Goal: Task Accomplishment & Management: Manage account settings

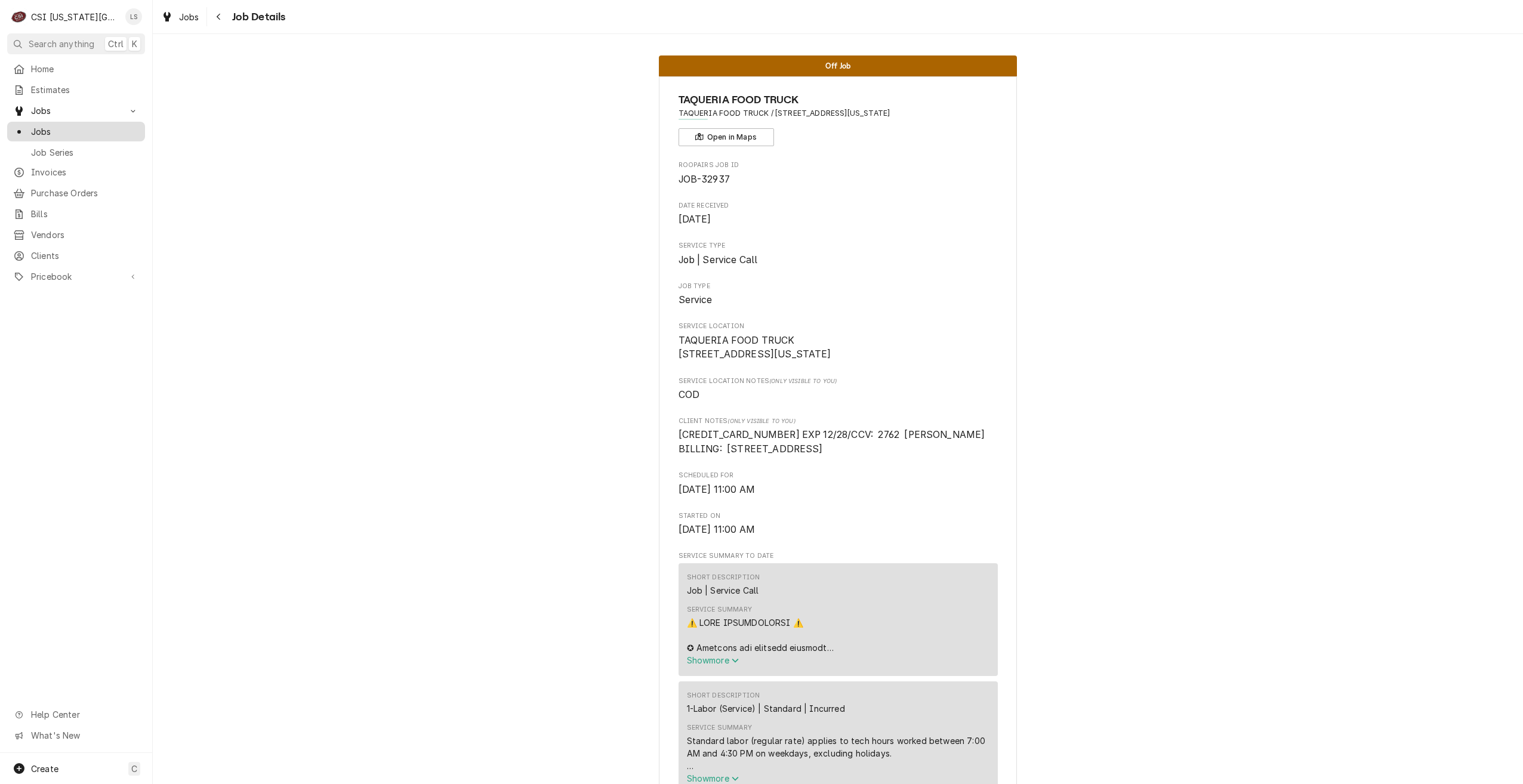
click at [30, 127] on div "Jobs" at bounding box center [76, 131] width 126 height 12
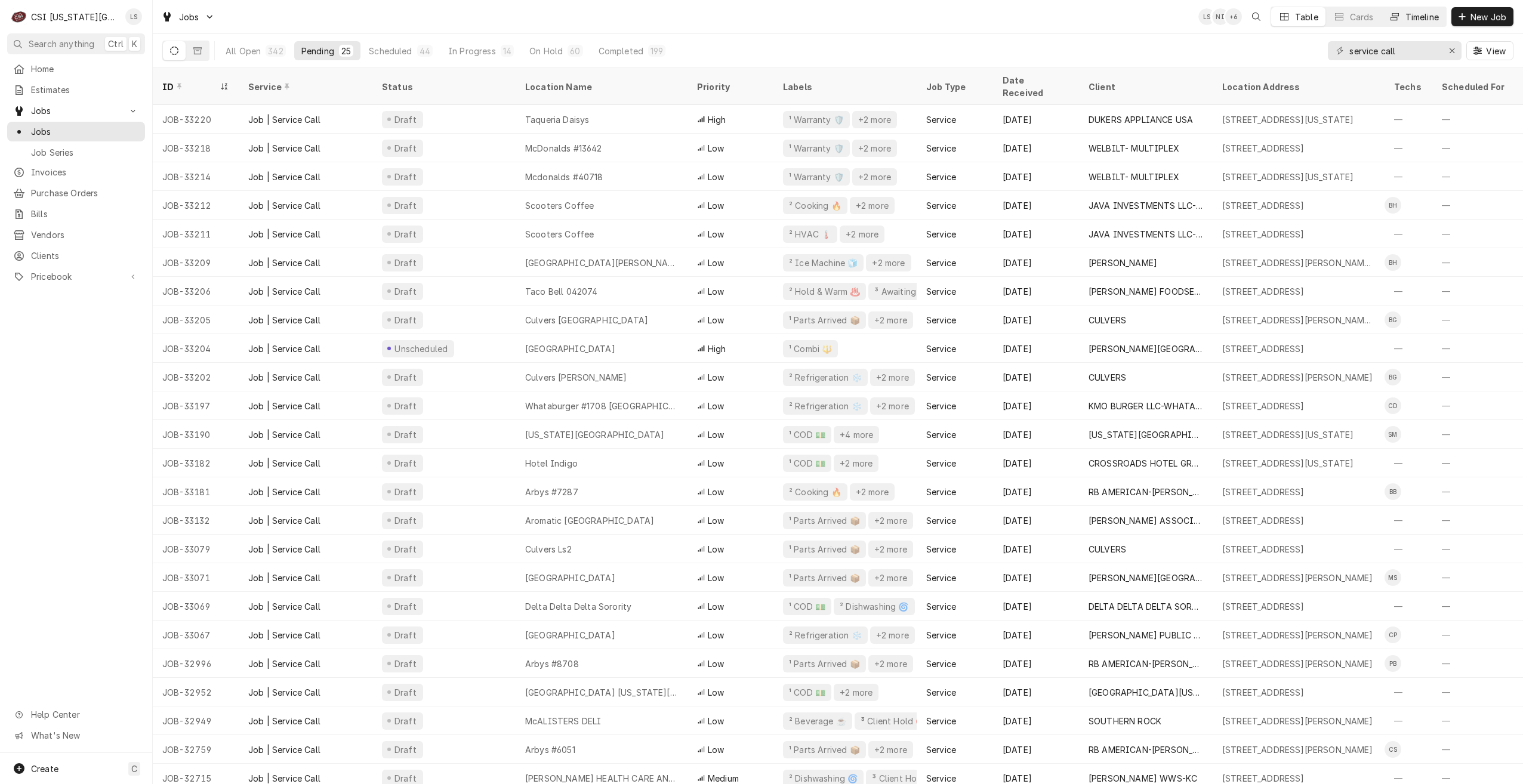
click at [1408, 16] on div "Timeline" at bounding box center [1422, 17] width 34 height 12
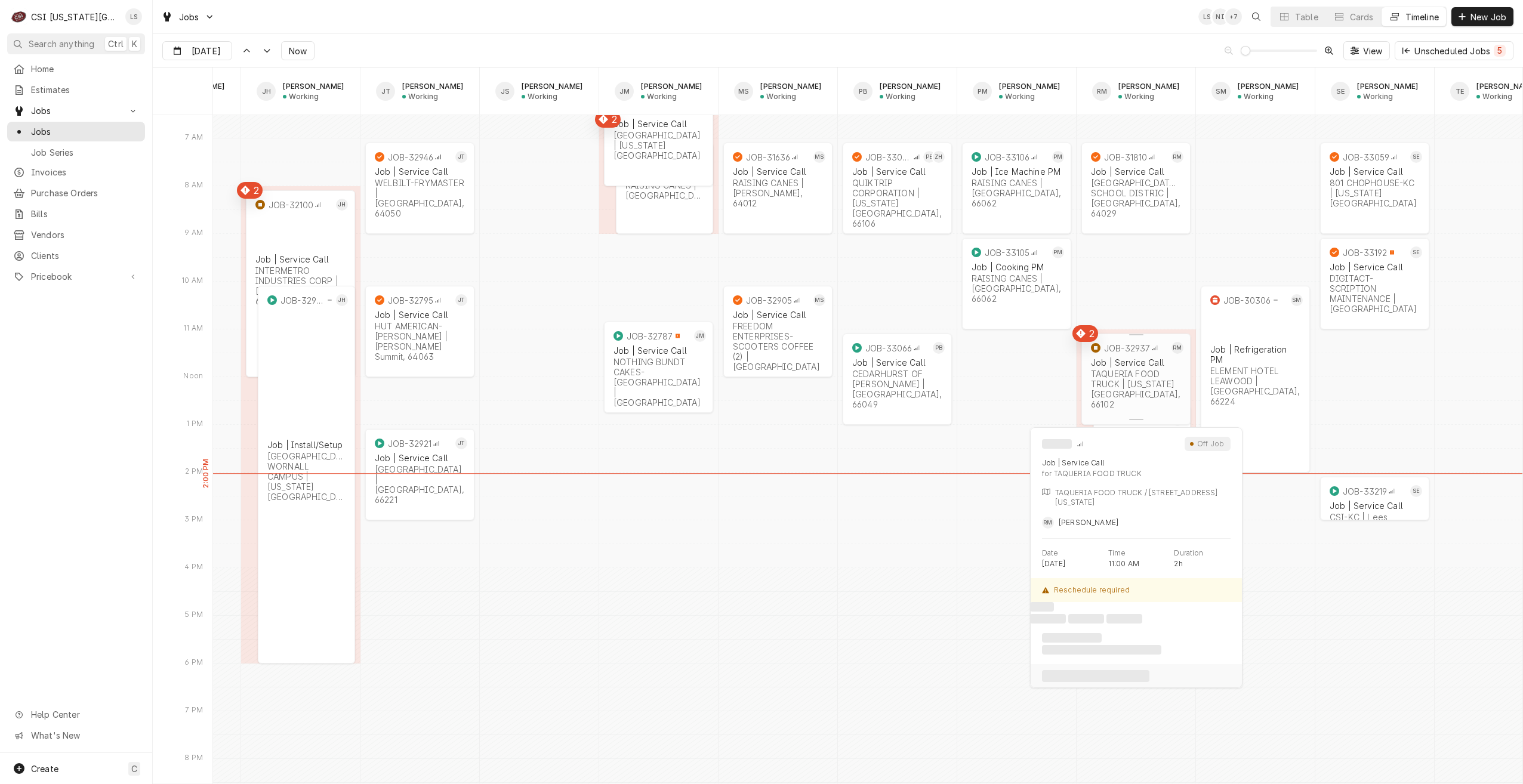
click at [1134, 386] on div "TAQUERIA FOOD TRUCK | Kansas City, 66102" at bounding box center [1136, 389] width 90 height 40
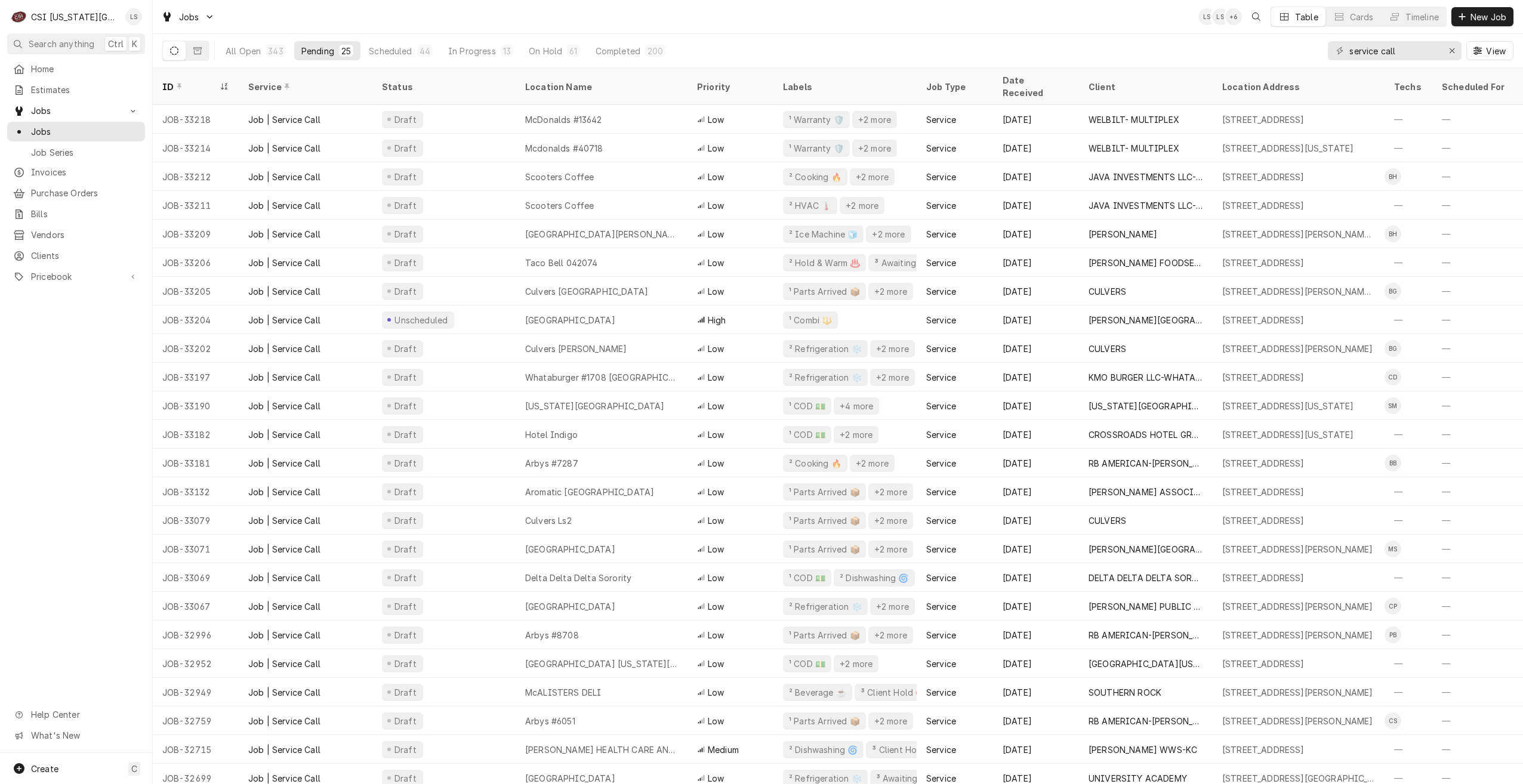
click at [1087, 25] on div "Jobs LS LS + 6 Table Cards Timeline New Job" at bounding box center [838, 16] width 1370 height 34
drag, startPoint x: 1409, startPoint y: 51, endPoint x: 1328, endPoint y: 49, distance: 81.0
click at [1328, 49] on div "service call" at bounding box center [1394, 51] width 134 height 19
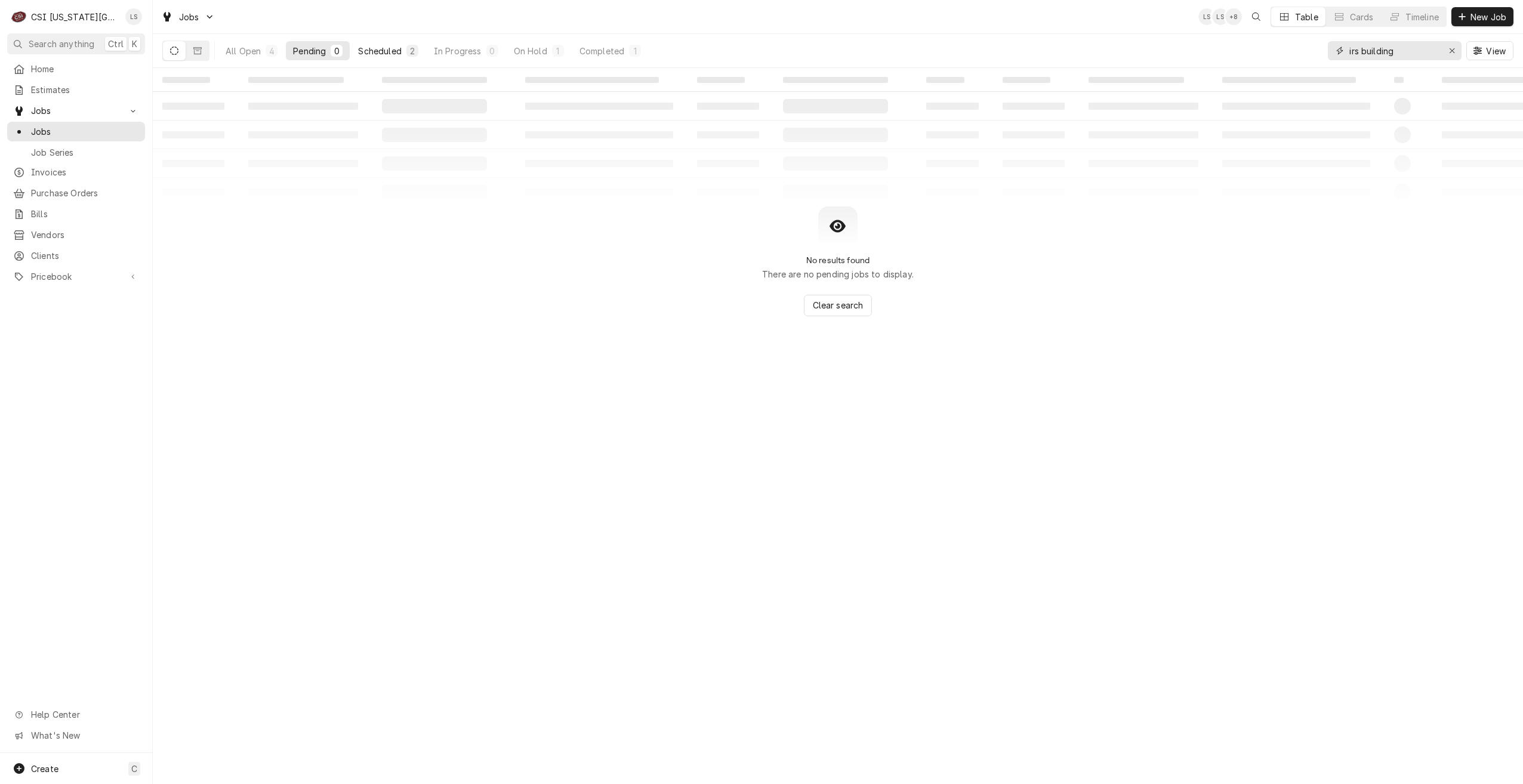
type input "irs building"
click at [419, 49] on button "Scheduled 2" at bounding box center [388, 51] width 74 height 19
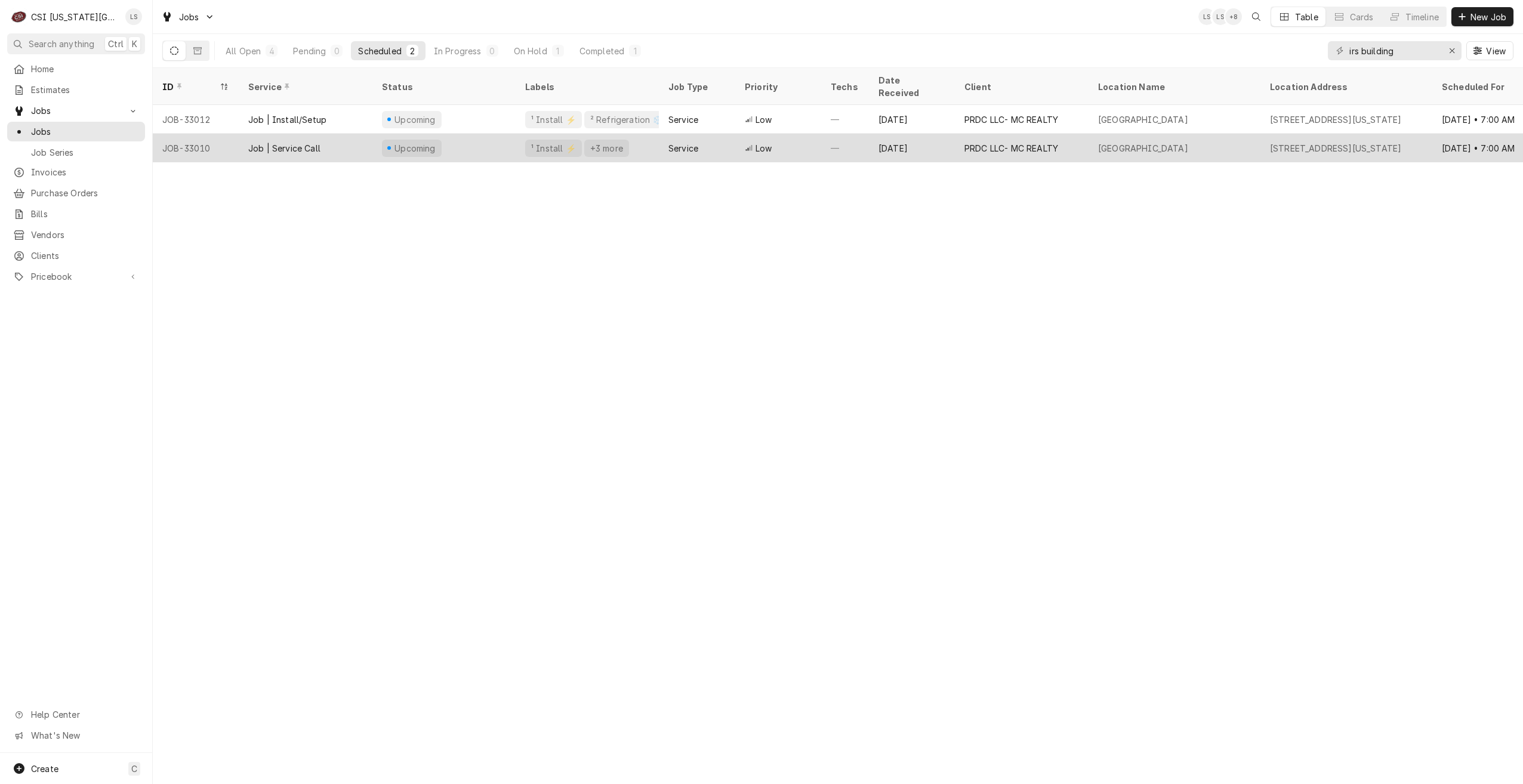
click at [701, 137] on div "Service" at bounding box center [697, 148] width 77 height 29
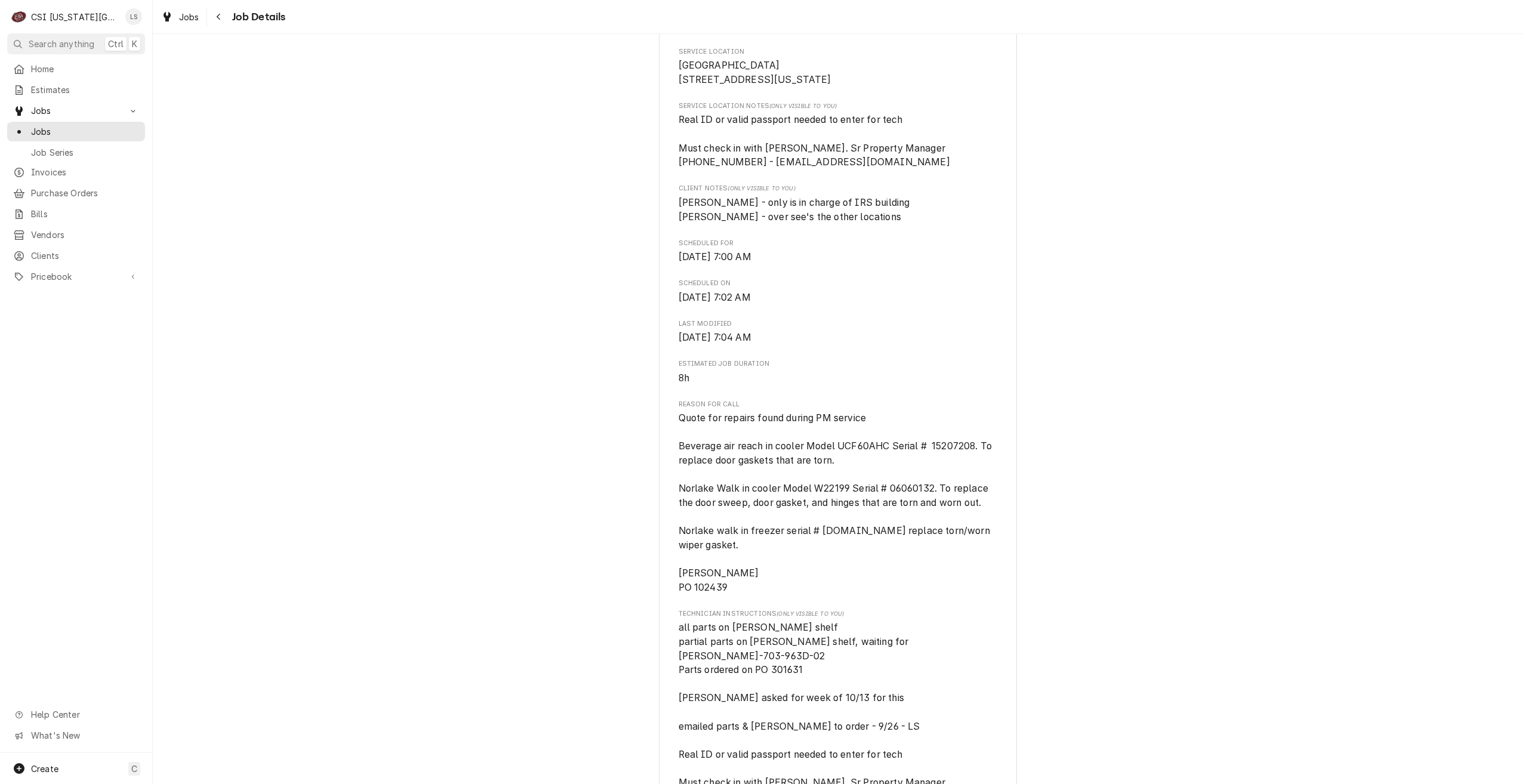
scroll to position [358, 0]
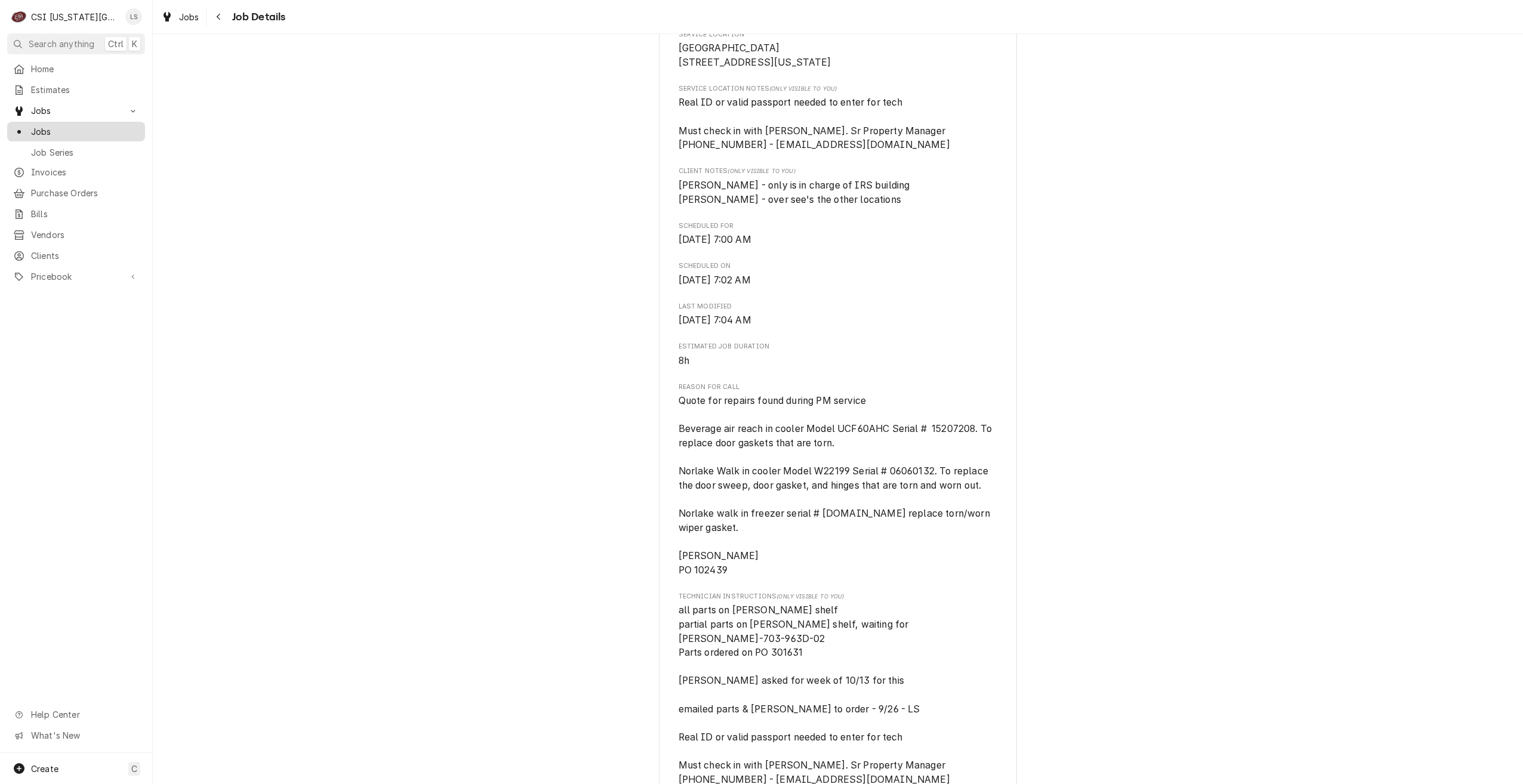
click at [99, 127] on span "Jobs" at bounding box center [85, 131] width 108 height 12
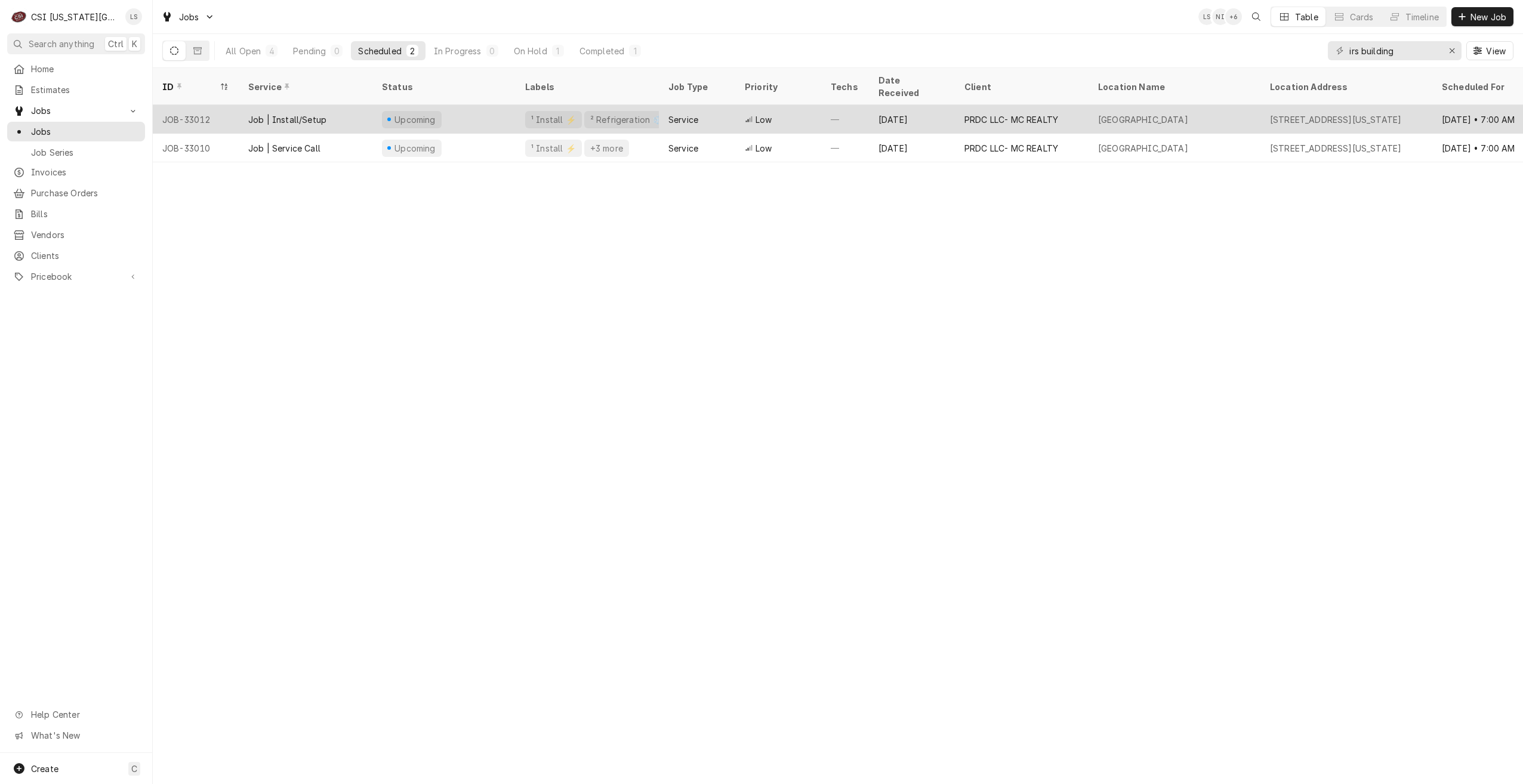
click at [753, 115] on div "Dynamic Content Wrapper" at bounding box center [748, 119] width 8 height 8
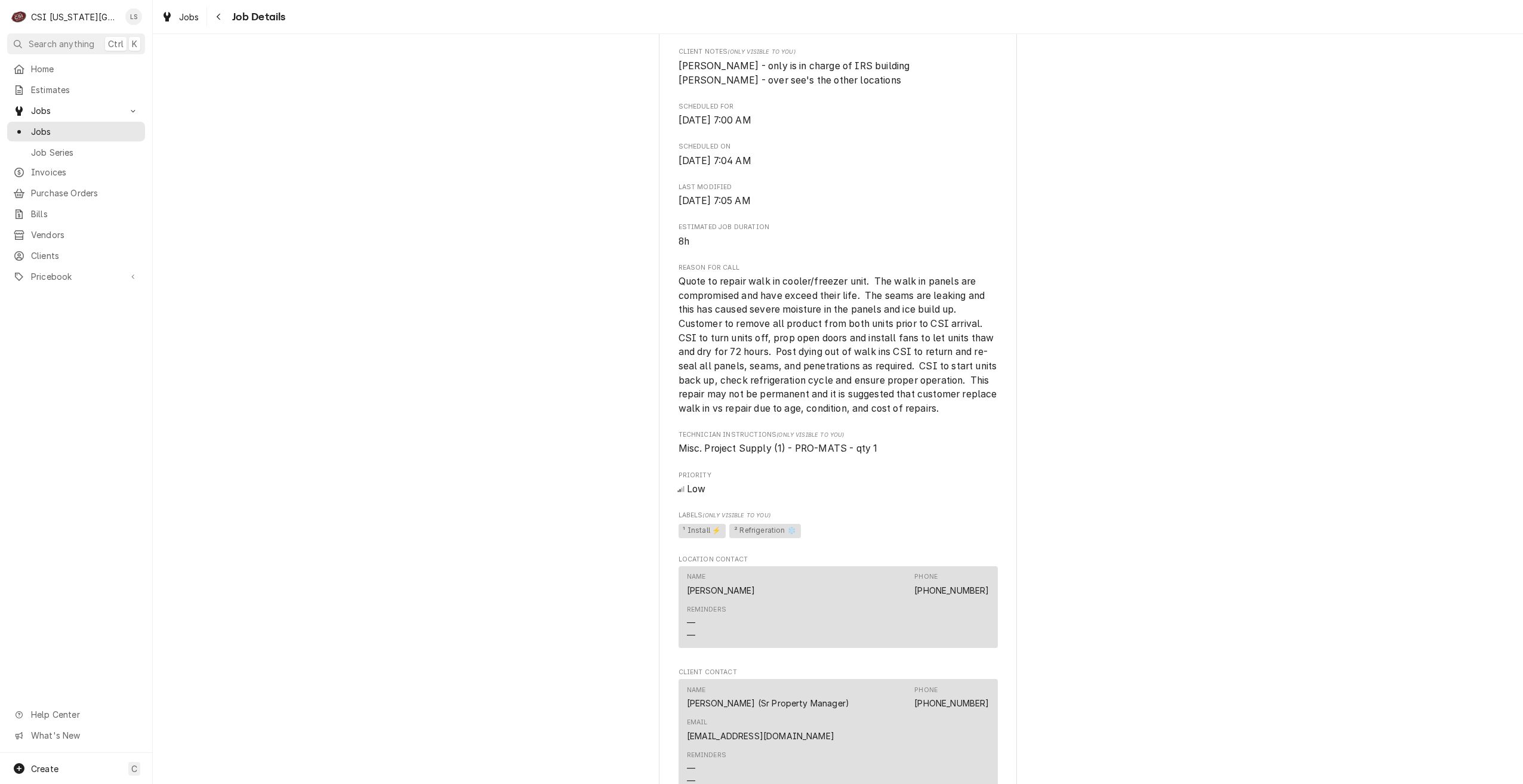
scroll to position [239, 0]
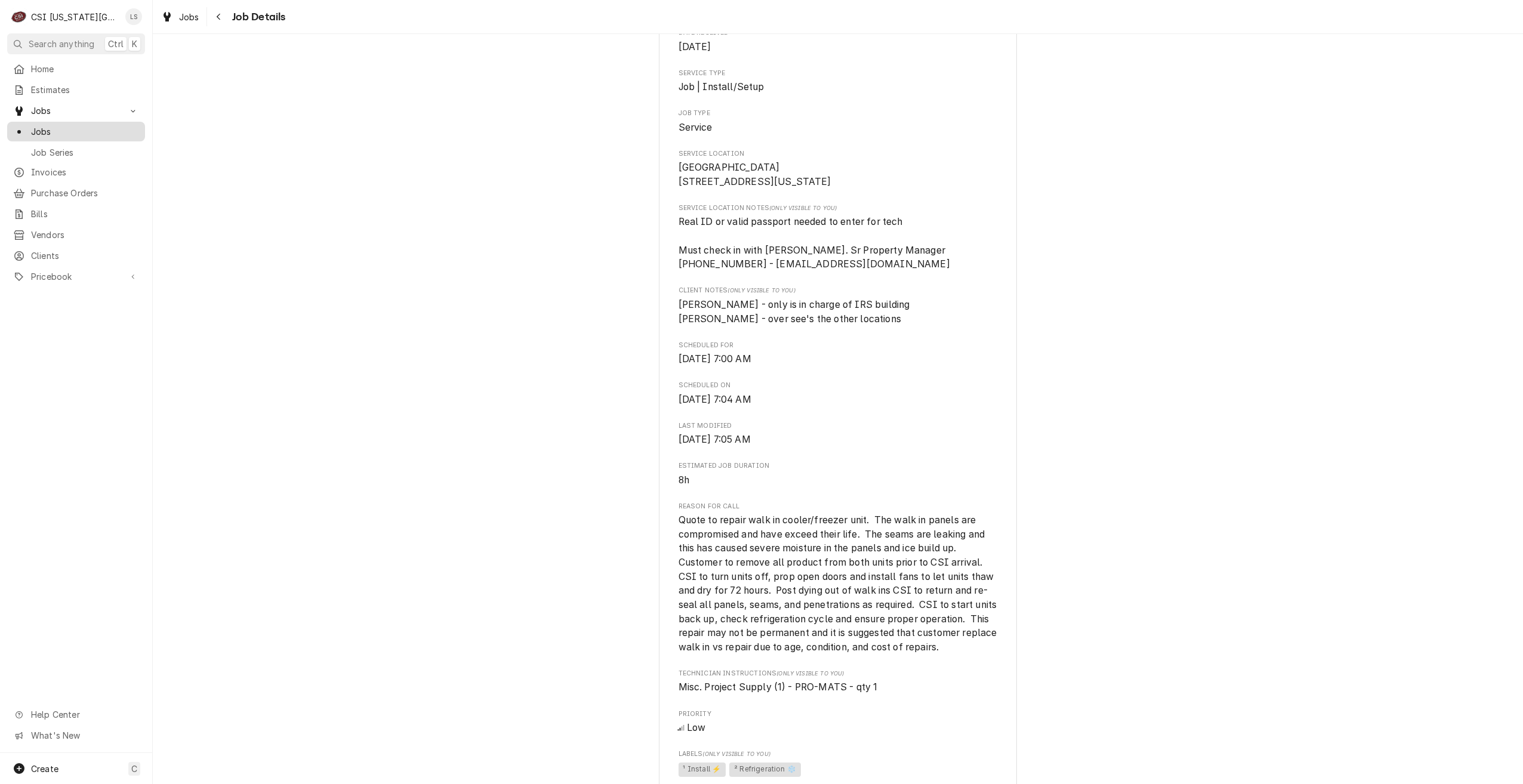
click at [112, 131] on span "Jobs" at bounding box center [85, 131] width 108 height 12
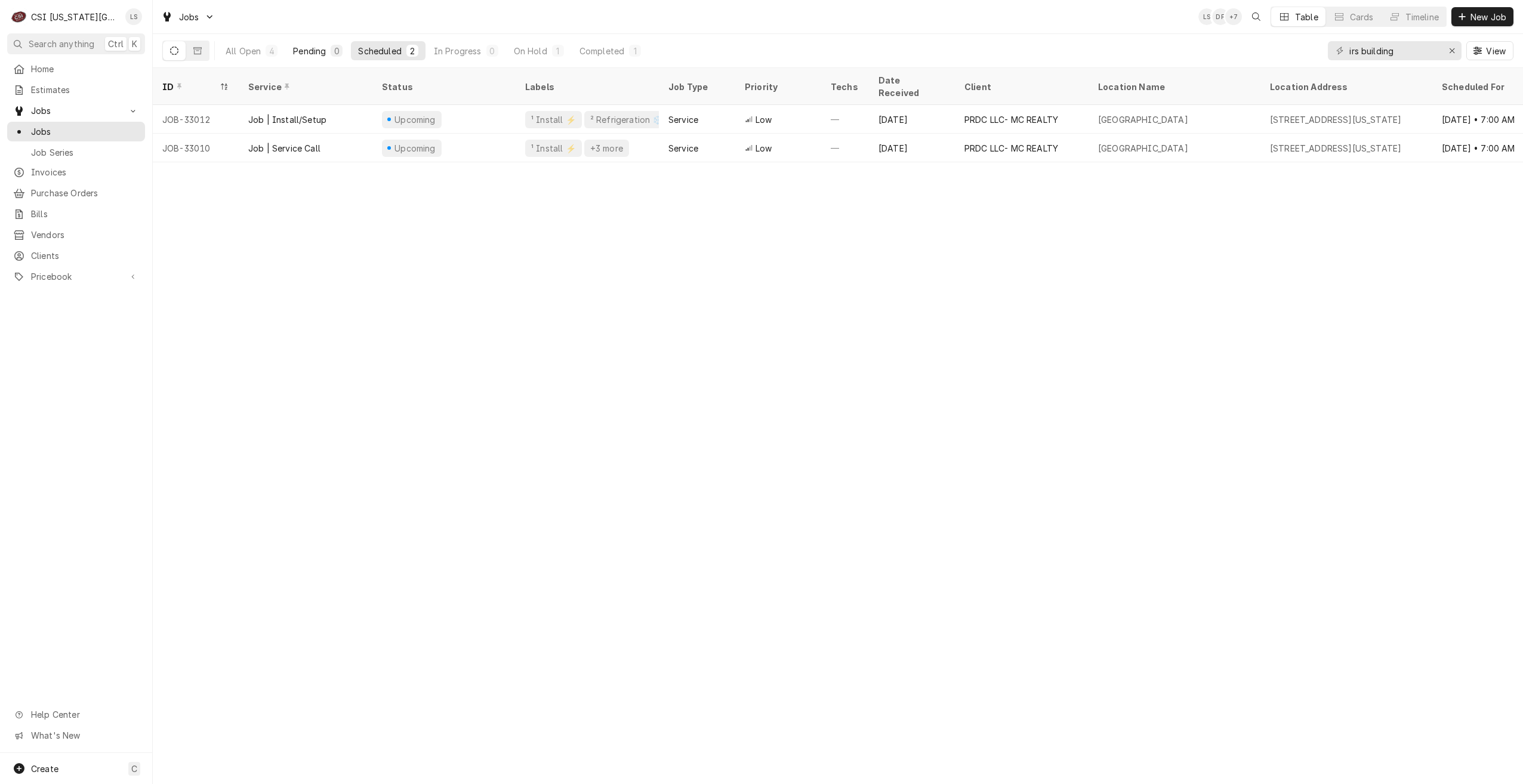
click at [309, 55] on div "Pending" at bounding box center [310, 51] width 33 height 12
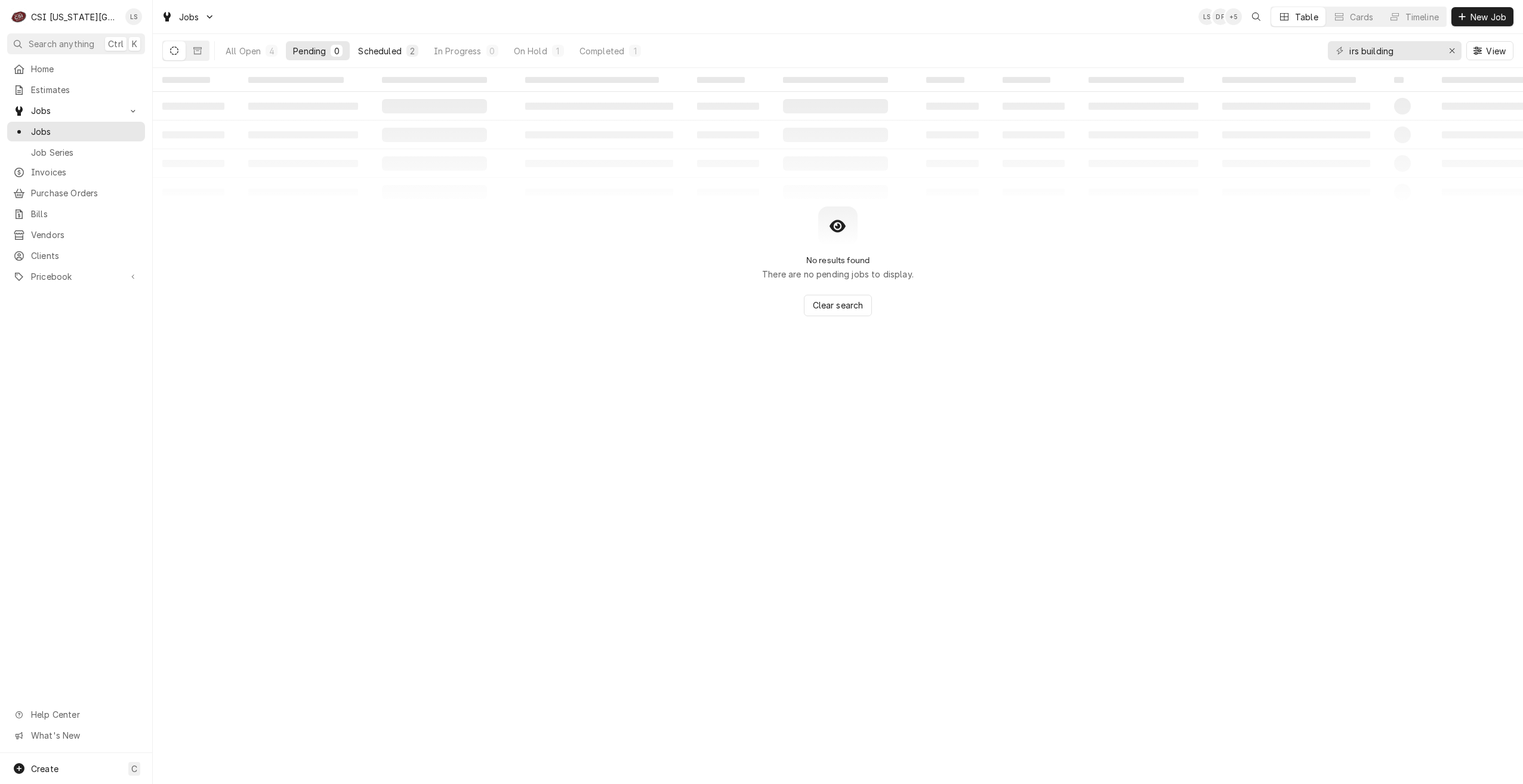
click at [383, 56] on div "Scheduled" at bounding box center [379, 51] width 43 height 12
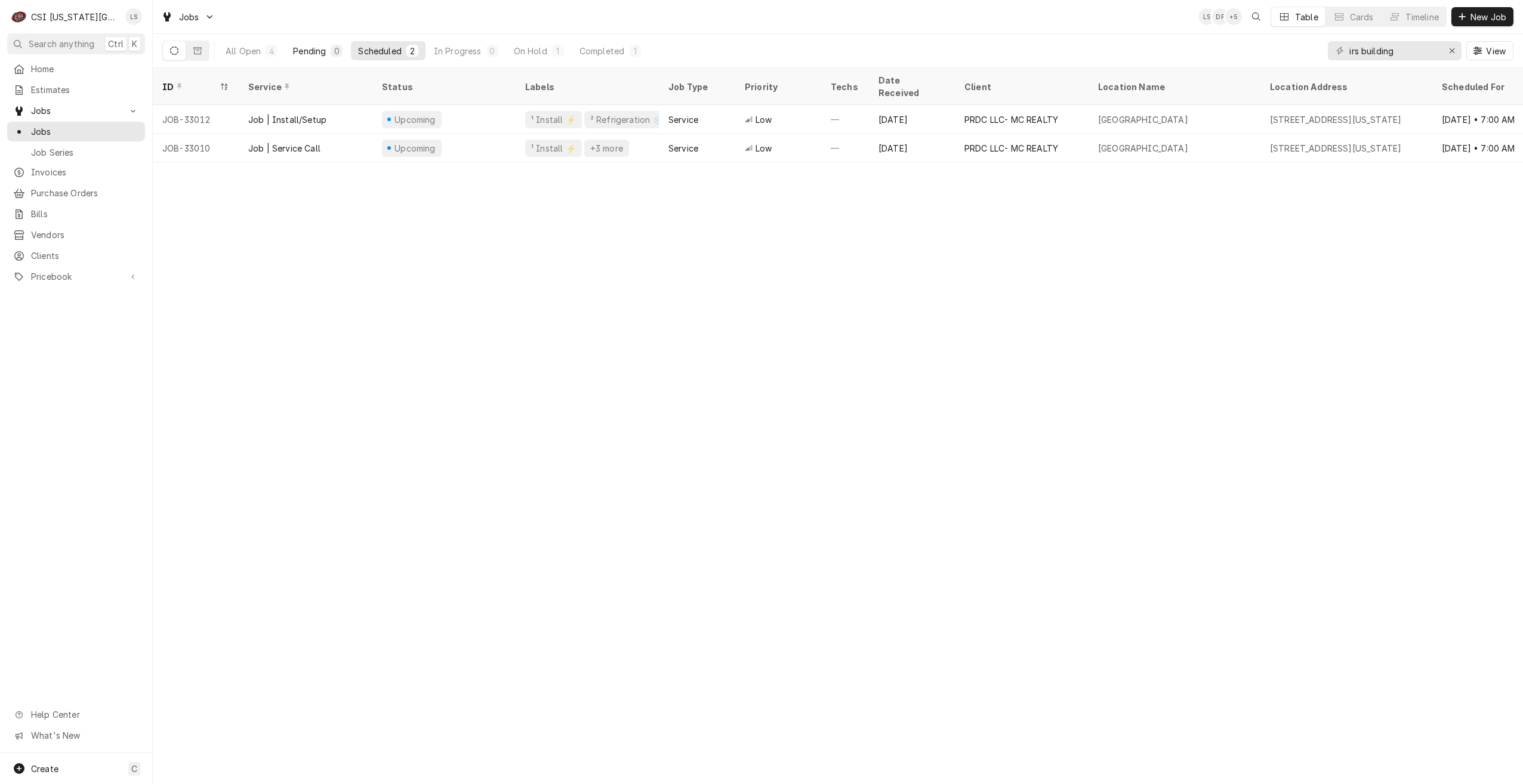
click at [331, 49] on div "0" at bounding box center [336, 50] width 12 height 12
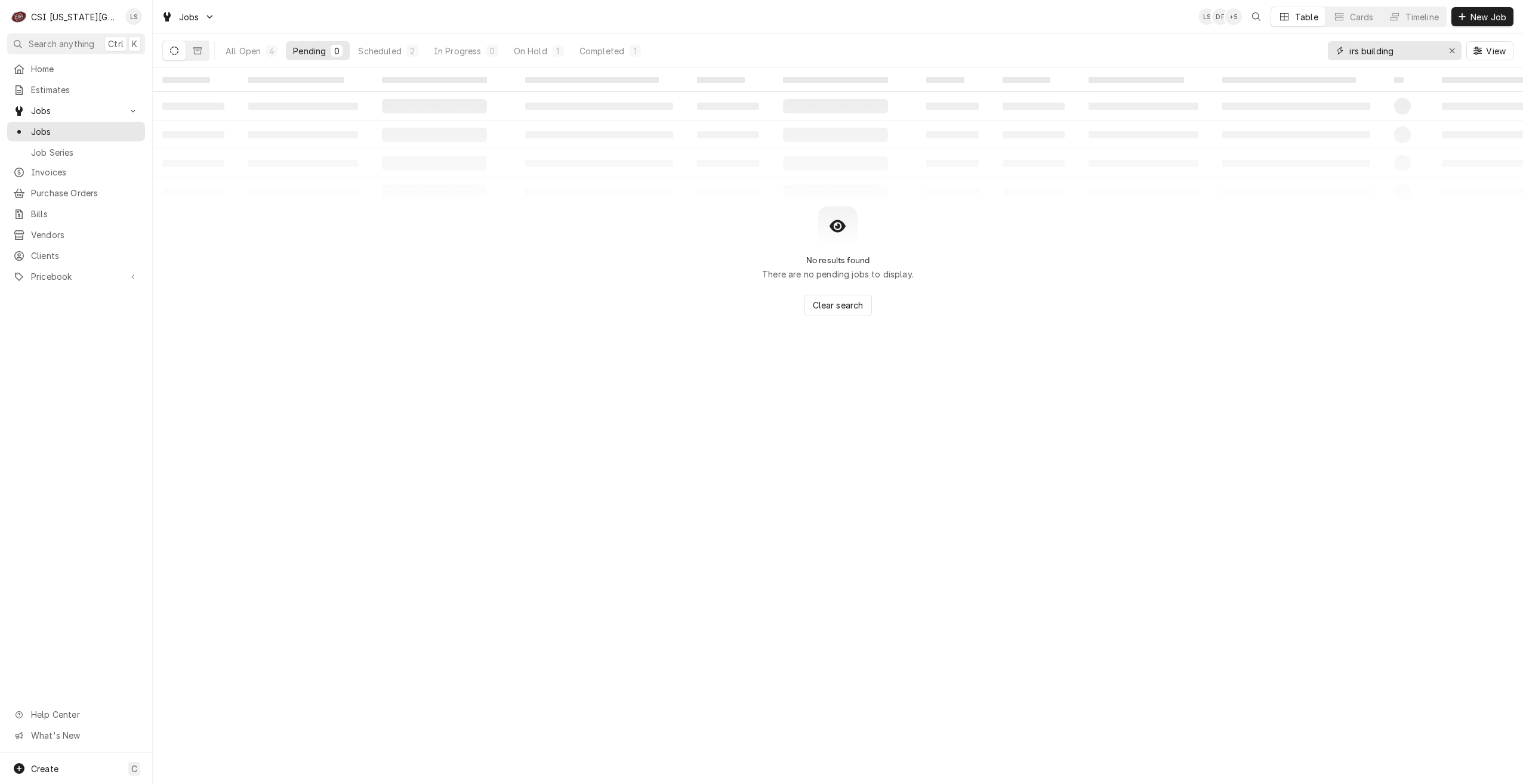
drag, startPoint x: 1432, startPoint y: 50, endPoint x: 1316, endPoint y: 44, distance: 116.2
click at [1316, 44] on div "All Open 4 Pending 0 Scheduled 2 In Progress 0 On Hold 1 Completed 1 irs buildi…" at bounding box center [838, 51] width 1351 height 34
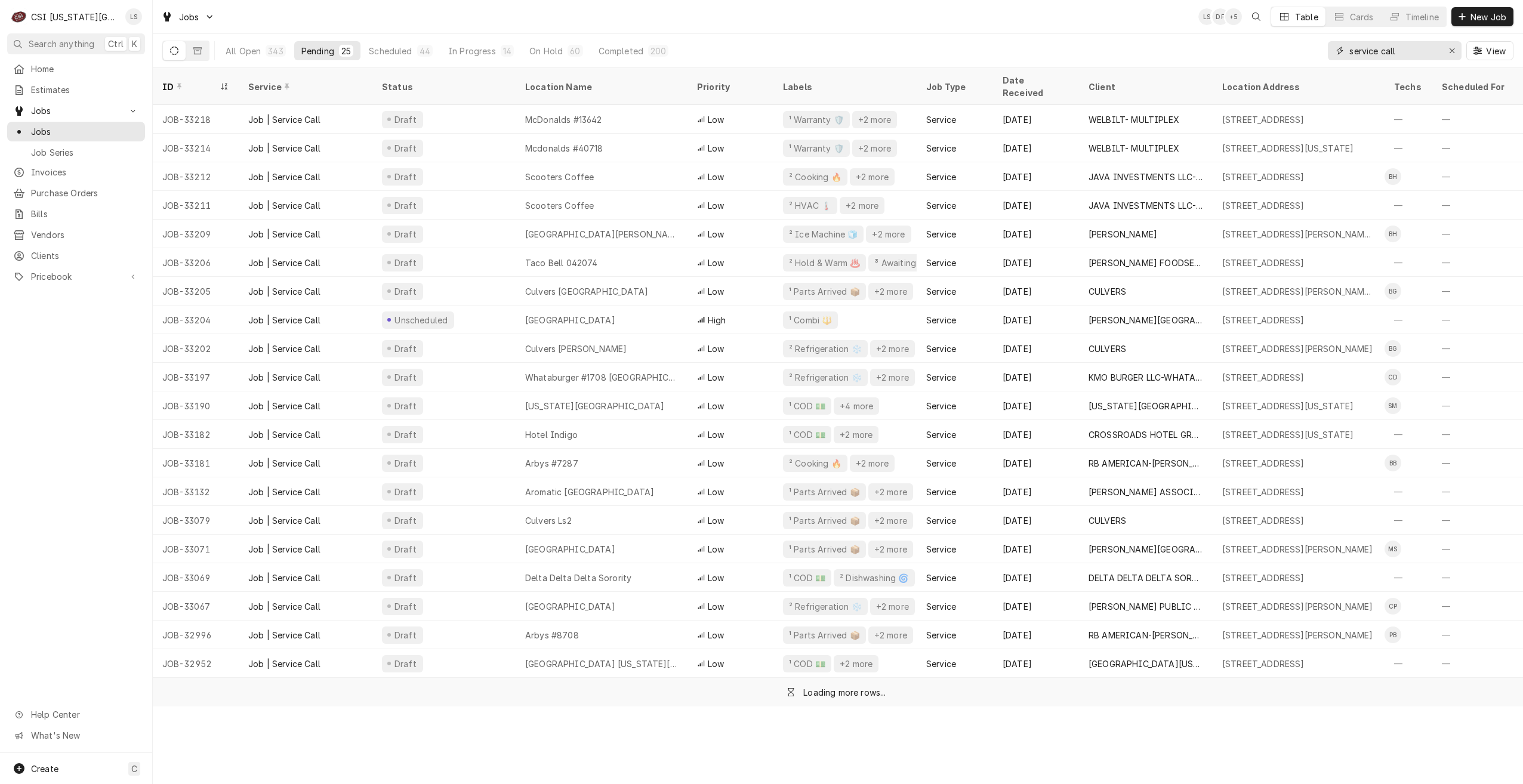
type input "service call"
click at [1113, 21] on div "Jobs LS DF + 5 Table Cards Timeline New Job" at bounding box center [838, 16] width 1370 height 34
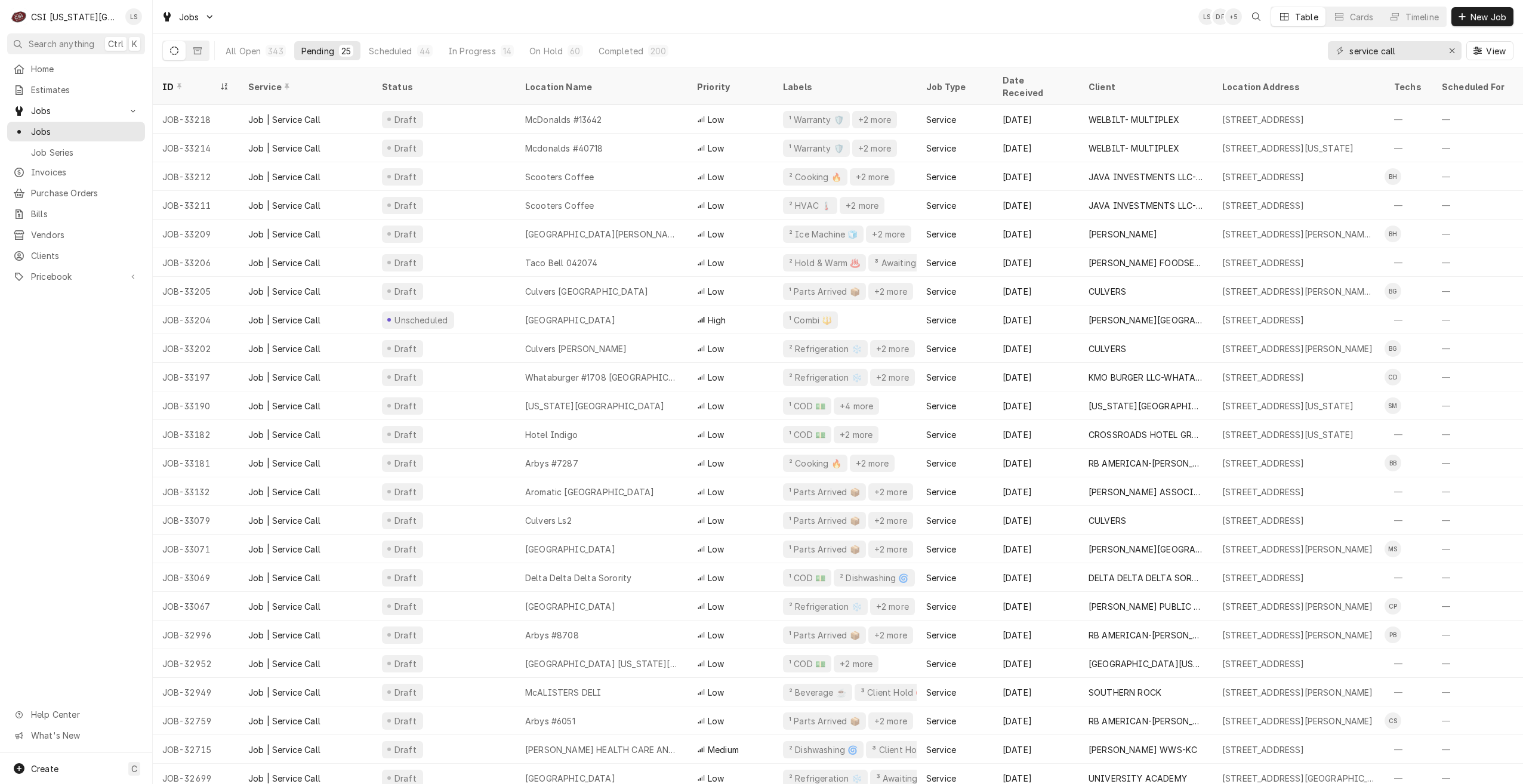
click at [1113, 21] on div "Jobs LS DF + 5 Table Cards Timeline New Job" at bounding box center [838, 16] width 1370 height 34
click at [1075, 24] on div "Jobs LS DF + 5 Table Cards Timeline New Job" at bounding box center [838, 16] width 1370 height 34
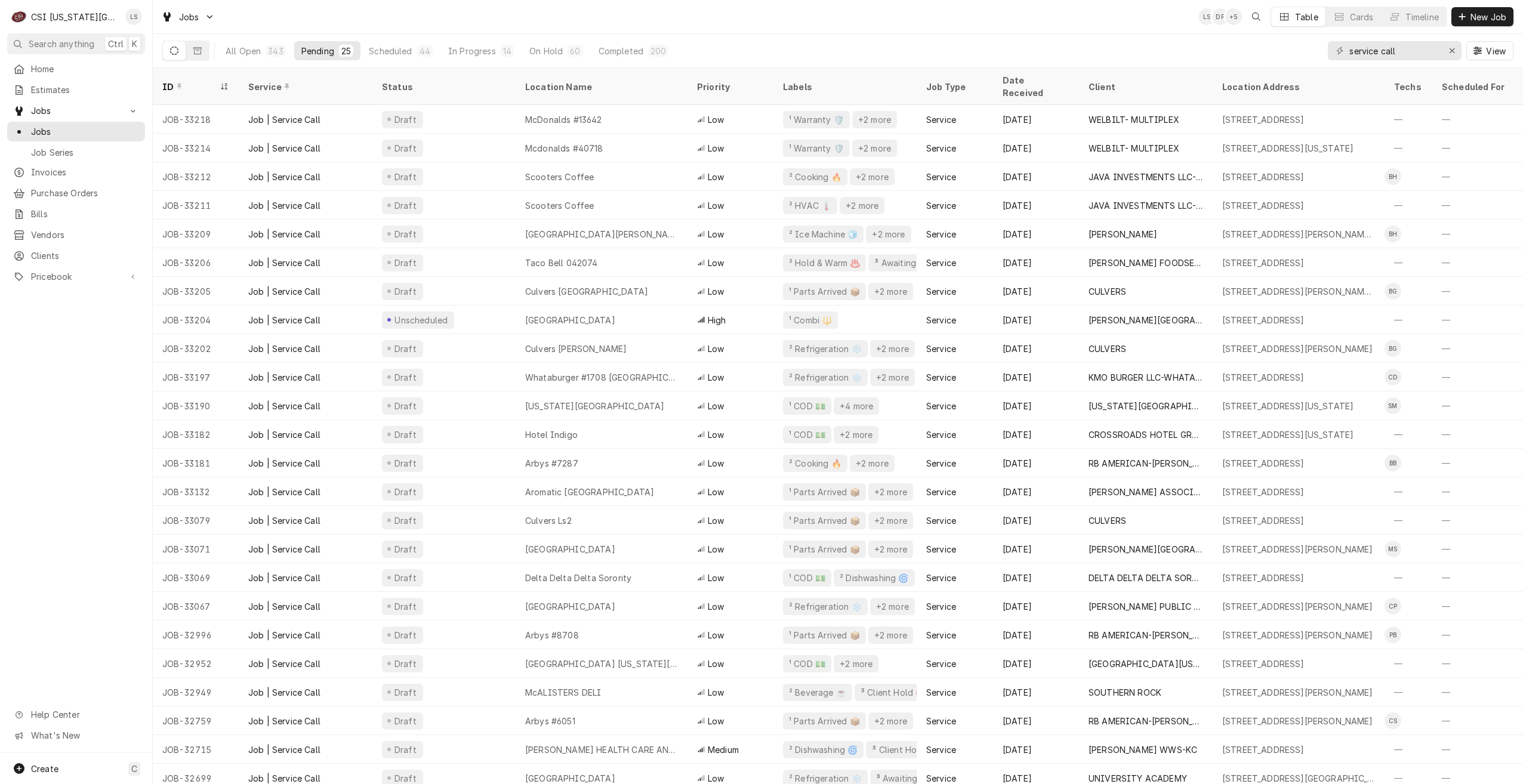
click at [1075, 24] on div "Jobs LS DF + 5 Table Cards Timeline New Job" at bounding box center [838, 16] width 1370 height 34
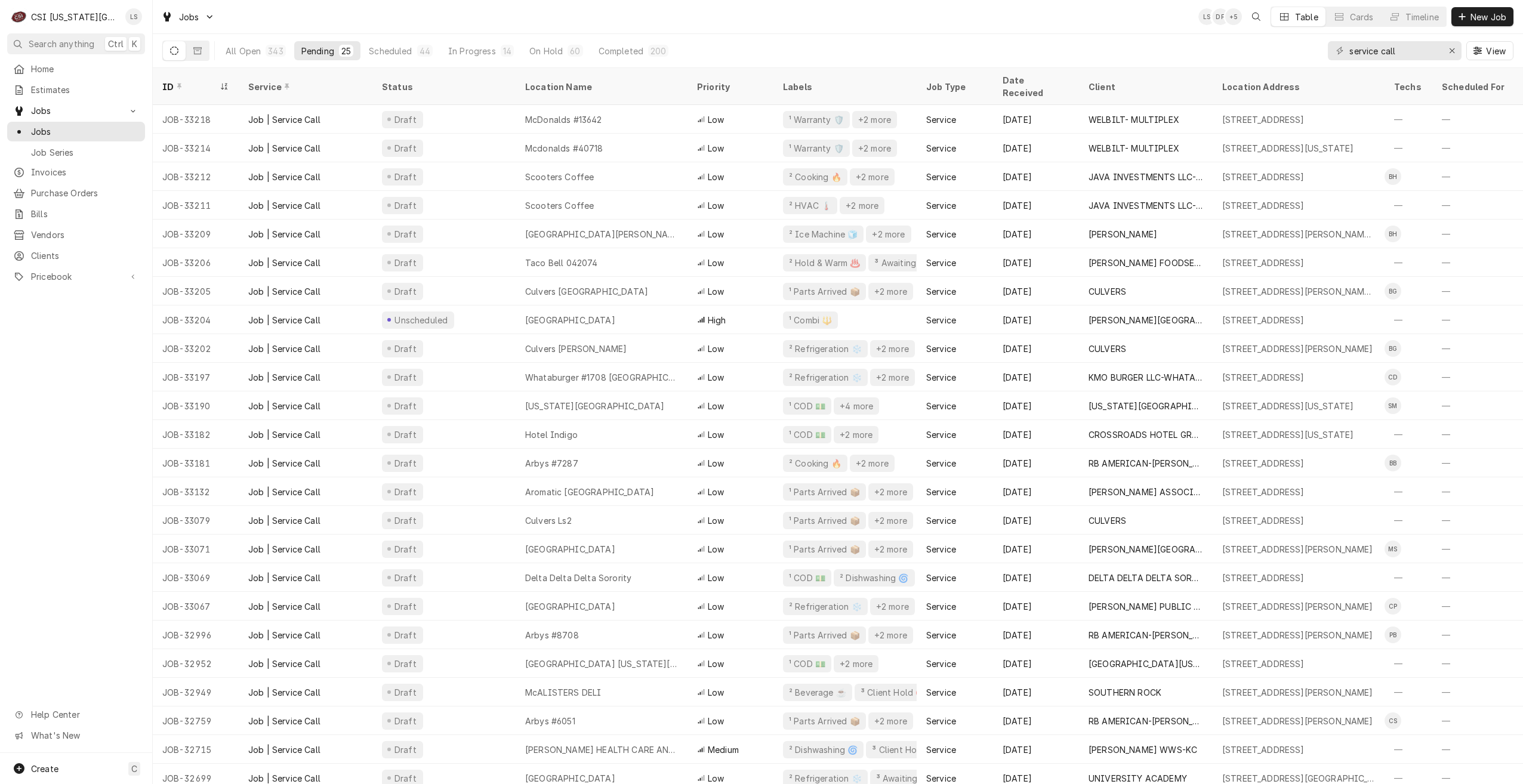
click at [1037, 22] on div "Jobs LS DF + 5 Table Cards Timeline New Job" at bounding box center [838, 16] width 1370 height 34
click at [518, 18] on div "Jobs LS DF + 6 Table Cards Timeline New Job" at bounding box center [838, 16] width 1370 height 34
click at [727, 25] on div "Jobs LS DF + 4 Table Cards Timeline New Job" at bounding box center [838, 16] width 1370 height 34
click at [801, 26] on div "Jobs LS DF + 4 Table Cards Timeline New Job" at bounding box center [838, 16] width 1370 height 34
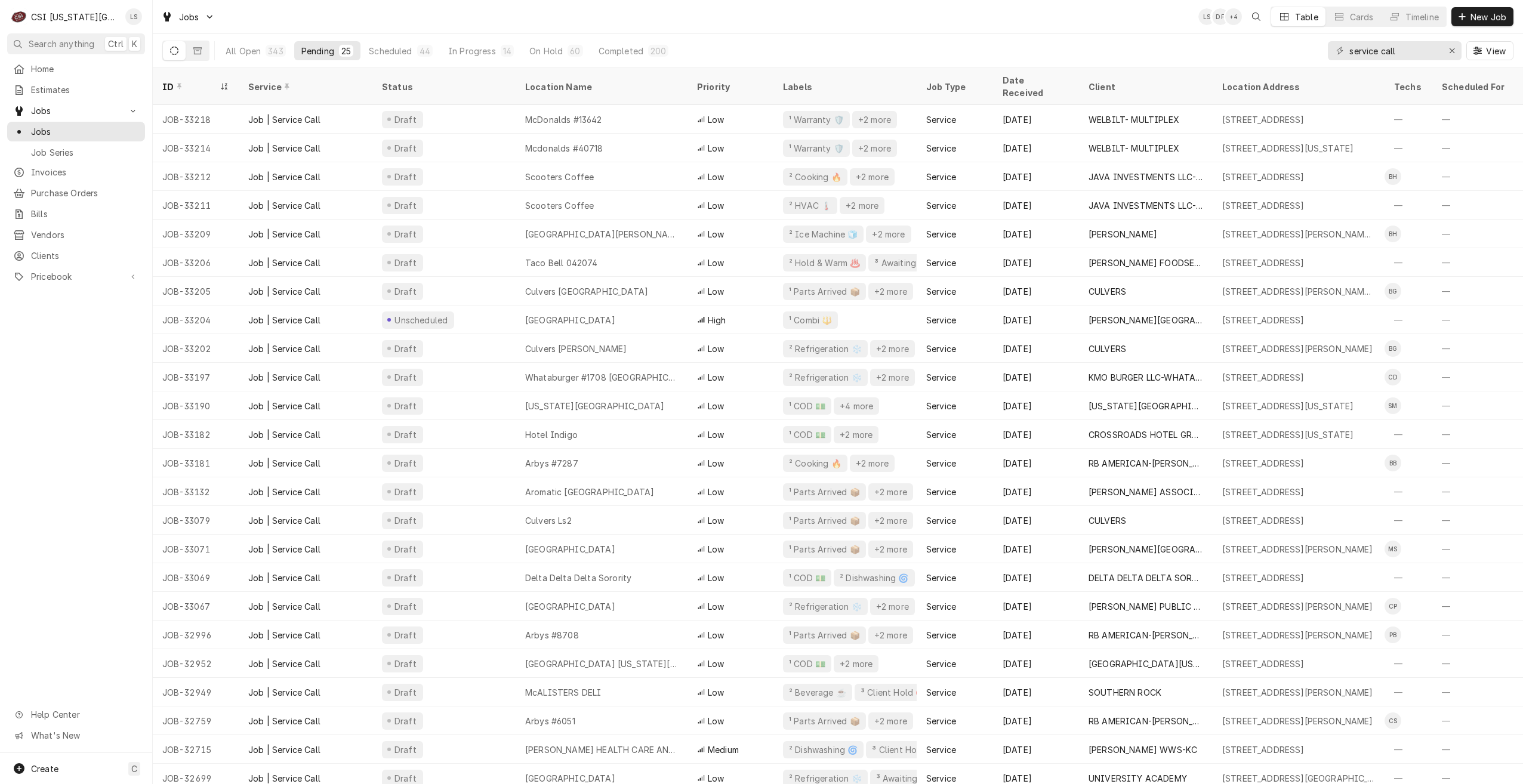
click at [840, 23] on div "Jobs LS DF + 4 Table Cards Timeline New Job" at bounding box center [838, 16] width 1370 height 34
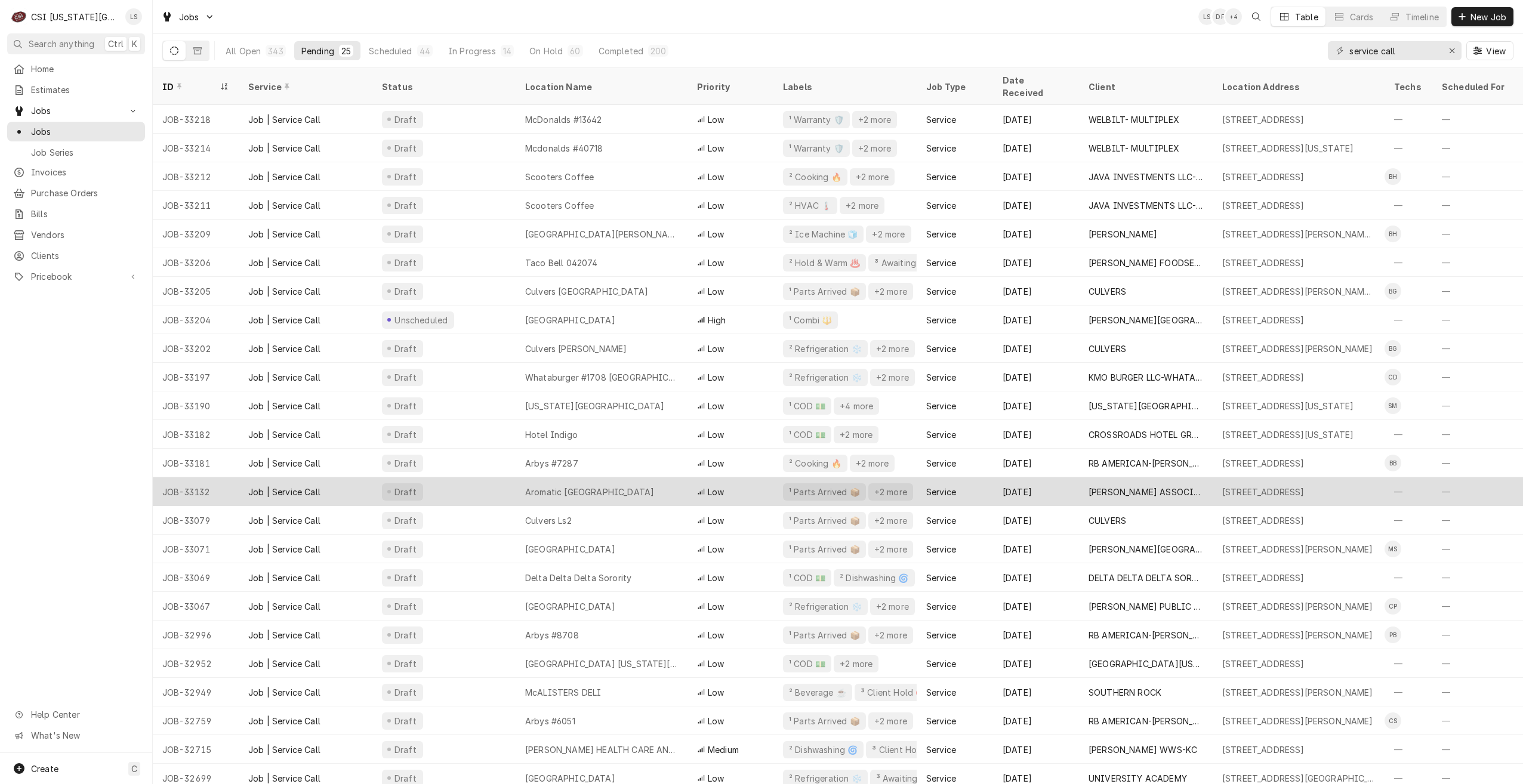
click at [608, 477] on div "Aromatic Nepal" at bounding box center [601, 492] width 172 height 29
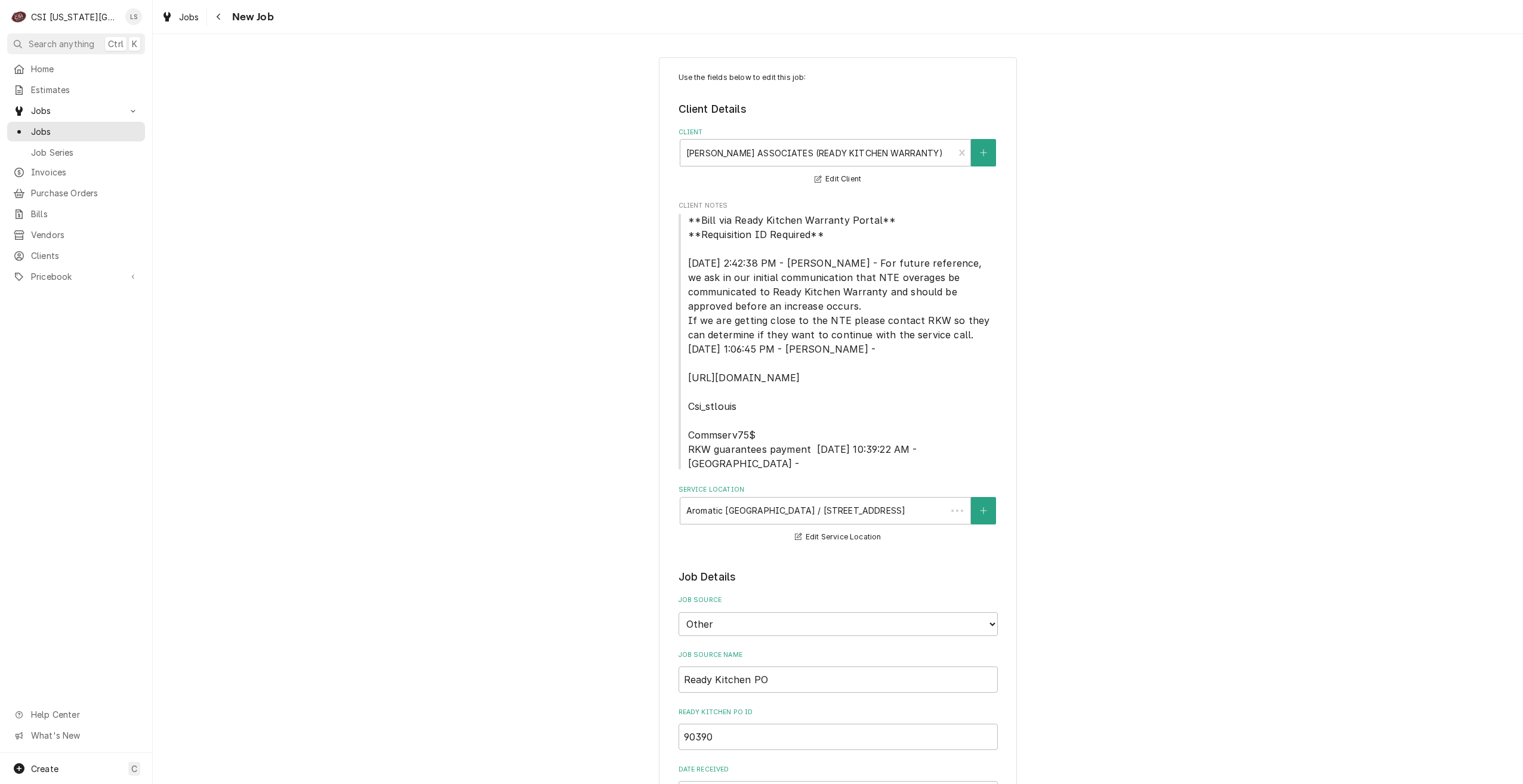
type textarea "x"
click at [128, 130] on span "Jobs" at bounding box center [85, 131] width 108 height 12
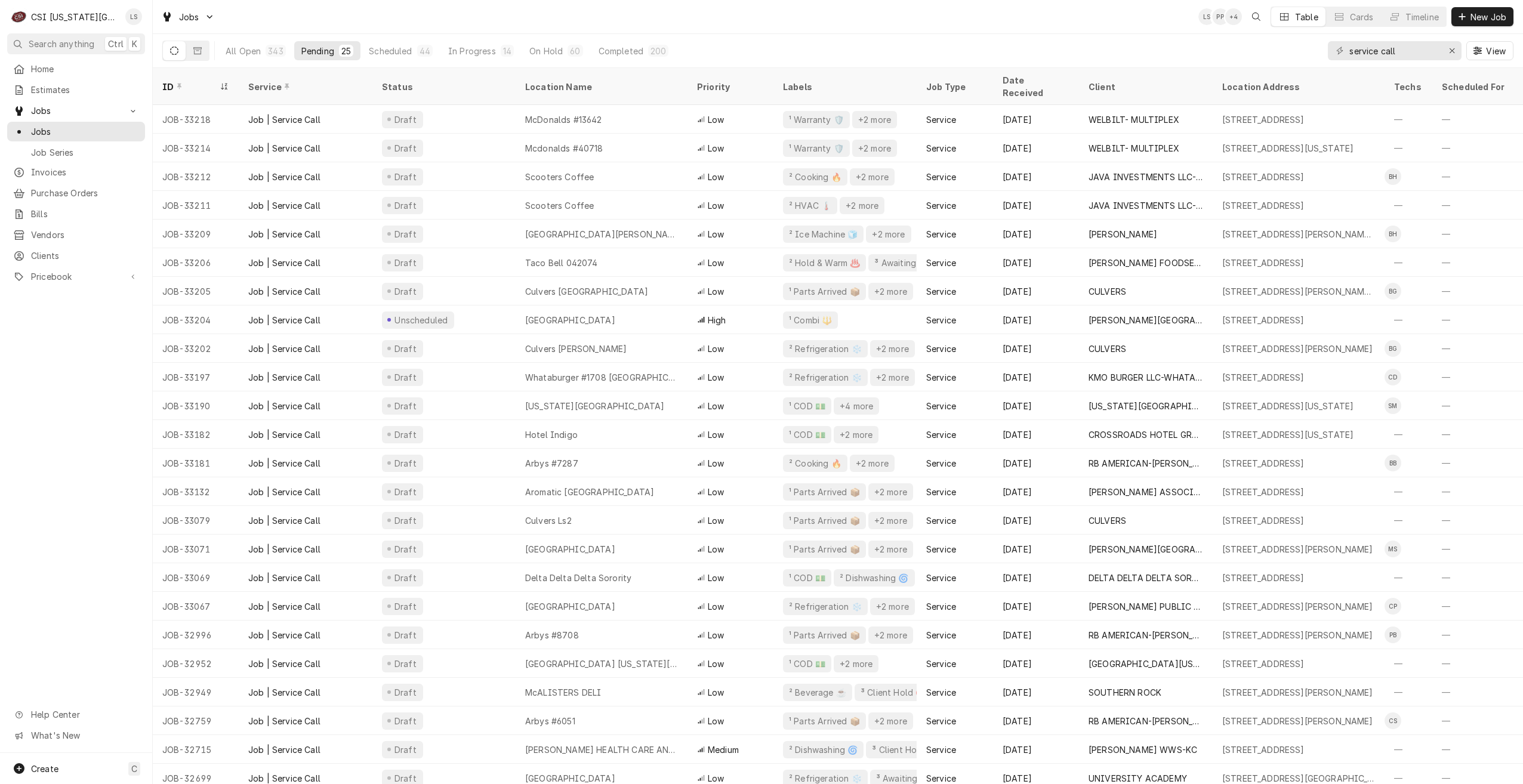
click at [533, 30] on div "Jobs LS PP + 4 Table Cards Timeline New Job" at bounding box center [838, 16] width 1370 height 34
click at [534, 27] on div "Jobs LS PP + 4 Table Cards Timeline New Job" at bounding box center [838, 16] width 1370 height 34
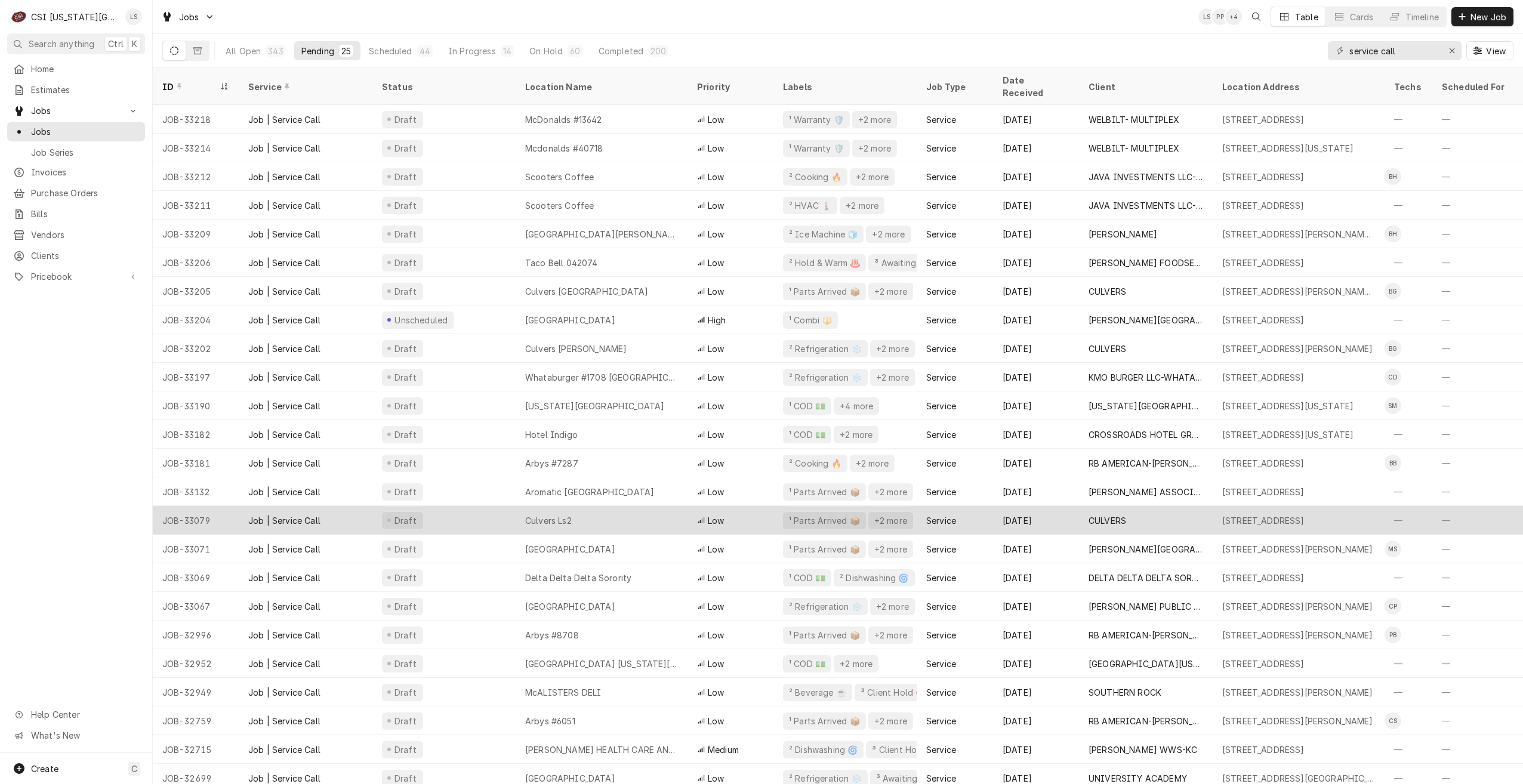
click at [565, 514] on div "Culvers Ls2" at bounding box center [549, 520] width 47 height 12
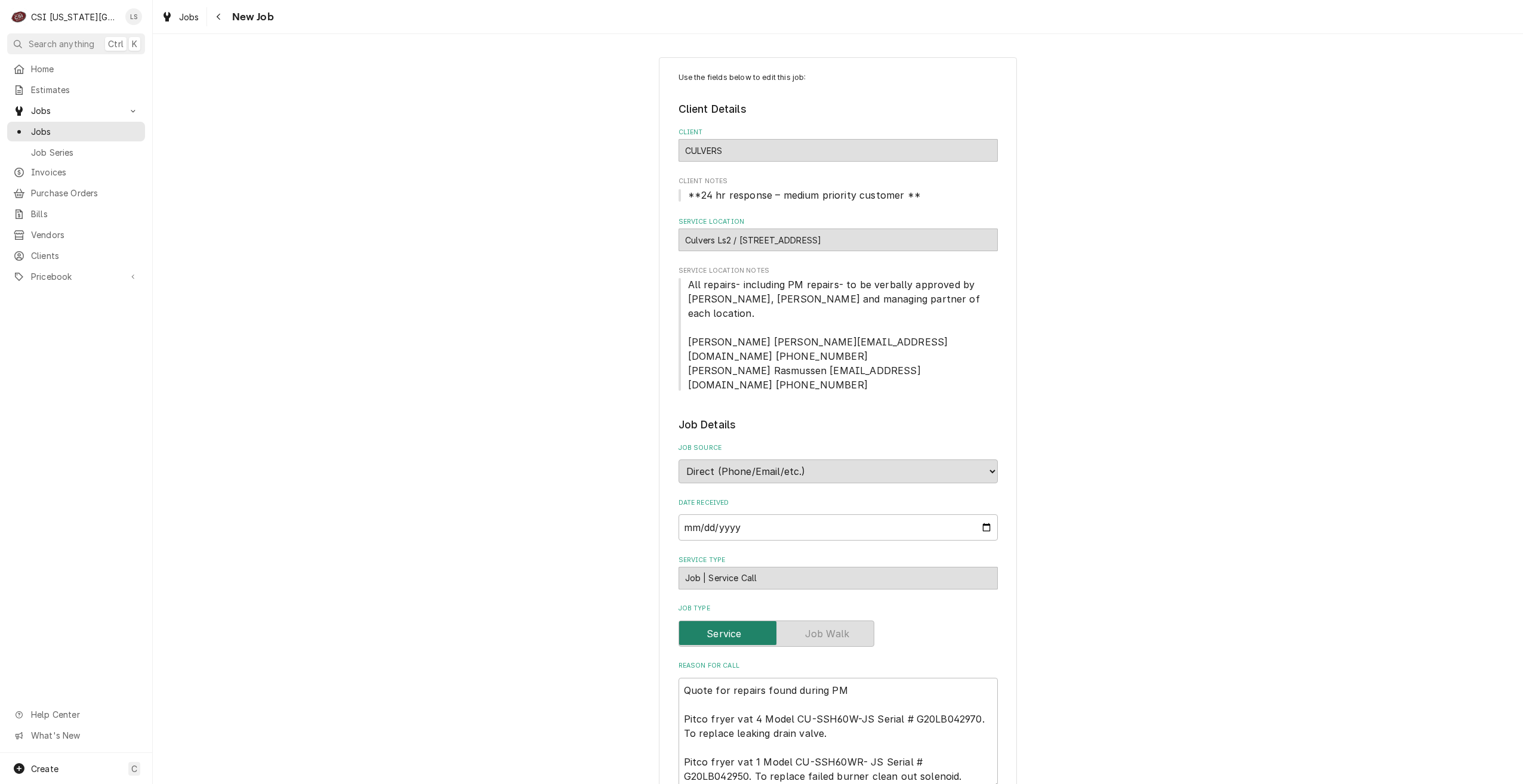
type textarea "x"
click at [115, 131] on span "Jobs" at bounding box center [85, 131] width 108 height 12
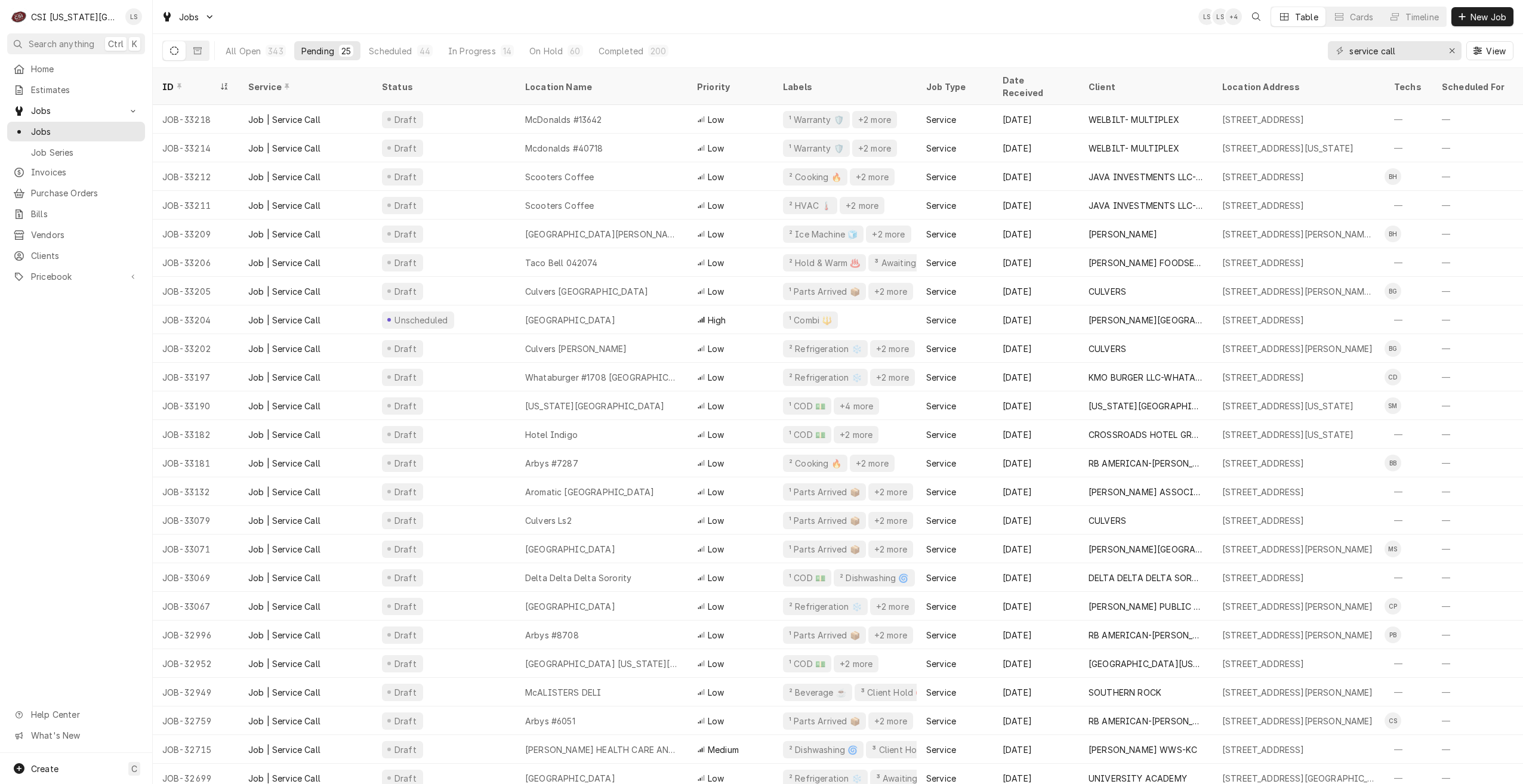
click at [675, 25] on div "Jobs LS LS + 4 Table Cards Timeline New Job" at bounding box center [838, 16] width 1370 height 34
click at [1113, 22] on div "Jobs LS LS + 4 Table Cards Timeline New Job" at bounding box center [838, 16] width 1370 height 34
click at [1113, 22] on div "Jobs LS LS + 6 Table Cards Timeline New Job" at bounding box center [838, 16] width 1370 height 34
drag, startPoint x: 1418, startPoint y: 49, endPoint x: 1302, endPoint y: 60, distance: 116.5
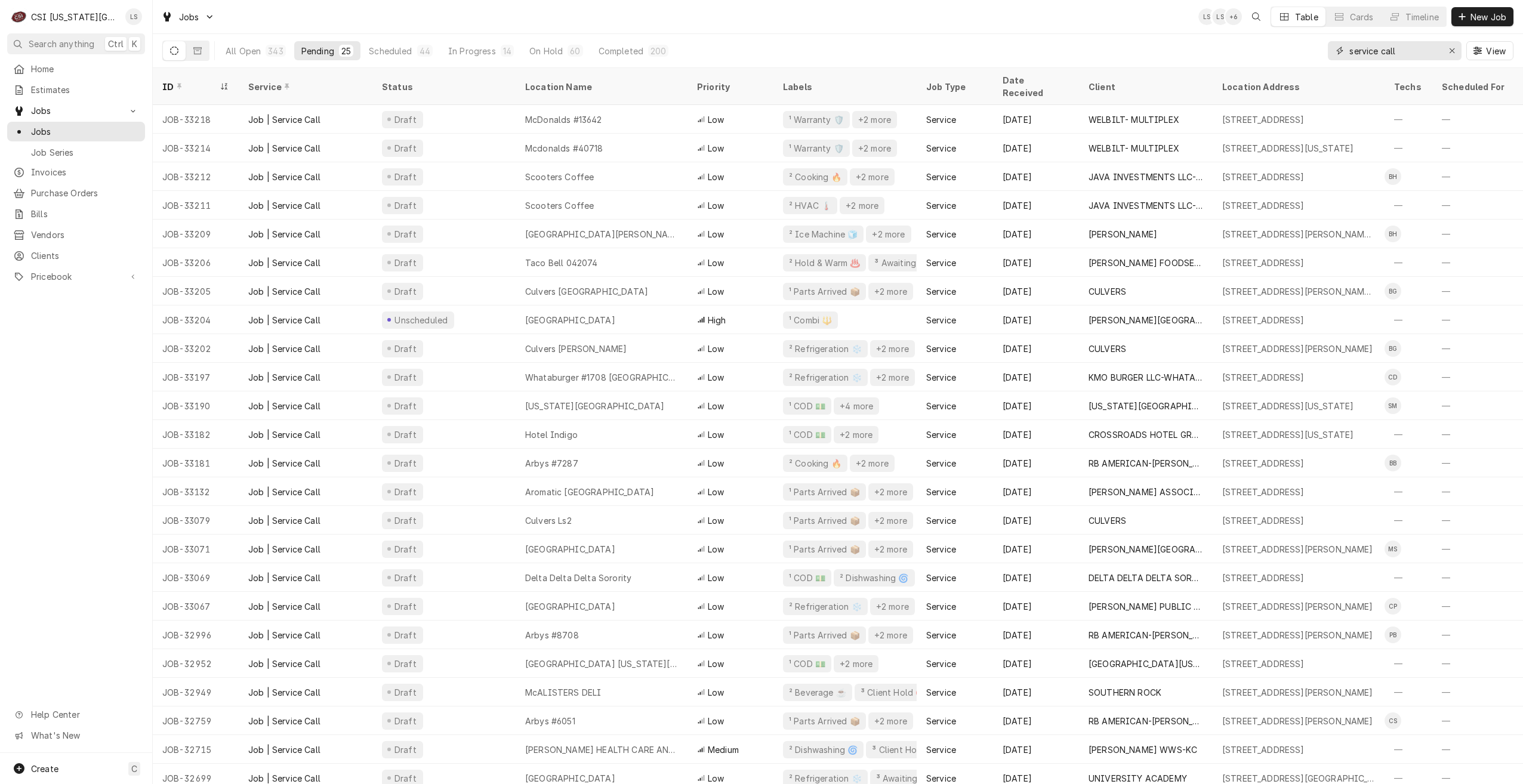
click at [1302, 60] on div "All Open 343 Pending 25 Scheduled 44 In Progress 14 On Hold 60 Completed 200 se…" at bounding box center [838, 51] width 1351 height 34
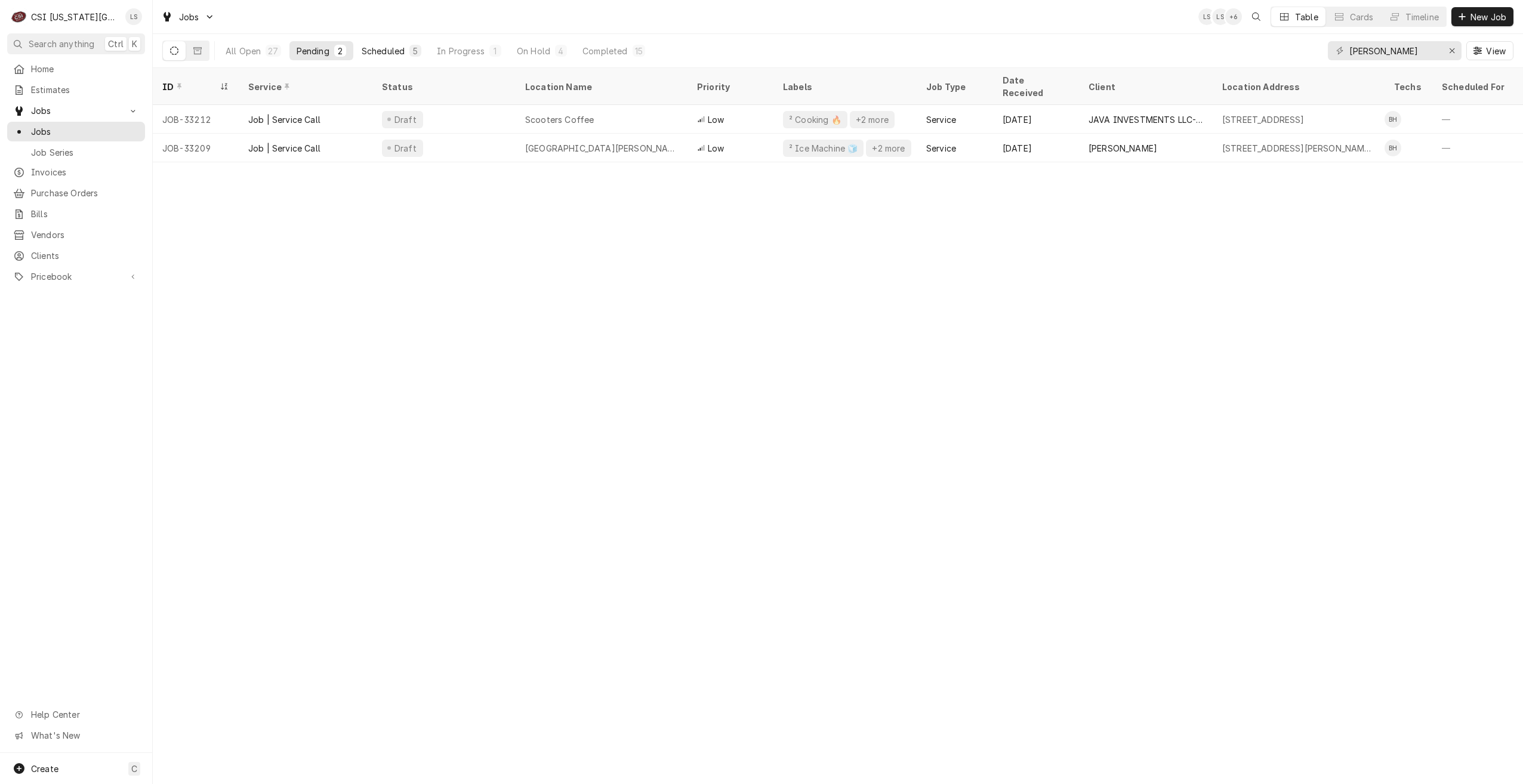
click at [410, 46] on div "5" at bounding box center [415, 50] width 12 height 12
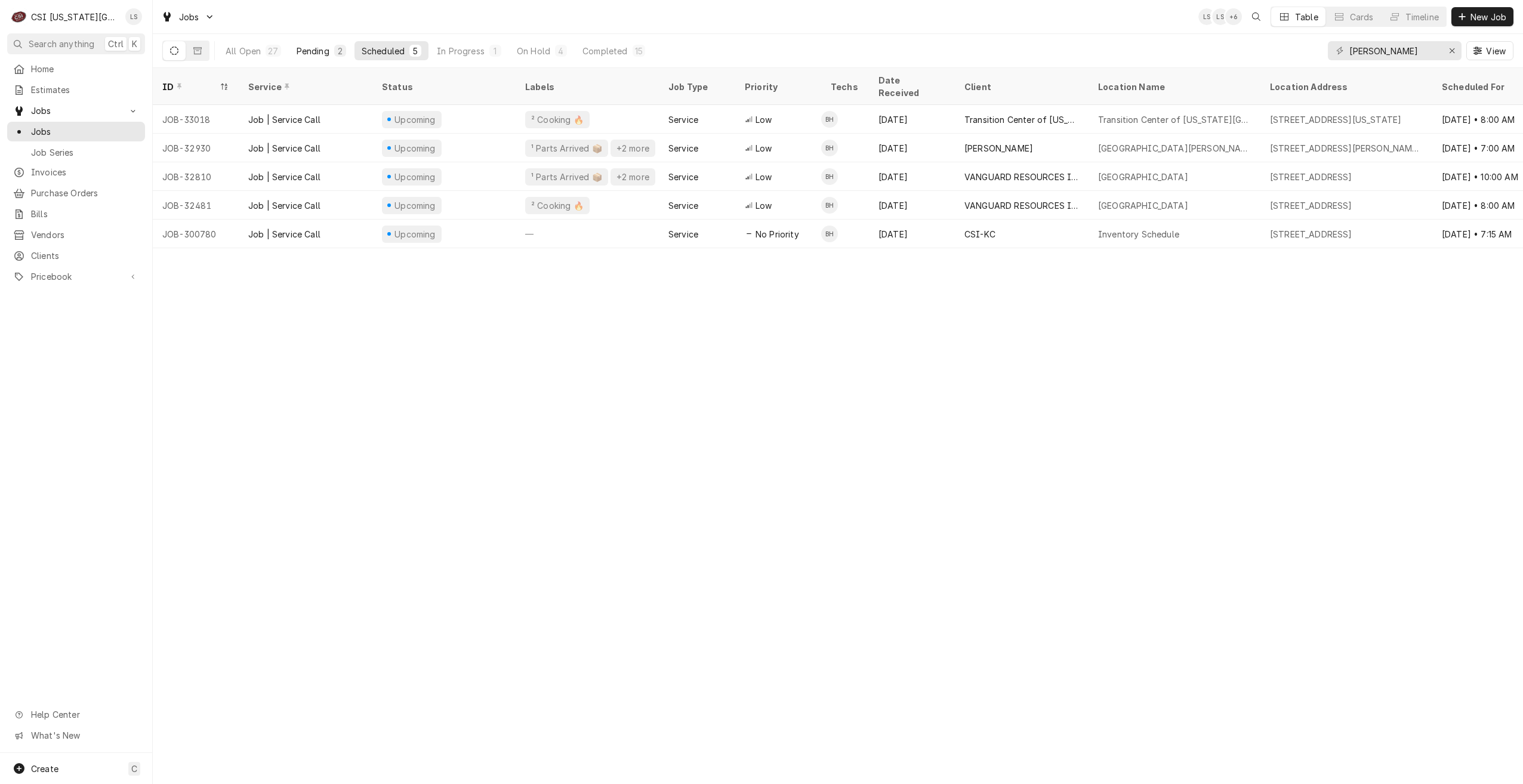
click at [330, 48] on button "Pending 2" at bounding box center [321, 51] width 64 height 19
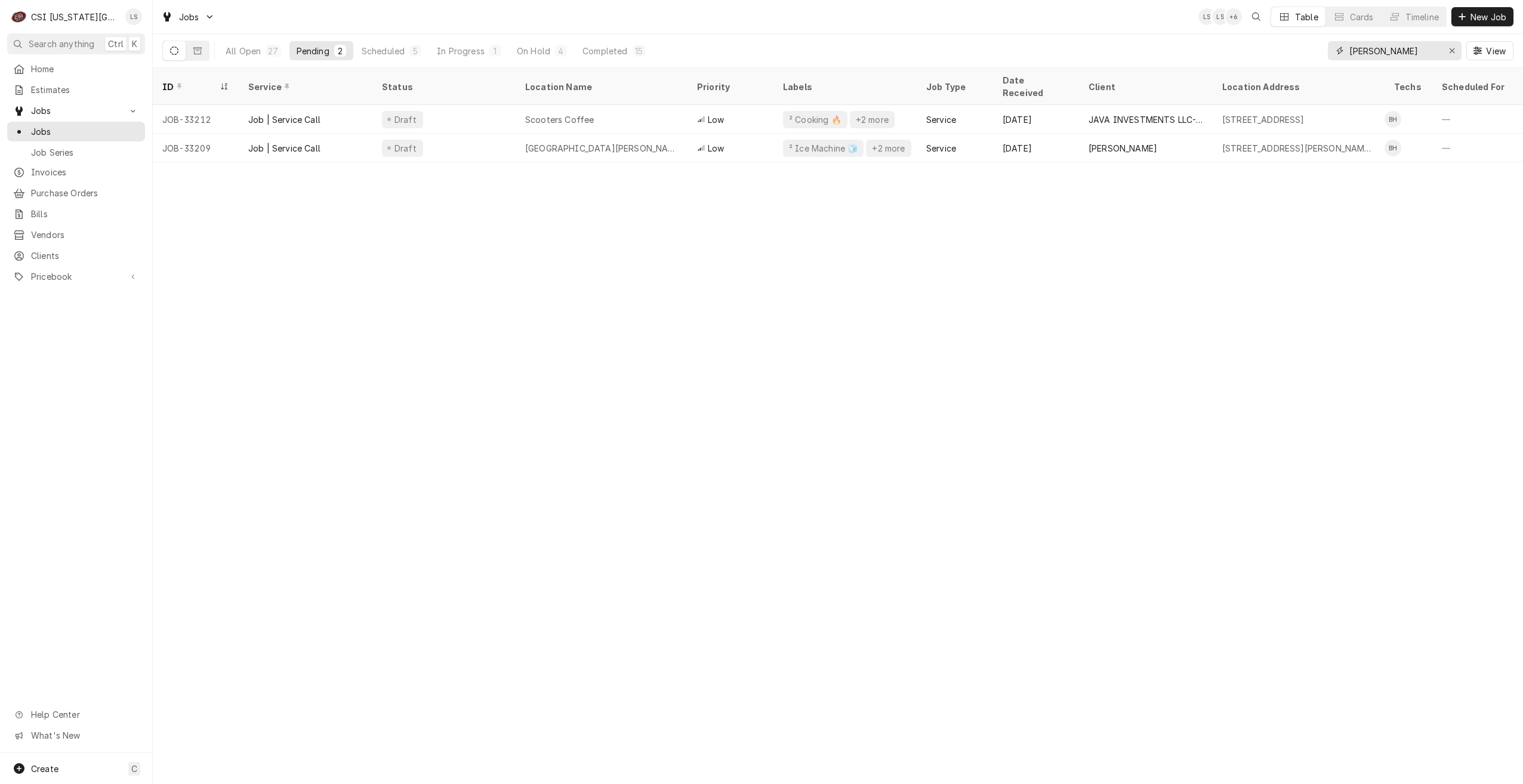
click at [1357, 51] on input "hawkins" at bounding box center [1394, 51] width 90 height 19
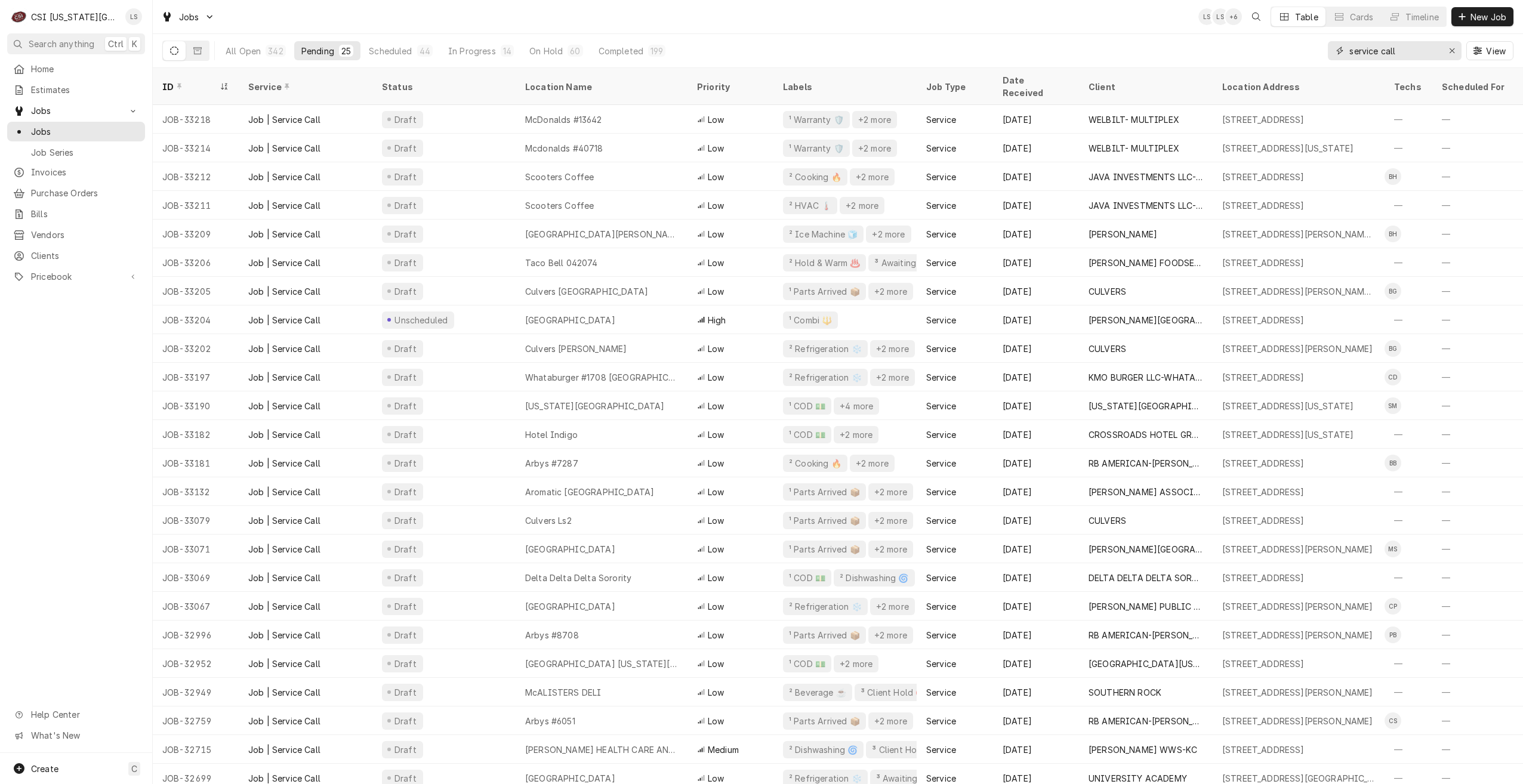
type input "service call"
click at [907, 16] on div "Jobs LS LS + 6 Table Cards Timeline New Job" at bounding box center [838, 16] width 1370 height 34
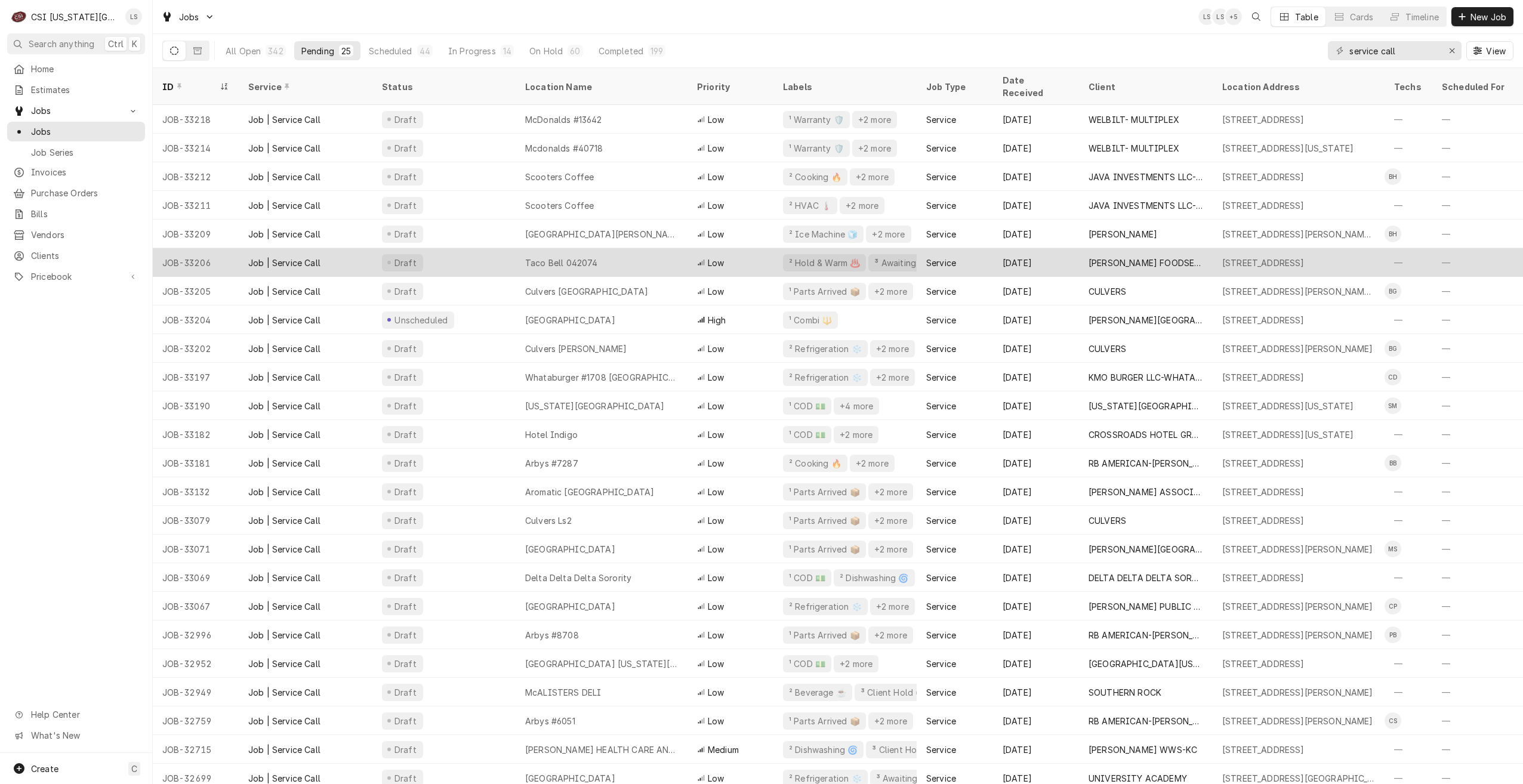
click at [618, 248] on div "Taco Bell 042074" at bounding box center [601, 262] width 172 height 29
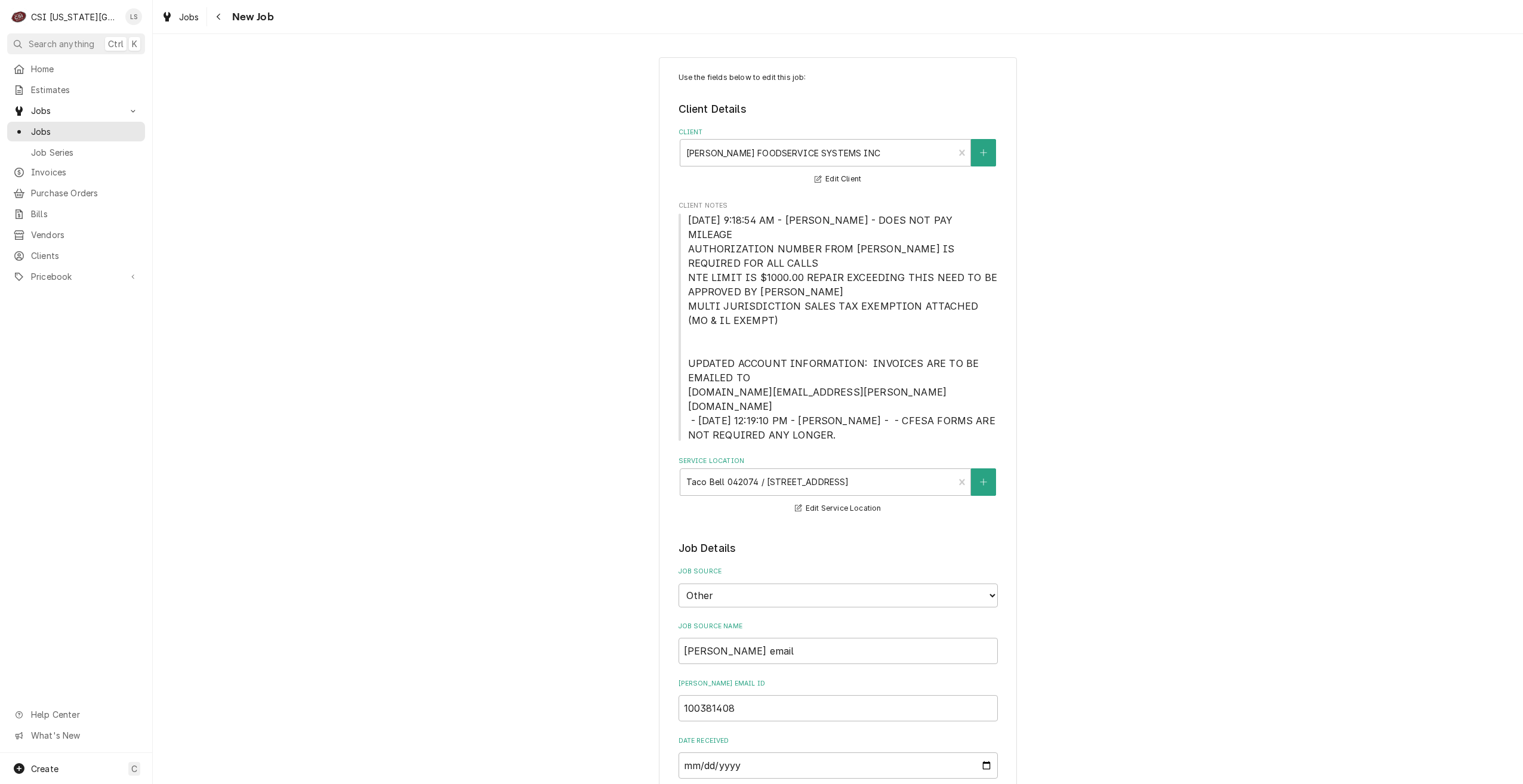
type textarea "x"
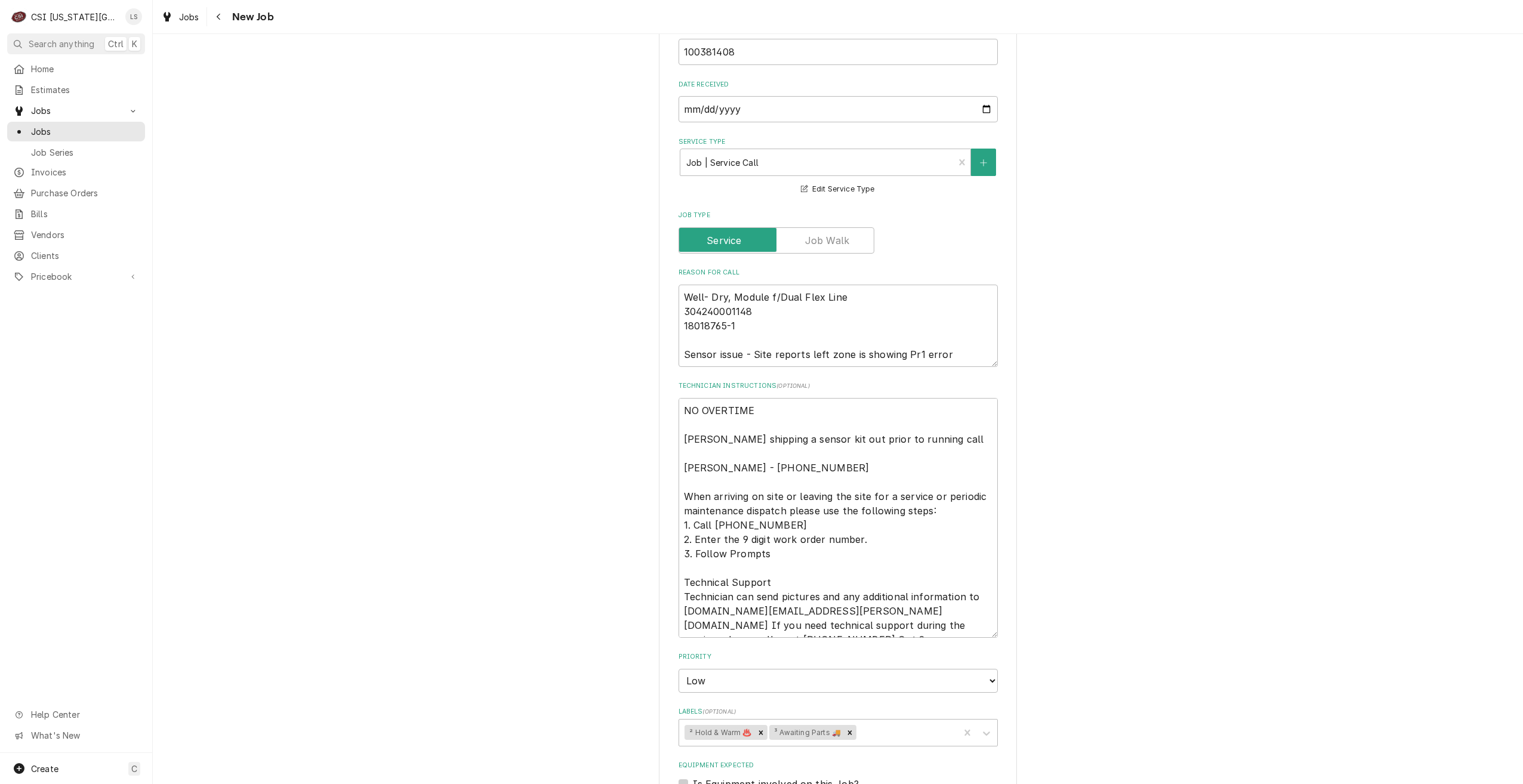
scroll to position [418, 0]
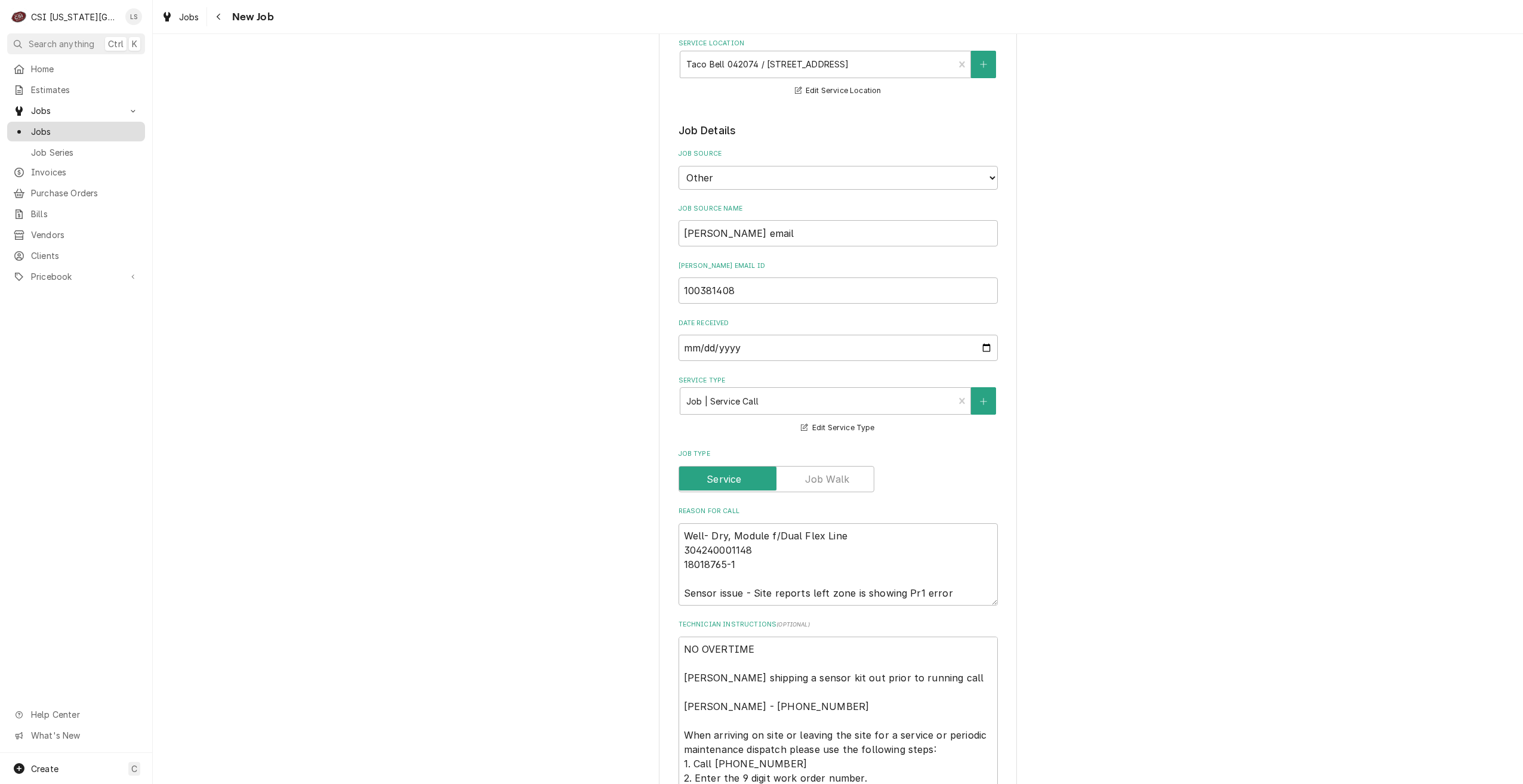
click at [103, 125] on span "Jobs" at bounding box center [85, 131] width 108 height 12
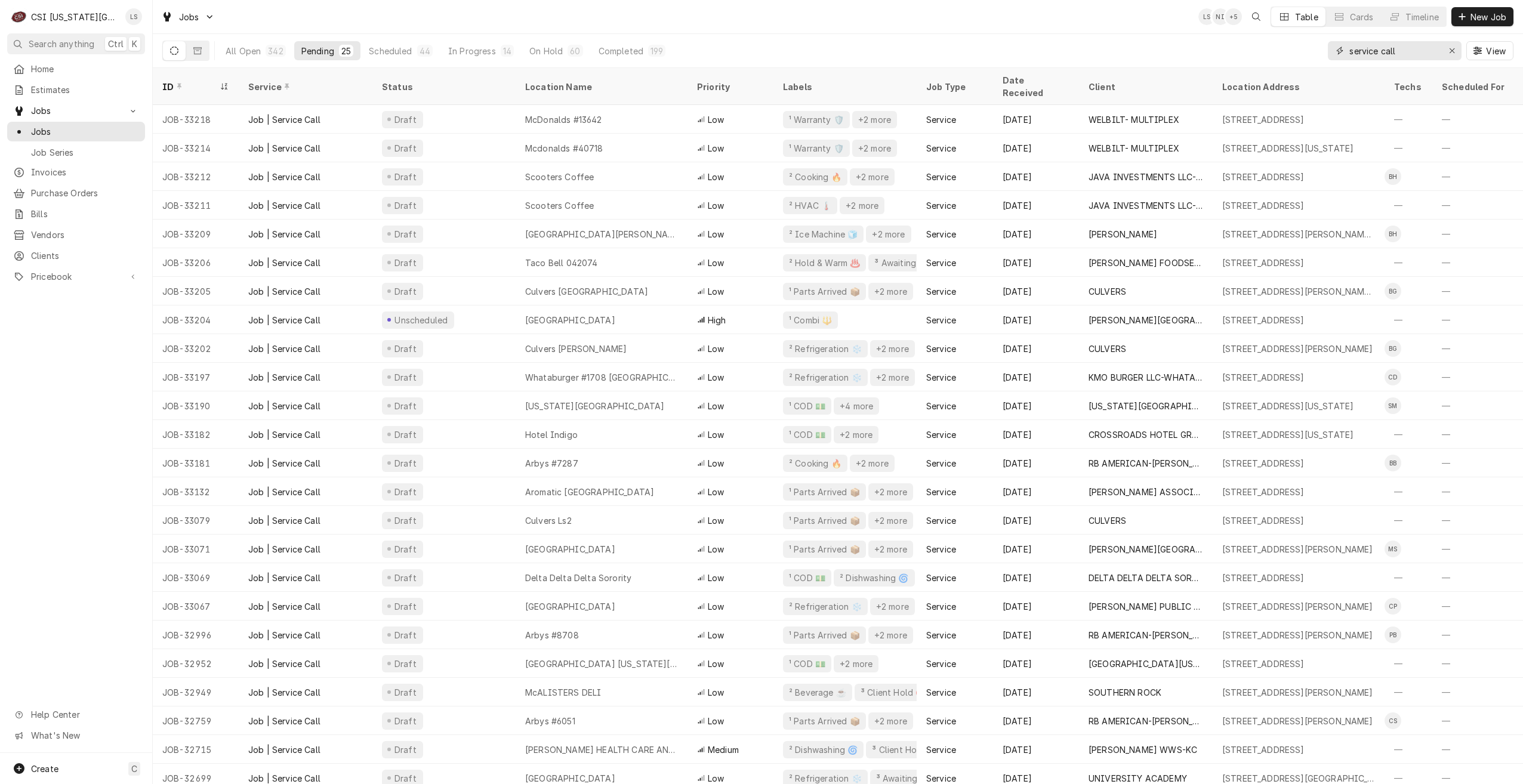
drag, startPoint x: 1403, startPoint y: 53, endPoint x: 1299, endPoint y: 61, distance: 104.3
click at [1299, 61] on div "All Open 342 Pending 25 Scheduled 44 In Progress 14 On Hold 60 Completed 199 se…" at bounding box center [838, 51] width 1351 height 34
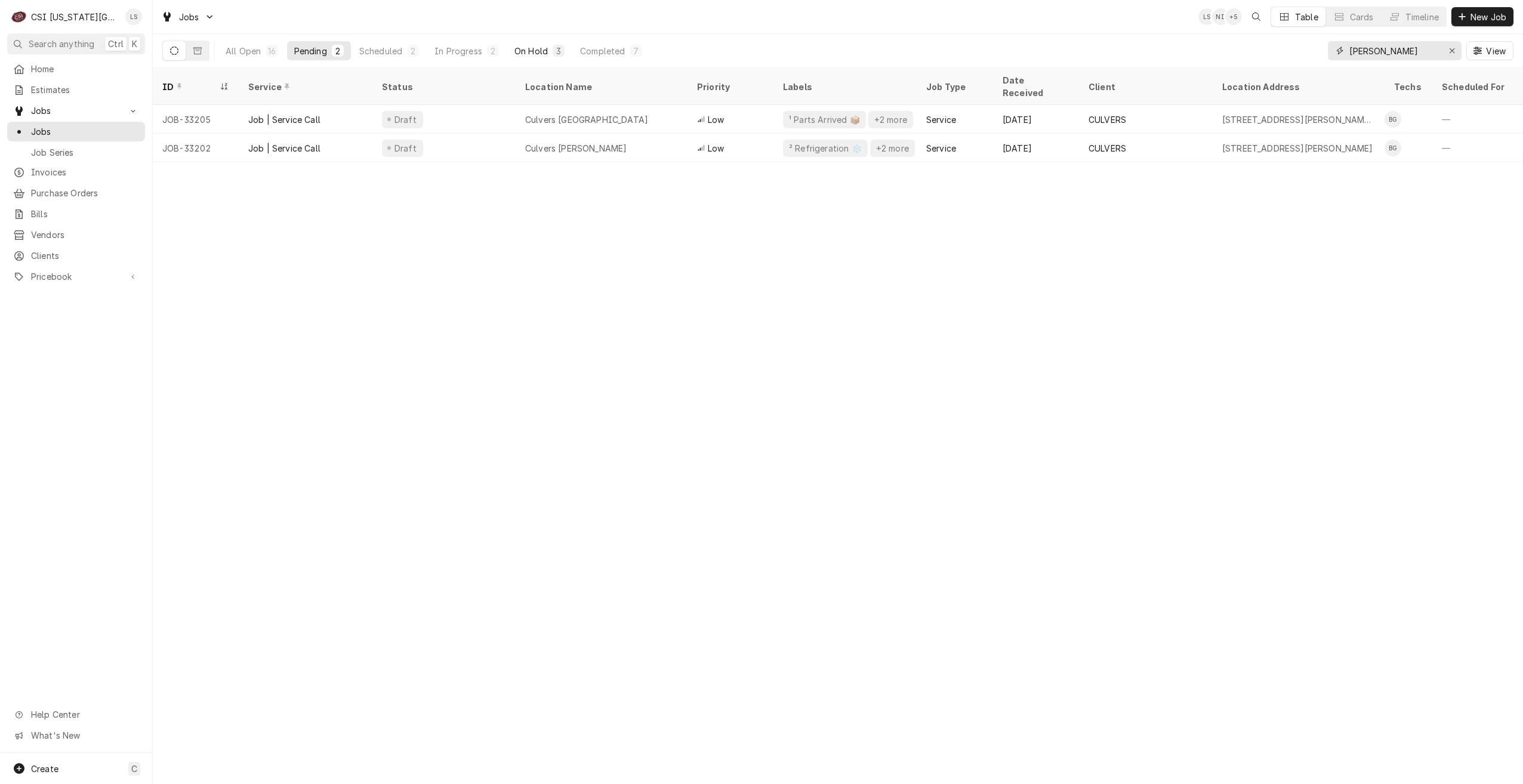
type input "[PERSON_NAME]"
click at [518, 49] on div "On Hold" at bounding box center [531, 51] width 34 height 12
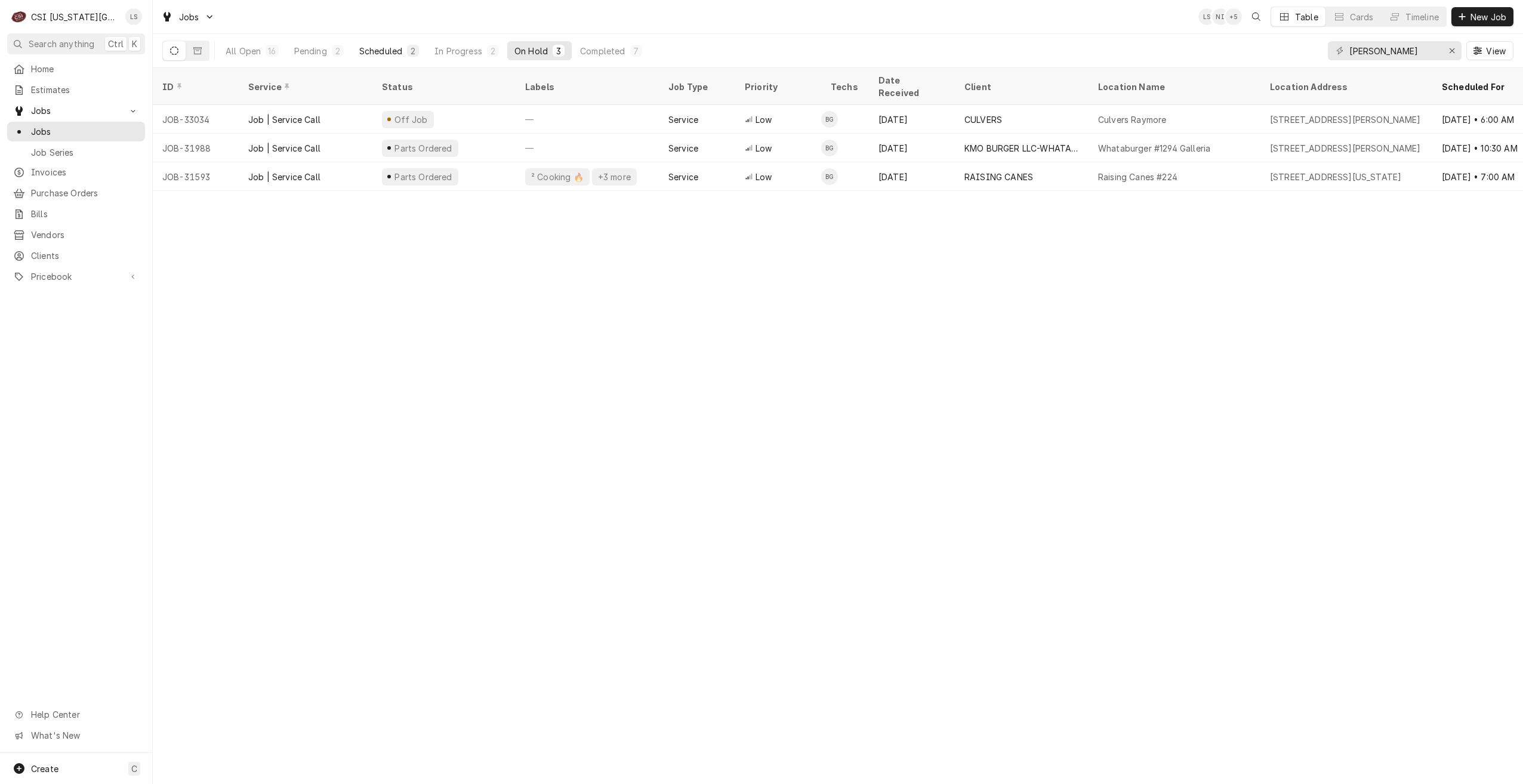
click at [370, 46] on div "Scheduled" at bounding box center [381, 51] width 43 height 12
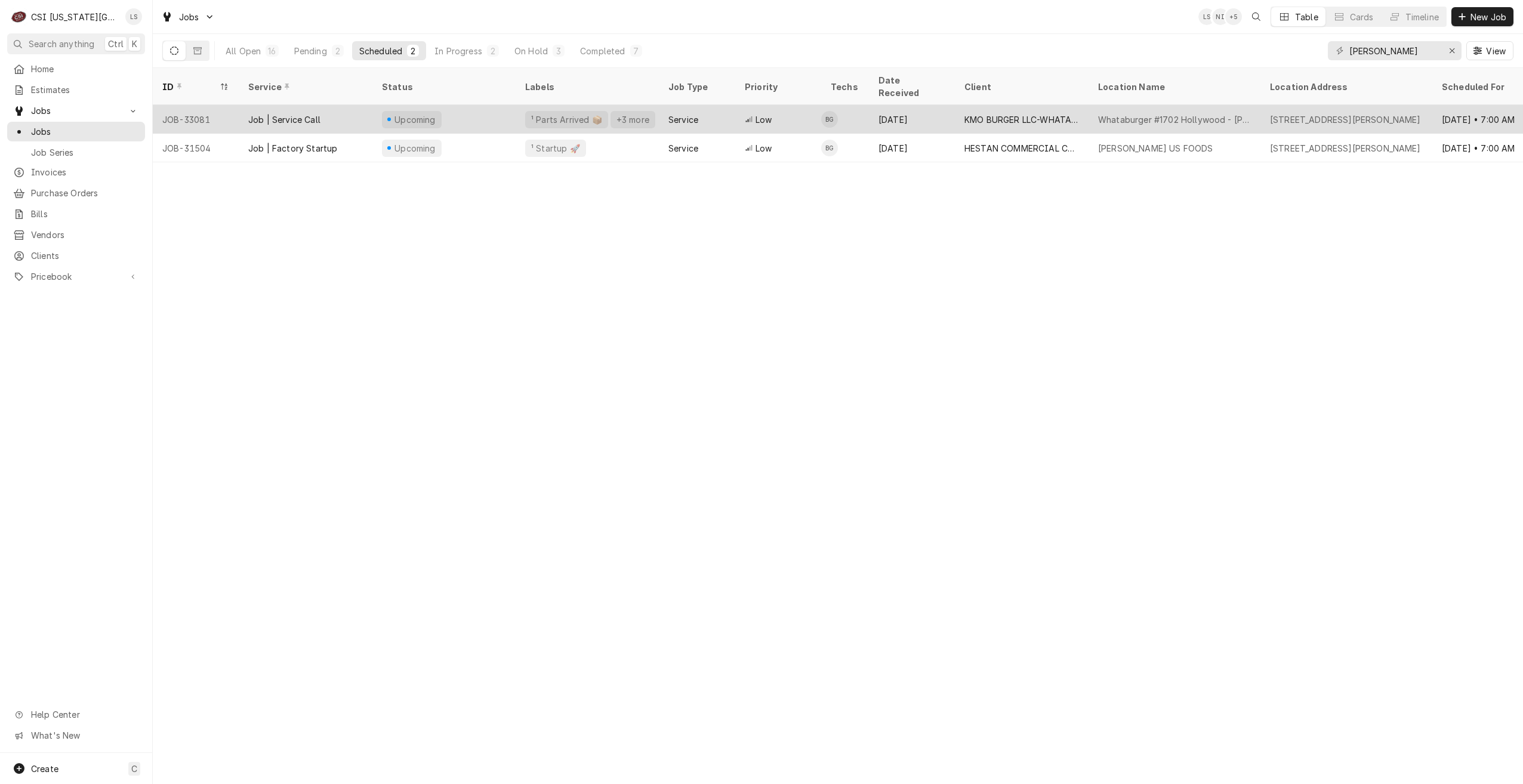
click at [930, 105] on div "[DATE]" at bounding box center [911, 119] width 86 height 29
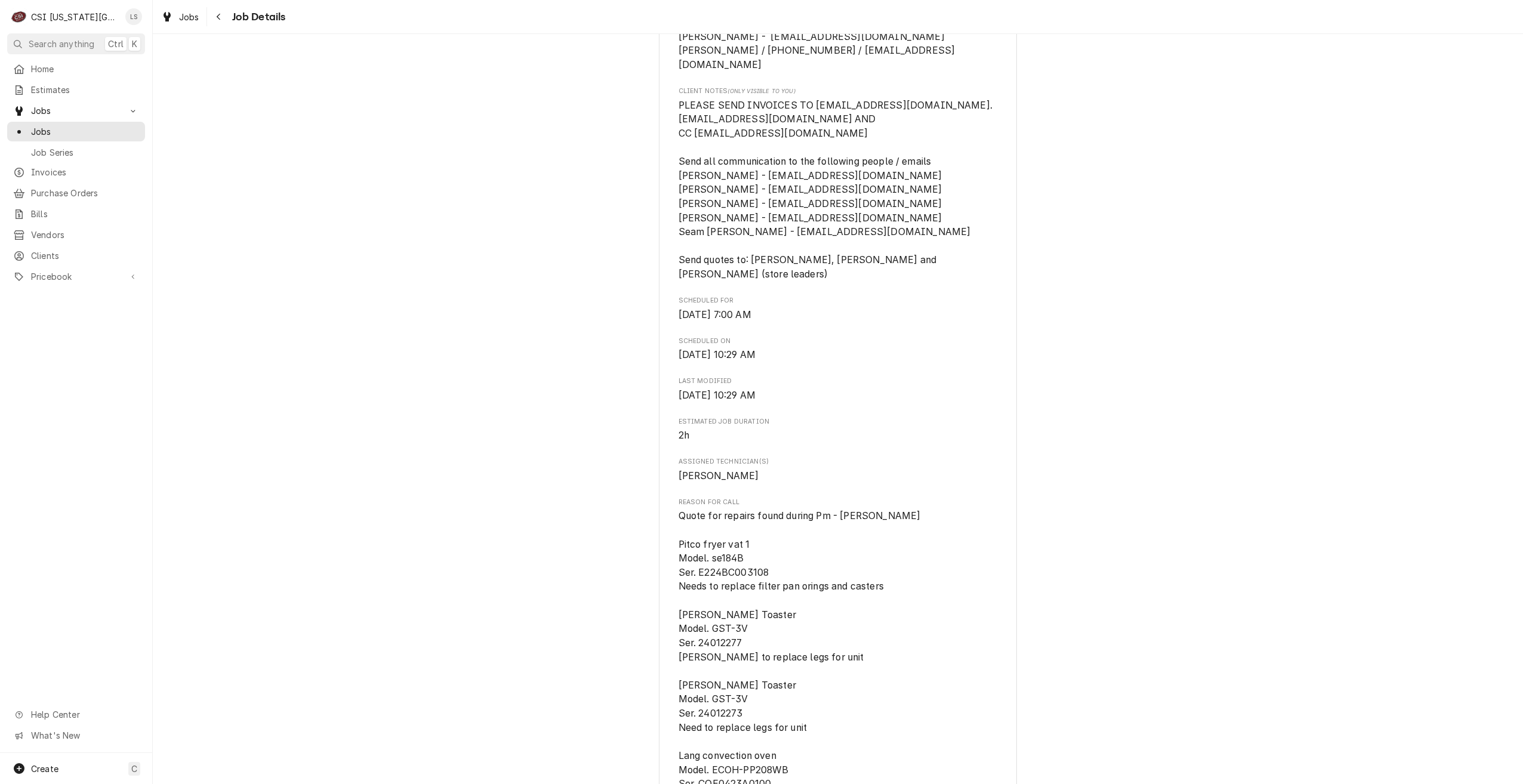
scroll to position [716, 0]
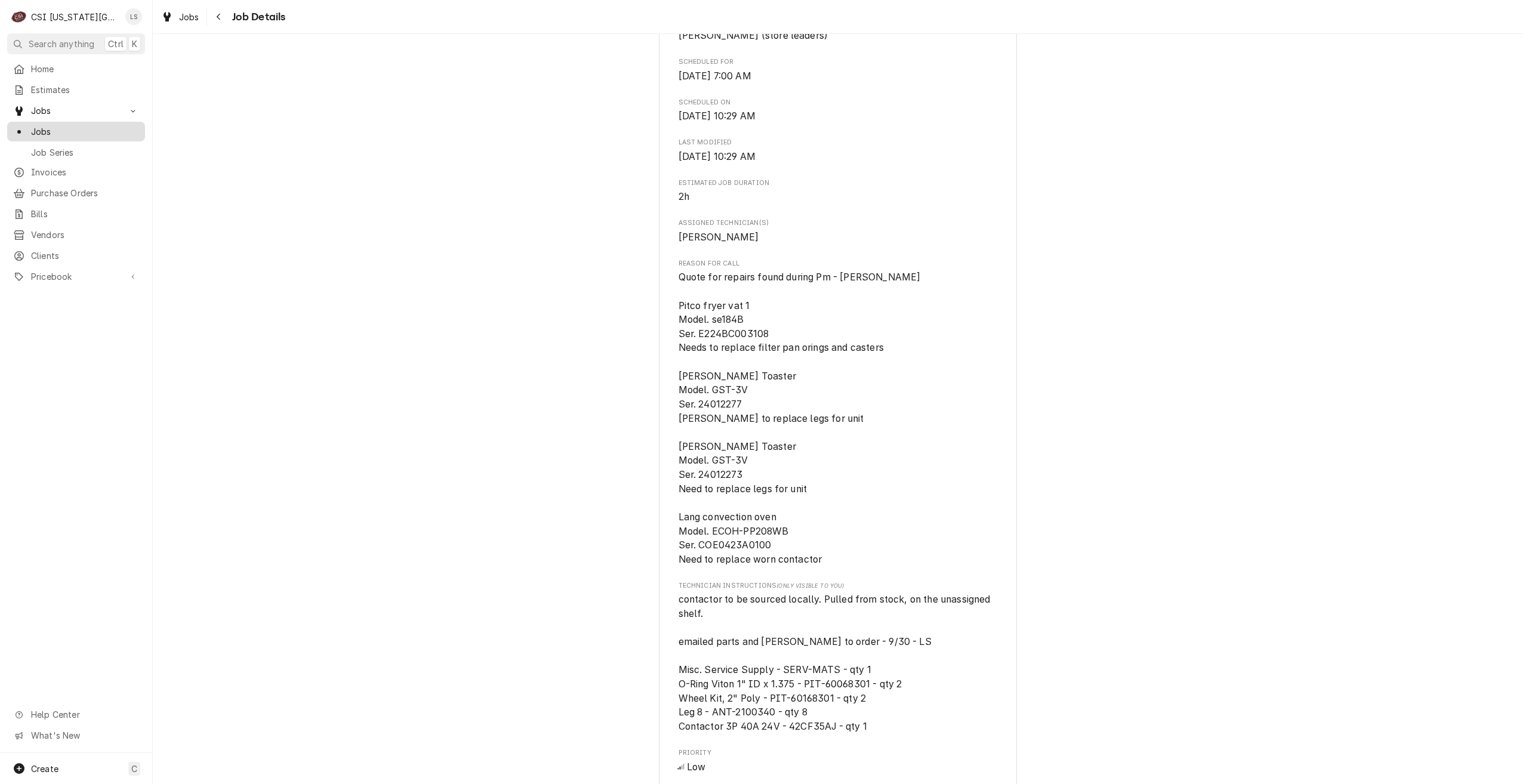
click at [98, 132] on span "Jobs" at bounding box center [85, 131] width 108 height 12
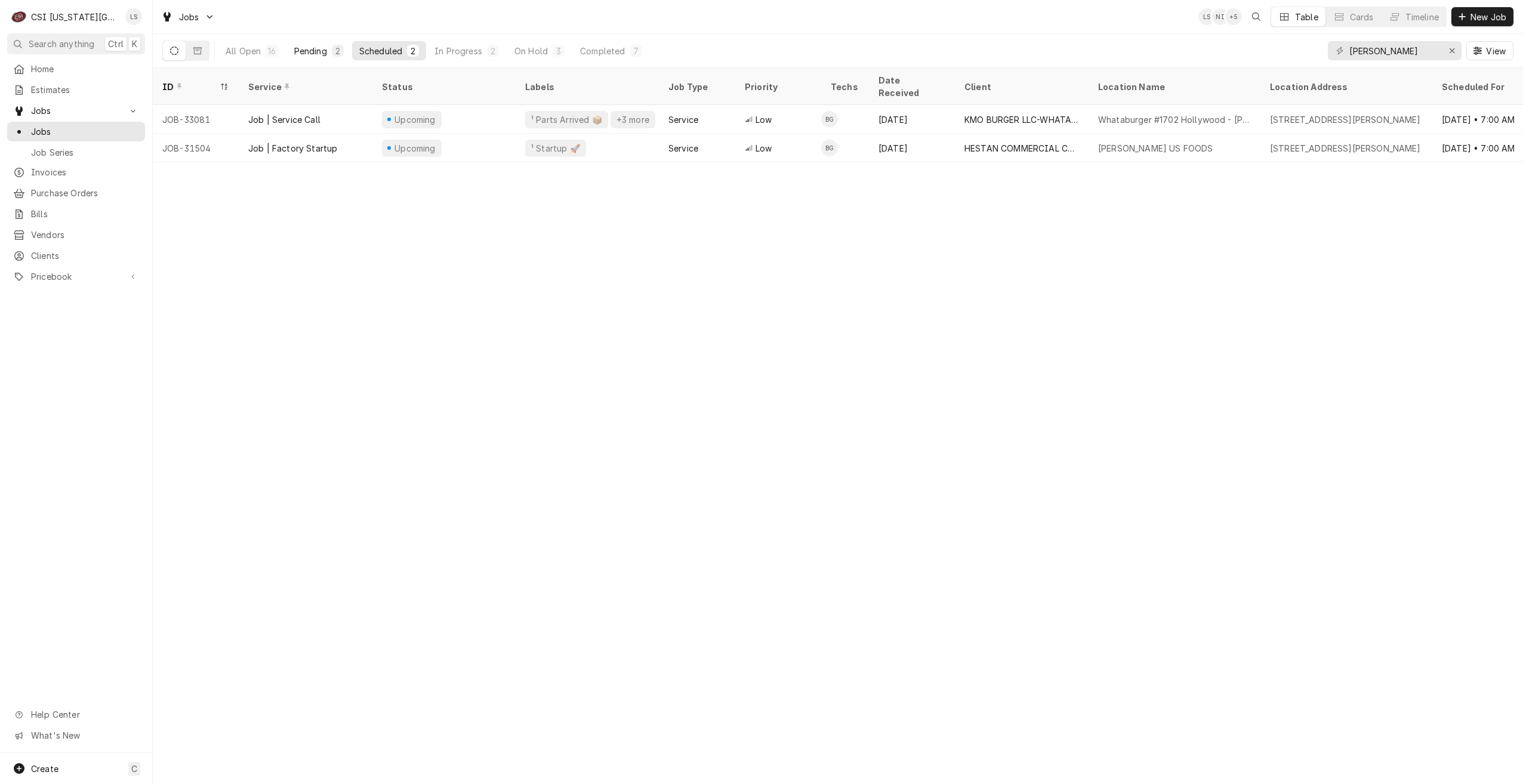
click at [314, 53] on div "Pending" at bounding box center [311, 51] width 33 height 12
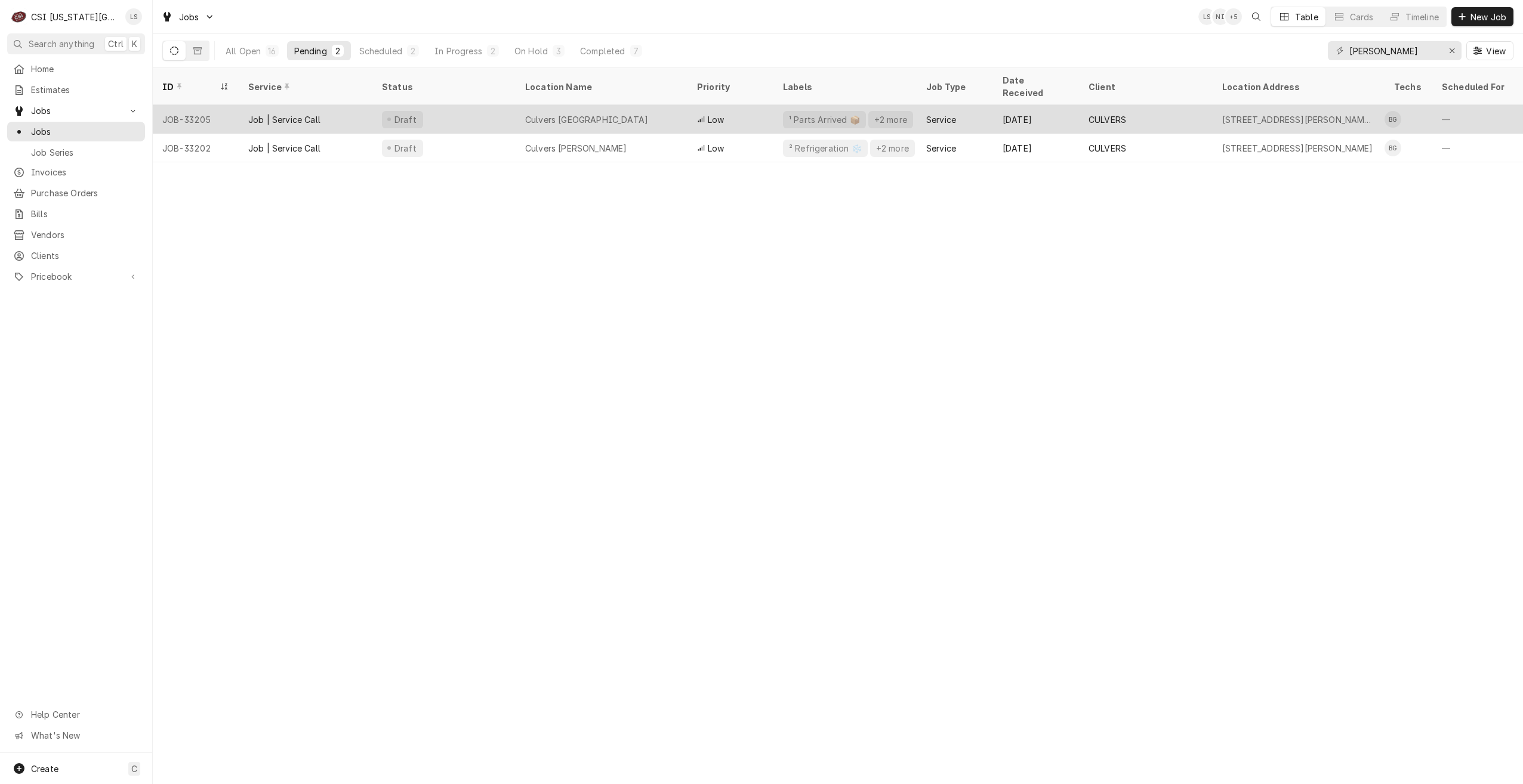
click at [641, 105] on div "Culvers Grain Valley" at bounding box center [601, 119] width 172 height 29
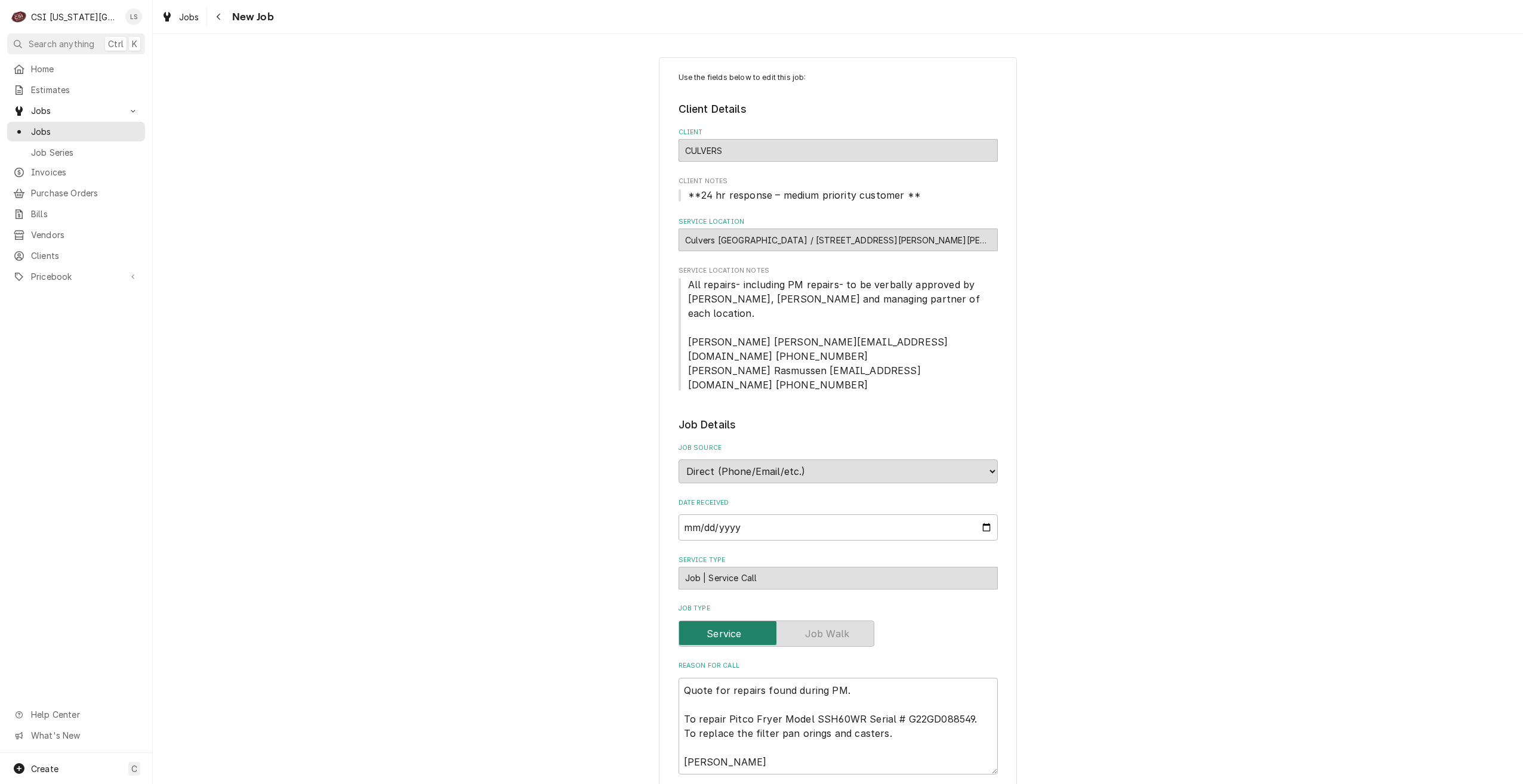
type textarea "x"
click at [130, 132] on span "Jobs" at bounding box center [85, 131] width 108 height 12
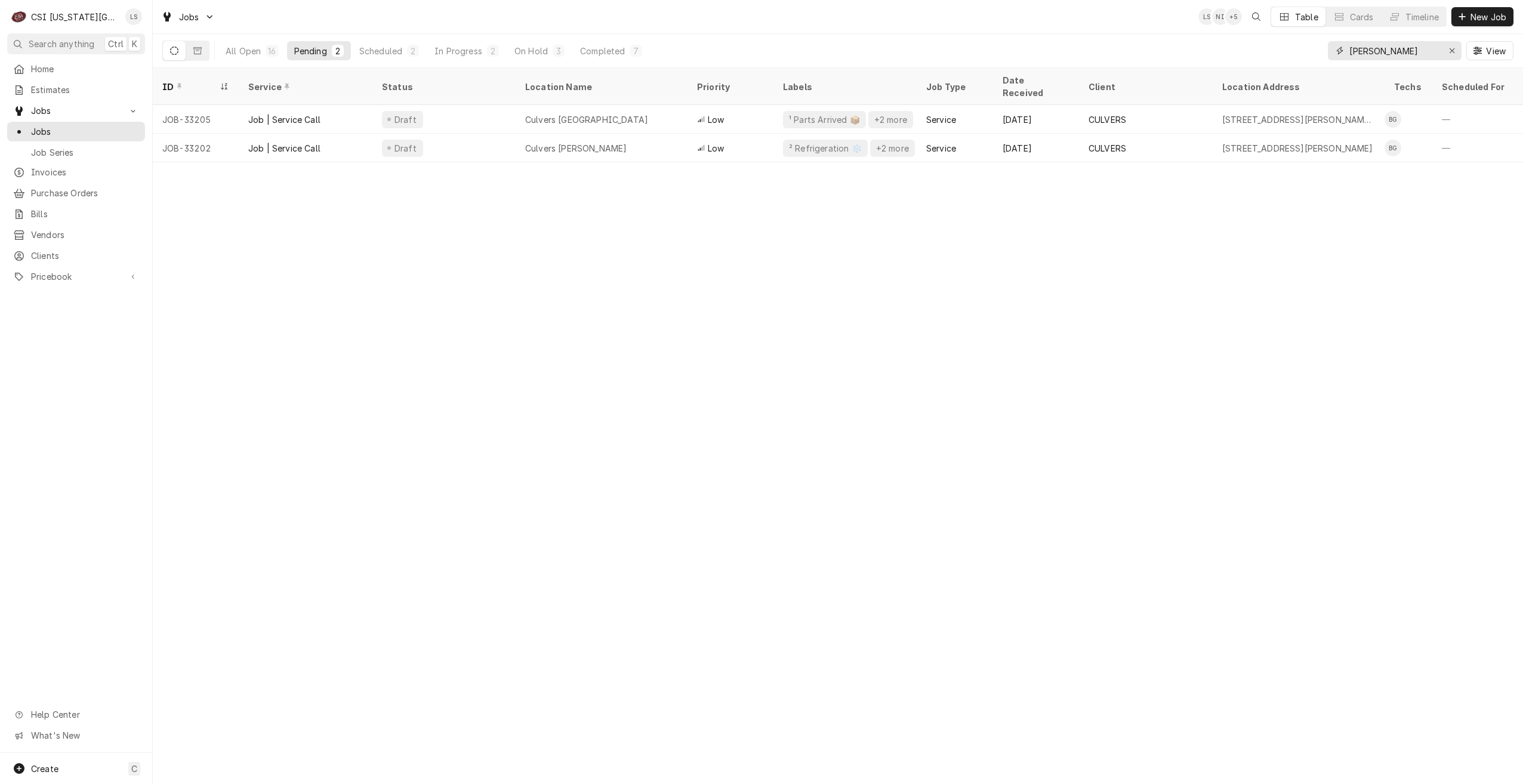
click at [1356, 52] on input "[PERSON_NAME]" at bounding box center [1394, 51] width 90 height 19
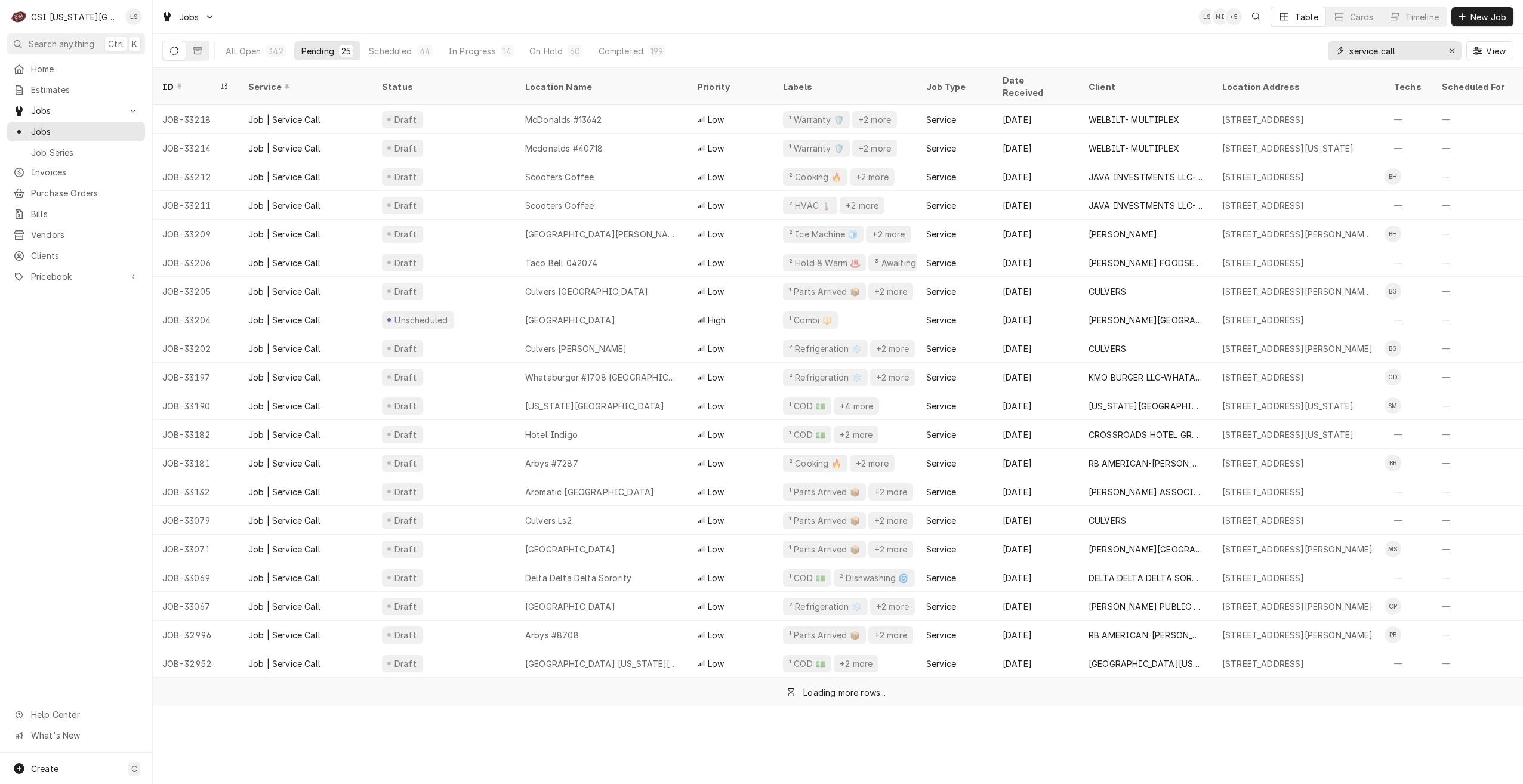
type input "service call"
click at [842, 28] on div "Jobs LS NI + 5 Table Cards Timeline New Job" at bounding box center [838, 16] width 1370 height 34
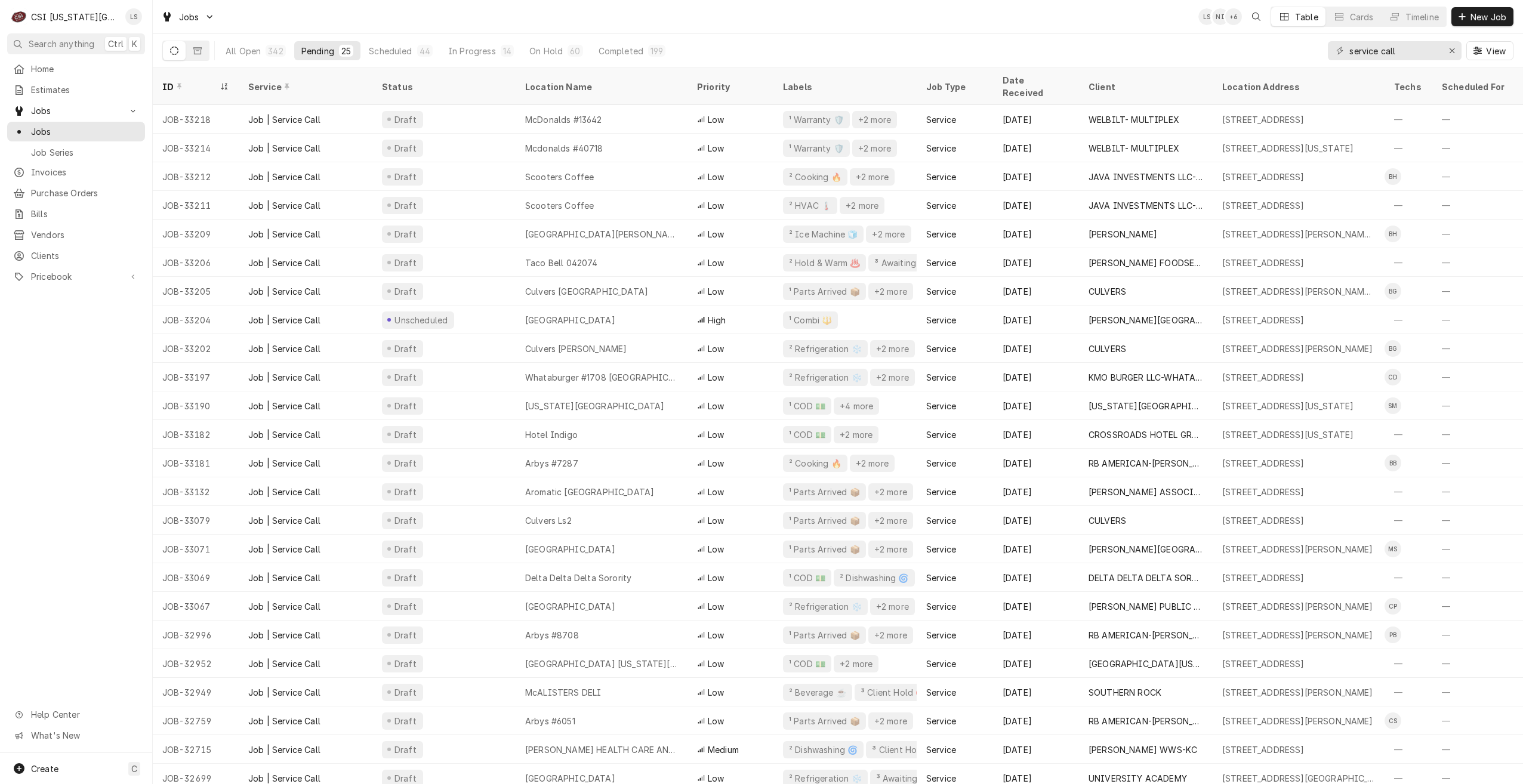
click at [842, 28] on div "Jobs LS NI + 6 Table Cards Timeline New Job" at bounding box center [838, 16] width 1370 height 34
click at [842, 28] on div "Jobs LS NI + 5 Table Cards Timeline New Job" at bounding box center [838, 16] width 1370 height 34
click at [842, 28] on div "Jobs LS NI + 6 Table Cards Timeline New Job" at bounding box center [838, 16] width 1370 height 34
click at [842, 28] on div "Jobs LS NI + 5 Table Cards Timeline New Job" at bounding box center [838, 16] width 1370 height 34
click at [838, 28] on div "Jobs LS NI + 7 Table Cards Timeline New Job" at bounding box center [838, 16] width 1370 height 34
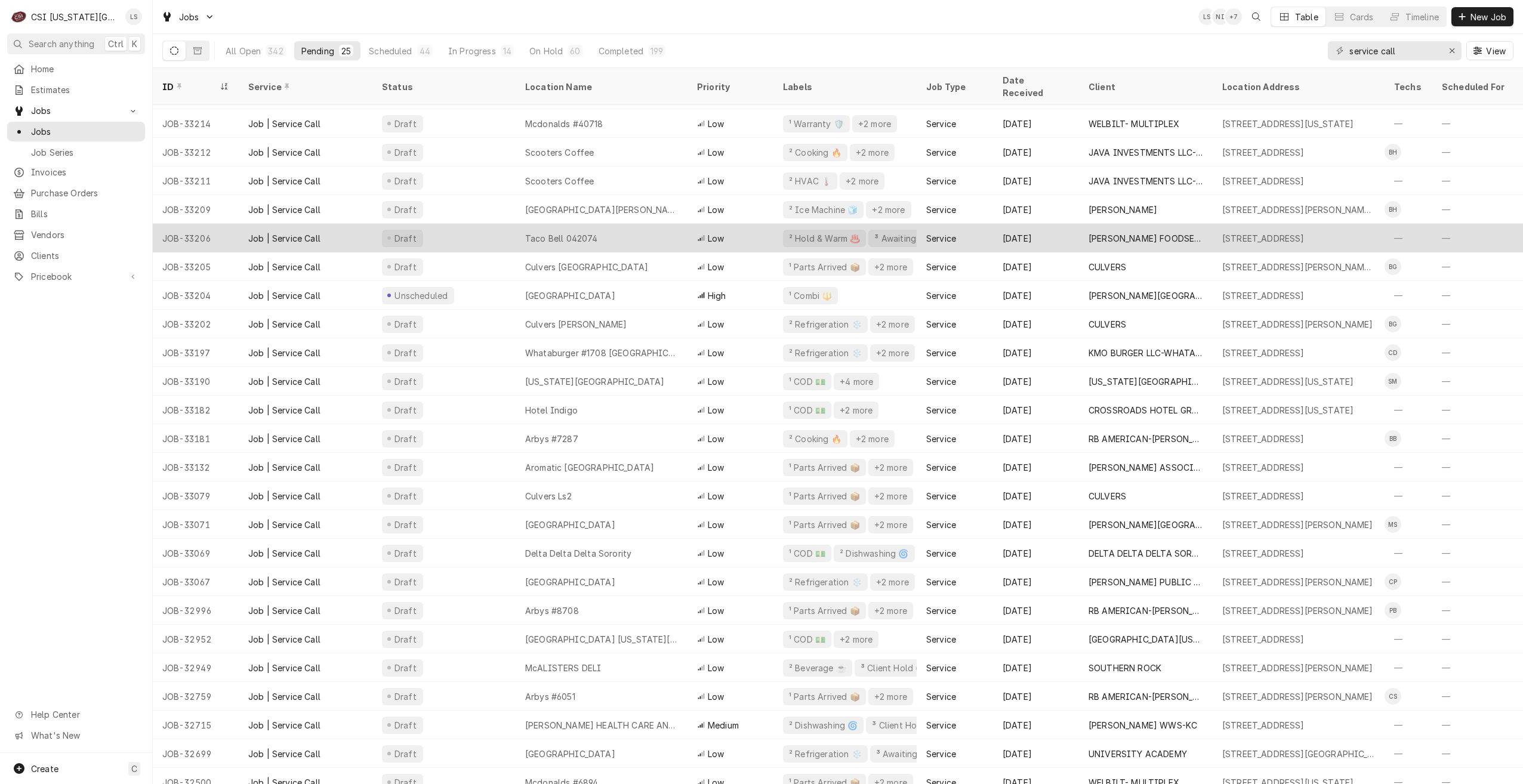
scroll to position [31, 0]
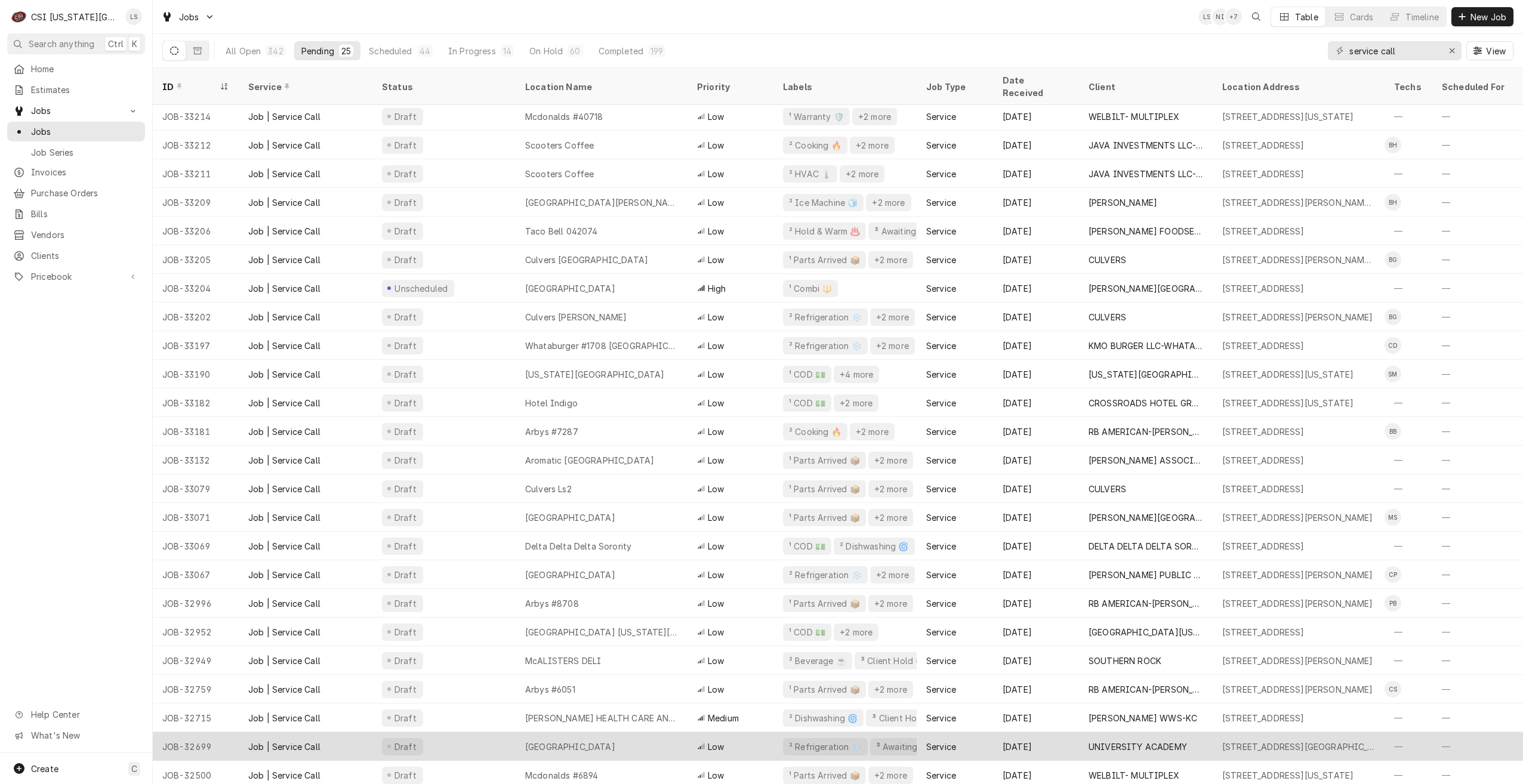
click at [630, 732] on div "[GEOGRAPHIC_DATA]" at bounding box center [601, 746] width 172 height 29
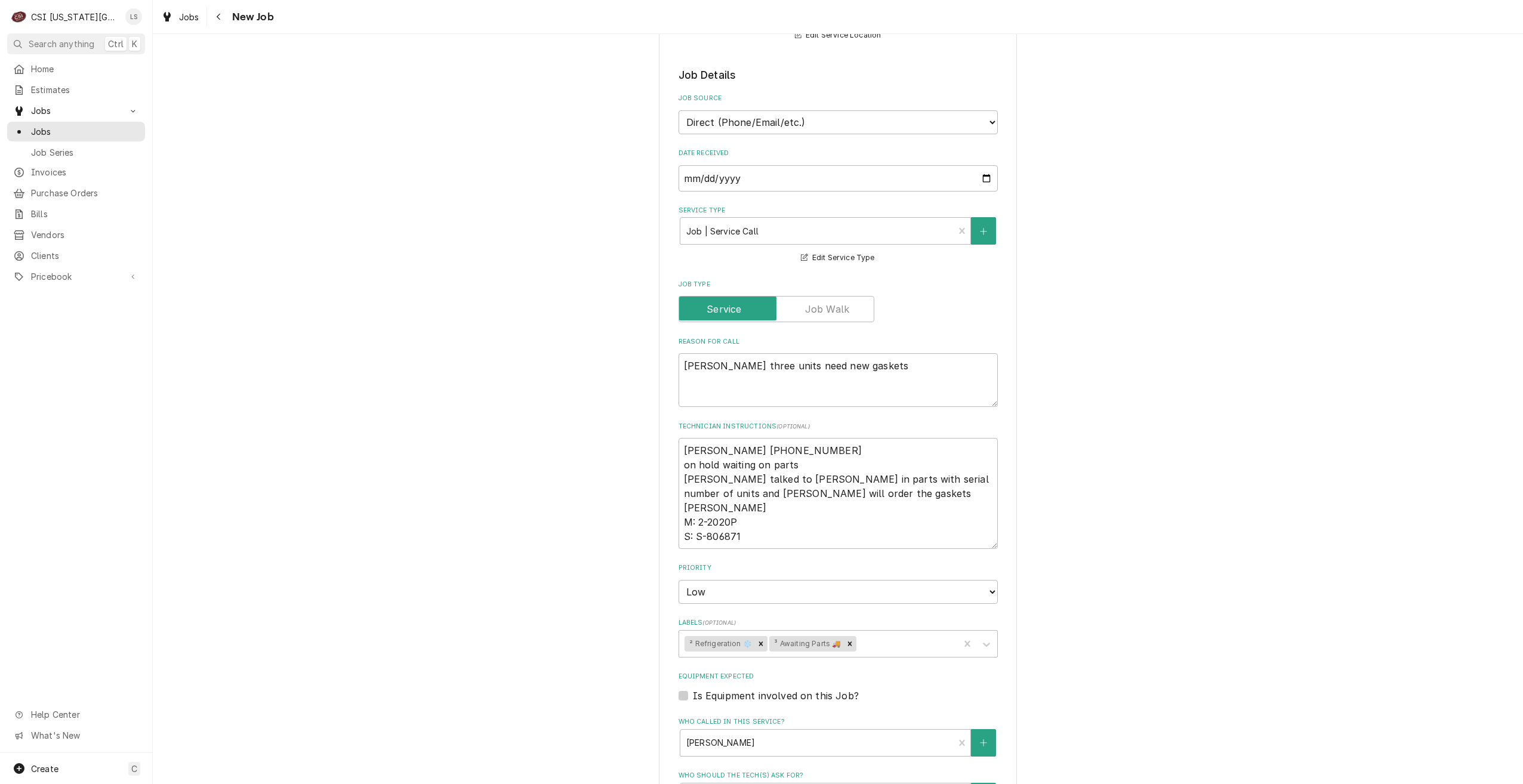
scroll to position [299, 0]
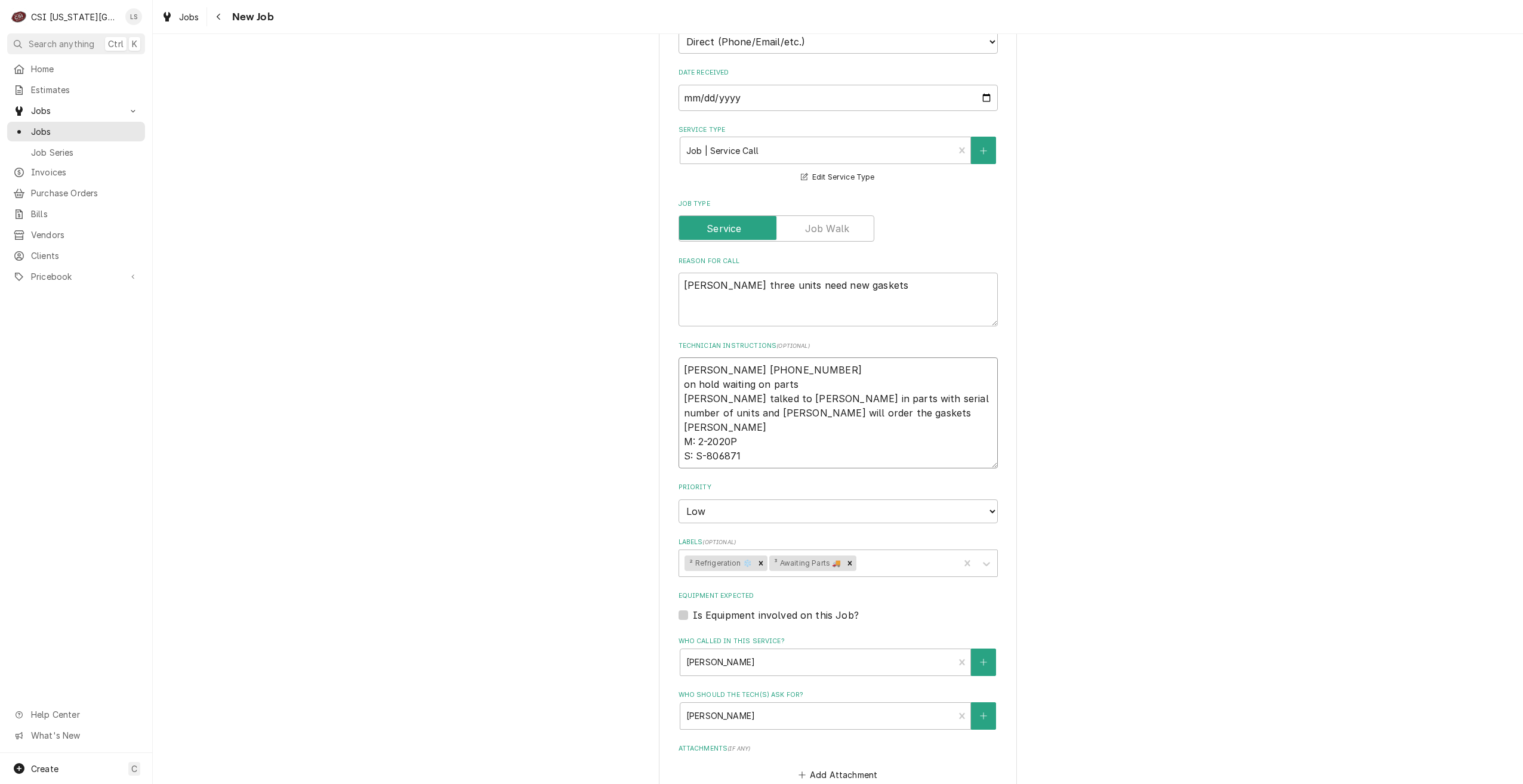
click at [679, 365] on textarea "[PERSON_NAME] [PHONE_NUMBER] on hold waiting on parts [PERSON_NAME] talked to […" at bounding box center [838, 413] width 319 height 111
type textarea "x"
type textarea "[PERSON_NAME] [PHONE_NUMBER] on hold waiting on parts [PERSON_NAME] talked to […"
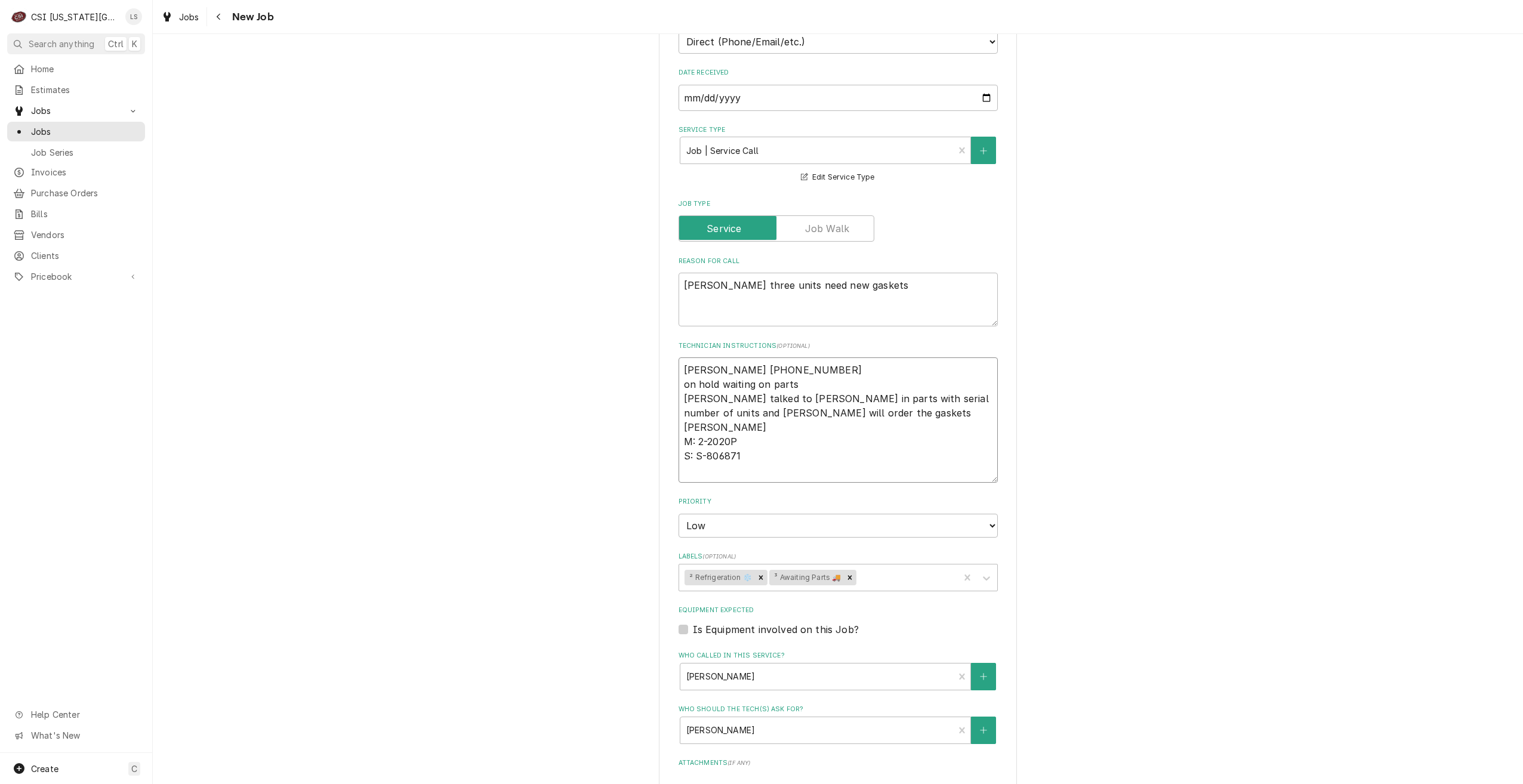
type textarea "x"
type textarea "[PERSON_NAME] [PHONE_NUMBER] on hold waiting on parts [PERSON_NAME] talked to […"
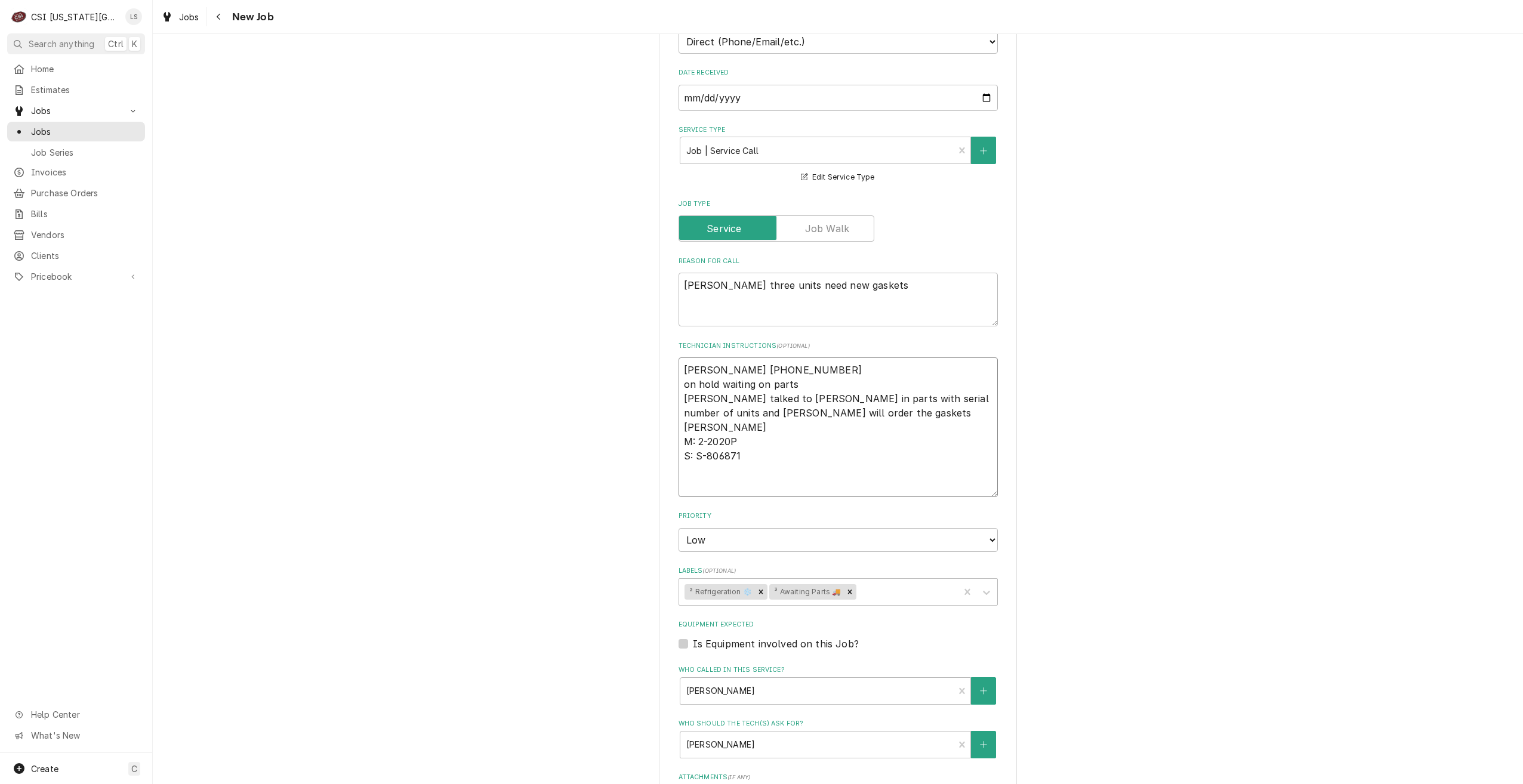
type textarea "x"
type textarea "P [PERSON_NAME] [PHONE_NUMBER] on hold waiting on parts [PERSON_NAME] talked to…"
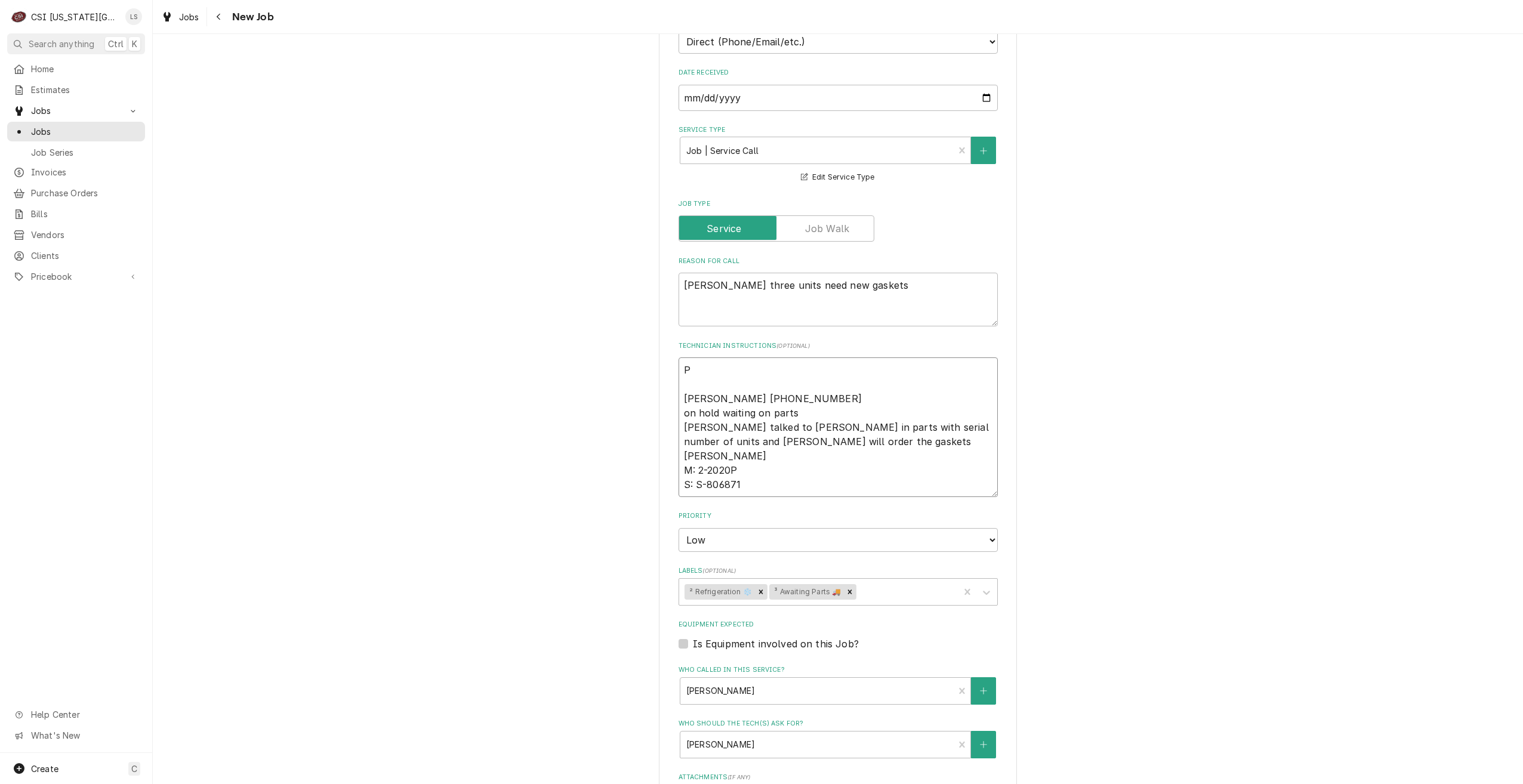
type textarea "x"
type textarea "Pe [PERSON_NAME] [PHONE_NUMBER] on hold waiting on parts [PERSON_NAME] talked t…"
type textarea "x"
type textarea "Per [PERSON_NAME] [PHONE_NUMBER] on hold waiting on parts [PERSON_NAME] talked …"
type textarea "x"
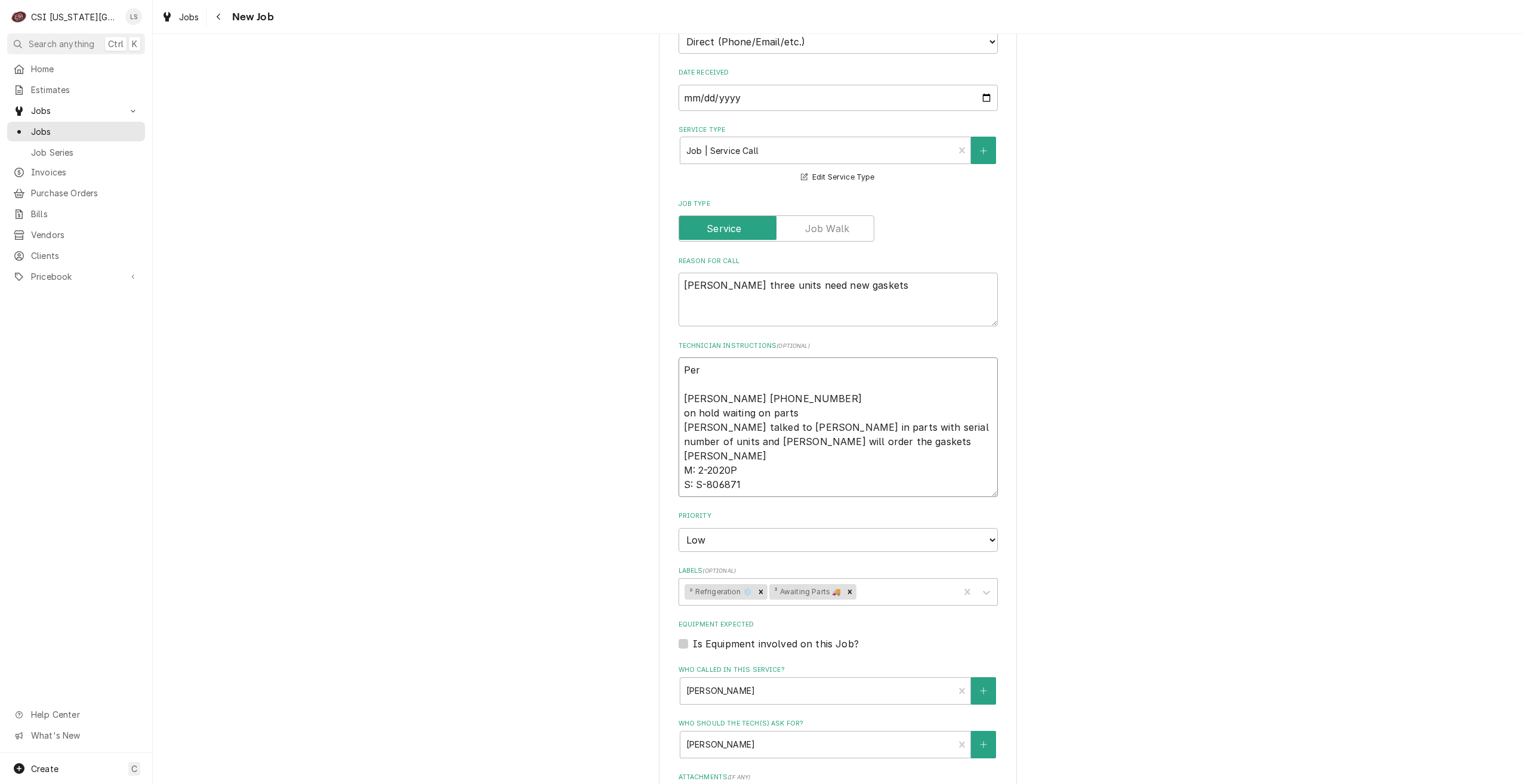
type textarea "Per [PERSON_NAME] [PHONE_NUMBER] on hold waiting on parts [PERSON_NAME] talked …"
type textarea "x"
type textarea "Per N [PERSON_NAME] [PHONE_NUMBER] on hold waiting on parts [PERSON_NAME] talke…"
type textarea "x"
type textarea "Per Ni Sabrina 816-412-5943 on hold waiting on parts sabrina talked to Nick in …"
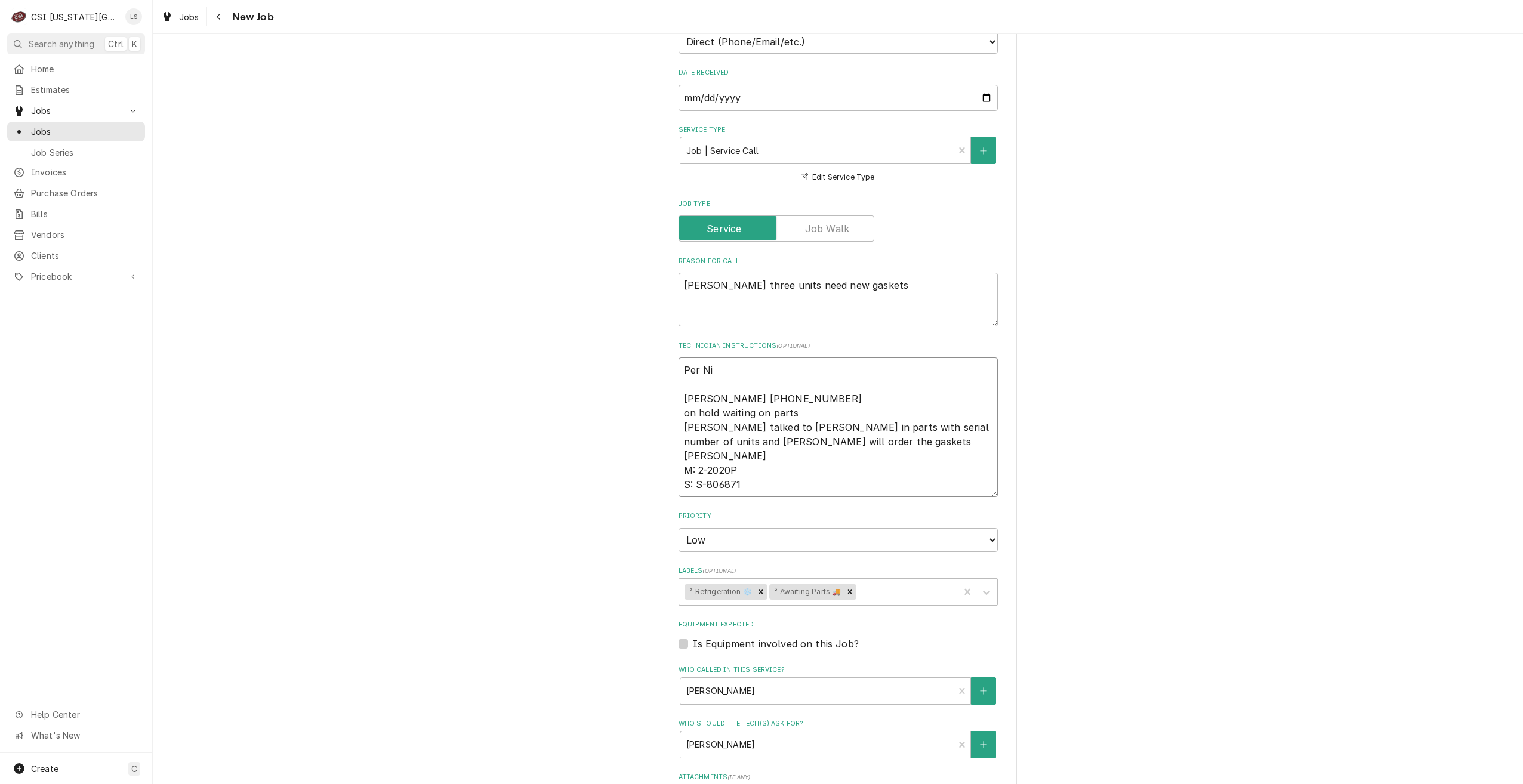
type textarea "x"
type textarea "Per Nic Sabrina 816-412-5943 on hold waiting on parts sabrina talked to Nick in…"
type textarea "x"
type textarea "Per Nick Sabrina 816-412-5943 on hold waiting on parts sabrina talked to Nick i…"
type textarea "x"
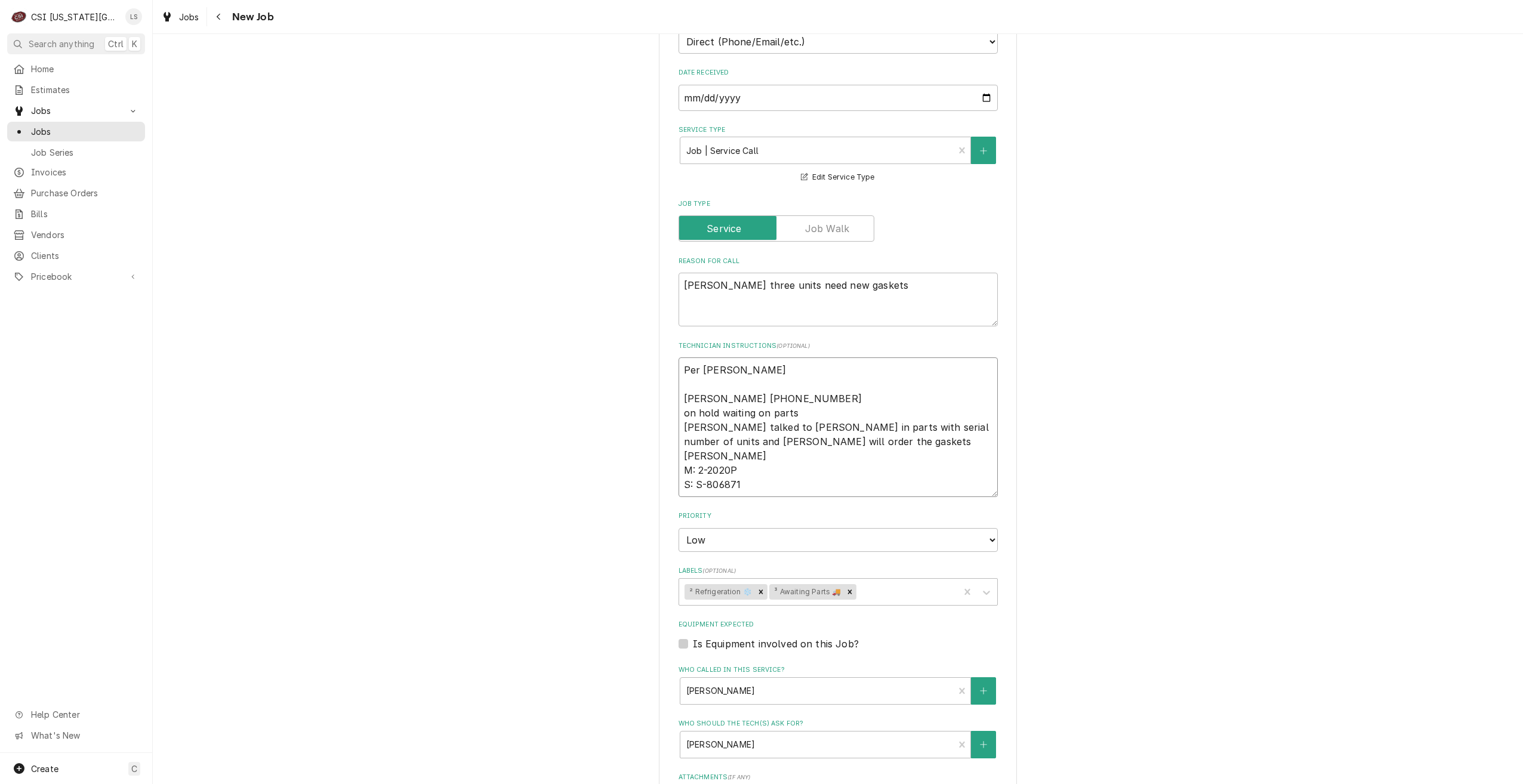
type textarea "Per Nick: Sabrina 816-412-5943 on hold waiting on parts sabrina talked to Nick …"
type textarea "x"
type textarea "Per Nick: Sabrina 816-412-5943 on hold waiting on parts sabrina talked to Nick …"
type textarea "x"
type textarea "Per Nick: A Sabrina 816-412-5943 on hold waiting on parts sabrina talked to Nic…"
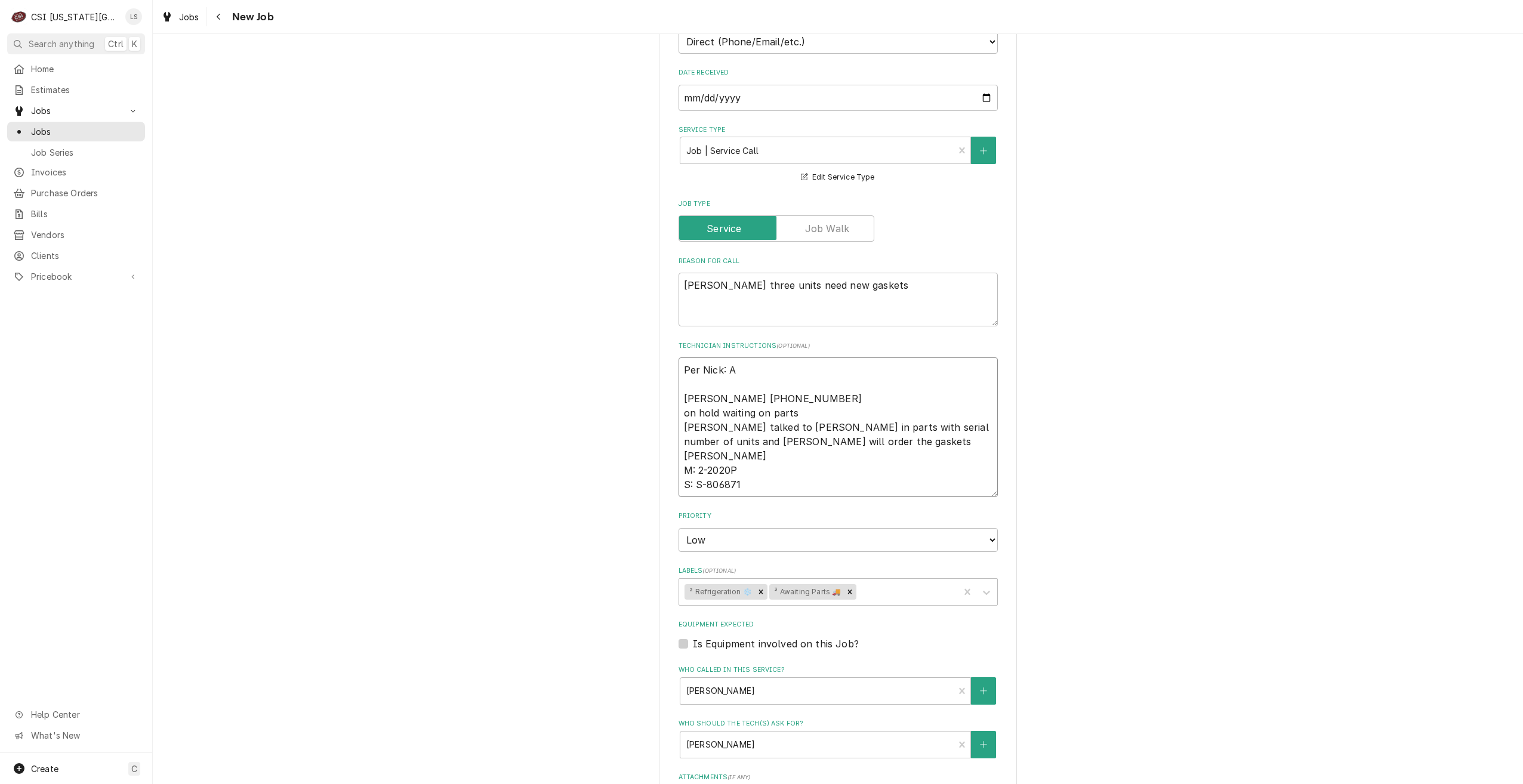
type textarea "x"
type textarea "Per Nick: A+ Sabrina 816-412-5943 on hold waiting on parts sabrina talked to Ni…"
type textarea "x"
type textarea "Per Nick: A+ Sabrina 816-412-5943 on hold waiting on parts sabrina talked to Ni…"
type textarea "x"
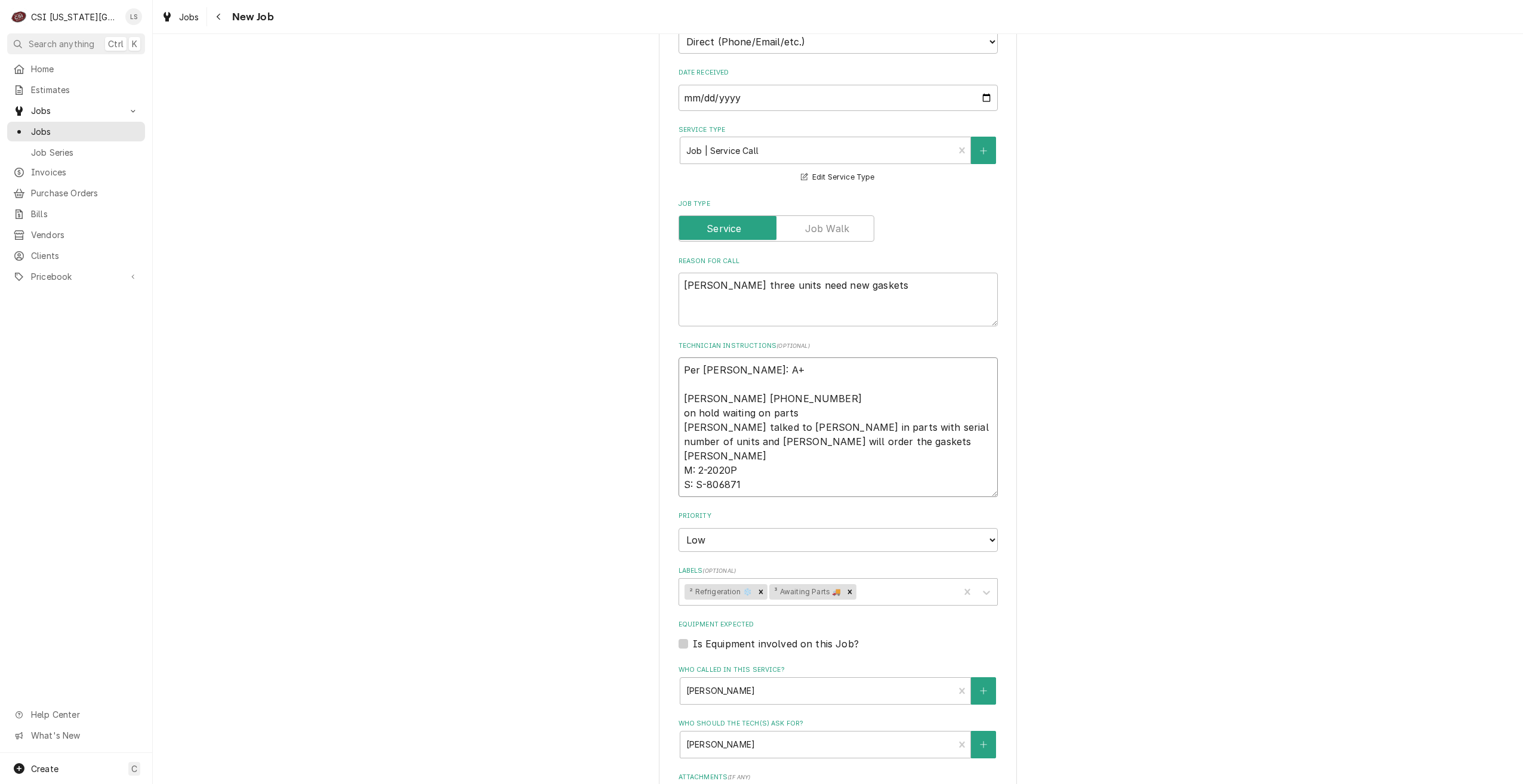
type textarea "Per Nick: A+ M Sabrina 816-412-5943 on hold waiting on parts sabrina talked to …"
type textarea "x"
type textarea "Per Nick: A+ Ma Sabrina 816-412-5943 on hold waiting on parts sabrina talked to…"
type textarea "x"
type textarea "Per Nick: A+ Mai Sabrina 816-412-5943 on hold waiting on parts sabrina talked t…"
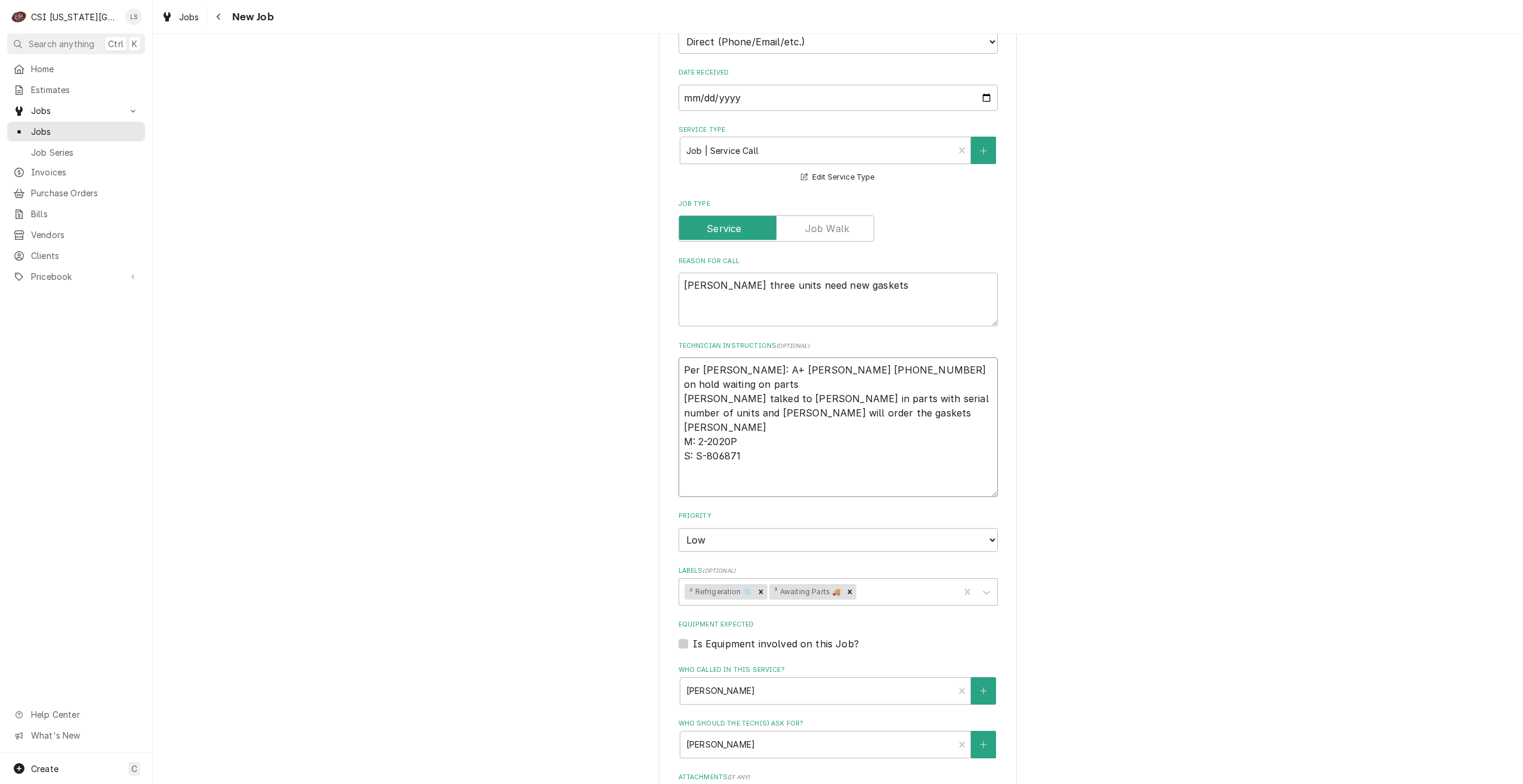
type textarea "x"
type textarea "Per Nick: A+ Main Sabrina 816-412-5943 on hold waiting on parts sabrina talked …"
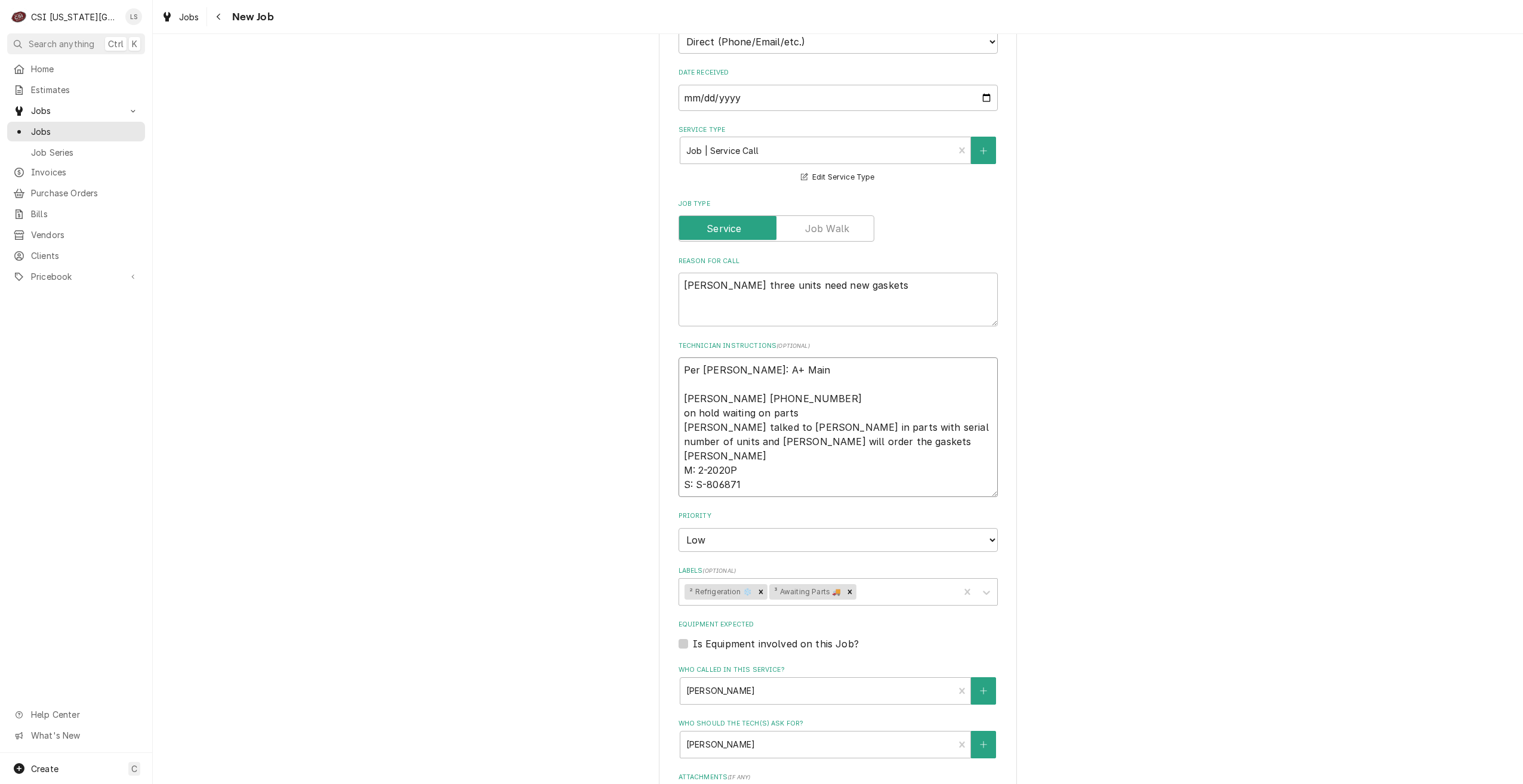
type textarea "x"
type textarea "Per Nick: A+ Maint Sabrina 816-412-5943 on hold waiting on parts sabrina talked…"
type textarea "x"
type textarea "Per Nick: A+ Mainte Sabrina 816-412-5943 on hold waiting on parts sabrina talke…"
type textarea "x"
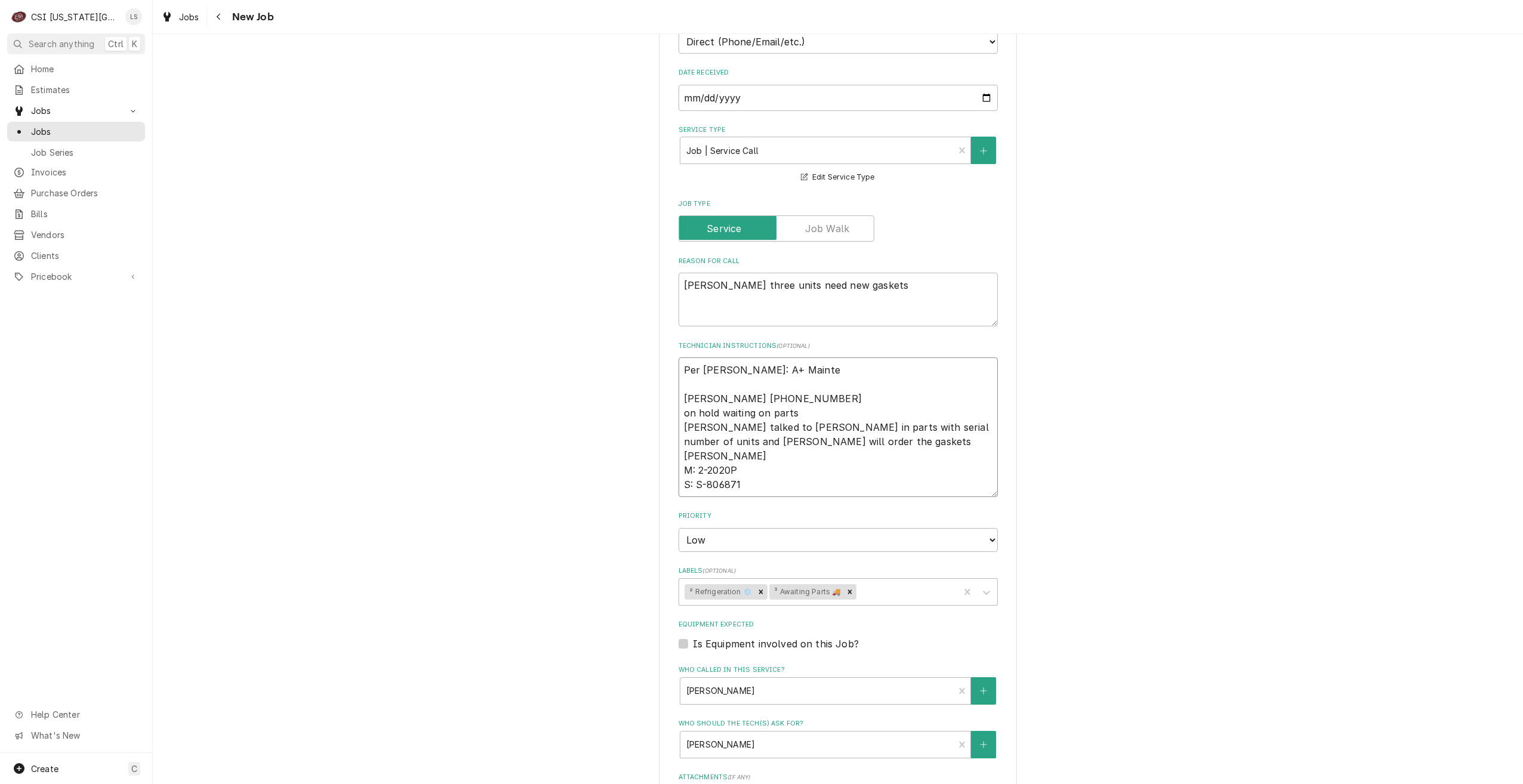
type textarea "Per Nick: A+ Mainten Sabrina 816-412-5943 on hold waiting on parts sabrina talk…"
type textarea "x"
type textarea "Per Nick: A+ Maintena Sabrina 816-412-5943 on hold waiting on parts sabrina tal…"
type textarea "x"
type textarea "Per Nick: A+ Maintenan Sabrina 816-412-5943 on hold waiting on parts sabrina ta…"
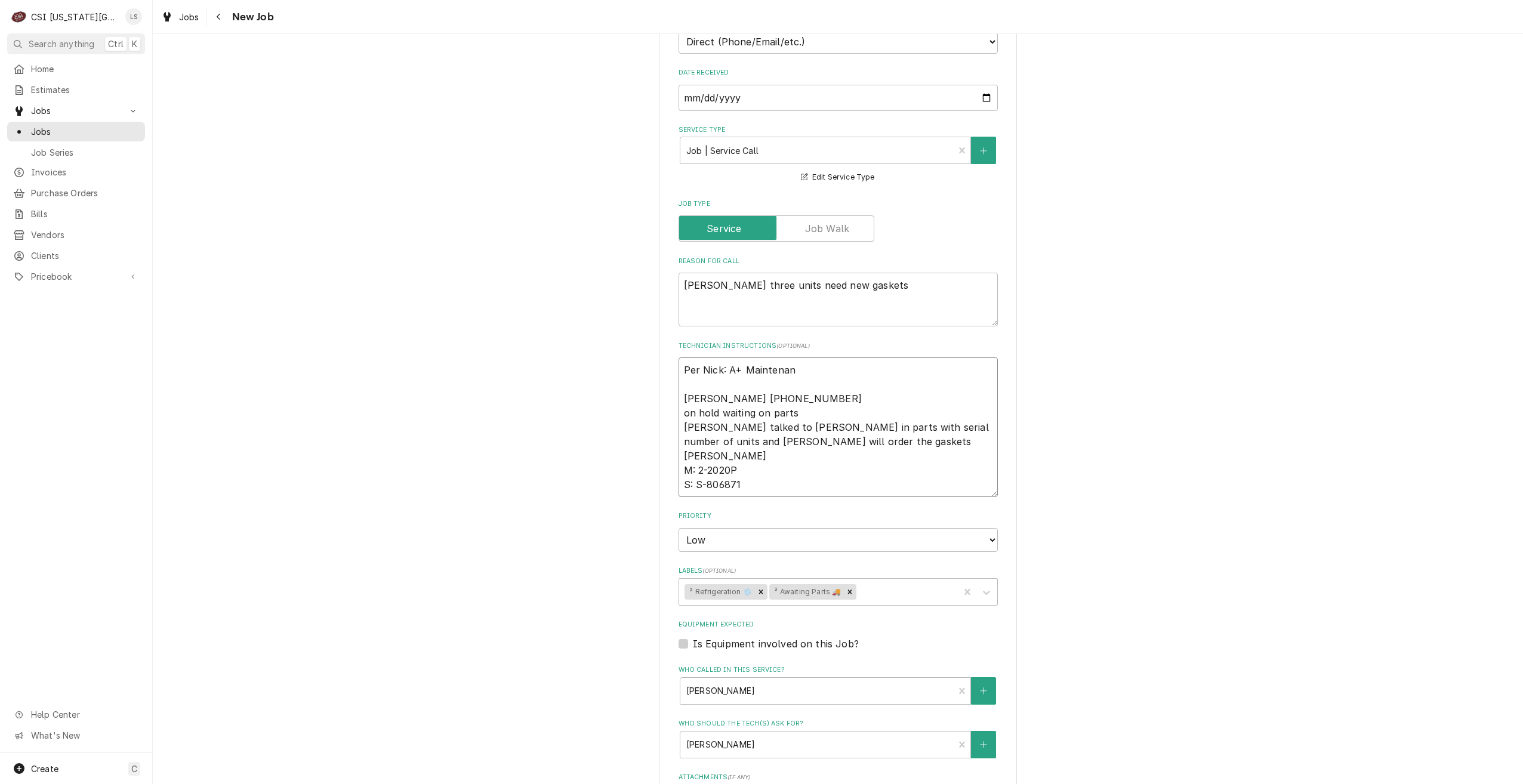
type textarea "x"
type textarea "Per Nick: A+ Maintenanc Sabrina 816-412-5943 on hold waiting on parts sabrina t…"
type textarea "x"
type textarea "Per Nick: A+ Maintenance Sabrina 816-412-5943 on hold waiting on parts sabrina …"
type textarea "x"
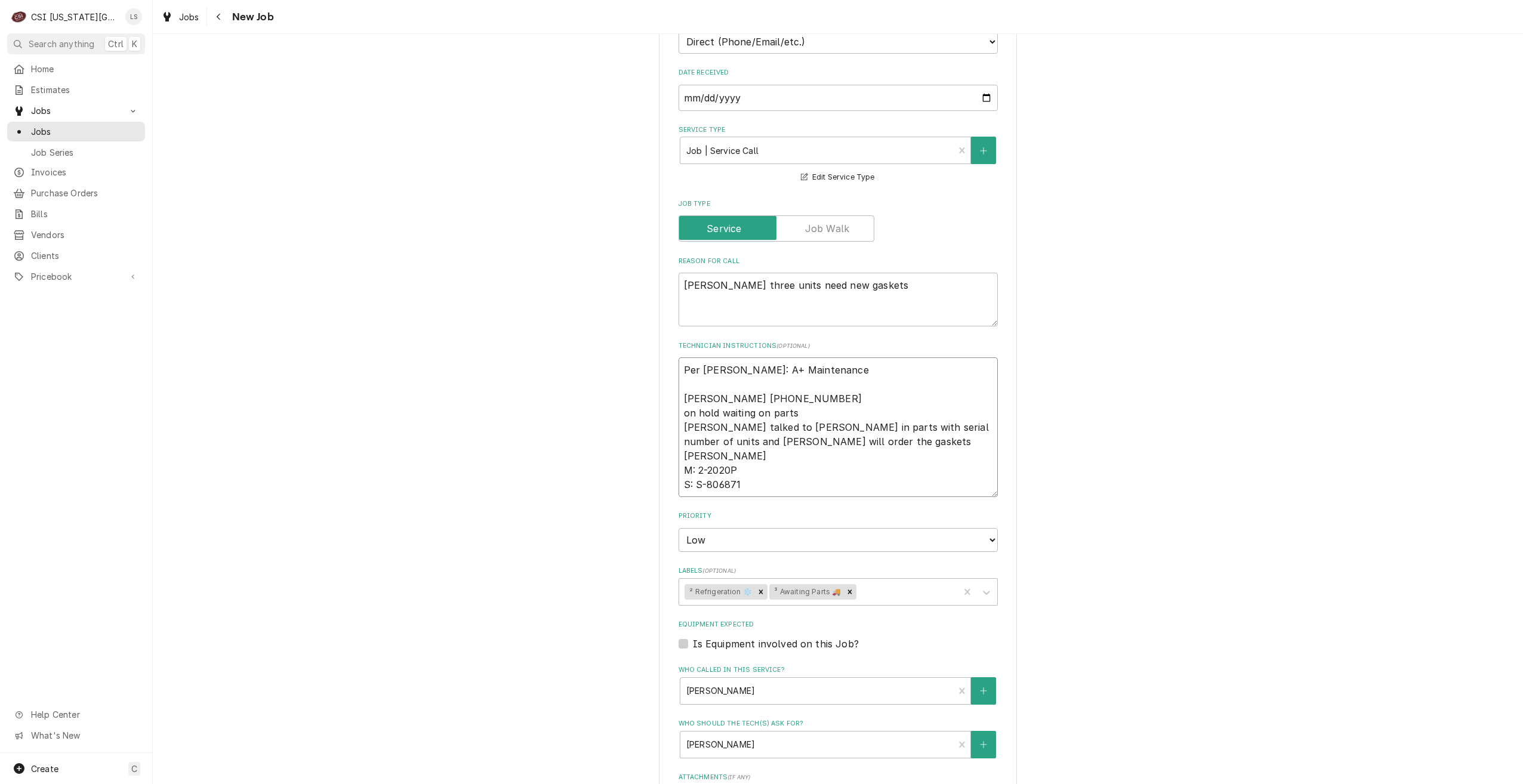
type textarea "Per Nick: A+ Maintenance Sabrina 816-412-5943 on hold waiting on parts sabrina …"
type textarea "x"
type textarea "Per Nick: A+ Maintenance g Sabrina 816-412-5943 on hold waiting on parts sabrin…"
type textarea "x"
type textarea "Per Nick: A+ Maintenance ga Sabrina 816-412-5943 on hold waiting on parts sabri…"
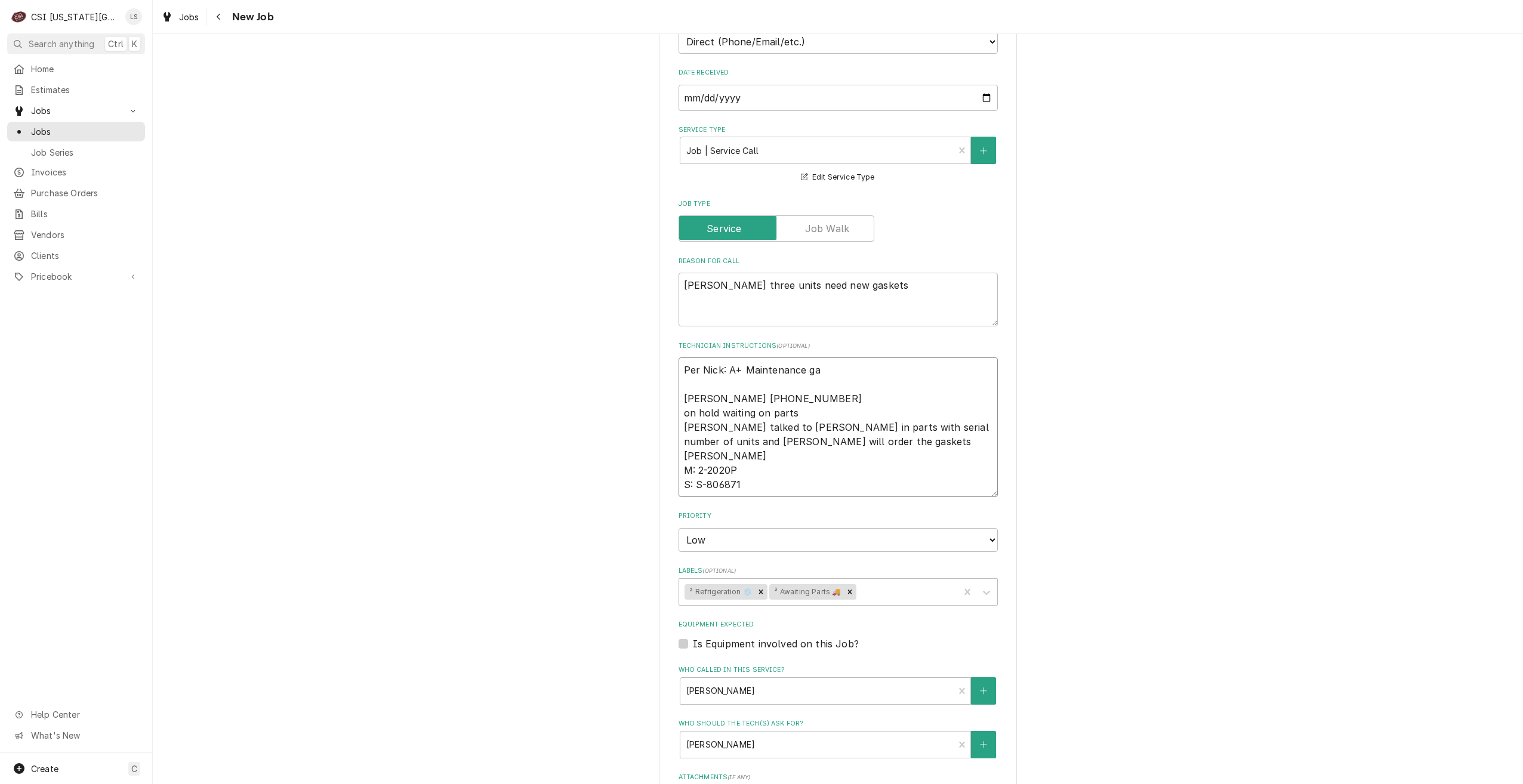
type textarea "x"
type textarea "Per Nick: A+ Maintenance gav Sabrina 816-412-5943 on hold waiting on parts sabr…"
type textarea "x"
type textarea "Per Nick: A+ Maintenance gave Sabrina 816-412-5943 on hold waiting on parts sab…"
type textarea "x"
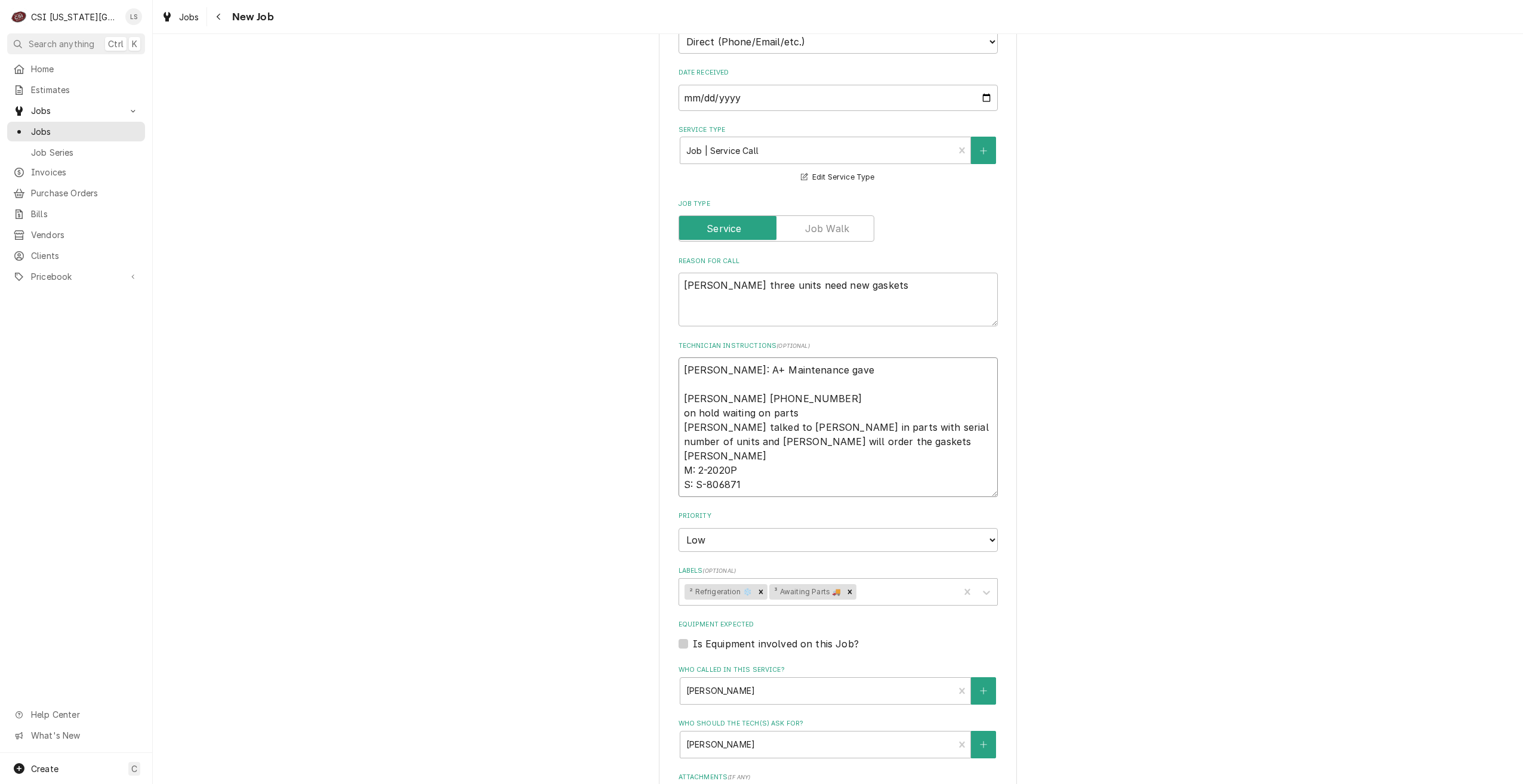
type textarea "Per Nick: A+ Maintenance gave Sabrina 816-412-5943 on hold waiting on parts sab…"
type textarea "x"
type textarea "Per Nick: A+ Maintenance gave u Sabrina 816-412-5943 on hold waiting on parts s…"
type textarea "x"
type textarea "Per Nick: A+ Maintenance gave us Sabrina 816-412-5943 on hold waiting on parts …"
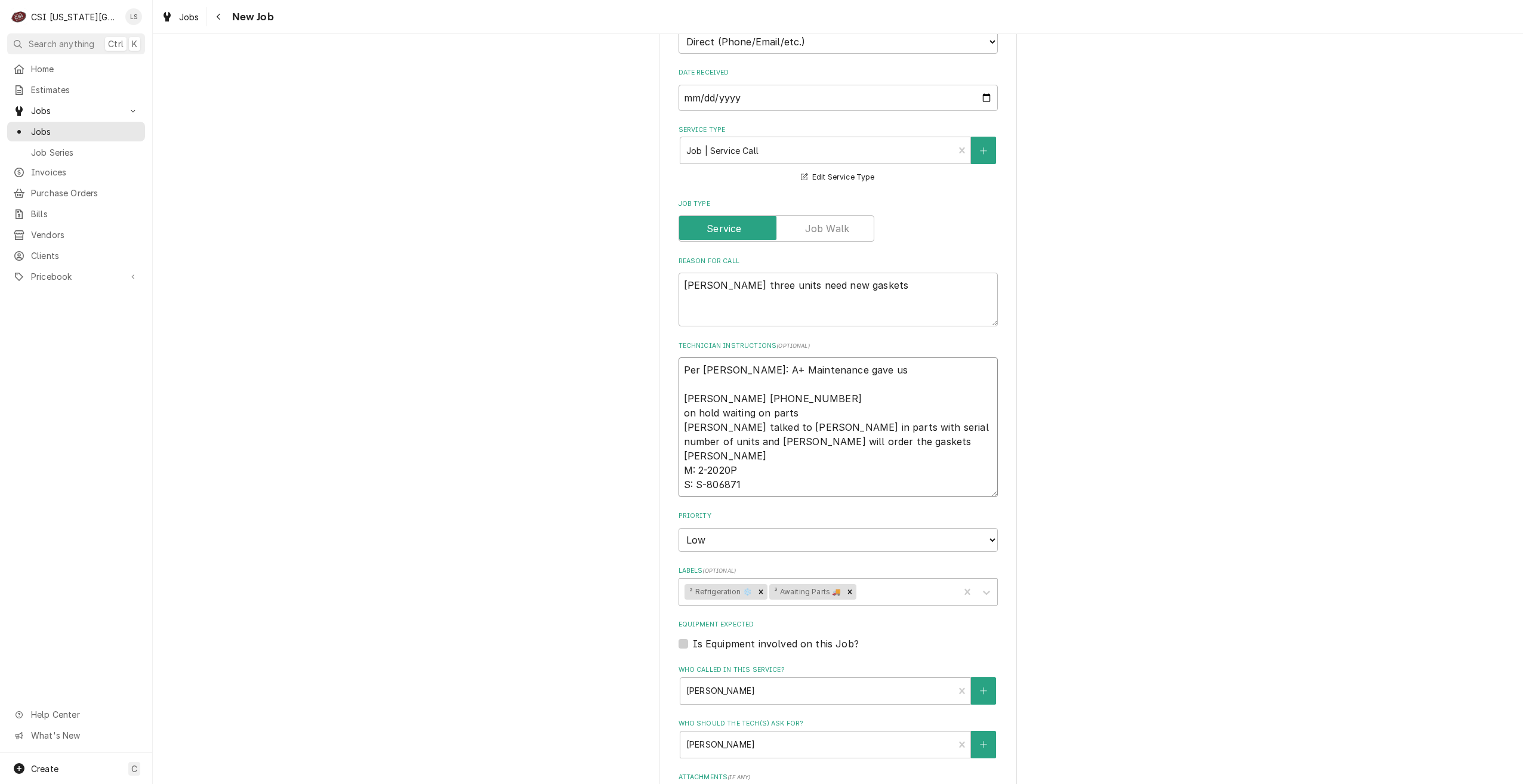
type textarea "x"
type textarea "Per Nick: A+ Maintenance gave us Sabrina 816-412-5943 on hold waiting on parts …"
type textarea "x"
type textarea "Per Nick: A+ Maintenance gave us q Sabrina 816-412-5943 on hold waiting on part…"
type textarea "x"
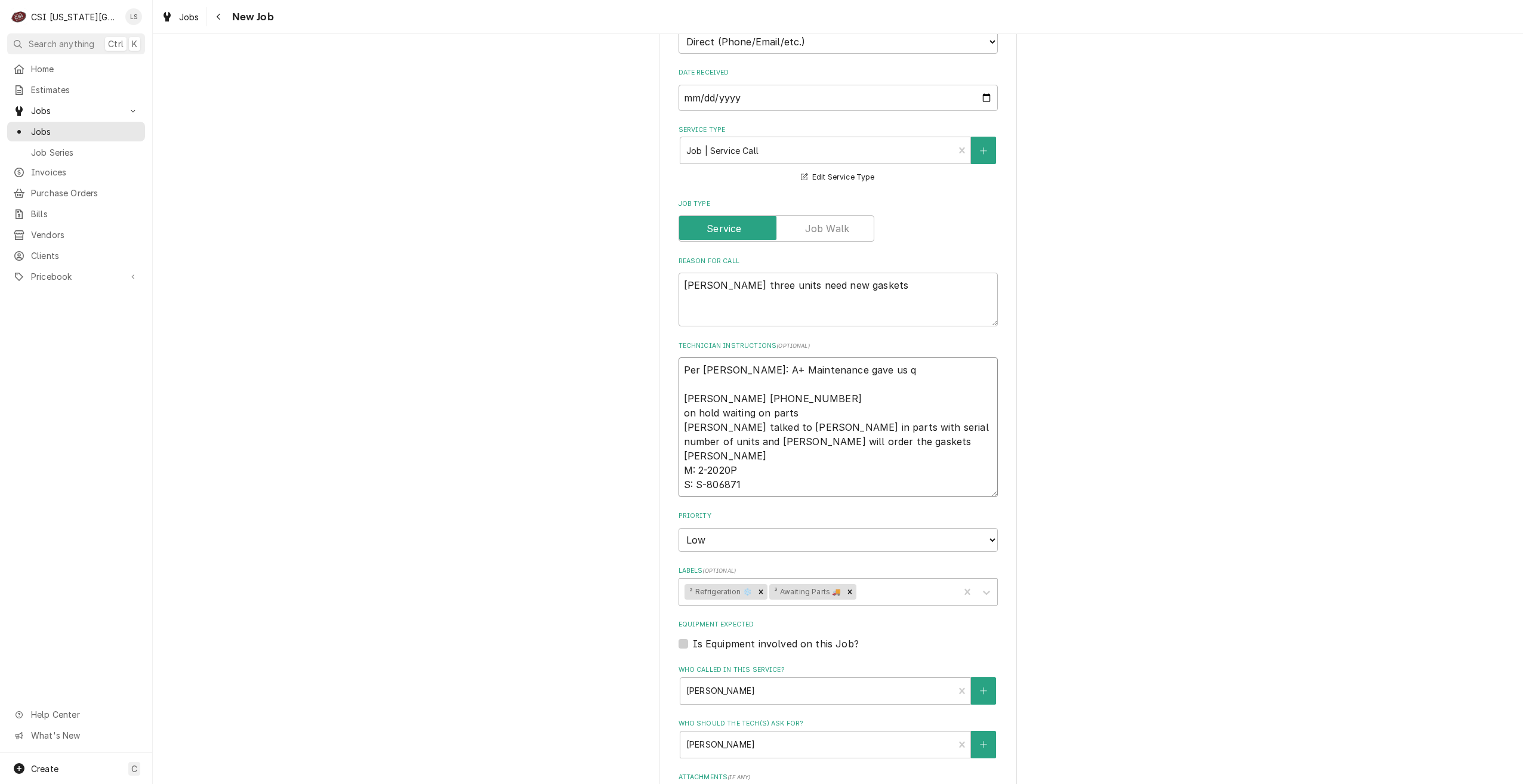
type textarea "Per Nick: A+ Maintenance gave us qu Sabrina 816-412-5943 on hold waiting on par…"
type textarea "x"
type textarea "Per Nick: A+ Maintenance gave us quo Sabrina 816-412-5943 on hold waiting on pa…"
type textarea "x"
type textarea "Per Nick: A+ Maintenance gave us quot Sabrina 816-412-5943 on hold waiting on p…"
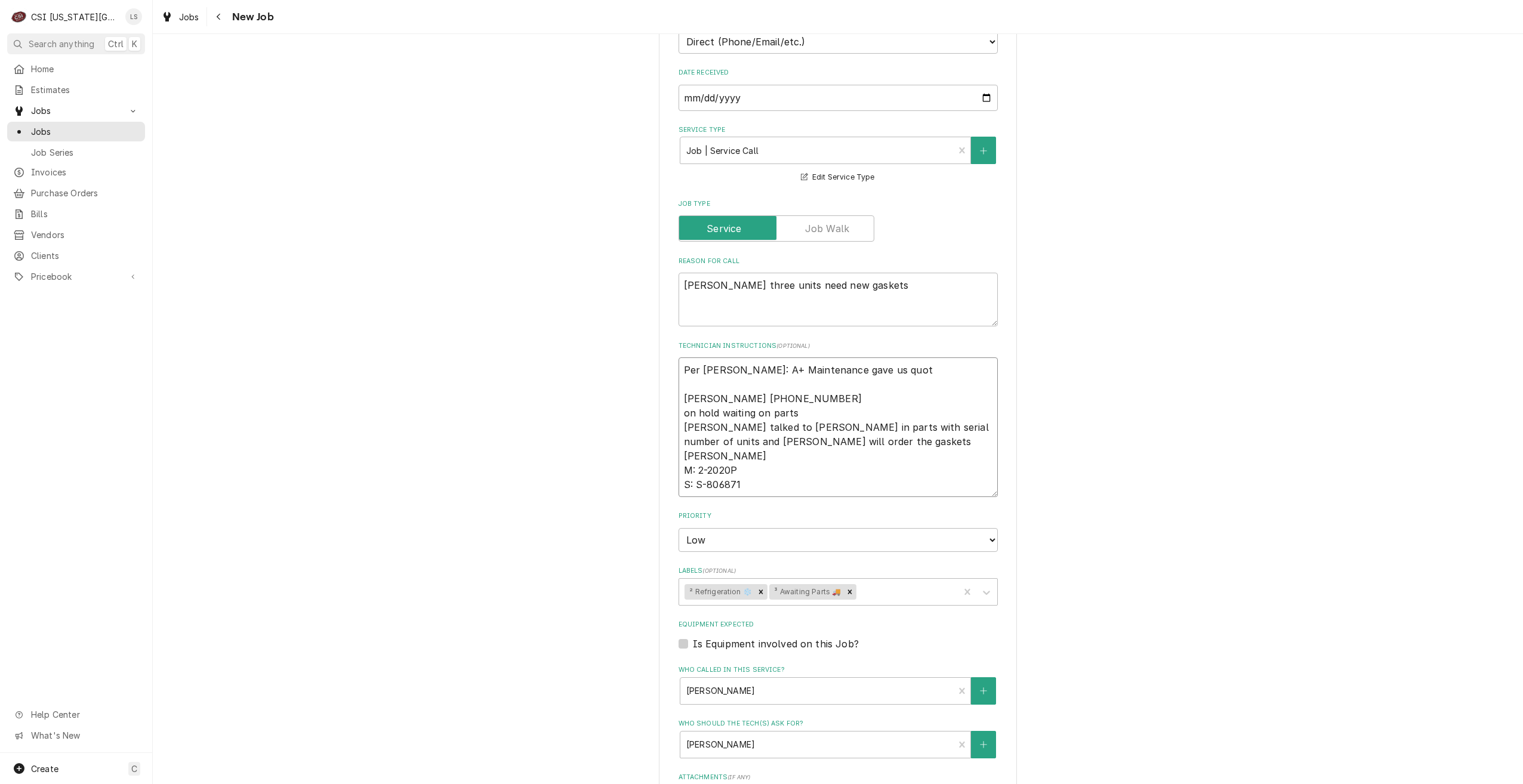
type textarea "x"
type textarea "Per Nick: A+ Maintenance gave us quote Sabrina 816-412-5943 on hold waiting on …"
type textarea "x"
type textarea "Per Nick: A+ Maintenance gave us quote Sabrina 816-412-5943 on hold waiting on …"
type textarea "x"
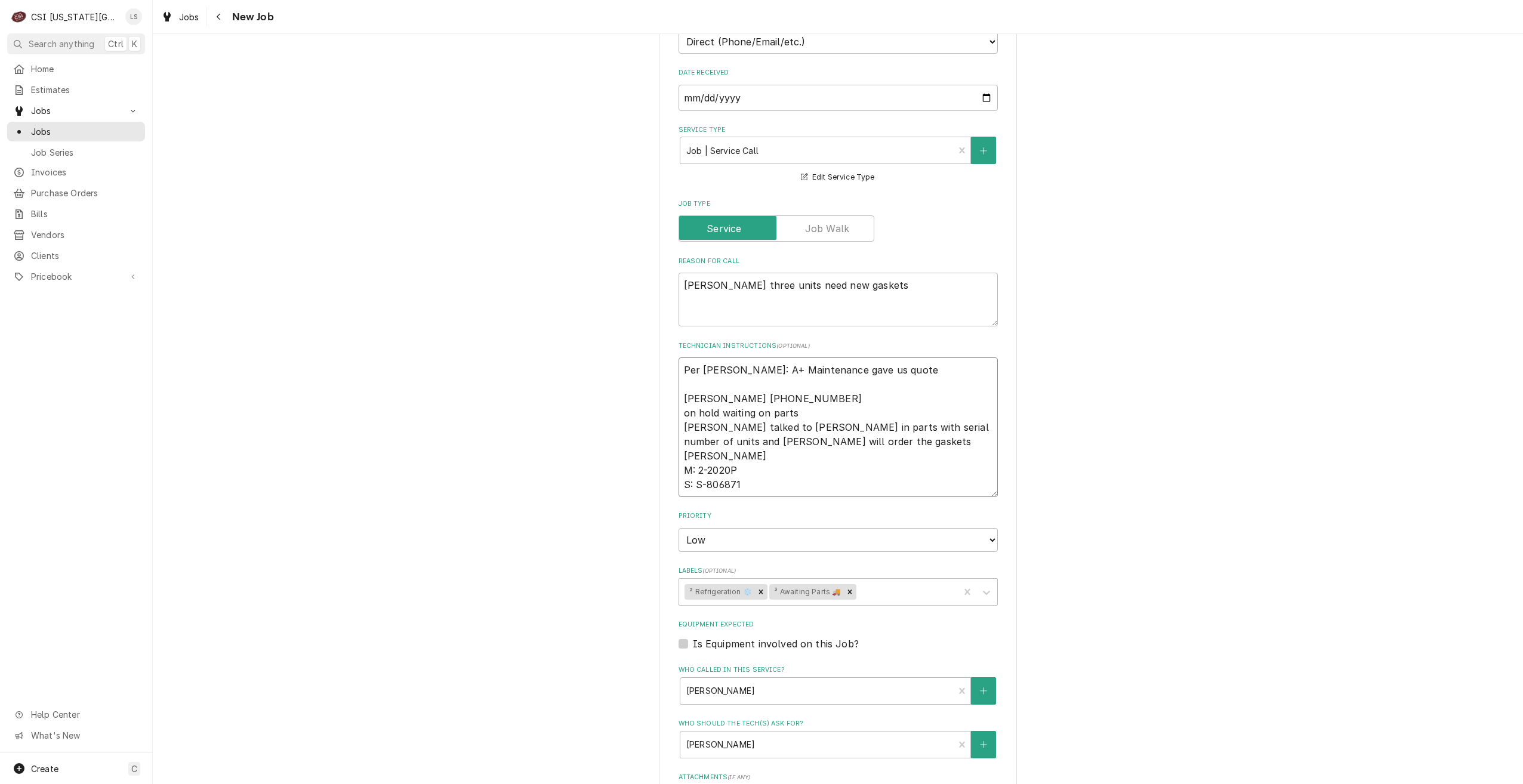
type textarea "Per Nick: A+ Maintenance gave us quote # Sabrina 816-412-5943 on hold waiting o…"
type textarea "x"
type textarea "Per Nick: A+ Maintenance gave us quote #1 Sabrina 816-412-5943 on hold waiting …"
type textarea "x"
type textarea "Per Nick: A+ Maintenance gave us quote #14 Sabrina 816-412-5943 on hold waiting…"
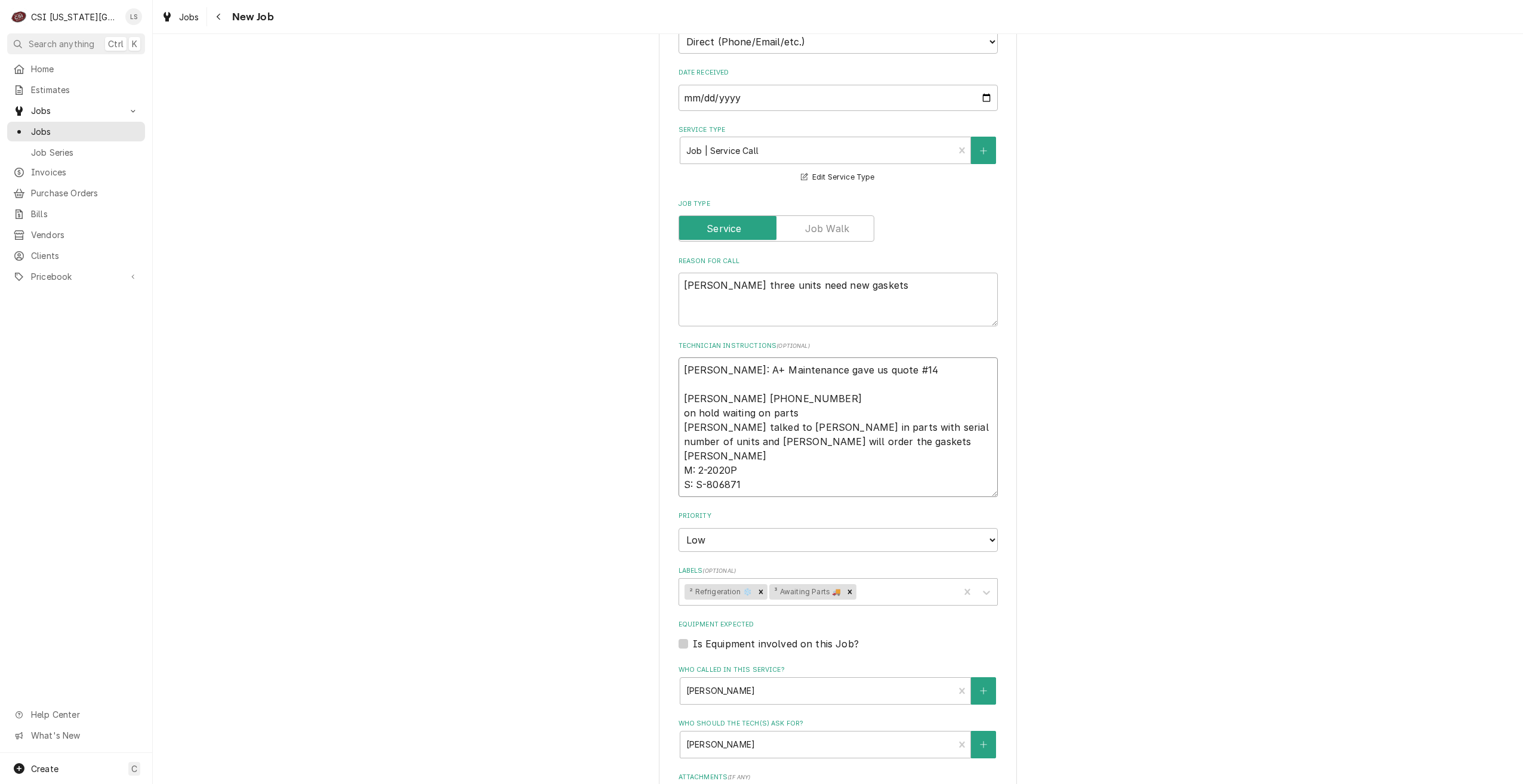
type textarea "x"
type textarea "Per Nick: A+ Maintenance gave us quote #143 Sabrina 816-412-5943 on hold waitin…"
type textarea "x"
type textarea "Per Nick: A+ Maintenance gave us quote #1430 Sabrina 816-412-5943 on hold waiti…"
type textarea "x"
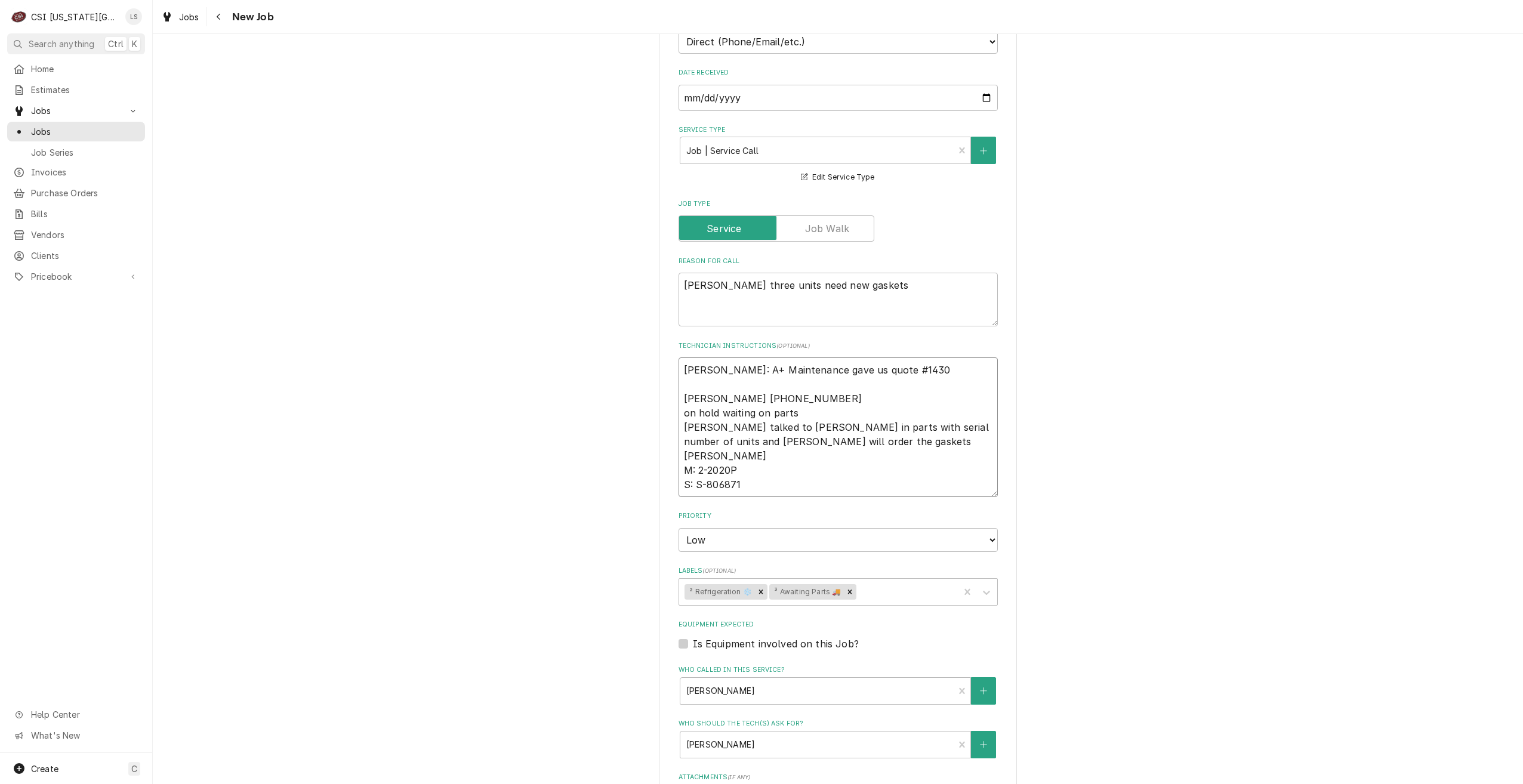
type textarea "Per Nick: A+ Maintenance gave us quote #14300 Sabrina 816-412-5943 on hold wait…"
type textarea "x"
type textarea "Per Nick: A+ Maintenance gave us quote #14300 Sabrina 816-412-5943 on hold wait…"
type textarea "x"
type textarea "Per Nick: A+ Maintenance gave us quote #14300 f Sabrina 816-412-5943 on hold wa…"
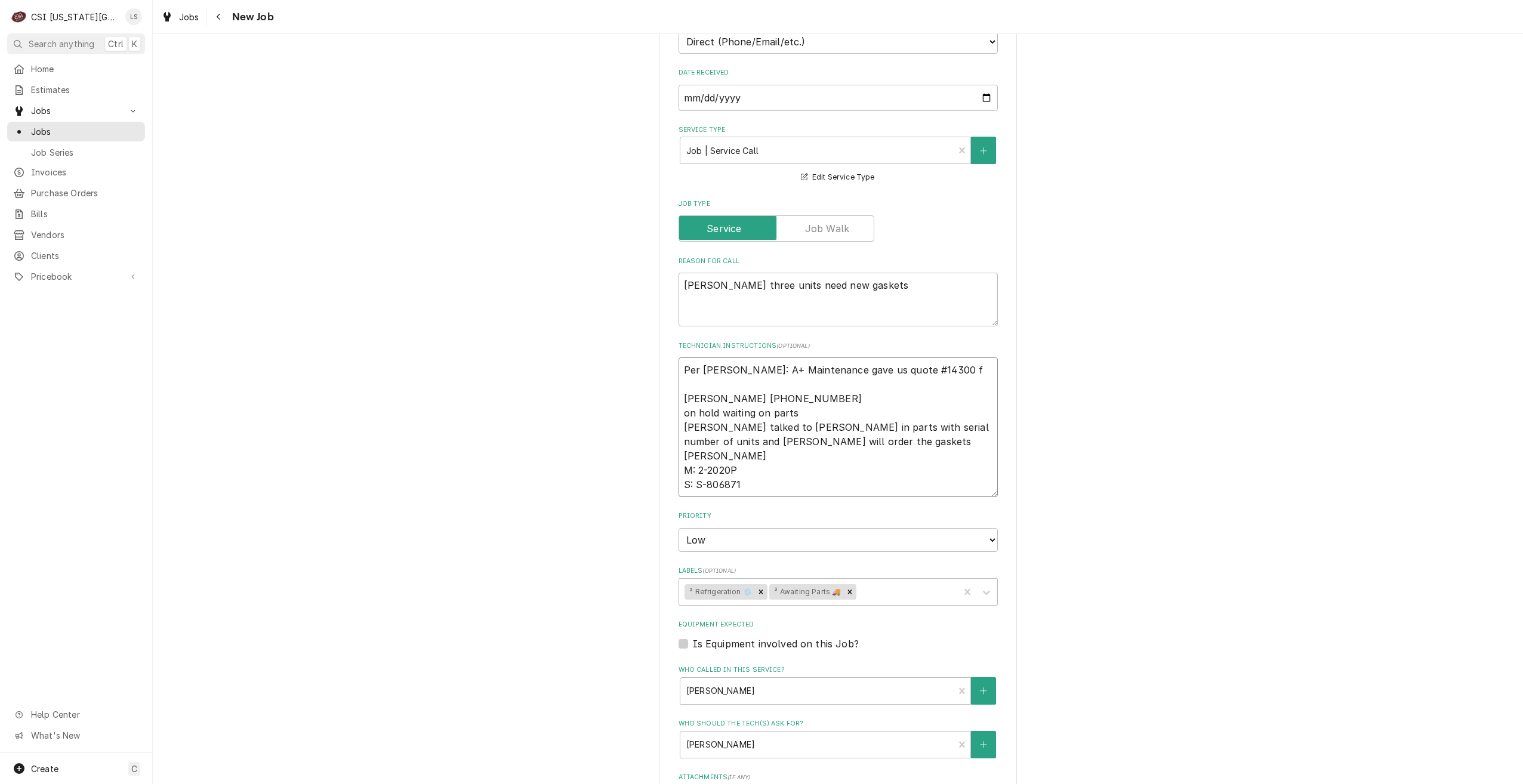
type textarea "x"
type textarea "Per Nick: A+ Maintenance gave us quote #14300 Sabrina 816-412-5943 on hold wait…"
type textarea "x"
type textarea "Per Nick: A+ Maintenance gave us quote #14300 s Sabrina 816-412-5943 on hold wa…"
type textarea "x"
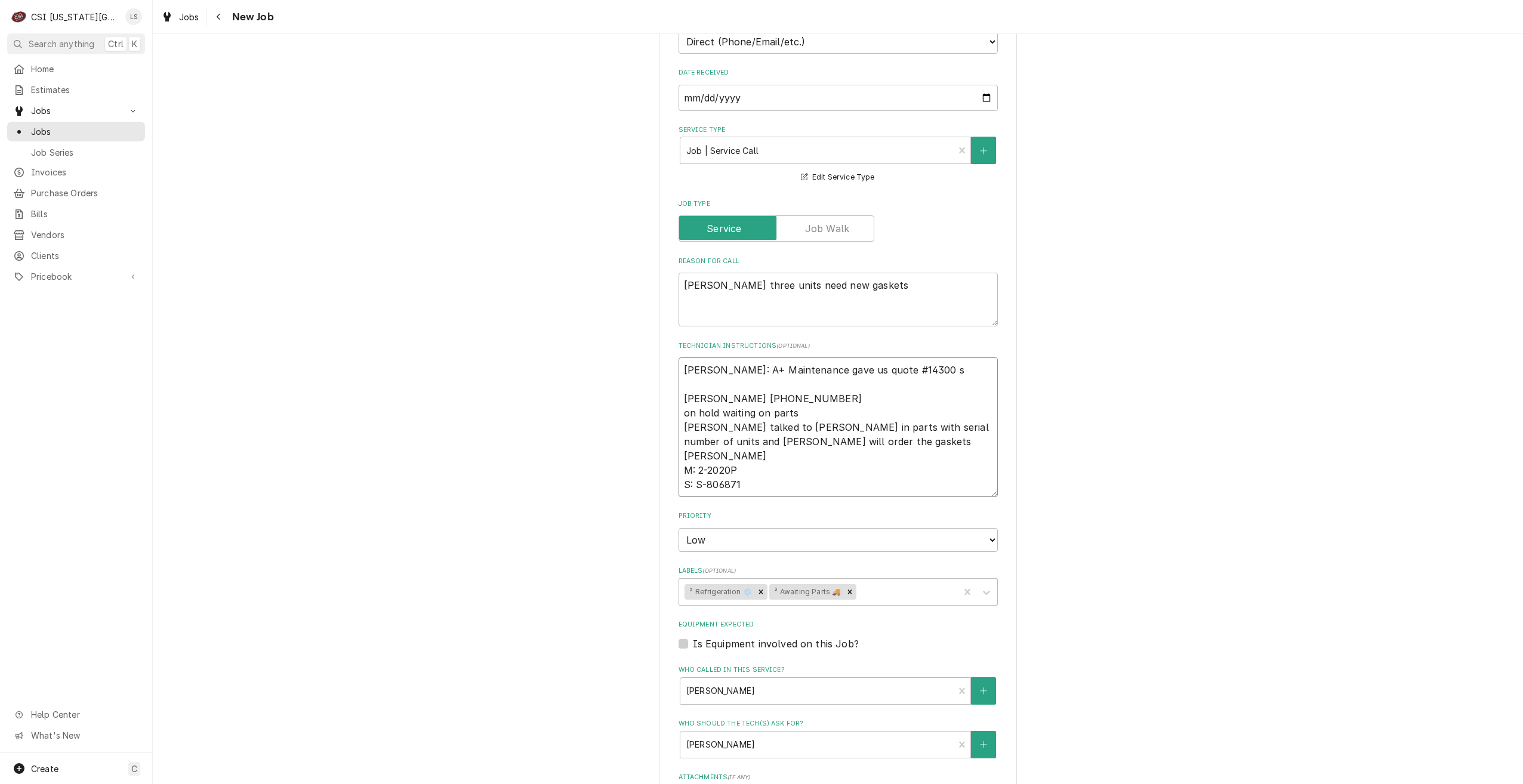
type textarea "Per Nick: A+ Maintenance gave us quote #14300 se Sabrina 816-412-5943 on hold w…"
type textarea "x"
type textarea "Per Nick: A+ Maintenance gave us quote #14300 sev Sabrina 816-412-5943 on hold …"
type textarea "x"
type textarea "Per Nick: A+ Maintenance gave us quote #14300 seve Sabrina 816-412-5943 on hold…"
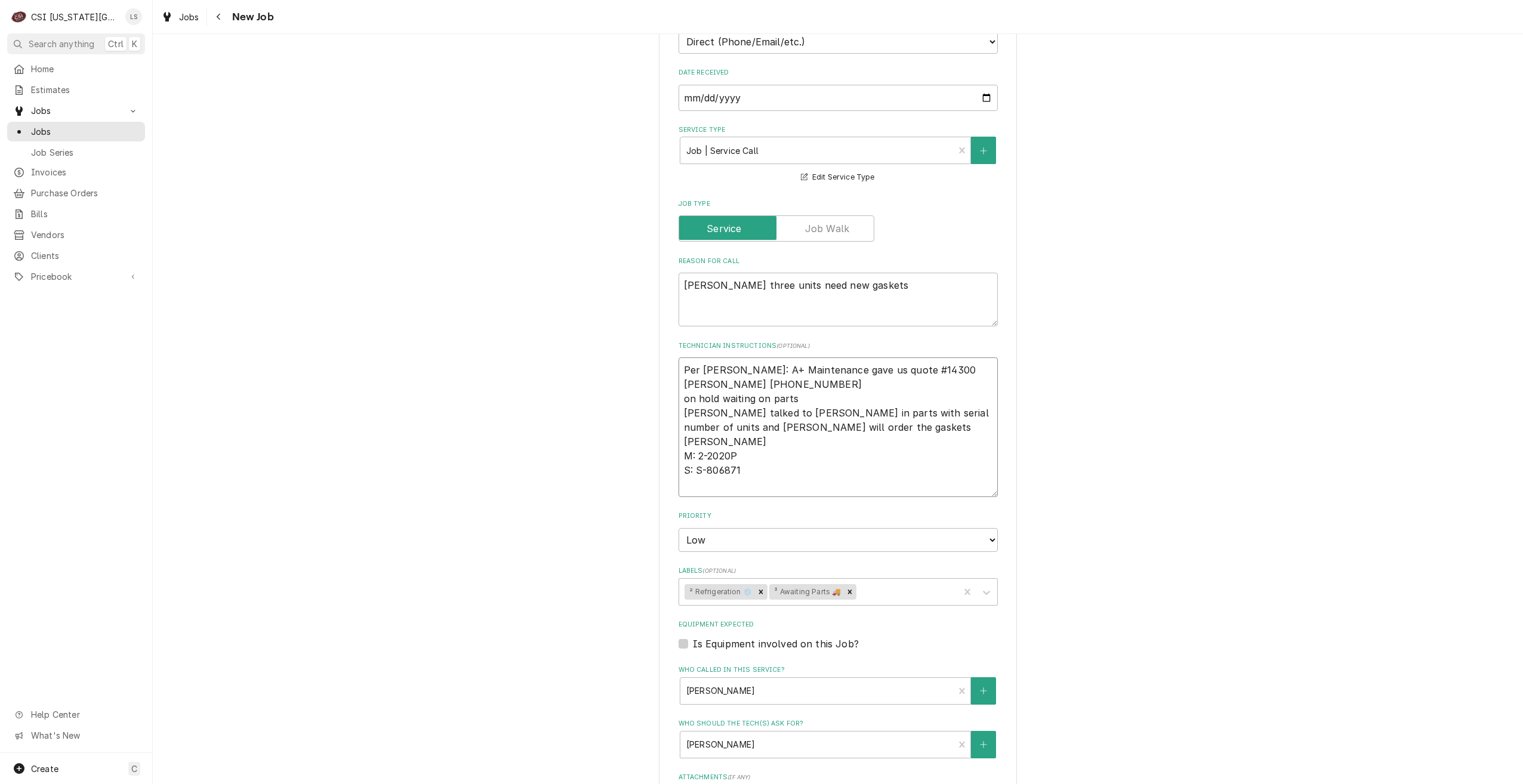
type textarea "x"
type textarea "Per Nick: A+ Maintenance gave us quote #14300 sever Sabrina 816-412-5943 on hol…"
type textarea "x"
type textarea "Per Nick: A+ Maintenance gave us quote #14300 severa Sabrina 816-412-5943 on ho…"
type textarea "x"
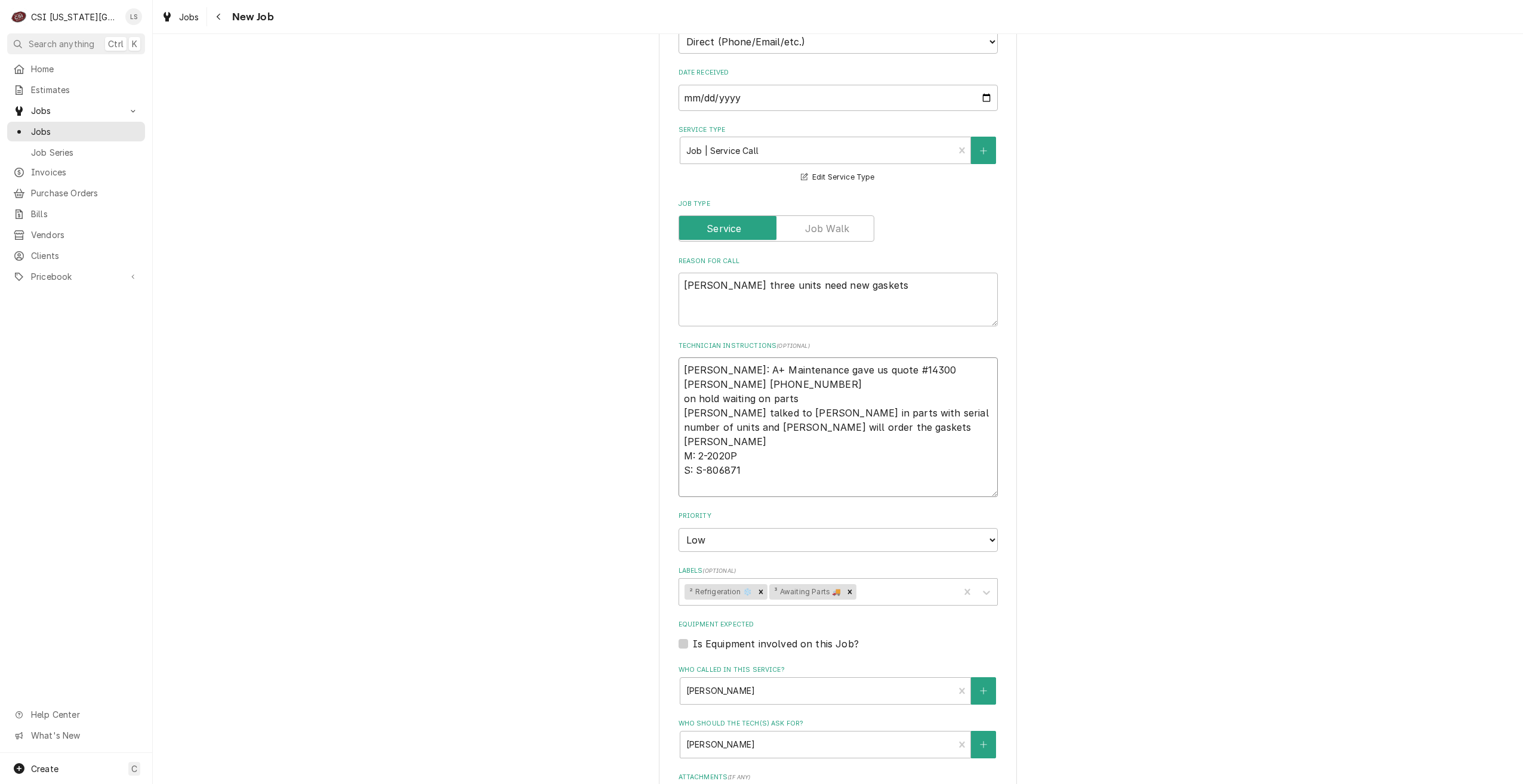
type textarea "Per Nick: A+ Maintenance gave us quote #14300 several Sabrina 816-412-5943 on h…"
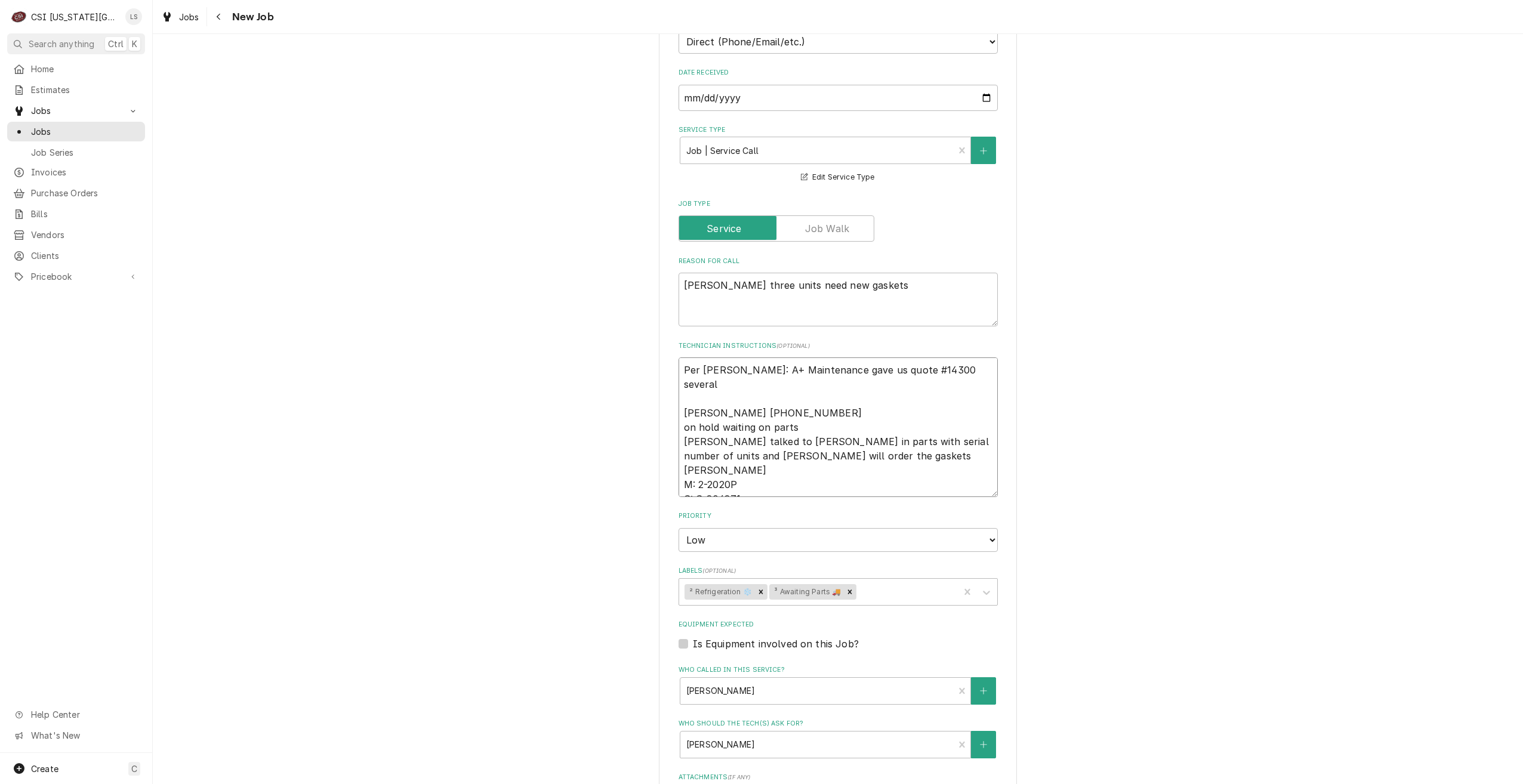
type textarea "x"
type textarea "Per Nick: A+ Maintenance gave us quote #14300 several Sabrina 816-412-5943 on h…"
type textarea "x"
type textarea "Per Nick: A+ Maintenance gave us quote #14300 several w Sabrina 816-412-5943 on…"
type textarea "x"
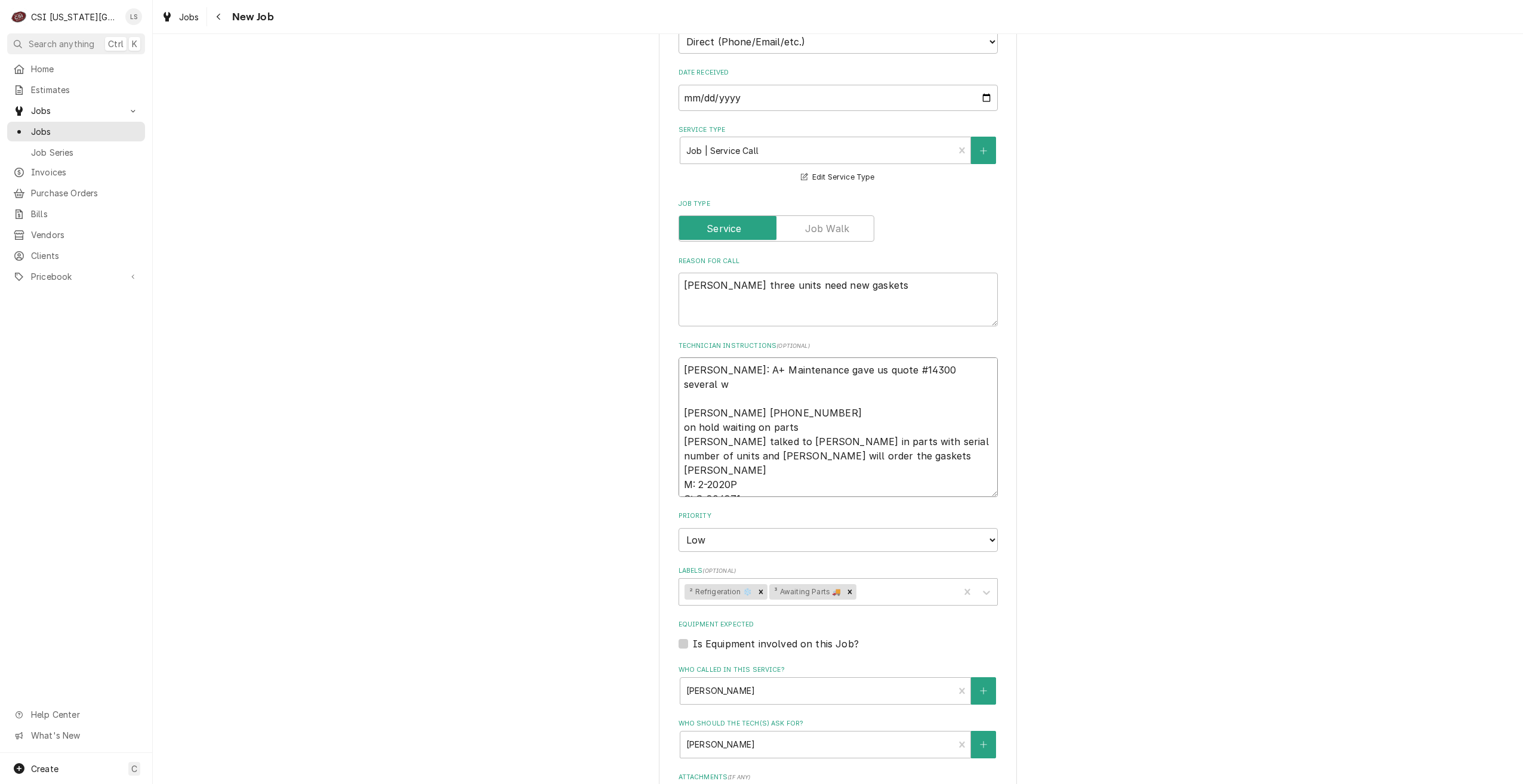
type textarea "Per Nick: A+ Maintenance gave us quote #14300 several we Sabrina 816-412-5943 o…"
type textarea "x"
type textarea "Per Nick: A+ Maintenance gave us quote #14300 several wee Sabrina 816-412-5943 …"
type textarea "x"
type textarea "Per Nick: A+ Maintenance gave us quote #14300 several week Sabrina 816-412-5943…"
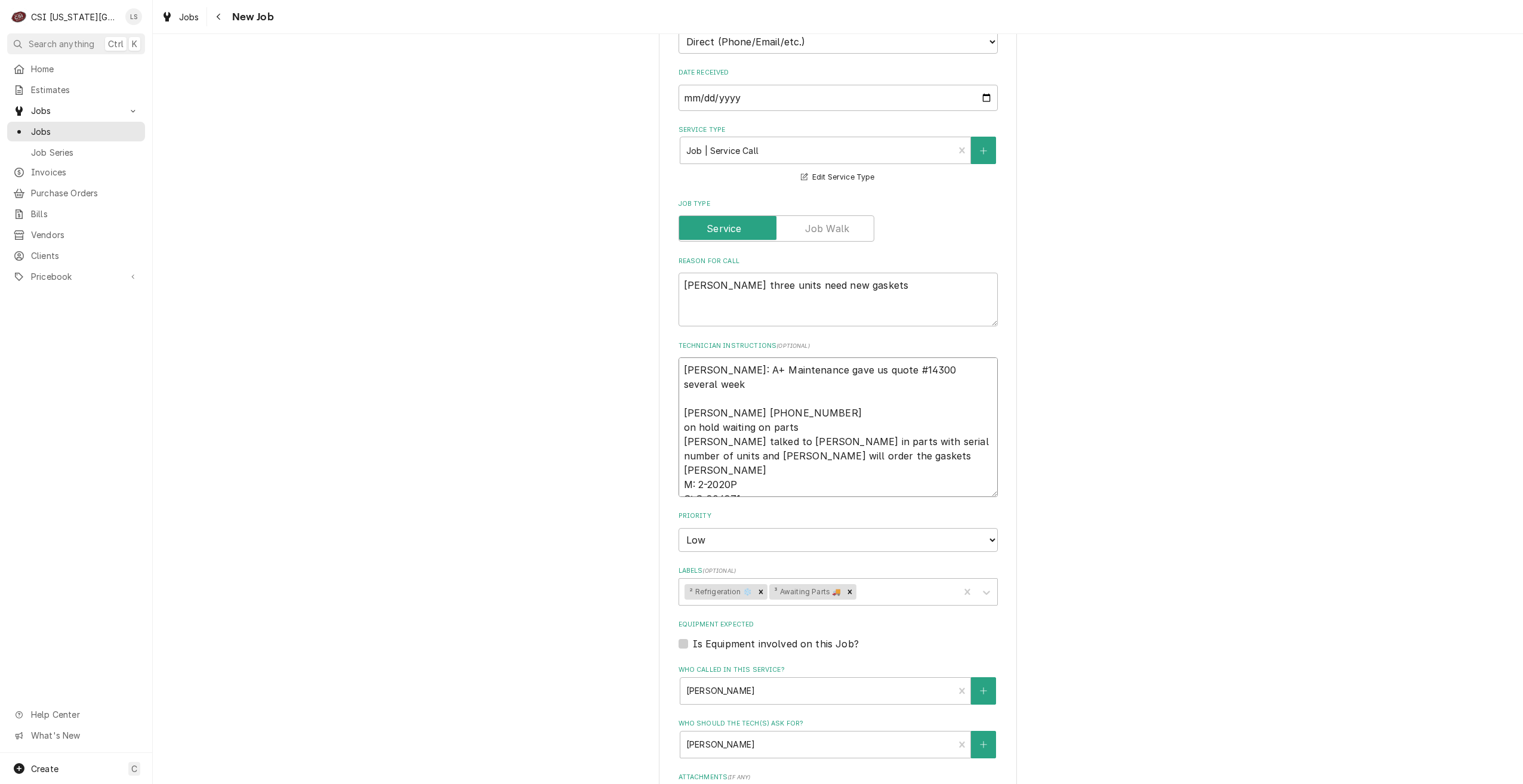
type textarea "x"
type textarea "Per Nick: A+ Maintenance gave us quote #14300 several weeks Sabrina 816-412-594…"
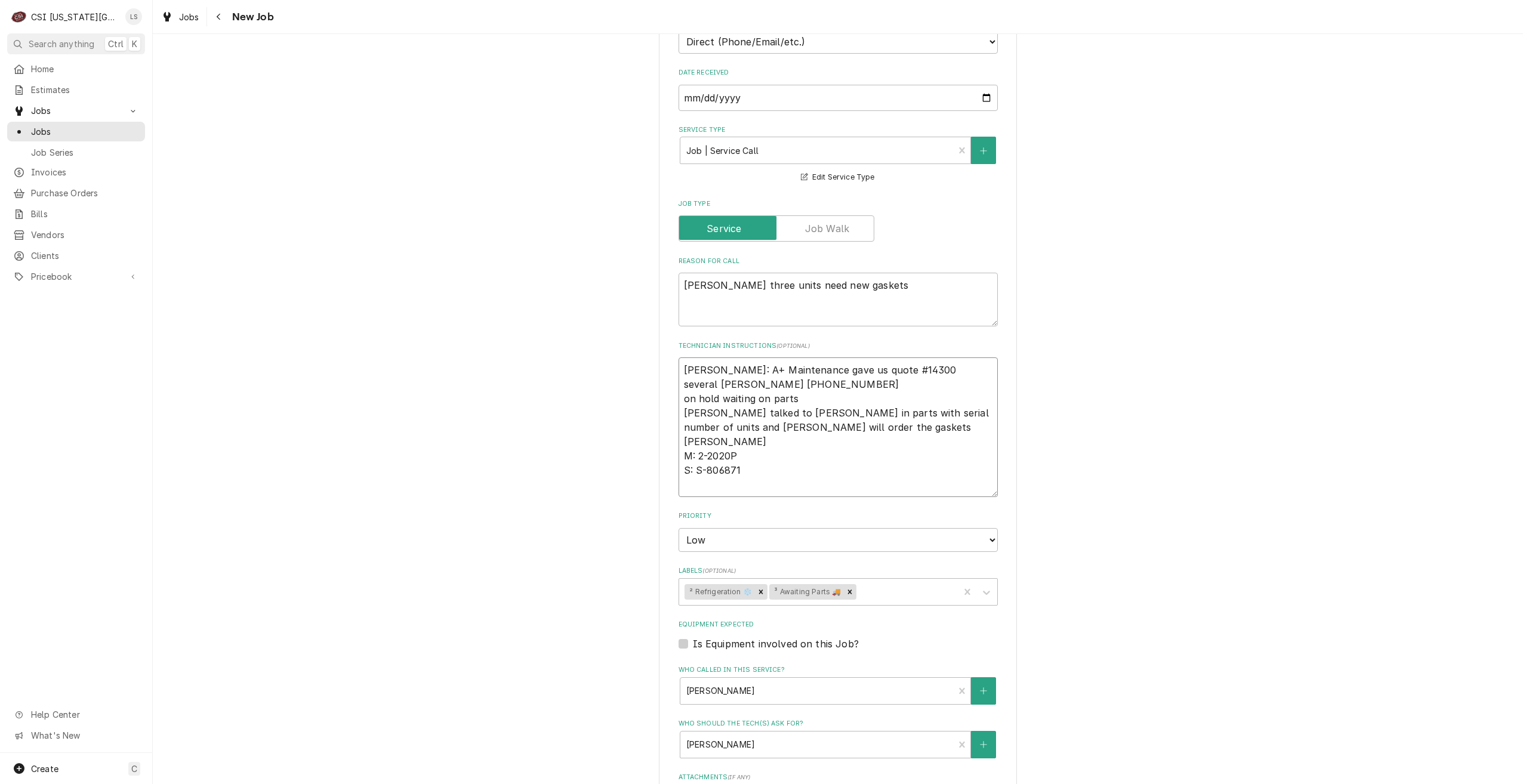
type textarea "x"
type textarea "Per Nick: A+ Maintenance gave us quote #14300 several weeks Sabrina 816-412-594…"
type textarea "x"
type textarea "Per Nick: A+ Maintenance gave us quote #14300 several weeks a Sabrina 816-412-5…"
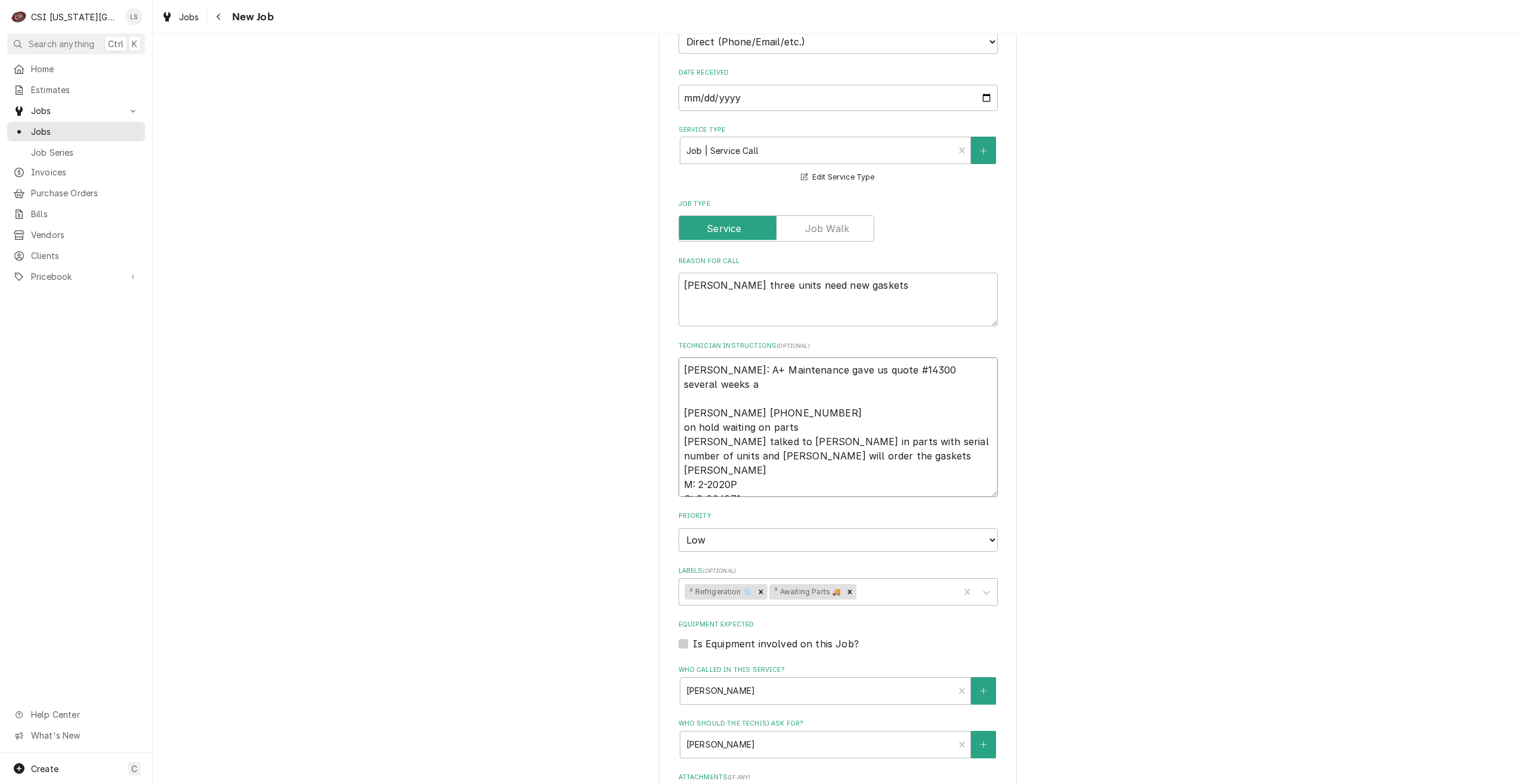
type textarea "x"
type textarea "Per Nick: A+ Maintenance gave us quote #14300 several weeks ag Sabrina 816-412-…"
type textarea "x"
type textarea "Per Nick: A+ Maintenance gave us quote #14300 several weeks ago Sabrina 816-412…"
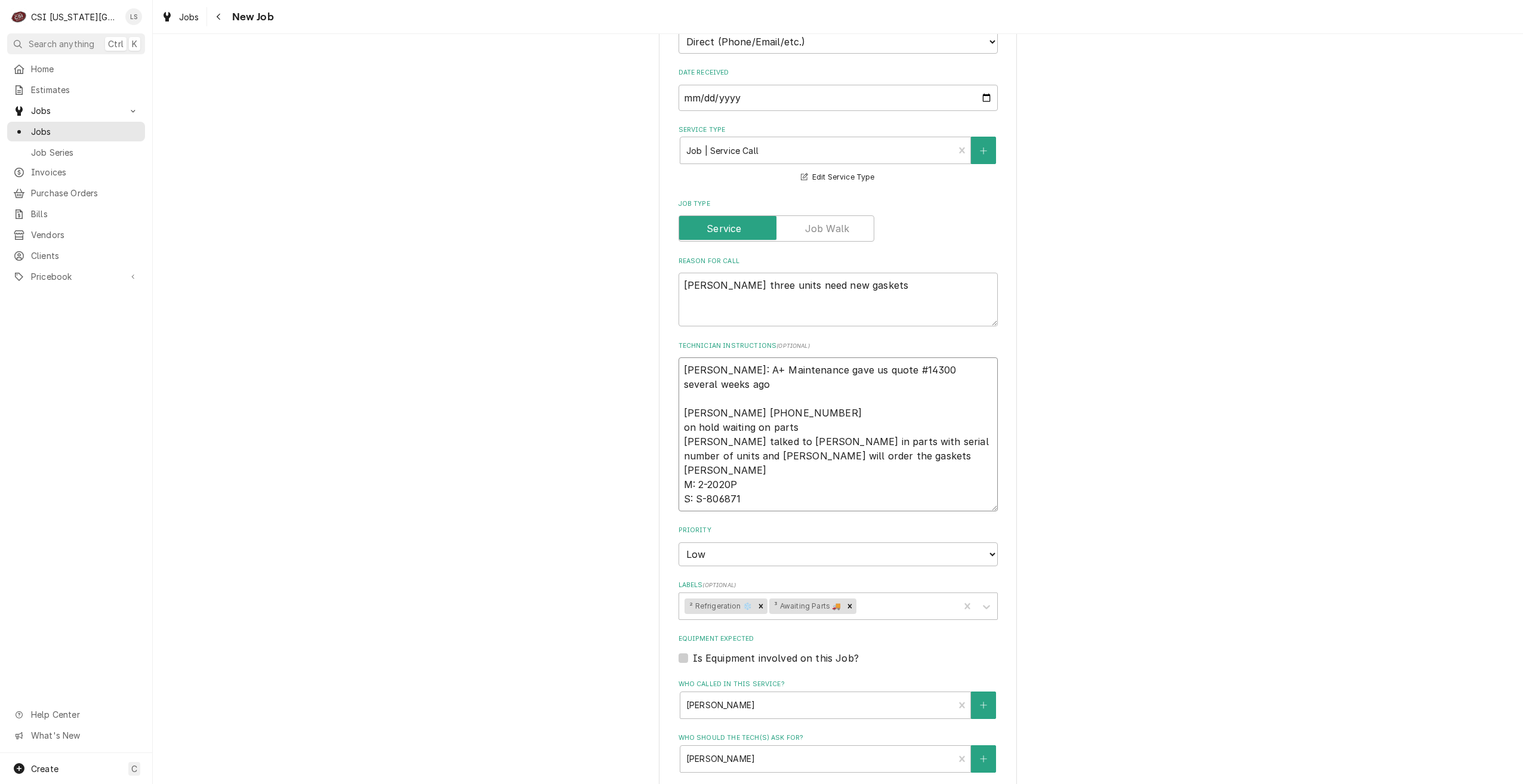
type textarea "x"
type textarea "Per Nick: A+ Maintenance gave us quote #14300 several weeks ago Sabrina 816-412…"
type textarea "x"
type textarea "Per Nick: A+ Maintenance gave us quote #14300 several weeks ago f Sabrina 816-4…"
type textarea "x"
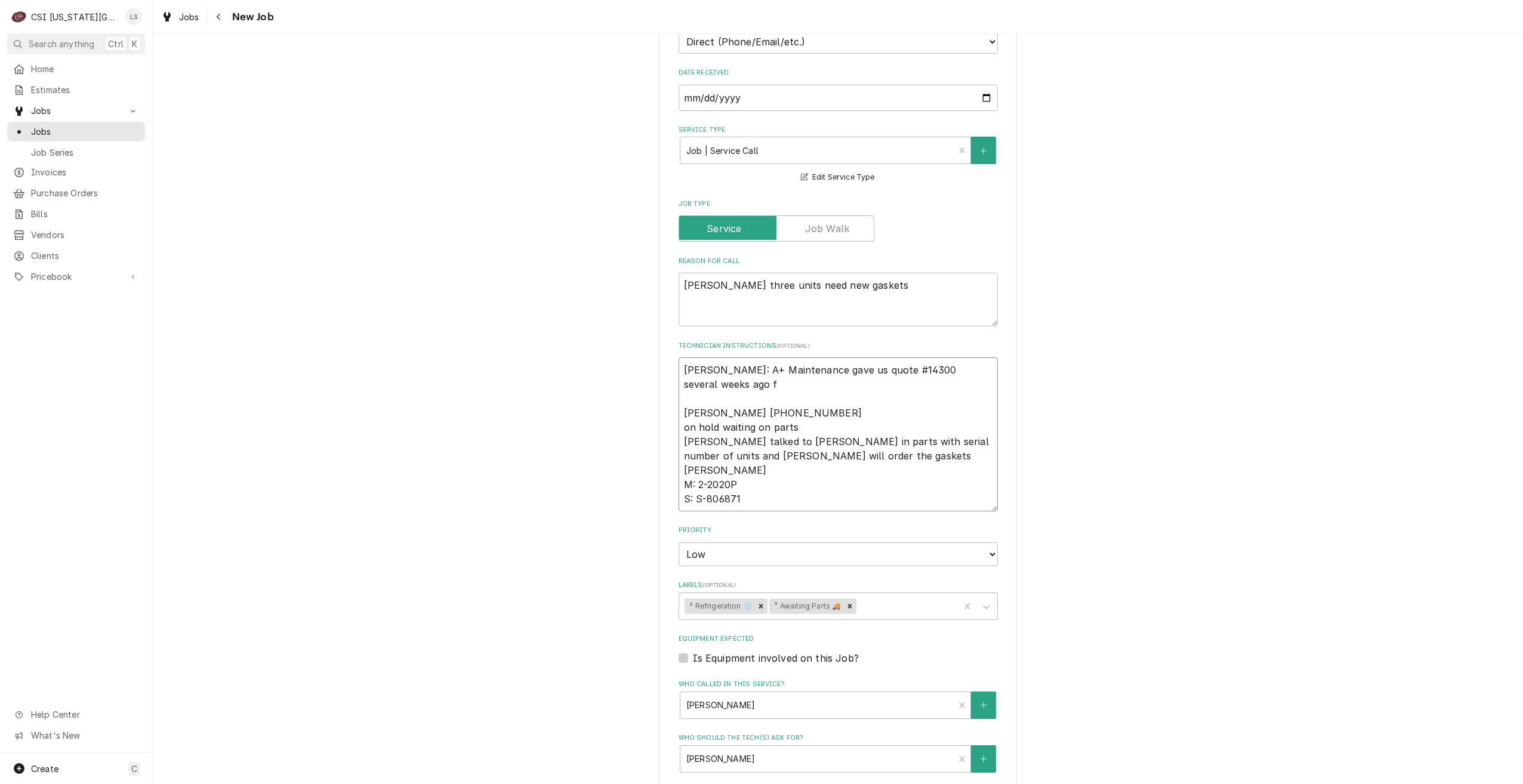
type textarea "Per Nick: A+ Maintenance gave us quote #14300 several weeks ago fo Sabrina 816-…"
type textarea "x"
type textarea "Per Nick: A+ Maintenance gave us quote #14300 several weeks ago for Sabrina 816…"
type textarea "x"
type textarea "Per Nick: A+ Maintenance gave us quote #14300 several weeks ago for t Sabrina 8…"
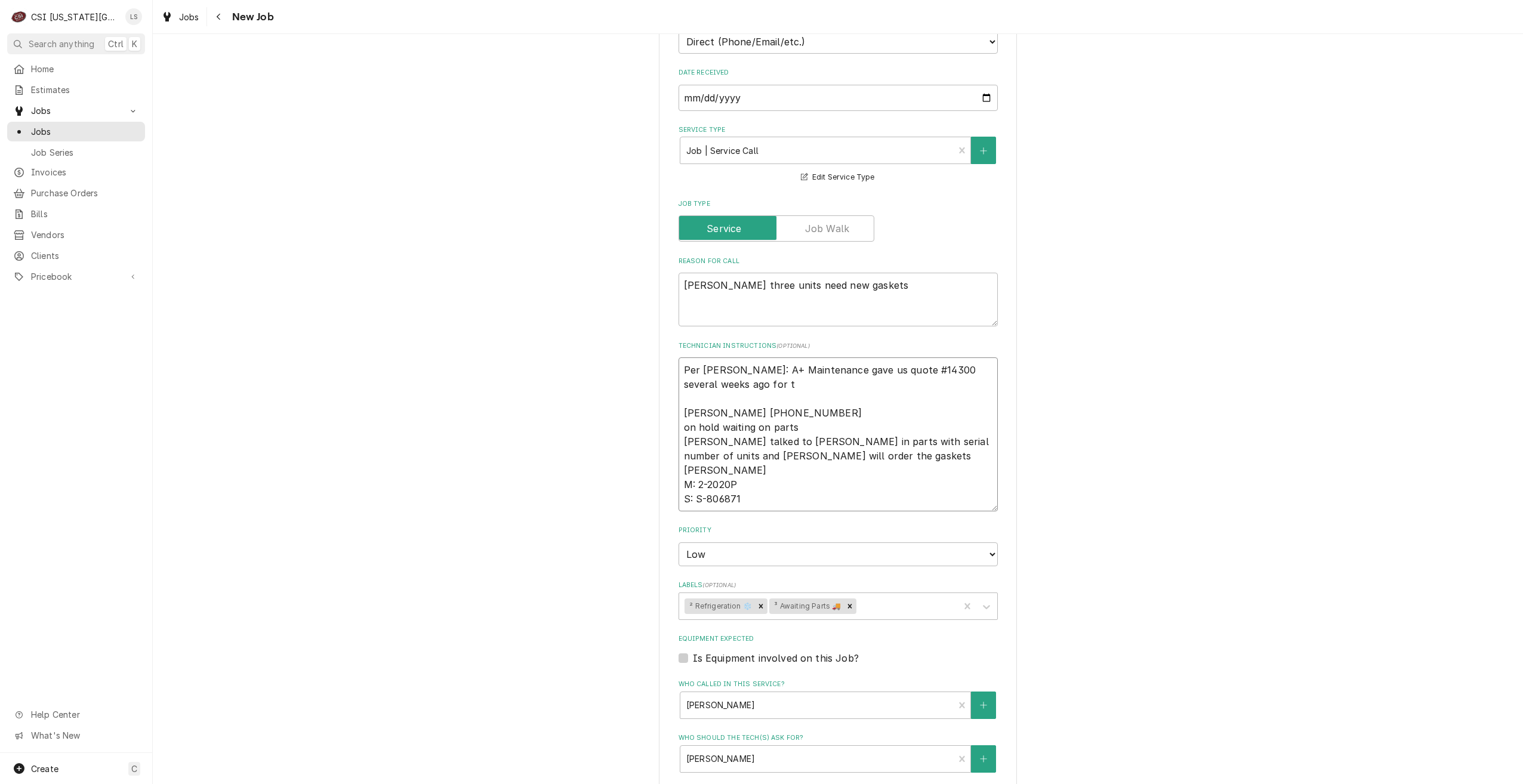
type textarea "x"
type textarea "Per Nick: A+ Maintenance gave us quote #14300 several weeks ago for th Sabrina …"
type textarea "x"
type textarea "Per Nick: A+ Maintenance gave us quote #14300 several weeks ago for the Sabrina…"
type textarea "x"
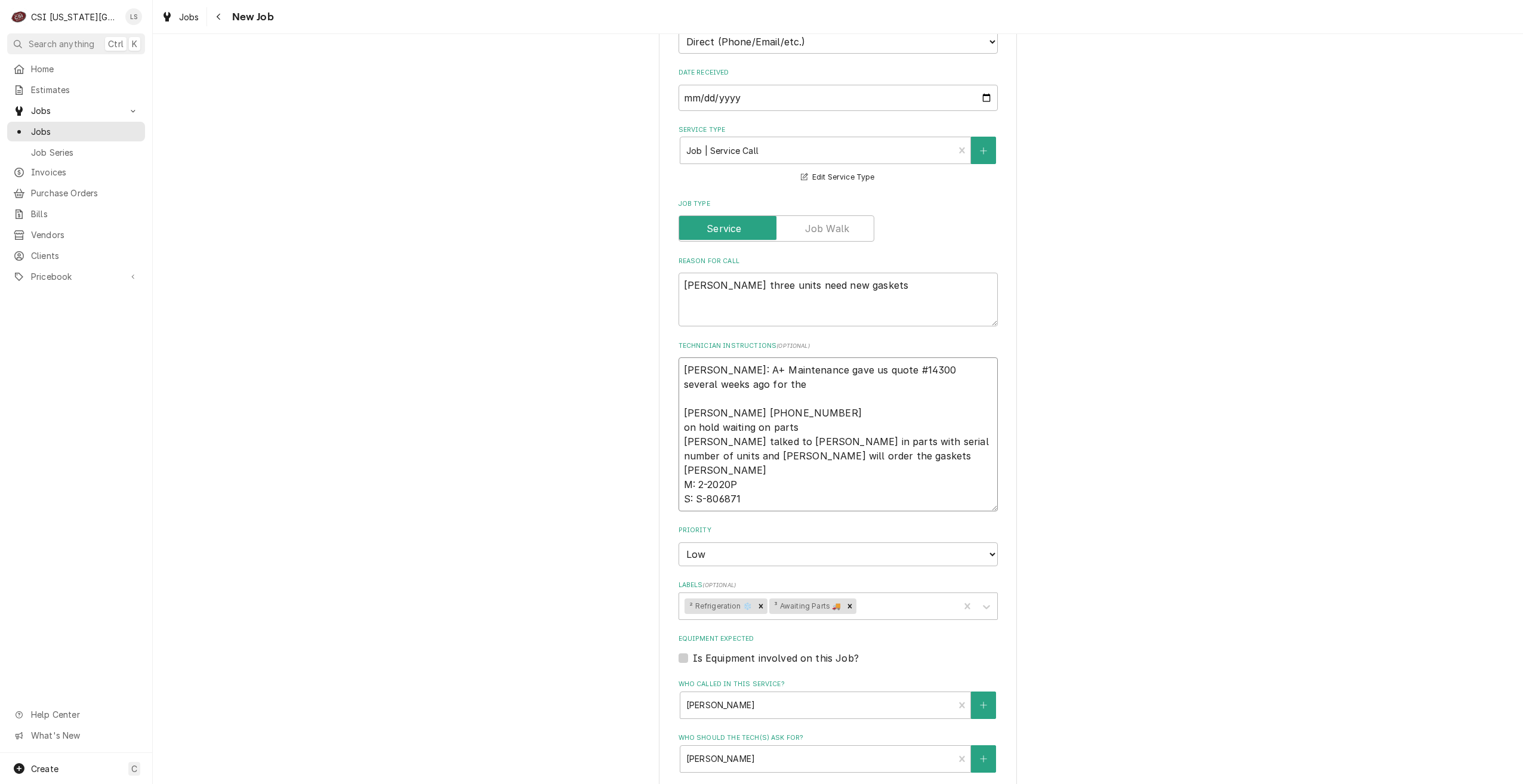
type textarea "Per Nick: A+ Maintenance gave us quote #14300 several weeks ago for the Sabrina…"
type textarea "x"
type textarea "Per Nick: A+ Maintenance gave us quote #14300 several weeks ago for the t Sabri…"
type textarea "x"
type textarea "Per Nick: A+ Maintenance gave us quote #14300 several weeks ago for the th Sabr…"
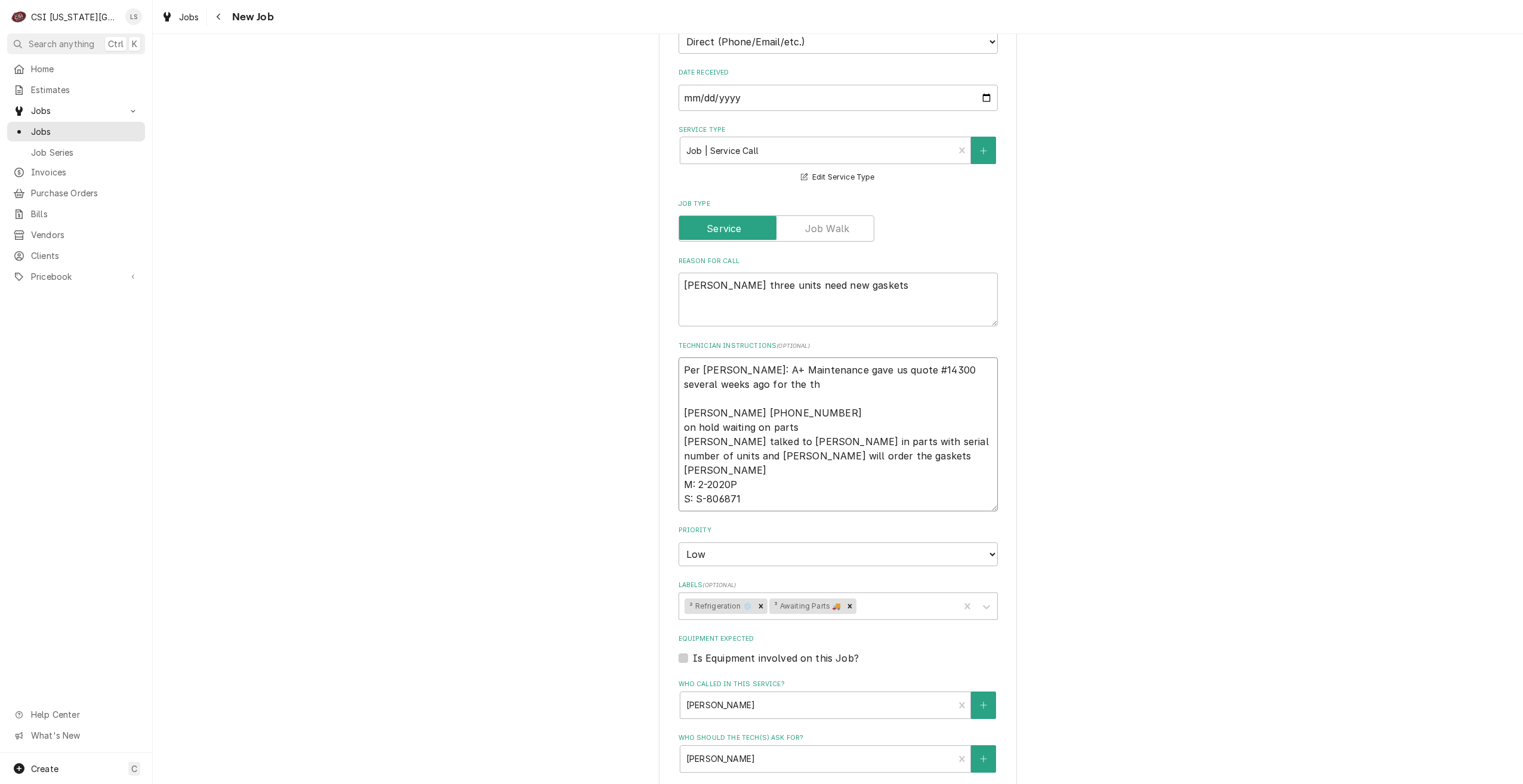
type textarea "x"
type textarea "Per Nick: A+ Maintenance gave us quote #14300 several weeks ago for the thre Sa…"
type textarea "x"
type textarea "Per Nick: A+ Maintenance gave us quote #14300 several weeks ago for the three S…"
type textarea "x"
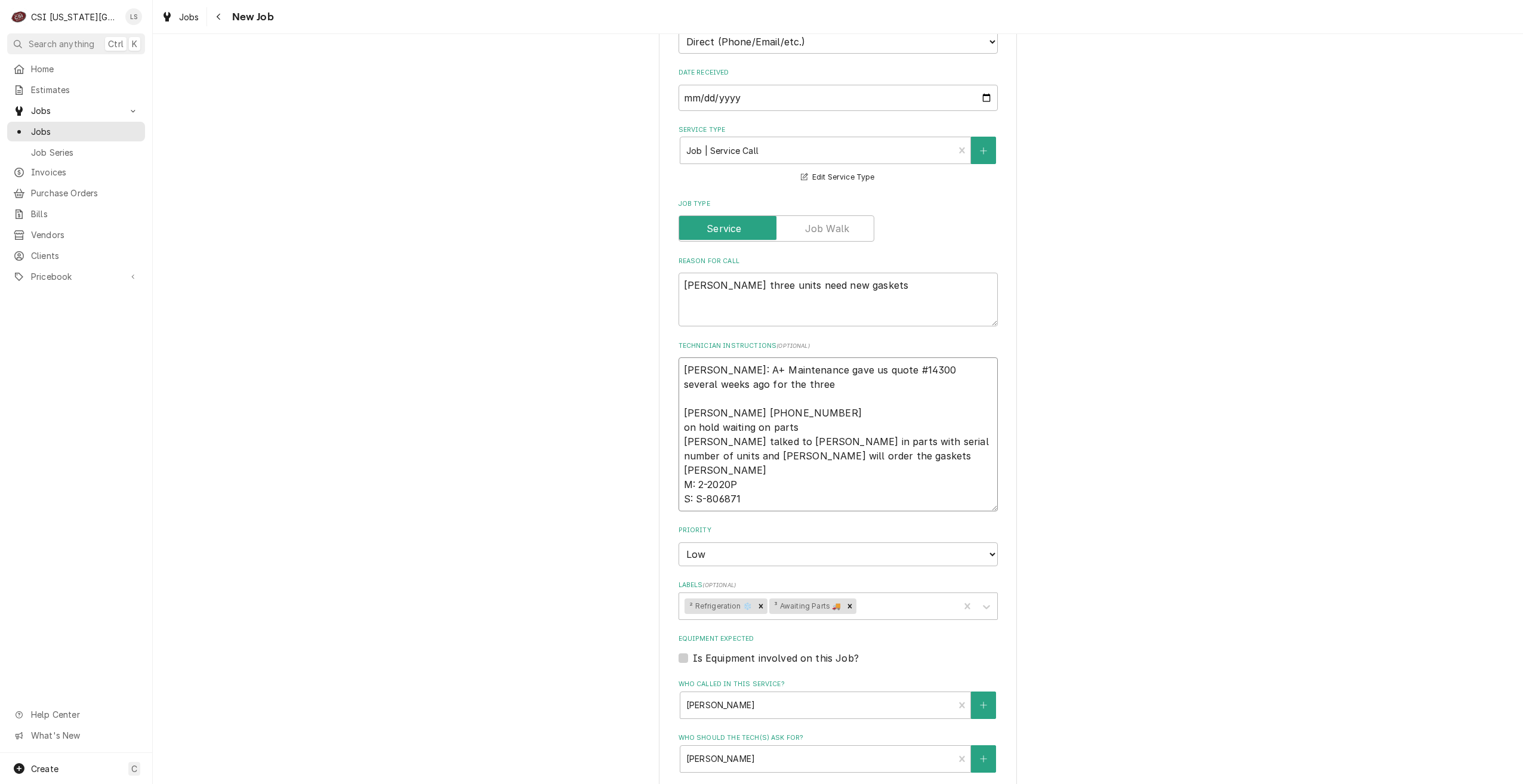
type textarea "Per Nick: A+ Maintenance gave us quote #14300 several weeks ago for the three S…"
type textarea "x"
type textarea "Per Nick: A+ Maintenance gave us quote #14300 several weeks ago for the three g…"
type textarea "x"
type textarea "Per Nick: A+ Maintenance gave us quote #14300 several weeks ago for the three g…"
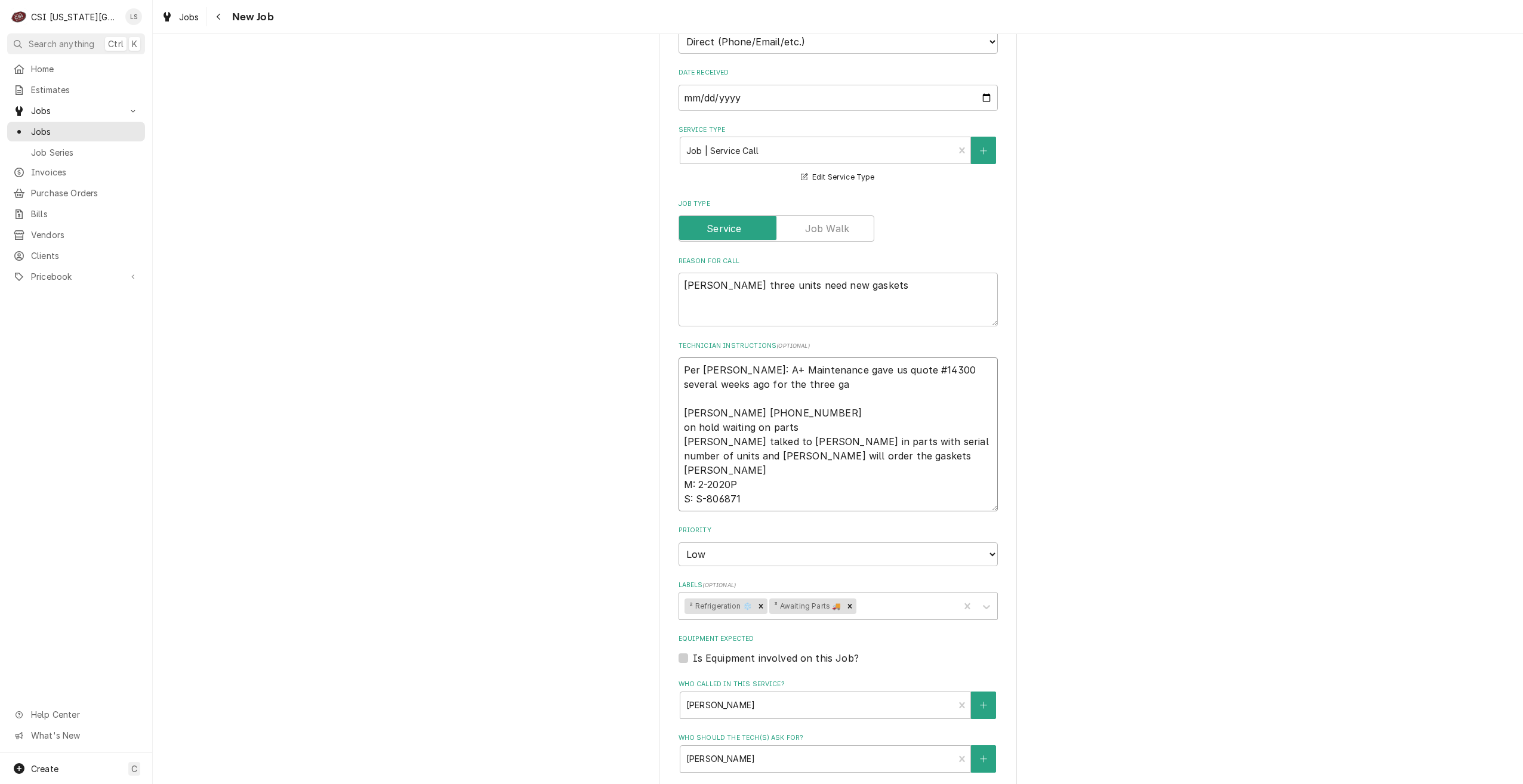
type textarea "x"
type textarea "Per Nick: A+ Maintenance gave us quote #14300 several weeks ago for the three g…"
type textarea "x"
type textarea "Per Nick: A+ Maintenance gave us quote #14300 several weeks ago for the three g…"
type textarea "x"
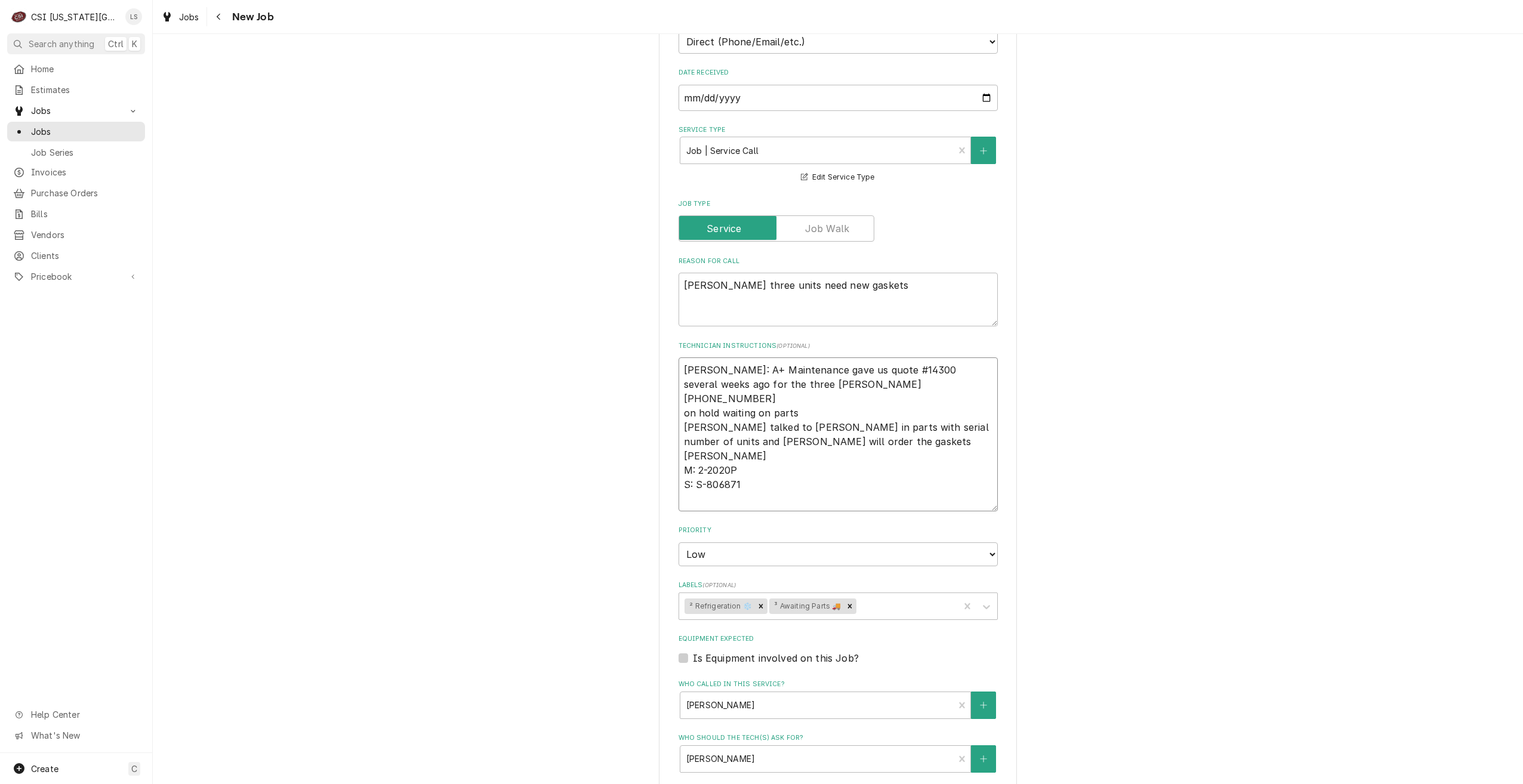
type textarea "Per Nick: A+ Maintenance gave us quote #14300 several weeks ago for the three g…"
type textarea "x"
type textarea "Per Nick: A+ Maintenance gave us quote #14300 several weeks ago for the three g…"
type textarea "x"
type textarea "Per Nick: A+ Maintenance gave us quote #14300 several weeks ago for the three g…"
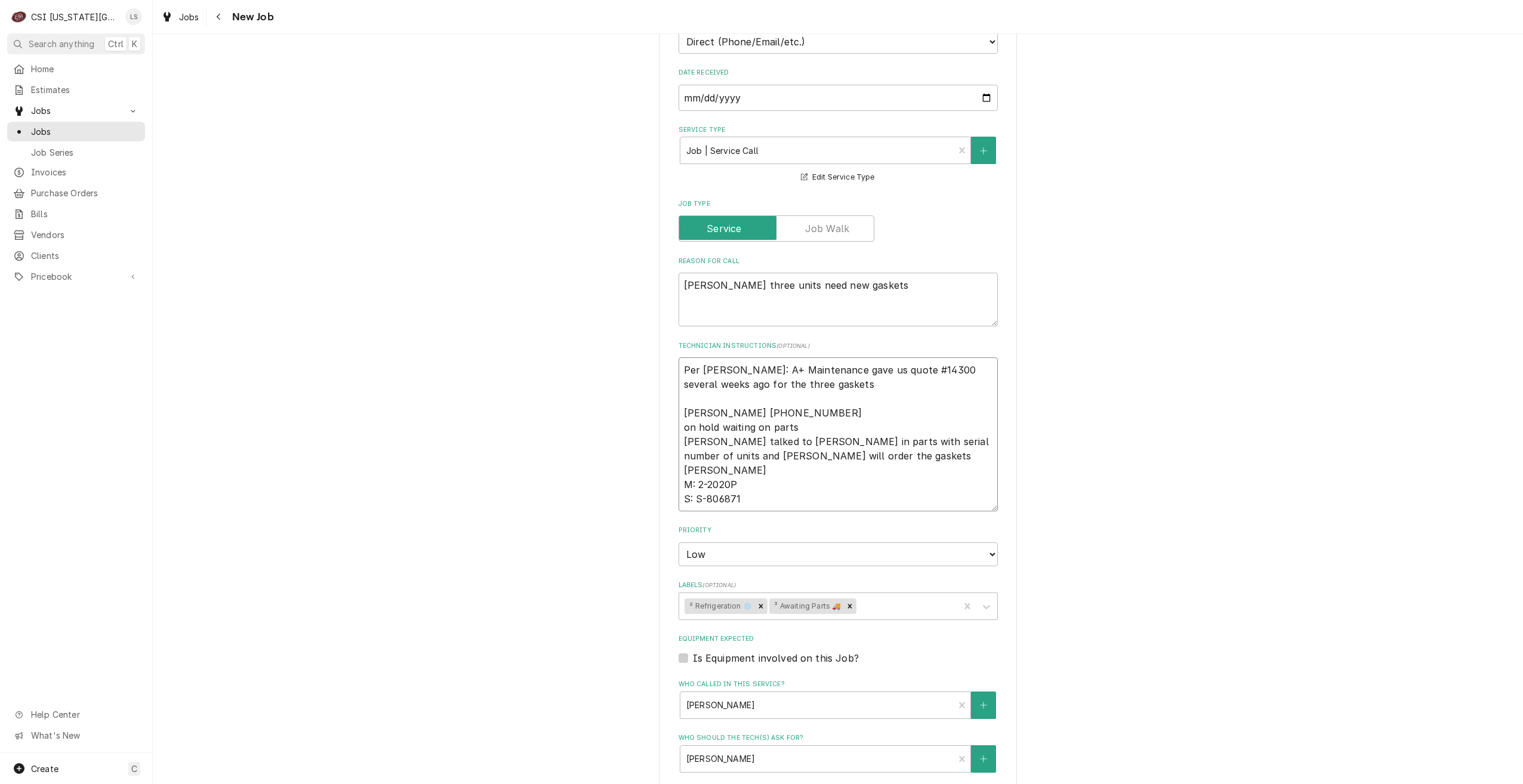
type textarea "x"
type textarea "Per Nick: A+ Maintenance gave us quote #14300 several weeks ago for the three g…"
type textarea "x"
type textarea "Per Nick: A+ Maintenance gave us quote #14300 several weeks ago for the three g…"
type textarea "x"
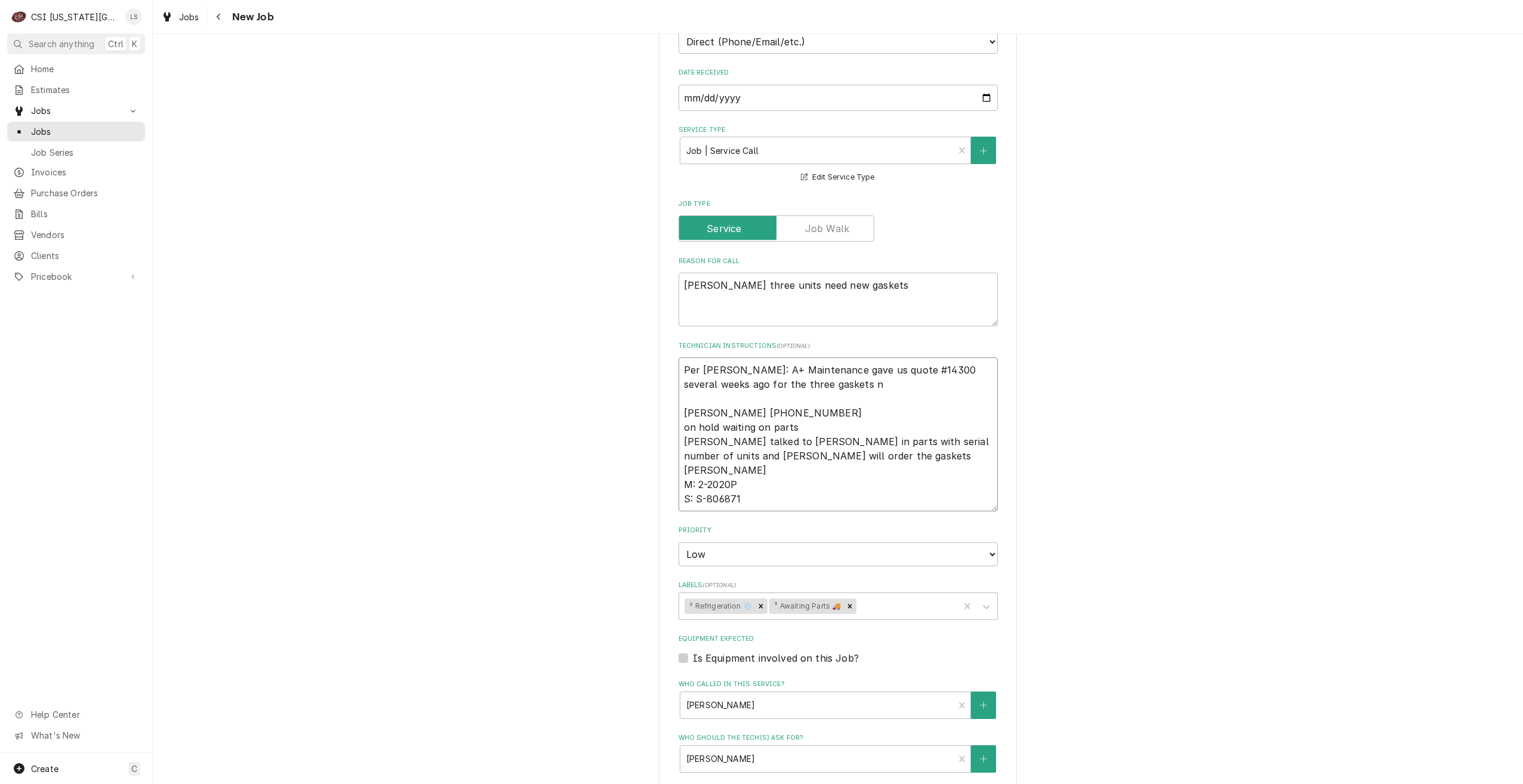
type textarea "Per Nick: A+ Maintenance gave us quote #14300 several weeks ago for the three g…"
type textarea "x"
type textarea "Per Nick: A+ Maintenance gave us quote #14300 several weeks ago for the three g…"
type textarea "x"
type textarea "Per Nick: A+ Maintenance gave us quote #14300 several weeks ago for the three g…"
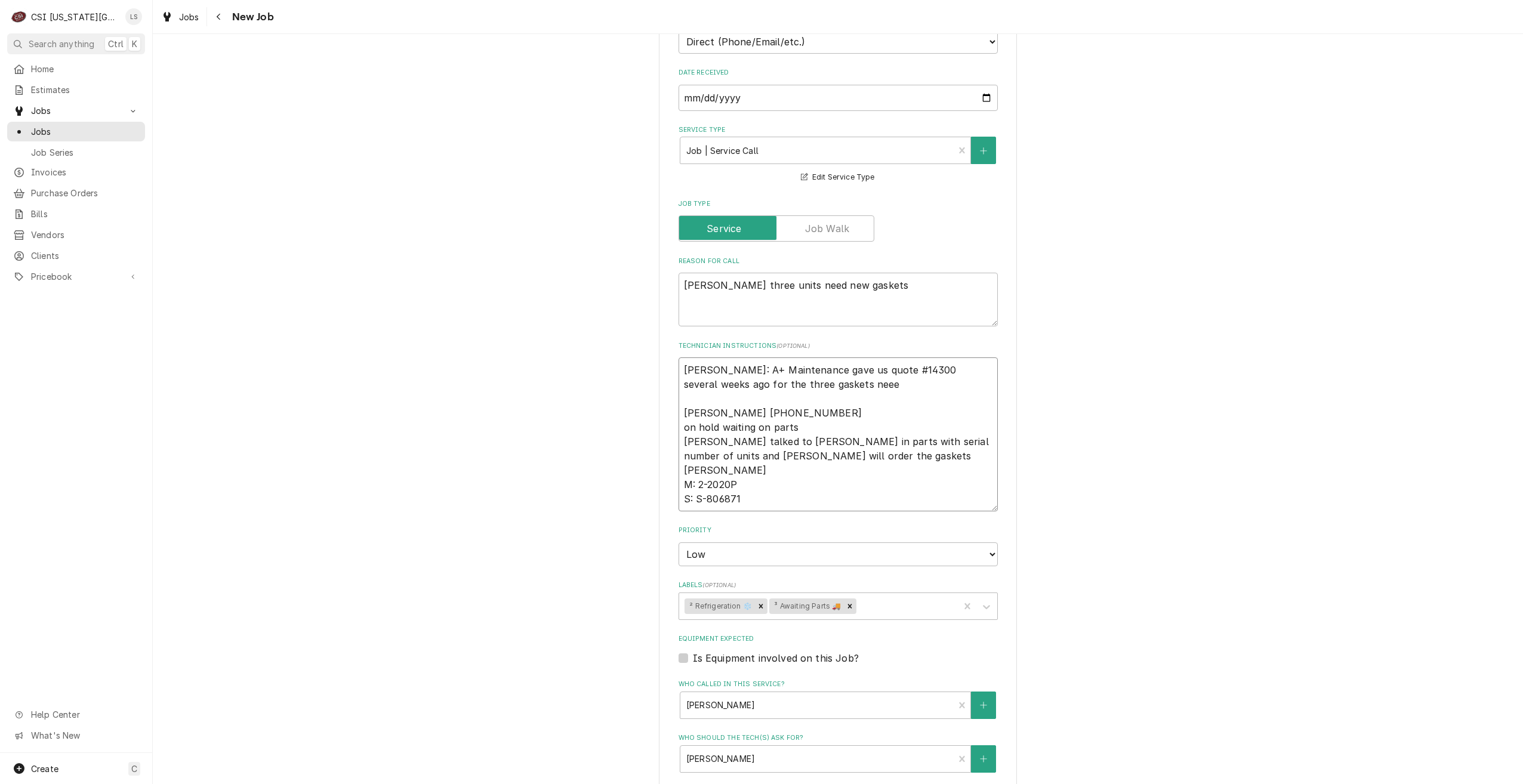
type textarea "x"
type textarea "Per Nick: A+ Maintenance gave us quote #14300 several weeks ago for the three g…"
type textarea "x"
type textarea "Per Nick: A+ Maintenance gave us quote #14300 several weeks ago for the three g…"
type textarea "x"
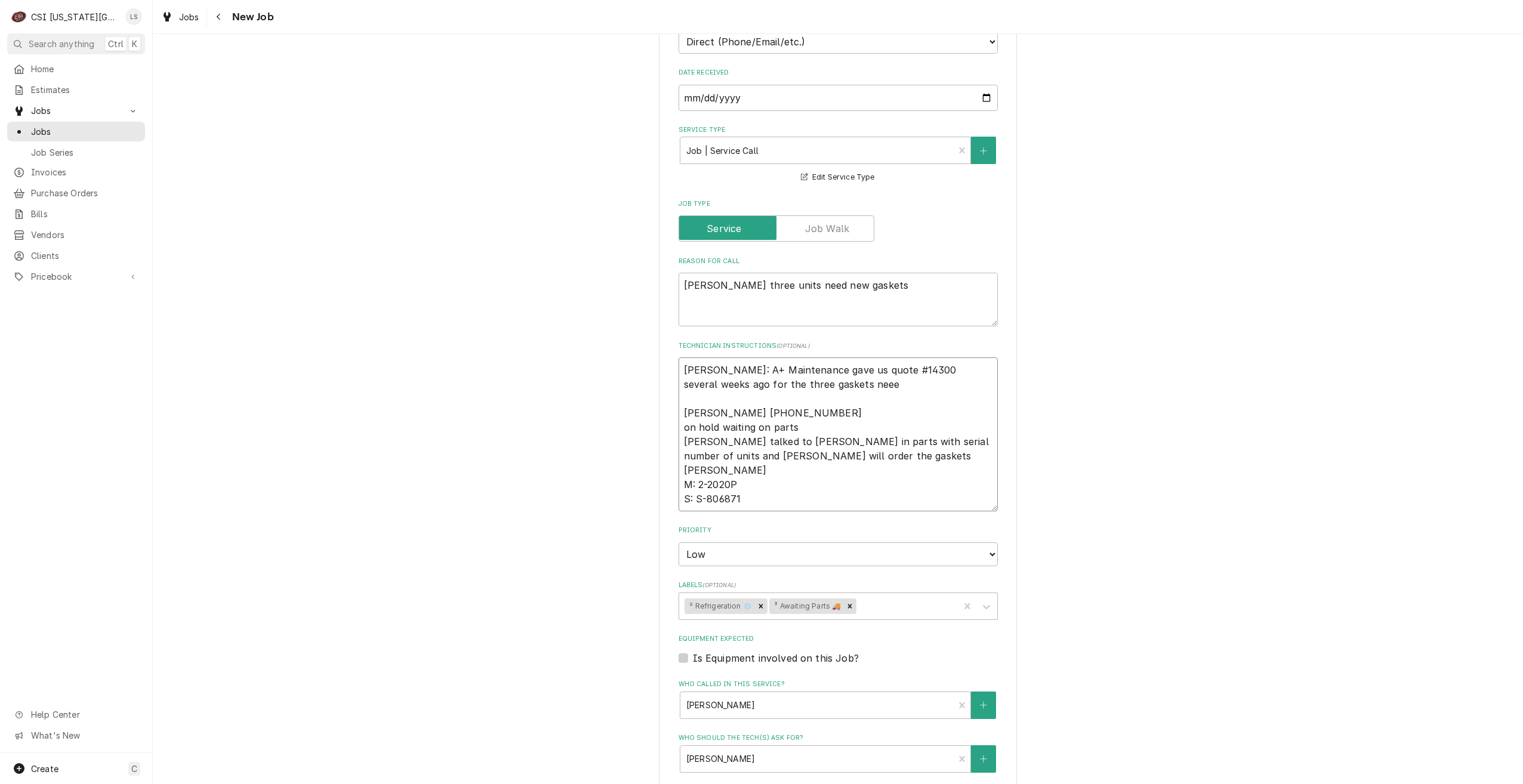
type textarea "Per Nick: A+ Maintenance gave us quote #14300 several weeks ago for the three g…"
type textarea "x"
type textarea "Per Nick: A+ Maintenance gave us quote #14300 several weeks ago for the three g…"
type textarea "x"
type textarea "Per Nick: A+ Maintenance gave us quote #14300 several weeks ago for the three g…"
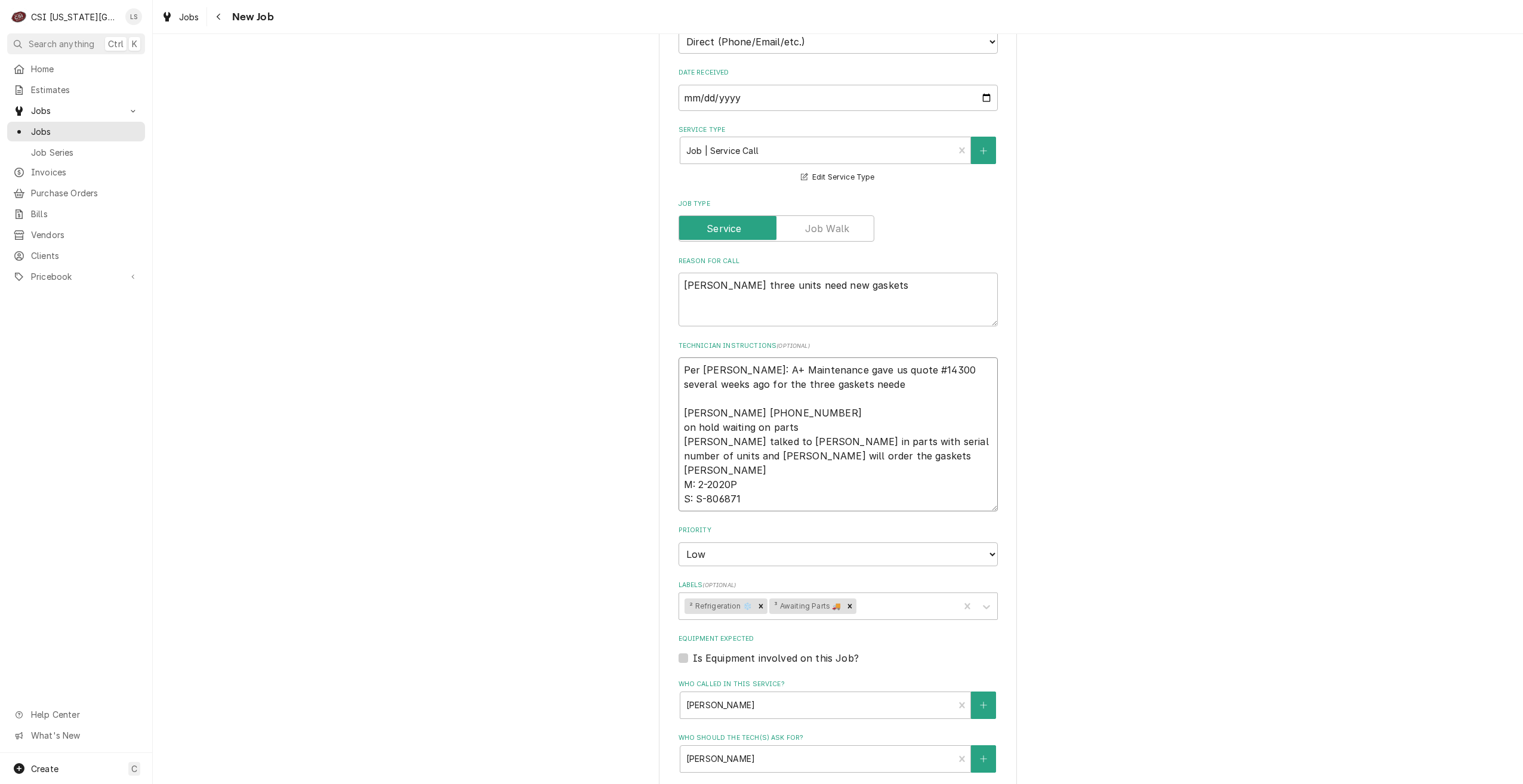
type textarea "x"
type textarea "Per Nick: A+ Maintenance gave us quote #14300 several weeks ago for the three g…"
type textarea "x"
type textarea "Per Nick: A+ Maintenance gave us quote #14300 several weeks ago for the three g…"
type textarea "x"
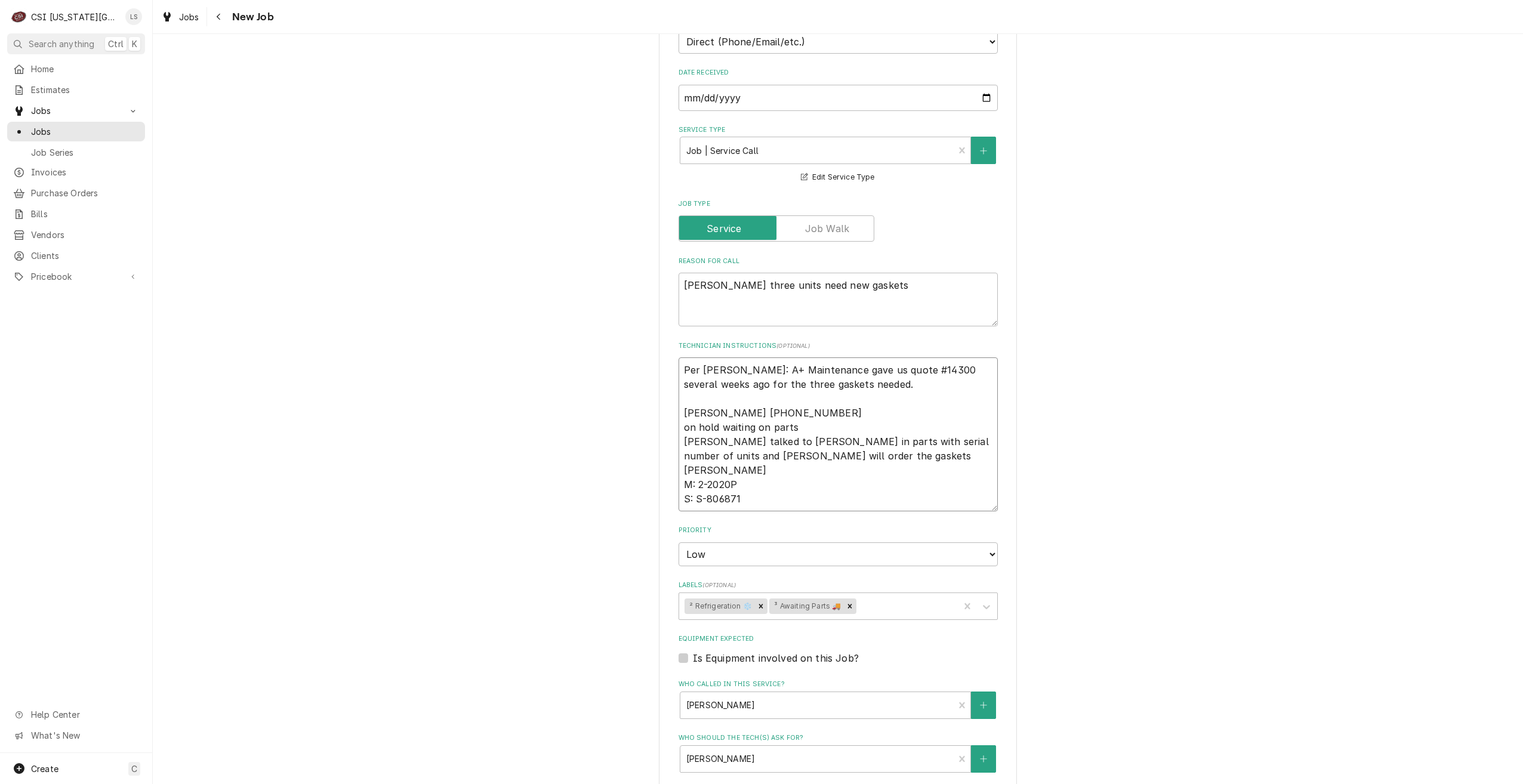
type textarea "Per Nick: A+ Maintenance gave us quote #14300 several weeks ago for the three g…"
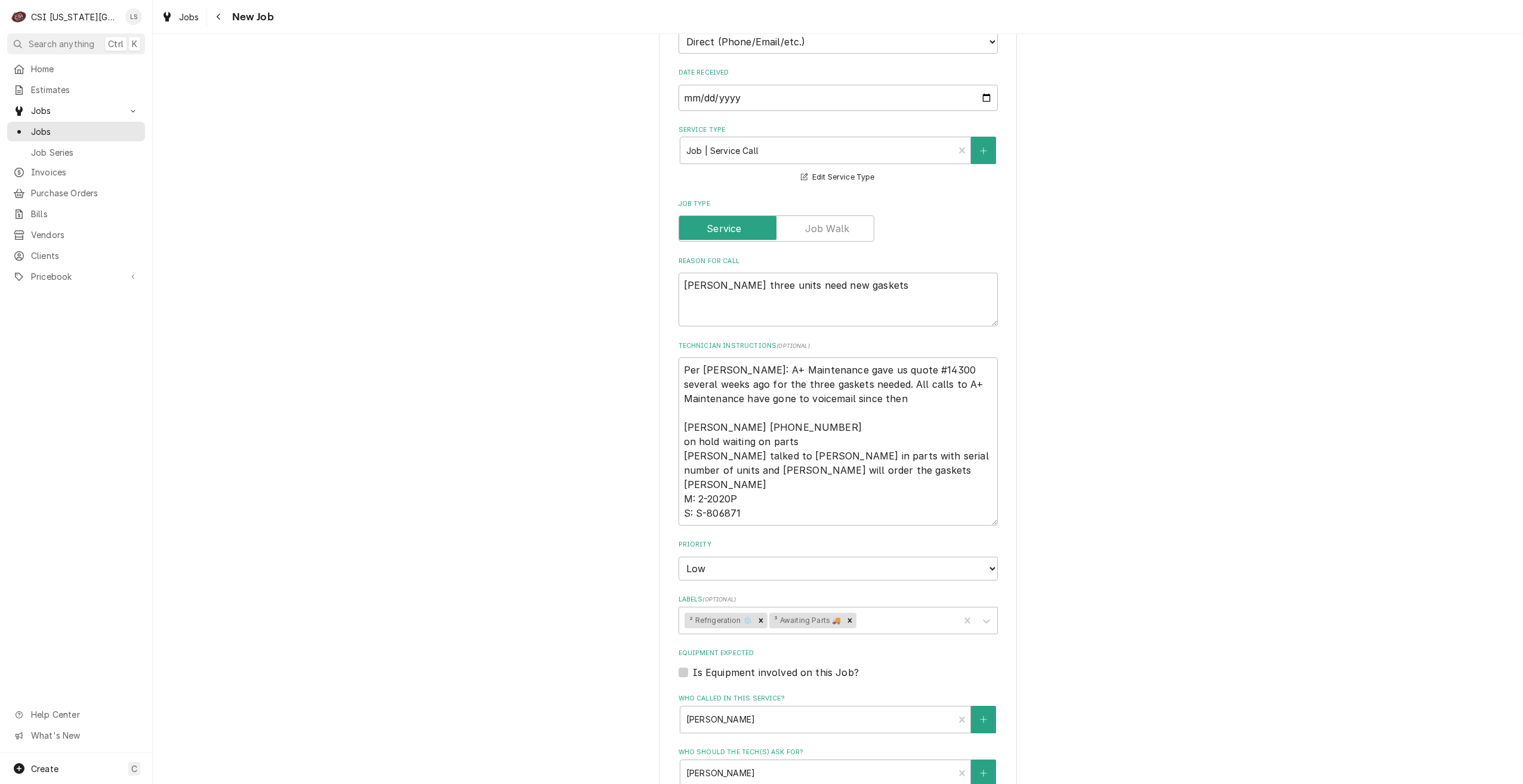
click at [1118, 363] on div "Use the fields below to edit this job: Client Details Client UNIVERSITY ACADEMY…" at bounding box center [838, 445] width 1370 height 1394
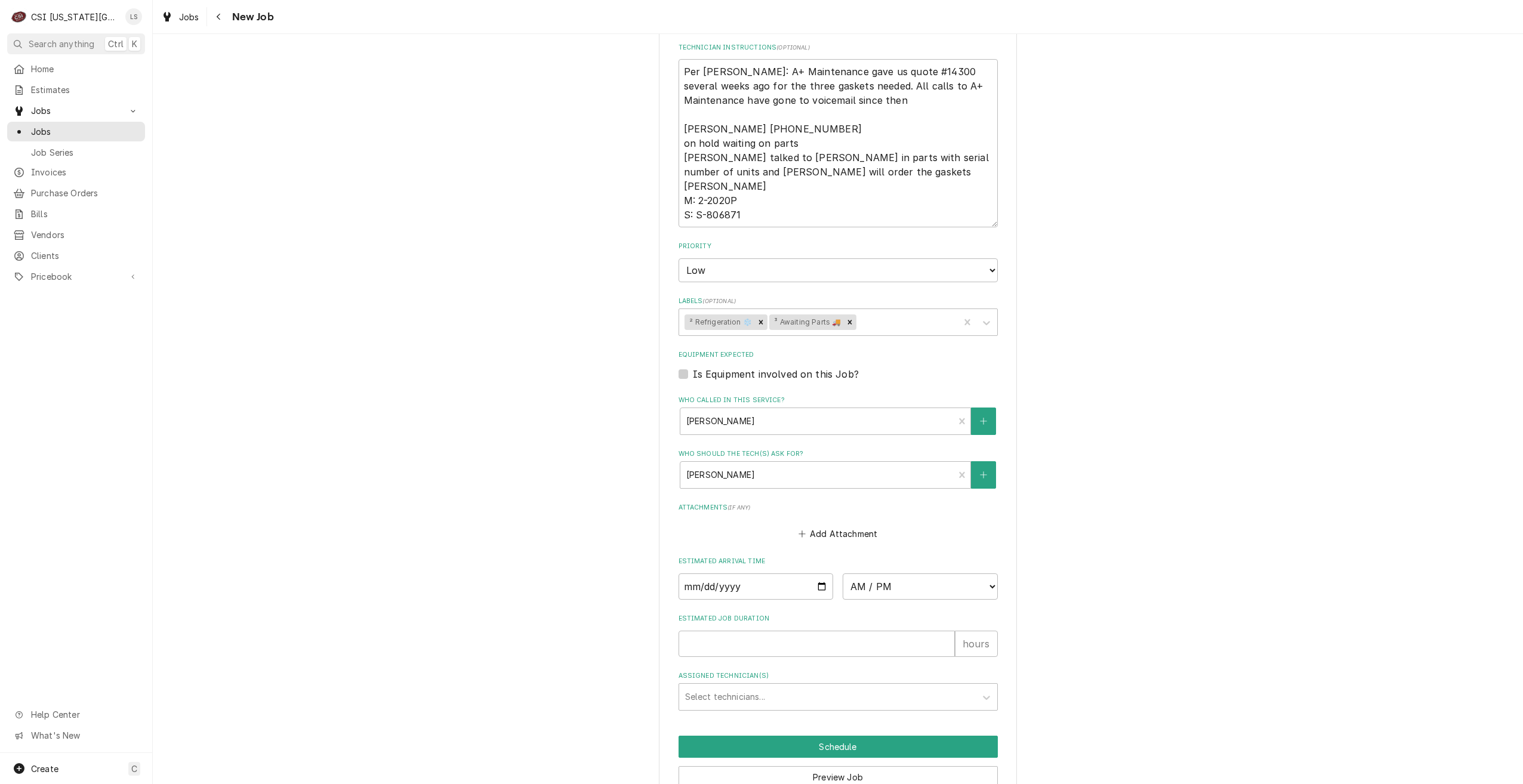
scroll to position [657, 0]
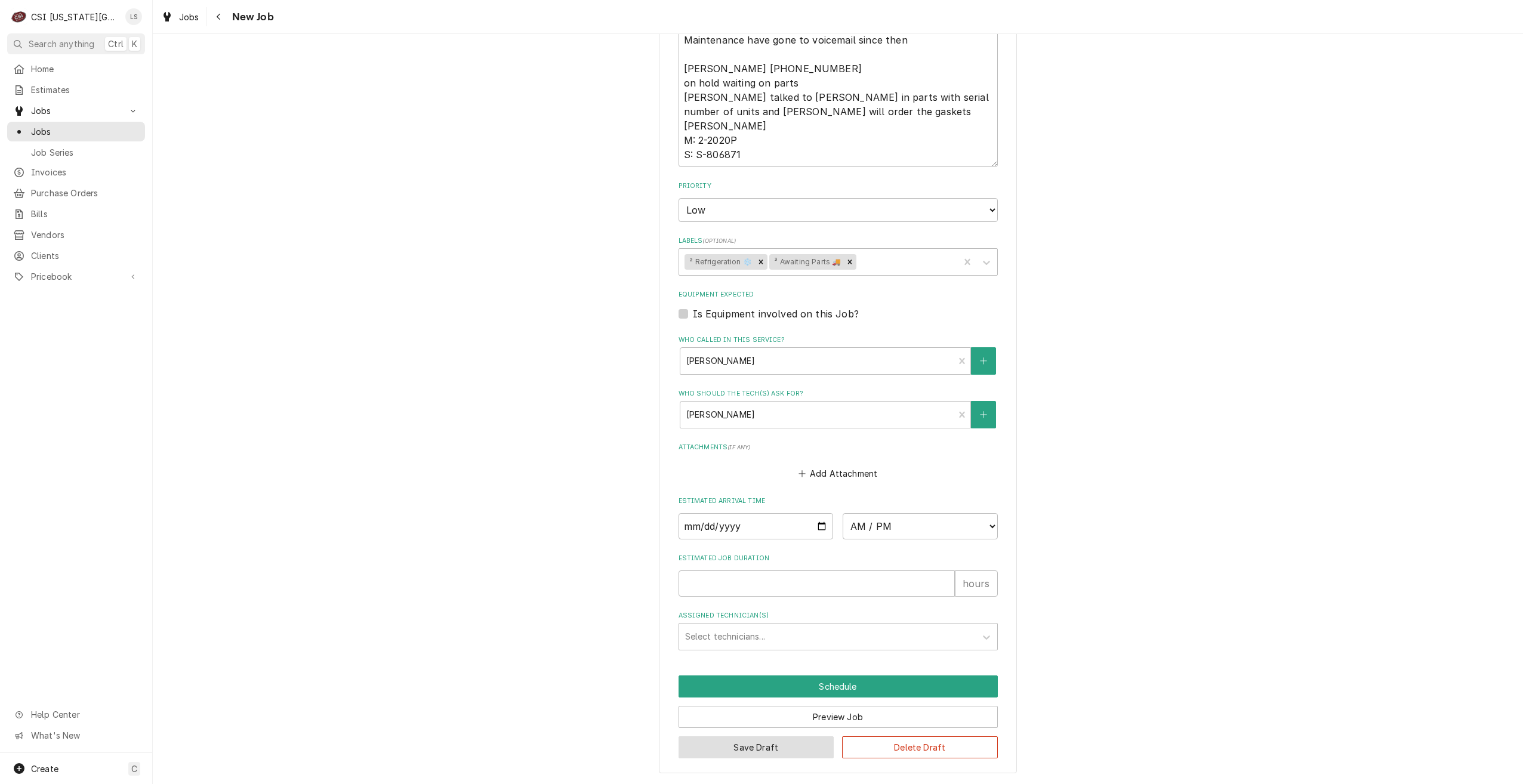
click at [744, 755] on button "Save Draft" at bounding box center [756, 747] width 155 height 22
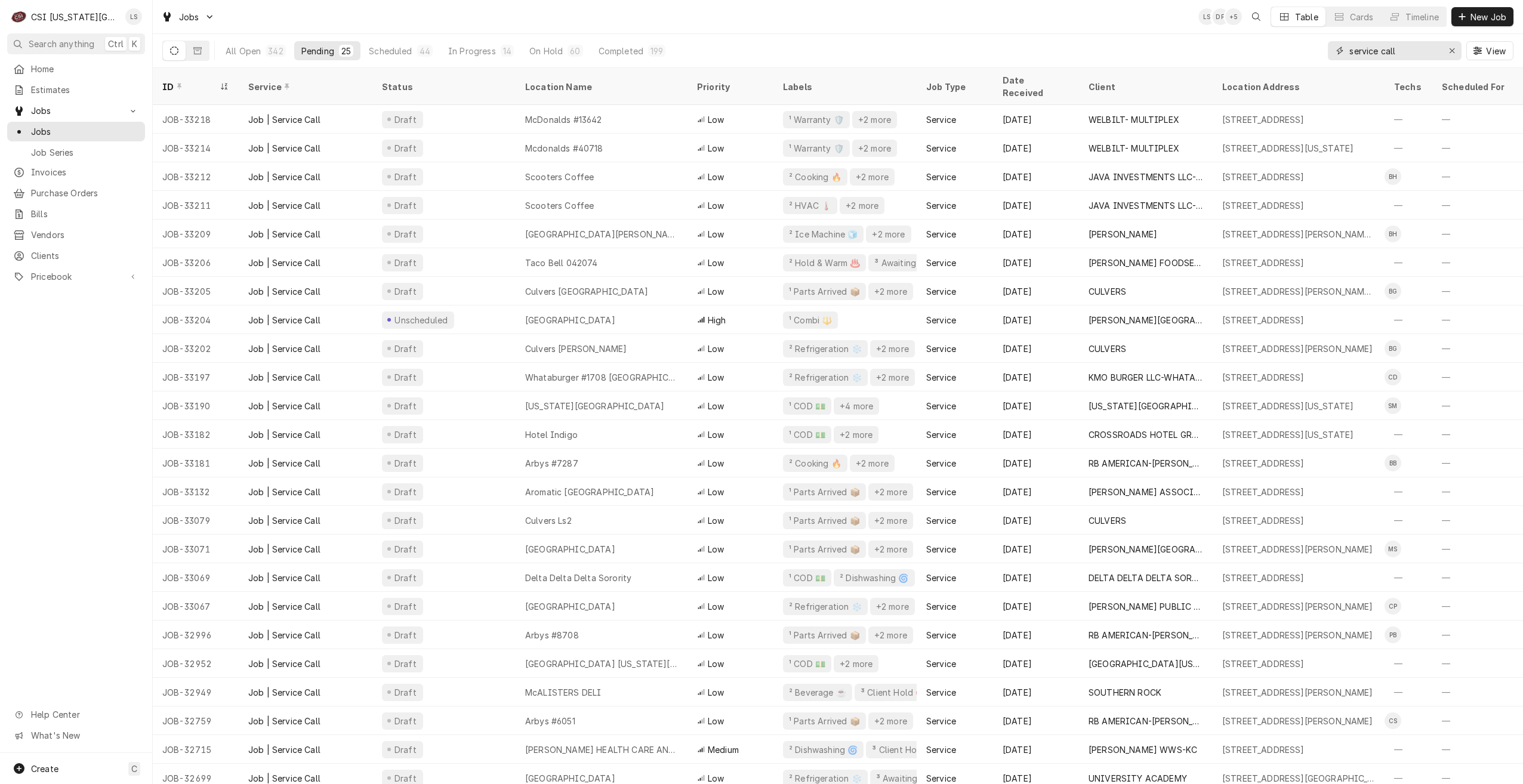
drag, startPoint x: 1374, startPoint y: 54, endPoint x: 1324, endPoint y: 52, distance: 50.0
click at [1324, 52] on div "All Open 342 Pending 25 Scheduled 44 In Progress 14 On Hold 60 Completed 199 se…" at bounding box center [838, 51] width 1351 height 34
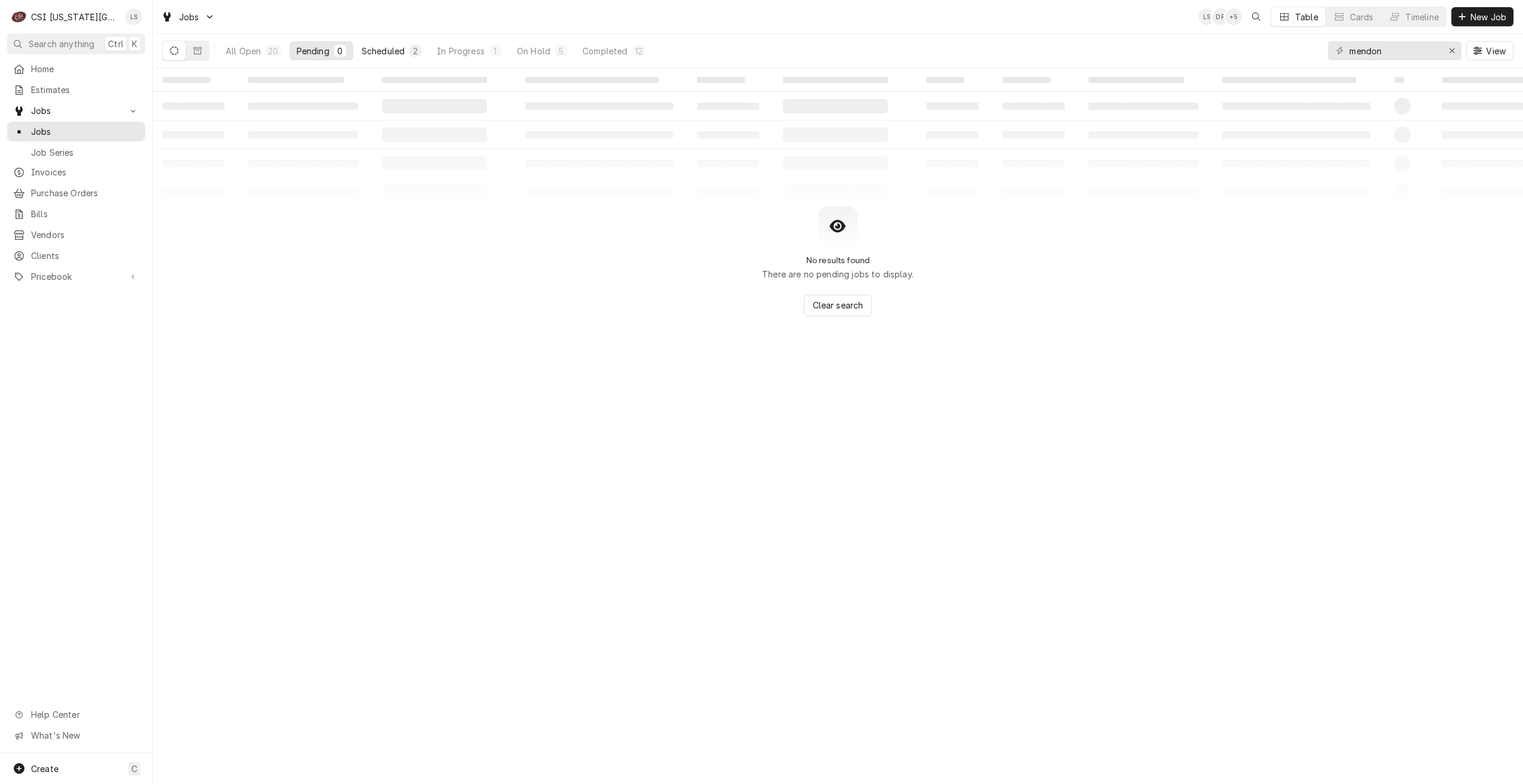
click at [403, 55] on div "Scheduled" at bounding box center [383, 51] width 43 height 12
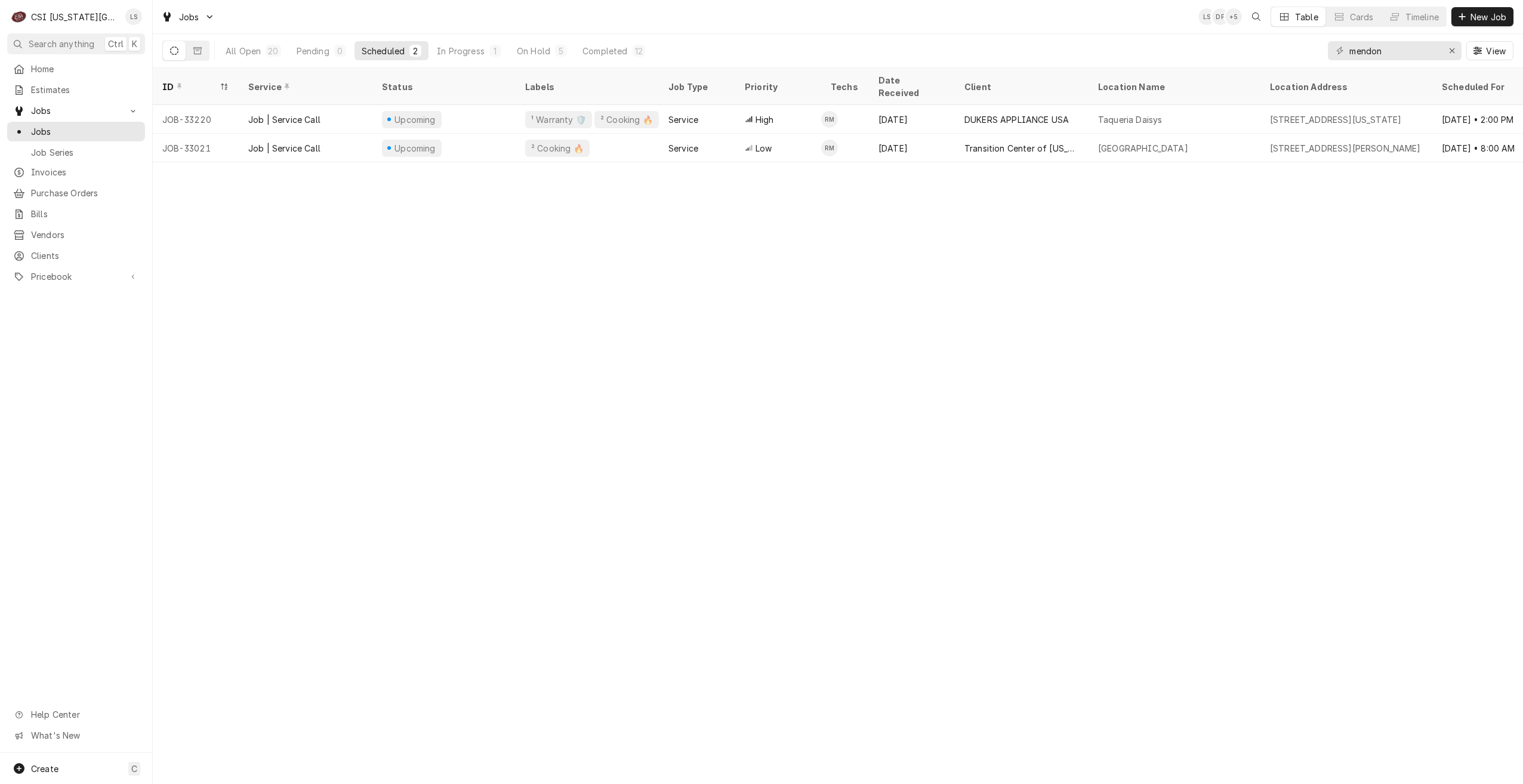
drag, startPoint x: 309, startPoint y: 51, endPoint x: 374, endPoint y: 53, distance: 65.0
click at [309, 51] on div "Pending" at bounding box center [313, 51] width 33 height 12
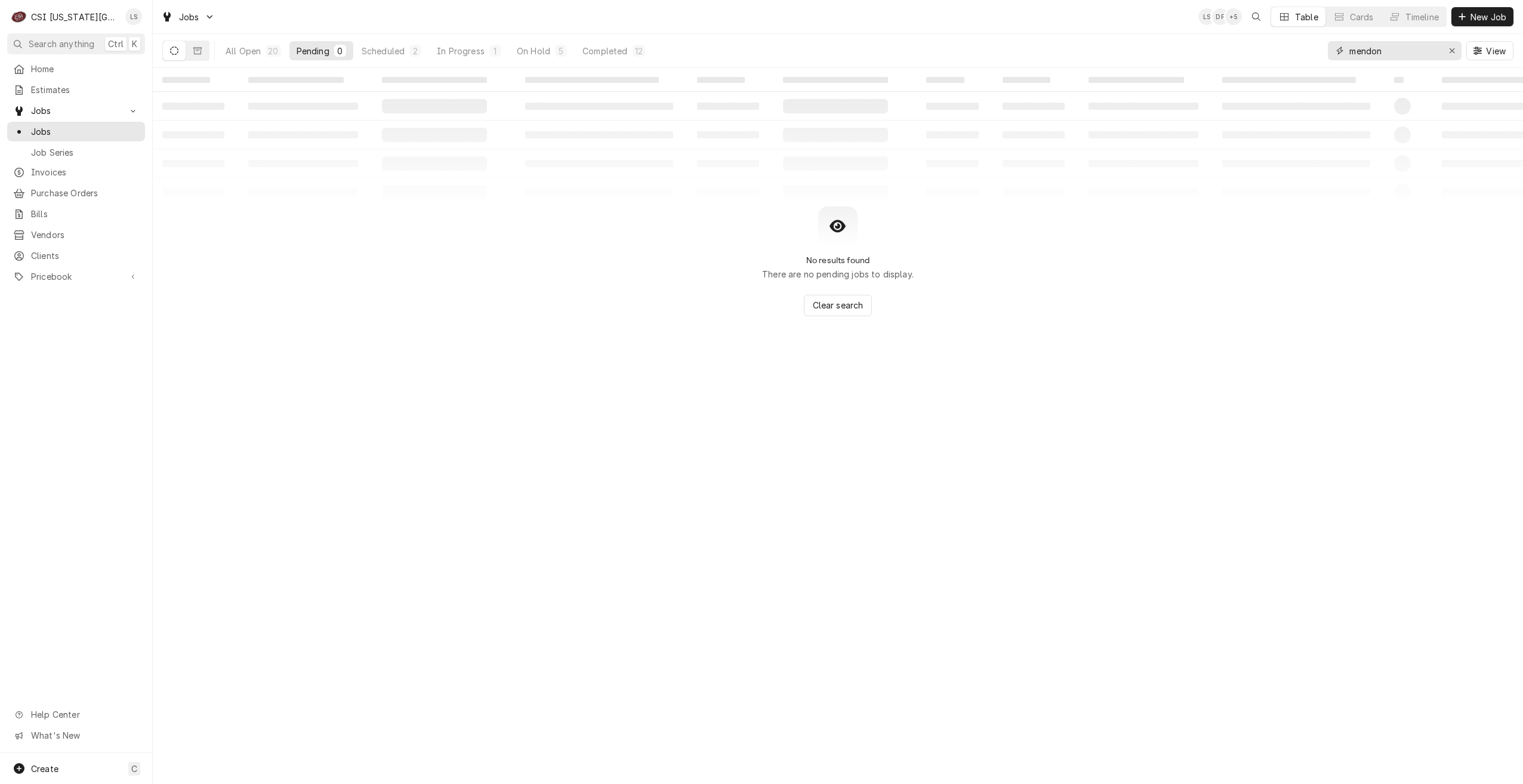
click at [1395, 50] on input "mendon" at bounding box center [1394, 51] width 90 height 19
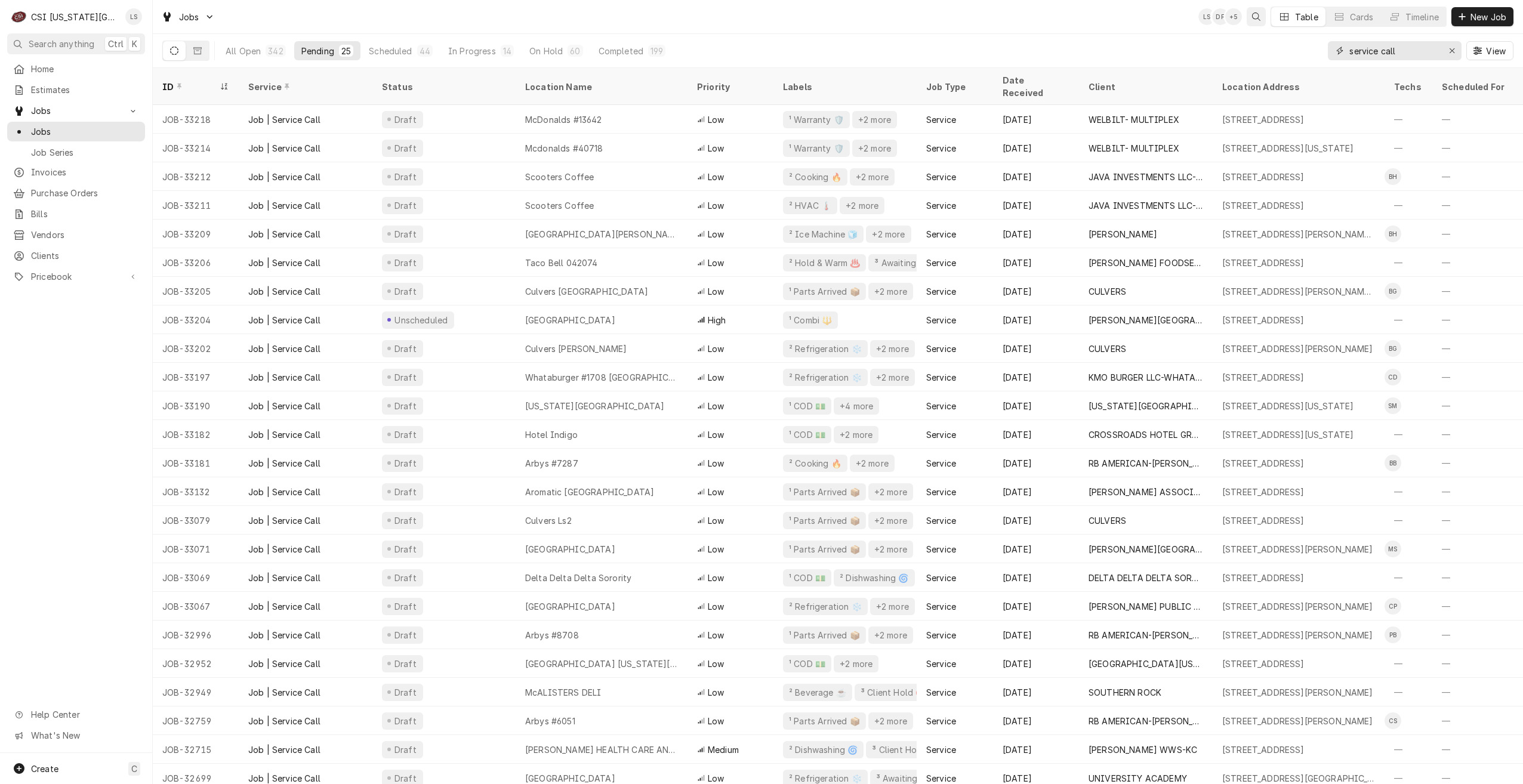
type input "service call"
click at [1421, 21] on div "Timeline" at bounding box center [1422, 17] width 34 height 12
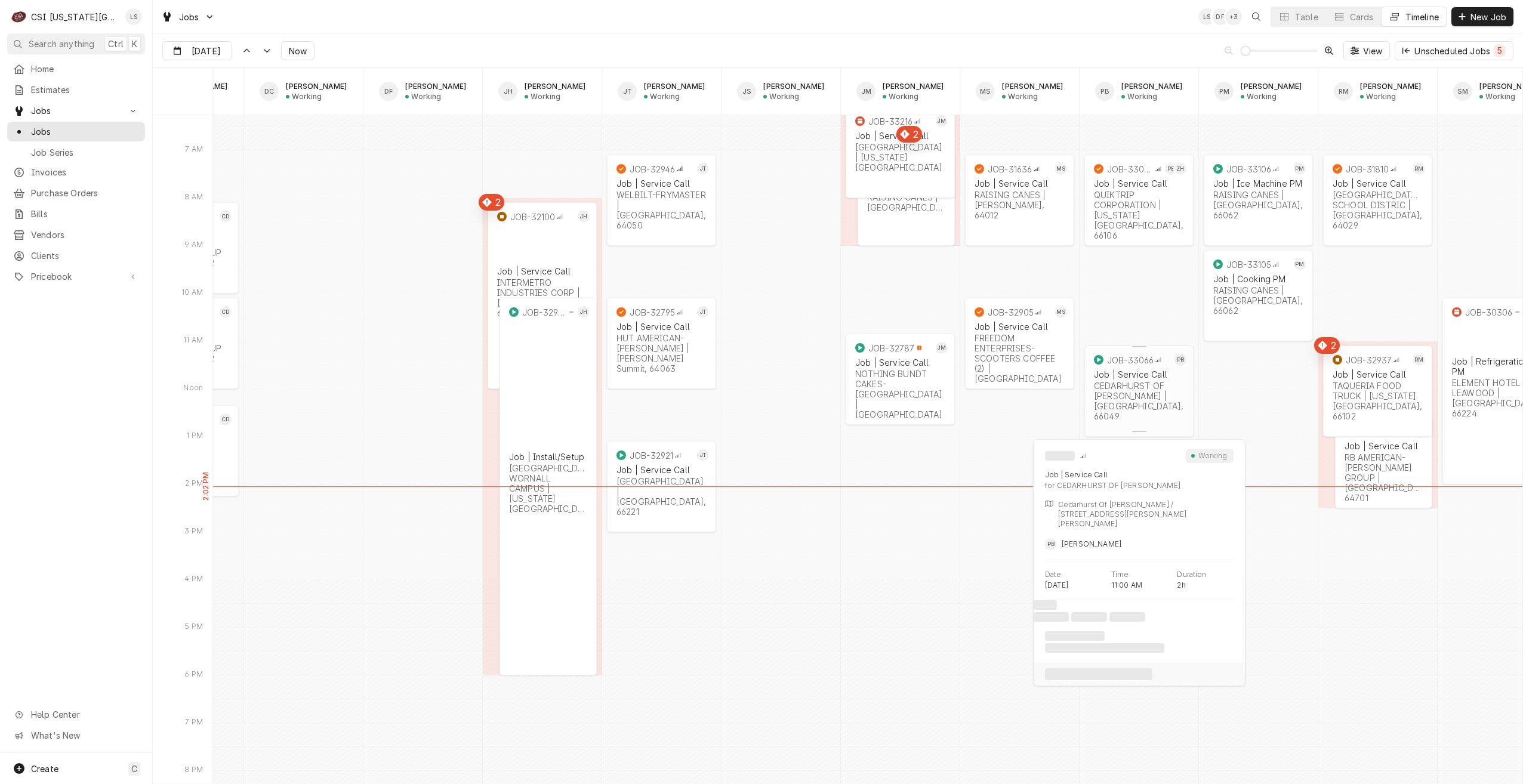
click at [1139, 373] on div "Job | Service Call" at bounding box center [1139, 374] width 90 height 10
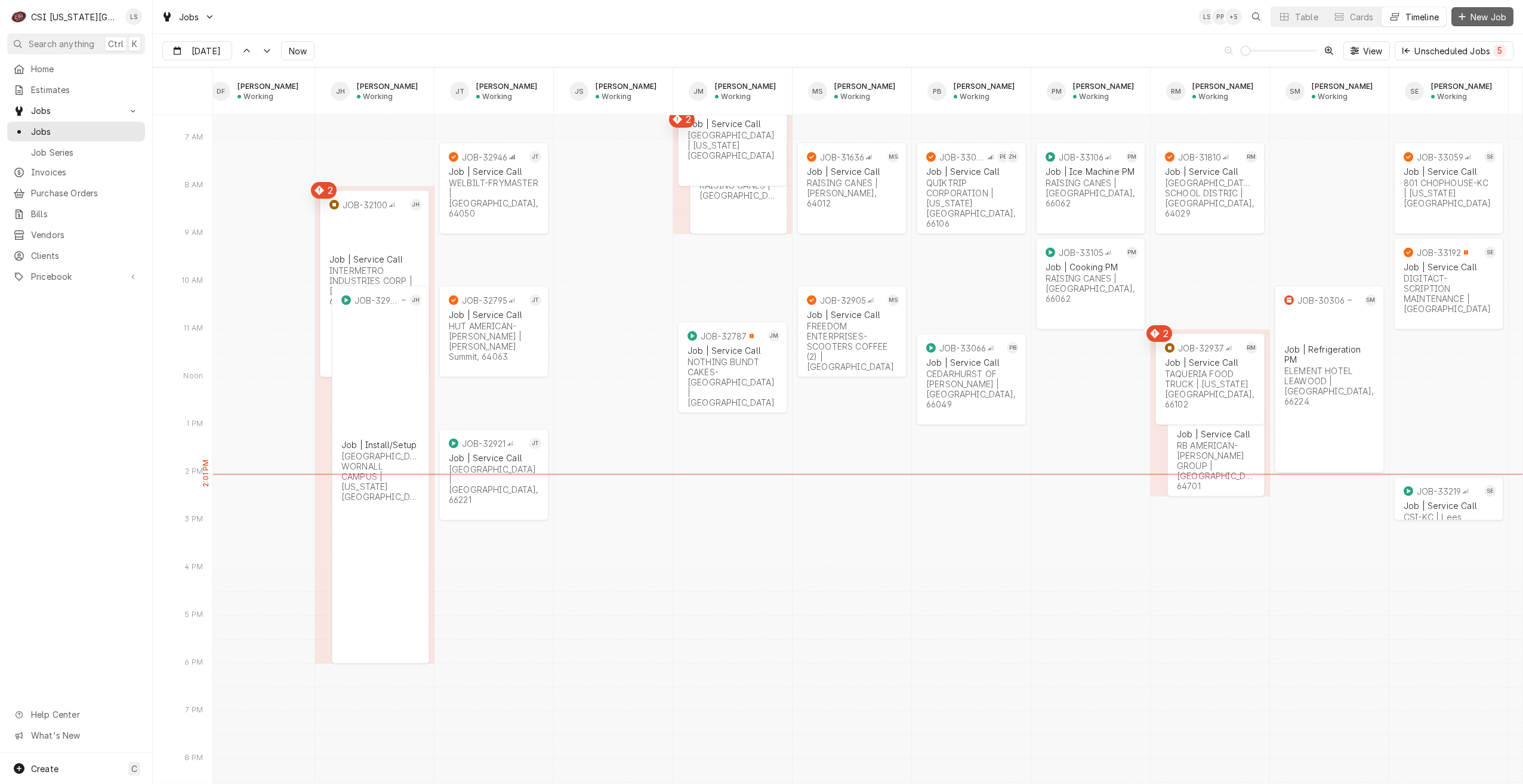
click at [1478, 21] on span "New Job" at bounding box center [1488, 17] width 40 height 12
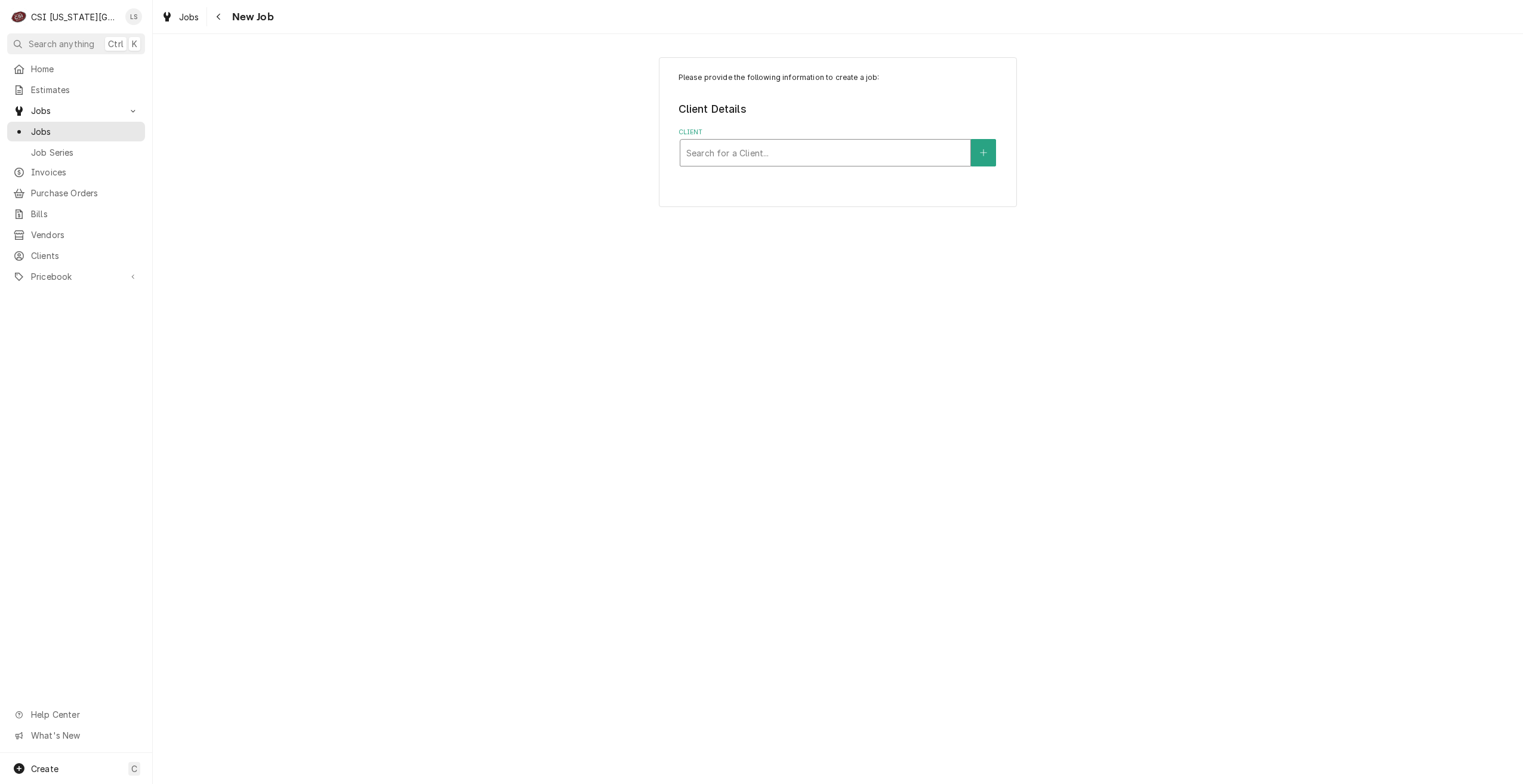
click at [861, 158] on div "Client" at bounding box center [825, 152] width 278 height 21
type input "cleveland"
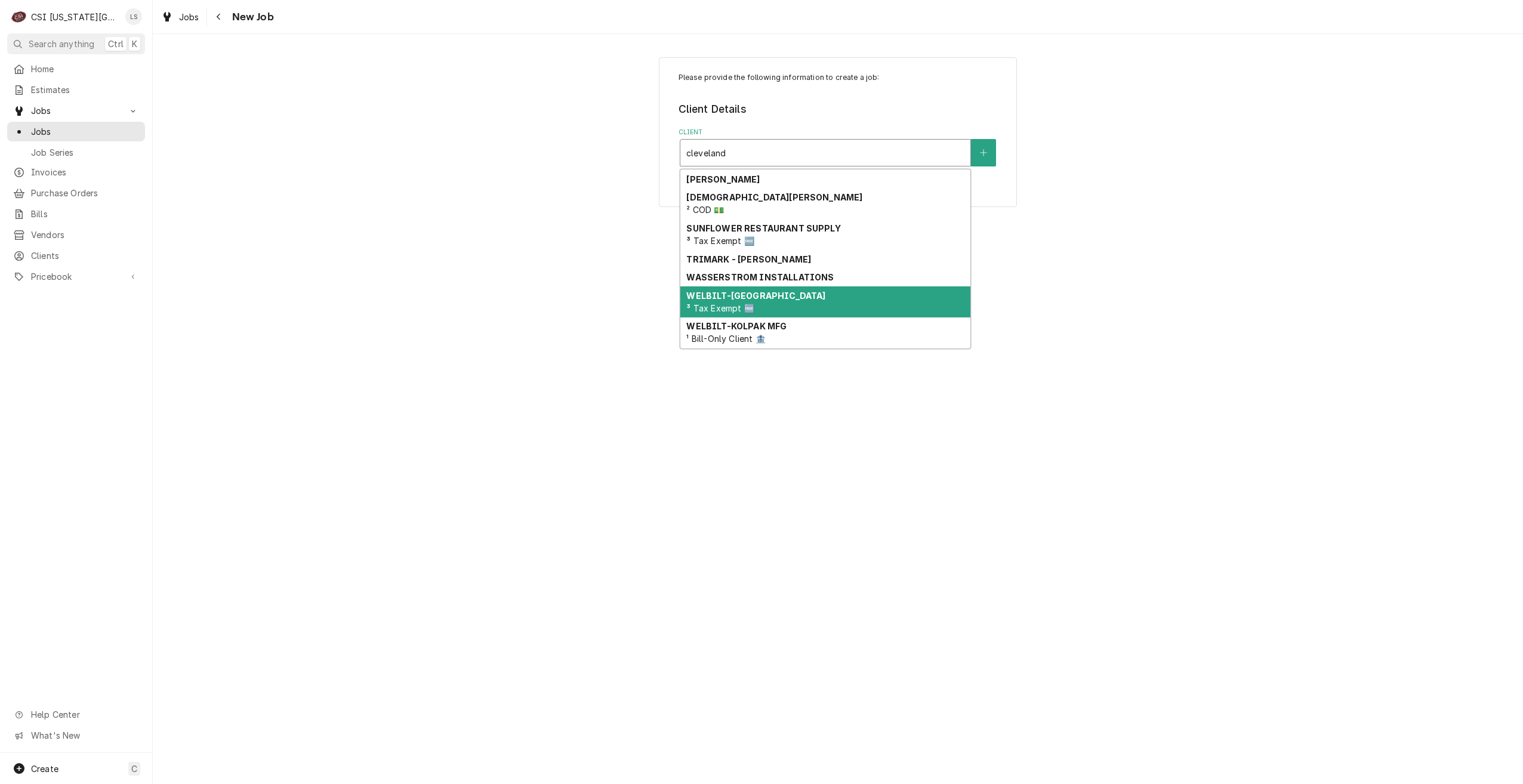
scroll to position [194, 0]
click at [846, 309] on div "WELBILT-CLEVELAND ³ Tax Exempt 🆓" at bounding box center [825, 302] width 290 height 31
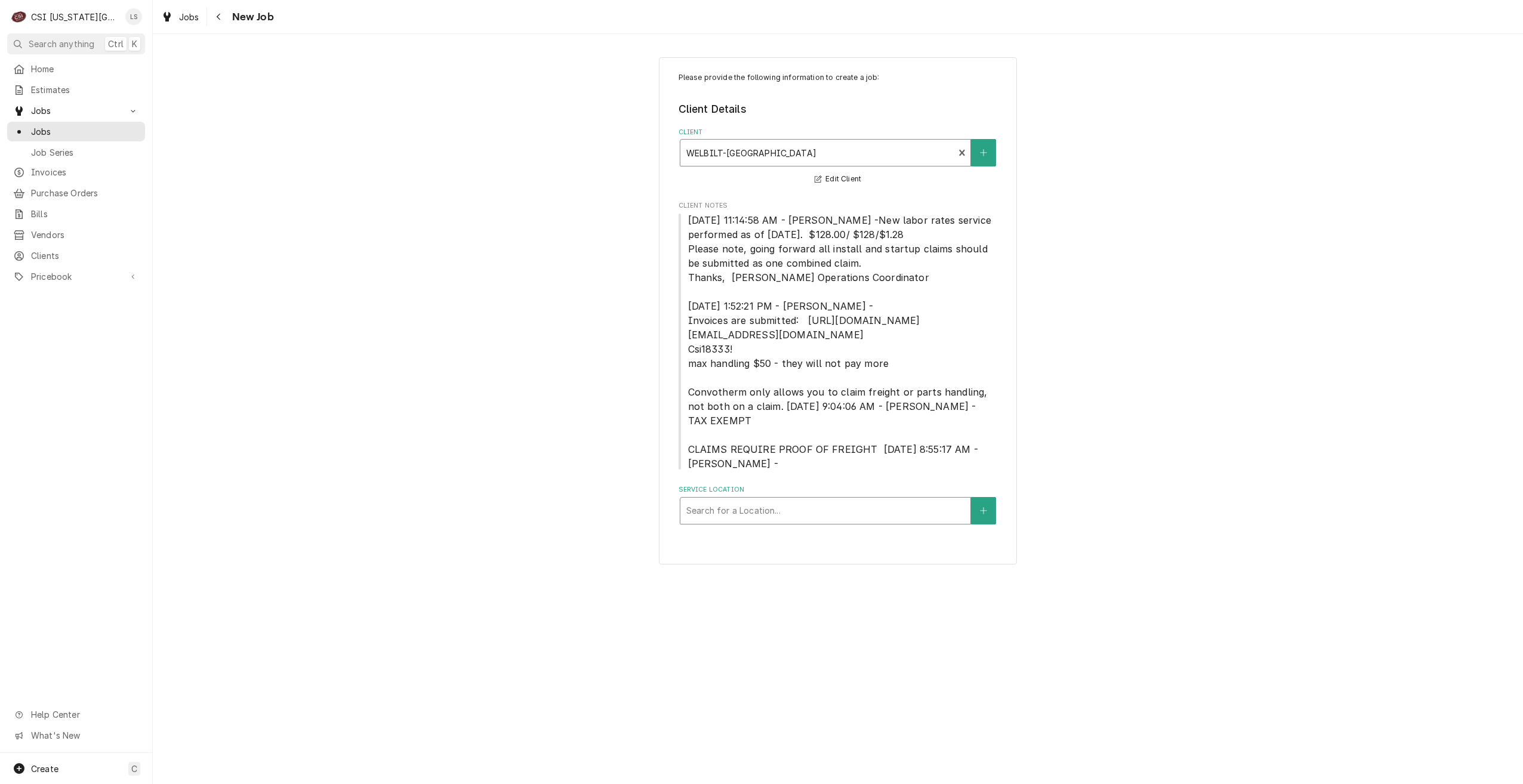
click at [859, 513] on div "Service Location" at bounding box center [825, 510] width 278 height 21
type input "cedarhurst"
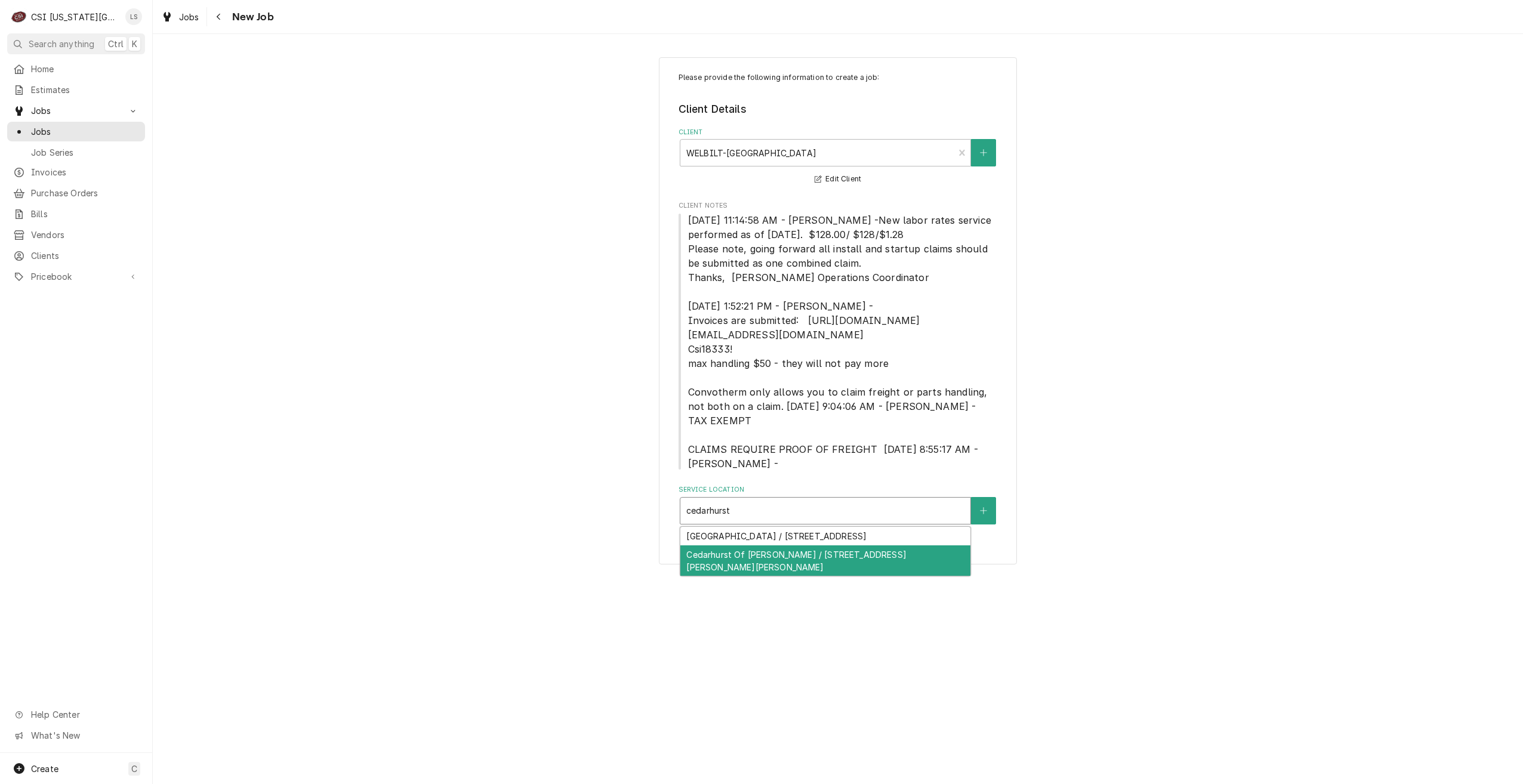
click at [866, 554] on div "Cedarhurst Of [PERSON_NAME] / [STREET_ADDRESS][PERSON_NAME][PERSON_NAME]" at bounding box center [825, 560] width 290 height 31
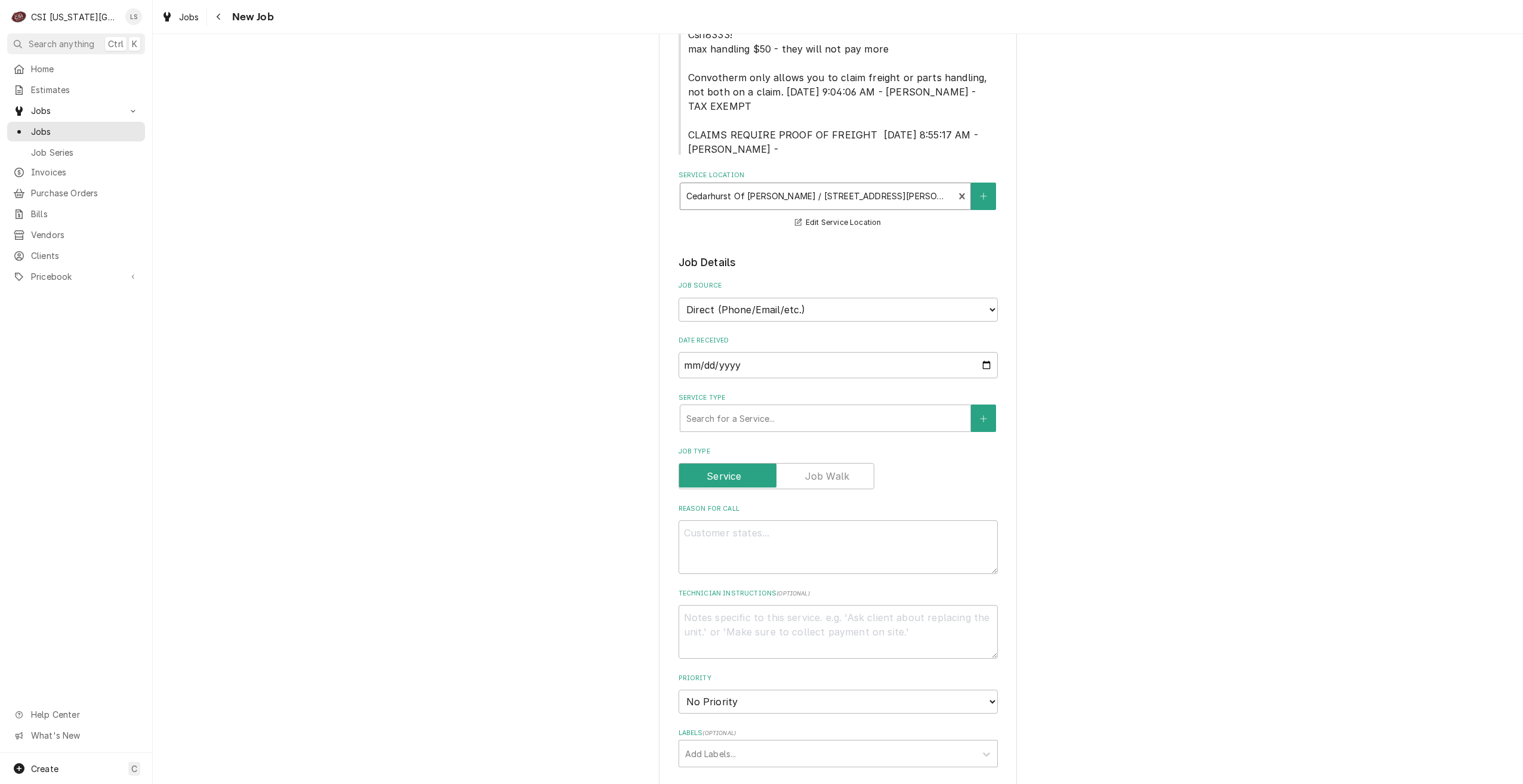
scroll to position [358, 0]
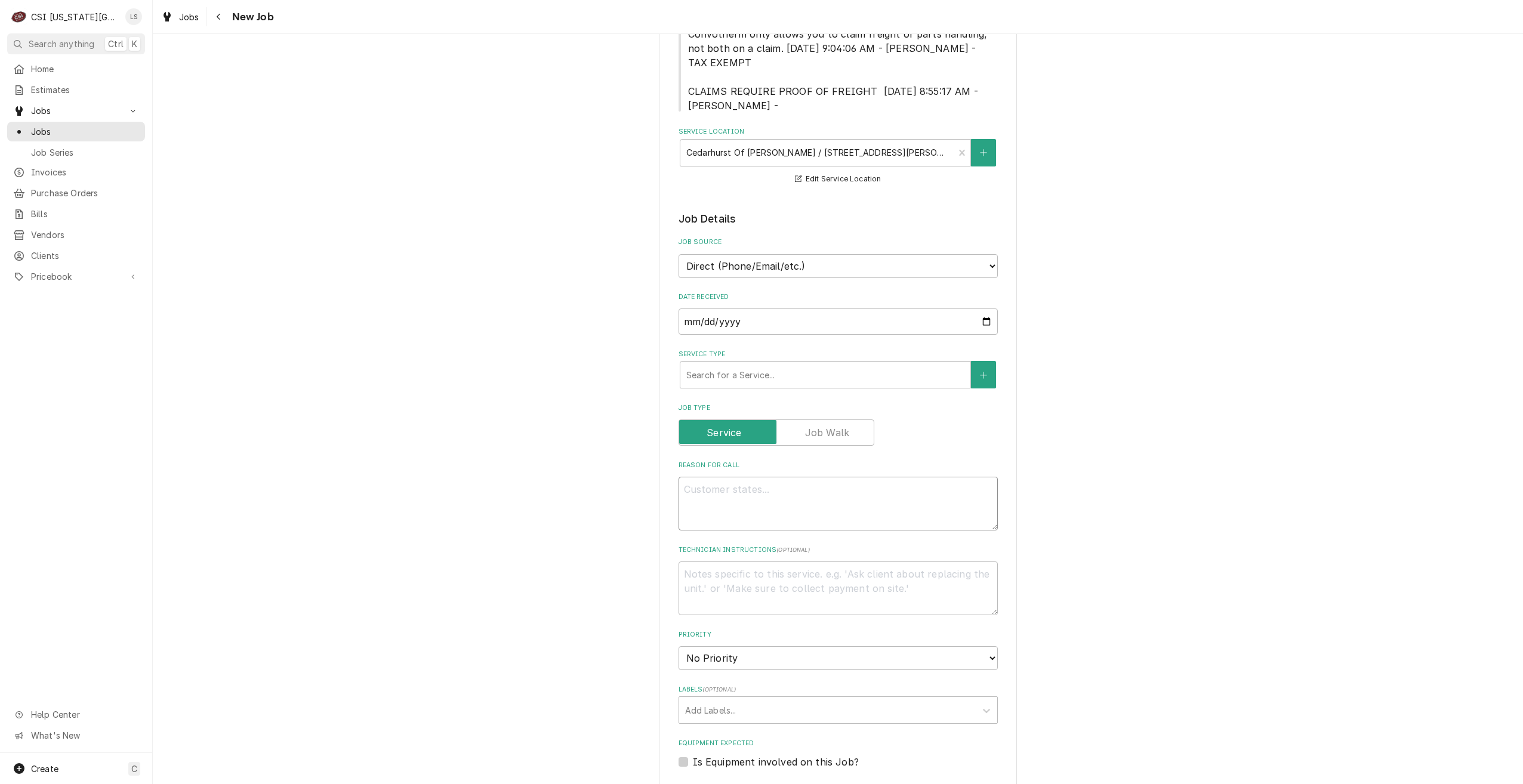
click at [920, 500] on textarea "Reason For Call" at bounding box center [838, 503] width 319 height 53
paste textarea "Convotherm not getting up to temp - E01 error code"
type textarea "x"
type textarea "Convotherm not getting up to temp - E01 error code"
type textarea "x"
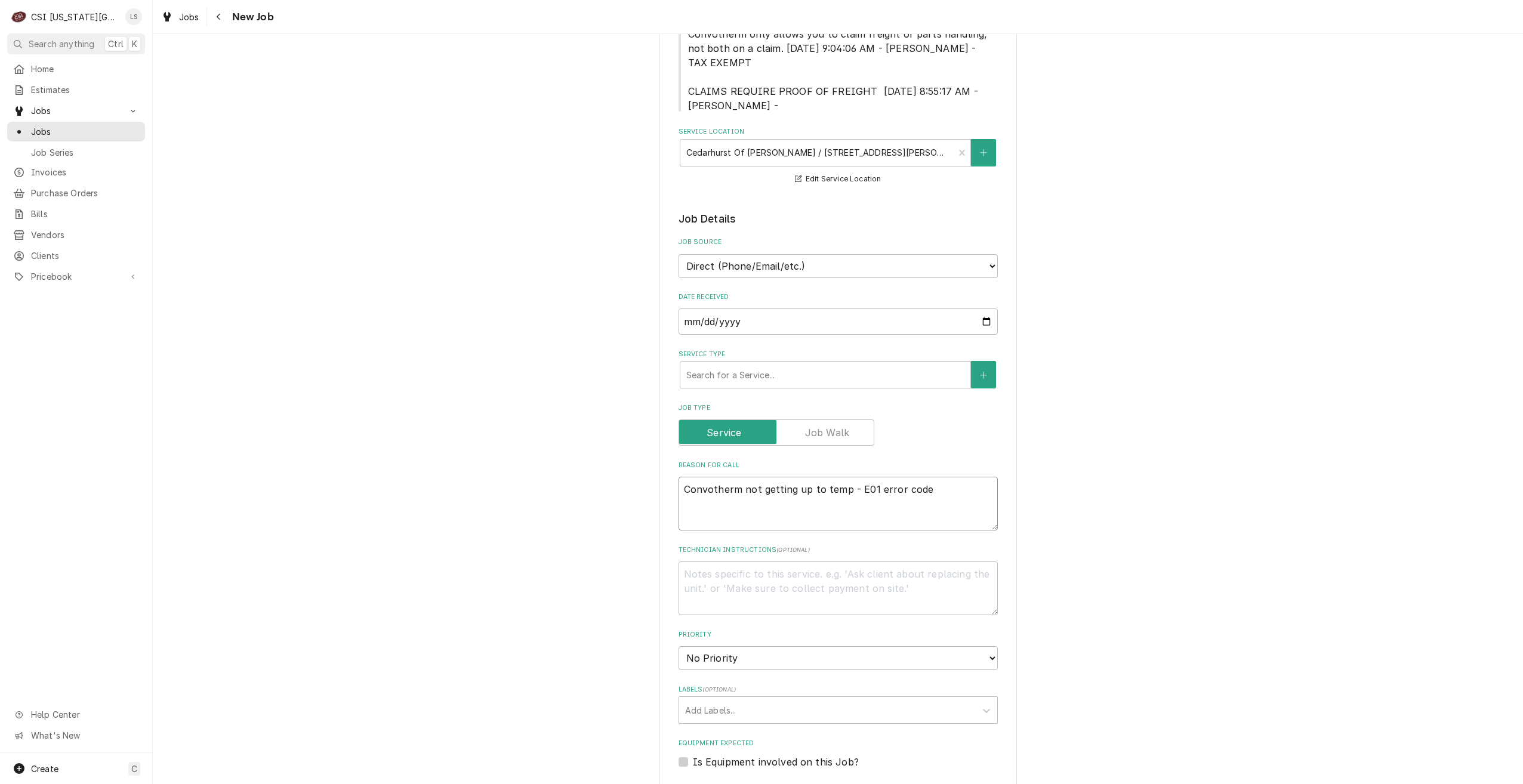
type textarea "Convotherm not getting up to temp - E01 error code"
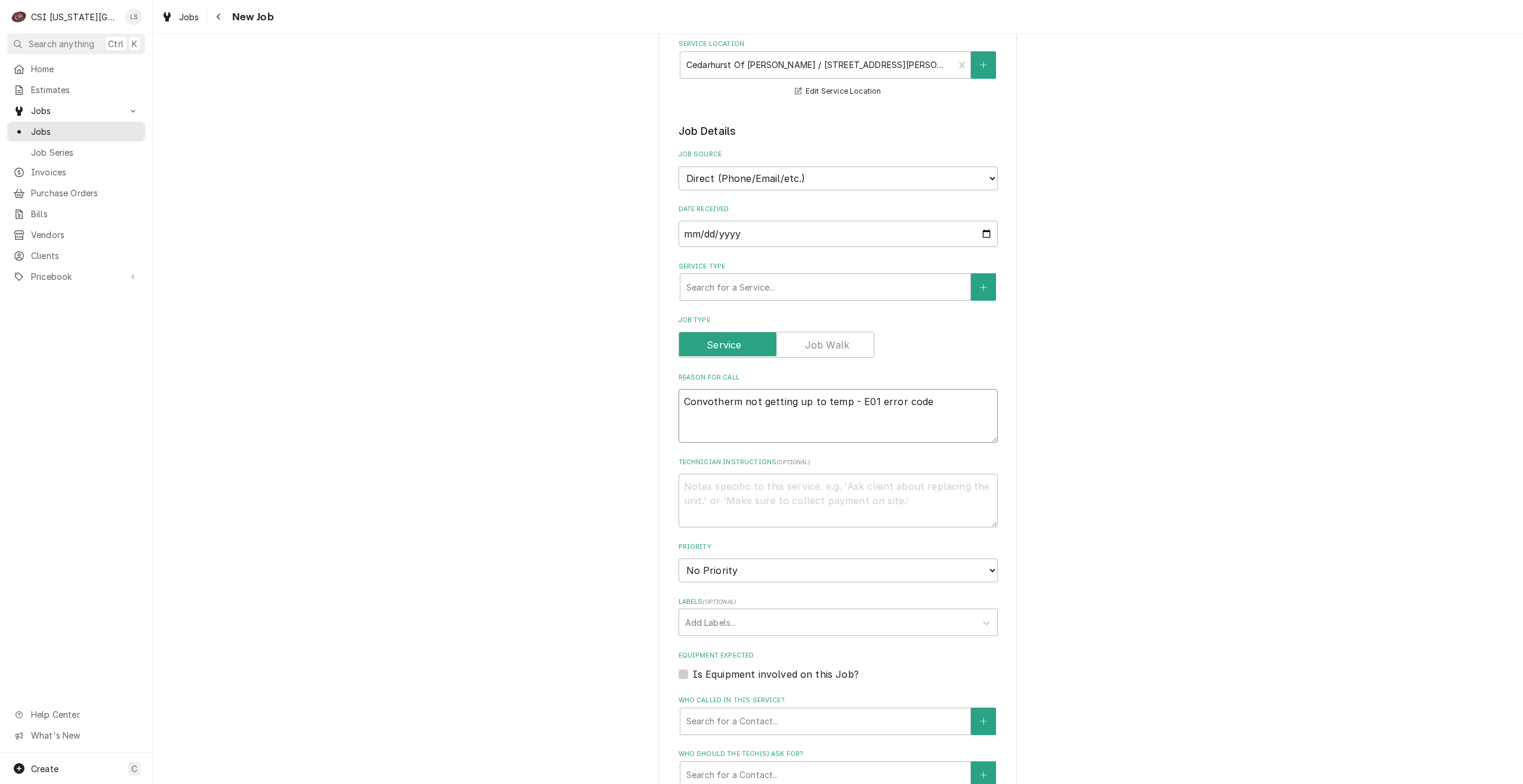
scroll to position [537, 0]
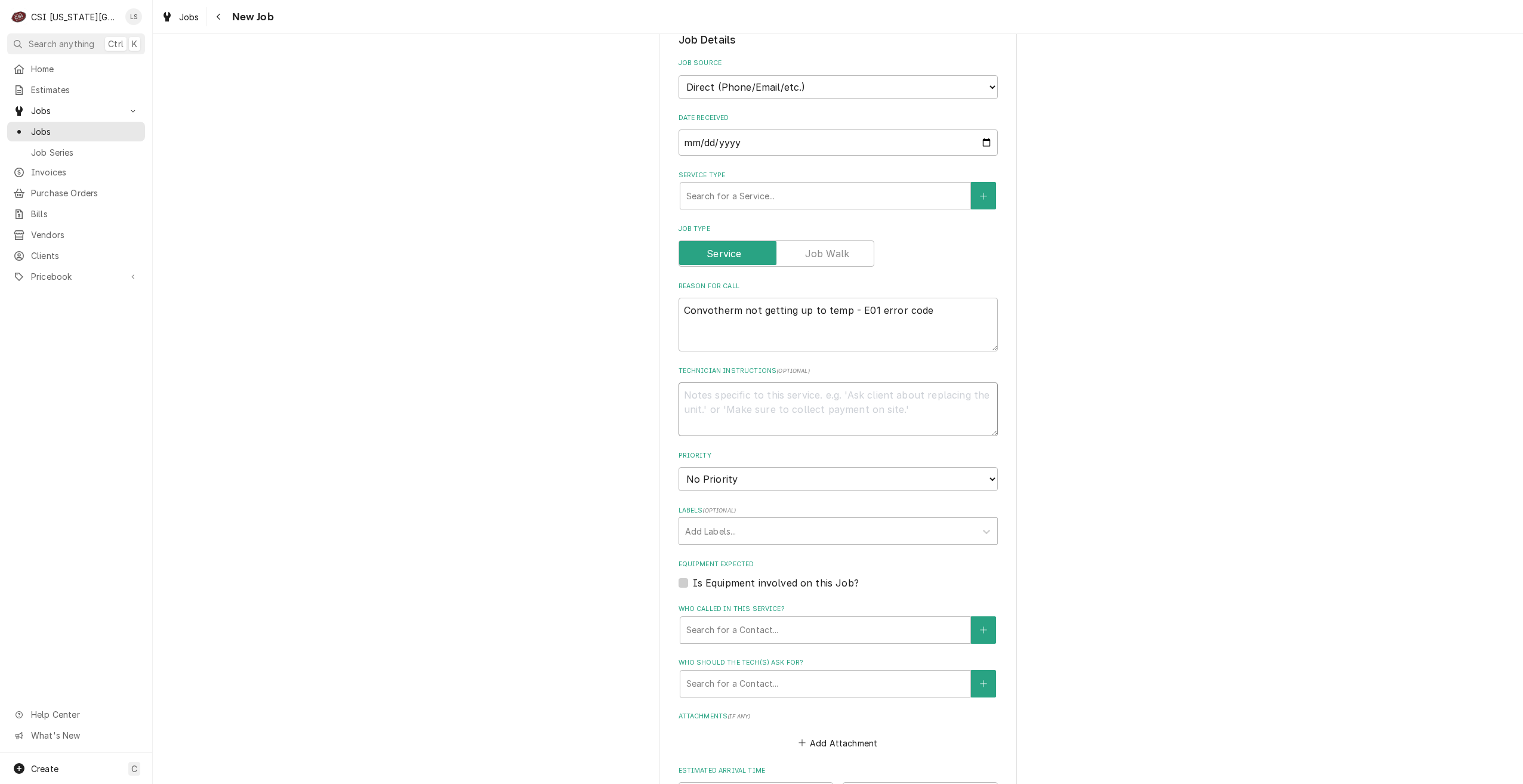
click at [851, 407] on textarea "Technician Instructions ( optional )" at bounding box center [838, 409] width 319 height 53
type textarea "x"
type textarea "W"
type textarea "x"
type textarea "Wa"
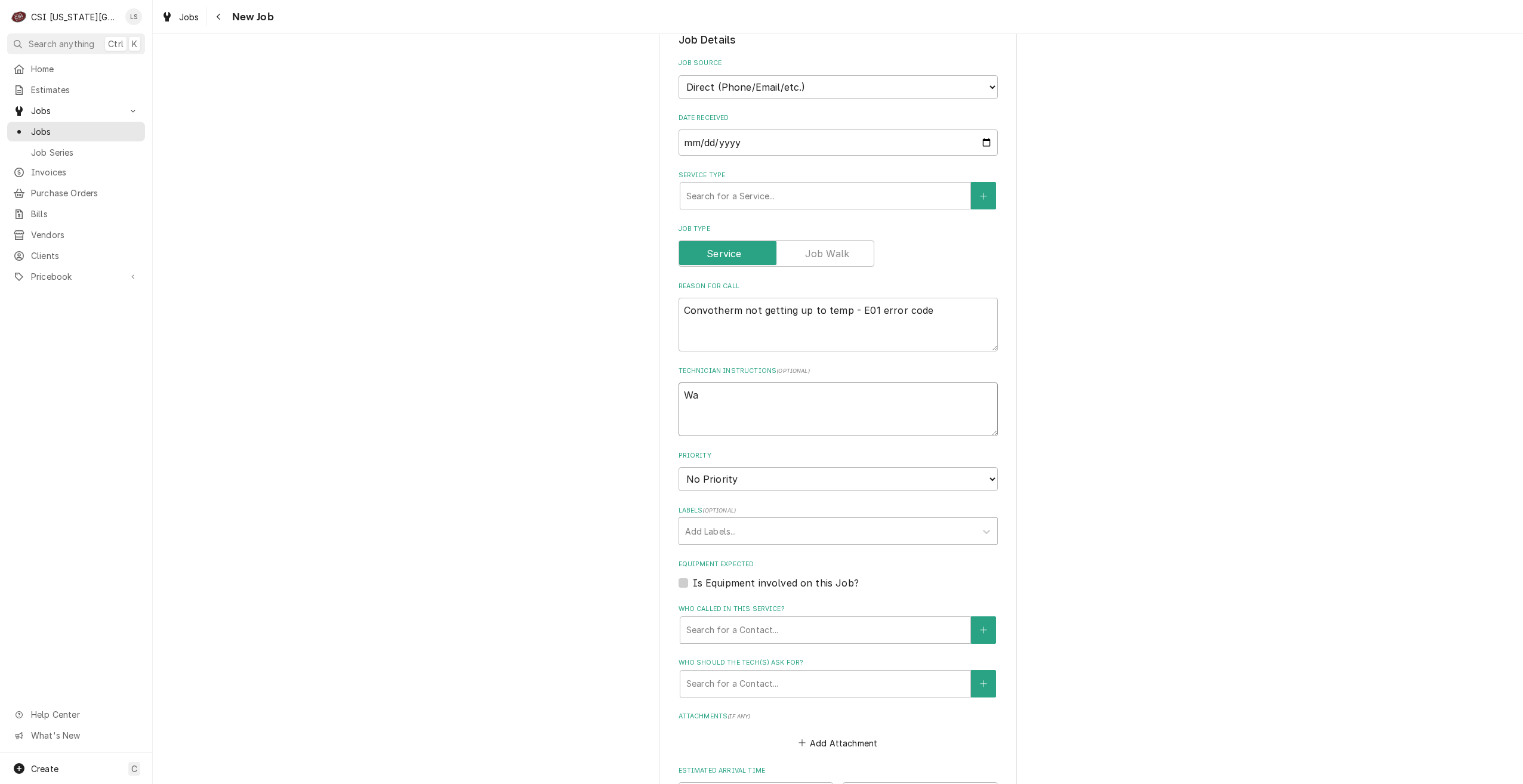
type textarea "x"
type textarea "War"
type textarea "x"
type textarea "Warr"
type textarea "x"
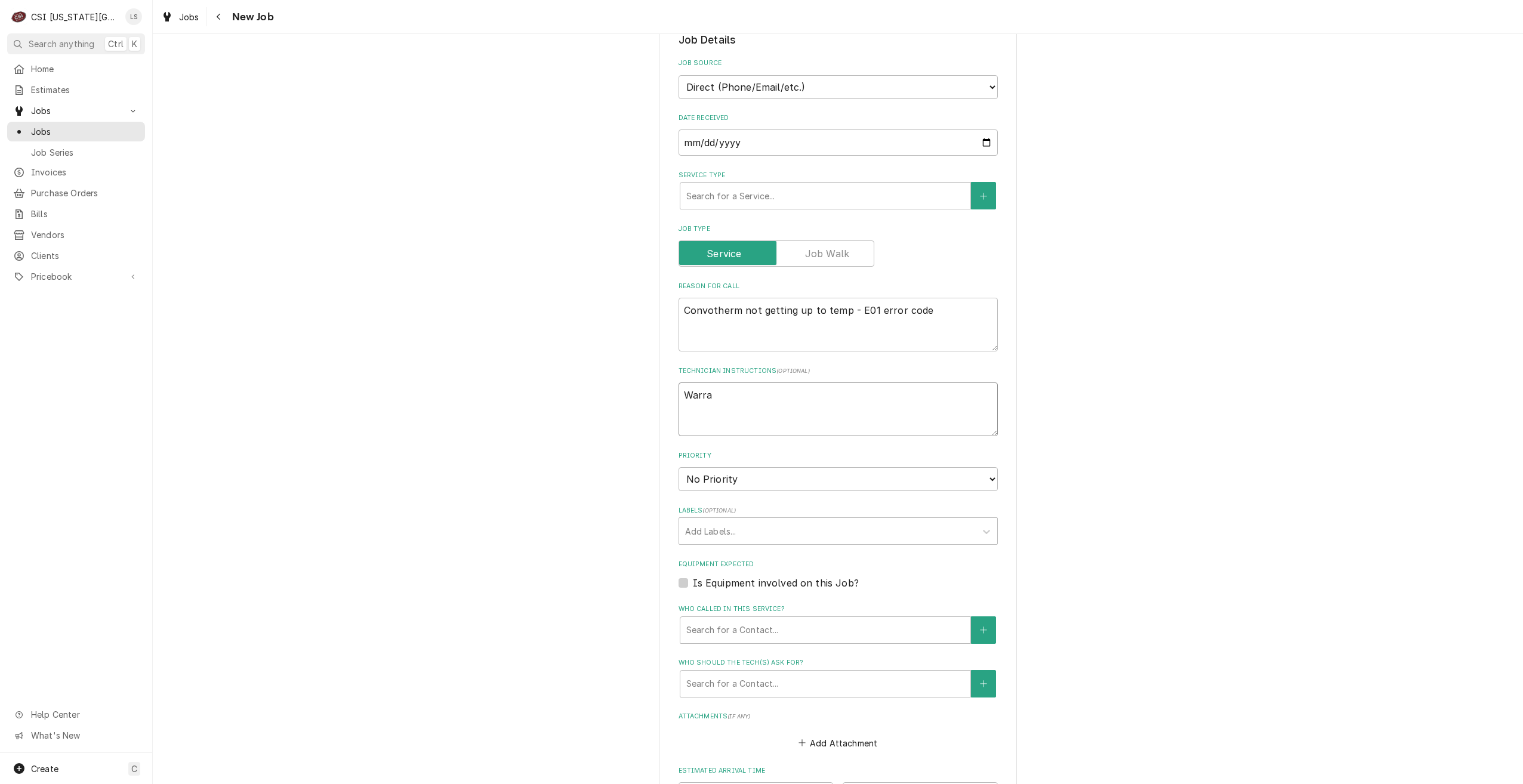
type textarea "Warran"
type textarea "x"
type textarea "Warrant"
type textarea "x"
type textarea "Warranty"
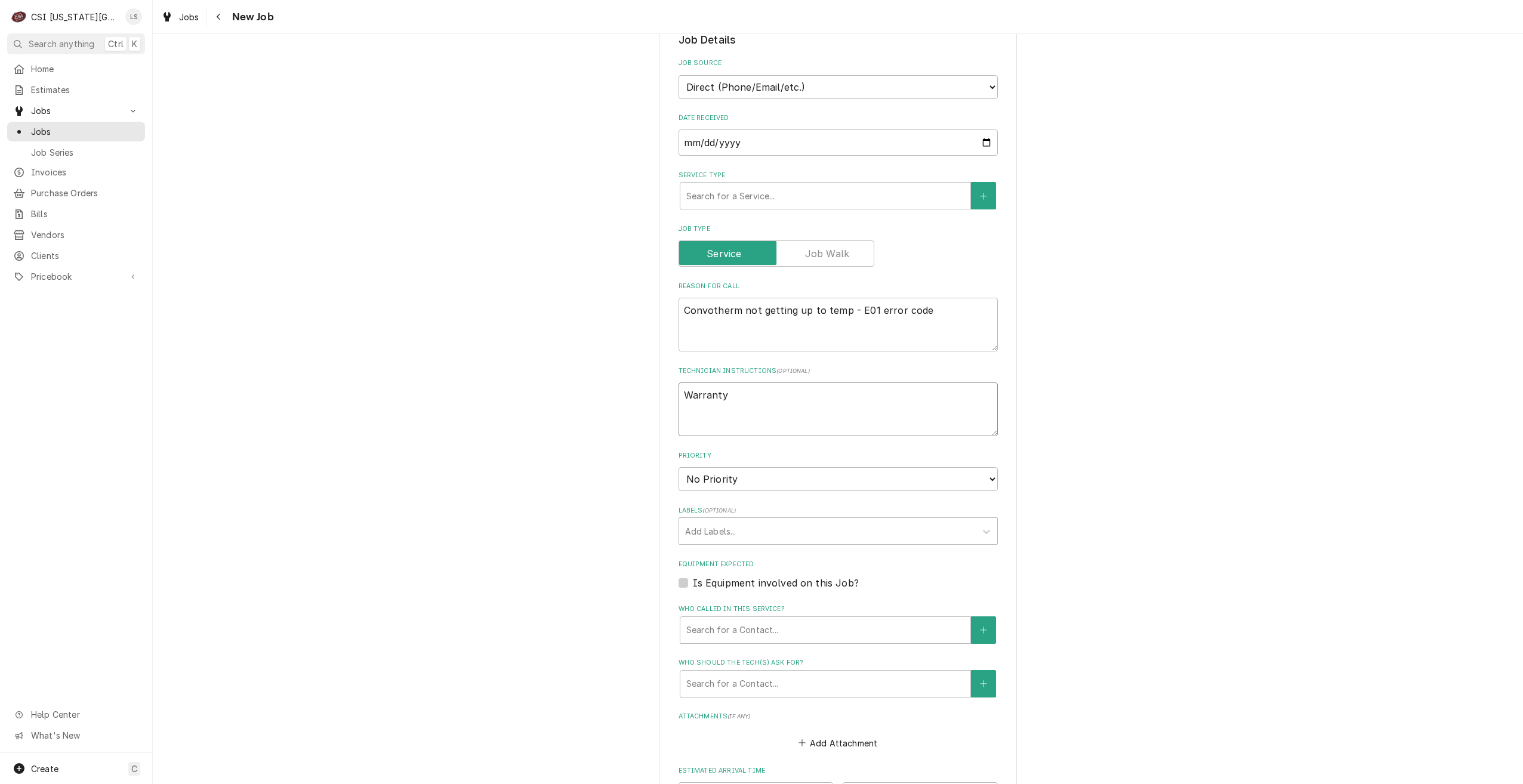
type textarea "x"
type textarea "Warranty"
type textarea "x"
type textarea "Warranty r"
type textarea "x"
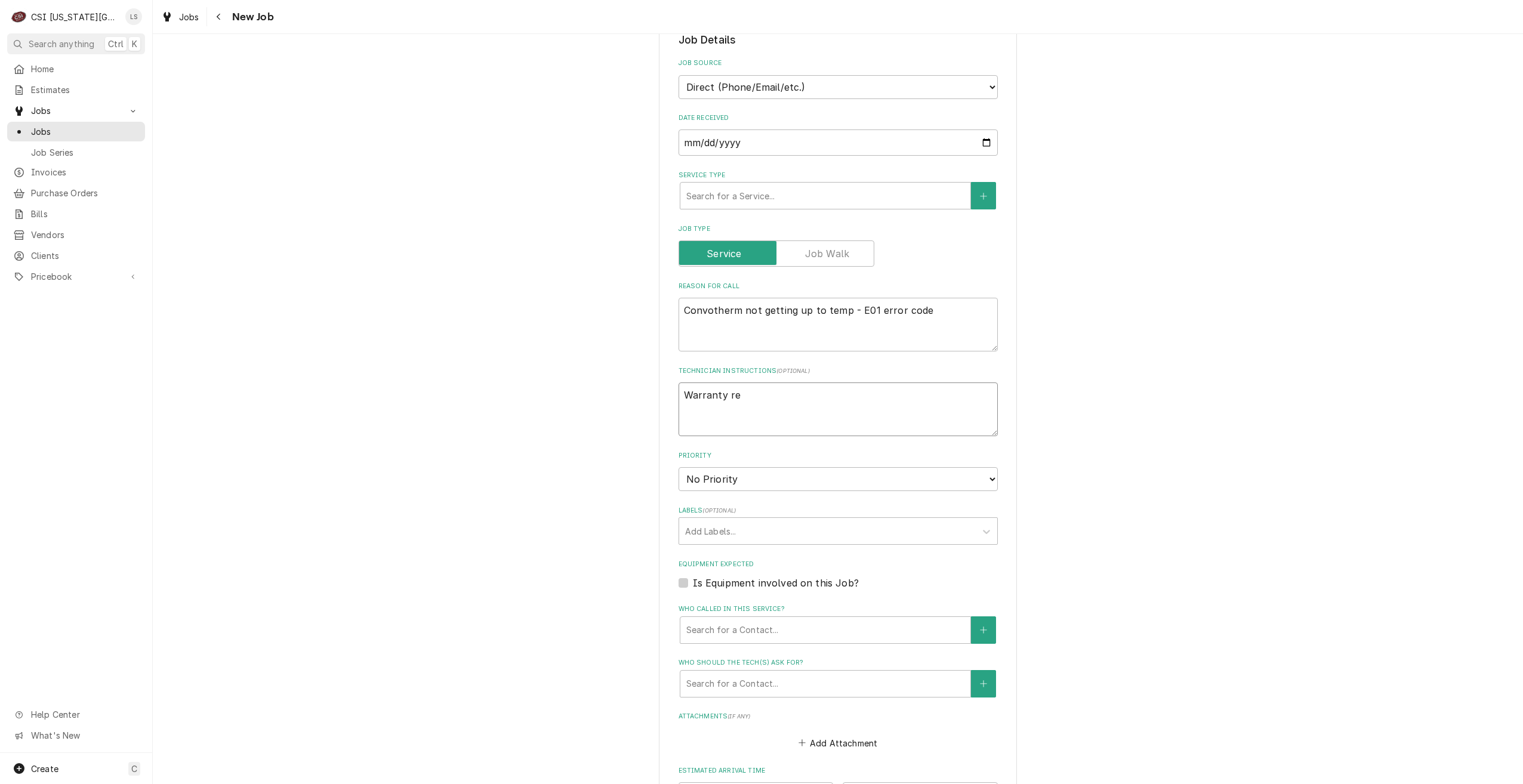
type textarea "Warranty rep"
type textarea "x"
type textarea "Warranty repa"
type textarea "x"
type textarea "Warranty repair"
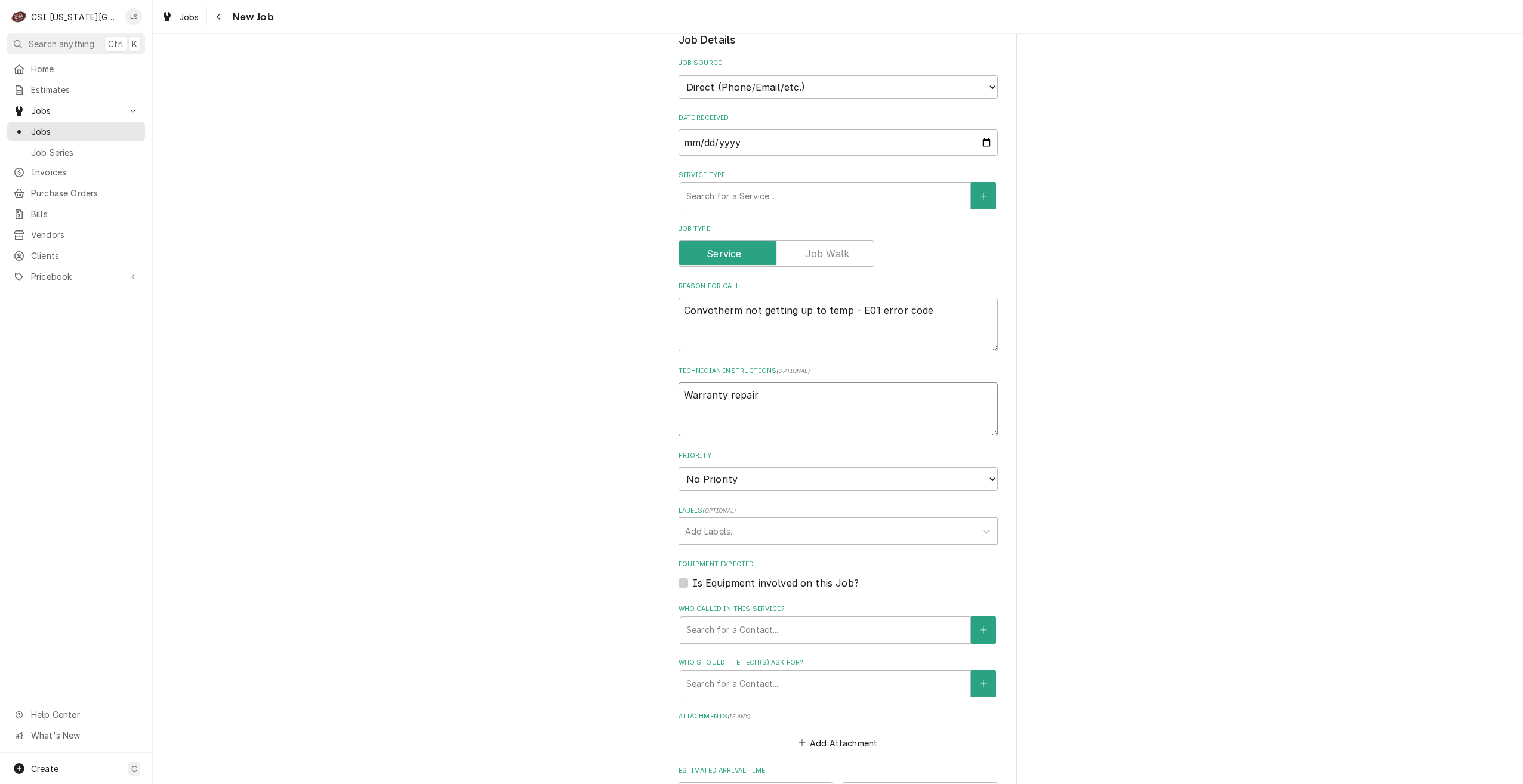
type textarea "x"
type textarea "Warranty repairs"
type textarea "x"
type textarea "Warranty repairs"
type textarea "x"
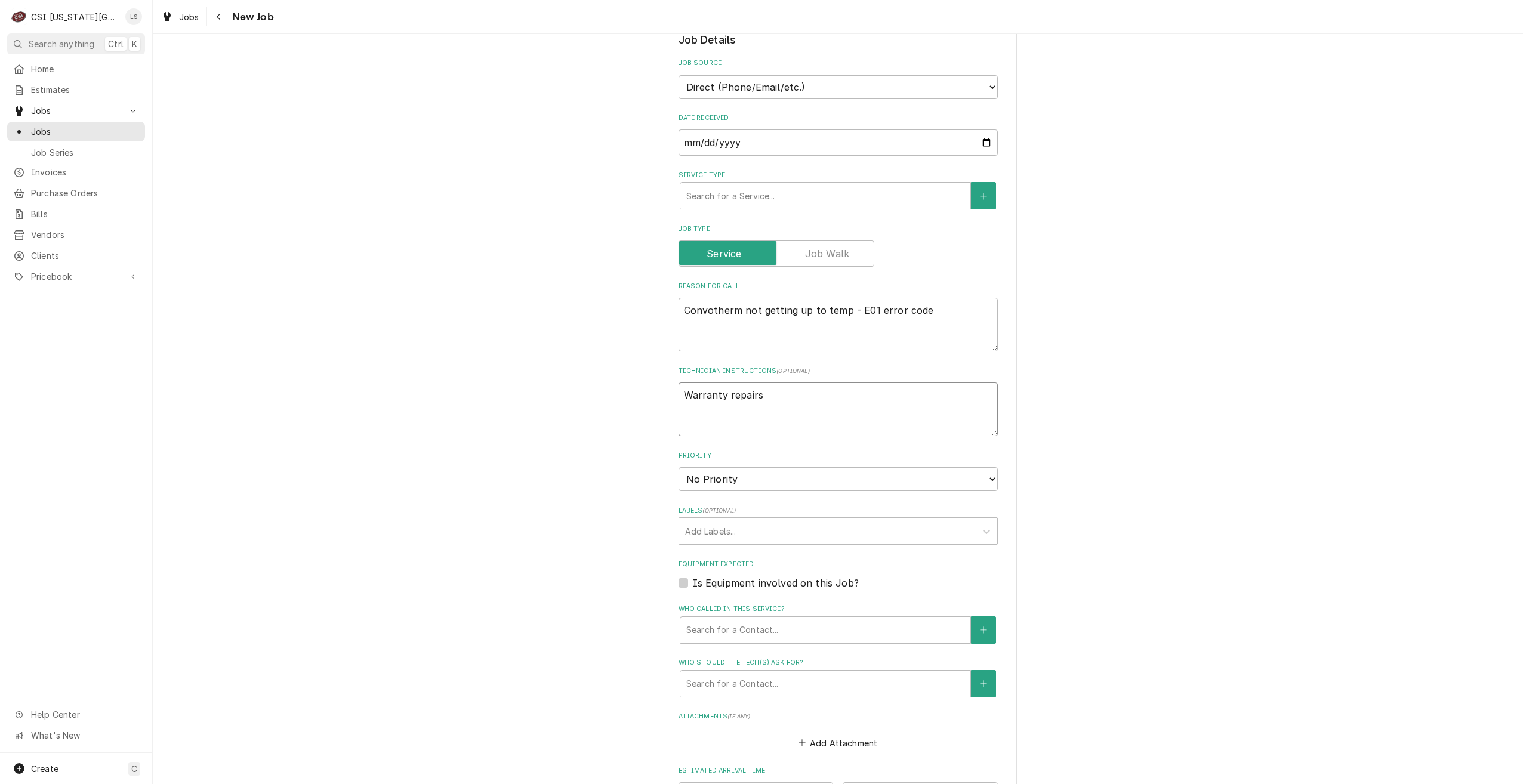
type textarea "Warranty repairs f"
type textarea "x"
type textarea "Warranty repairs fr"
type textarea "x"
type textarea "Warranty repairs fro"
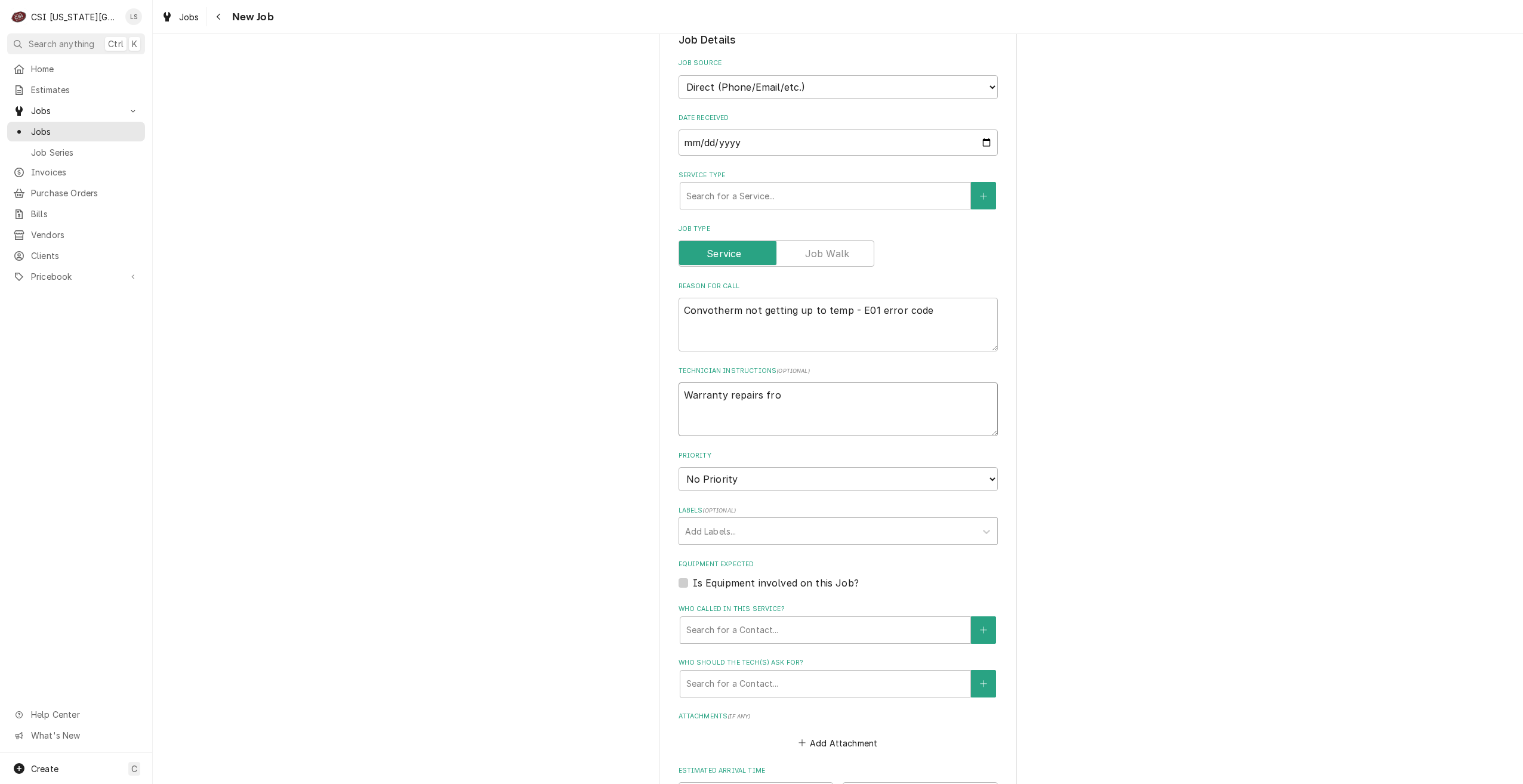
type textarea "x"
type textarea "Warranty repairs from"
paste textarea "JOB-33066"
type textarea "x"
type textarea "Warranty repairs from JOB-33066"
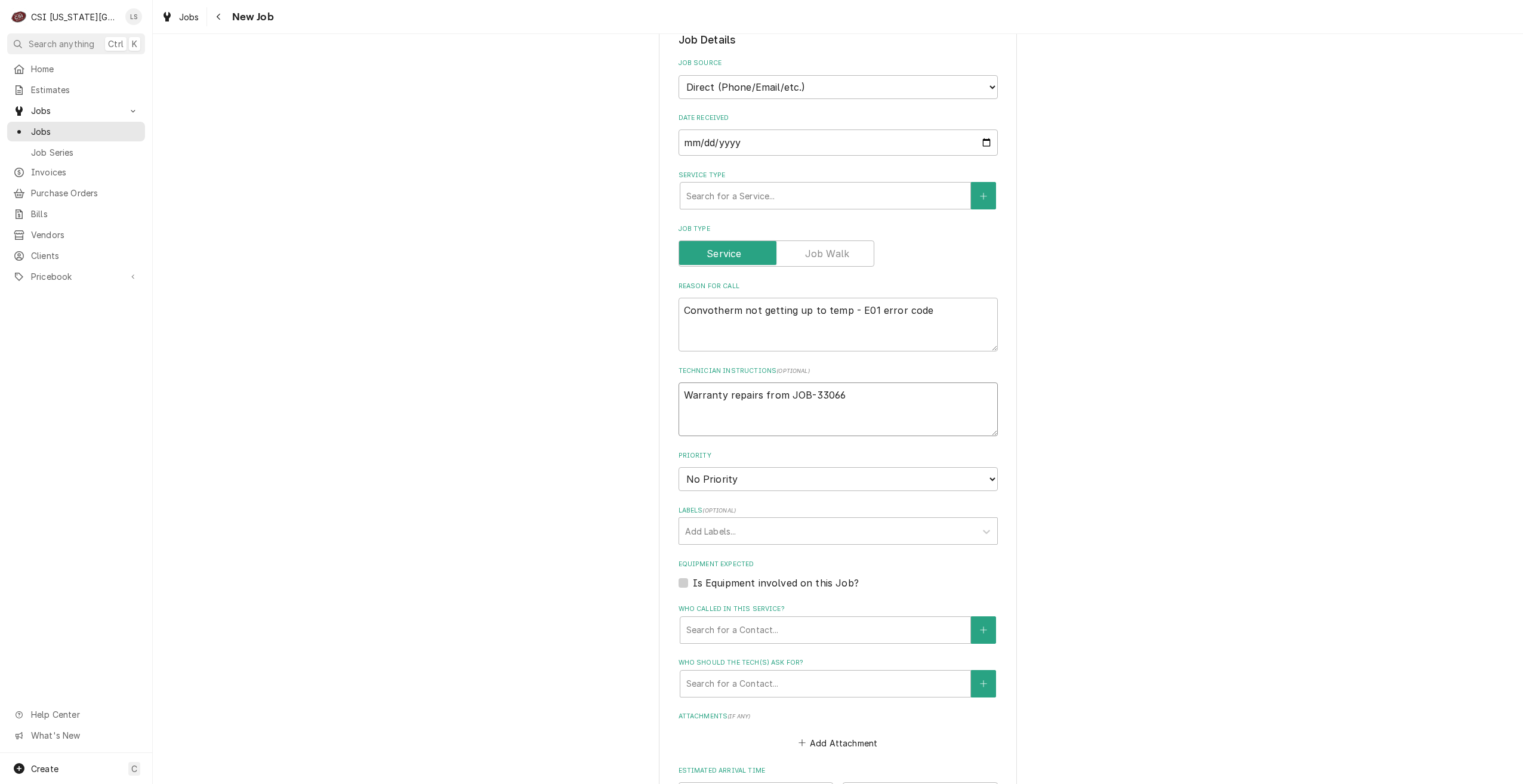
type textarea "x"
type textarea "Warranty repairs from JOB-33066"
click at [1069, 336] on div "Please provide the following information to create a job: Client Details Client…" at bounding box center [838, 266] width 1370 height 1513
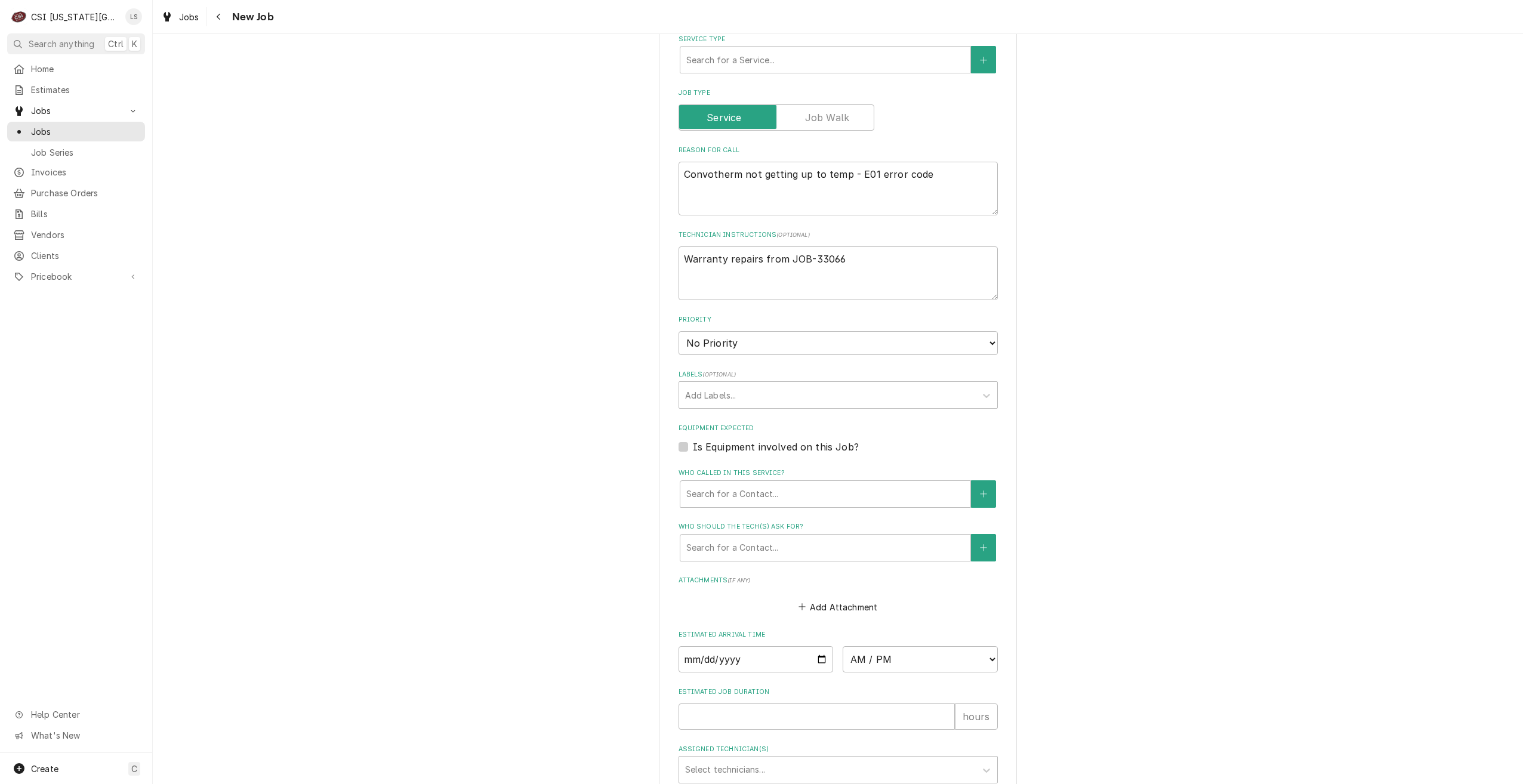
scroll to position [776, 0]
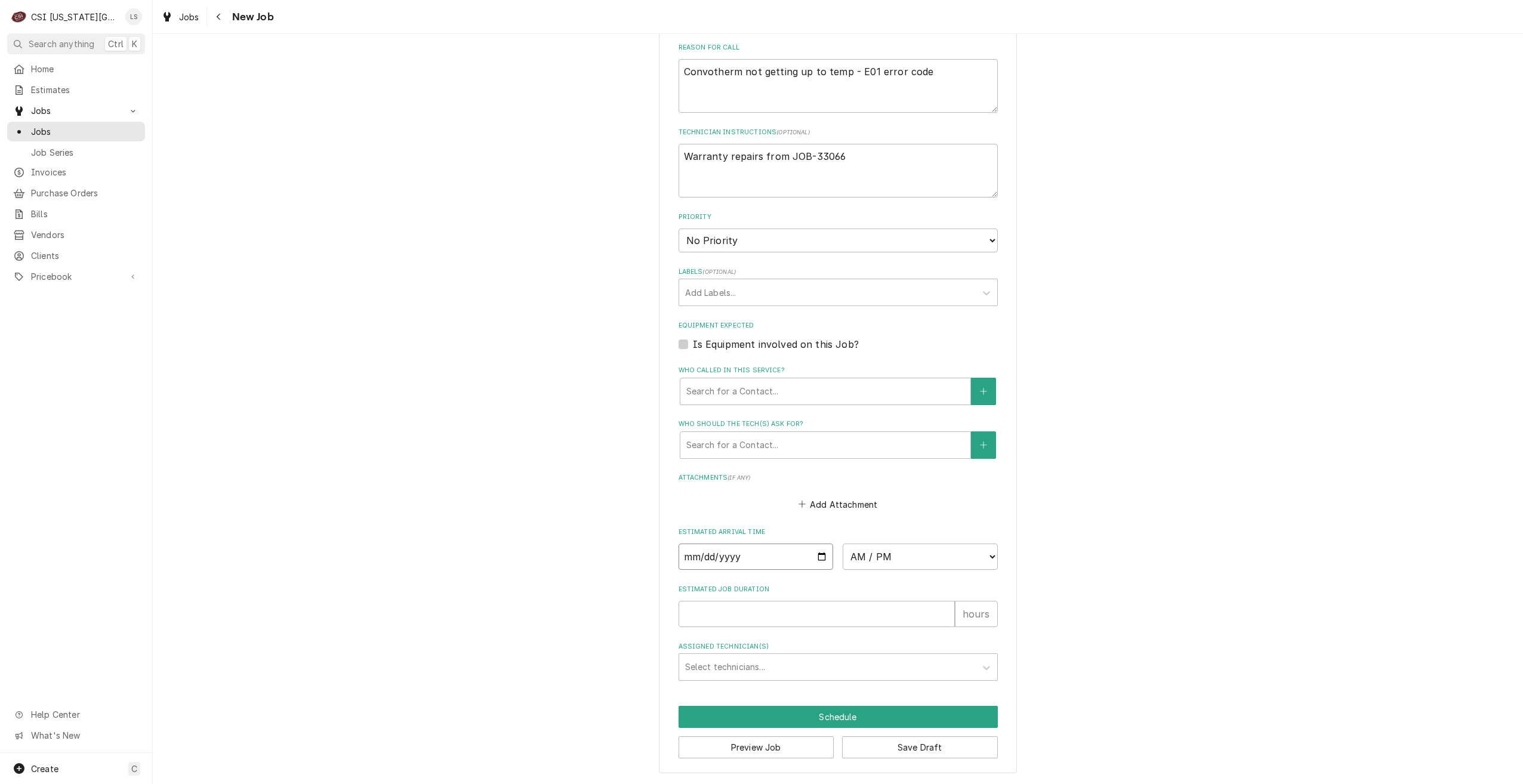
click at [822, 555] on input "Date" at bounding box center [756, 557] width 155 height 26
type input "2025-10-02"
type textarea "x"
click at [892, 564] on select "AM / PM 6:00 AM 6:15 AM 6:30 AM 6:45 AM 7:00 AM 7:15 AM 7:30 AM 7:45 AM 8:00 AM…" at bounding box center [920, 557] width 155 height 26
select select "14:00:00"
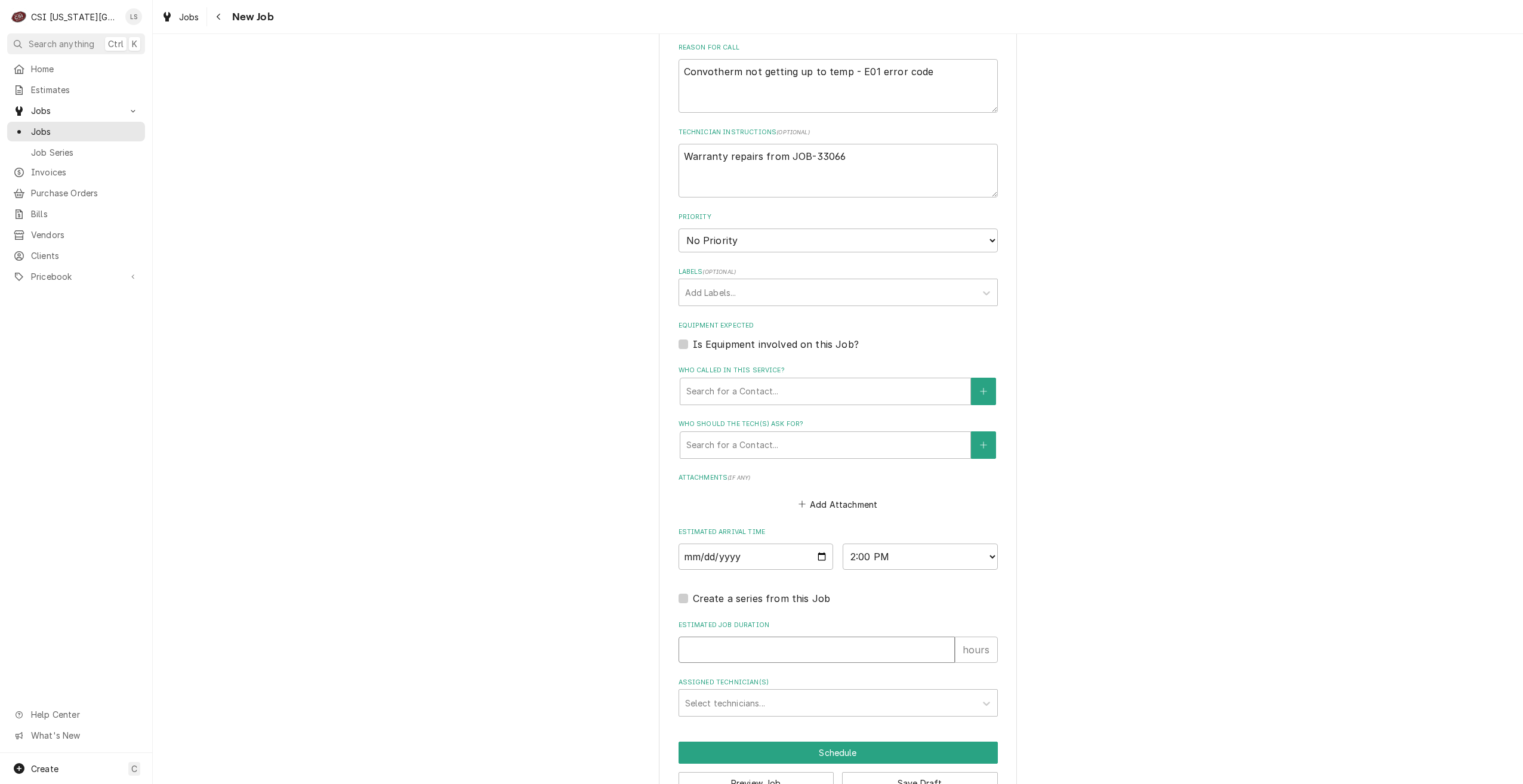
click at [888, 639] on input "Estimated Job Duration" at bounding box center [816, 650] width 276 height 26
type textarea "x"
type input "2"
type textarea "x"
type input "2"
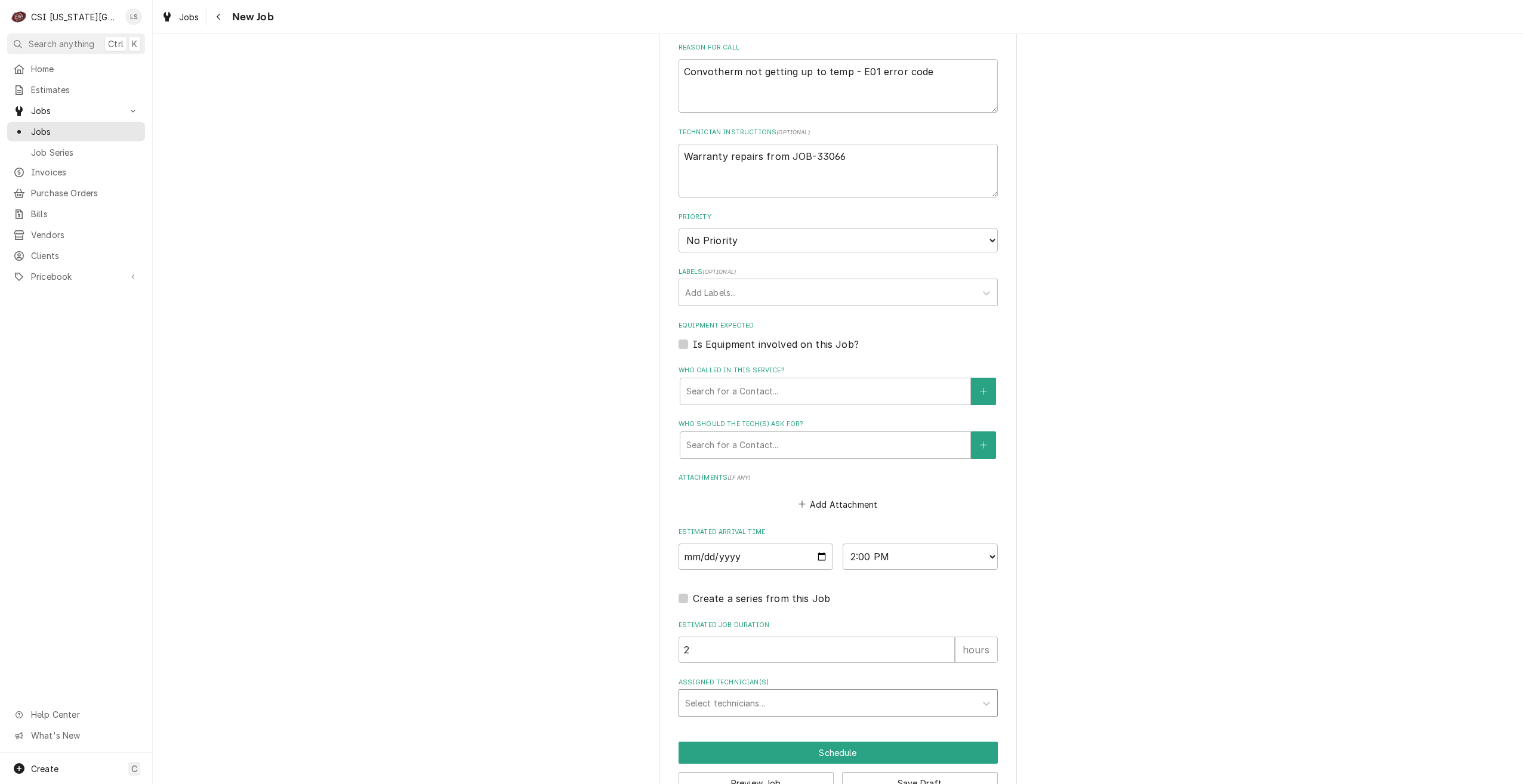
click at [909, 698] on div "Assigned Technician(s)" at bounding box center [827, 703] width 285 height 21
type input "phil"
click at [906, 733] on div "[PERSON_NAME]" at bounding box center [838, 729] width 318 height 18
type textarea "x"
click at [909, 759] on button "Schedule" at bounding box center [838, 753] width 319 height 22
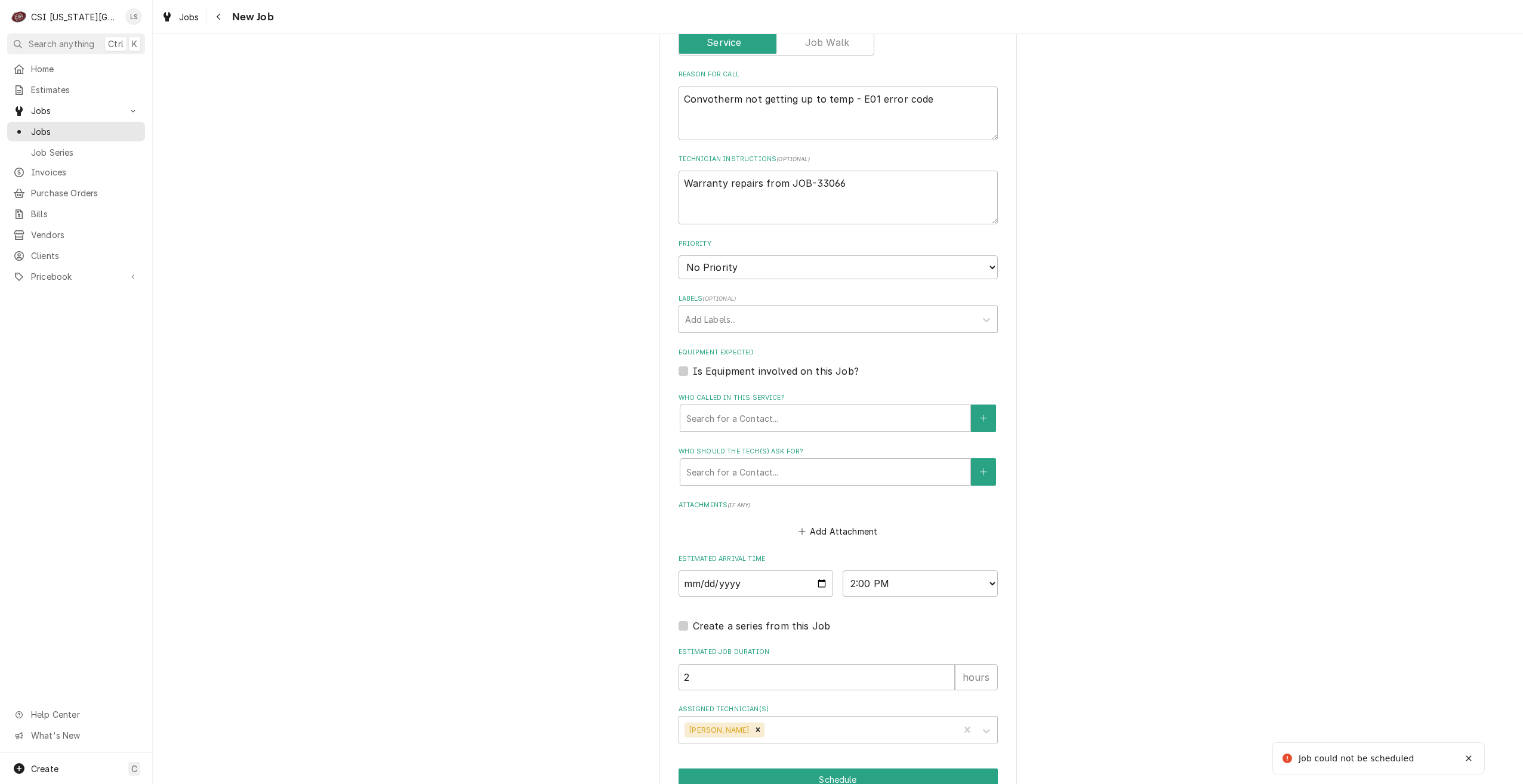
scroll to position [674, 0]
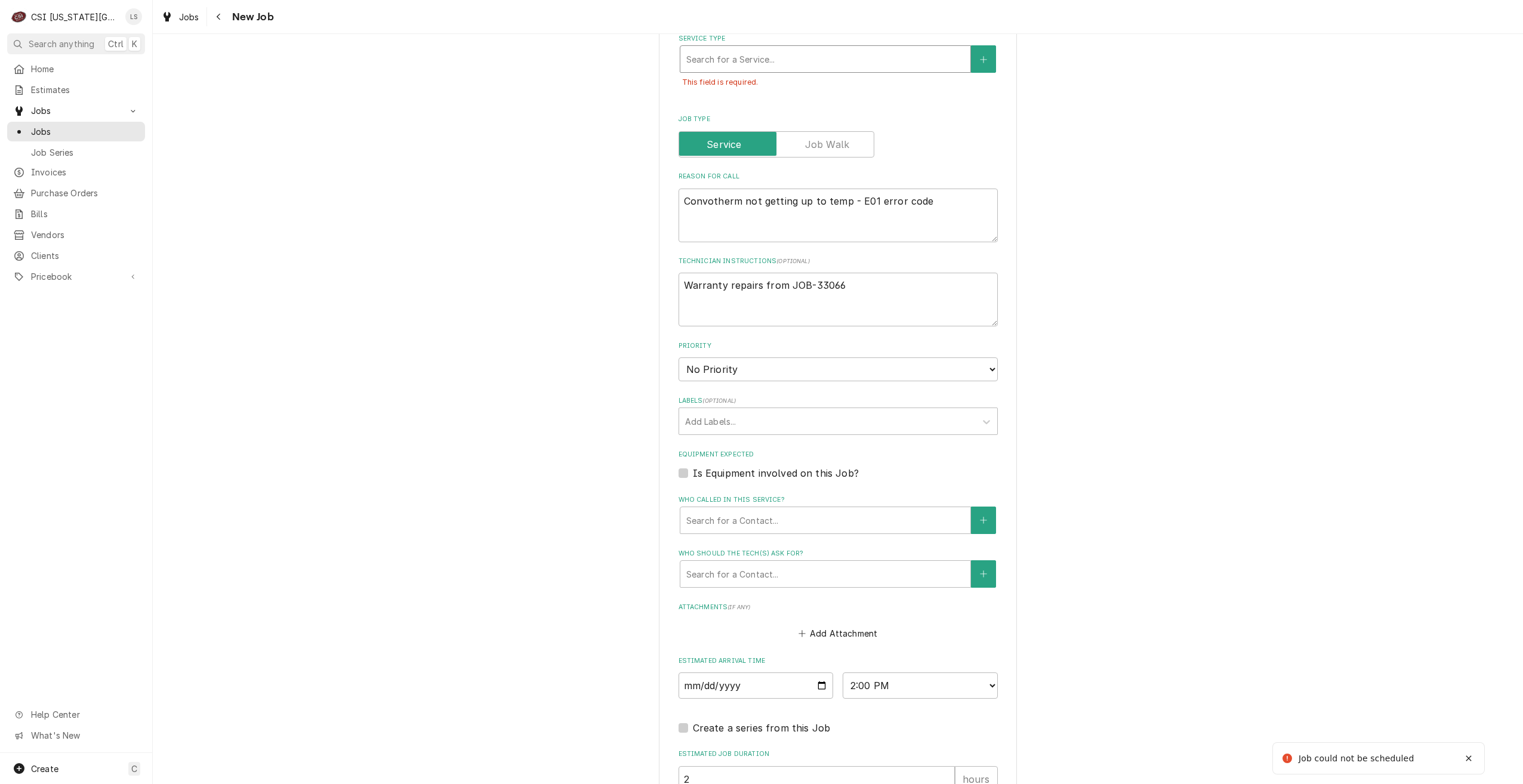
click at [772, 60] on div "Service Type" at bounding box center [825, 59] width 278 height 21
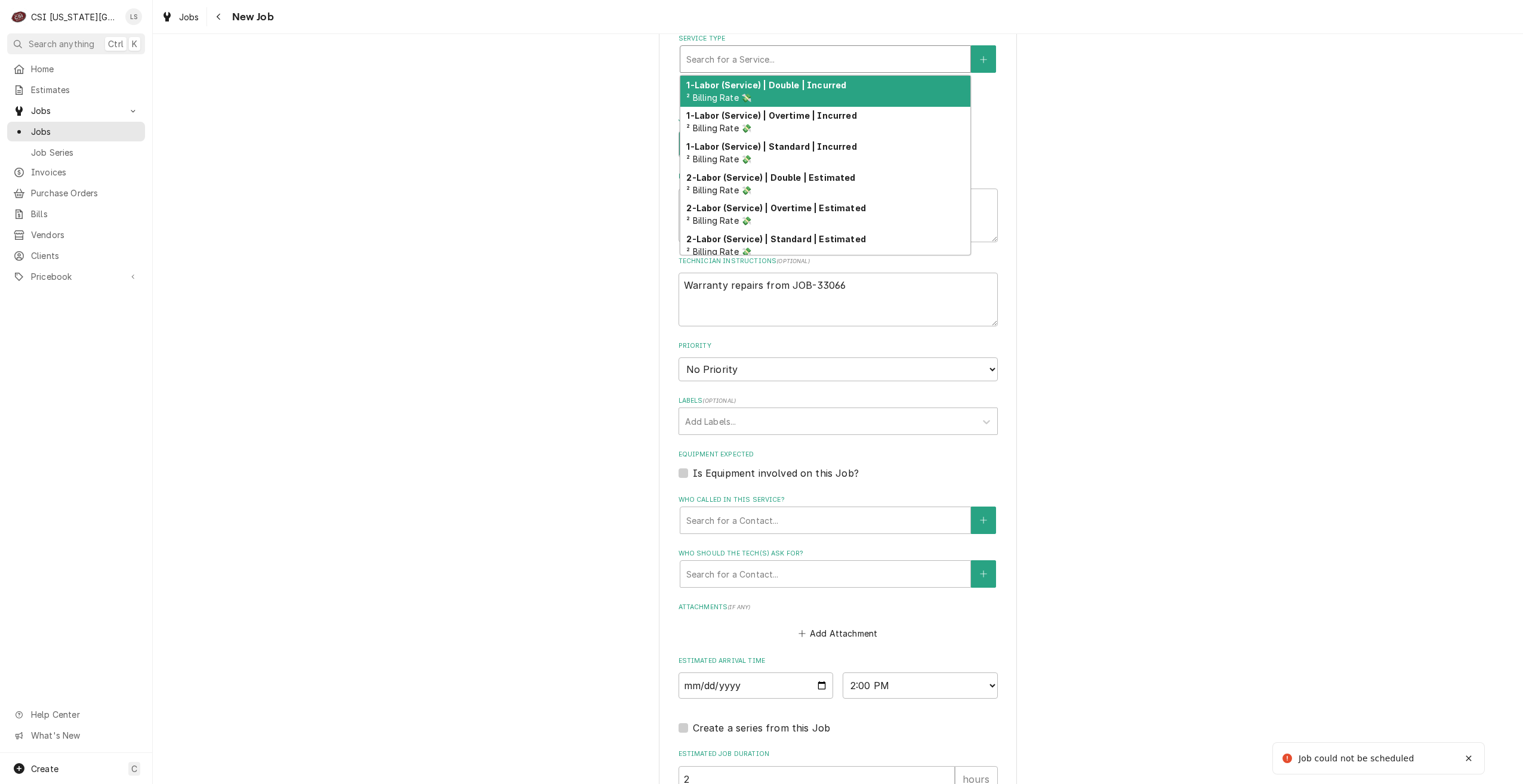
type textarea "x"
type input "s"
type textarea "x"
type input "se"
type textarea "x"
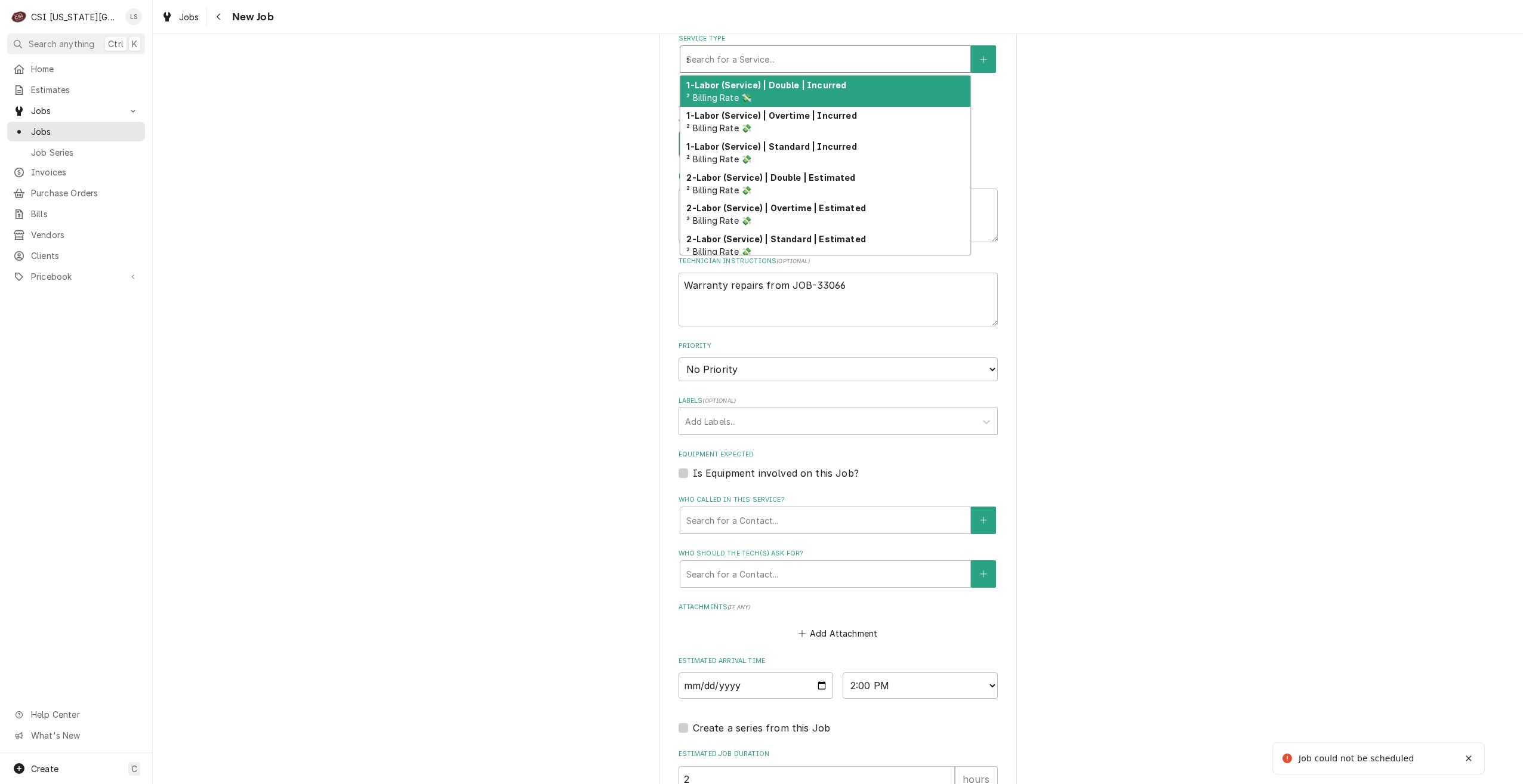
type input "ser"
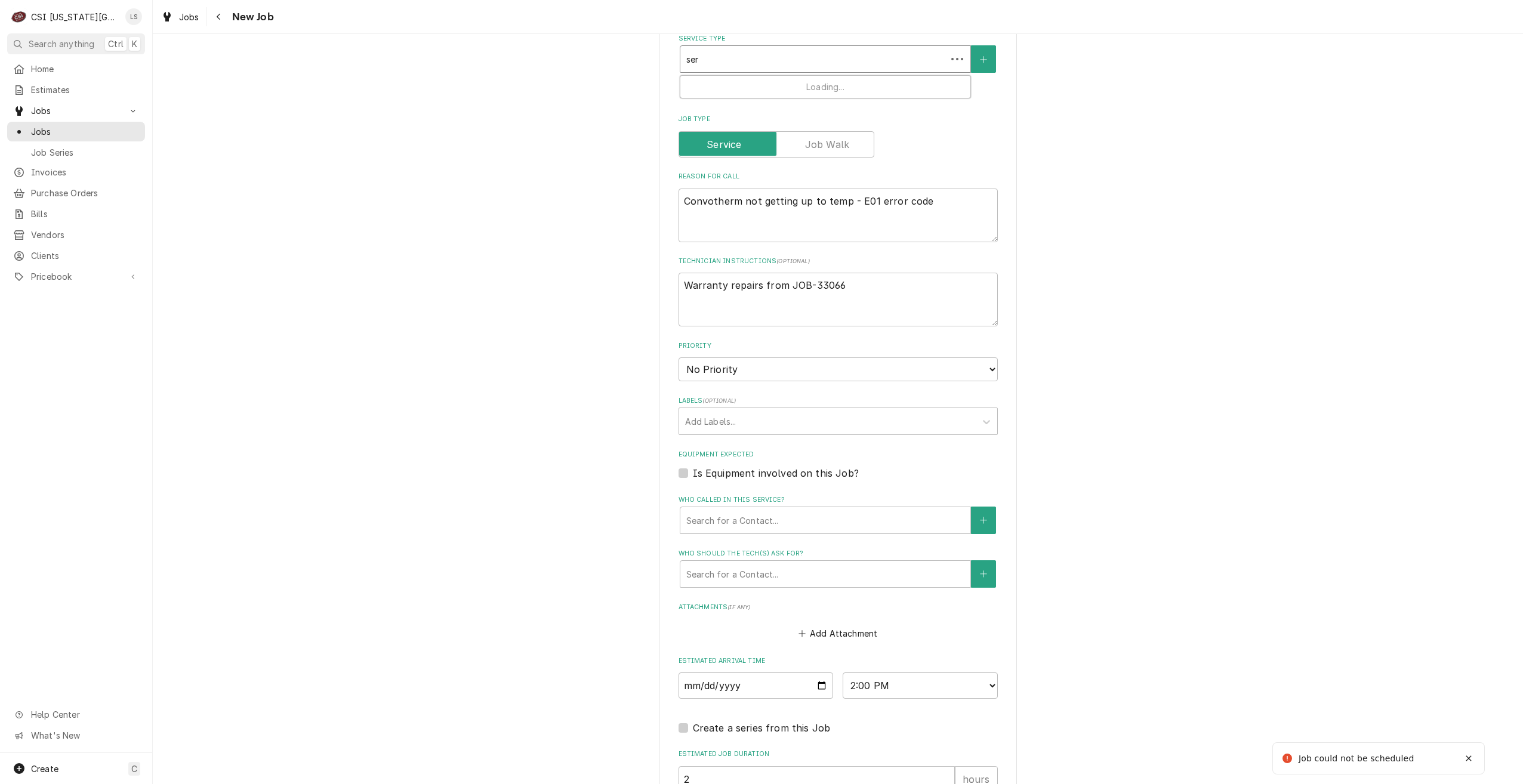
type textarea "x"
type input "serv"
type textarea "x"
type input "servi"
type textarea "x"
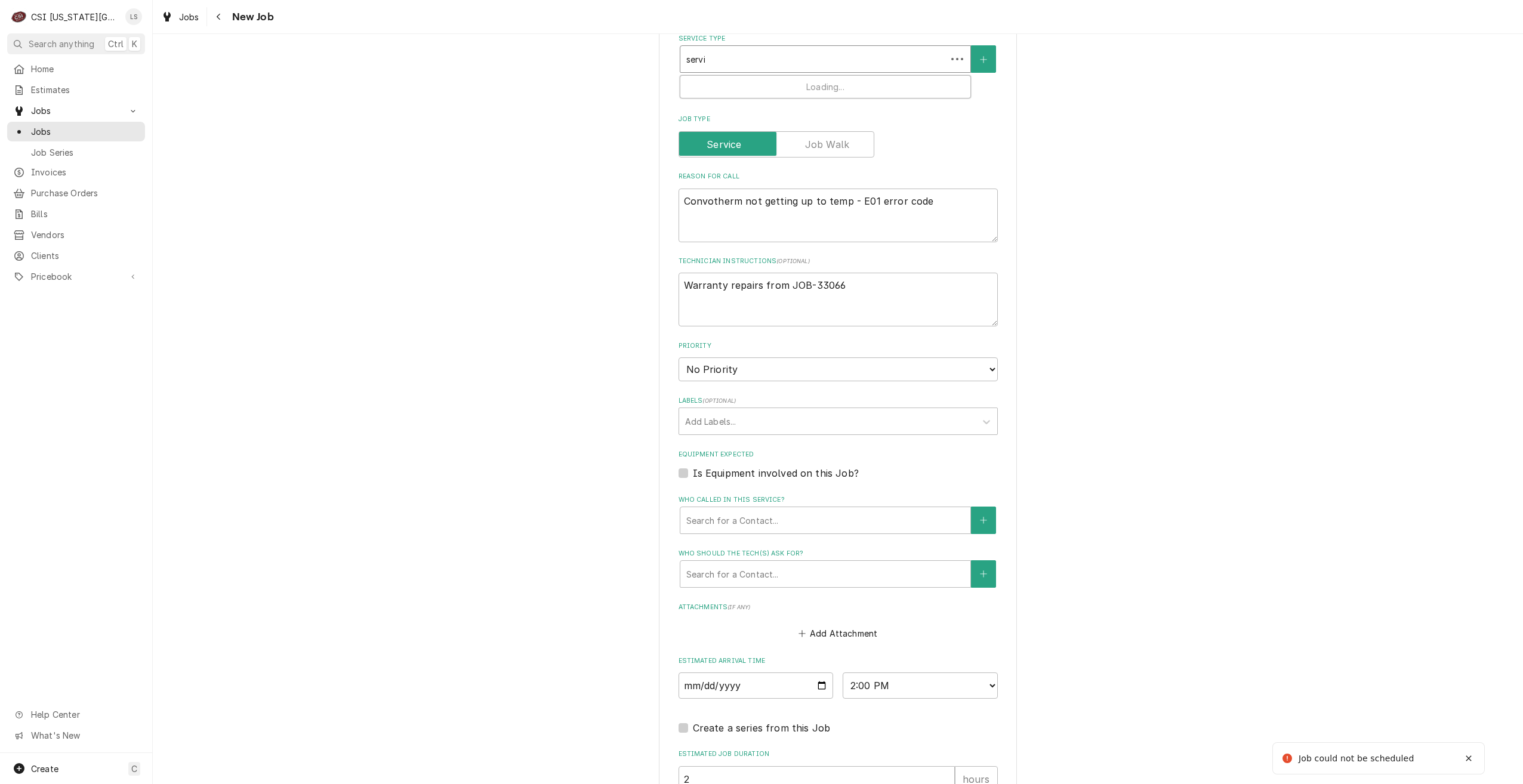
type input "servie"
type textarea "x"
type input "servi"
type textarea "x"
type input "serv"
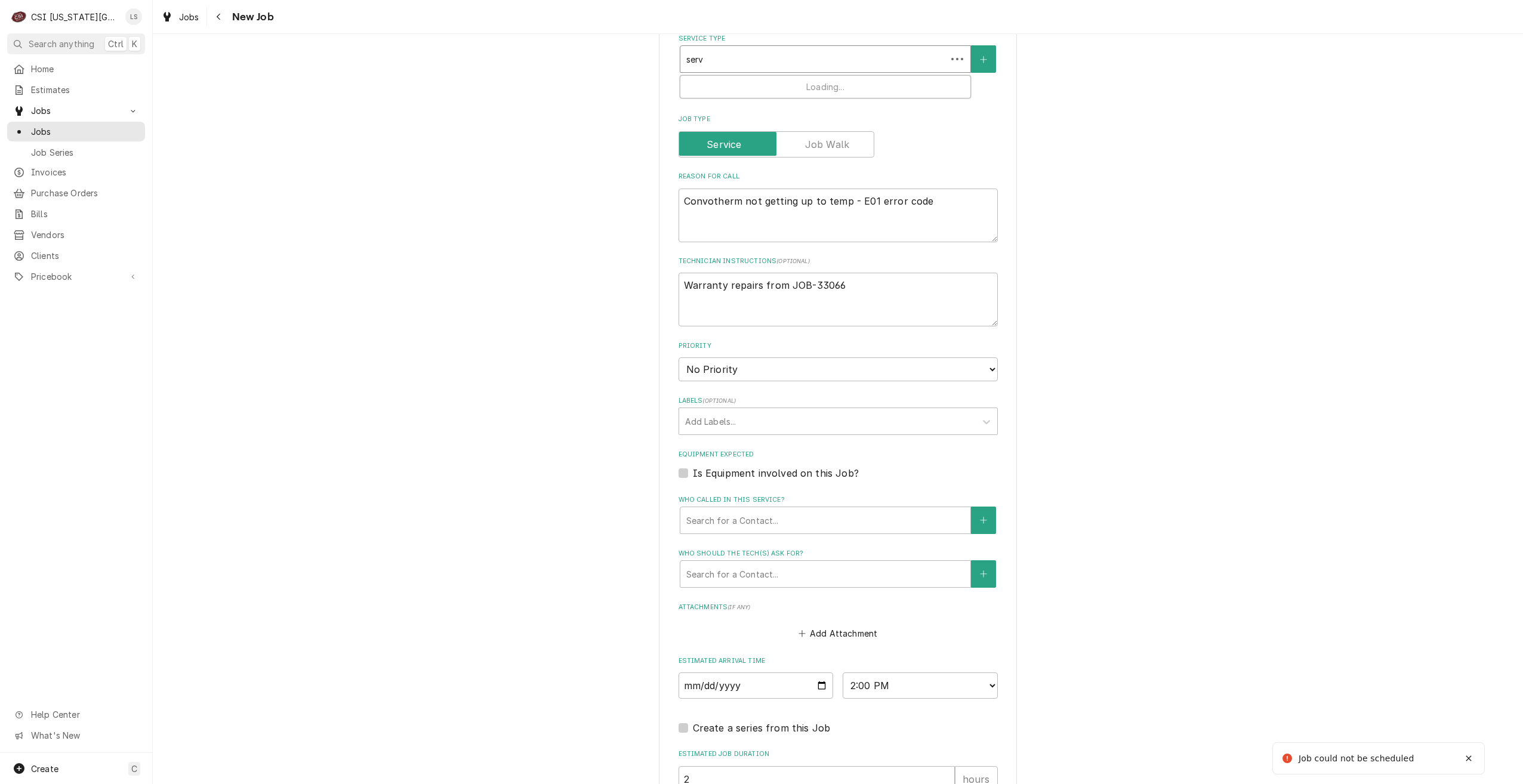
type textarea "x"
type input "servc"
type textarea "x"
type input "servce"
type textarea "x"
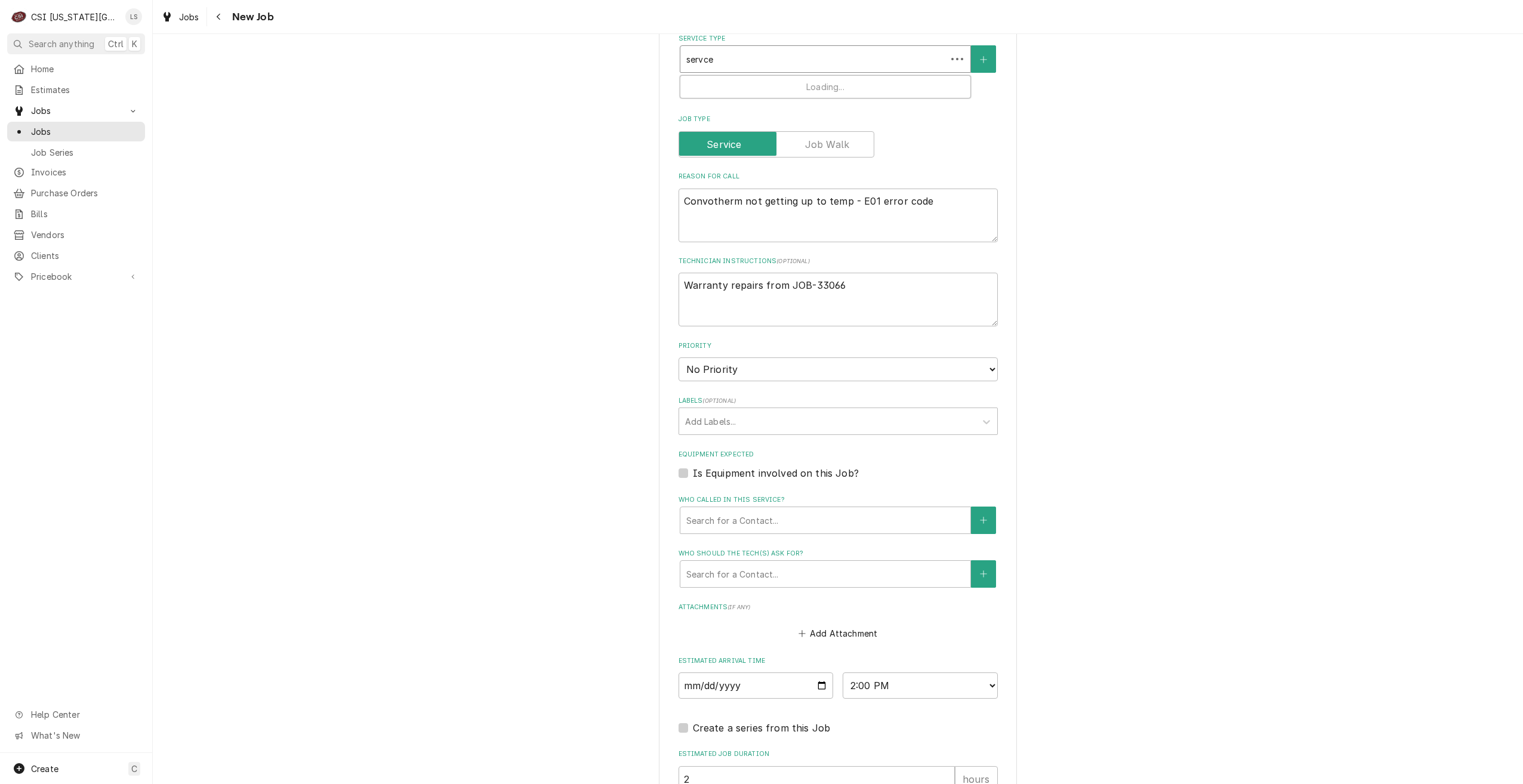
type input "servc"
type textarea "x"
type input "serv"
type textarea "x"
type input "servi"
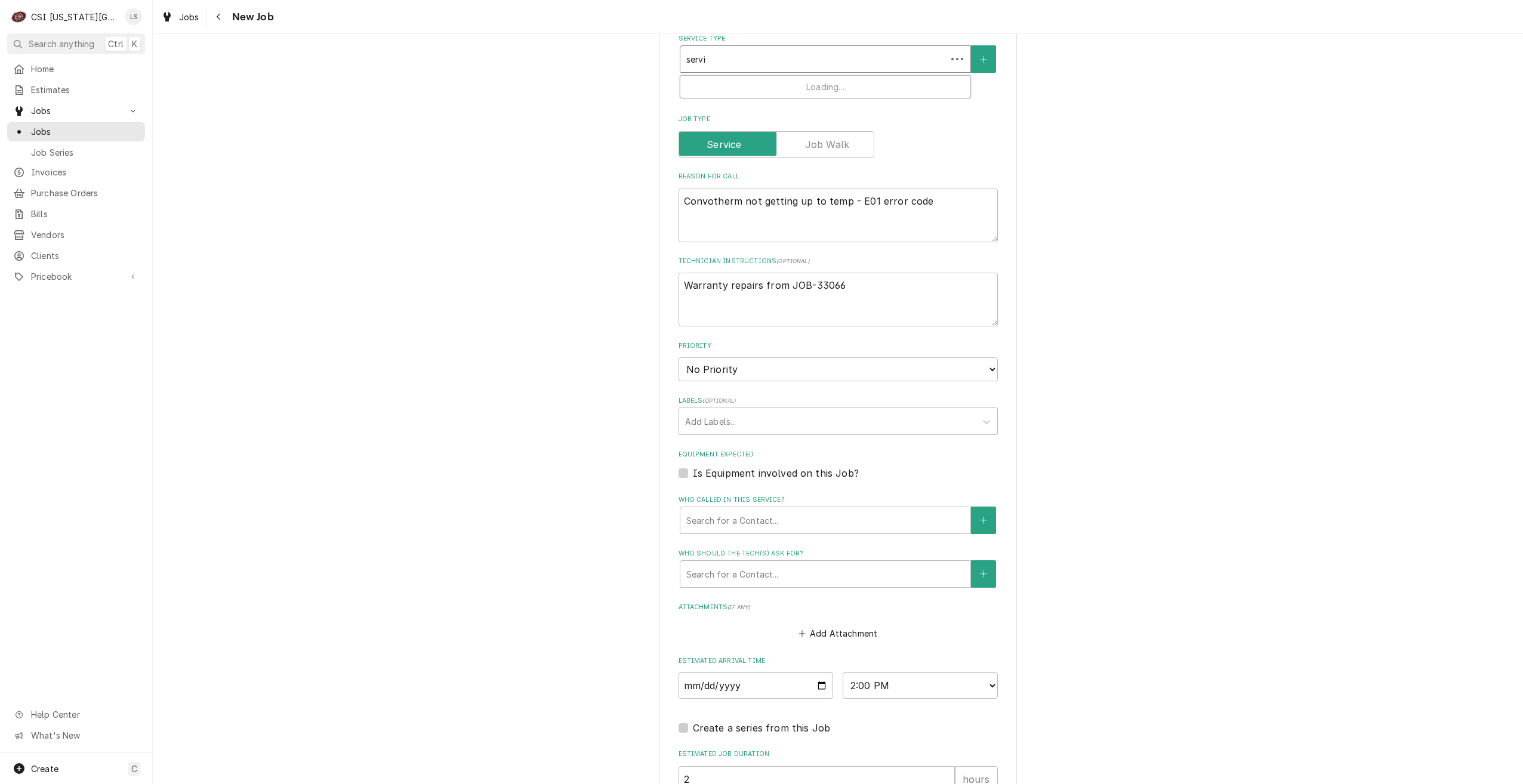
type textarea "x"
type input "servic"
type textarea "x"
type input "service"
type textarea "x"
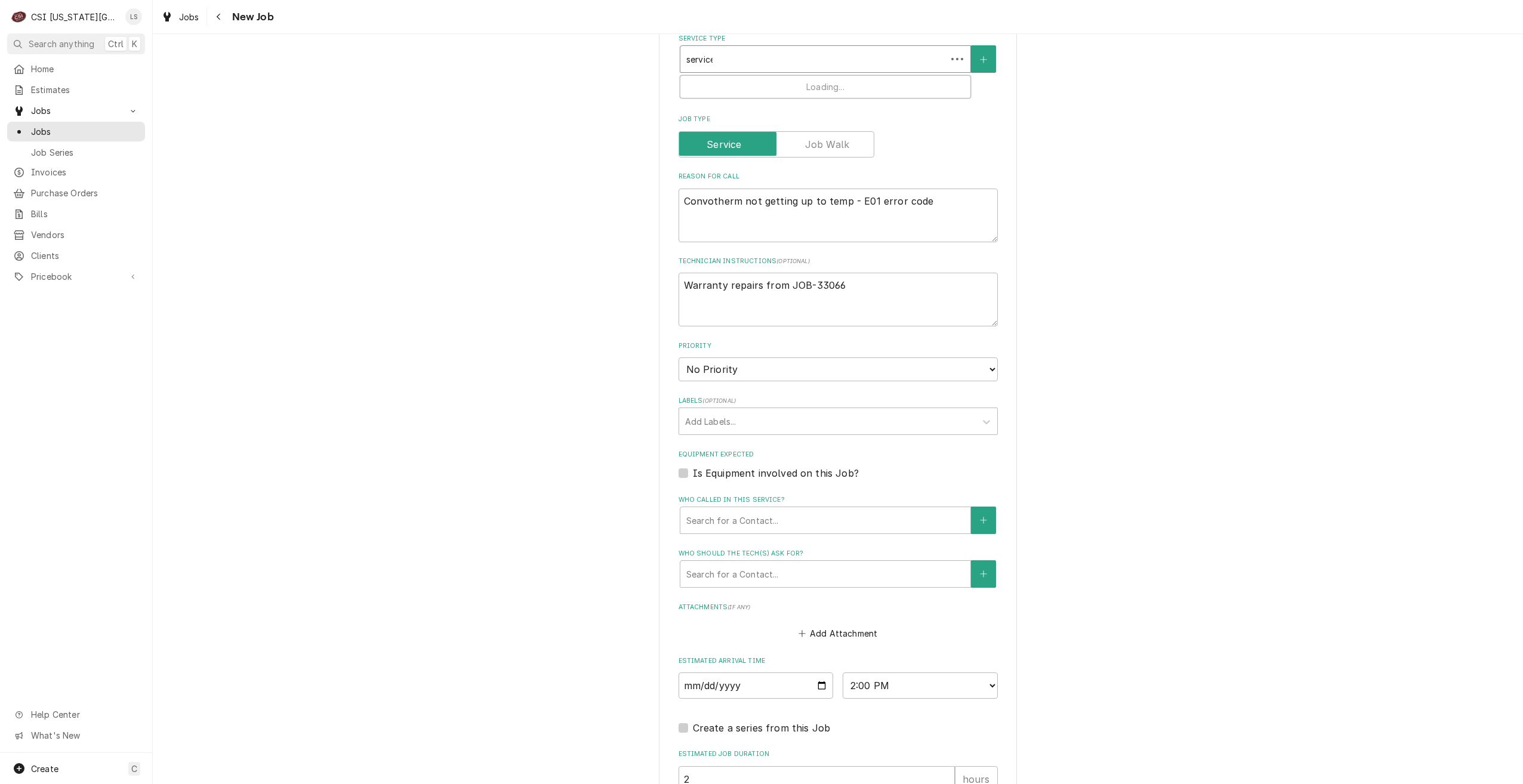
type input "service"
type textarea "x"
type input "service c"
type textarea "x"
type input "service ca"
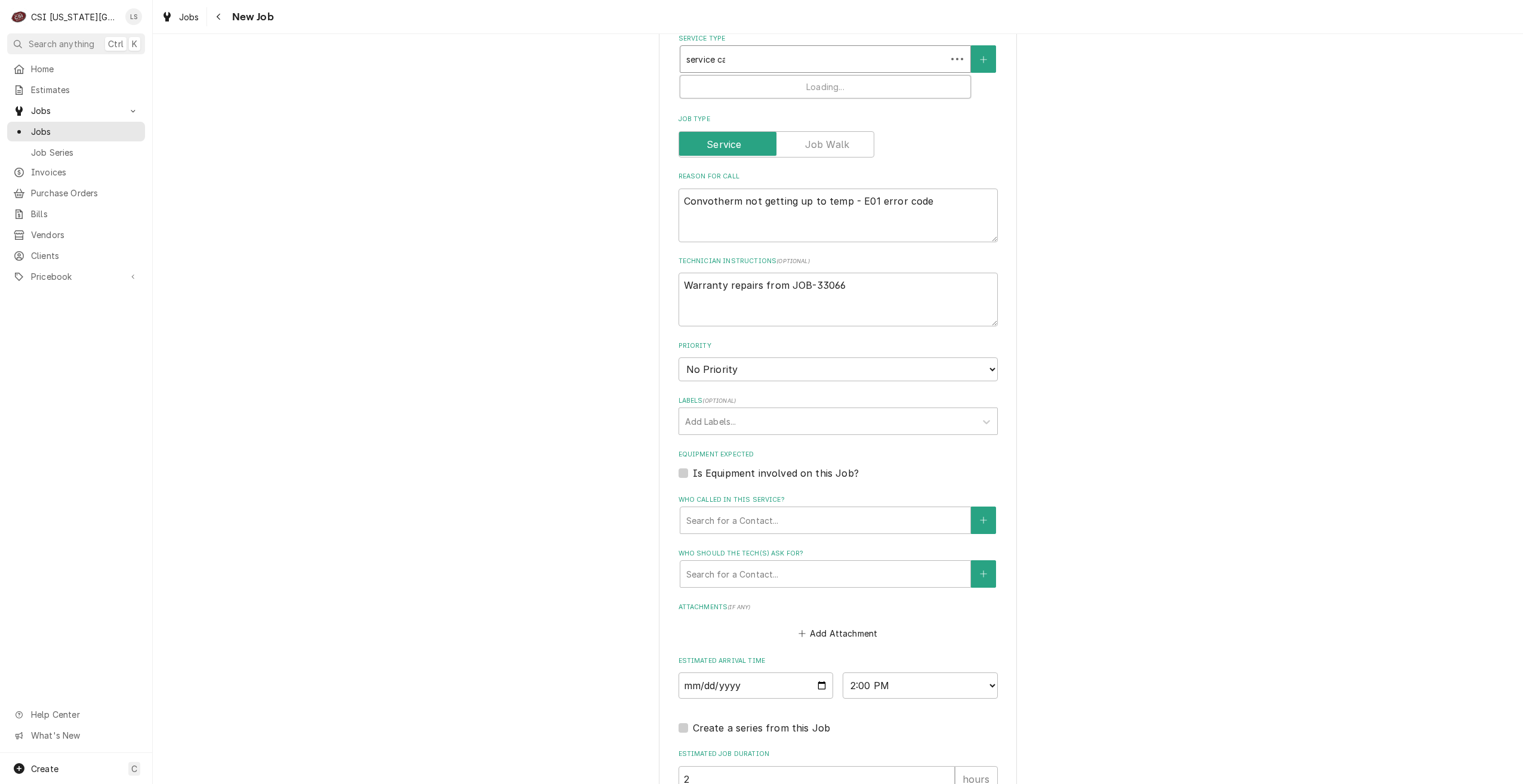
type textarea "x"
type input "service cal"
type textarea "x"
type input "service call"
click at [1135, 99] on div "Please provide the following information to create a job: Client Details Client…" at bounding box center [838, 160] width 1370 height 1576
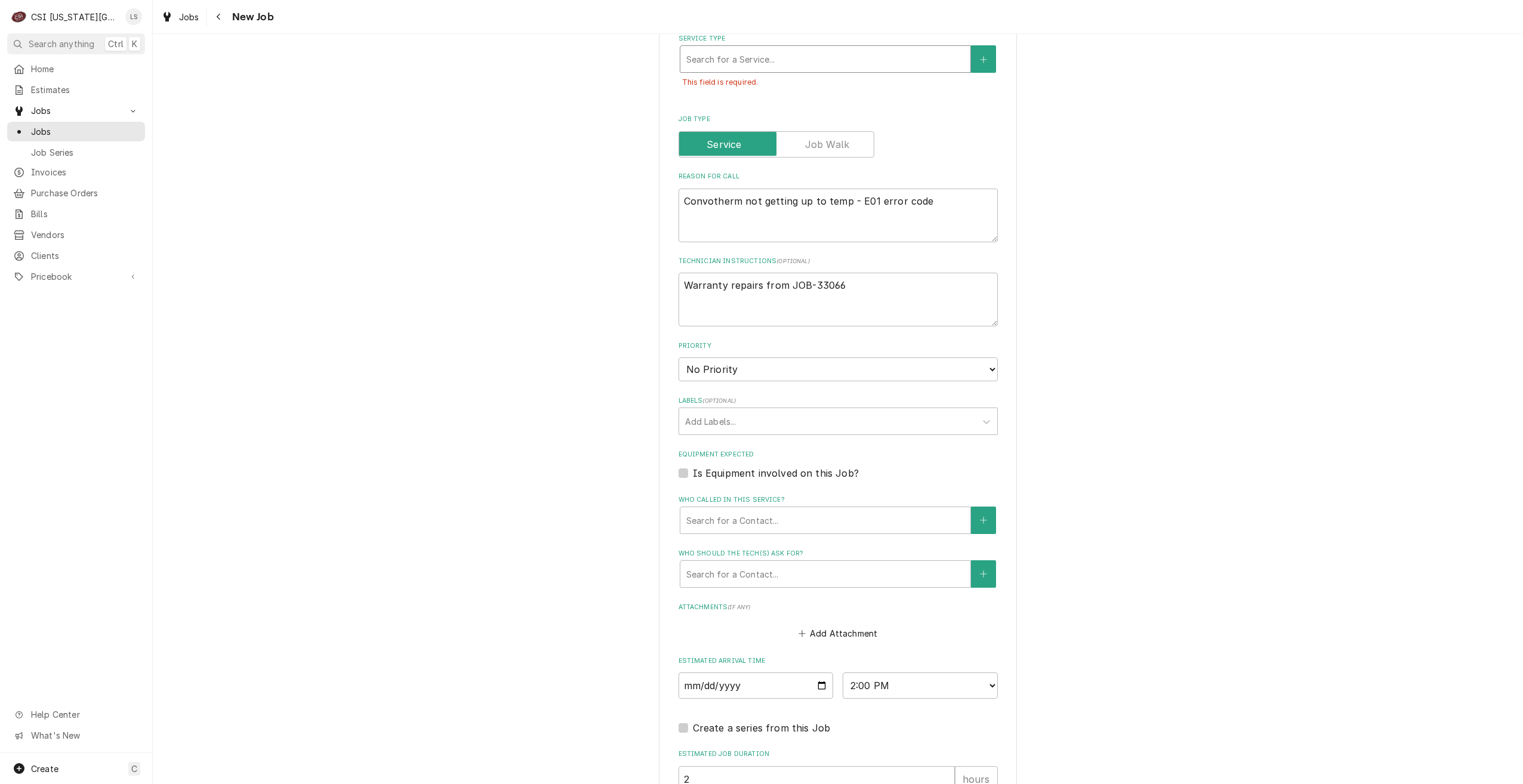
drag, startPoint x: 902, startPoint y: 70, endPoint x: 892, endPoint y: 65, distance: 11.2
click at [898, 68] on div "Service Type" at bounding box center [825, 59] width 278 height 21
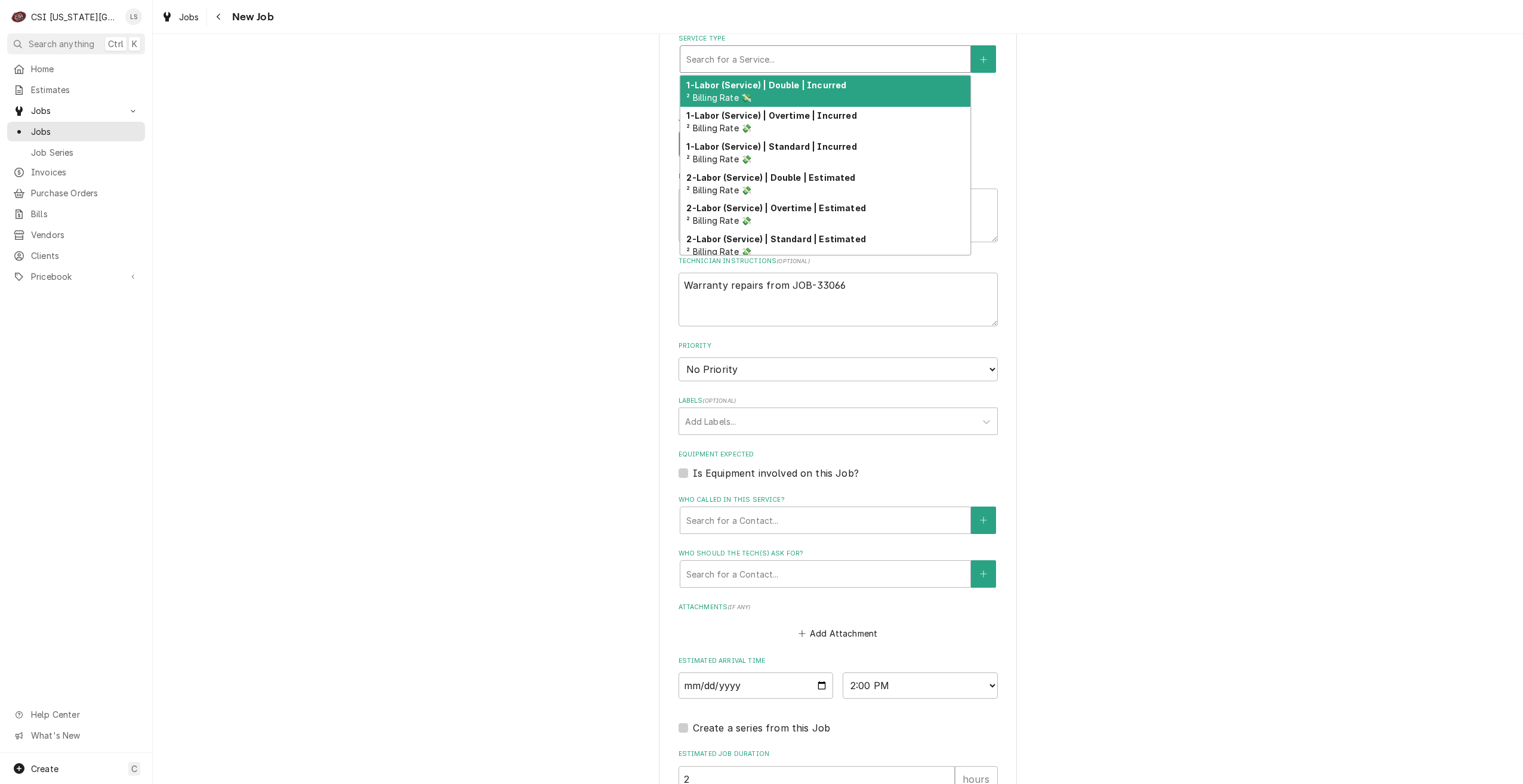
type textarea "x"
type input "s"
type textarea "x"
type input "se"
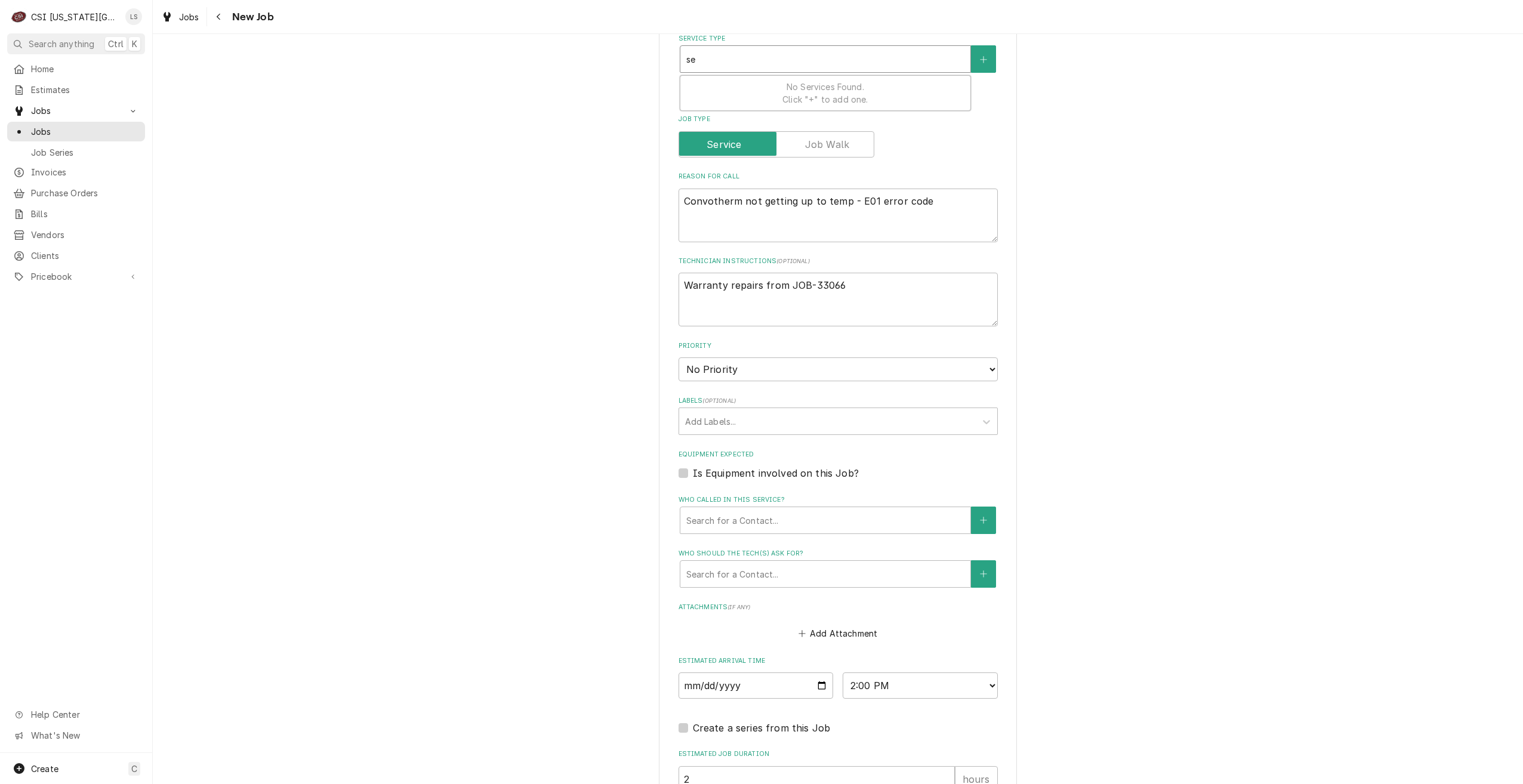
type textarea "x"
type input "ser"
type textarea "x"
type input "serv"
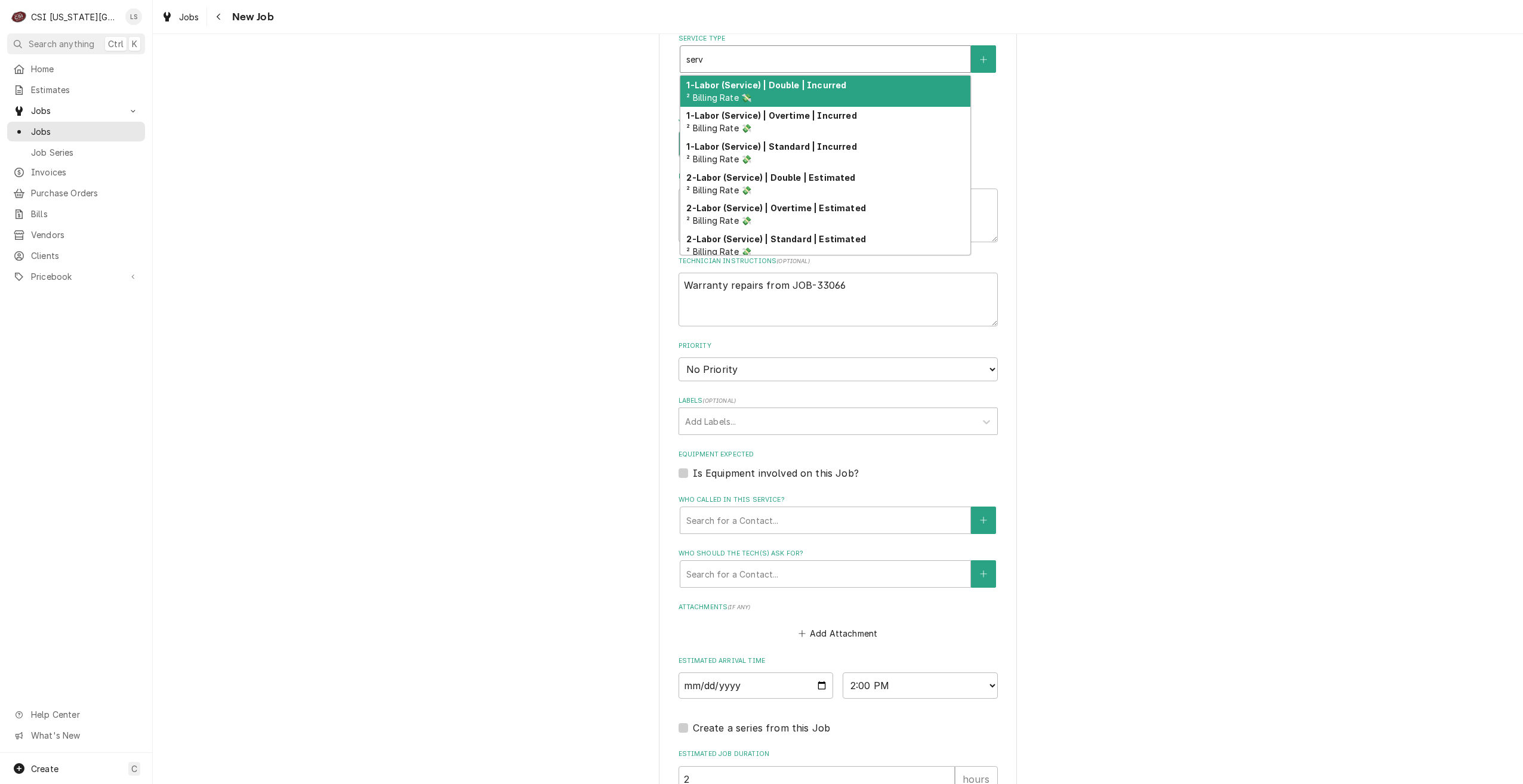
type textarea "x"
type input "servi"
type textarea "x"
type input "servic"
type textarea "x"
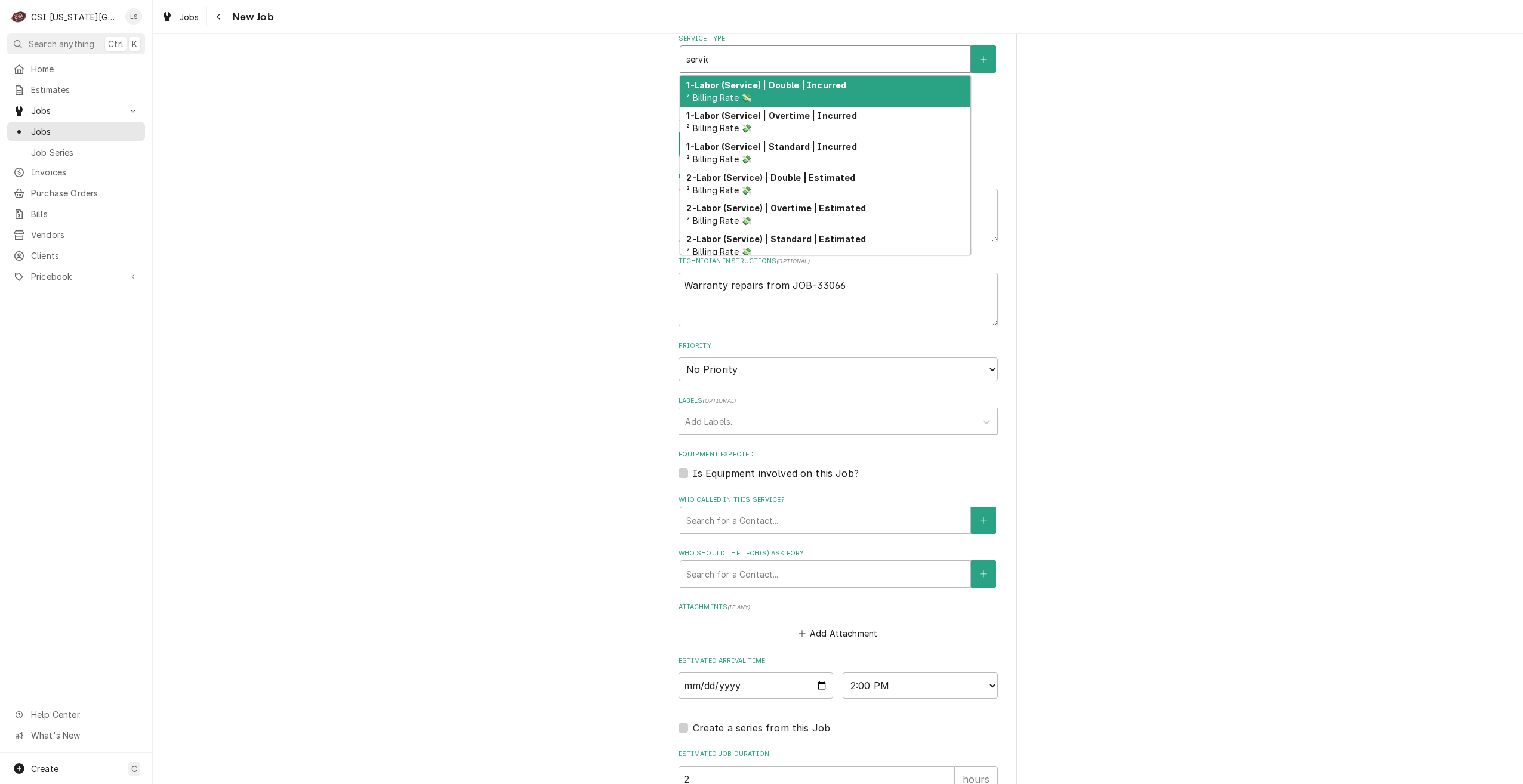
type input "service"
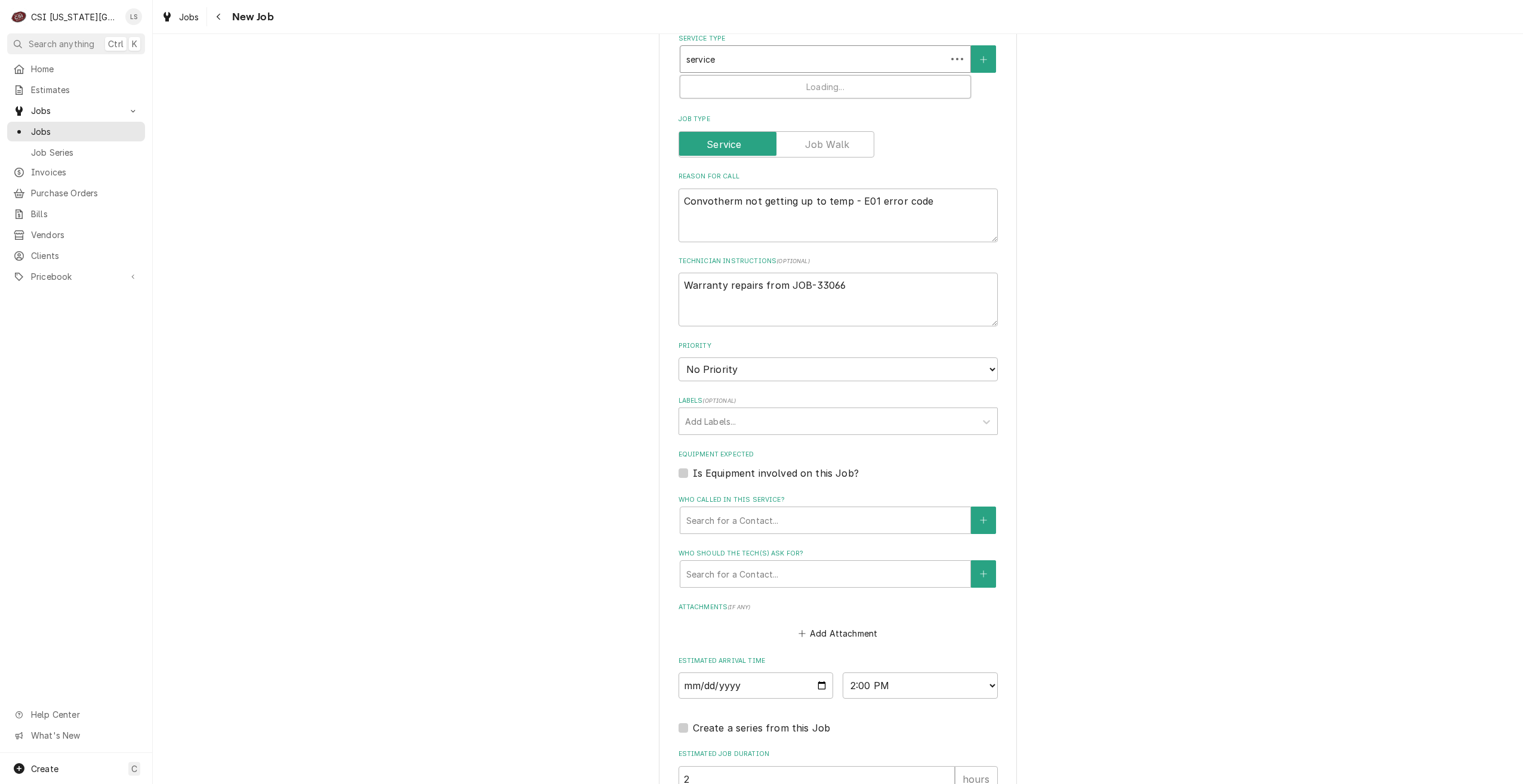
type textarea "x"
type input "service"
type textarea "x"
type input "service s"
type textarea "x"
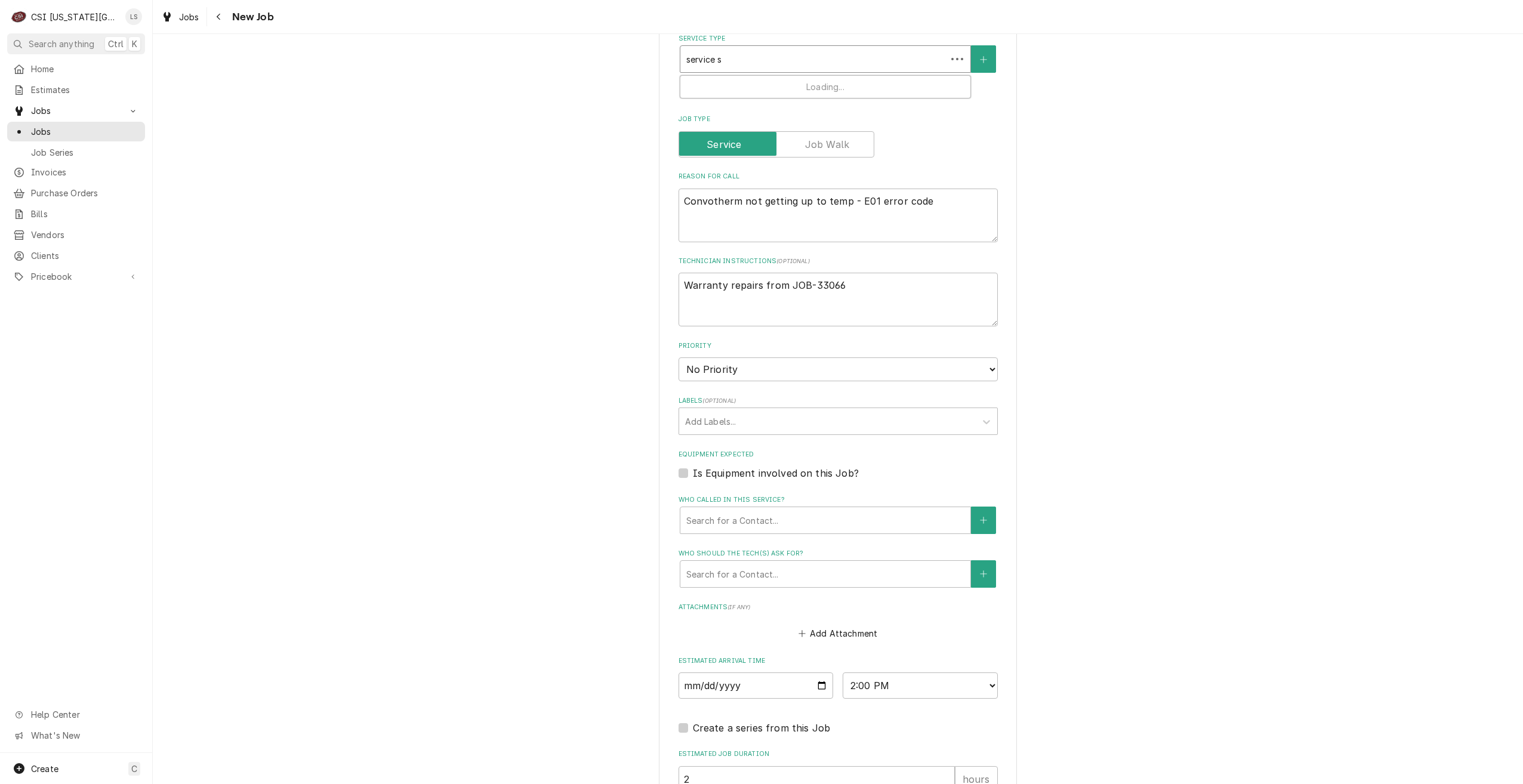
type input "service"
type textarea "x"
type input "service ca"
type textarea "x"
type input "service cal"
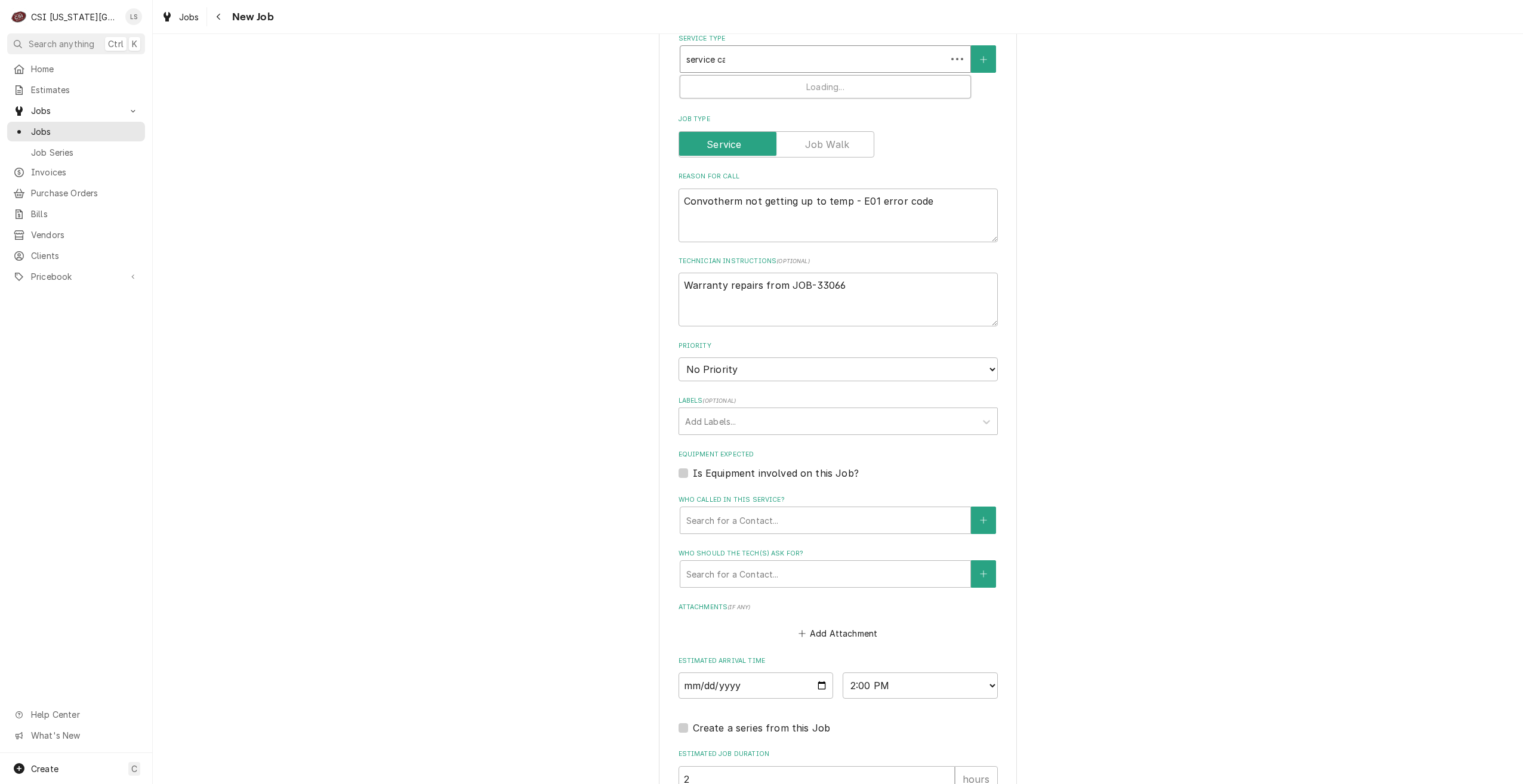
type textarea "x"
type input "service call"
click at [889, 89] on div "Job | Service Call ¹ Service Type 🛠️" at bounding box center [825, 91] width 290 height 31
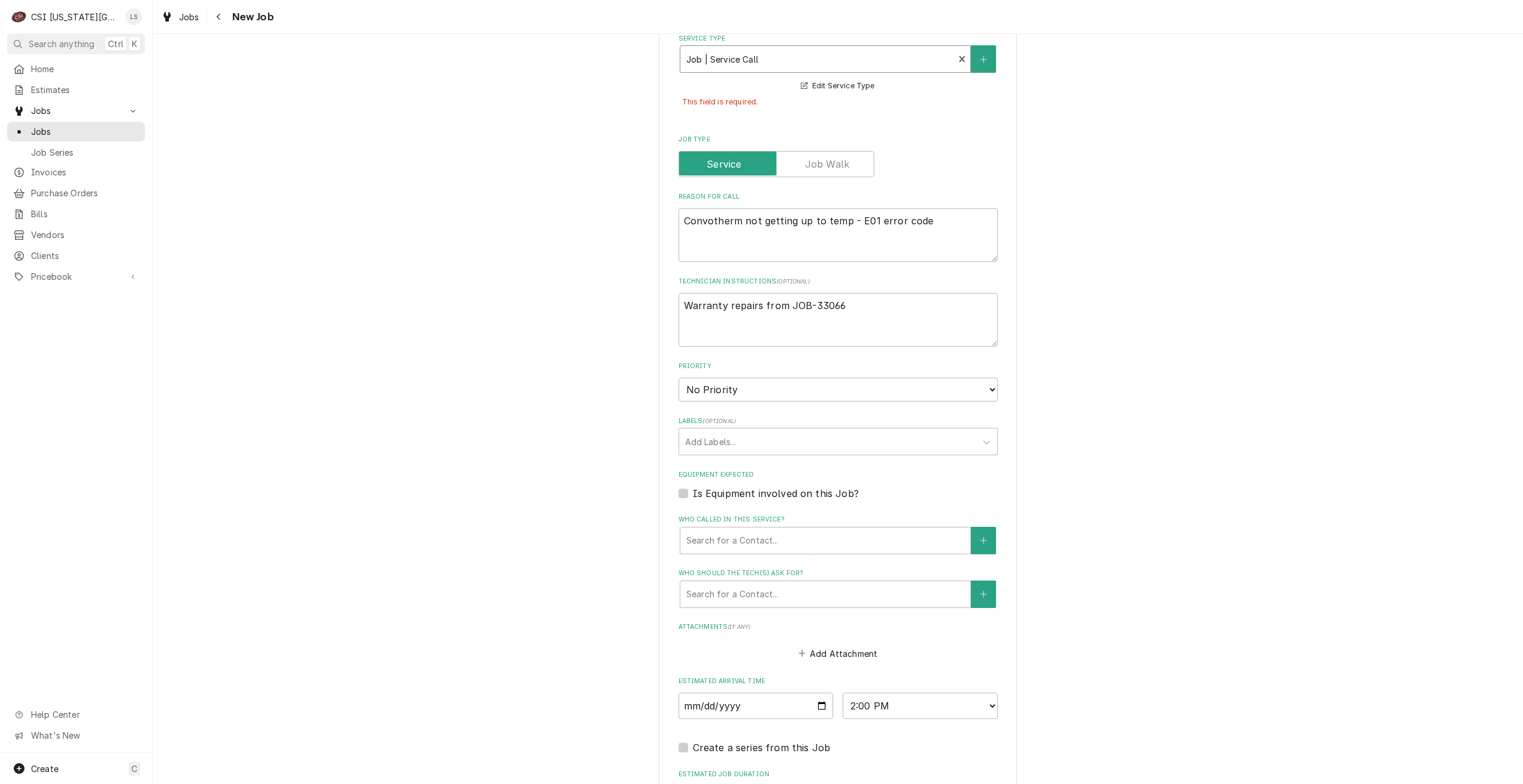
type textarea "x"
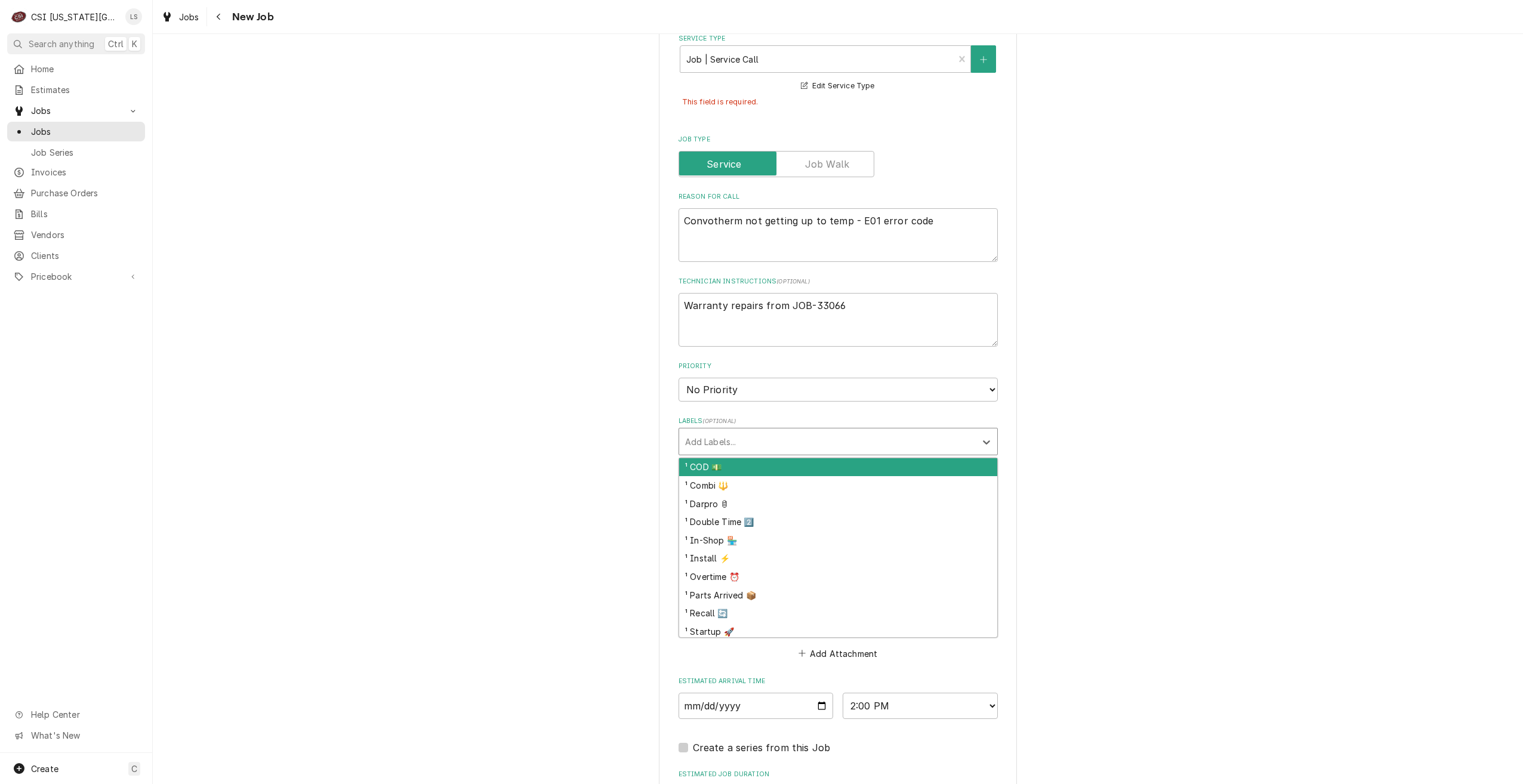
click at [753, 443] on div "Labels" at bounding box center [827, 441] width 285 height 21
type input "comb"
click at [759, 466] on div "¹ Combi 🔱" at bounding box center [838, 467] width 318 height 18
type textarea "x"
type input "warr"
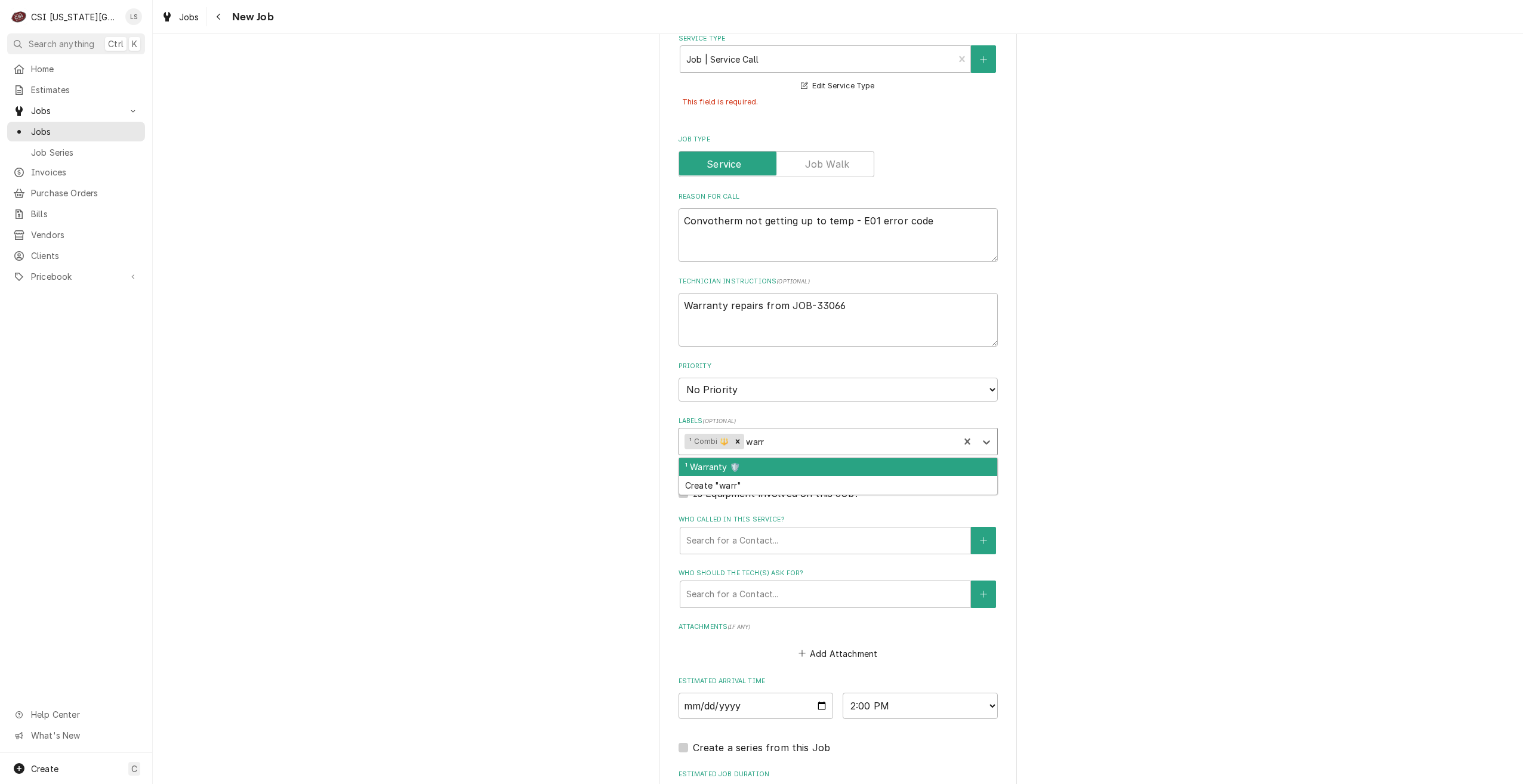
click at [759, 466] on div "¹ Warranty 🛡️" at bounding box center [838, 467] width 318 height 18
type textarea "x"
drag, startPoint x: 760, startPoint y: 395, endPoint x: 760, endPoint y: 401, distance: 6.0
click at [760, 395] on select "No Priority Urgent High Medium Low" at bounding box center [838, 390] width 319 height 24
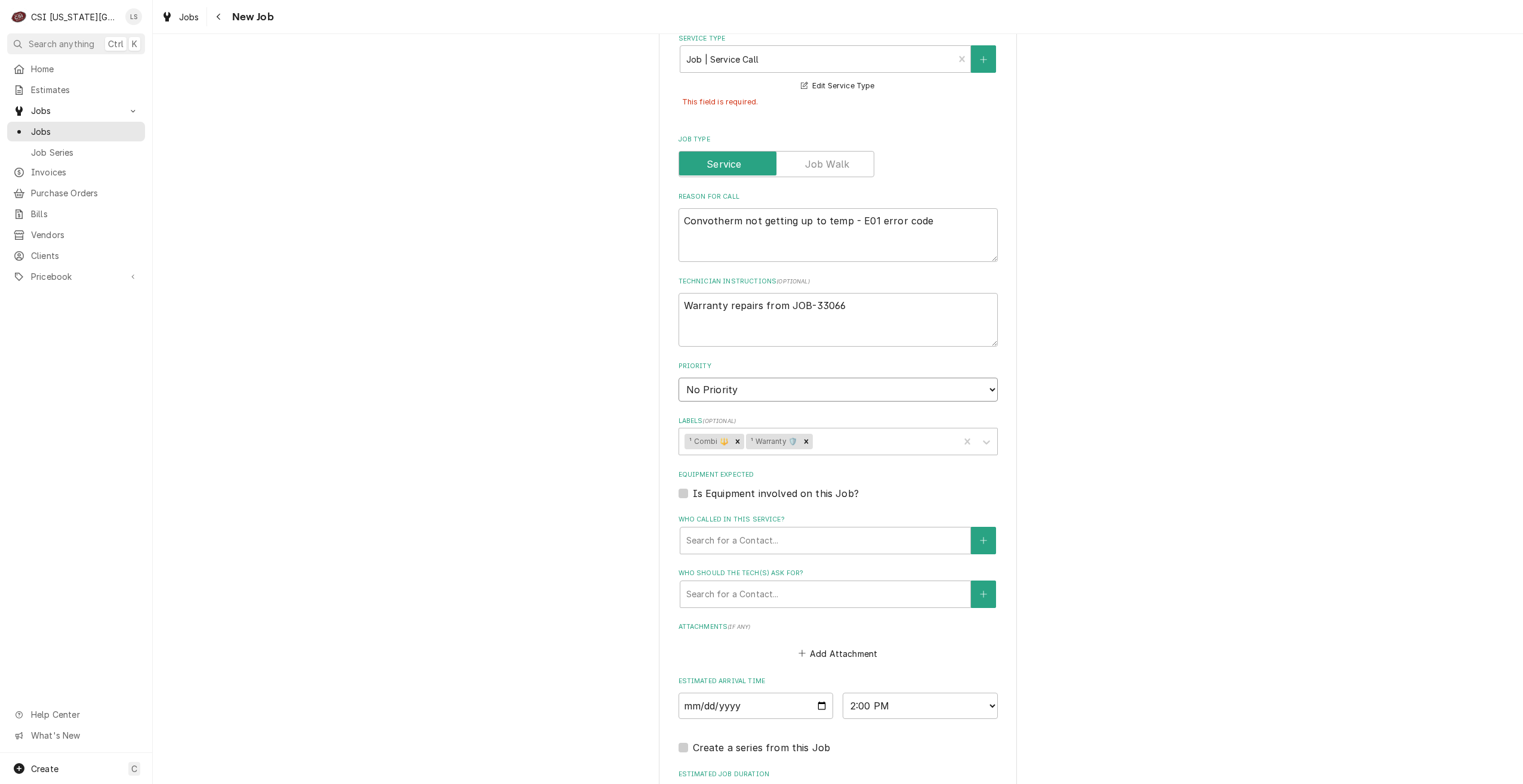
select select "4"
click at [679, 378] on select "No Priority Urgent High Medium Low" at bounding box center [838, 390] width 319 height 24
click at [1218, 463] on div "Please provide the following information to create a job: Client Details Client…" at bounding box center [838, 170] width 1370 height 1596
type textarea "x"
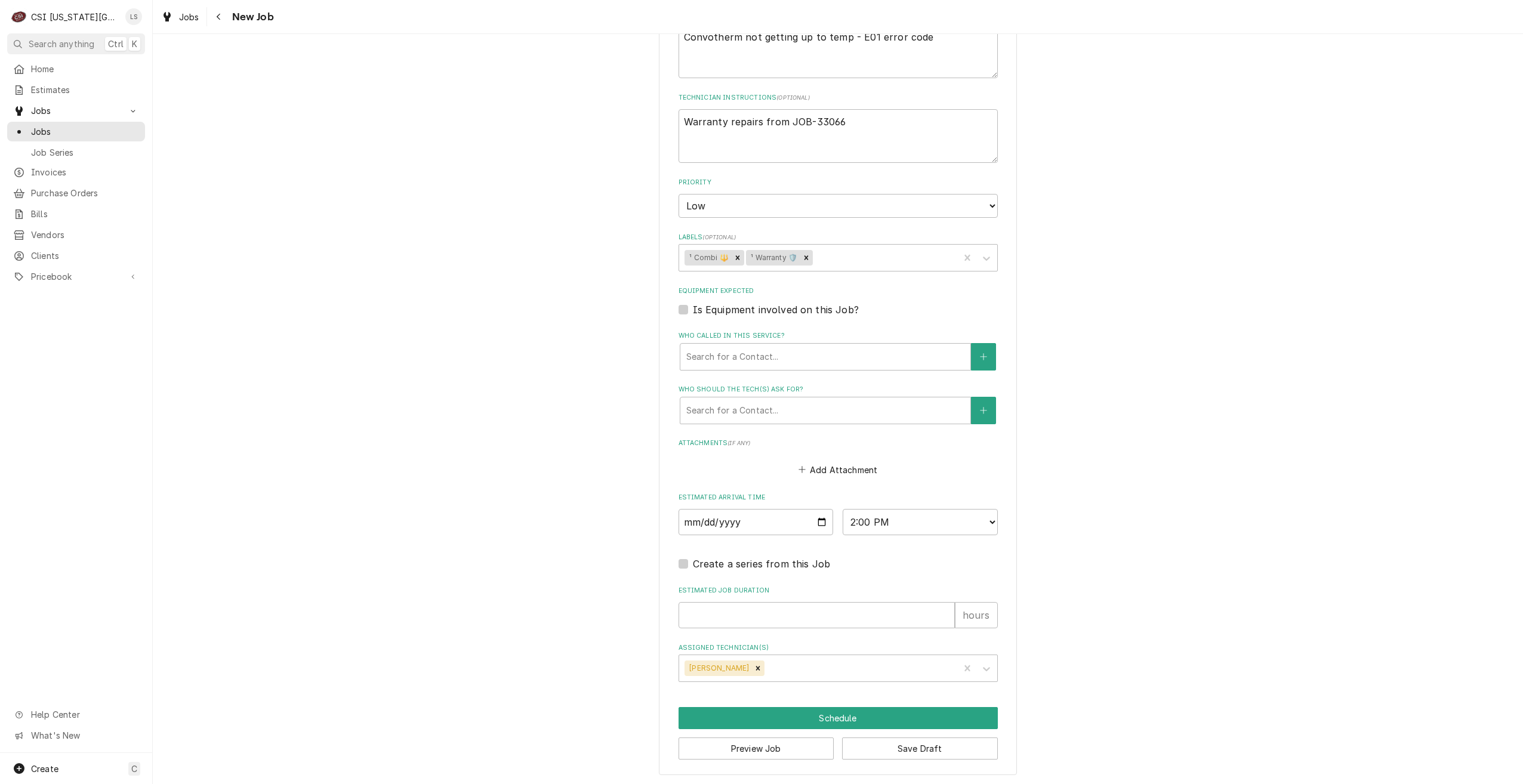
scroll to position [859, 0]
click at [801, 209] on select "No Priority Urgent High Medium Low" at bounding box center [838, 204] width 319 height 24
select select "3"
click at [679, 192] on select "No Priority Urgent High Medium Low" at bounding box center [838, 204] width 319 height 24
click at [839, 615] on input "Estimated Job Duration" at bounding box center [816, 614] width 276 height 26
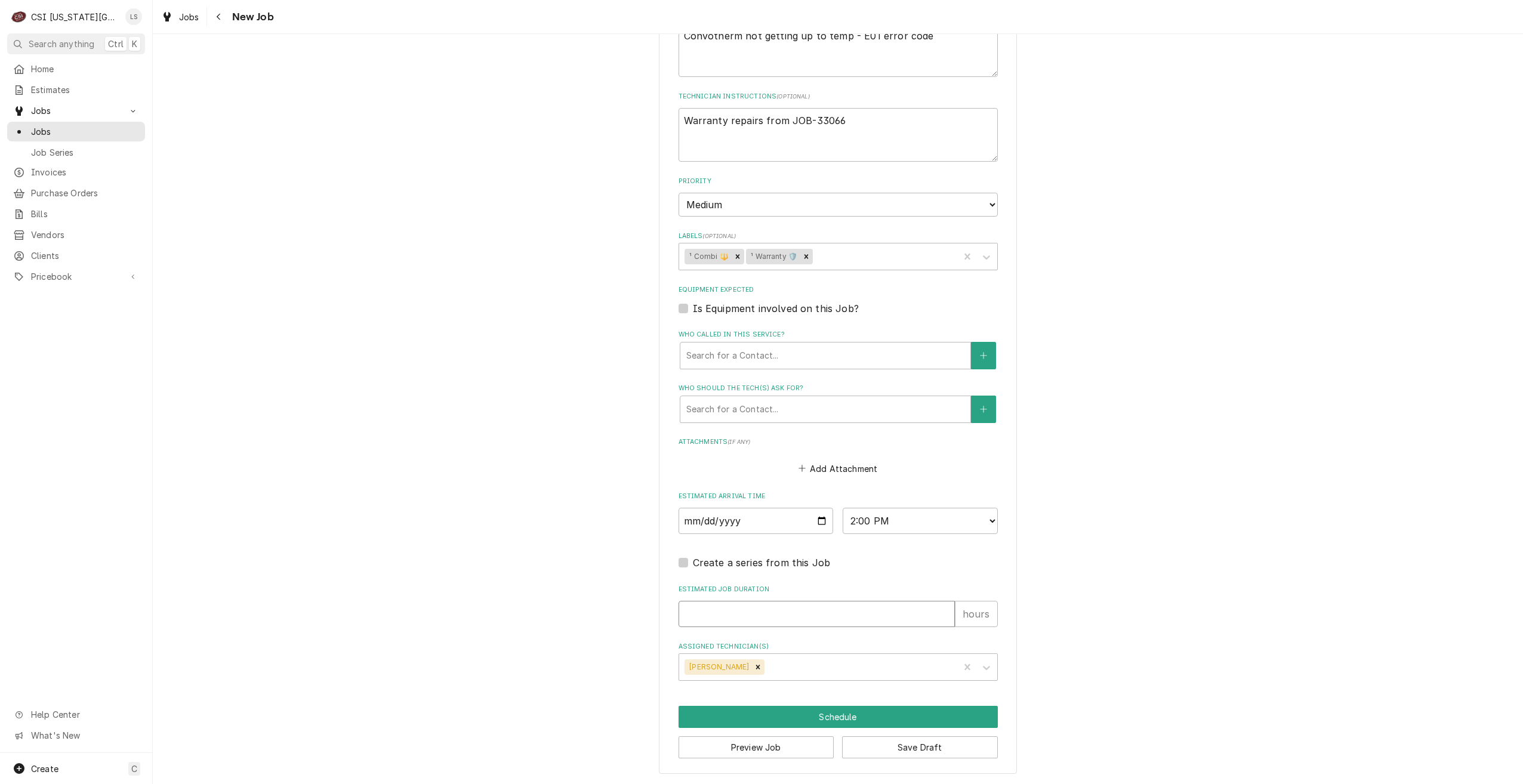
type textarea "x"
type input "2"
type textarea "x"
type input "2"
click at [848, 723] on button "Schedule" at bounding box center [838, 717] width 319 height 22
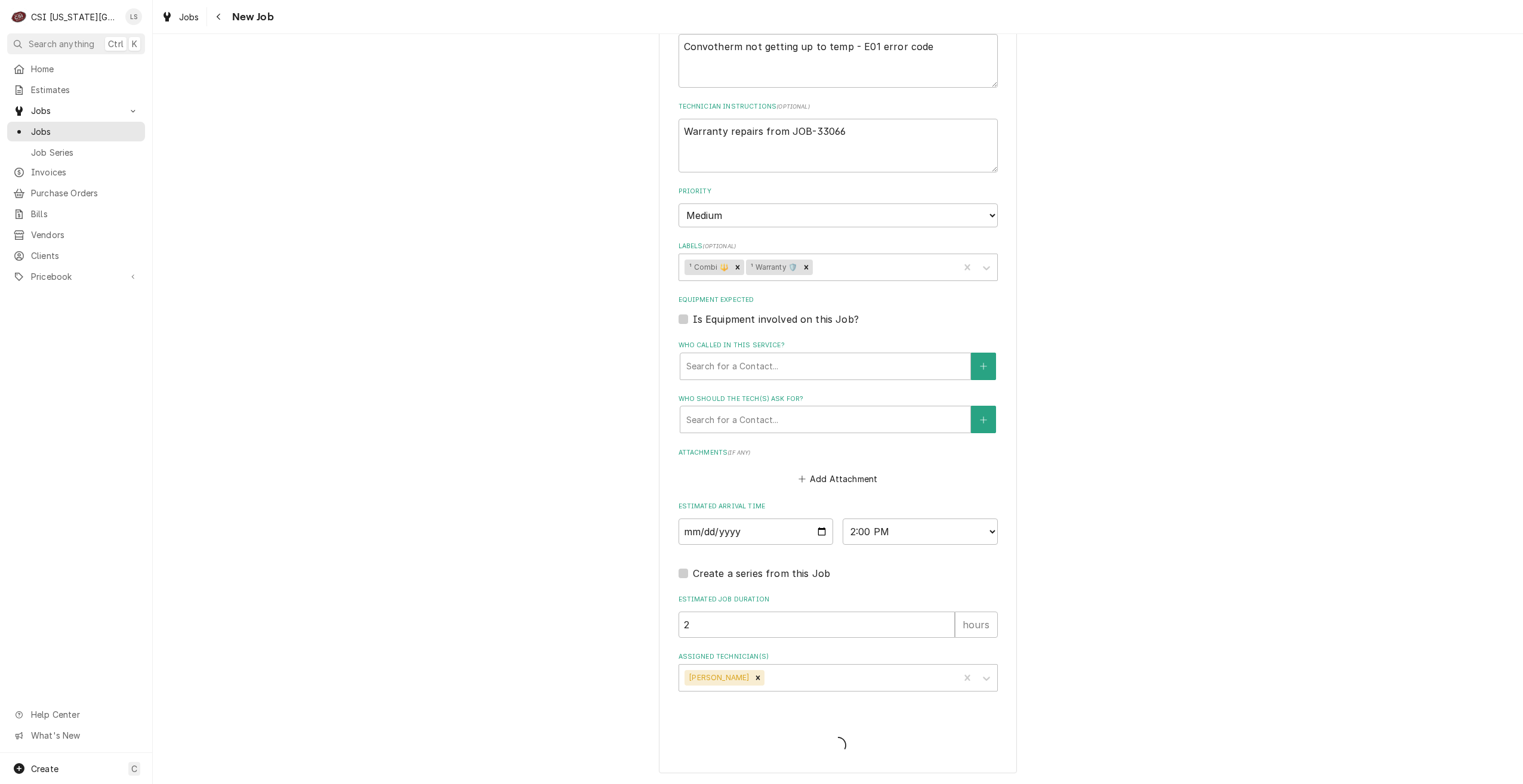
scroll to position [821, 0]
type textarea "x"
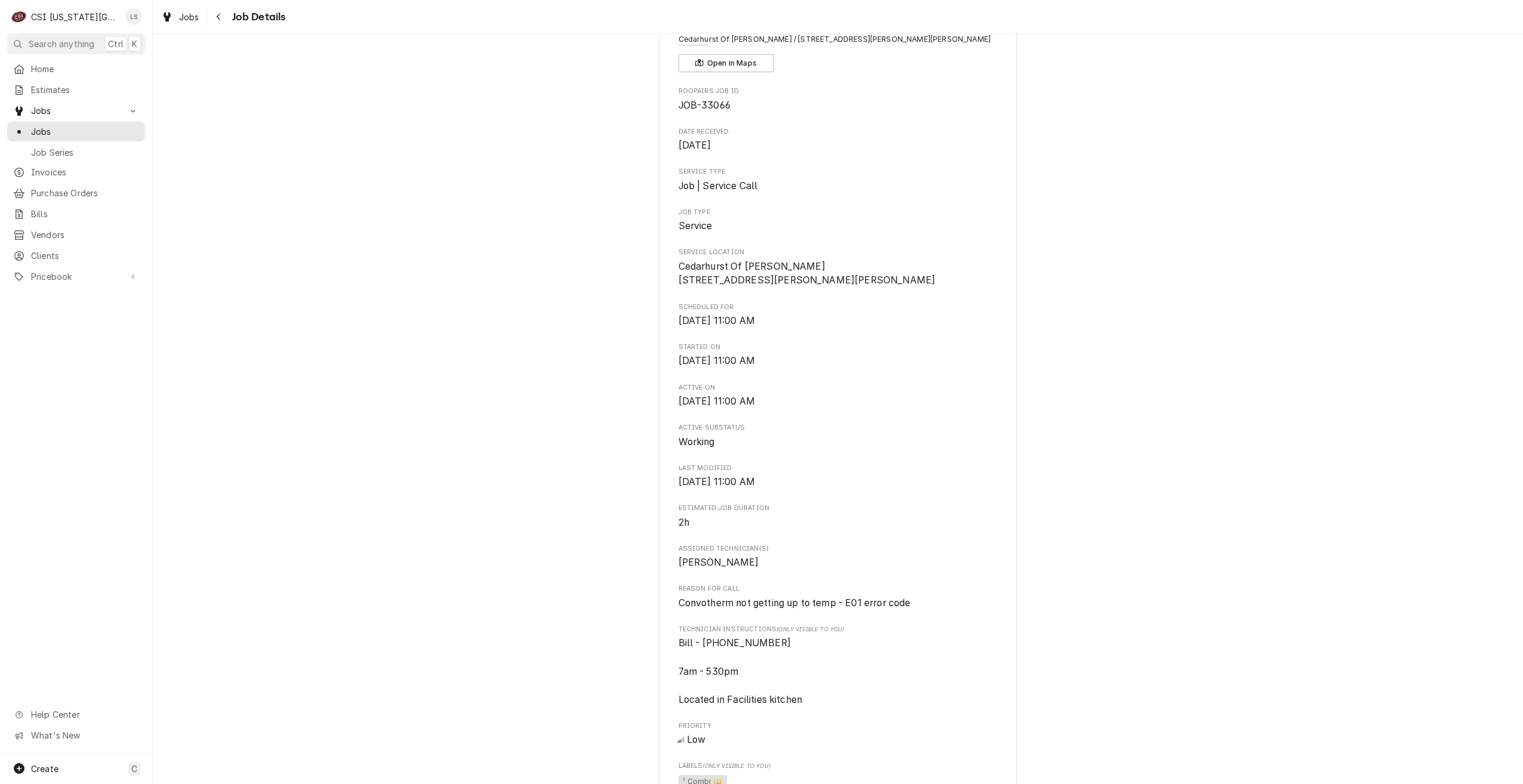
scroll to position [179, 0]
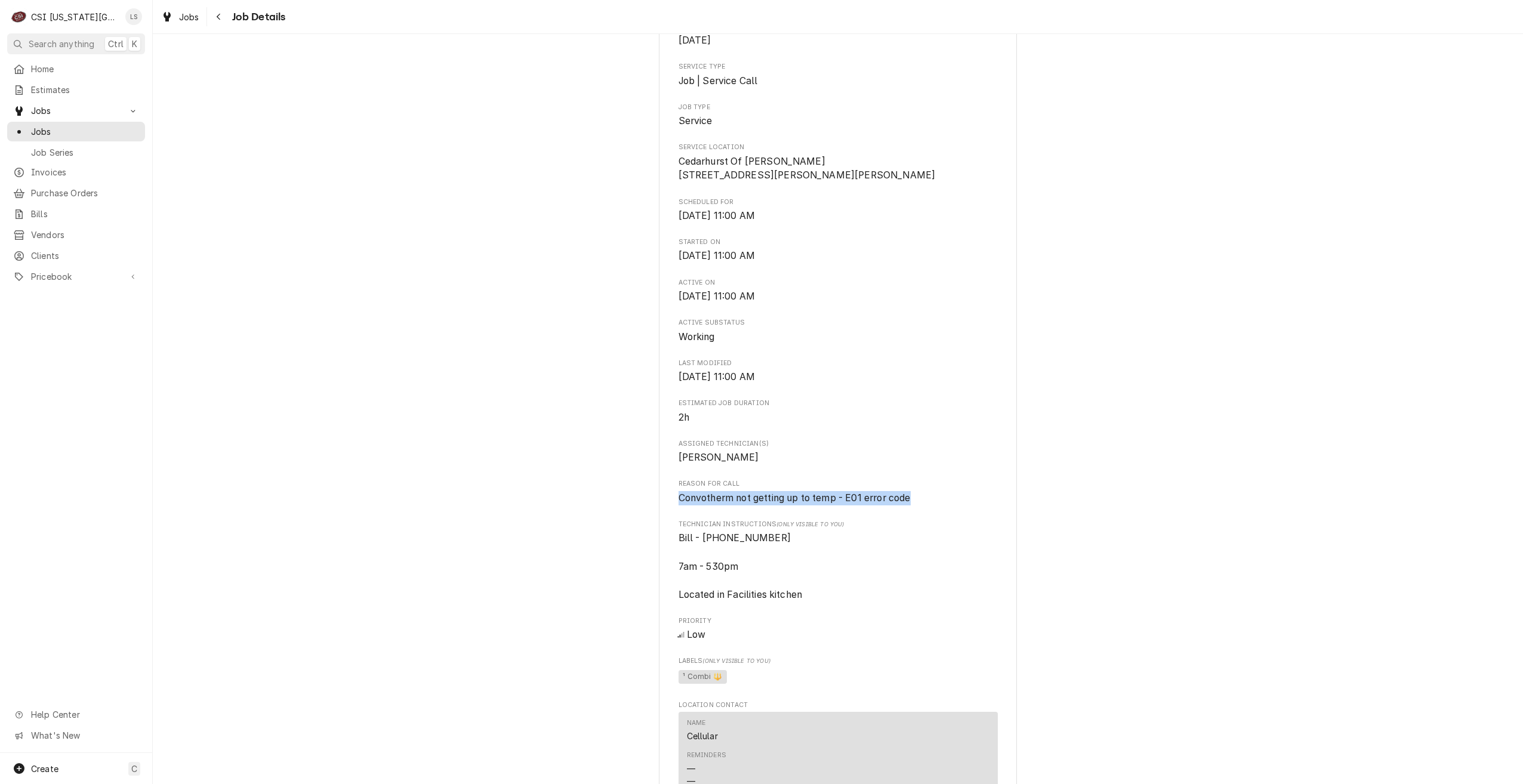
drag, startPoint x: 922, startPoint y: 513, endPoint x: 668, endPoint y: 513, distance: 254.0
click at [668, 513] on div "[GEOGRAPHIC_DATA] OF [PERSON_NAME][GEOGRAPHIC_DATA][PERSON_NAME] / [STREET_ADDR…" at bounding box center [838, 558] width 358 height 1322
copy span "Convotherm not getting up to temp - E01 error code"
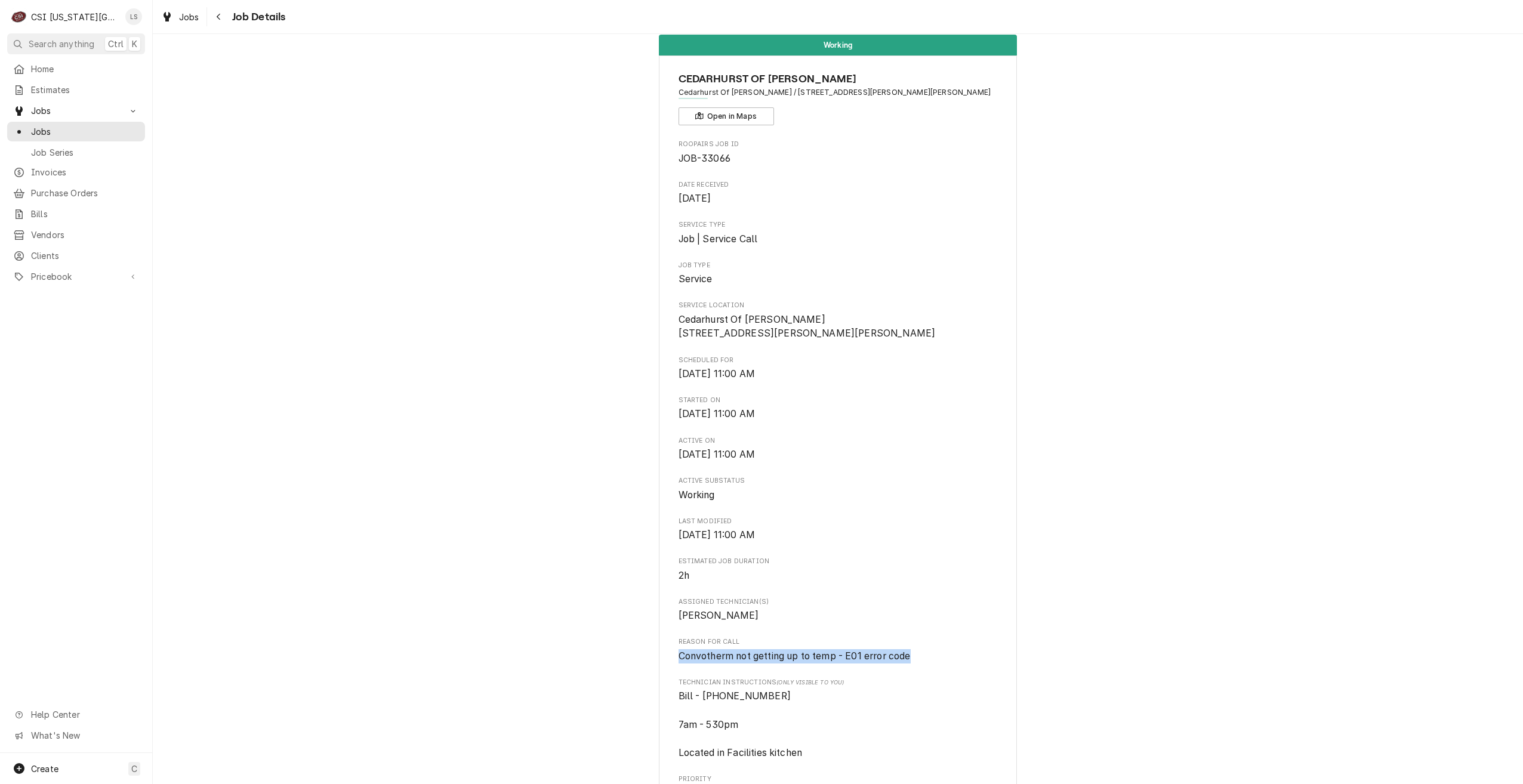
scroll to position [0, 0]
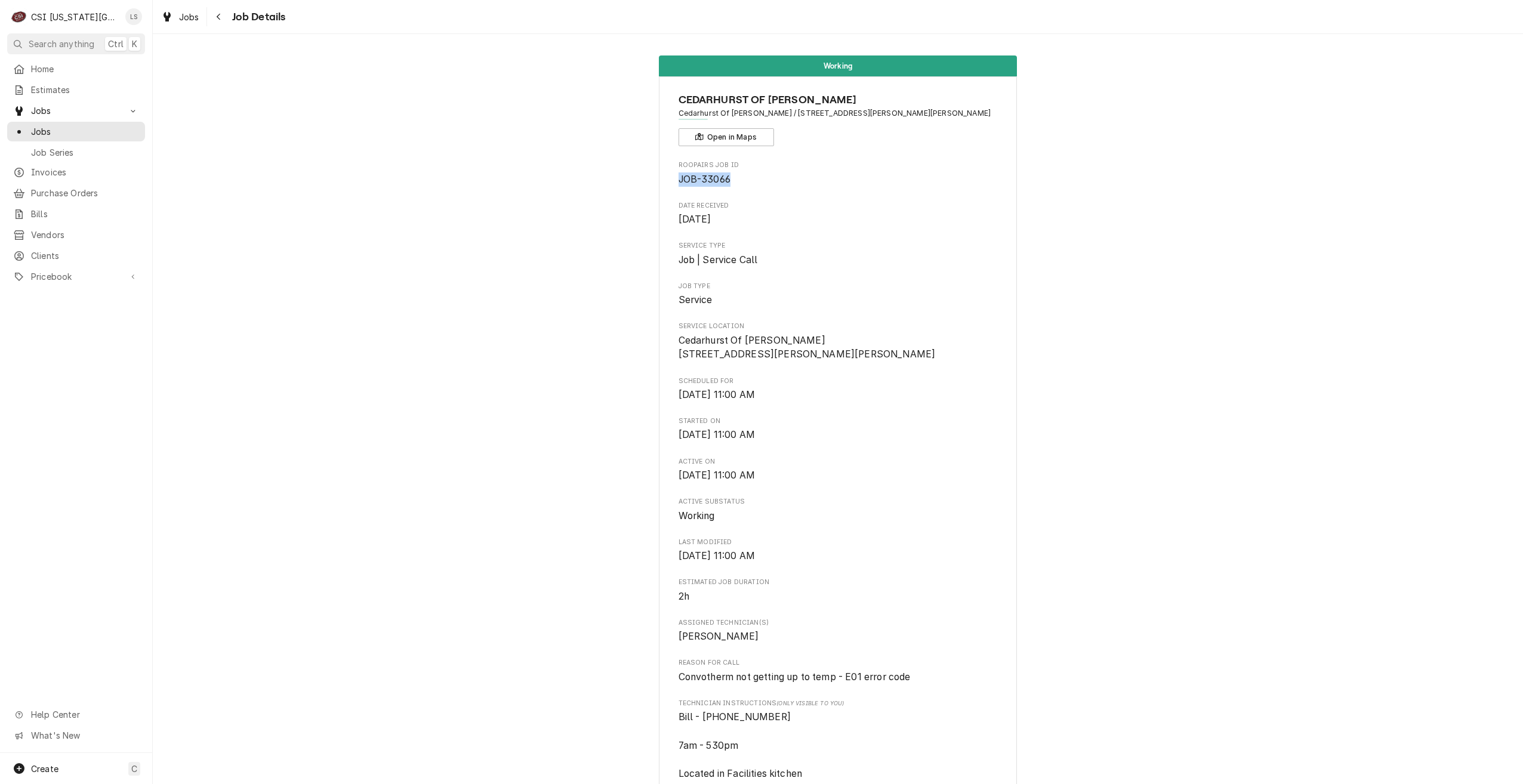
drag, startPoint x: 735, startPoint y: 175, endPoint x: 674, endPoint y: 179, distance: 61.1
click at [679, 179] on span "JOB-33066" at bounding box center [838, 179] width 319 height 14
copy span "JOB-33066"
drag, startPoint x: 82, startPoint y: 129, endPoint x: 90, endPoint y: 129, distance: 8.0
click at [82, 129] on span "Jobs" at bounding box center [85, 131] width 108 height 12
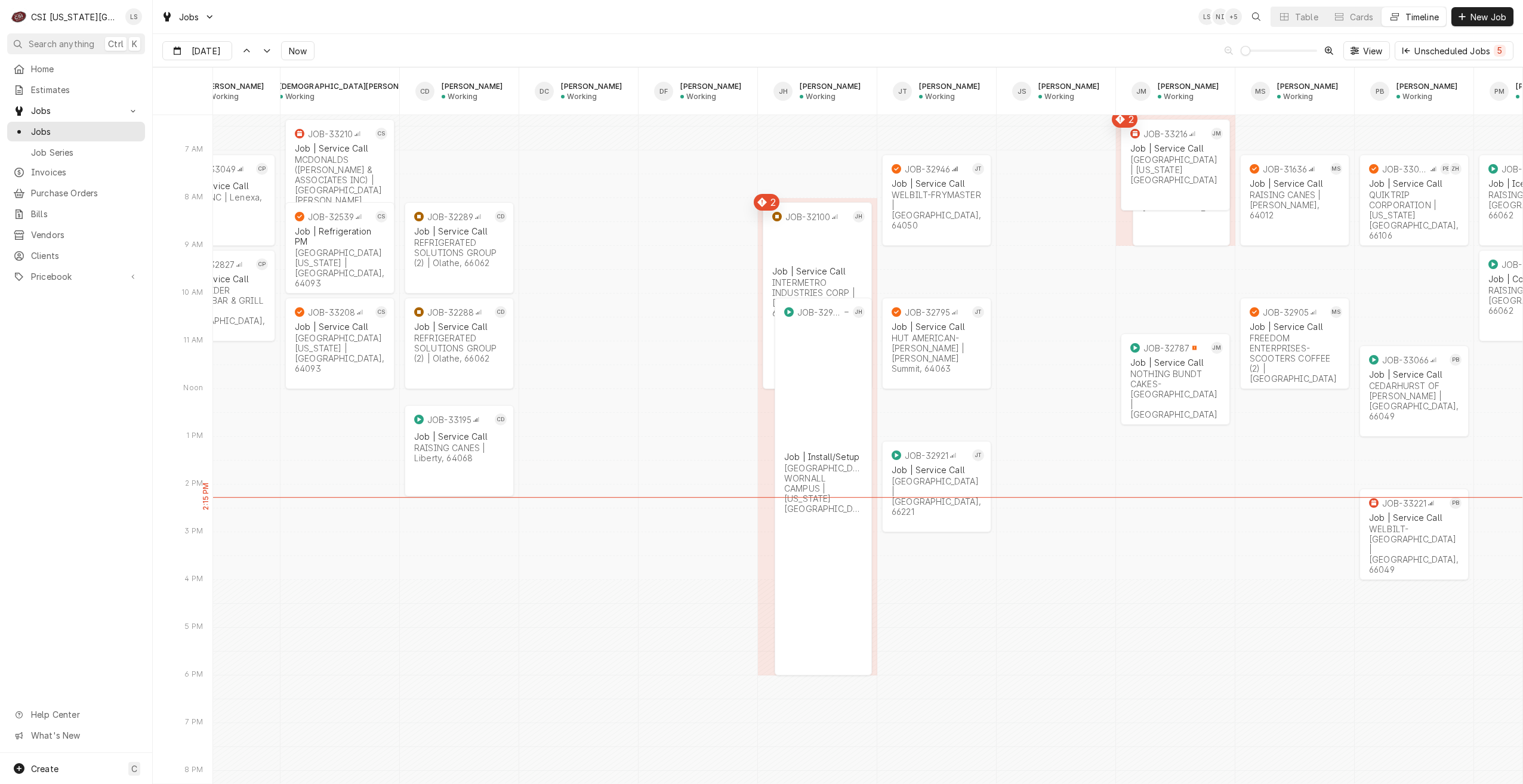
click at [596, 25] on div "Jobs LS NI + 5 Table Cards Timeline New Job" at bounding box center [838, 16] width 1370 height 34
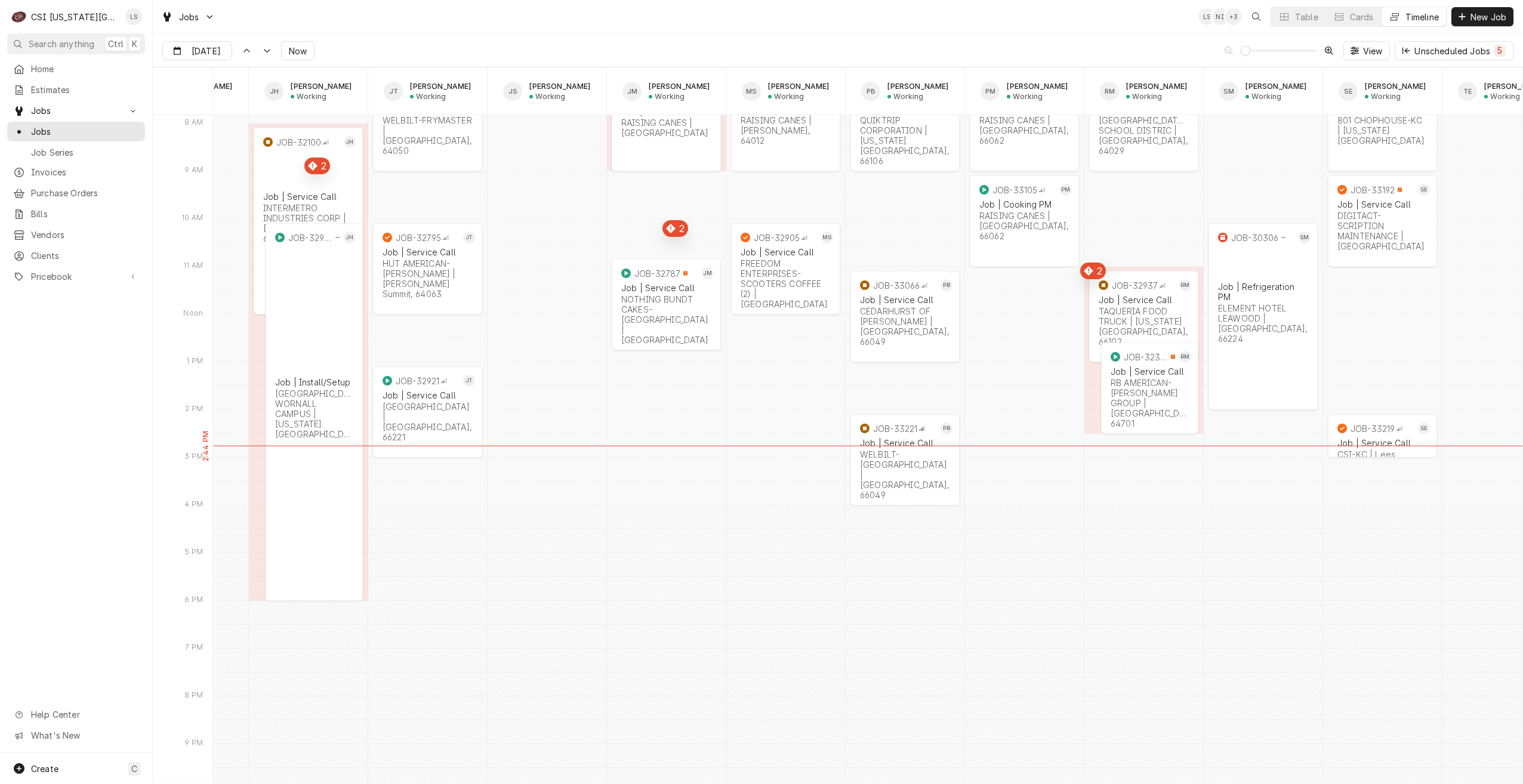
scroll to position [13700, 0]
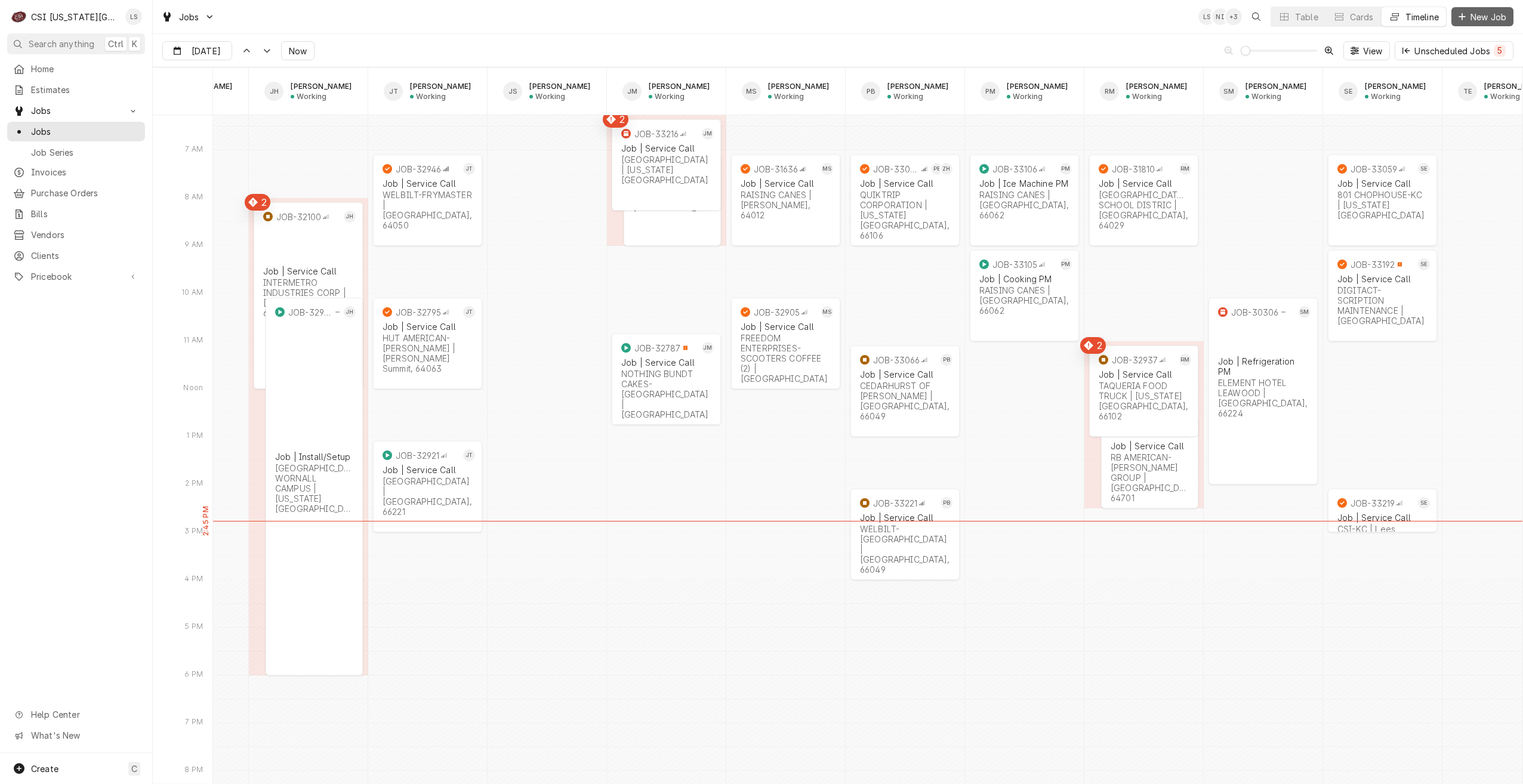
click at [1489, 16] on span "New Job" at bounding box center [1488, 17] width 40 height 12
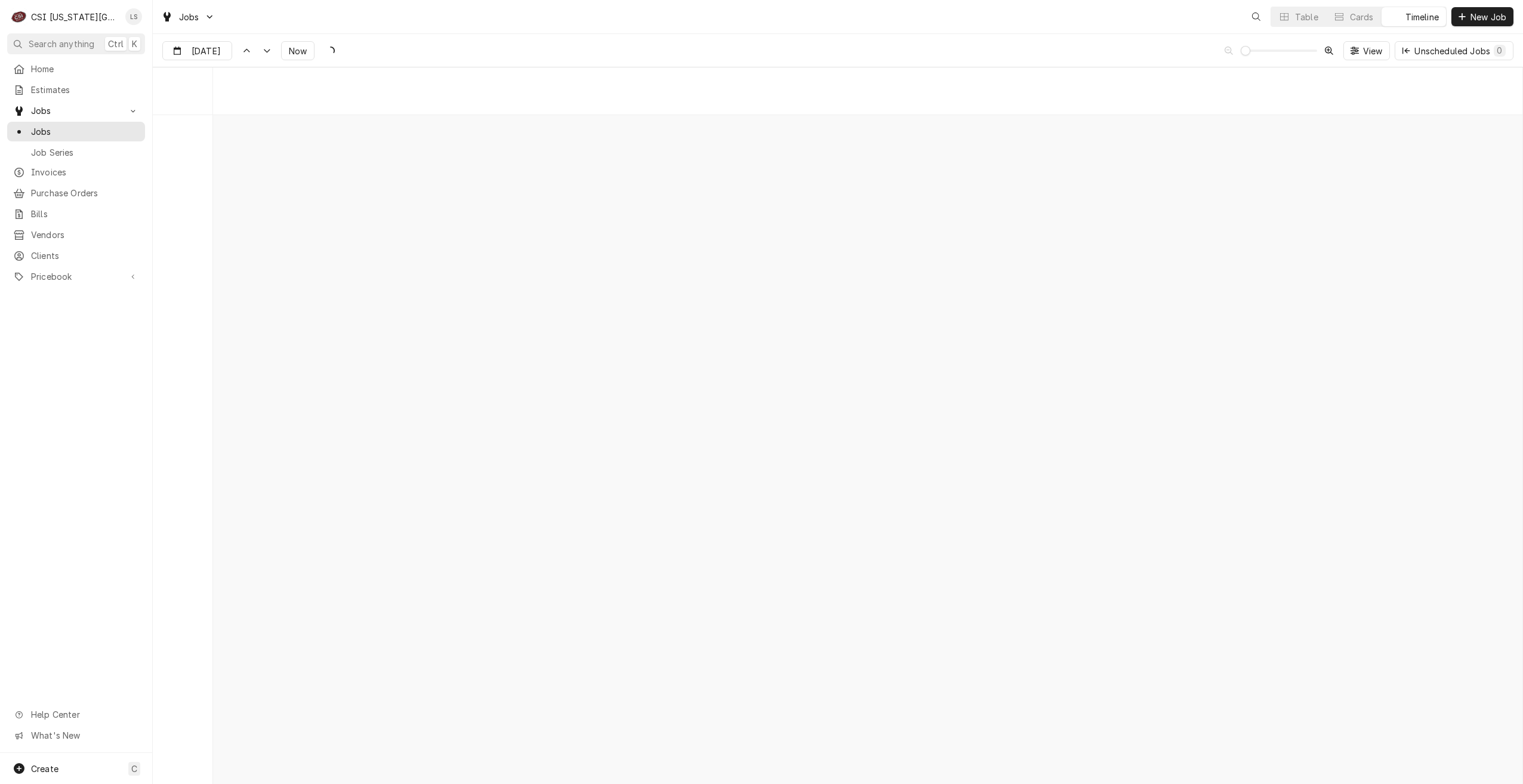
scroll to position [13700, 0]
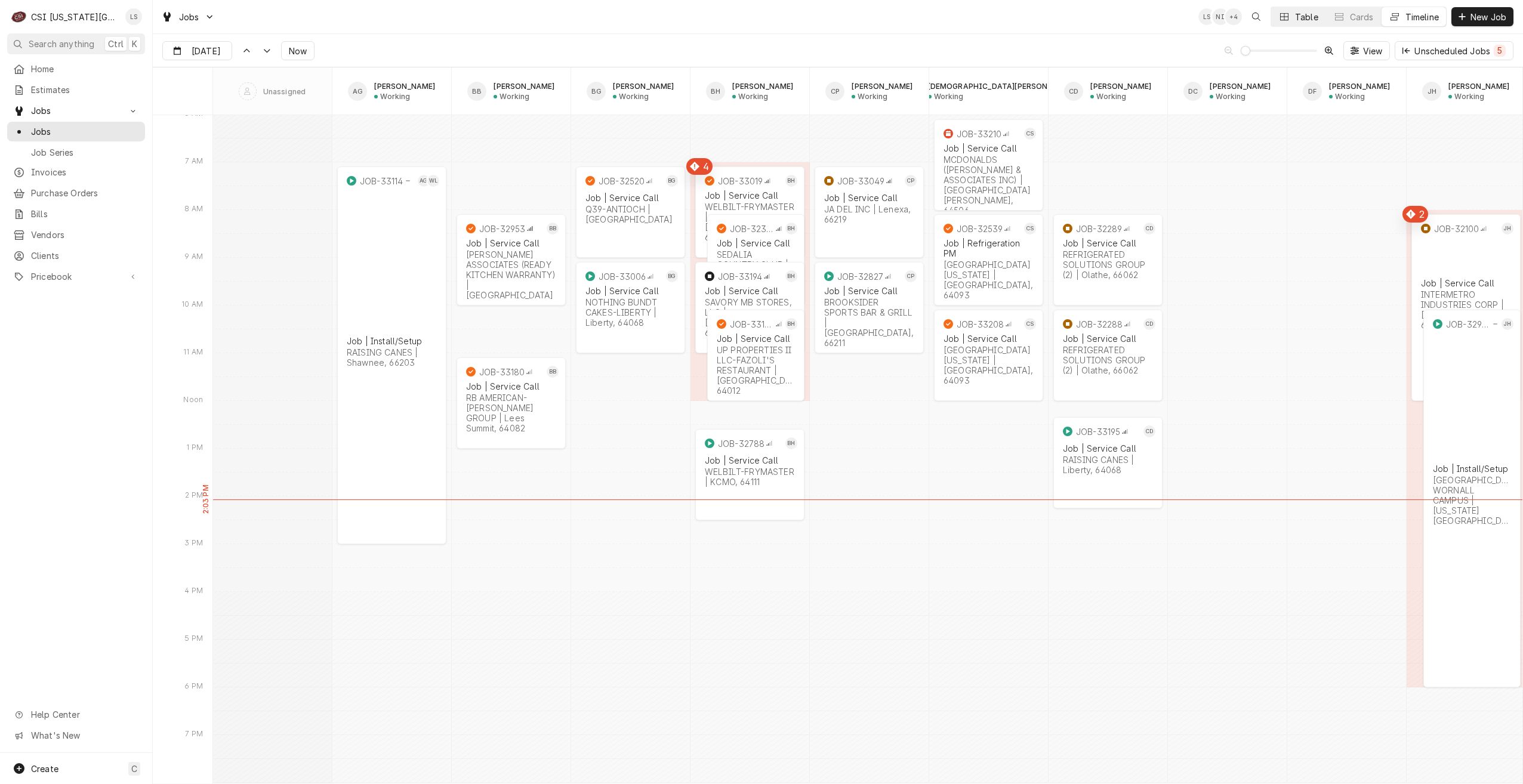
click at [1284, 16] on icon "Dynamic Content Wrapper" at bounding box center [1284, 16] width 8 height 8
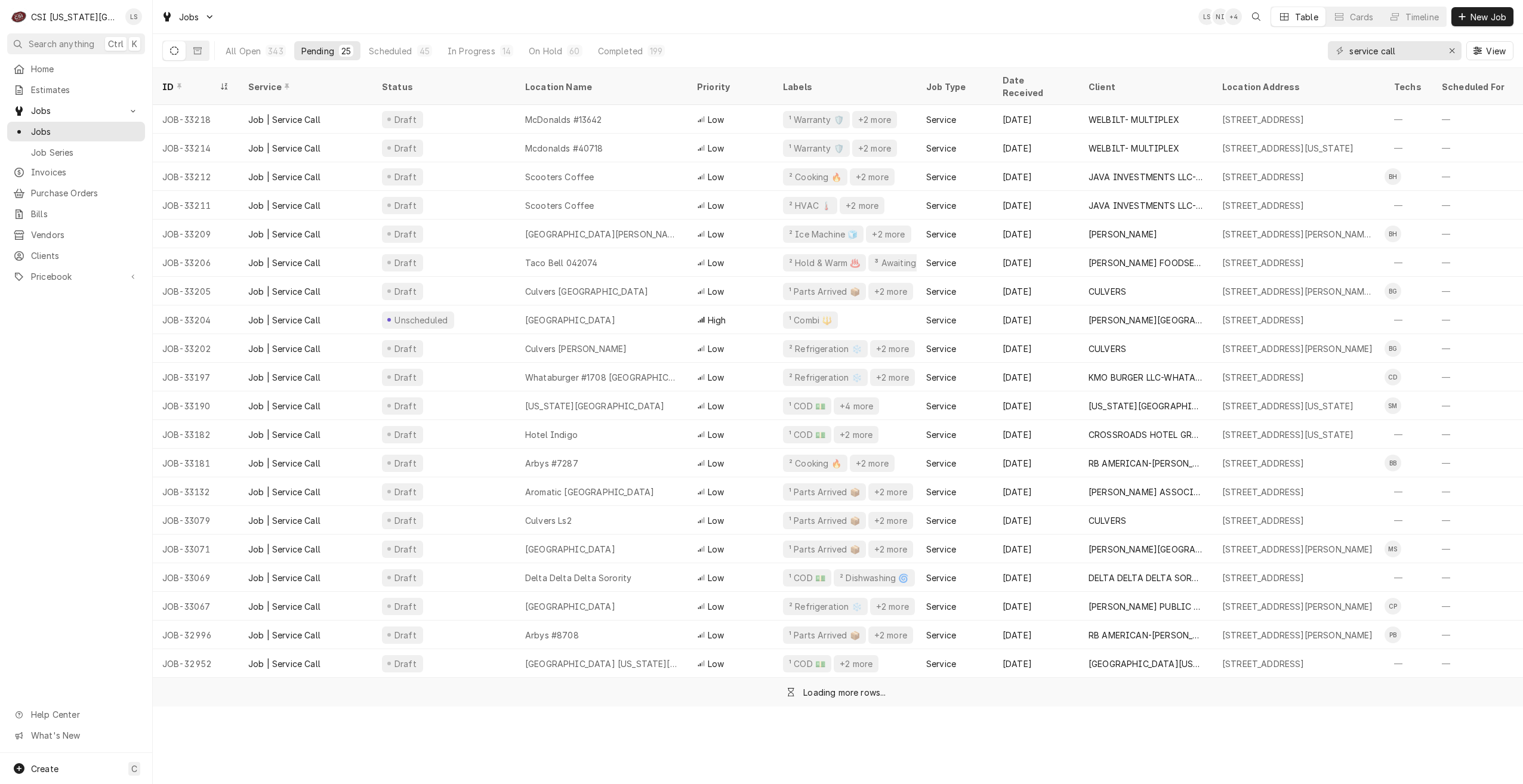
click at [670, 28] on div "Jobs LS NI + 4 Table Cards Timeline New Job" at bounding box center [838, 16] width 1370 height 34
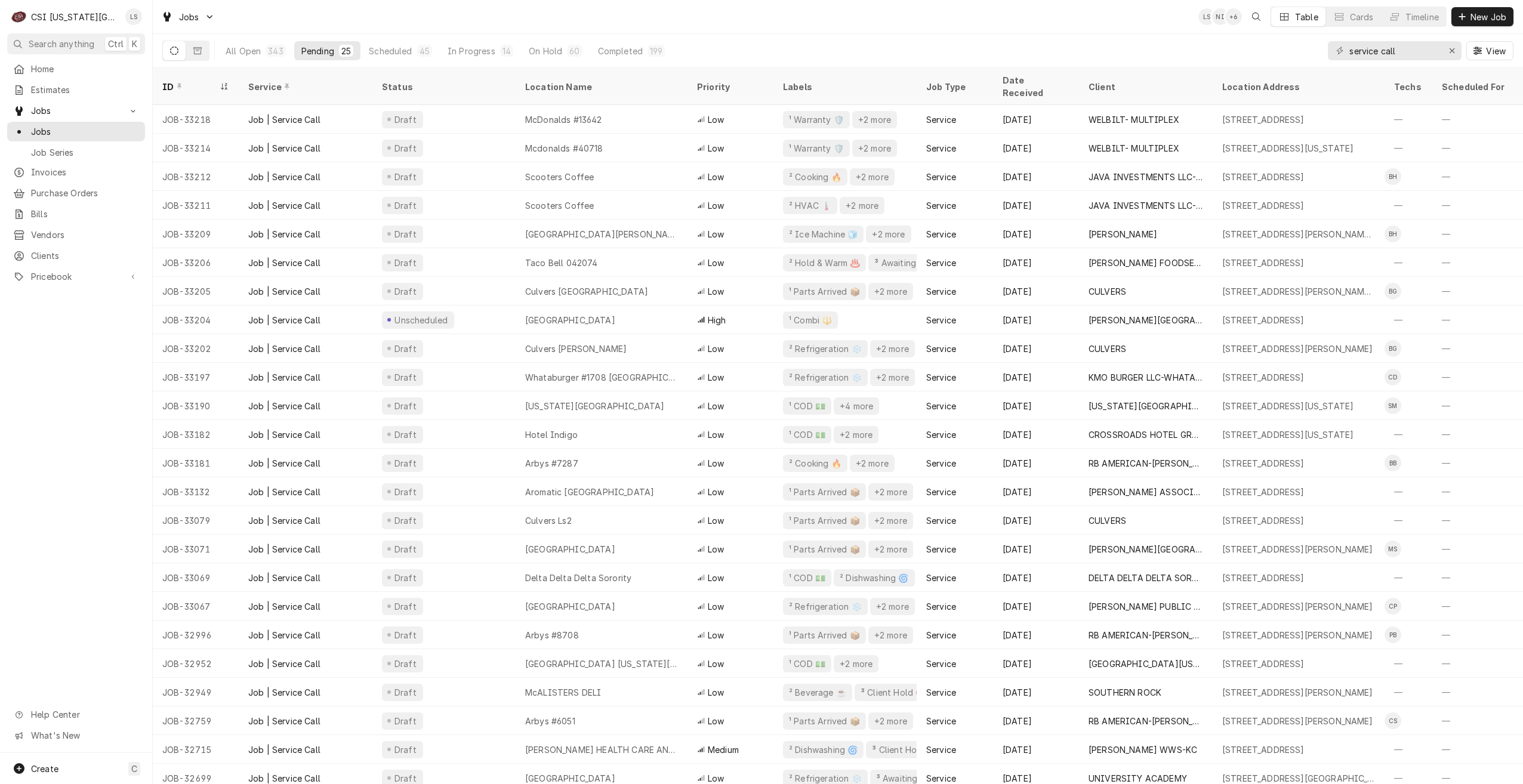
click at [670, 28] on div "Jobs LS NI + 6 Table Cards Timeline New Job" at bounding box center [838, 16] width 1370 height 34
click at [833, 12] on div "Jobs LS NI + 6 Table Cards Timeline New Job" at bounding box center [838, 16] width 1370 height 34
drag, startPoint x: 1417, startPoint y: 58, endPoint x: 1325, endPoint y: 55, distance: 92.0
click at [1325, 55] on div "All Open 343 Pending 25 Scheduled 45 In Progress 14 On Hold 60 Completed 199 se…" at bounding box center [838, 51] width 1351 height 34
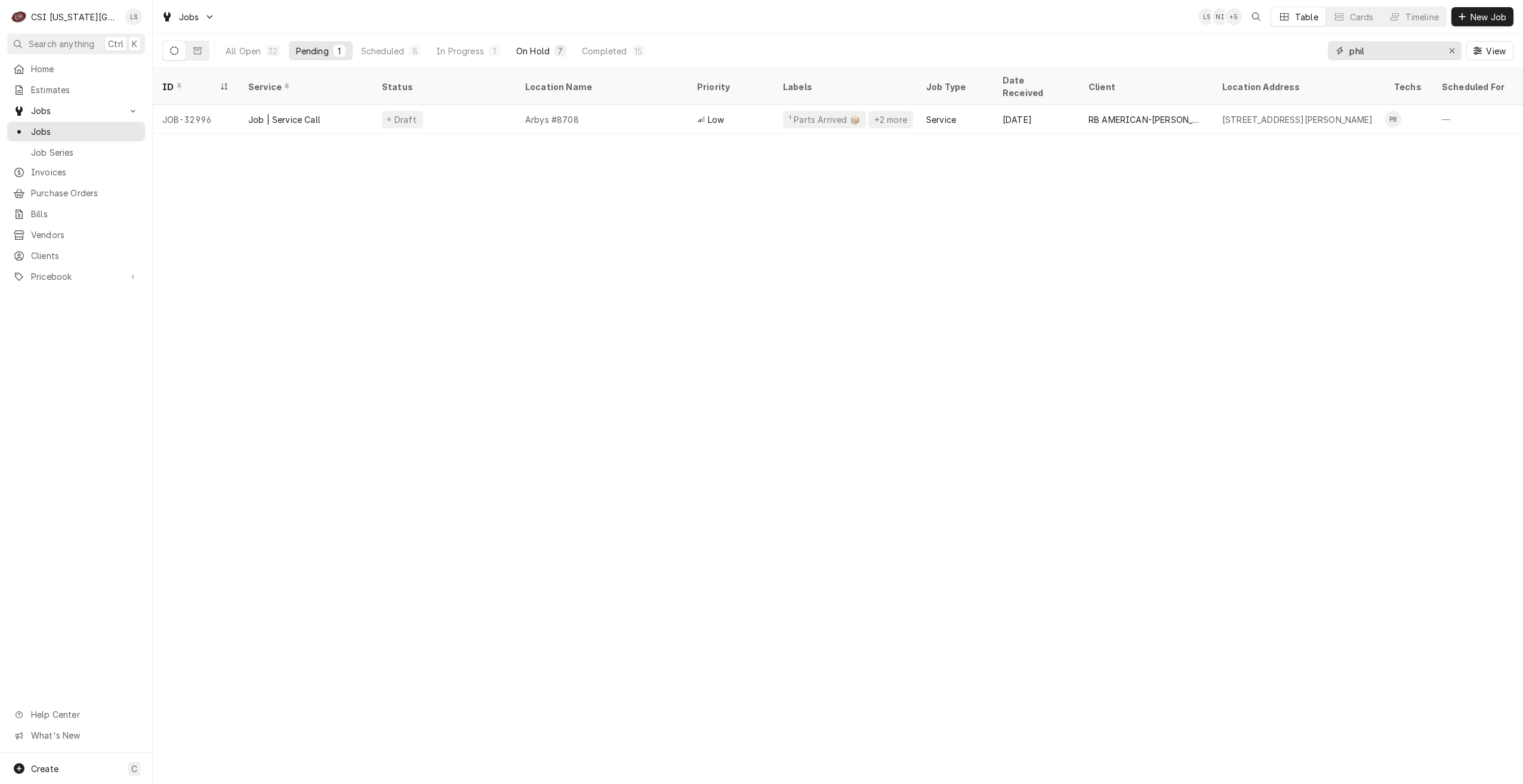
type input "phil"
click at [536, 48] on div "On Hold" at bounding box center [533, 51] width 34 height 12
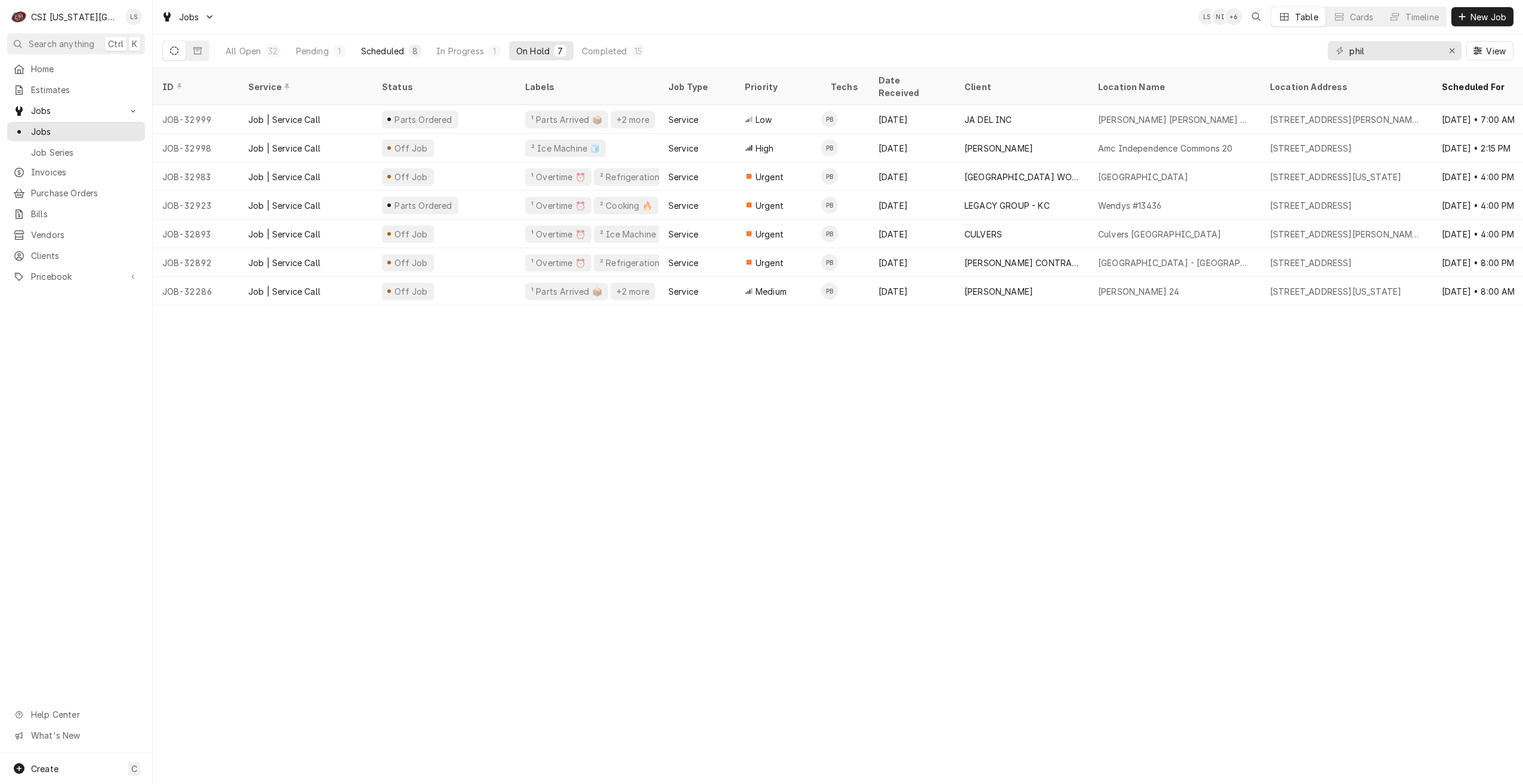
click at [404, 56] on div "Scheduled" at bounding box center [382, 51] width 43 height 12
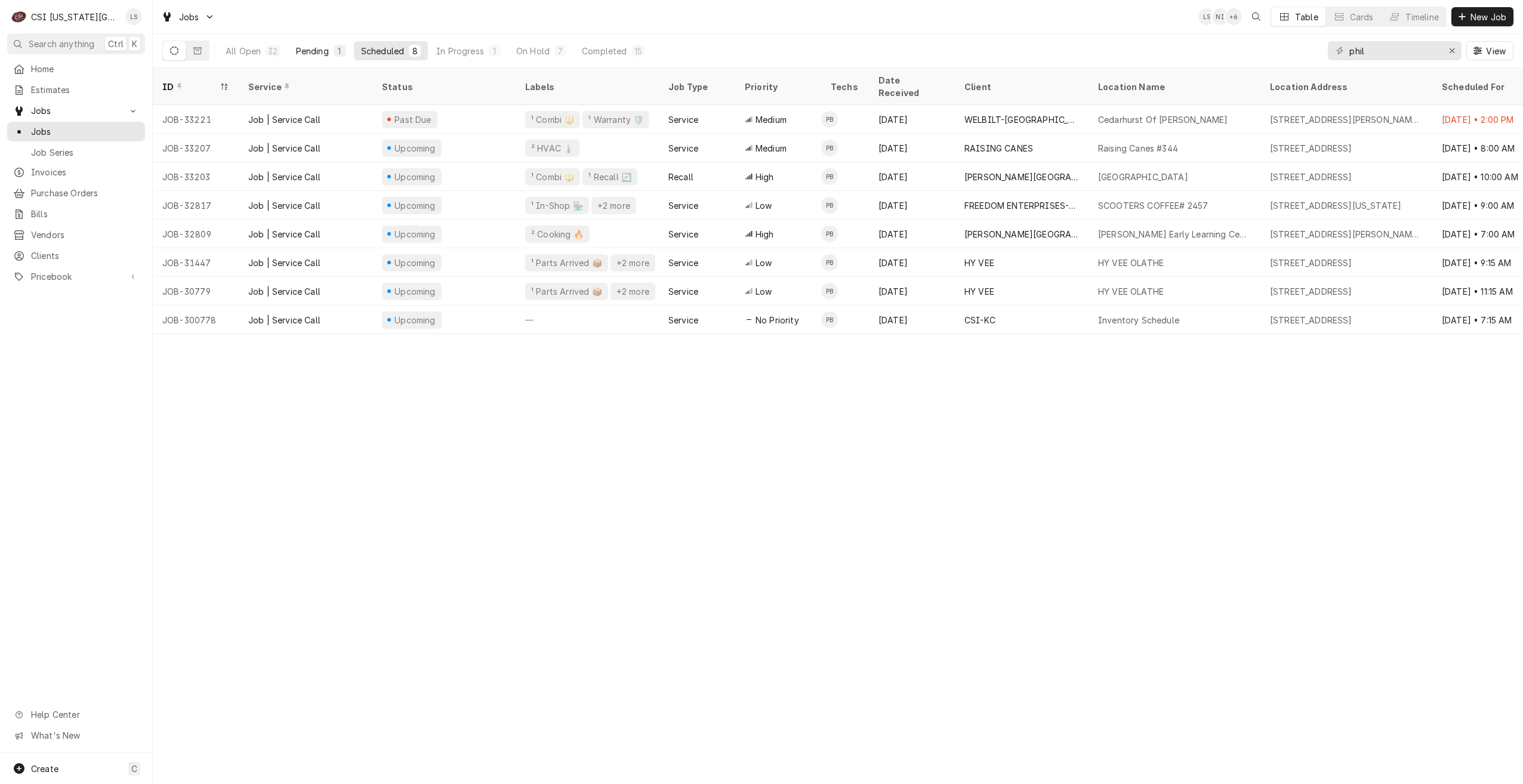
click at [310, 47] on div "Pending" at bounding box center [312, 51] width 33 height 12
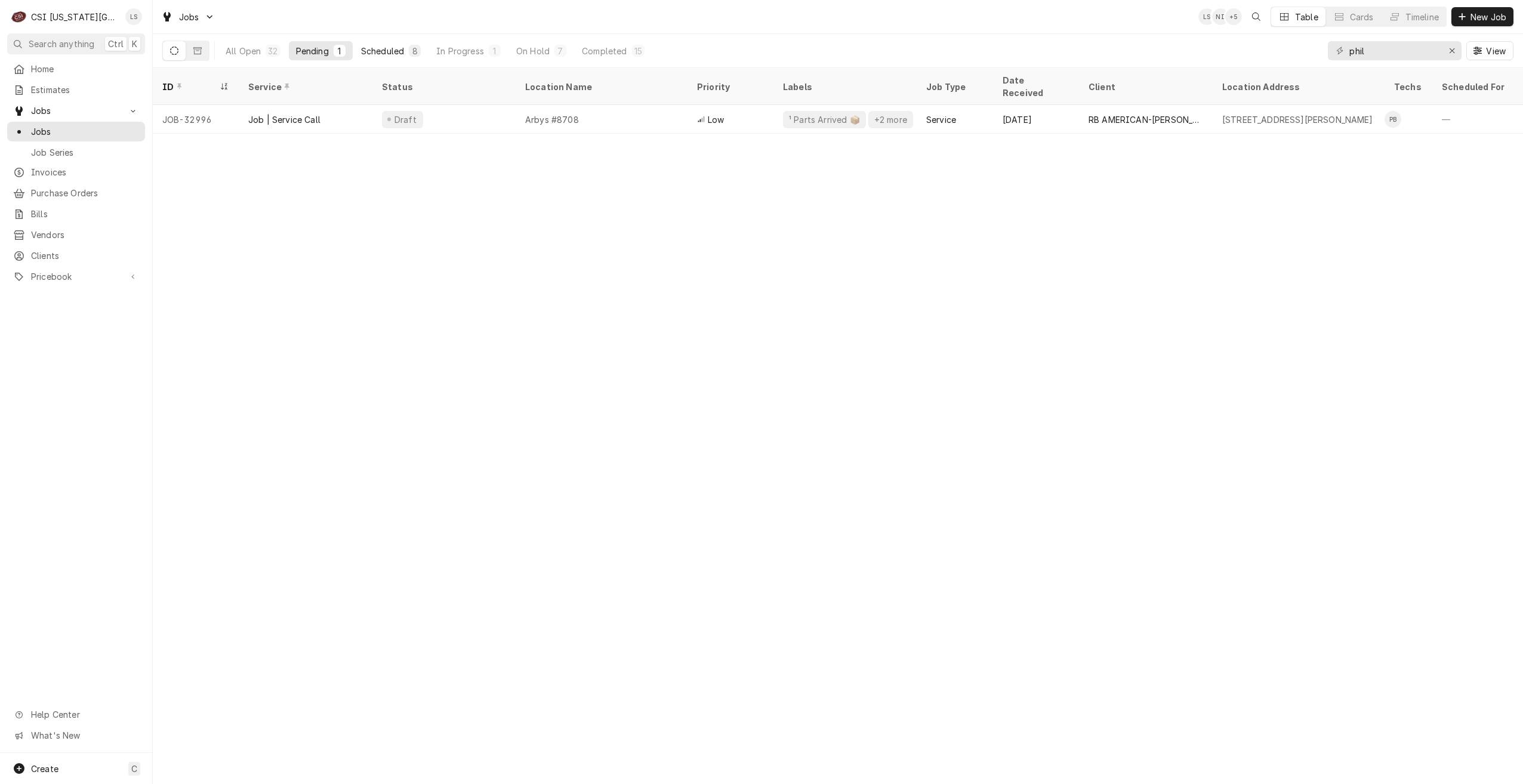
click at [376, 47] on div "Scheduled" at bounding box center [382, 51] width 43 height 12
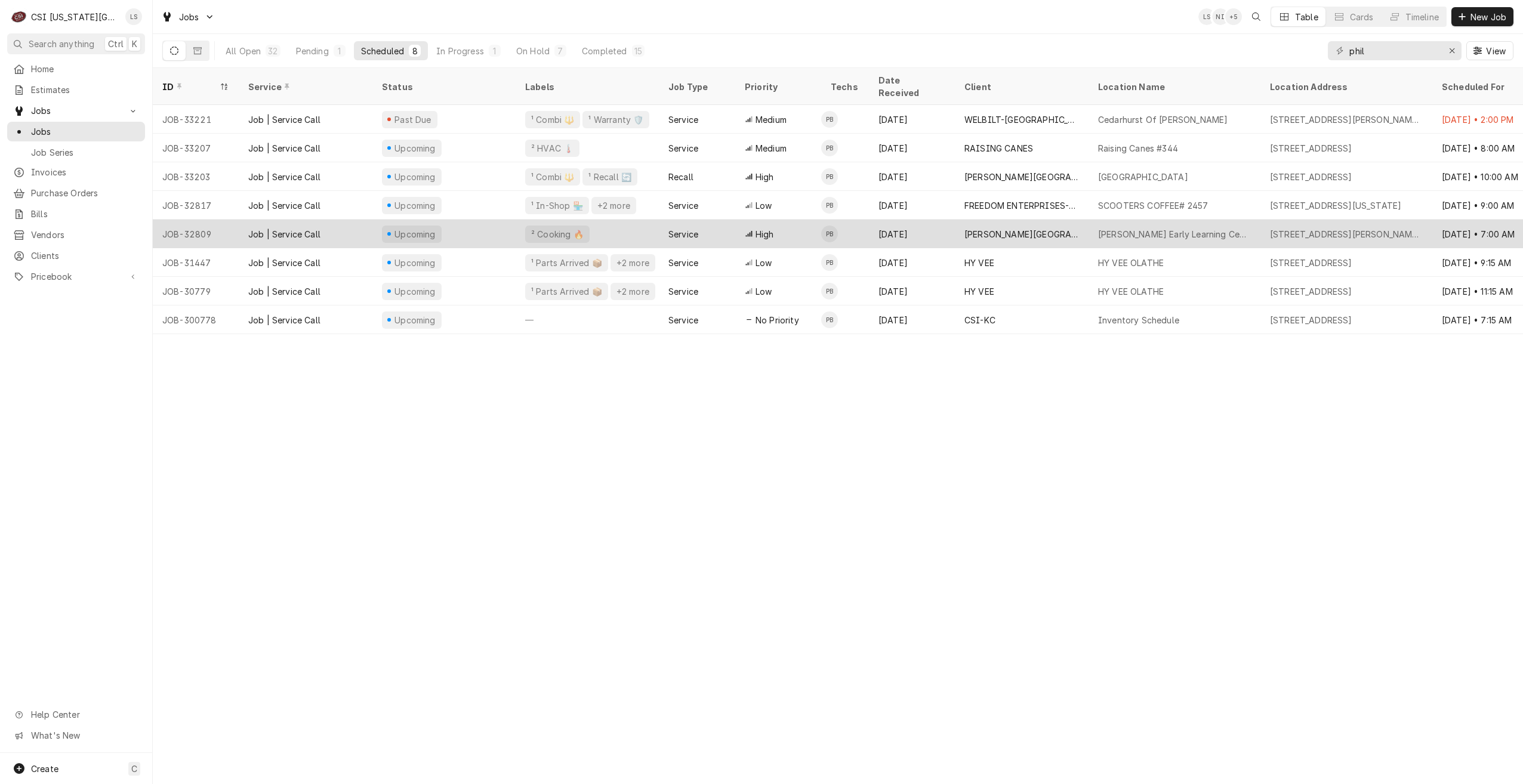
click at [958, 225] on div "HICKMAN MILLS SCHOOL DISTRICT" at bounding box center [1021, 234] width 134 height 29
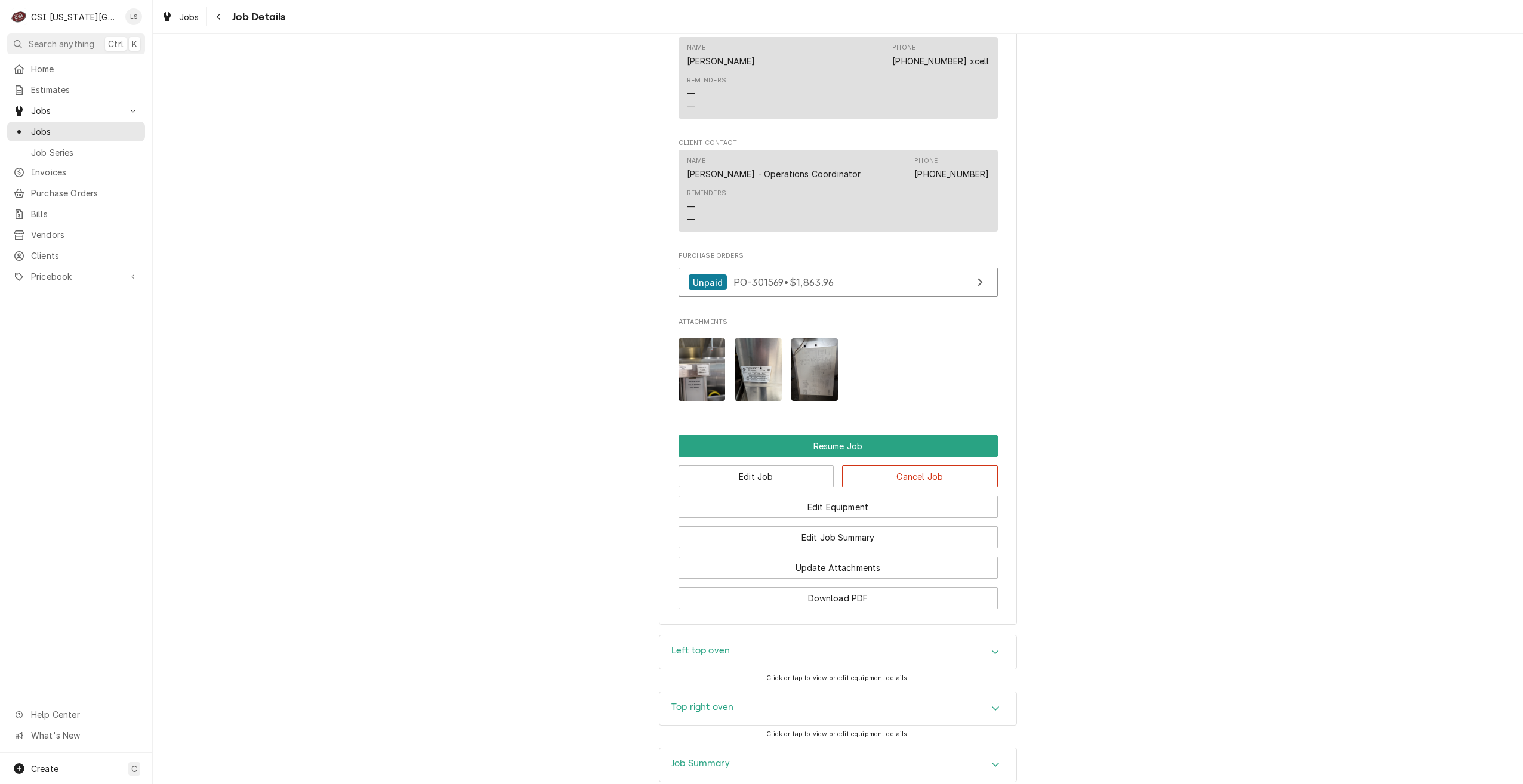
scroll to position [1389, 0]
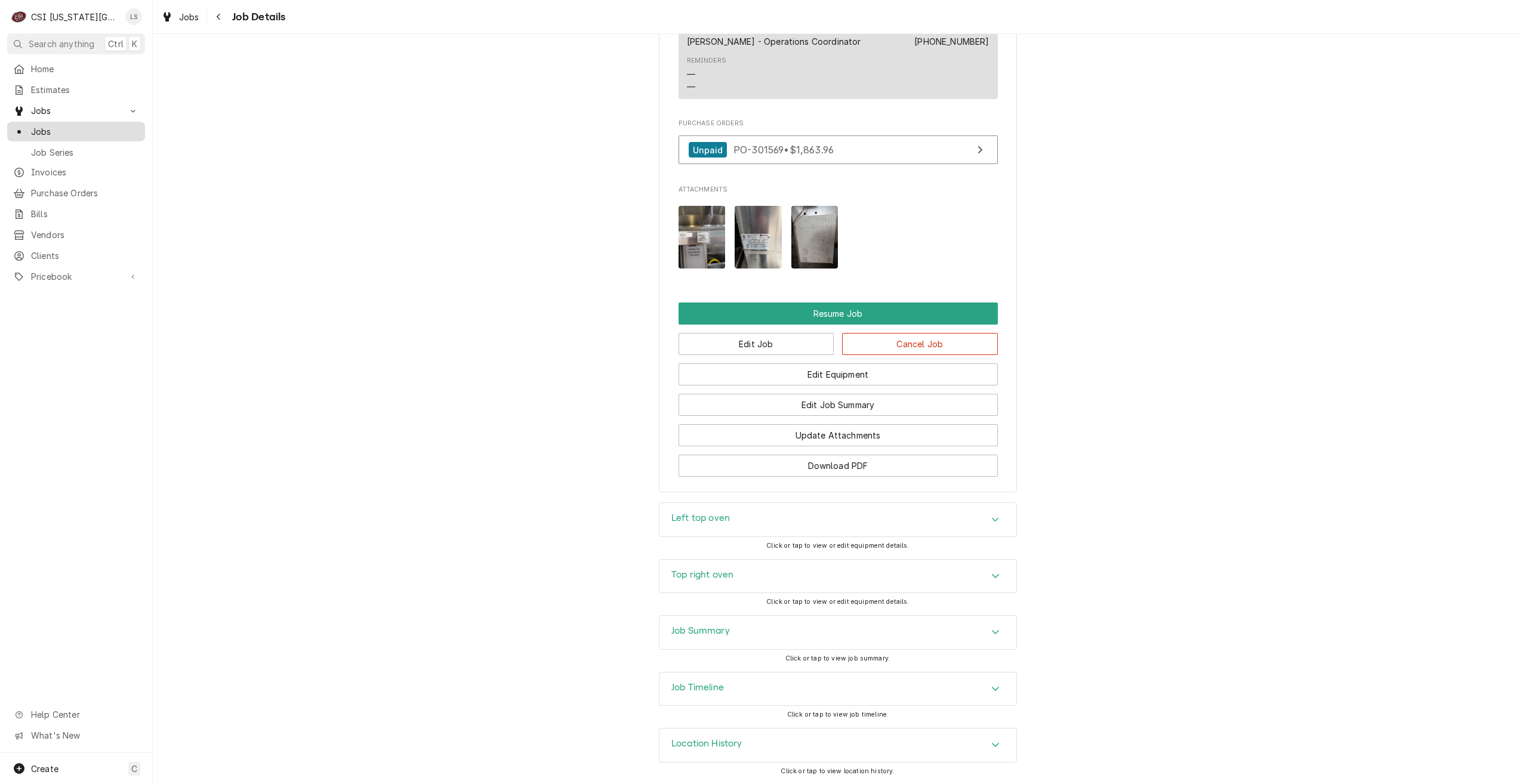
click at [125, 134] on div "Jobs" at bounding box center [76, 131] width 133 height 15
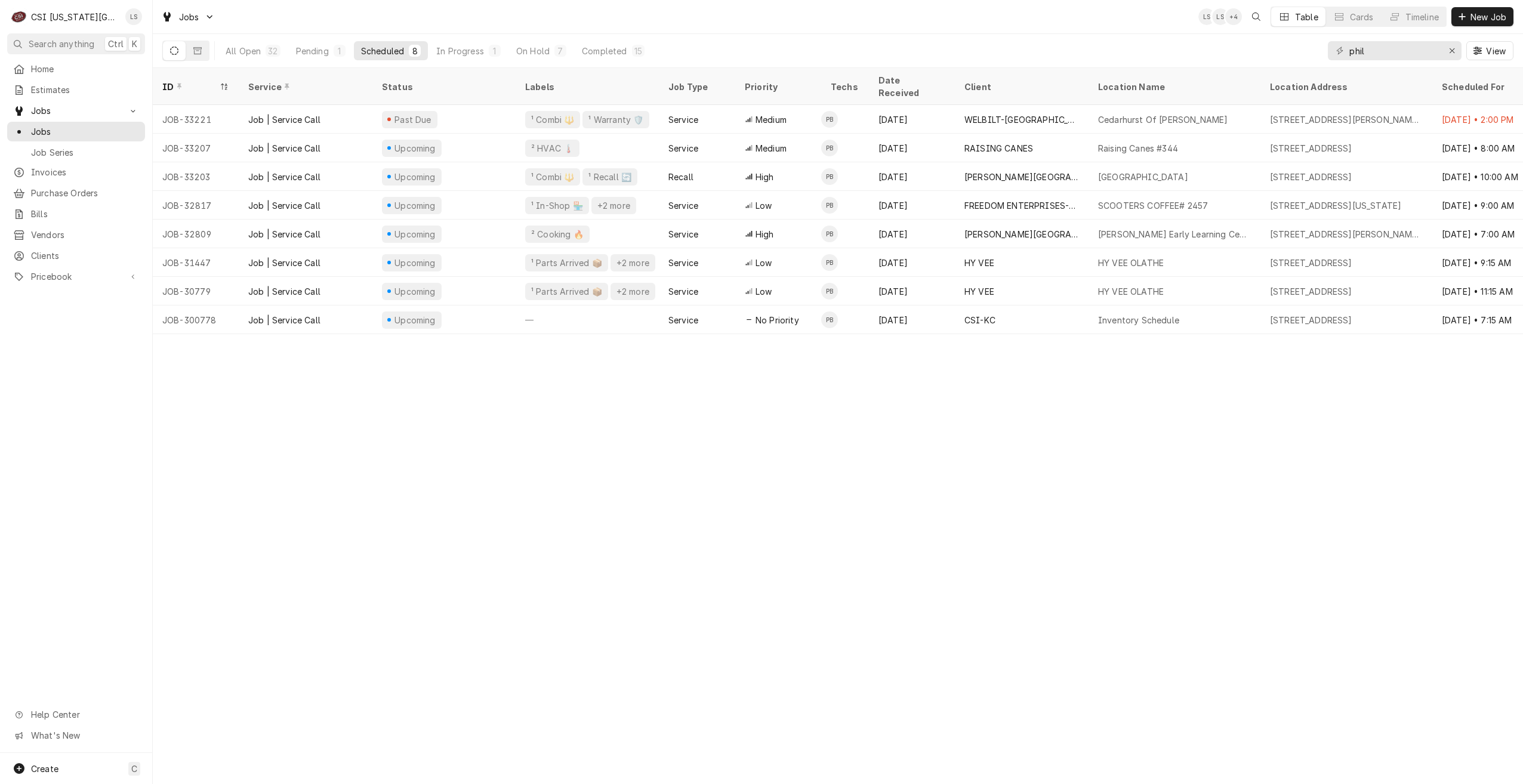
click at [516, 23] on div "Jobs LS LS + 4 Table Cards Timeline New Job" at bounding box center [838, 16] width 1370 height 34
click at [312, 45] on div "Pending" at bounding box center [312, 51] width 33 height 12
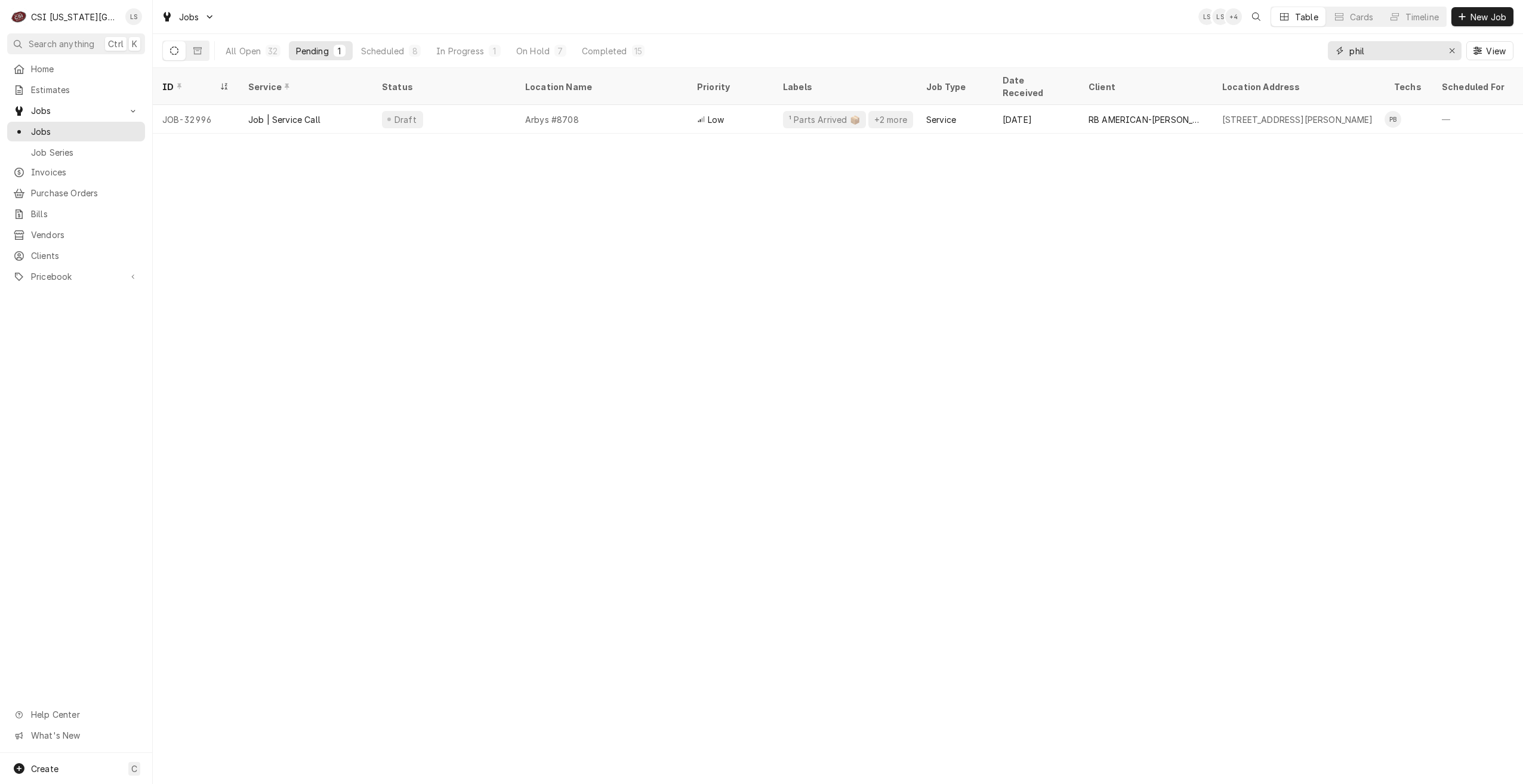
click at [1375, 54] on input "phil" at bounding box center [1394, 51] width 90 height 19
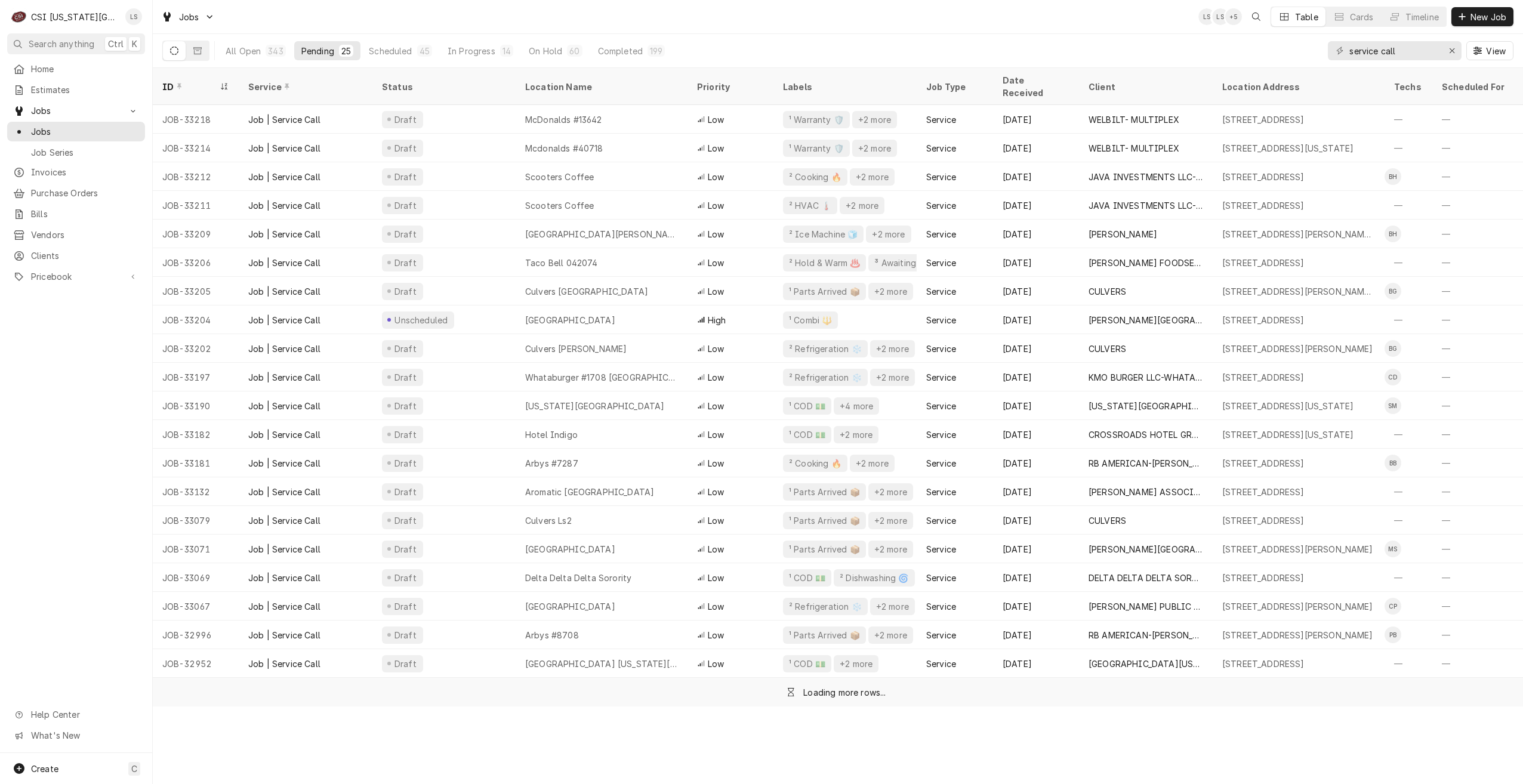
click at [935, 10] on div "Jobs LS LS + 5 Table Cards Timeline New Job" at bounding box center [838, 16] width 1370 height 34
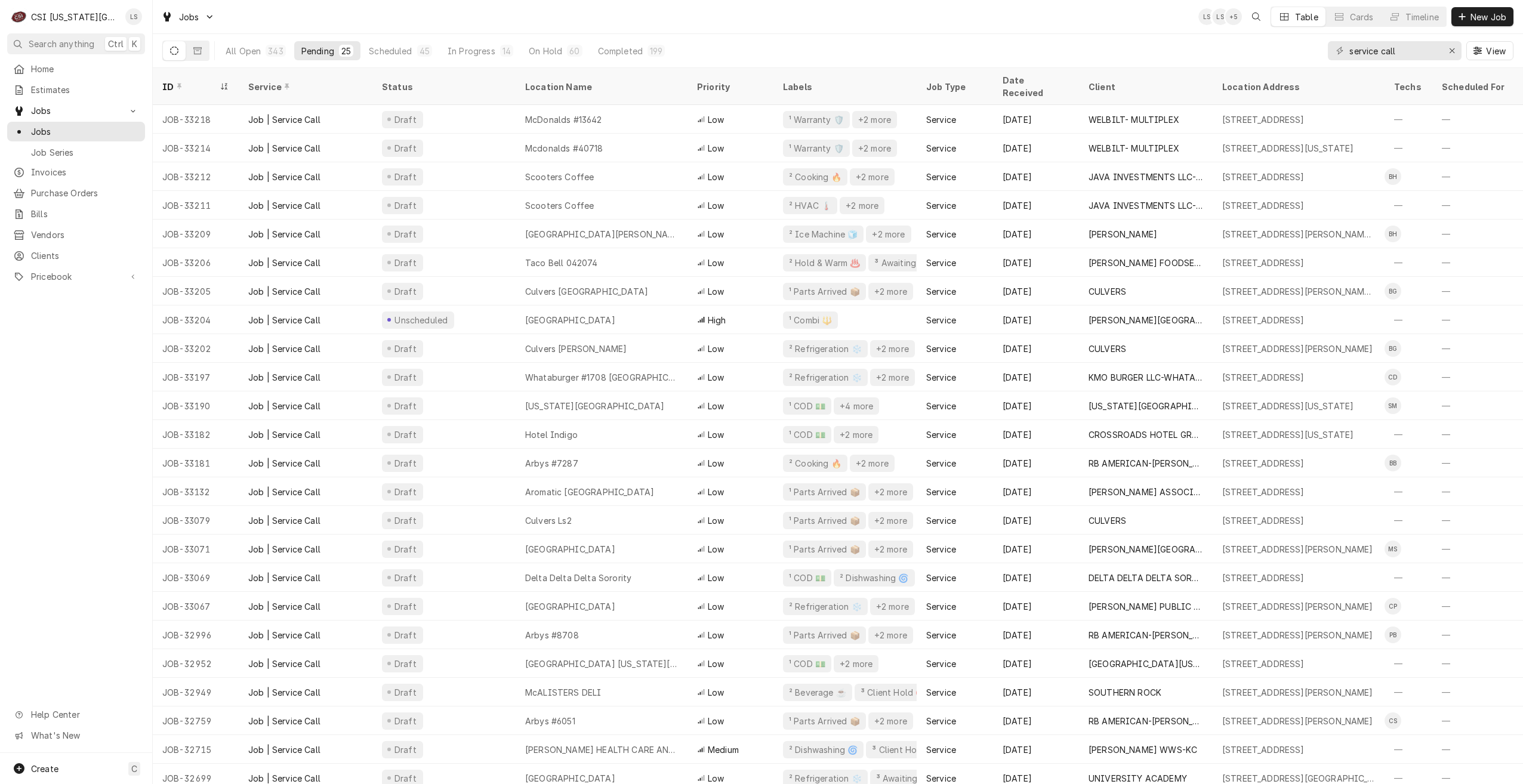
click at [668, 19] on div "Jobs LS LS + 5 Table Cards Timeline New Job" at bounding box center [838, 16] width 1370 height 34
click at [1053, 29] on div "Jobs LS LS + 4 Table Cards Timeline New Job" at bounding box center [838, 16] width 1370 height 34
click at [1050, 12] on div "Jobs LS LS + 5 Table Cards Timeline New Job" at bounding box center [838, 16] width 1370 height 34
click at [1050, 12] on div "Jobs LS LS + 6 Table Cards Timeline New Job" at bounding box center [838, 16] width 1370 height 34
click at [853, 14] on div "Jobs LS LS + 5 Table Cards Timeline New Job" at bounding box center [838, 16] width 1370 height 34
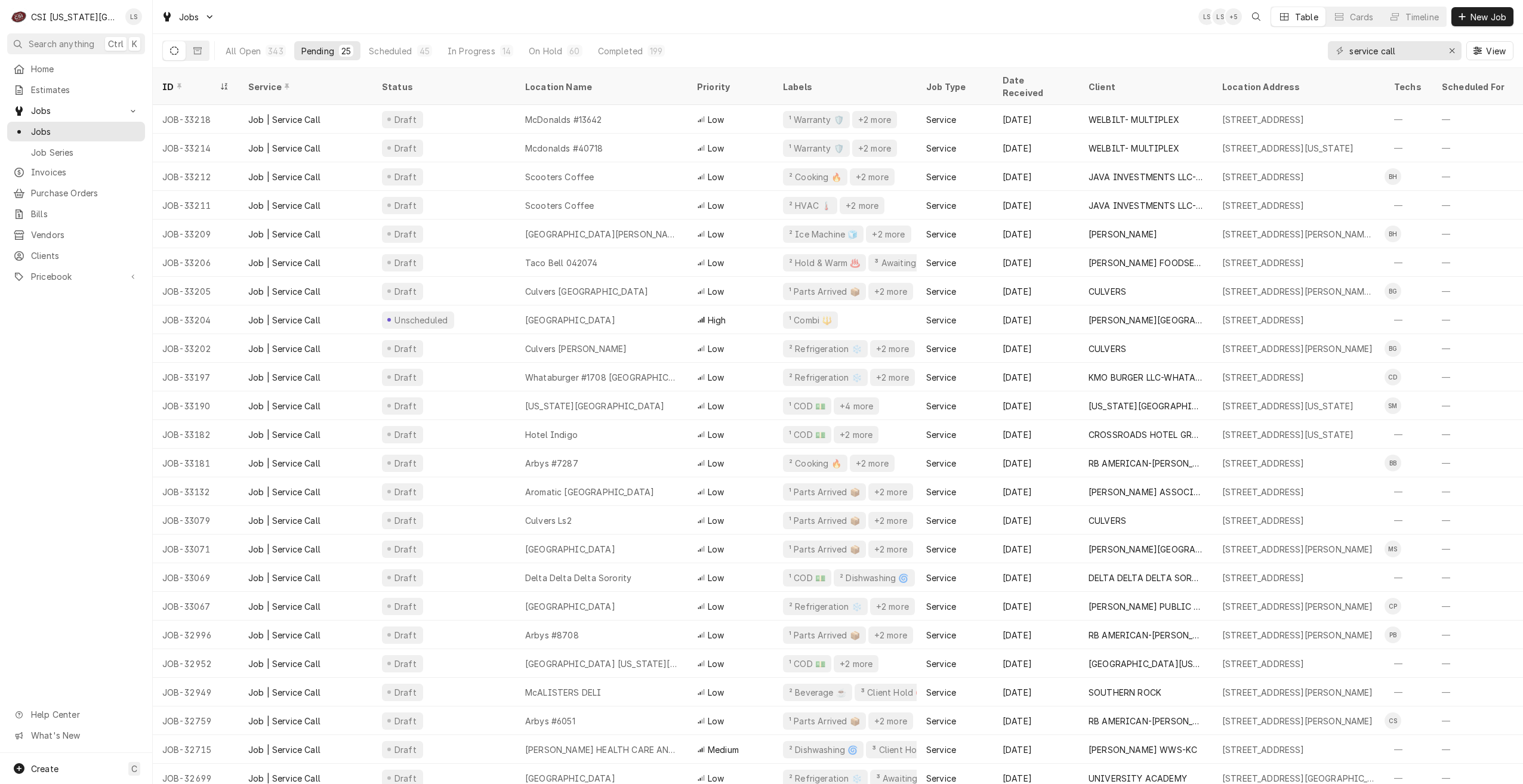
click at [853, 14] on div "Jobs LS LS + 5 Table Cards Timeline New Job" at bounding box center [838, 16] width 1370 height 34
click at [878, 22] on div "Jobs LS LS + 5 Table Cards Timeline New Job" at bounding box center [838, 16] width 1370 height 34
click at [505, 18] on div "Jobs LS LS + 5 Table Cards Timeline New Job" at bounding box center [838, 16] width 1370 height 34
click at [514, 22] on div "Jobs LS LS + 6 Table Cards Timeline New Job" at bounding box center [838, 16] width 1370 height 34
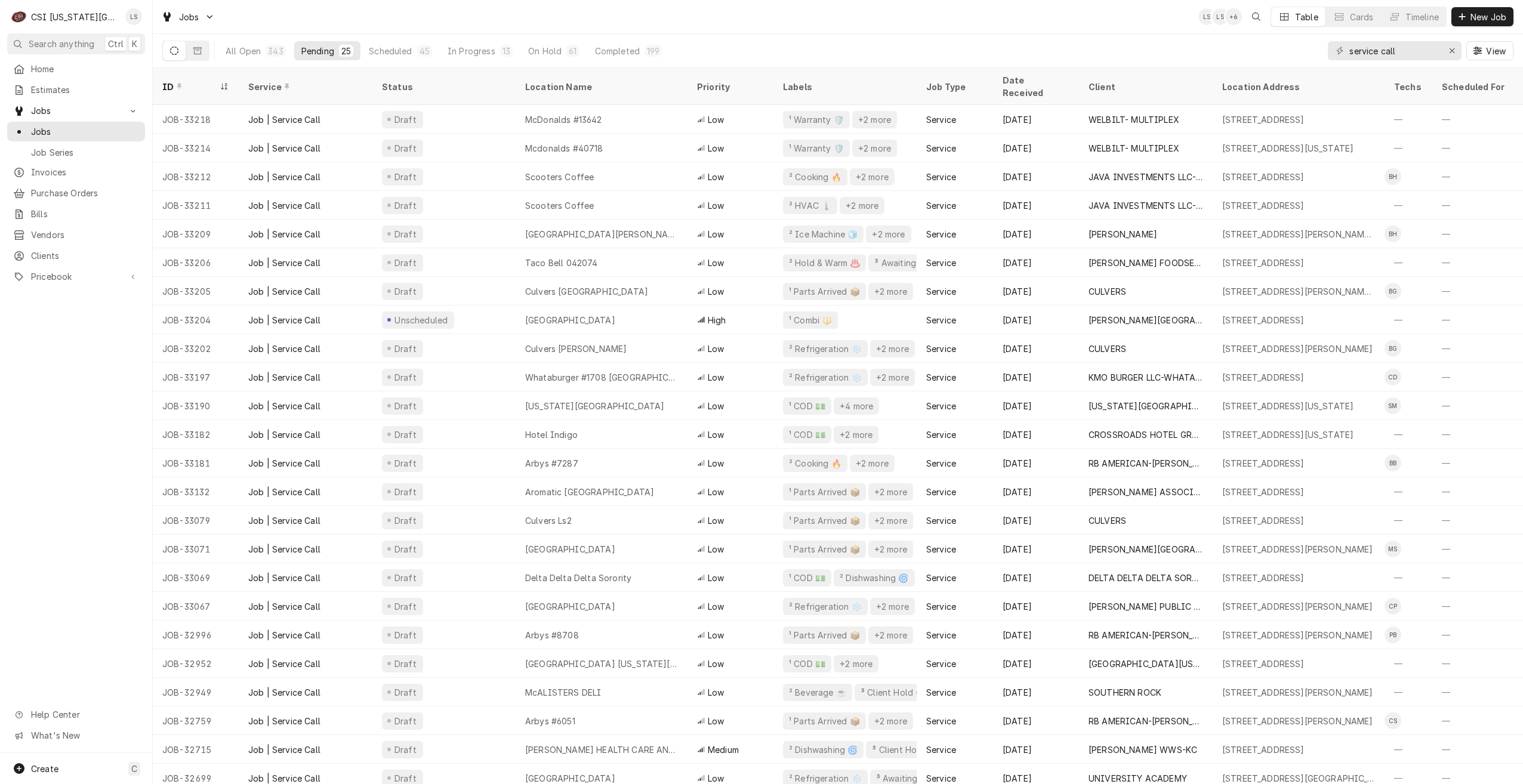
click at [550, 18] on div "Jobs LS LS + 6 Table Cards Timeline New Job" at bounding box center [838, 16] width 1370 height 34
click at [1069, 29] on div "Jobs LS LS + 6 Table Cards Timeline New Job" at bounding box center [838, 16] width 1370 height 34
drag, startPoint x: 1398, startPoint y: 53, endPoint x: 1262, endPoint y: 46, distance: 136.2
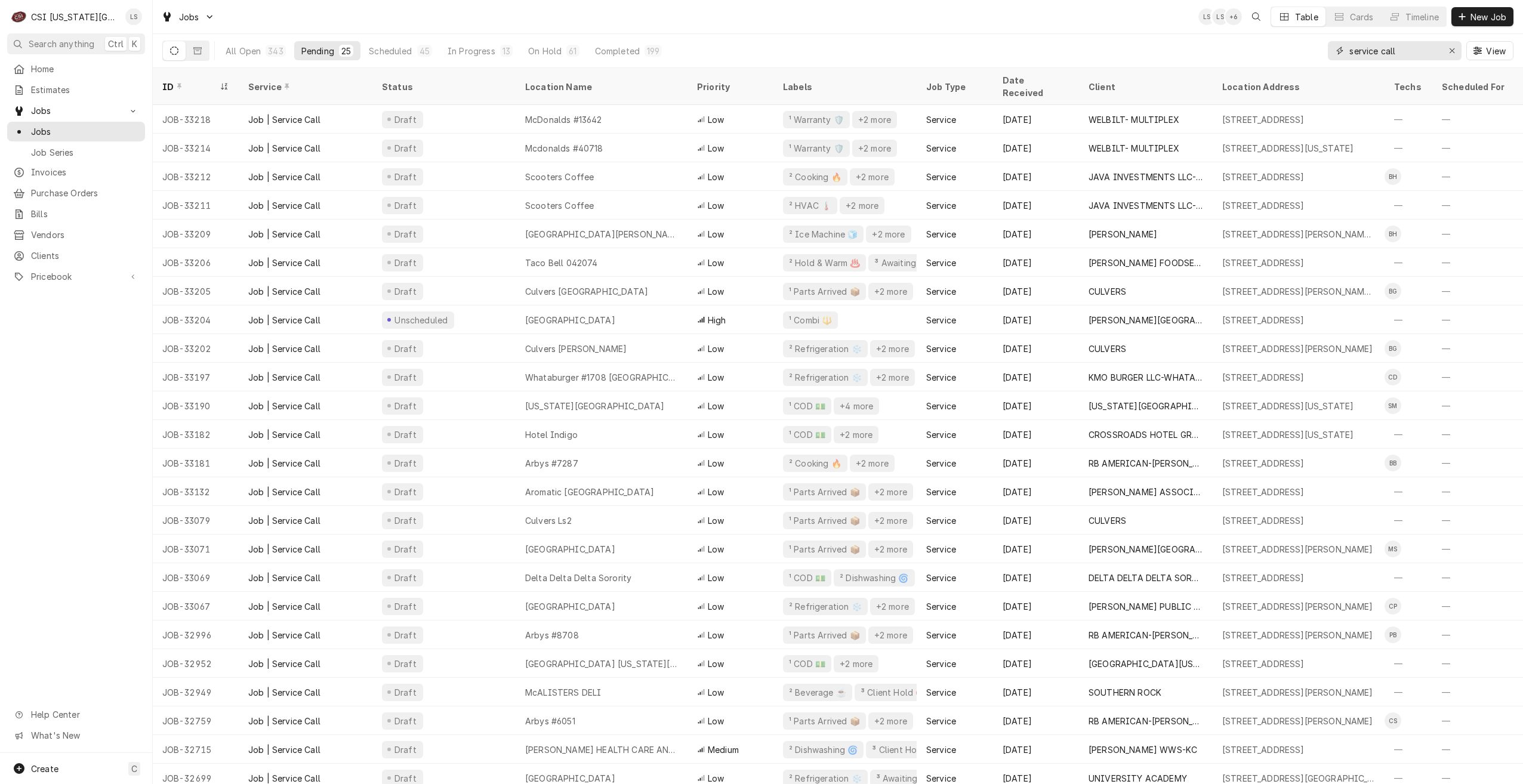
click at [1262, 46] on div "All Open 343 Pending 25 Scheduled 45 In Progress 13 On Hold 61 Completed 199 se…" at bounding box center [838, 51] width 1351 height 34
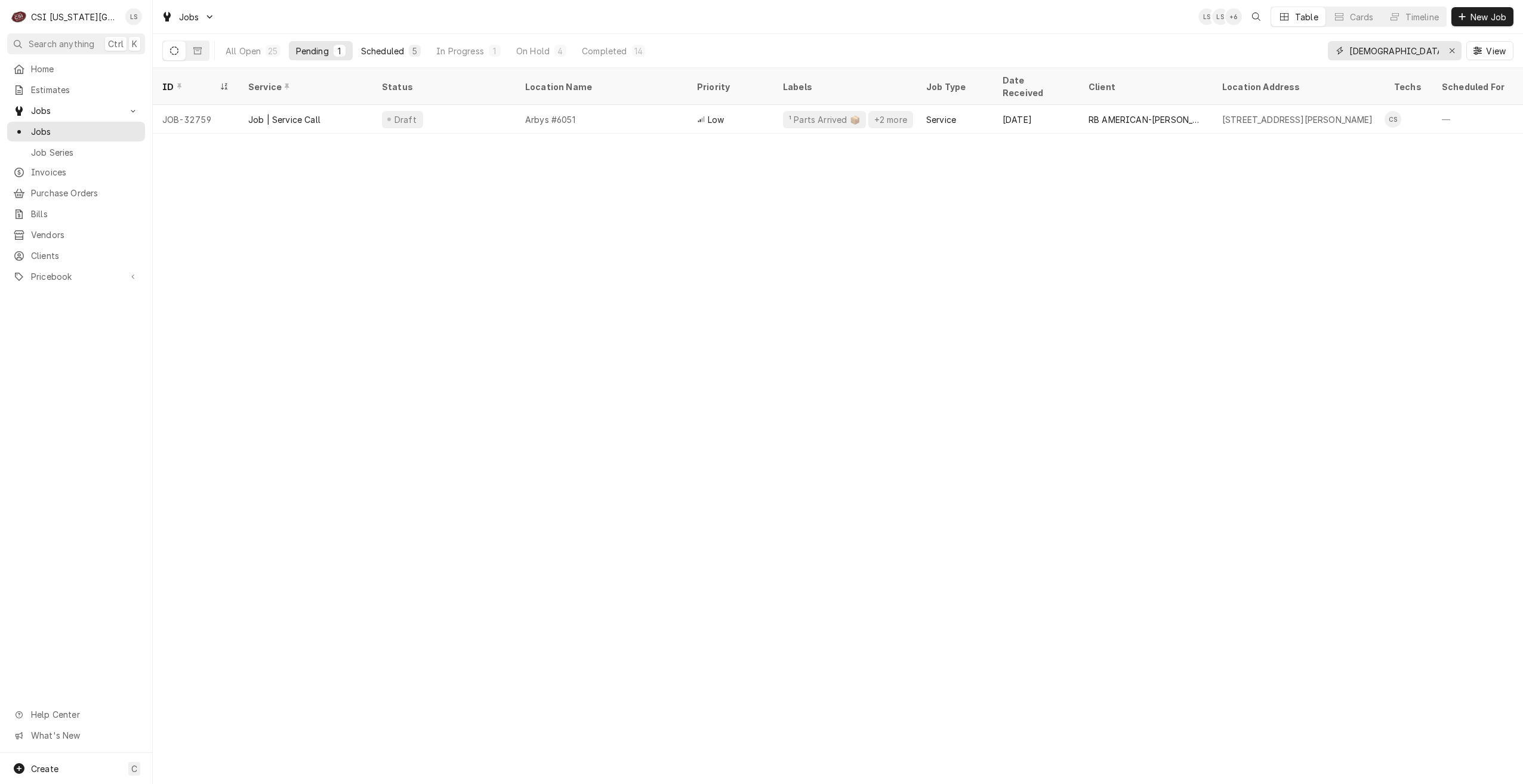
type input "christian"
click at [401, 51] on div "Scheduled" at bounding box center [382, 51] width 43 height 12
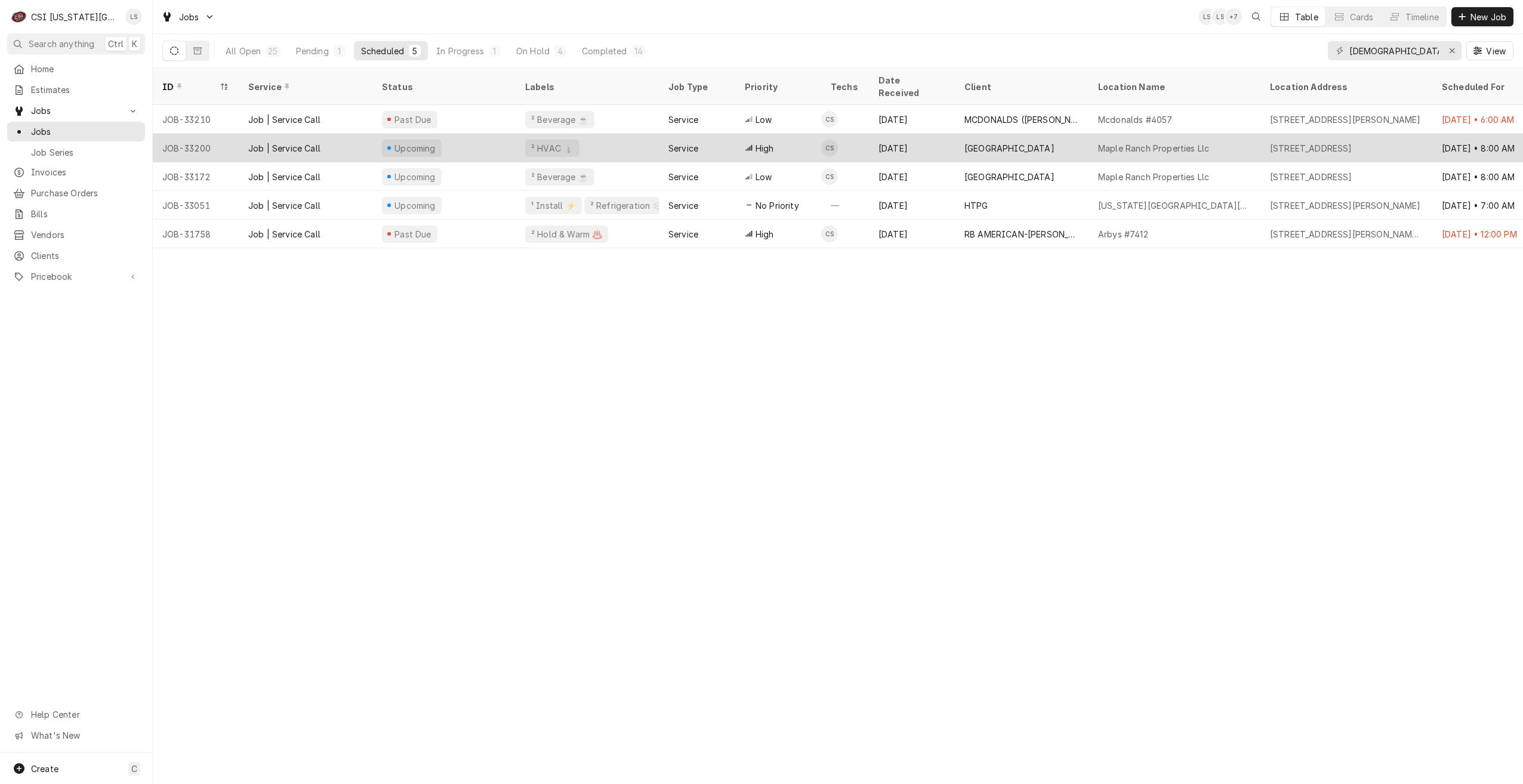
click at [1000, 142] on div "[GEOGRAPHIC_DATA]" at bounding box center [1009, 148] width 90 height 12
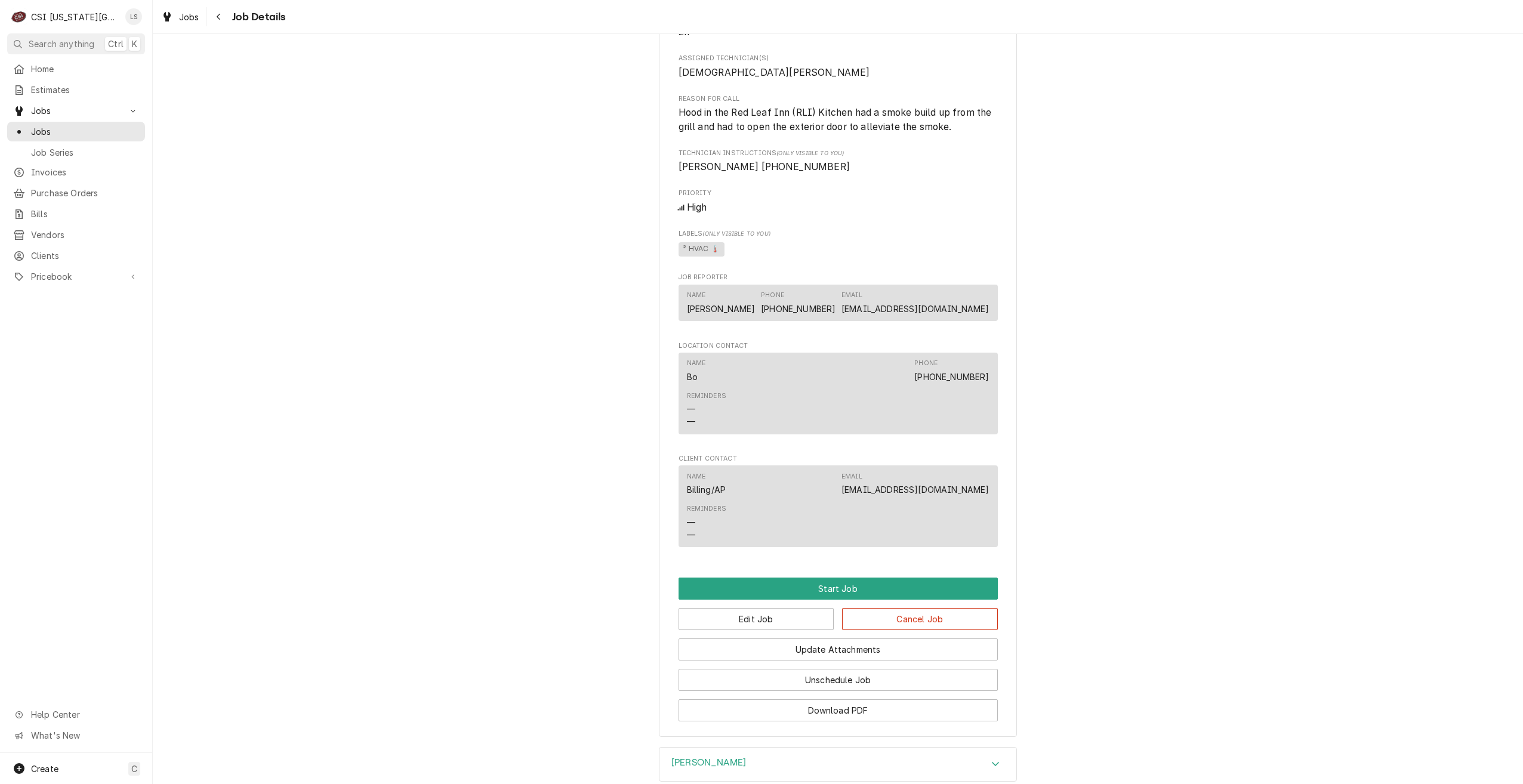
scroll to position [922, 0]
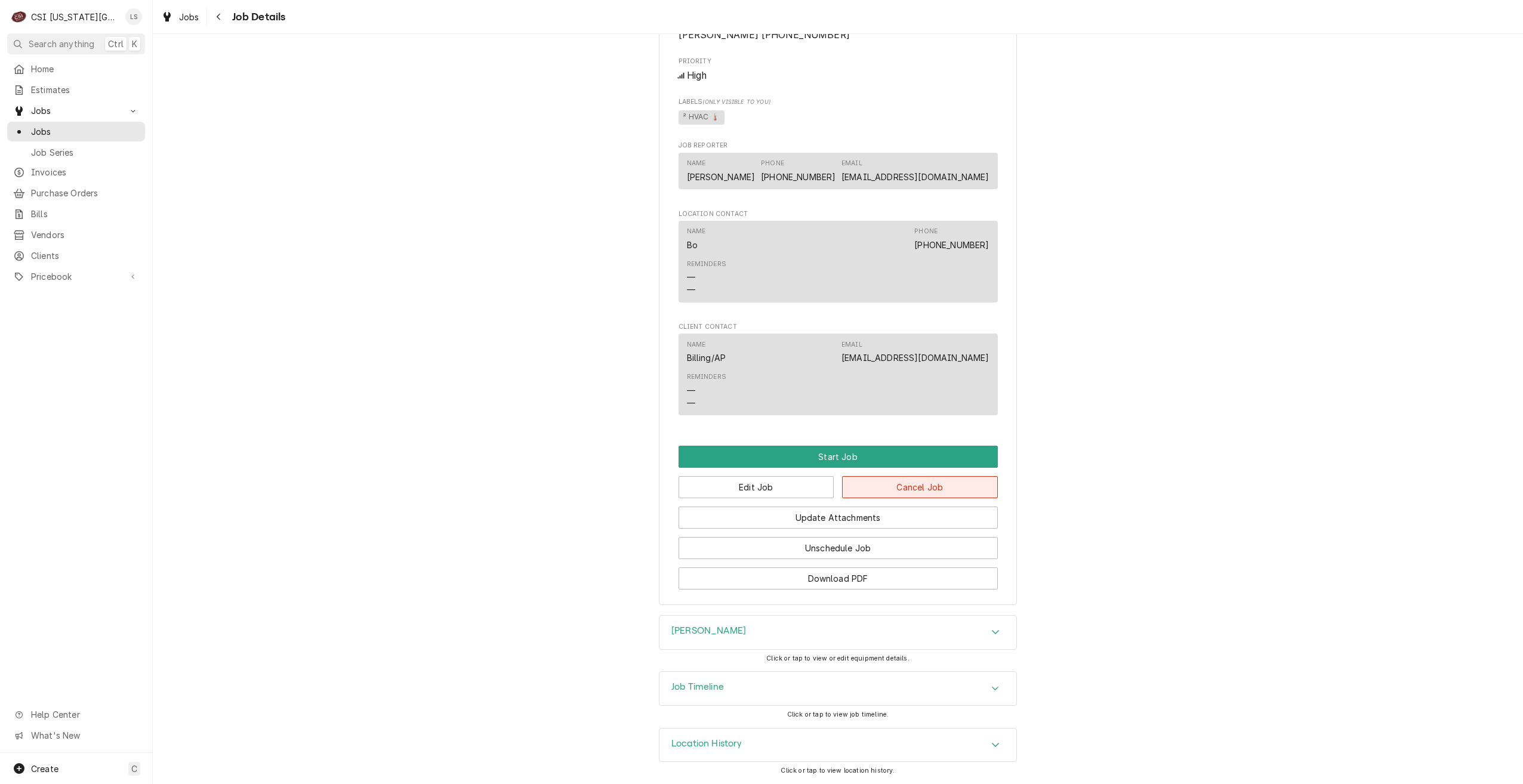
click at [919, 488] on button "Cancel Job" at bounding box center [920, 487] width 155 height 22
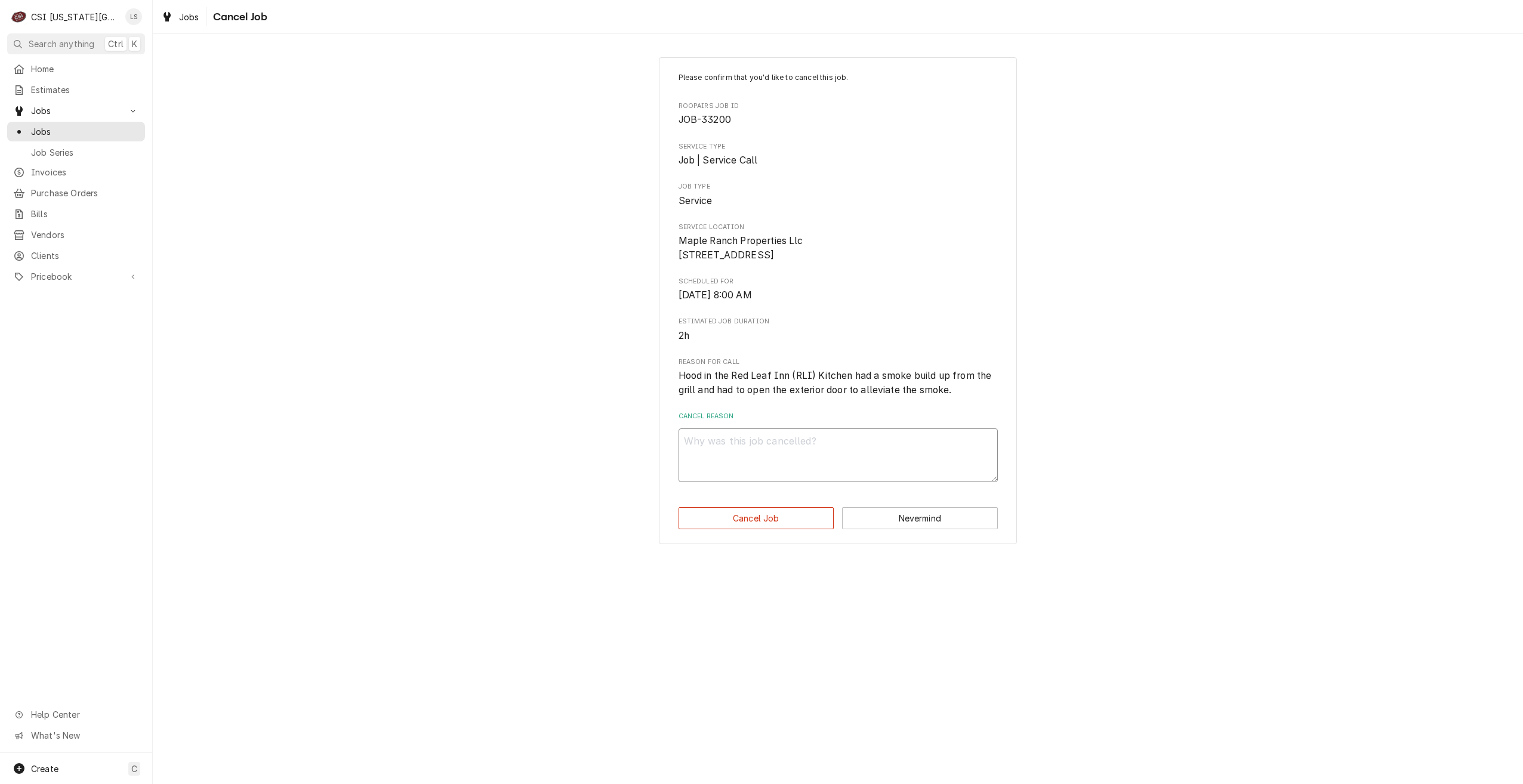
click at [898, 450] on textarea "Cancel Reason" at bounding box center [838, 455] width 319 height 53
type textarea "x"
type textarea "P"
type textarea "x"
type textarea "Pe"
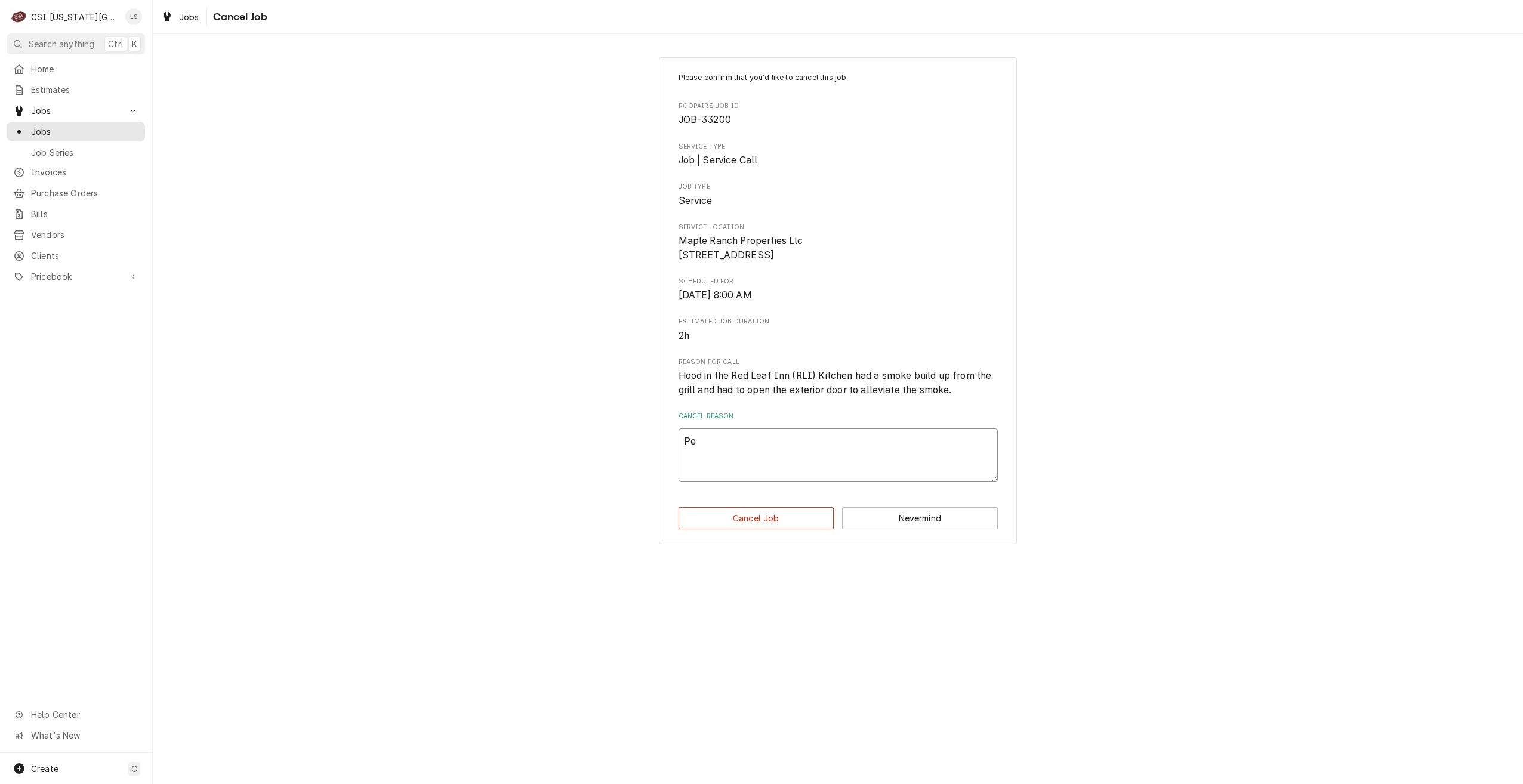
type textarea "x"
type textarea "Per"
type textarea "x"
type textarea "Per"
type textarea "x"
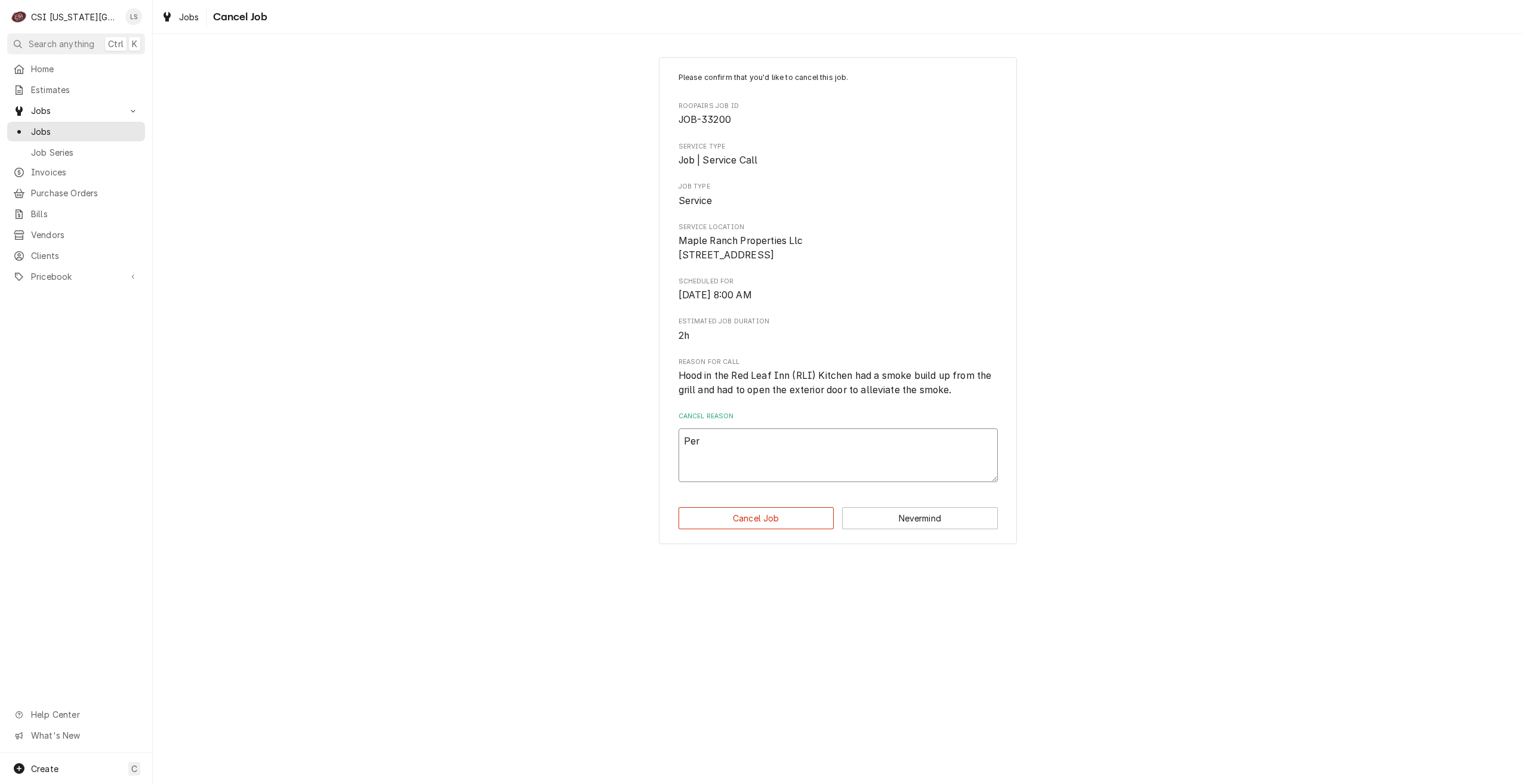
type textarea "Per S"
type textarea "x"
type textarea "Per Su"
type textarea "x"
type textarea "Per Sus"
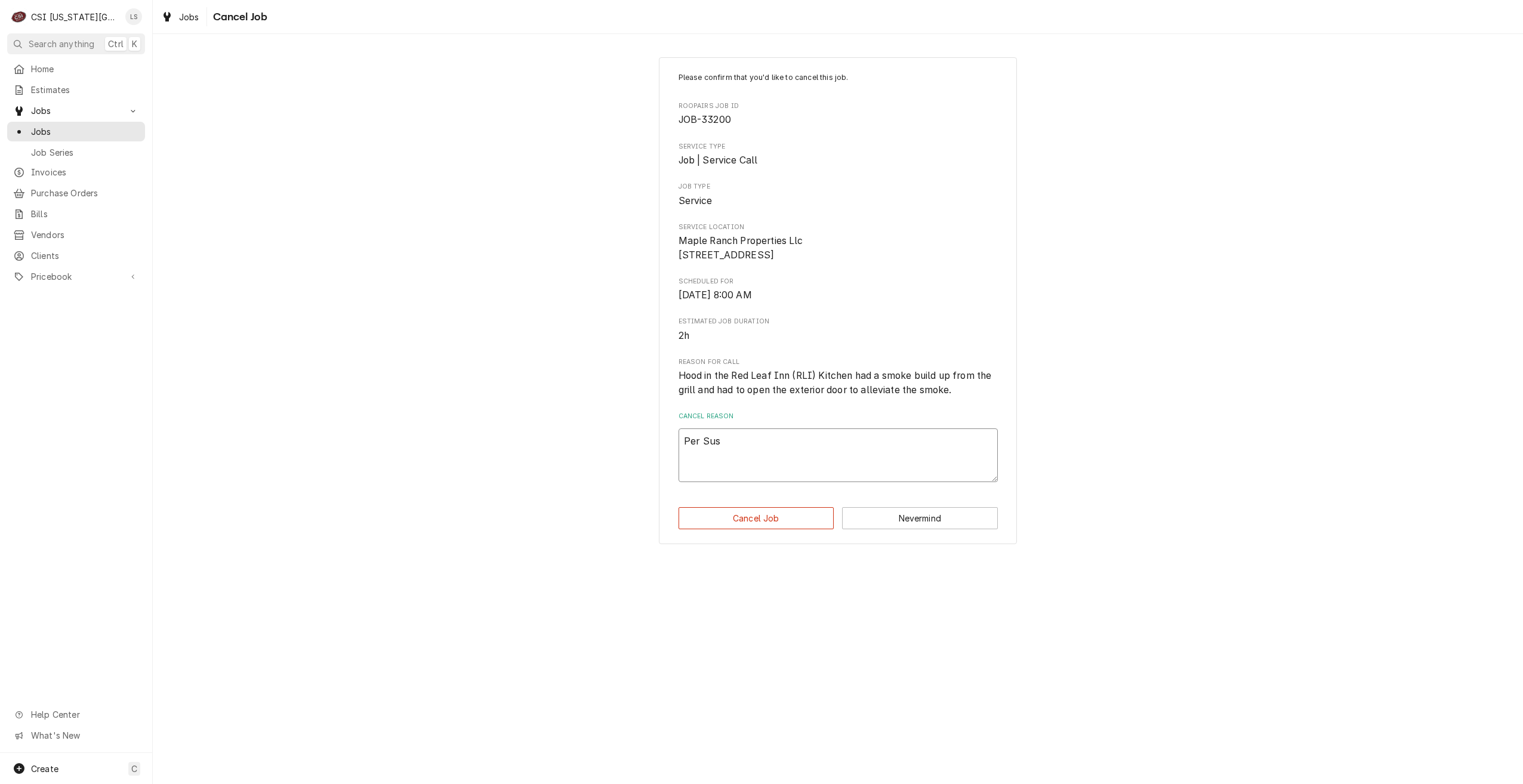
type textarea "x"
type textarea "Per Susi"
type textarea "x"
type textarea "Per Susi,"
type textarea "x"
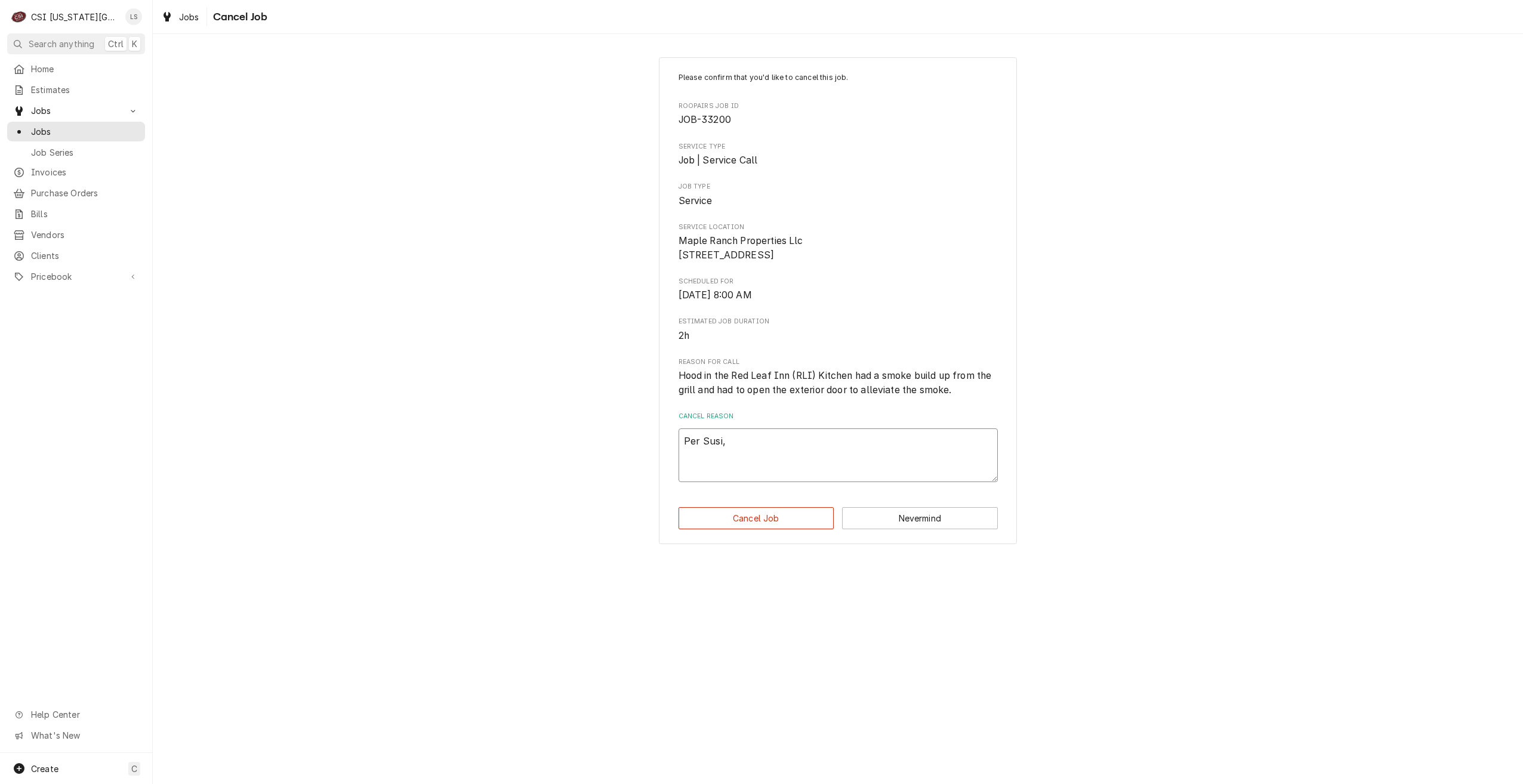
type textarea "Per Susi,"
type textarea "x"
type textarea "Per Susi, s"
type textarea "x"
type textarea "Per Susi, se"
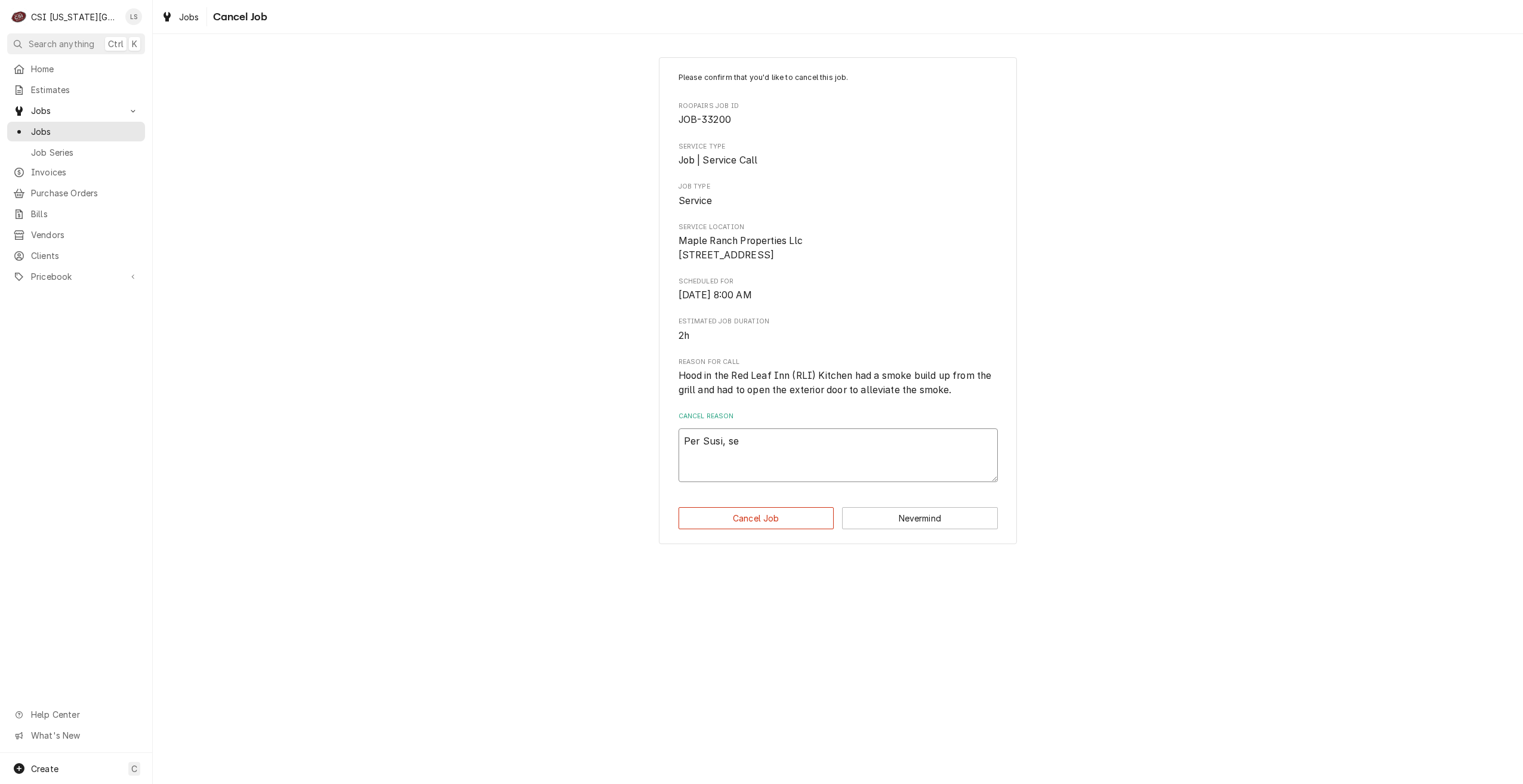
type textarea "x"
type textarea "Per Susi, ser"
type textarea "x"
type textarea "[PERSON_NAME], serv"
type textarea "x"
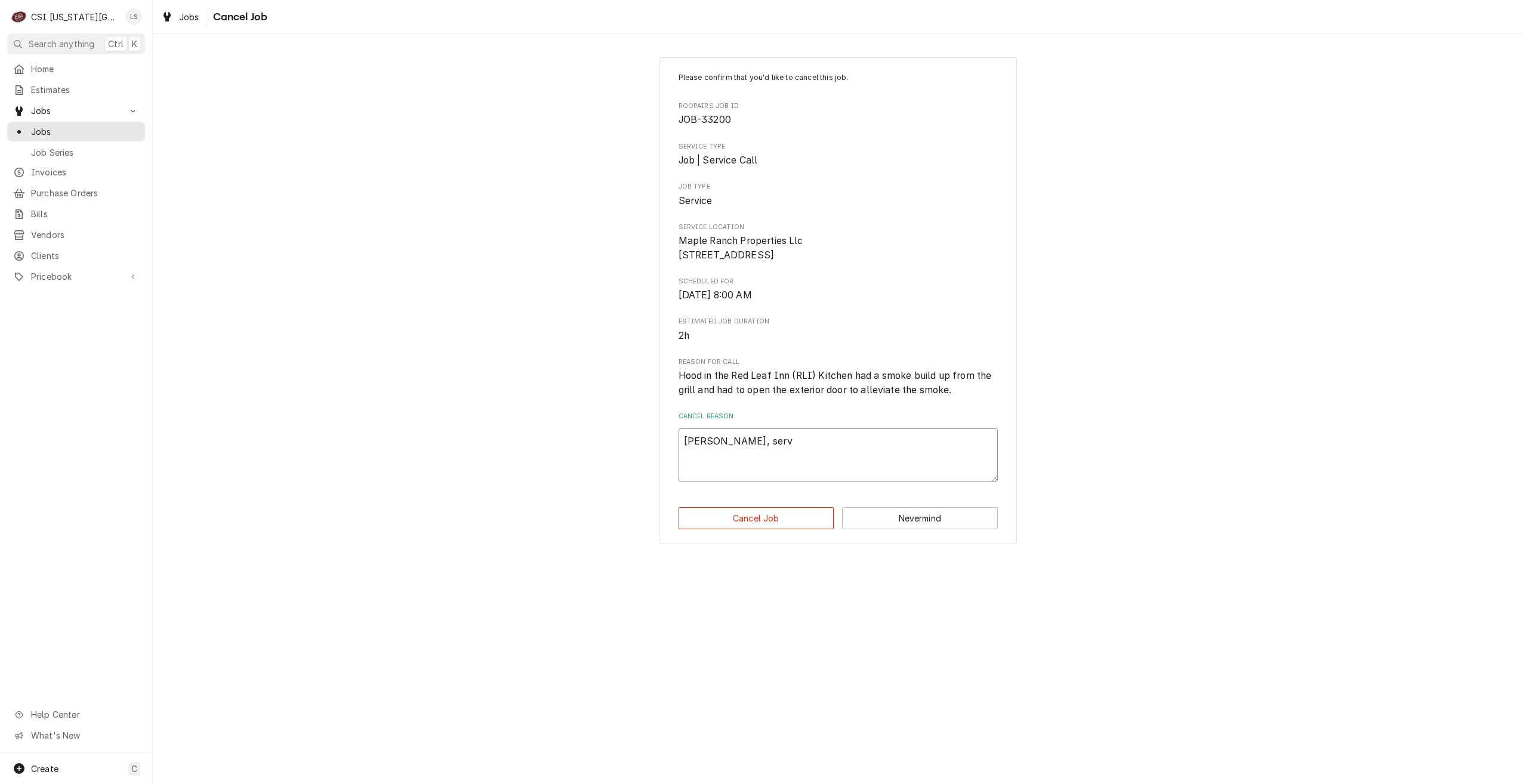
type textarea "Per Susi, servi"
type textarea "x"
type textarea "[PERSON_NAME], servic"
type textarea "x"
type textarea "Per Susi, service"
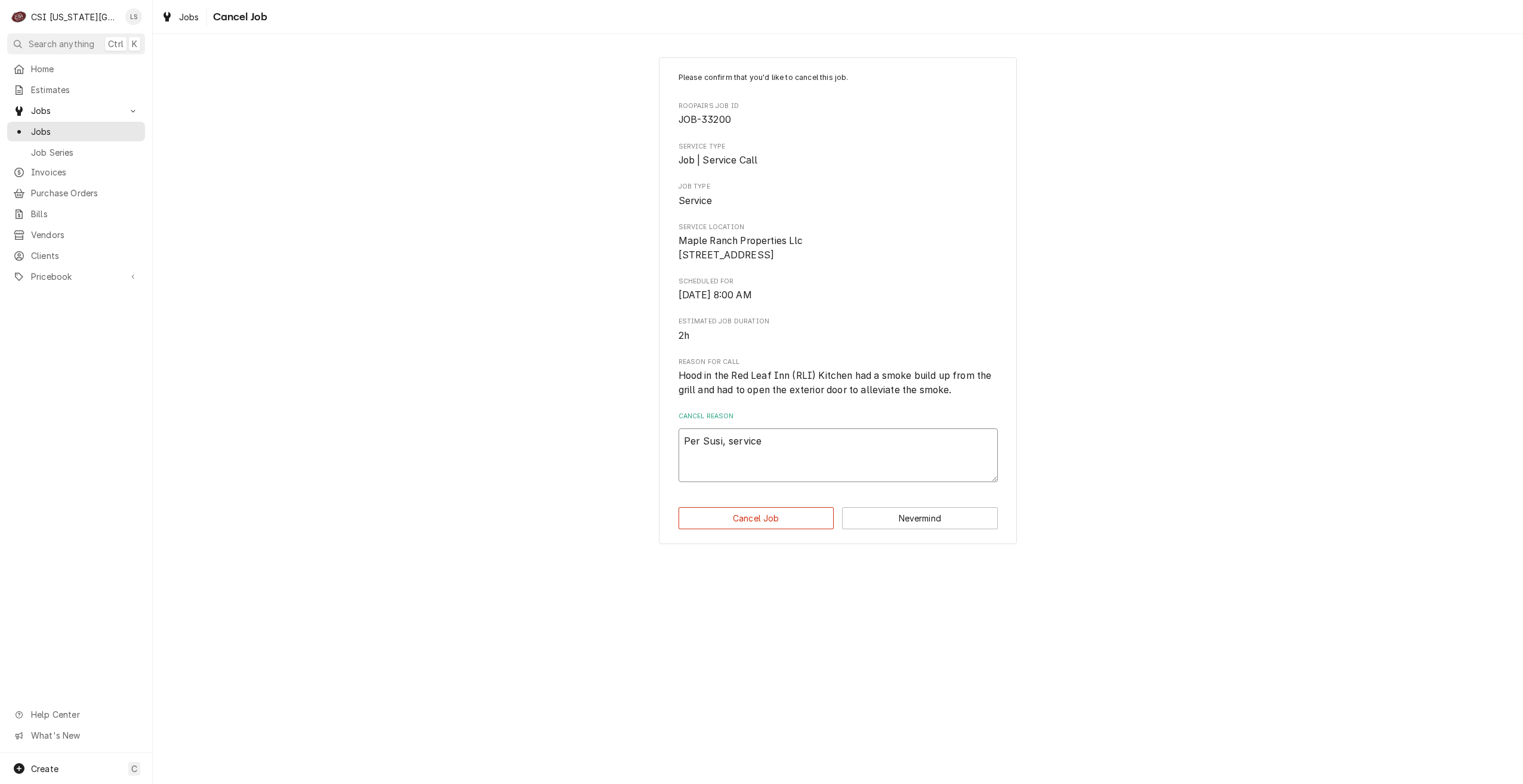
type textarea "x"
type textarea "Per Susi, service"
type textarea "x"
type textarea "Per Susi, service i"
type textarea "x"
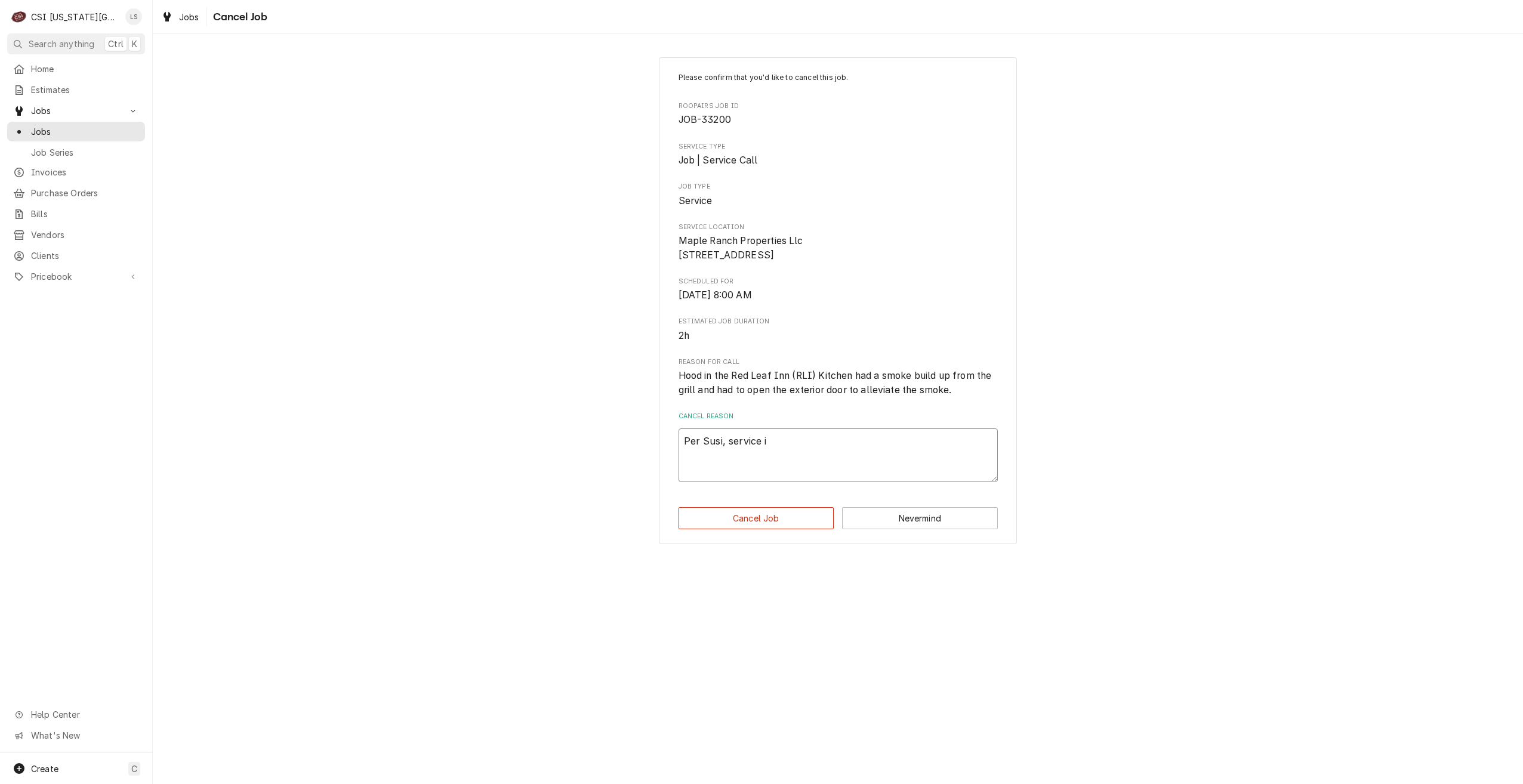
type textarea "Per Susi, service is"
type textarea "x"
type textarea "Per Susi, service is"
type textarea "x"
type textarea "Per Susi, service is n"
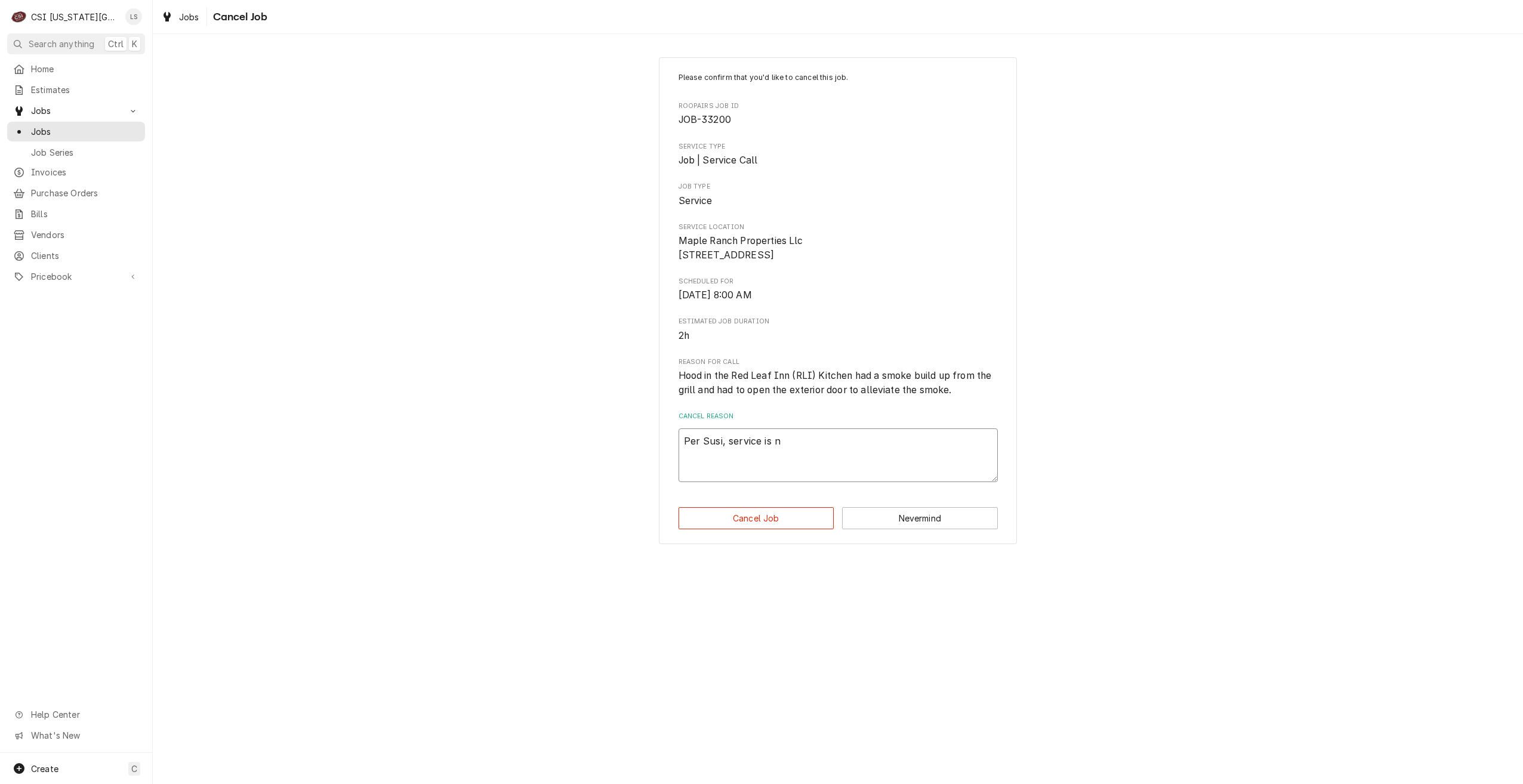
type textarea "x"
type textarea "Per Susi, service is no"
type textarea "x"
type textarea "Per Susi, service is not"
type textarea "x"
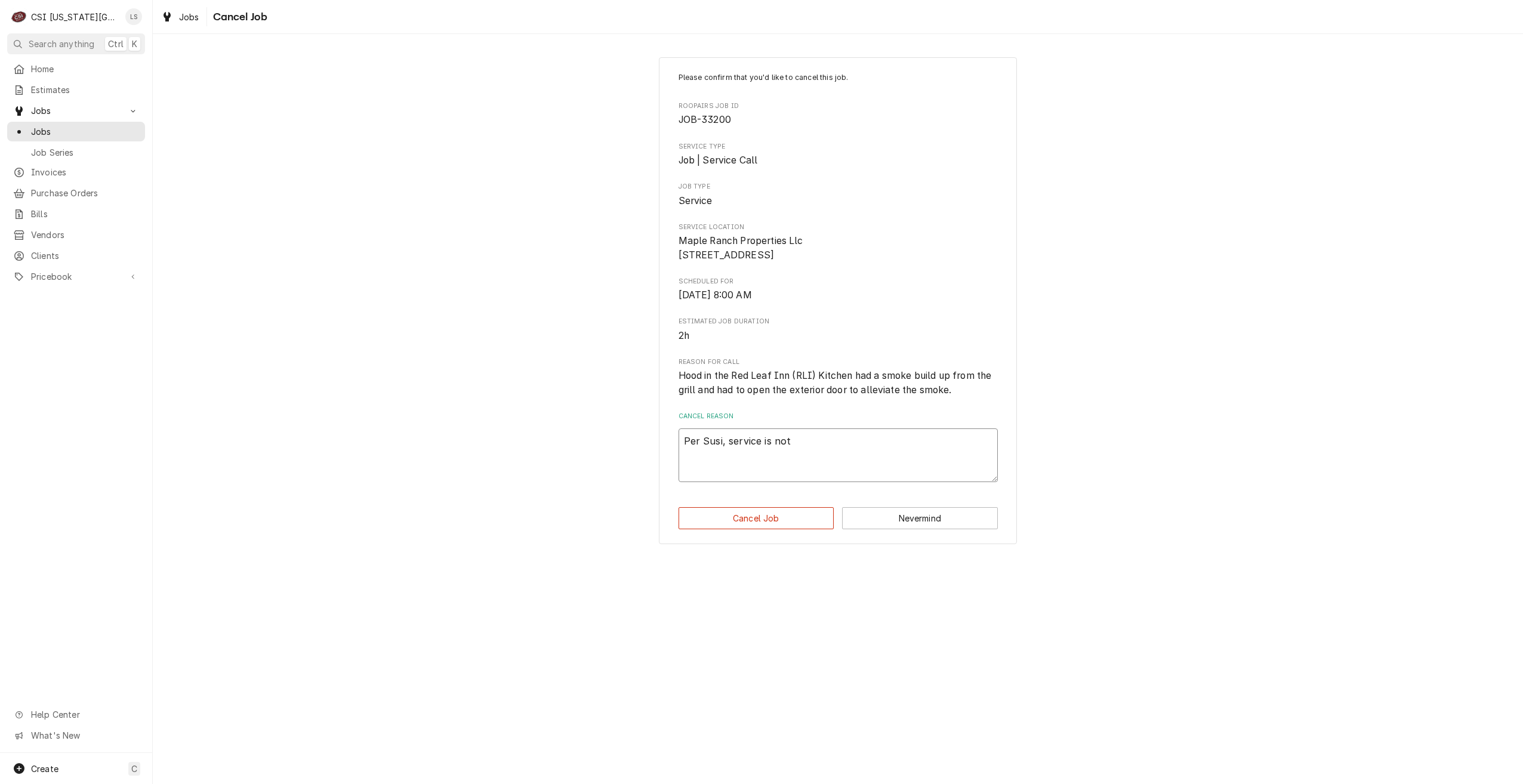
type textarea "Per Susi, service is not"
type textarea "x"
type textarea "Per Susi, service is not n"
type textarea "x"
type textarea "Per Susi, service is not ne"
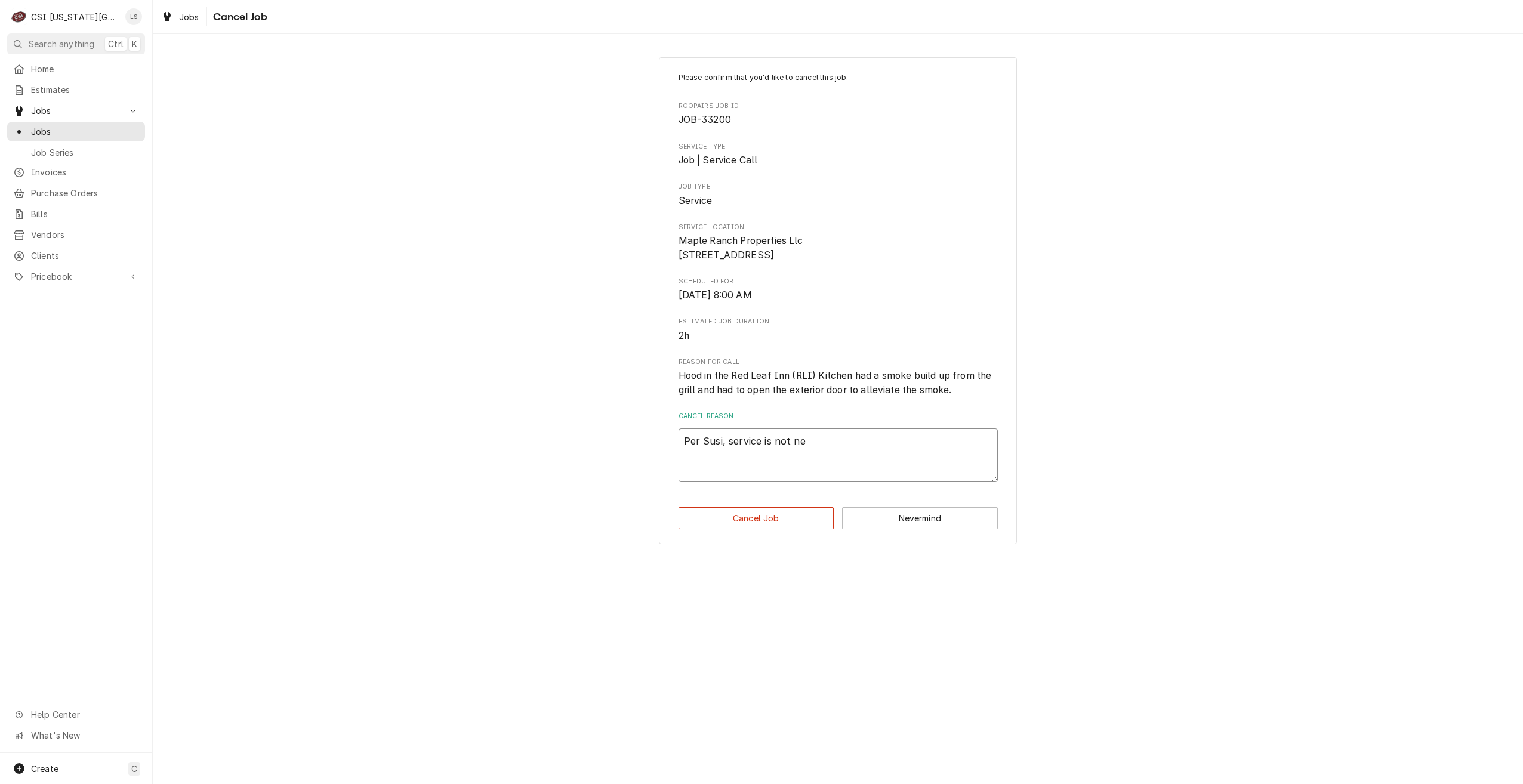
type textarea "x"
type textarea "Per Susi, service is not nee"
type textarea "x"
type textarea "Per Susi, service is not need"
type textarea "x"
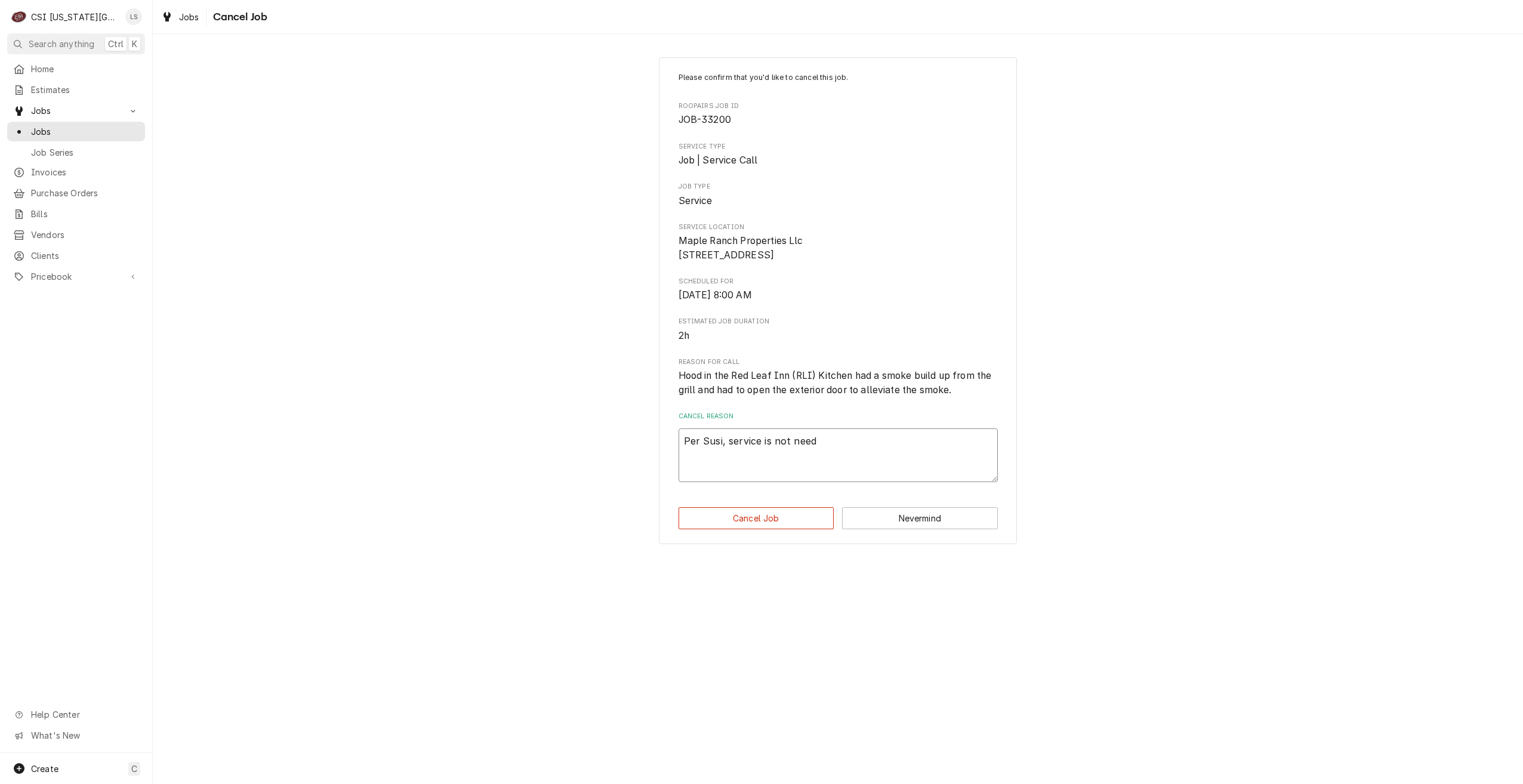
type textarea "Per Susi, service is not neede"
type textarea "x"
type textarea "Per Susi, service is not needed"
type textarea "x"
type textarea "Per Susi, service is not needed."
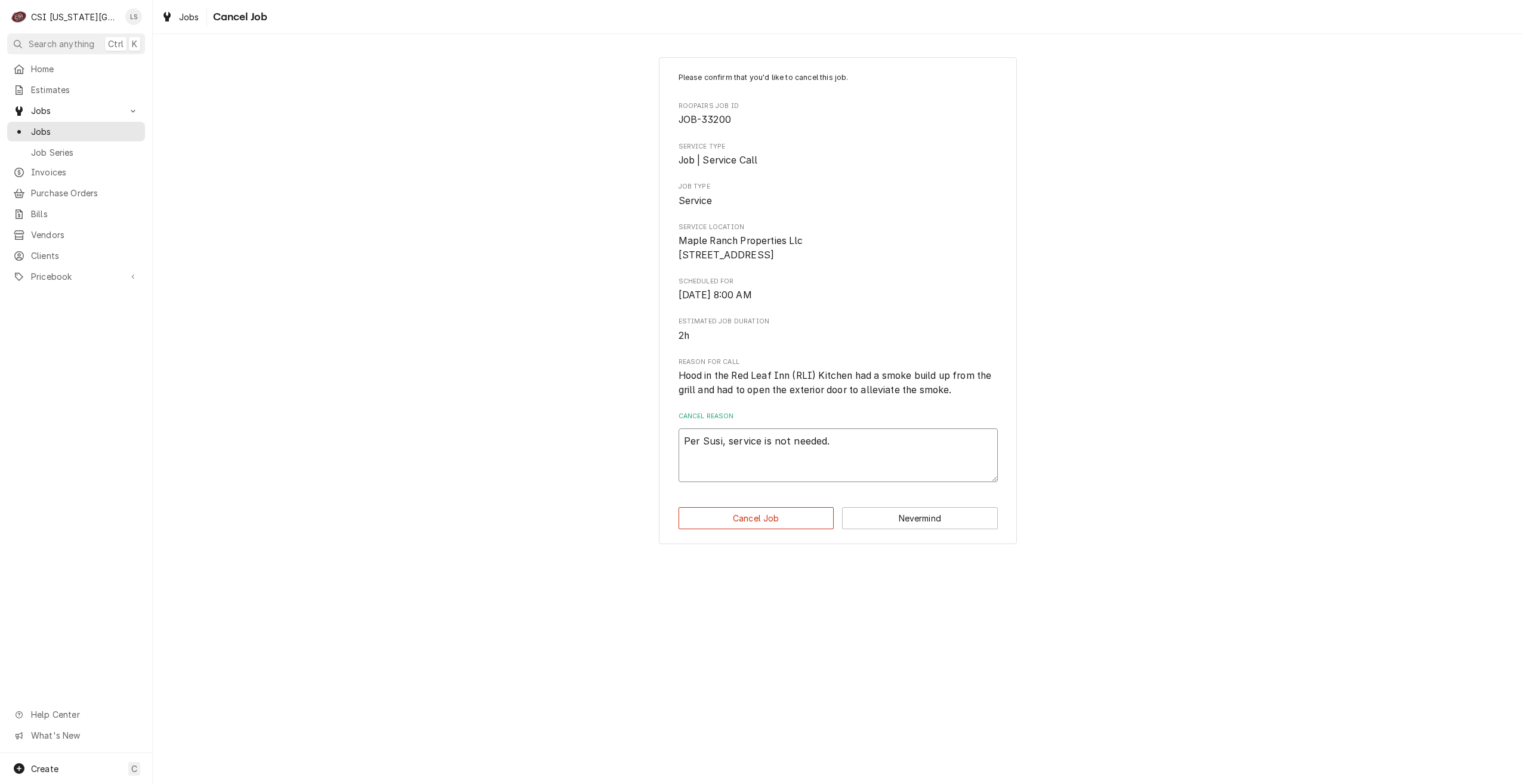
type textarea "x"
type textarea "Per Susi, service is not needed."
type textarea "x"
type textarea "Per Susi, service is not needed. C"
type textarea "x"
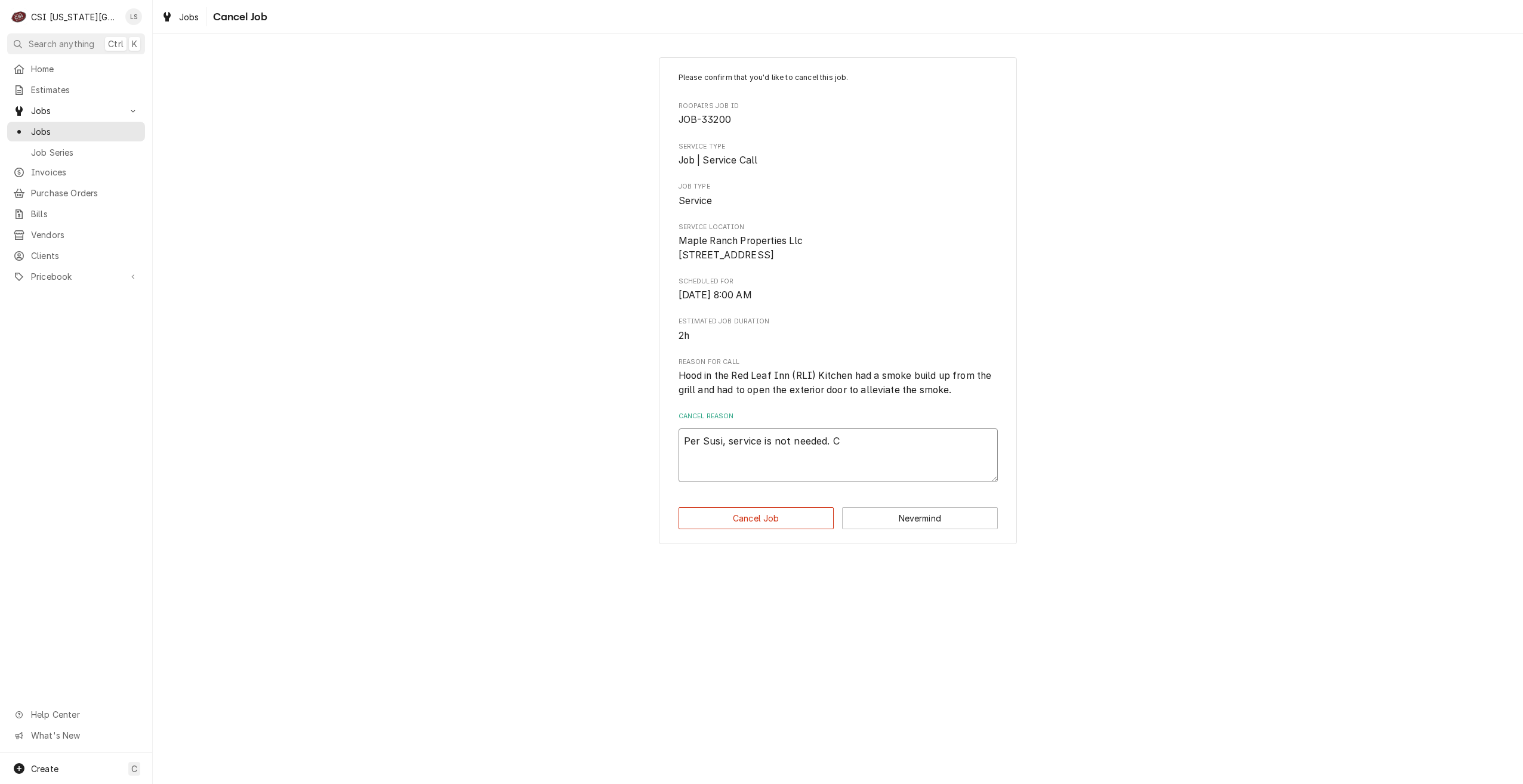
type textarea "Per Susi, service is not needed. Ca"
type textarea "x"
type textarea "Per Susi, service is not needed. Can"
type textarea "x"
type textarea "Per Susi, service is not needed. Canc"
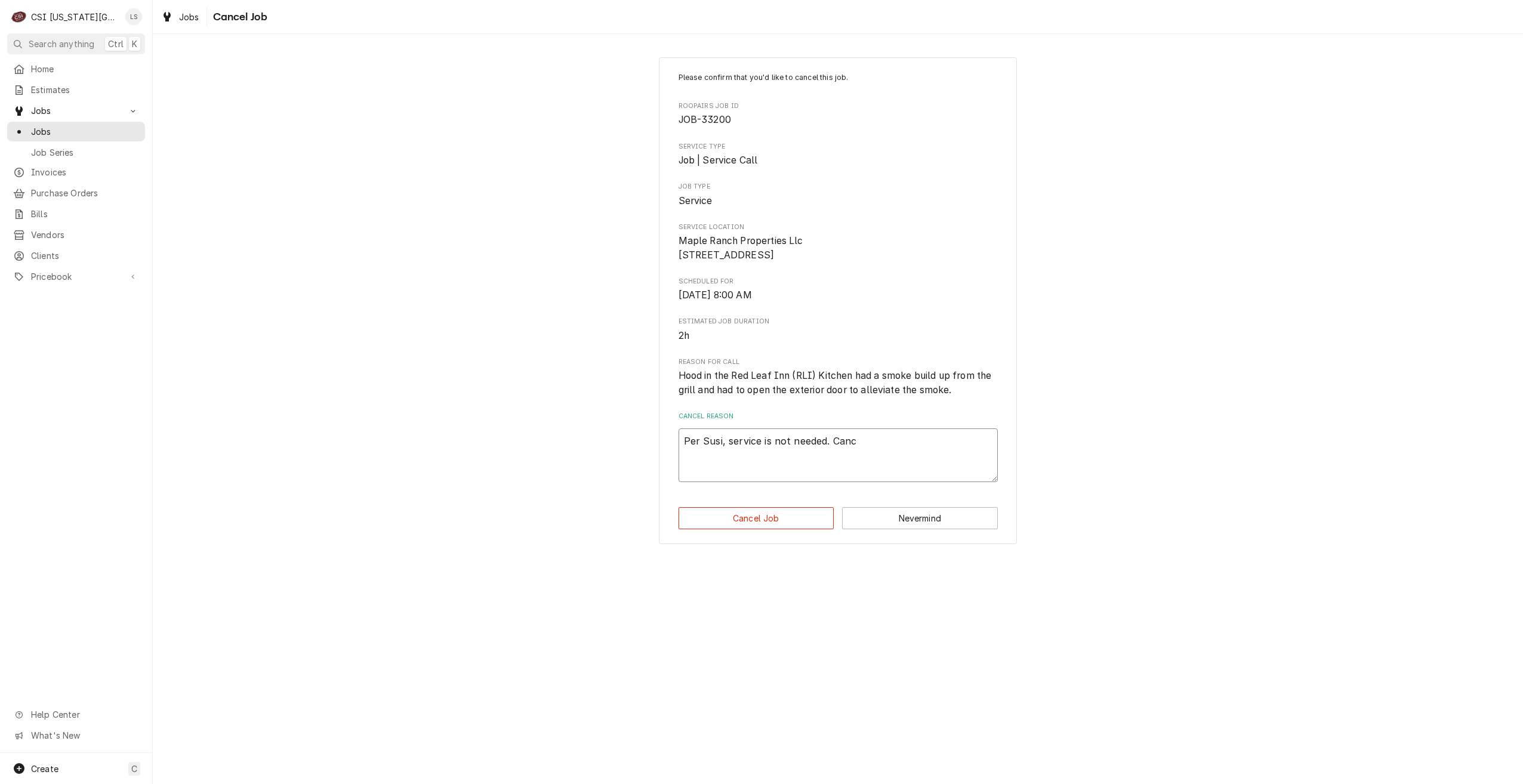
type textarea "x"
type textarea "Per Susi, service is not needed. Cance"
type textarea "x"
type textarea "Per Susi, service is not needed. Cancel"
type textarea "x"
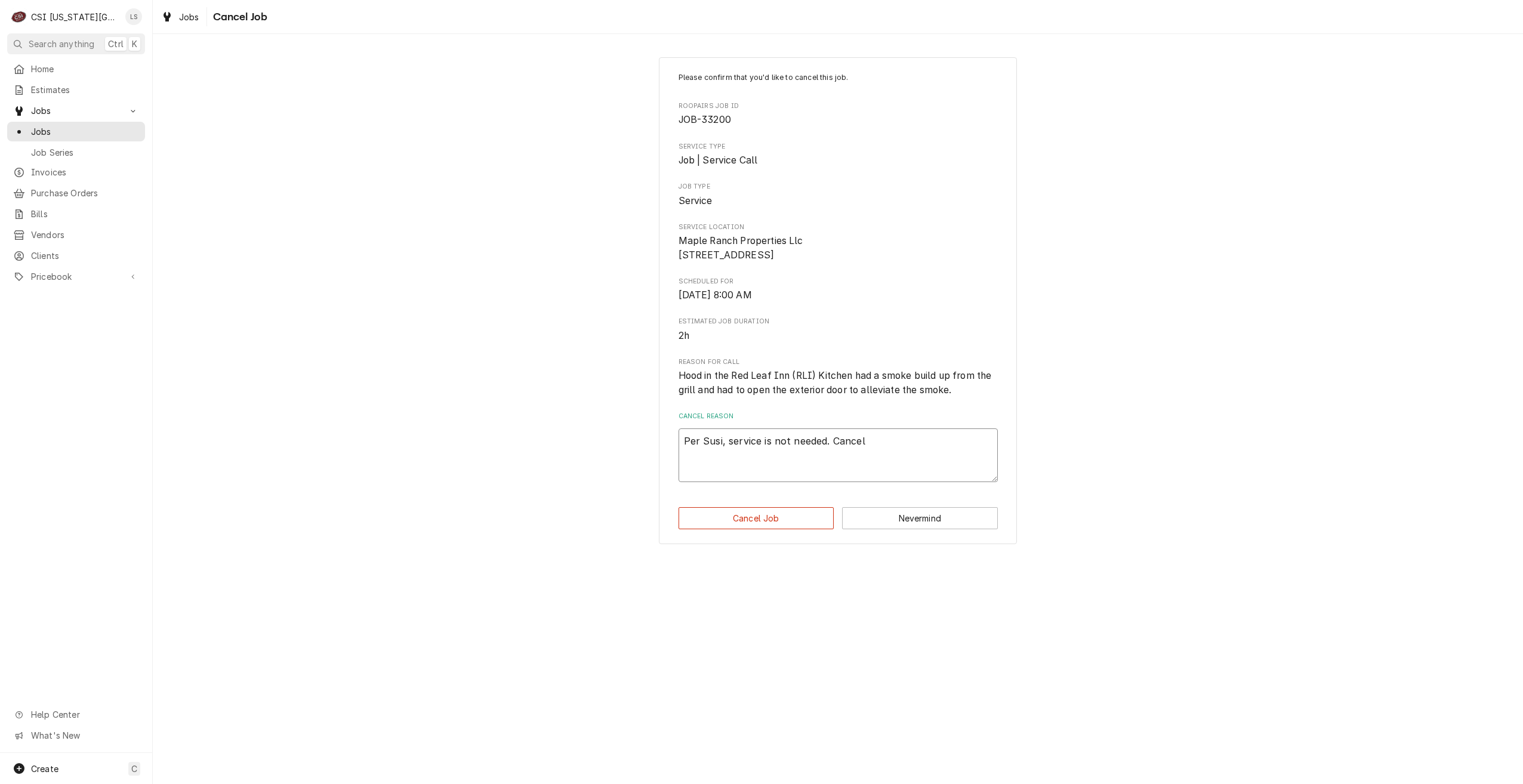
type textarea "Per Susi, service is not needed. Canceli"
type textarea "x"
type textarea "Per Susi, service is not needed. Cancelin"
type textarea "x"
type textarea "Per Susi, service is not needed. Canceling"
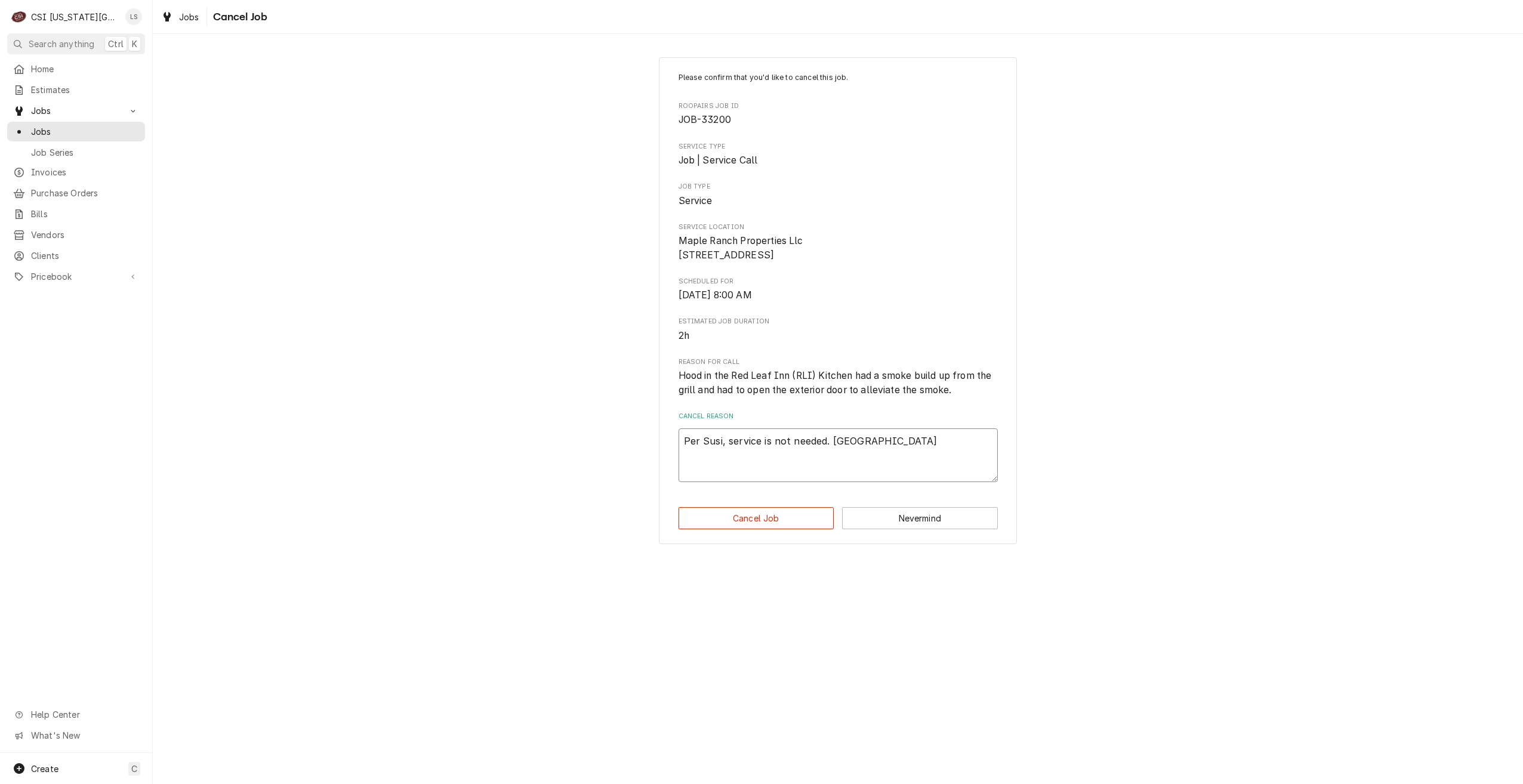
type textarea "x"
type textarea "Per Susi, service is not needed. Canceling"
type textarea "x"
type textarea "Per Susi, service is not needed. Canceling h"
type textarea "x"
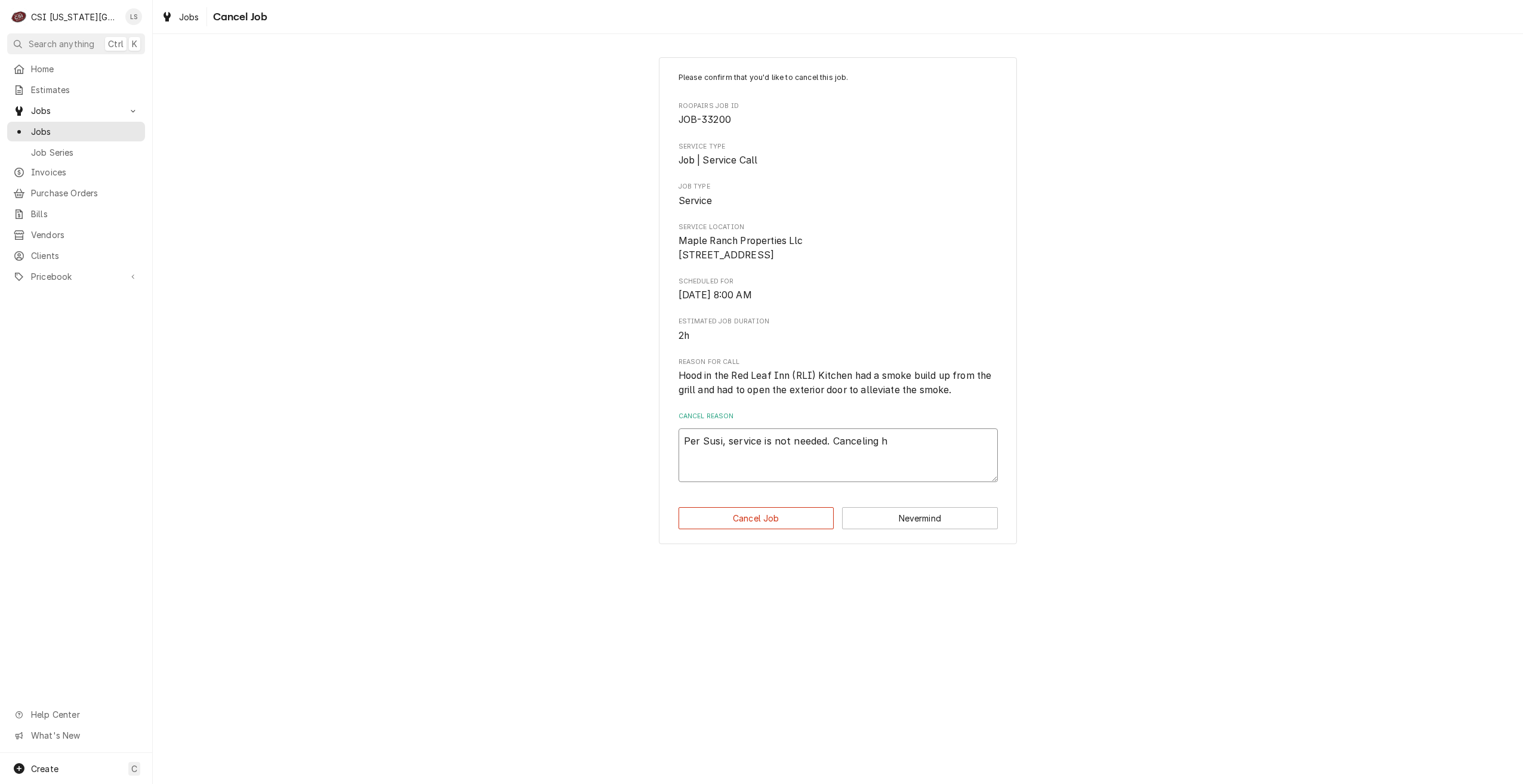
type textarea "Per Susi, service is not needed. Canceling hj"
type textarea "x"
type textarea "Per Susi, service is not needed. Canceling hjo"
type textarea "x"
type textarea "Per Susi, service is not needed. Canceling hj"
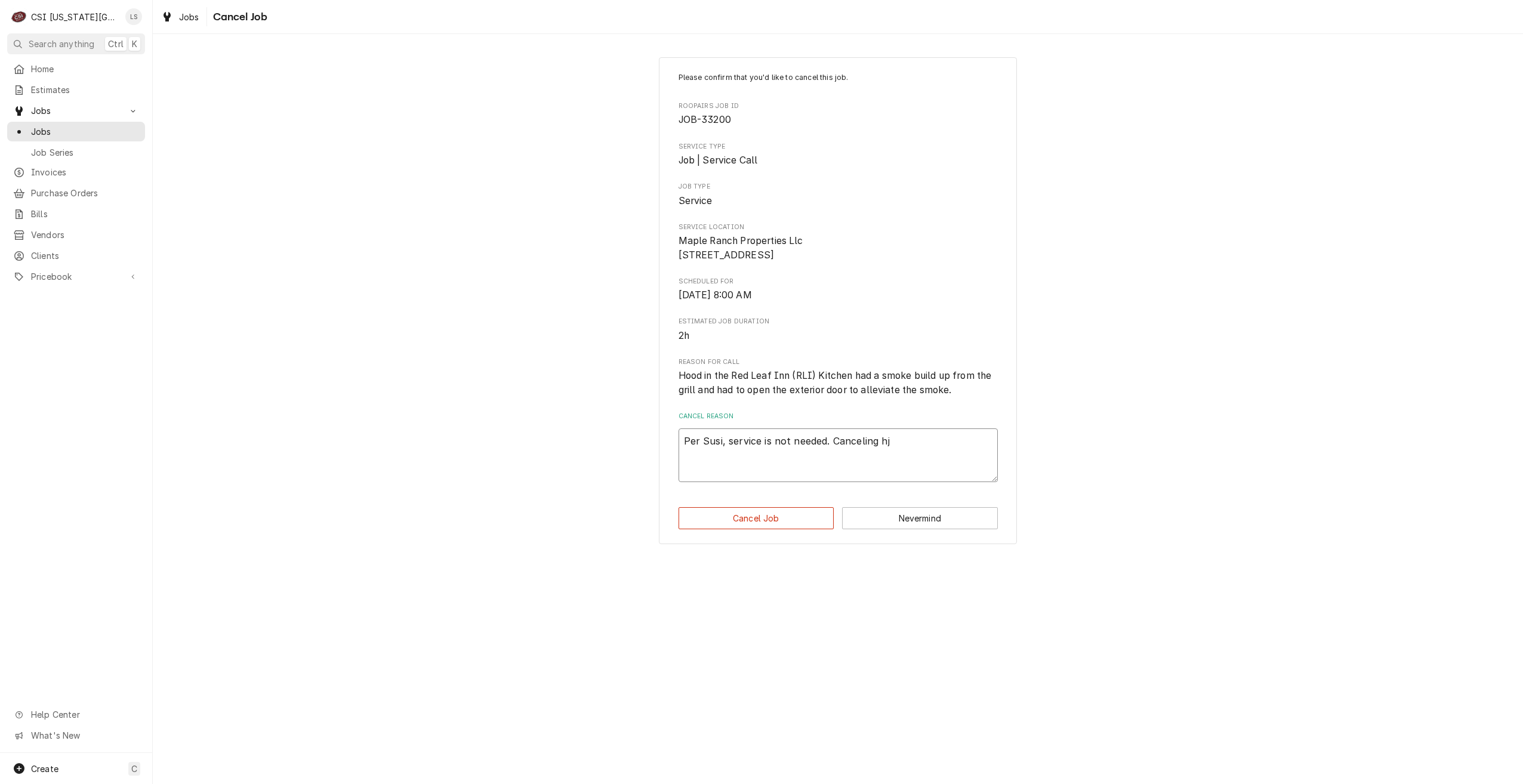
type textarea "x"
type textarea "Per Susi, service is not needed. Canceling h"
type textarea "x"
type textarea "Per Susi, service is not needed. Canceling"
type textarea "x"
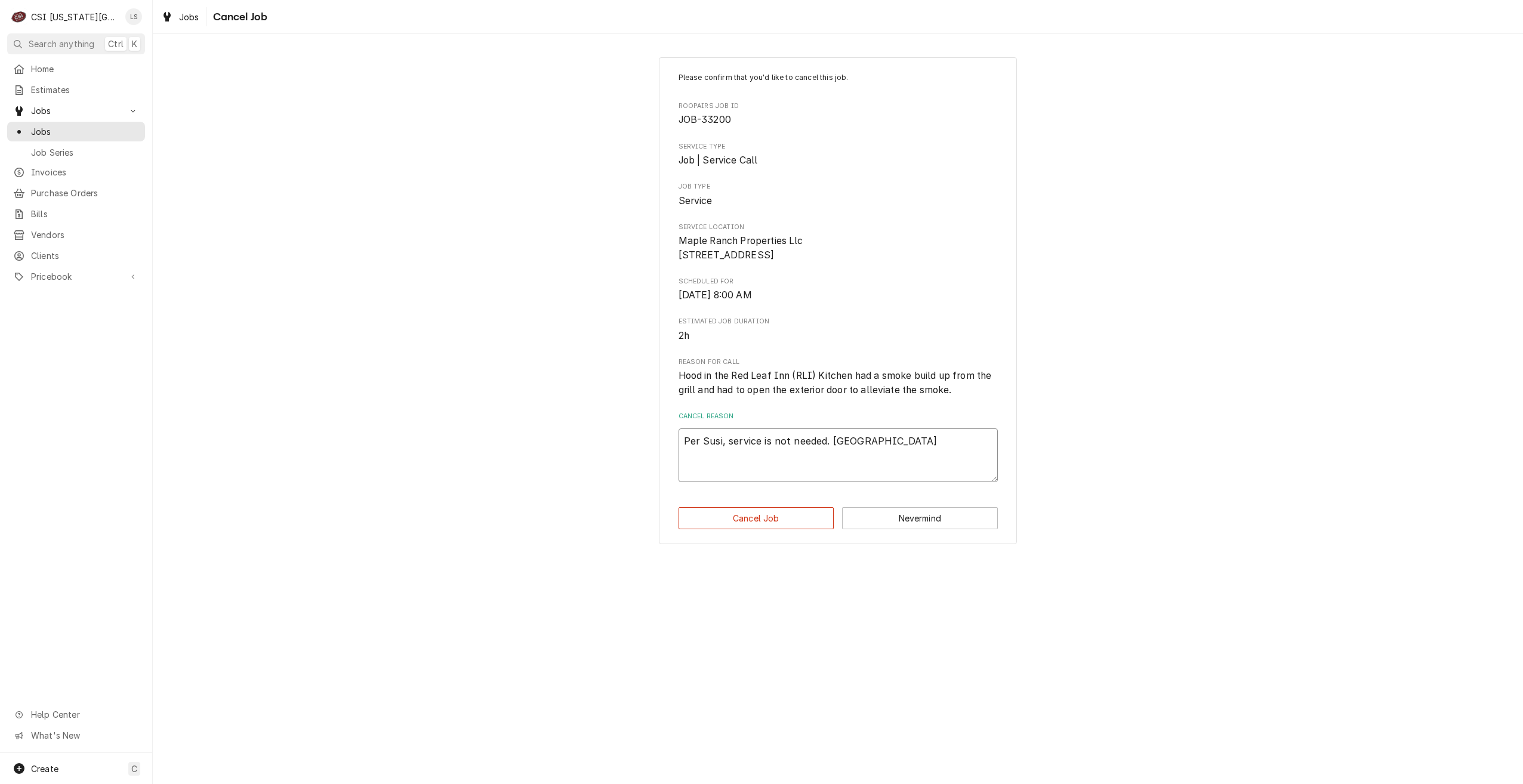
type textarea "Per Susi, service is not needed. Canceling j"
type textarea "x"
type textarea "Per Susi, service is not needed. Canceling jo"
type textarea "x"
type textarea "Per Susi, service is not needed. Canceling job"
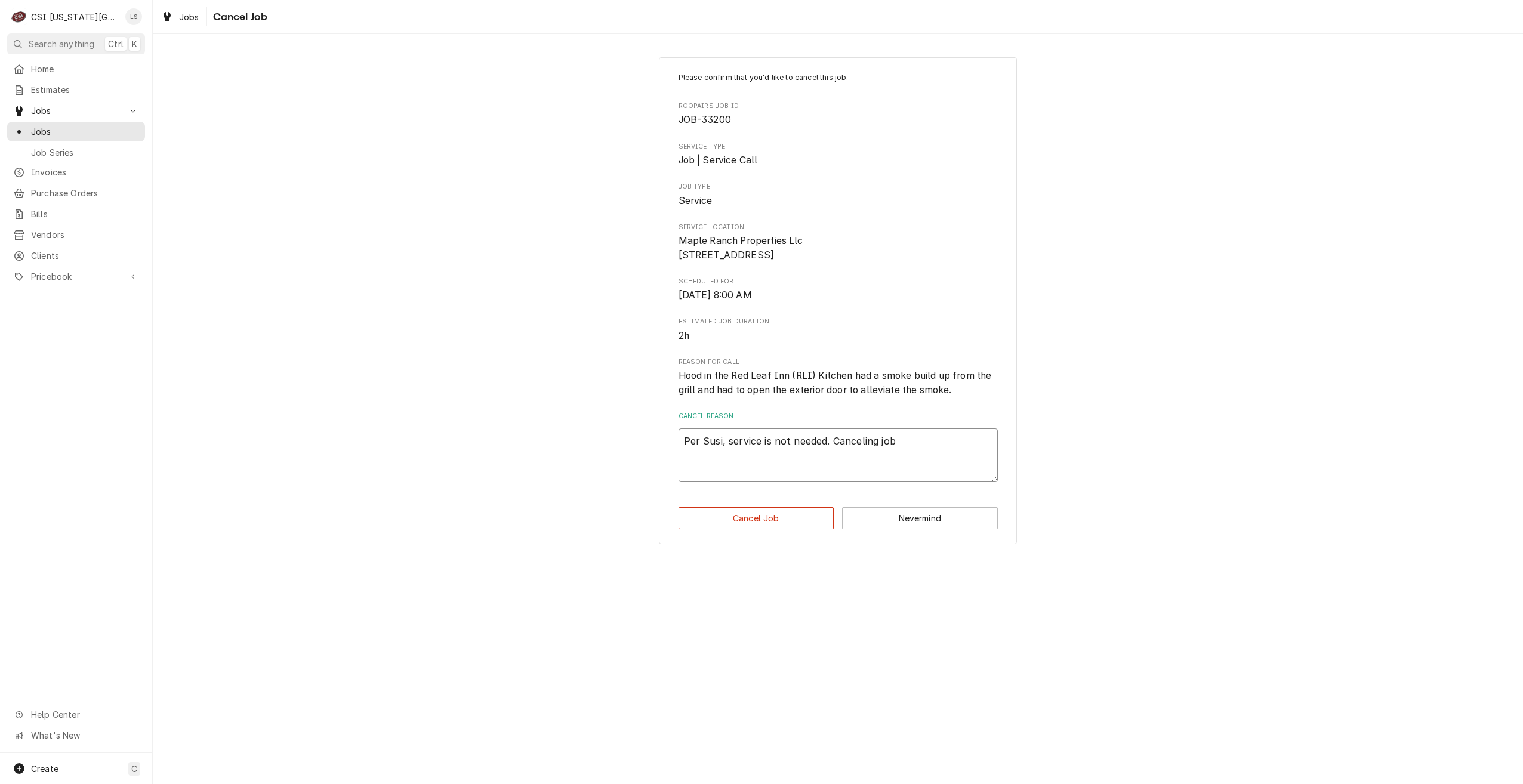
type textarea "x"
type textarea "Per Susi, service is not needed. Canceling job,"
type textarea "x"
type textarea "Per Susi, service is not needed. Canceling job"
type textarea "x"
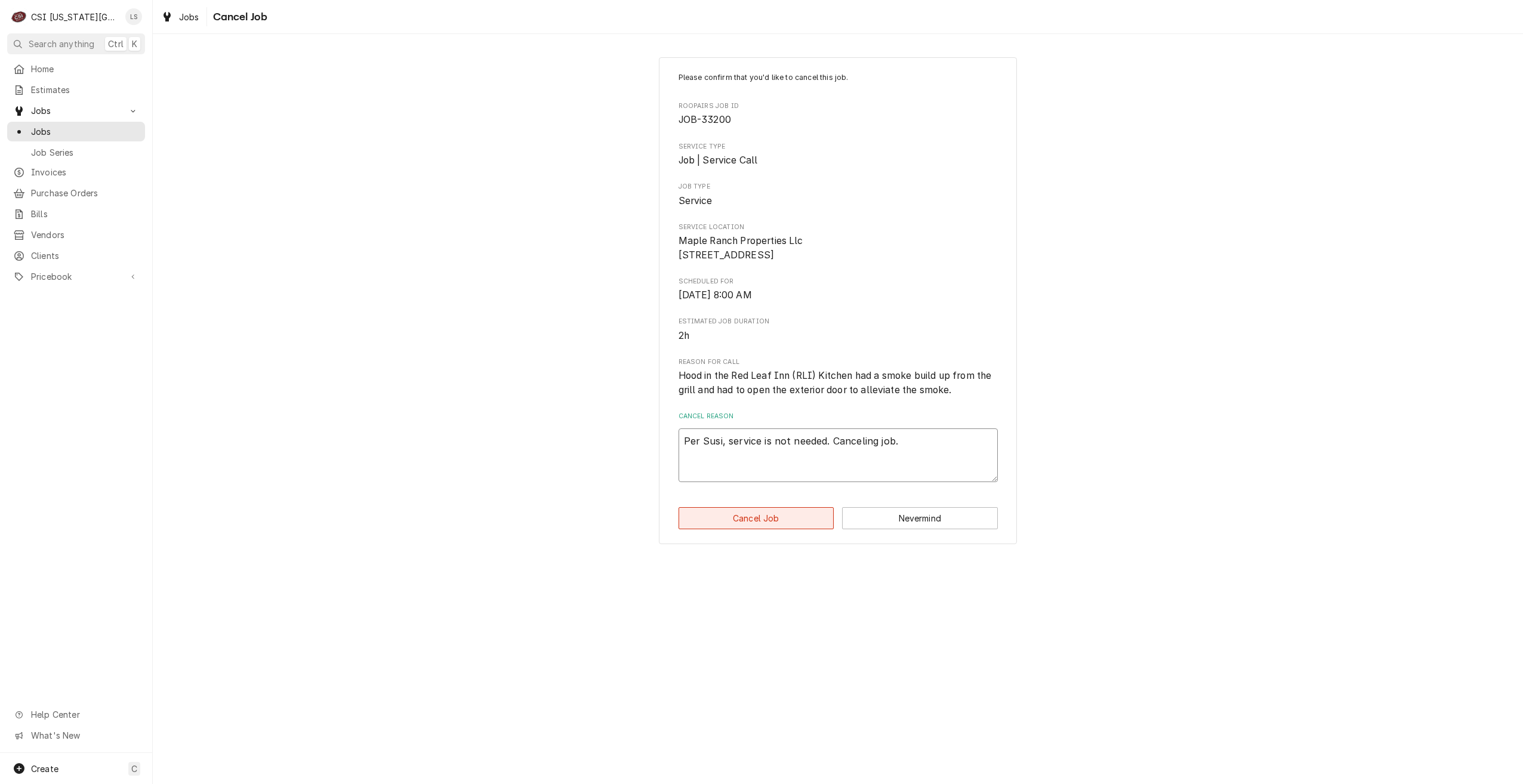
type textarea "Per Susi, service is not needed. Canceling job."
click at [809, 529] on button "Cancel Job" at bounding box center [756, 518] width 155 height 22
type textarea "x"
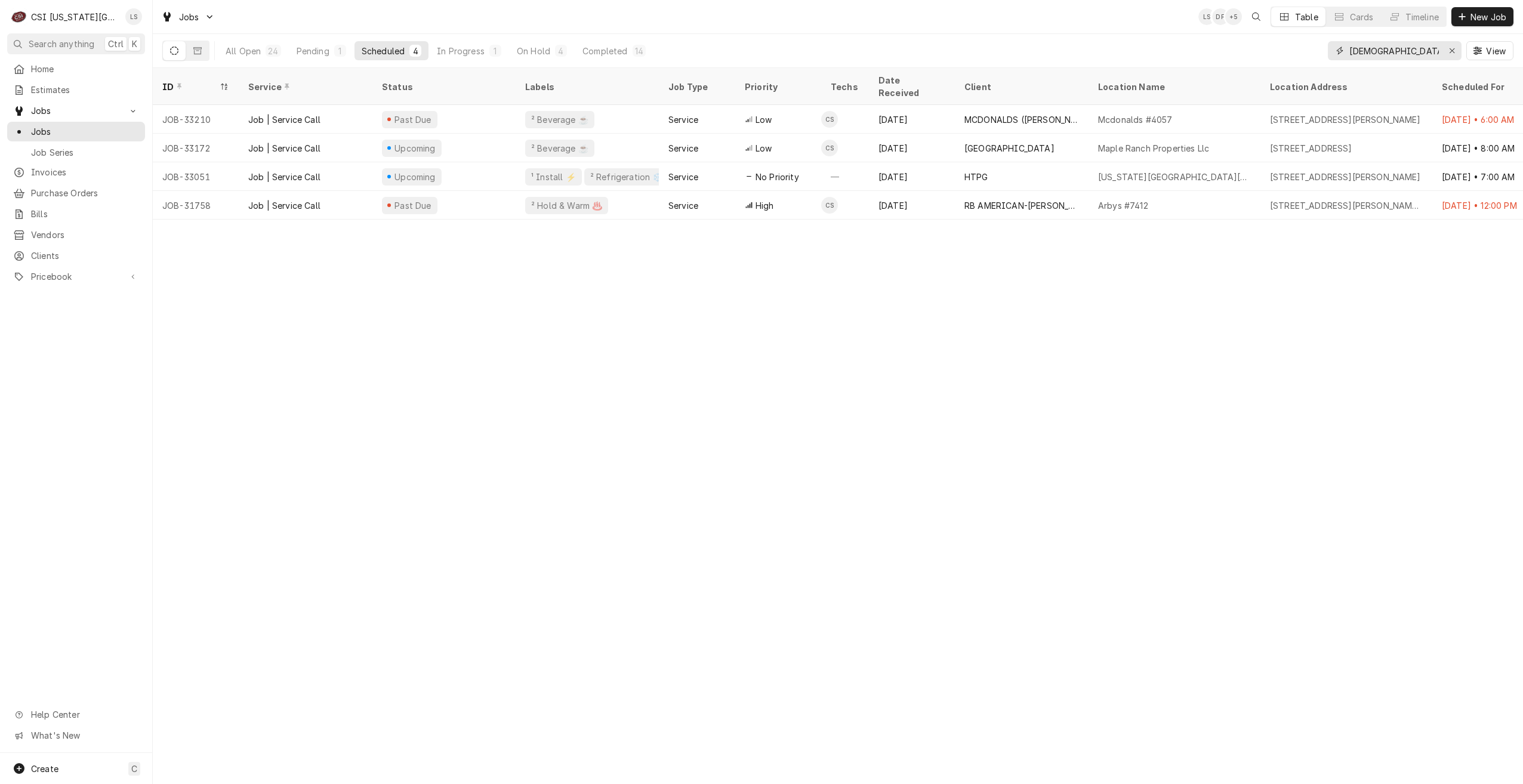
click at [1370, 53] on input "[DEMOGRAPHIC_DATA]" at bounding box center [1394, 51] width 90 height 19
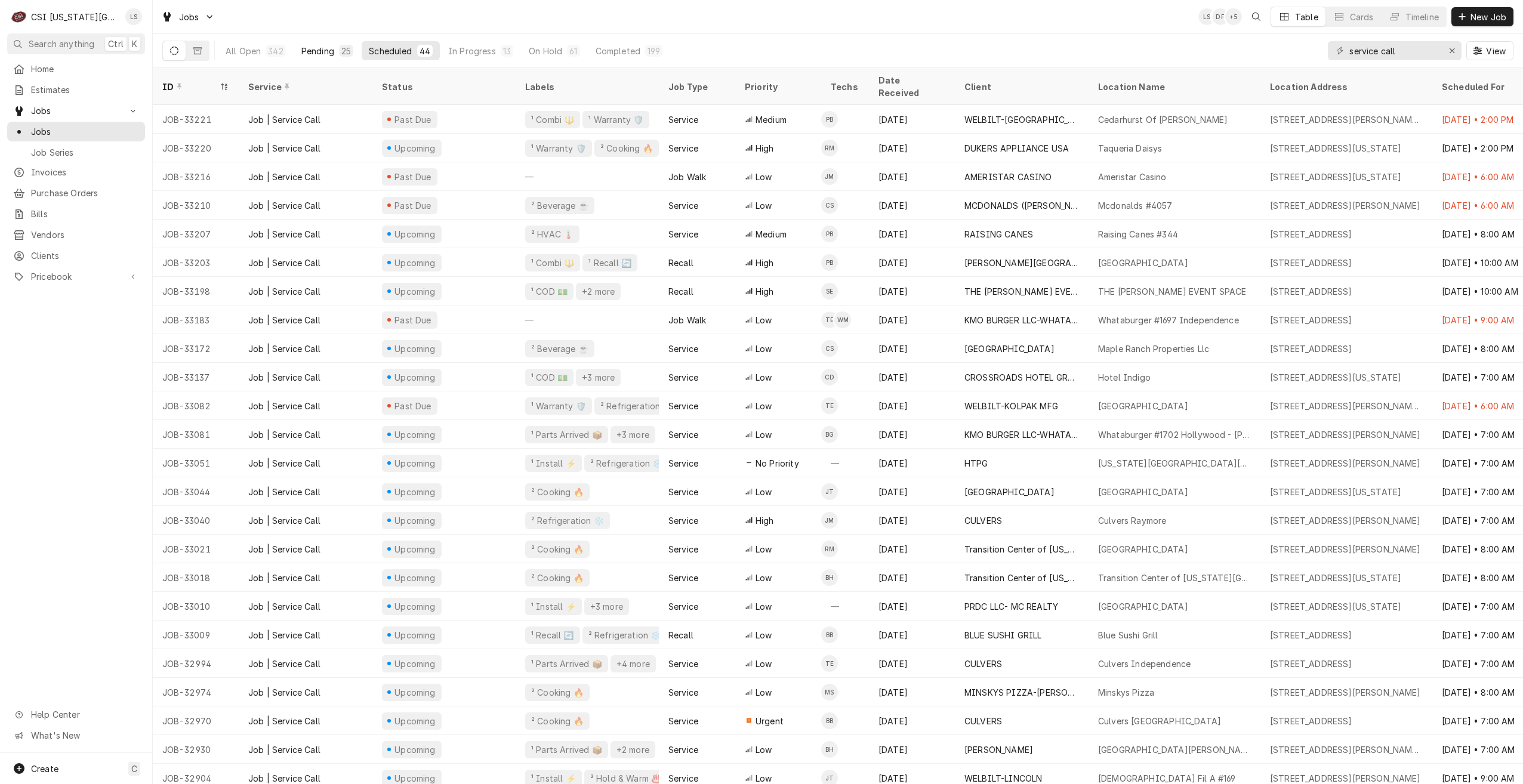
click at [336, 55] on button "Pending 25" at bounding box center [327, 51] width 66 height 19
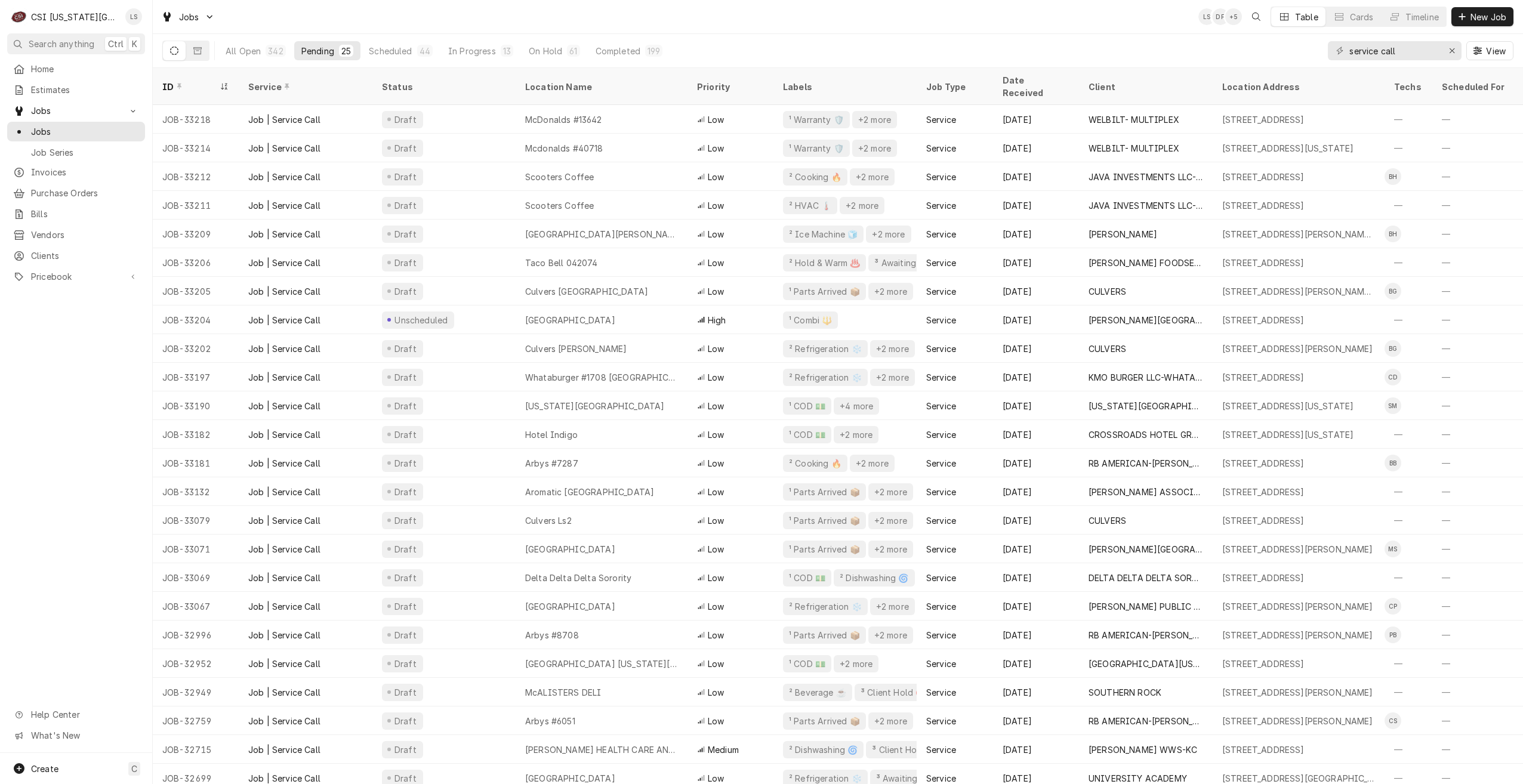
click at [581, 28] on div "Jobs LS DF + 5 Table Cards Timeline New Job" at bounding box center [838, 16] width 1370 height 34
click at [987, 37] on div "All Open 342 Pending 25 Scheduled 44 In Progress 13 On Hold 61 Completed 199 se…" at bounding box center [838, 51] width 1351 height 34
drag, startPoint x: 1405, startPoint y: 52, endPoint x: 1319, endPoint y: 45, distance: 86.3
click at [1319, 45] on div "All Open 342 Pending 25 Scheduled 44 In Progress 13 On Hold 61 Completed 199 se…" at bounding box center [838, 51] width 1351 height 34
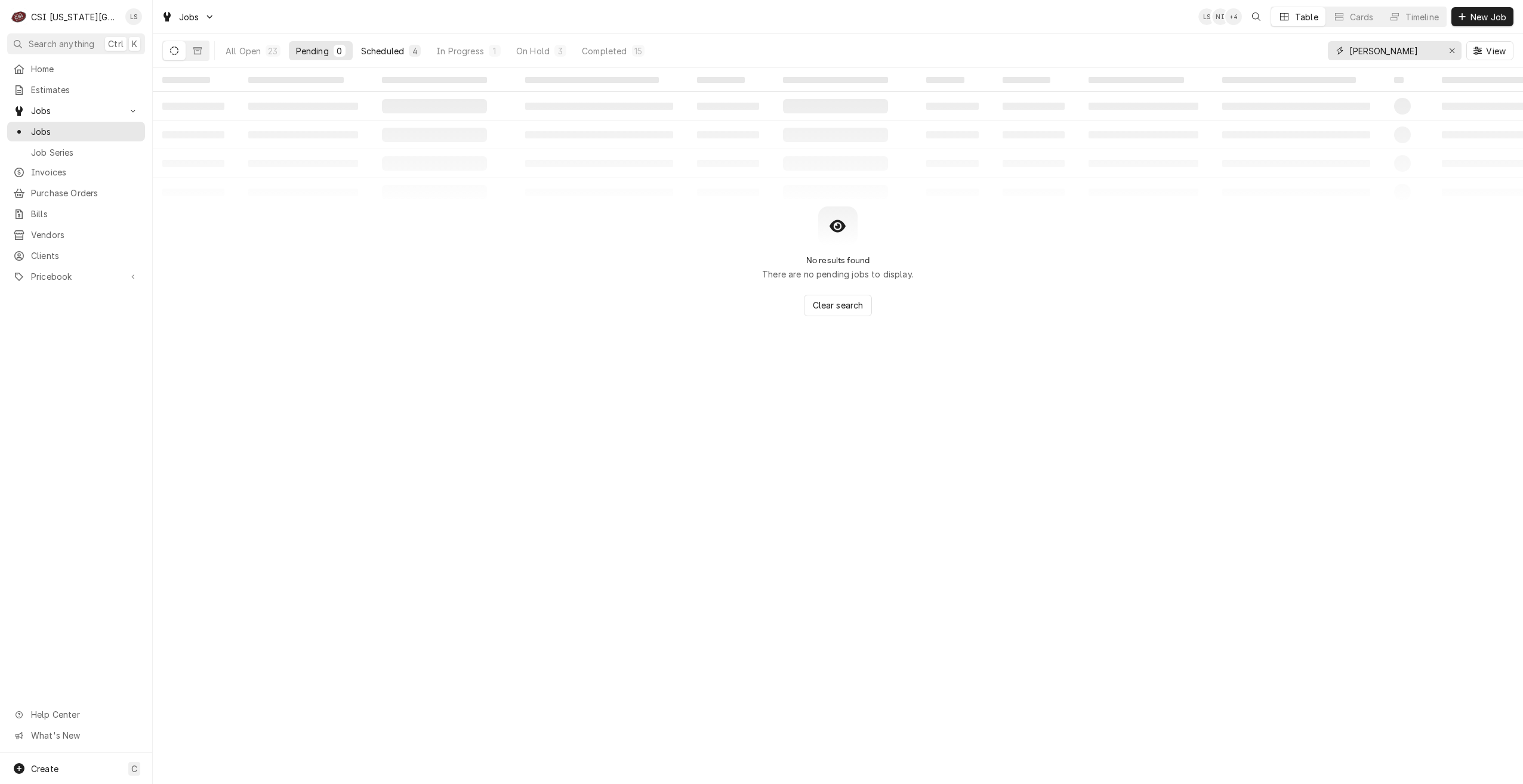
type input "[PERSON_NAME]"
click at [419, 56] on div "4" at bounding box center [414, 50] width 12 height 12
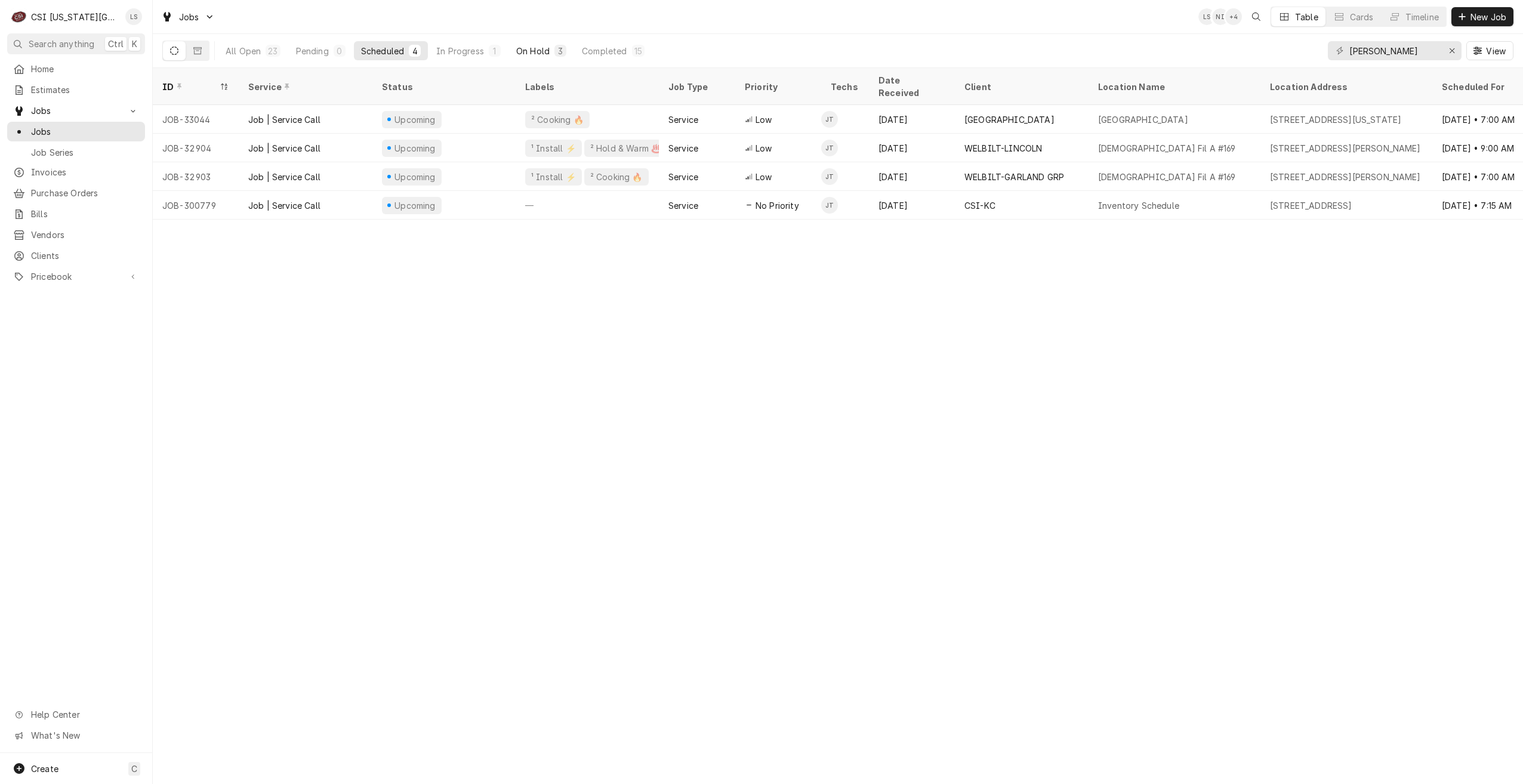
click at [521, 51] on div "On Hold" at bounding box center [533, 51] width 34 height 12
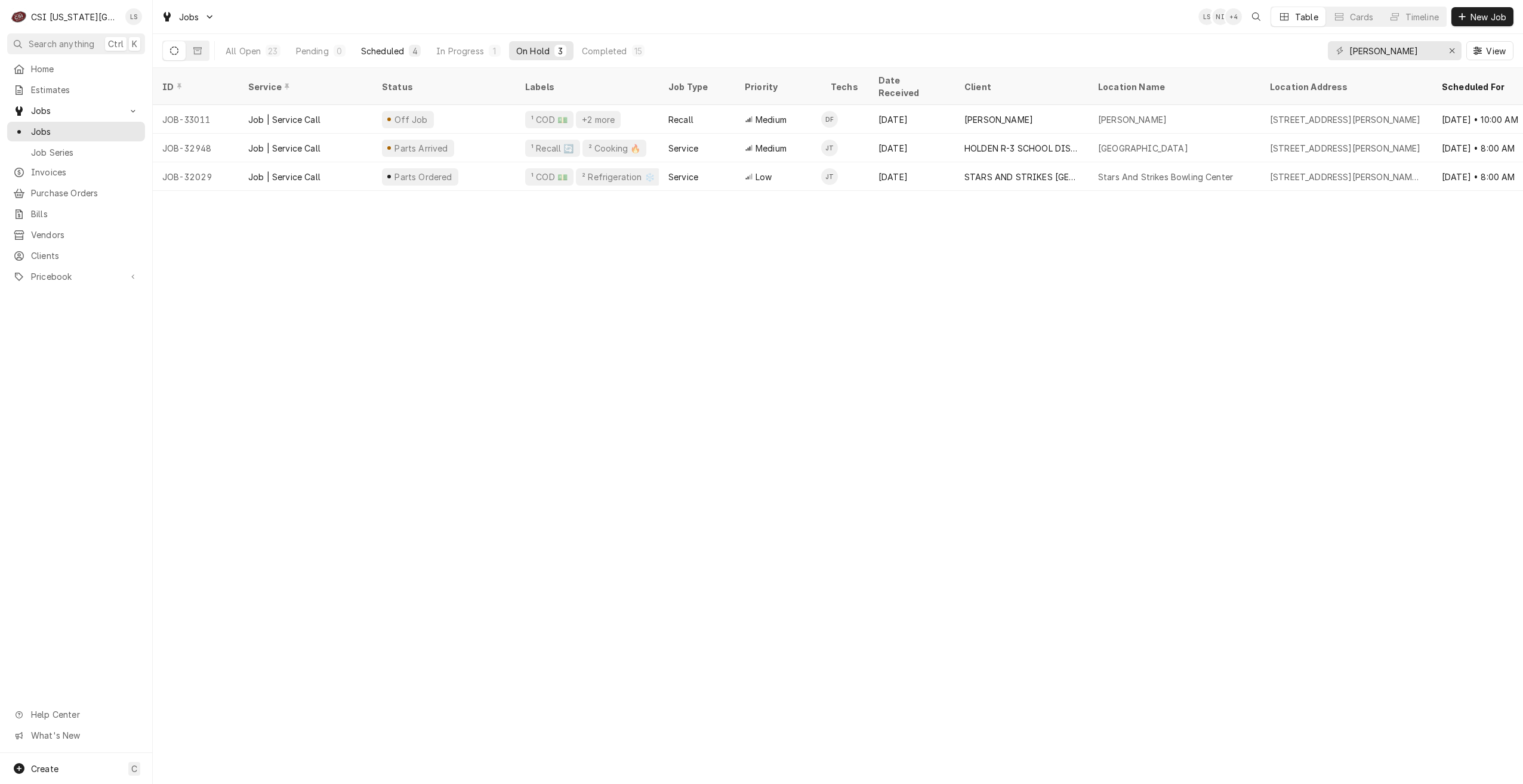
click at [389, 51] on div "Scheduled" at bounding box center [382, 51] width 43 height 12
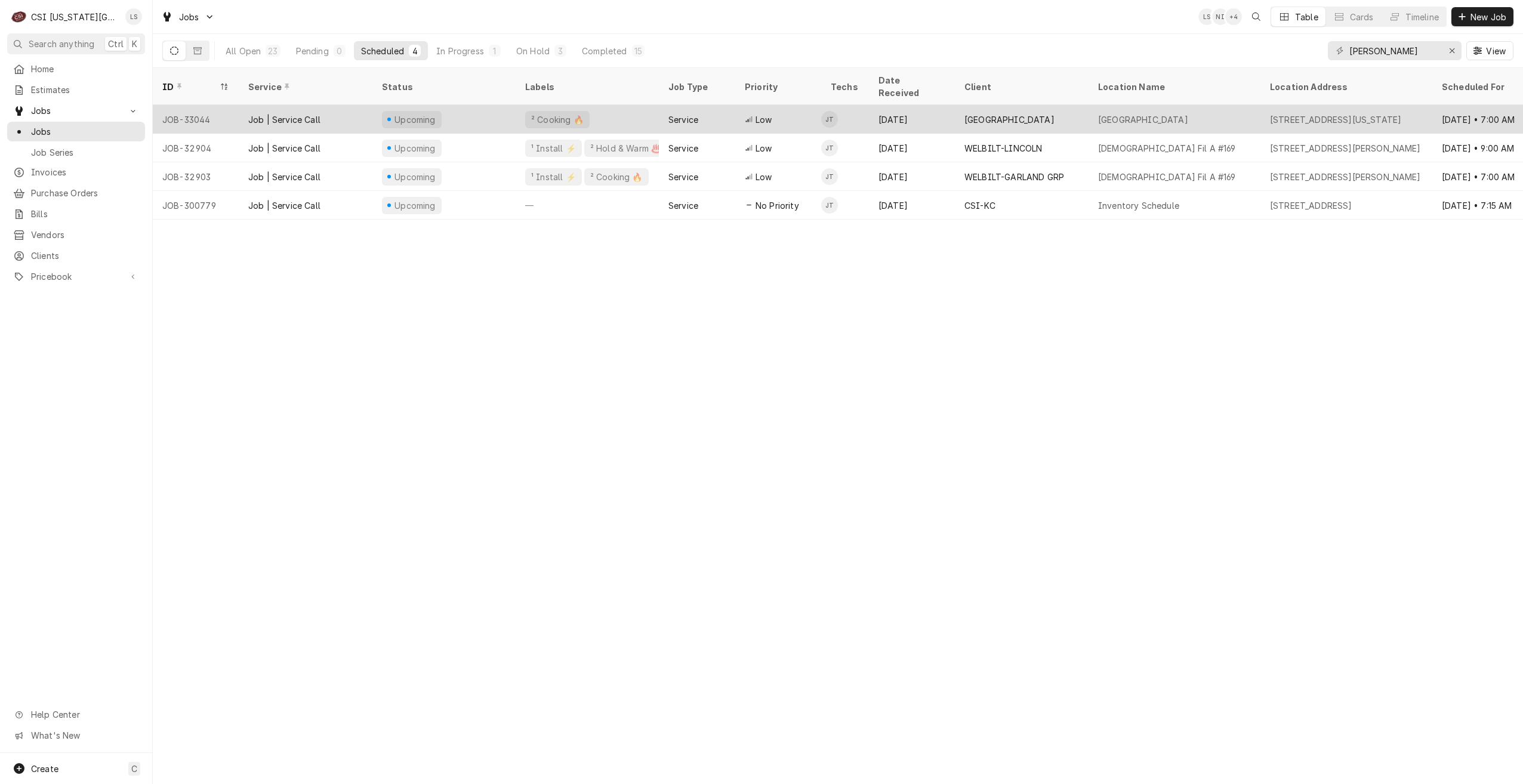
click at [874, 109] on div "[DATE]" at bounding box center [911, 119] width 86 height 29
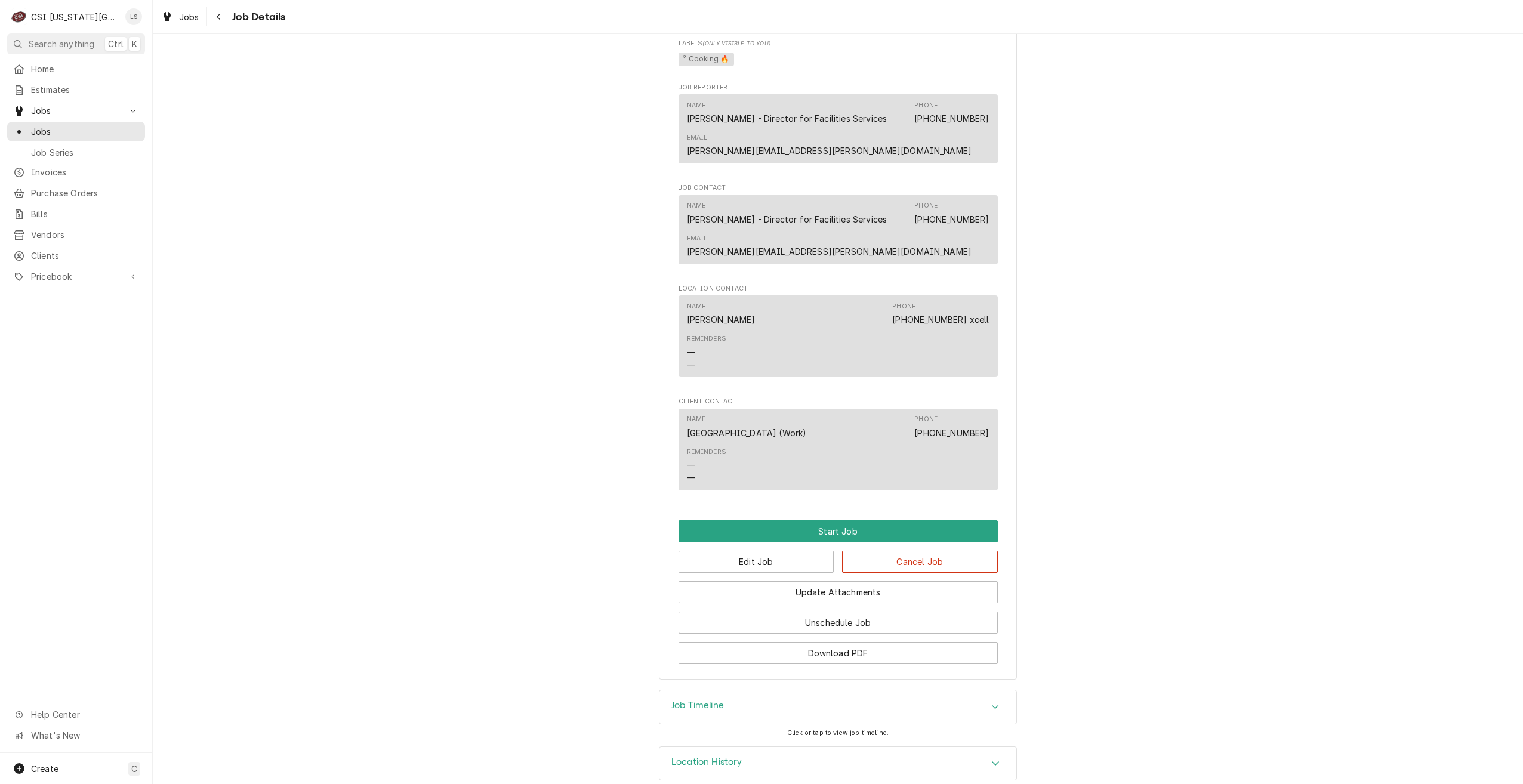
scroll to position [692, 0]
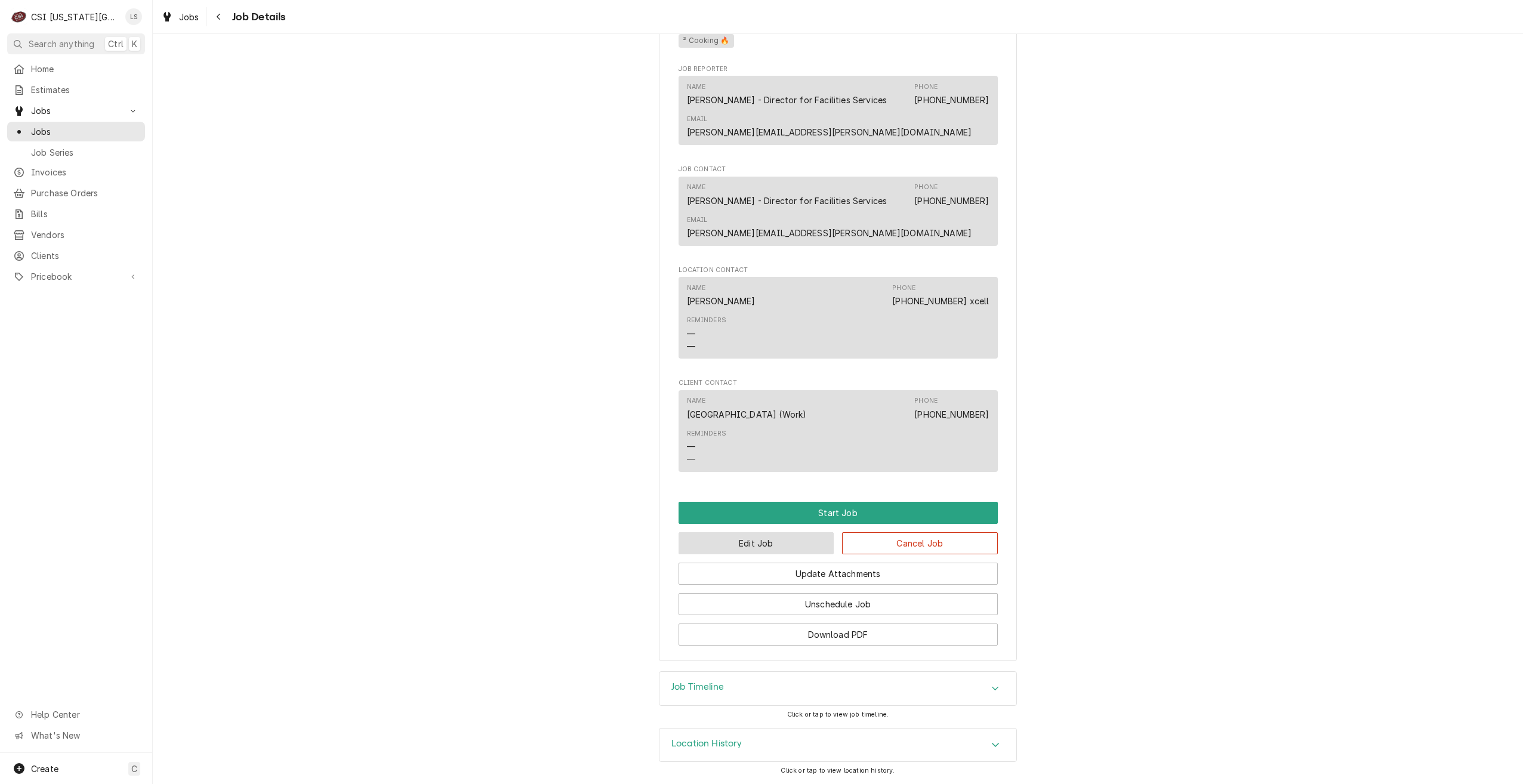
click at [742, 537] on button "Edit Job" at bounding box center [756, 543] width 155 height 22
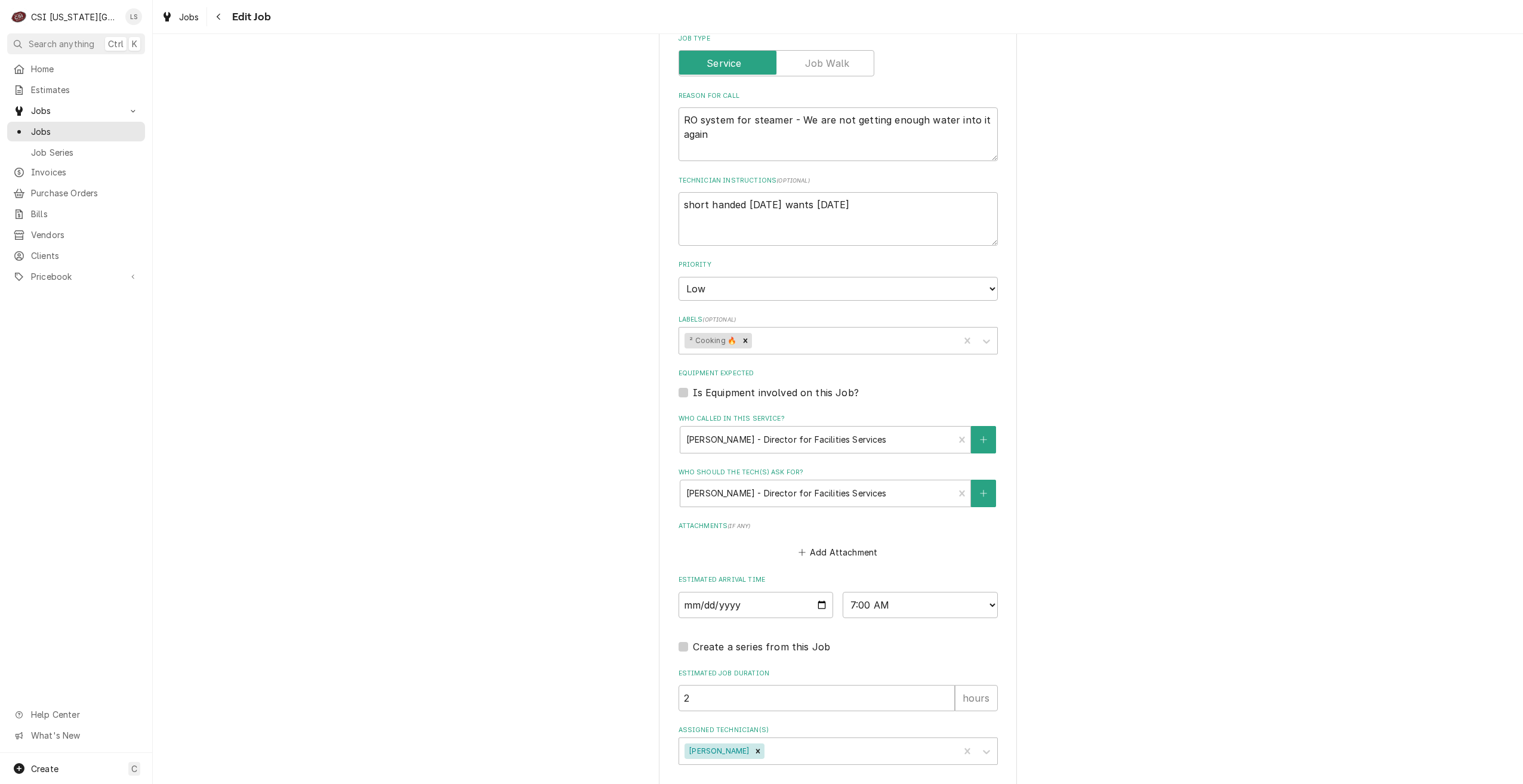
scroll to position [517, 0]
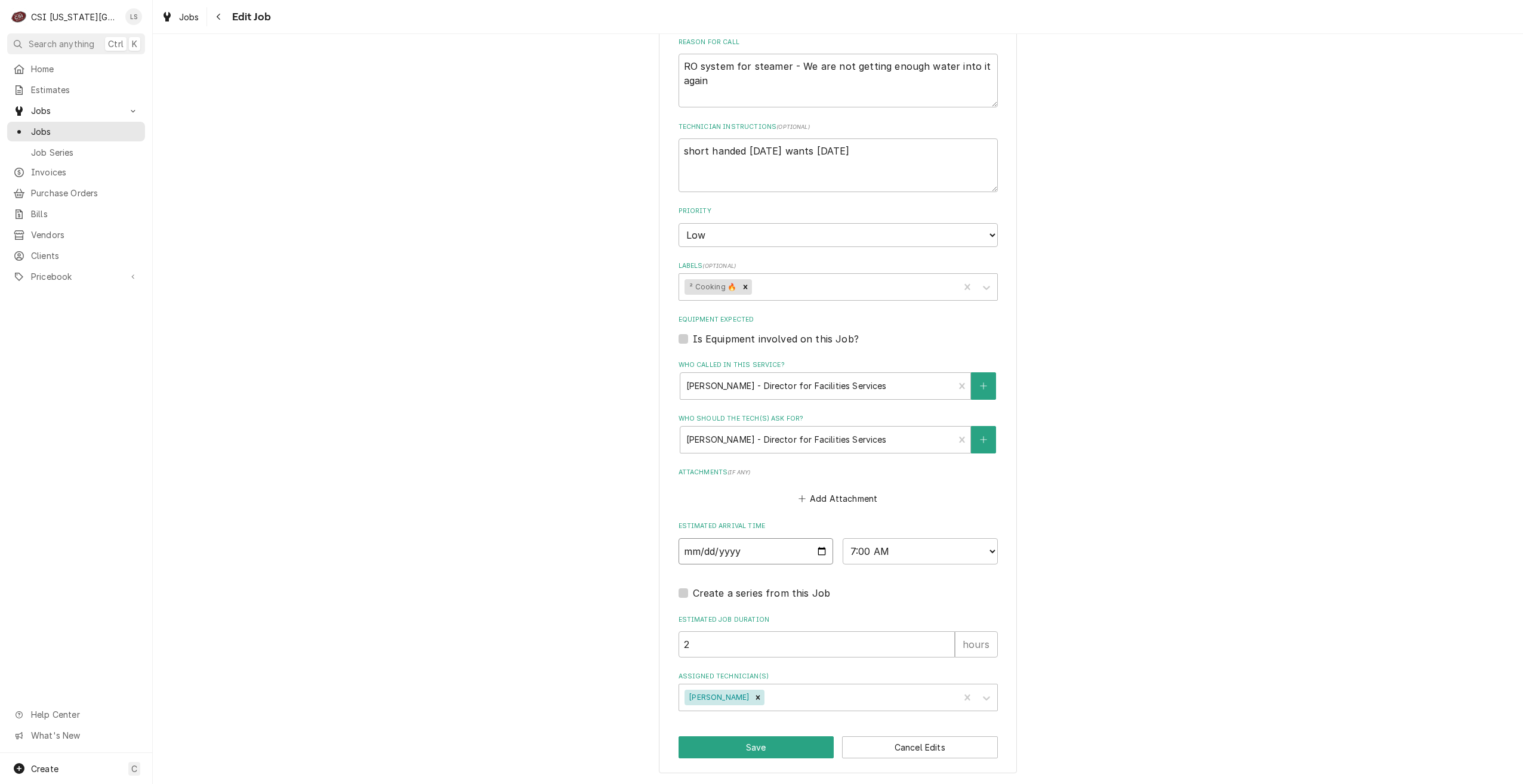
click at [818, 552] on input "[DATE]" at bounding box center [756, 551] width 155 height 26
type textarea "x"
type input "2025-10-06"
click at [735, 742] on button "Save" at bounding box center [756, 747] width 155 height 22
type textarea "x"
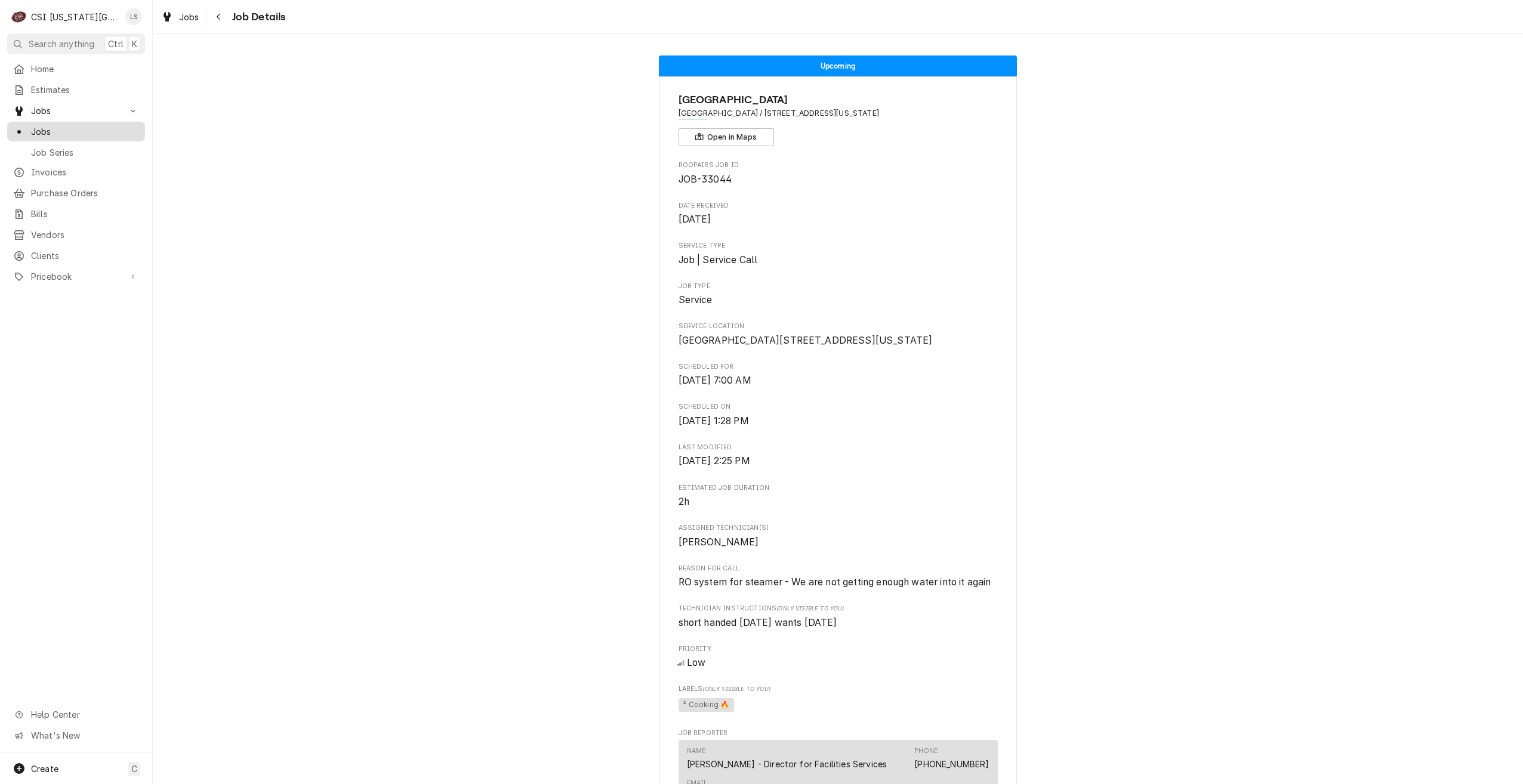
click at [114, 133] on div "Jobs" at bounding box center [76, 131] width 133 height 15
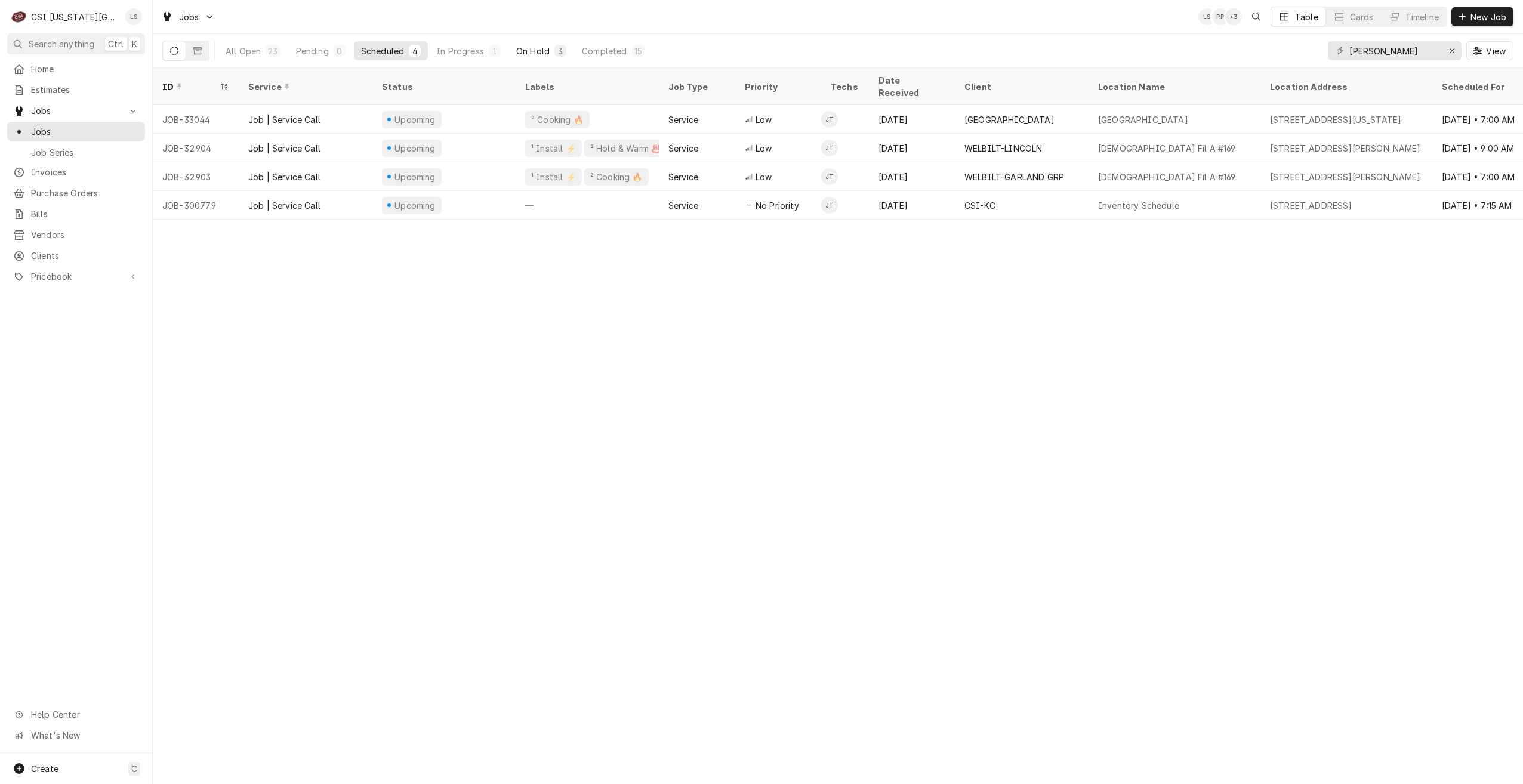
click at [514, 56] on button "On Hold 3" at bounding box center [541, 51] width 64 height 19
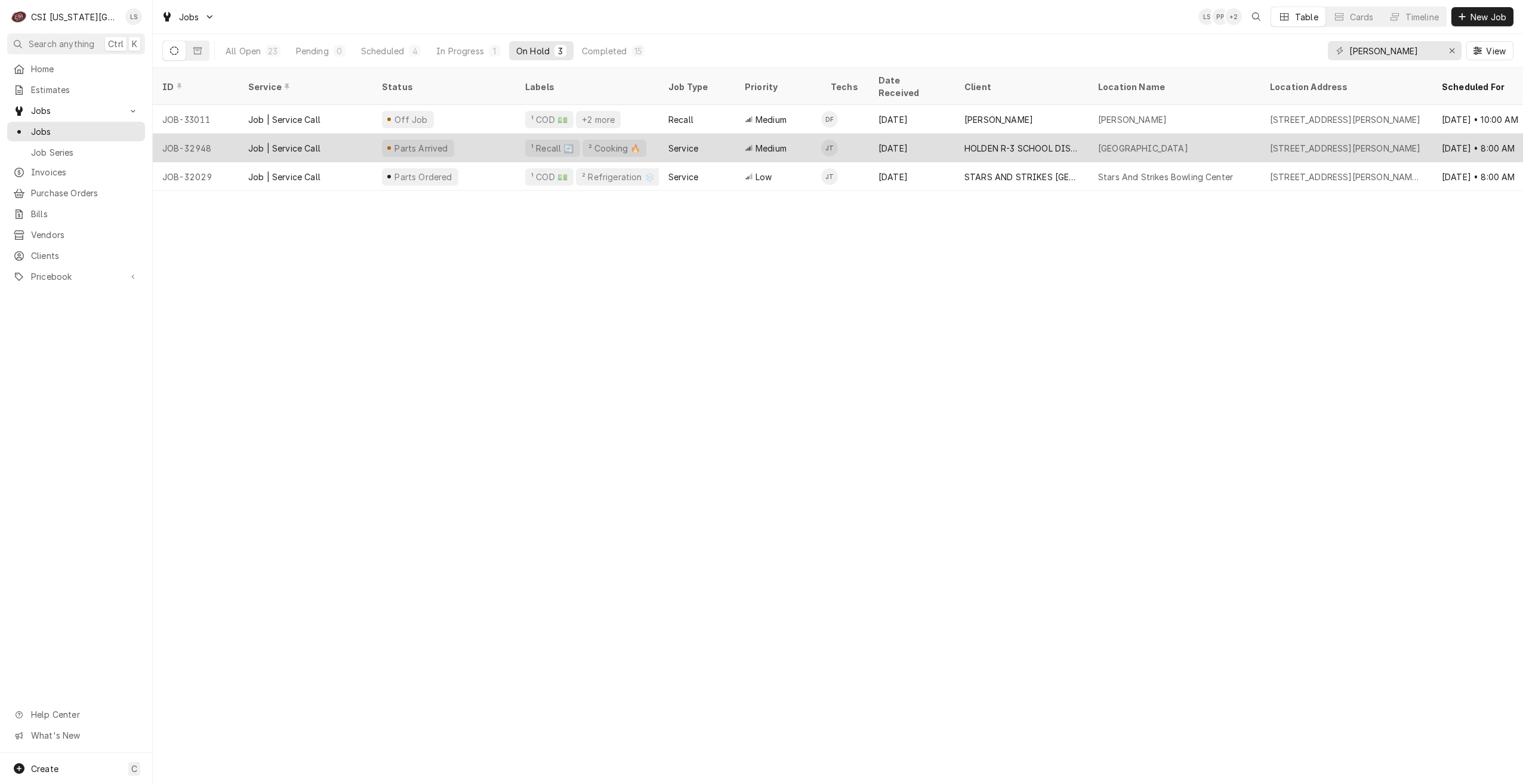
click at [477, 134] on div "Parts Arrived" at bounding box center [444, 148] width 143 height 29
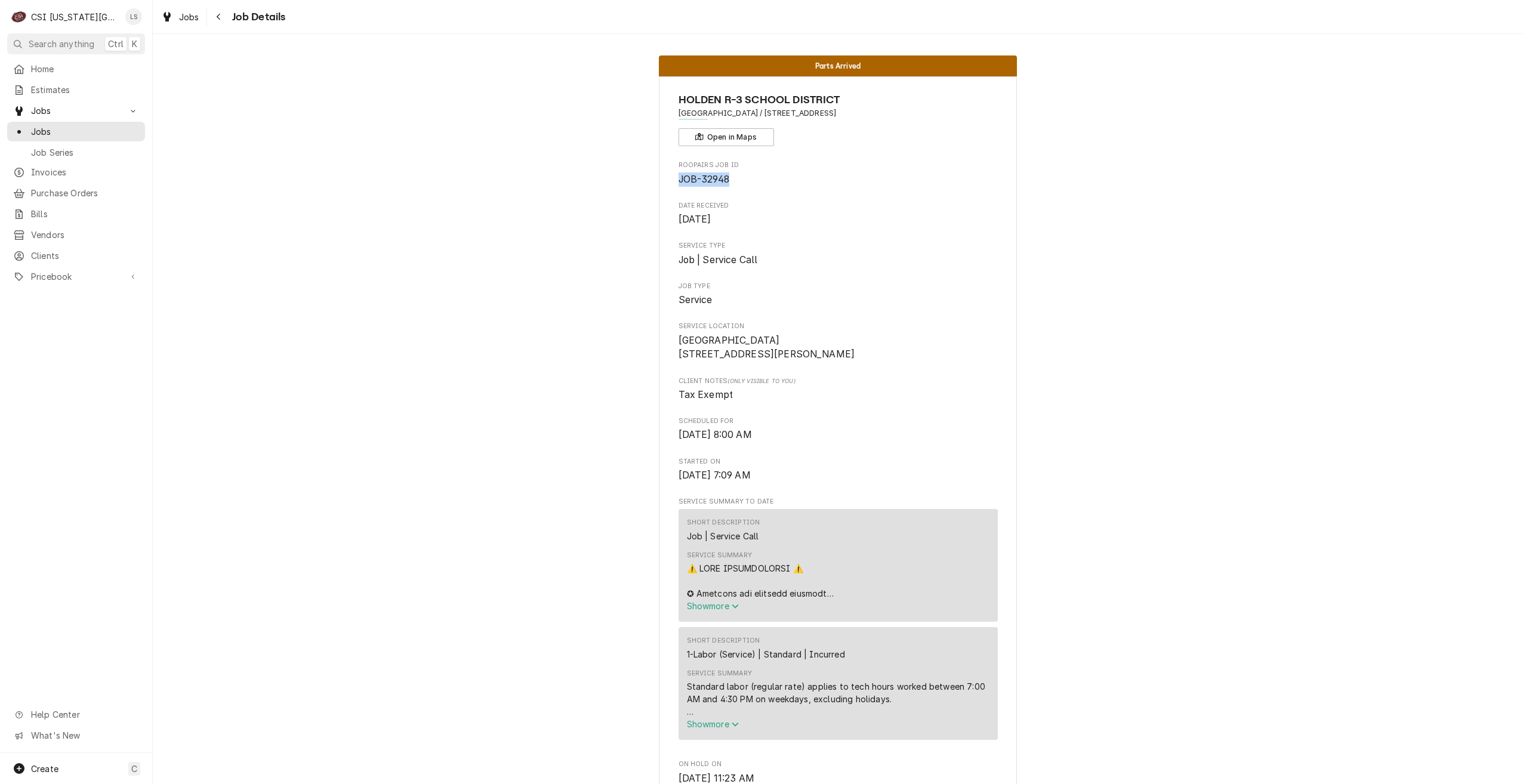
drag, startPoint x: 731, startPoint y: 181, endPoint x: 671, endPoint y: 176, distance: 60.2
copy span "JOB-32948"
click at [705, 177] on span "JOB-32948" at bounding box center [704, 179] width 51 height 12
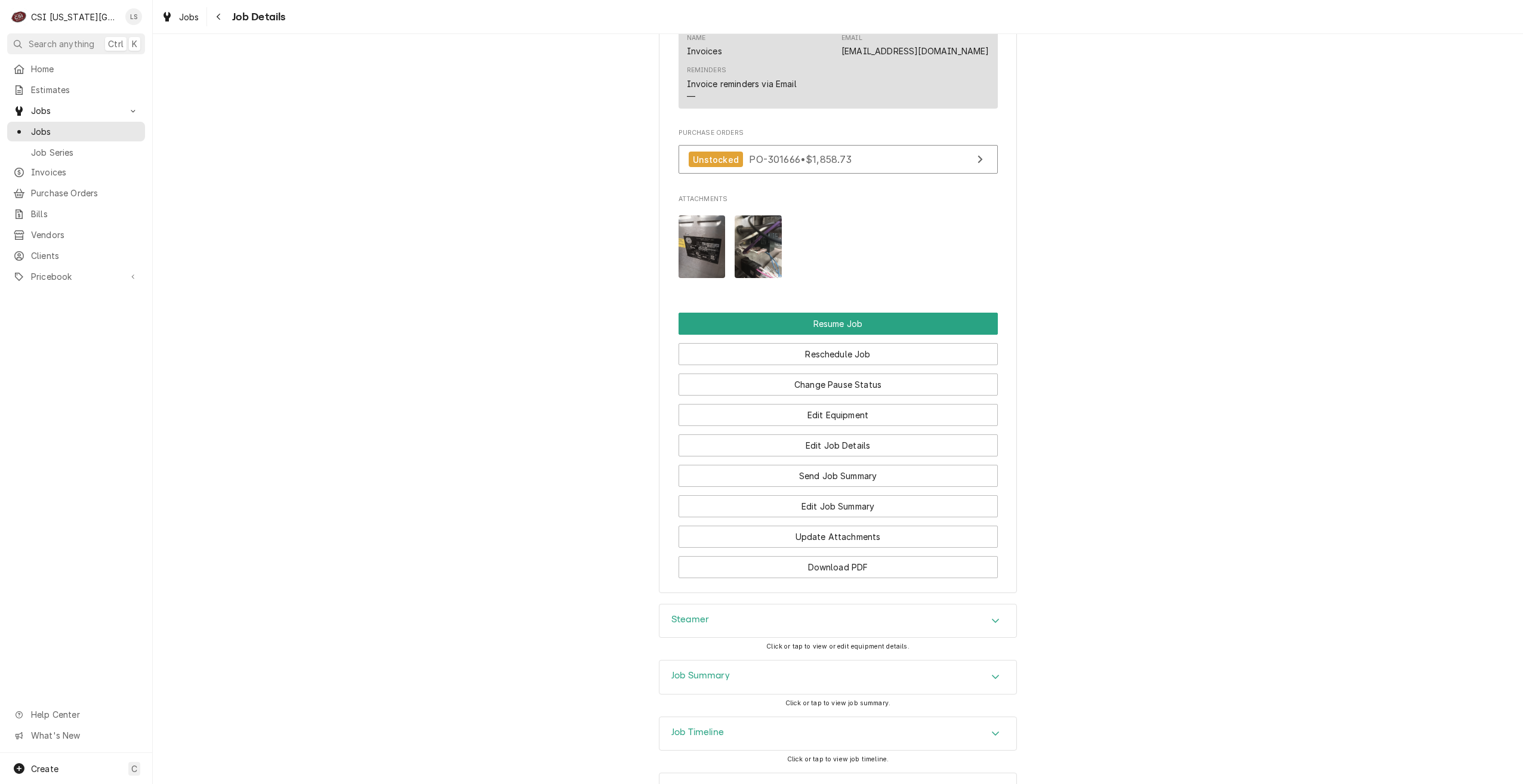
scroll to position [1515, 0]
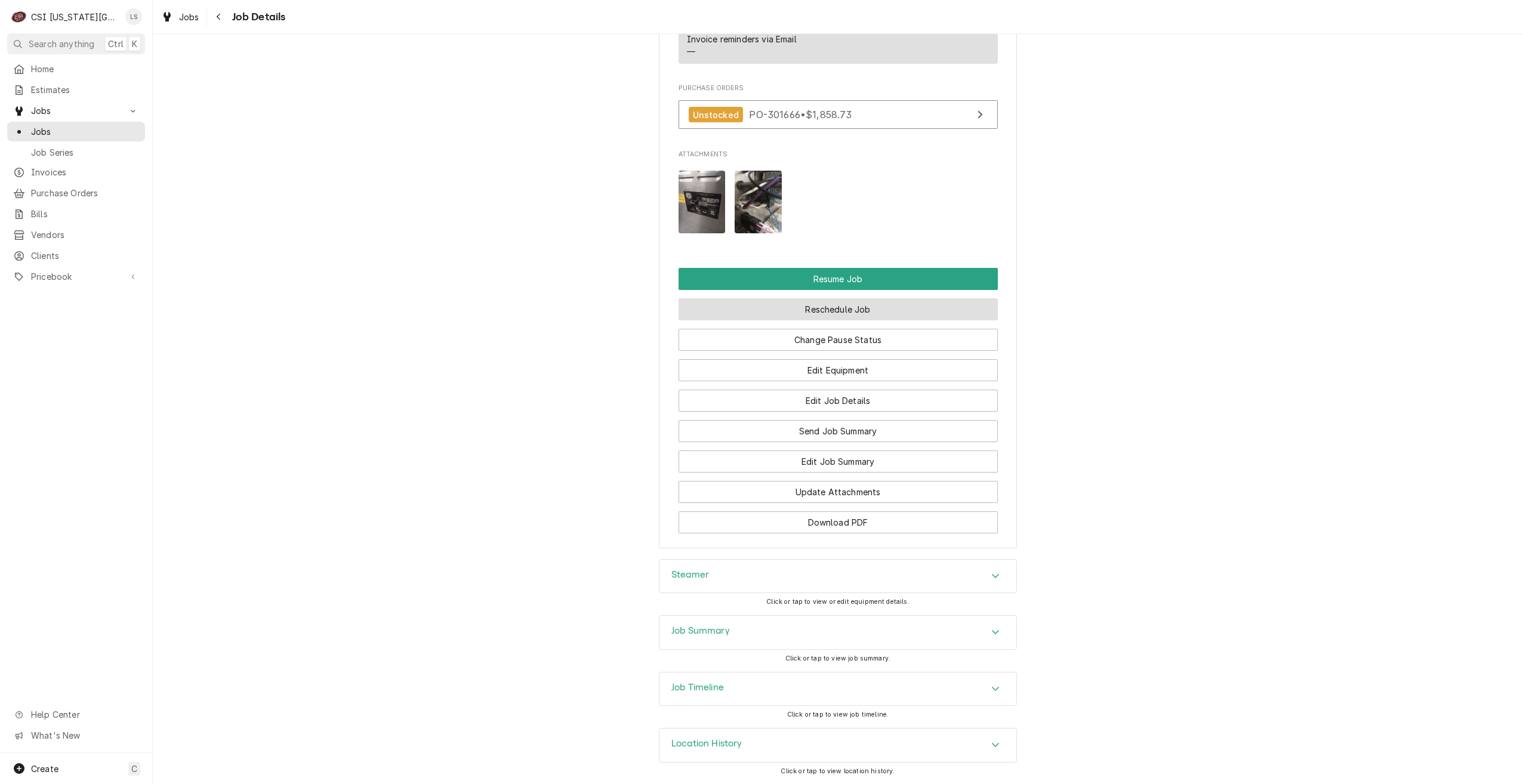
click at [834, 311] on button "Reschedule Job" at bounding box center [838, 309] width 319 height 22
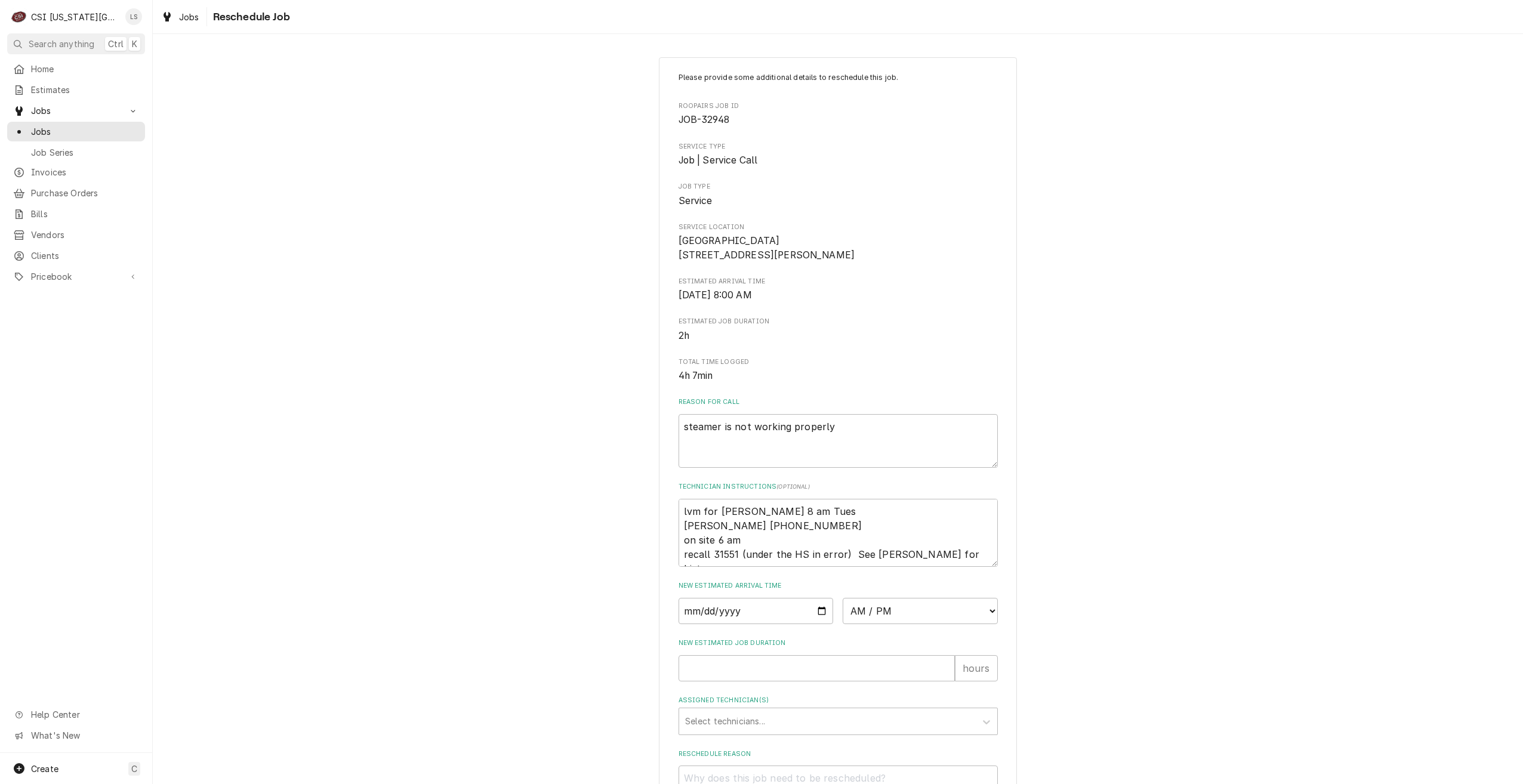
scroll to position [123, 0]
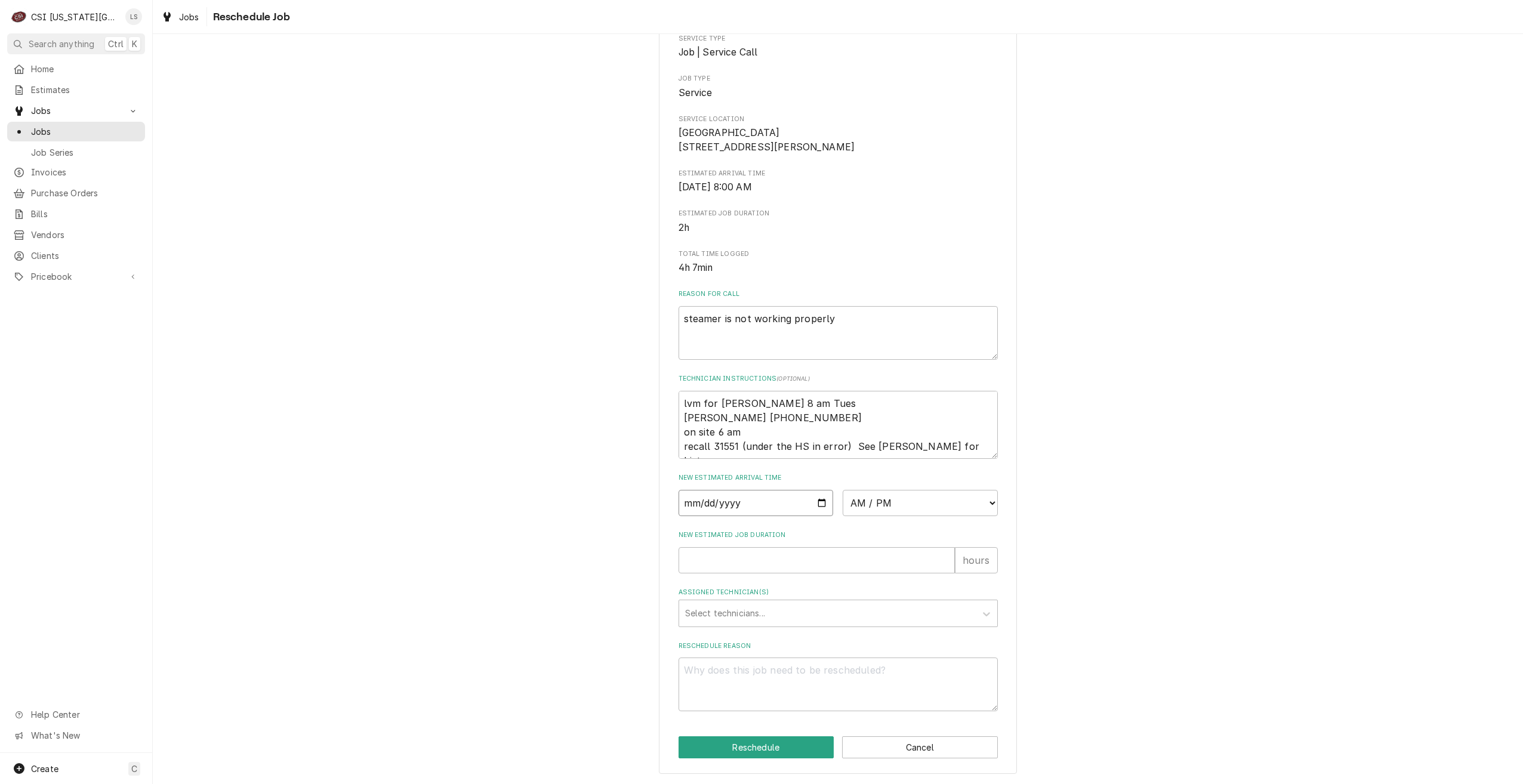
click at [818, 504] on input "Date" at bounding box center [756, 503] width 155 height 26
type textarea "x"
type input "2025-10-03"
click at [882, 501] on select "AM / PM 6:00 AM 6:15 AM 6:30 AM 6:45 AM 7:00 AM 7:15 AM 7:30 AM 7:45 AM 8:00 AM…" at bounding box center [920, 503] width 155 height 26
select select "08:00:00"
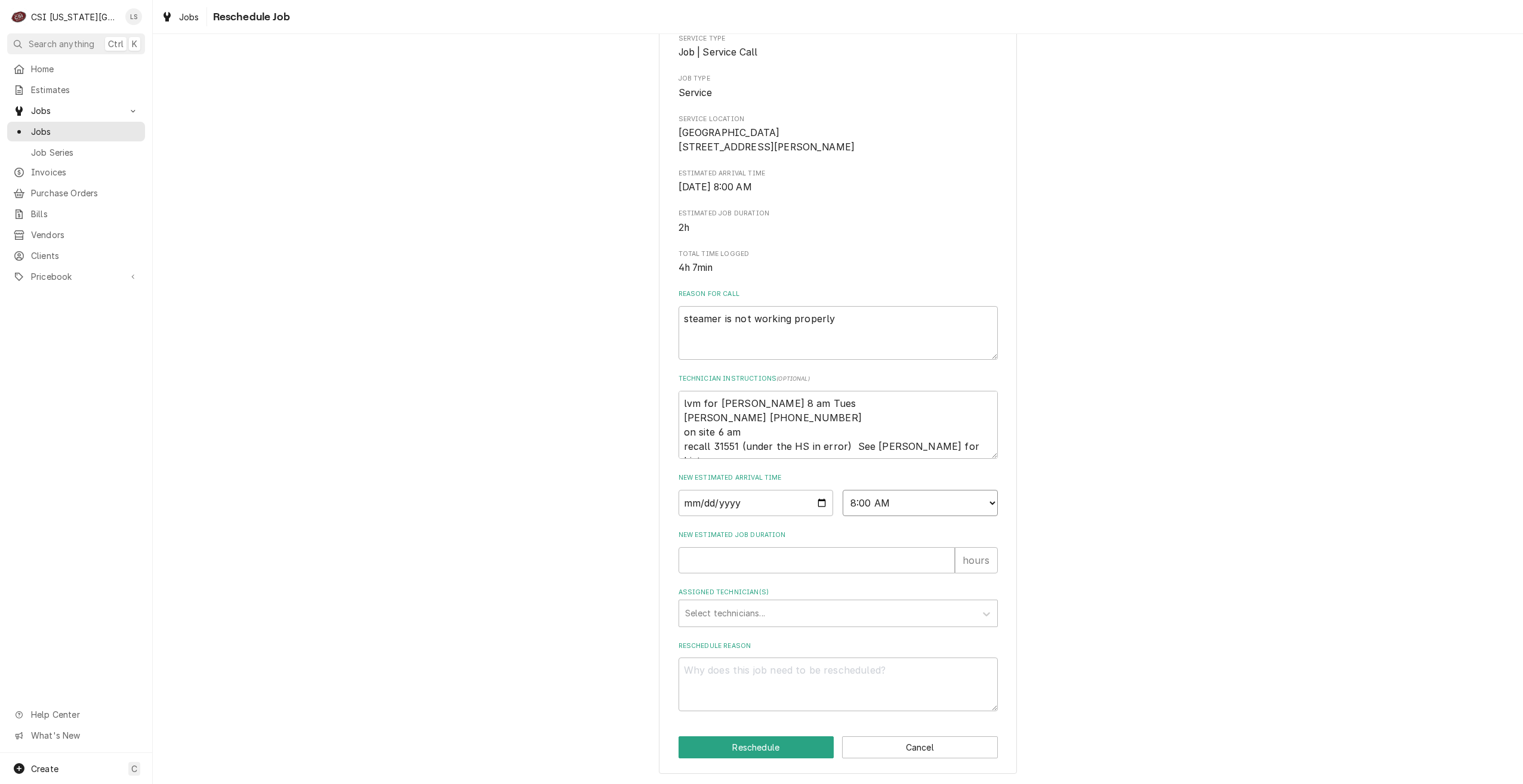
click at [842, 490] on select "AM / PM 6:00 AM 6:15 AM 6:30 AM 6:45 AM 7:00 AM 7:15 AM 7:30 AM 7:45 AM 8:00 AM…" at bounding box center [920, 503] width 155 height 26
click at [868, 561] on input "New Estimated Job Duration" at bounding box center [816, 560] width 276 height 26
type textarea "x"
type input "2"
click at [879, 615] on div "Assigned Technician(s)" at bounding box center [827, 613] width 285 height 21
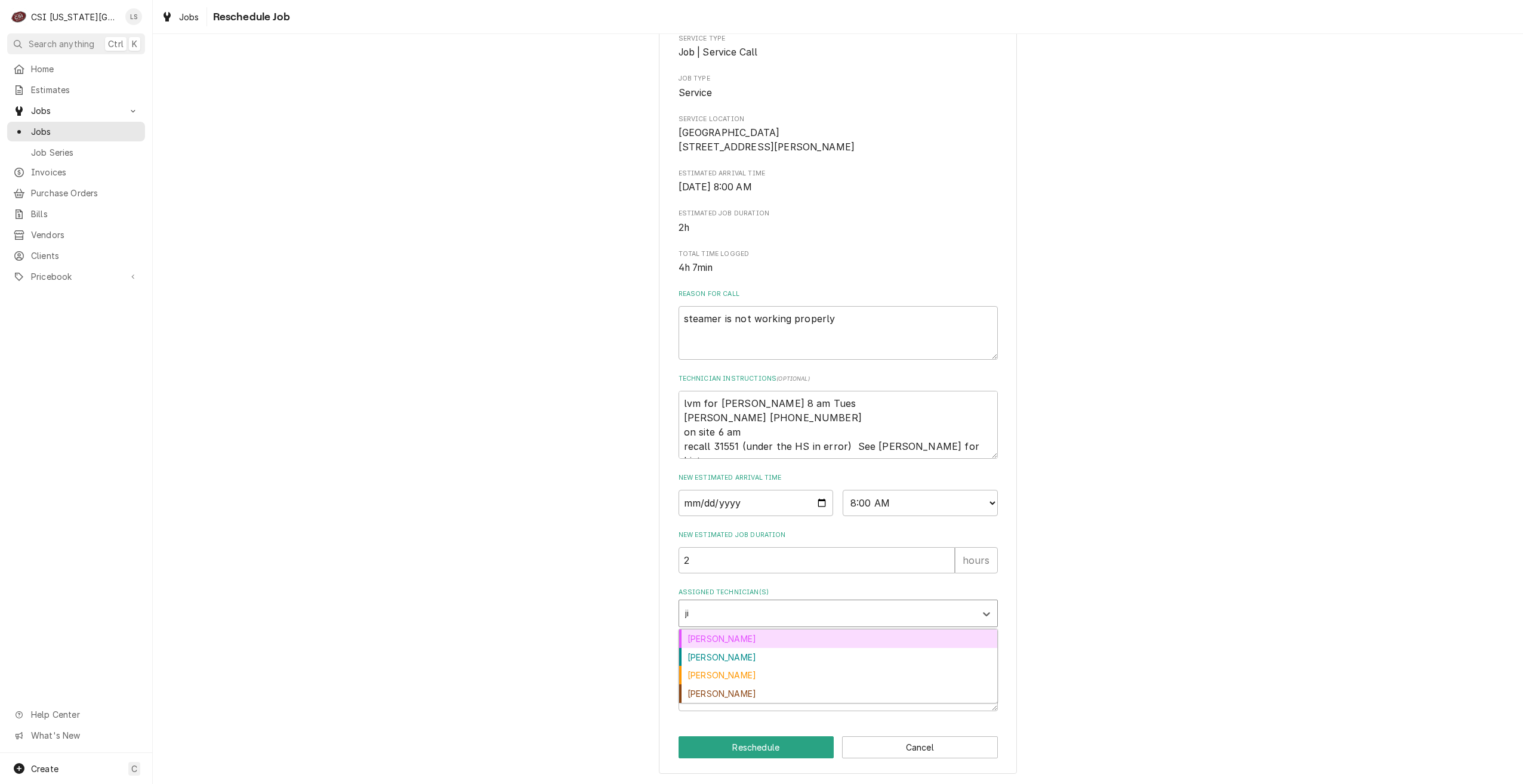
type input "jim"
click at [872, 633] on div "[PERSON_NAME]" at bounding box center [838, 638] width 318 height 18
type textarea "x"
click at [888, 679] on textarea "Reschedule Reason" at bounding box center [838, 684] width 319 height 53
type textarea "x"
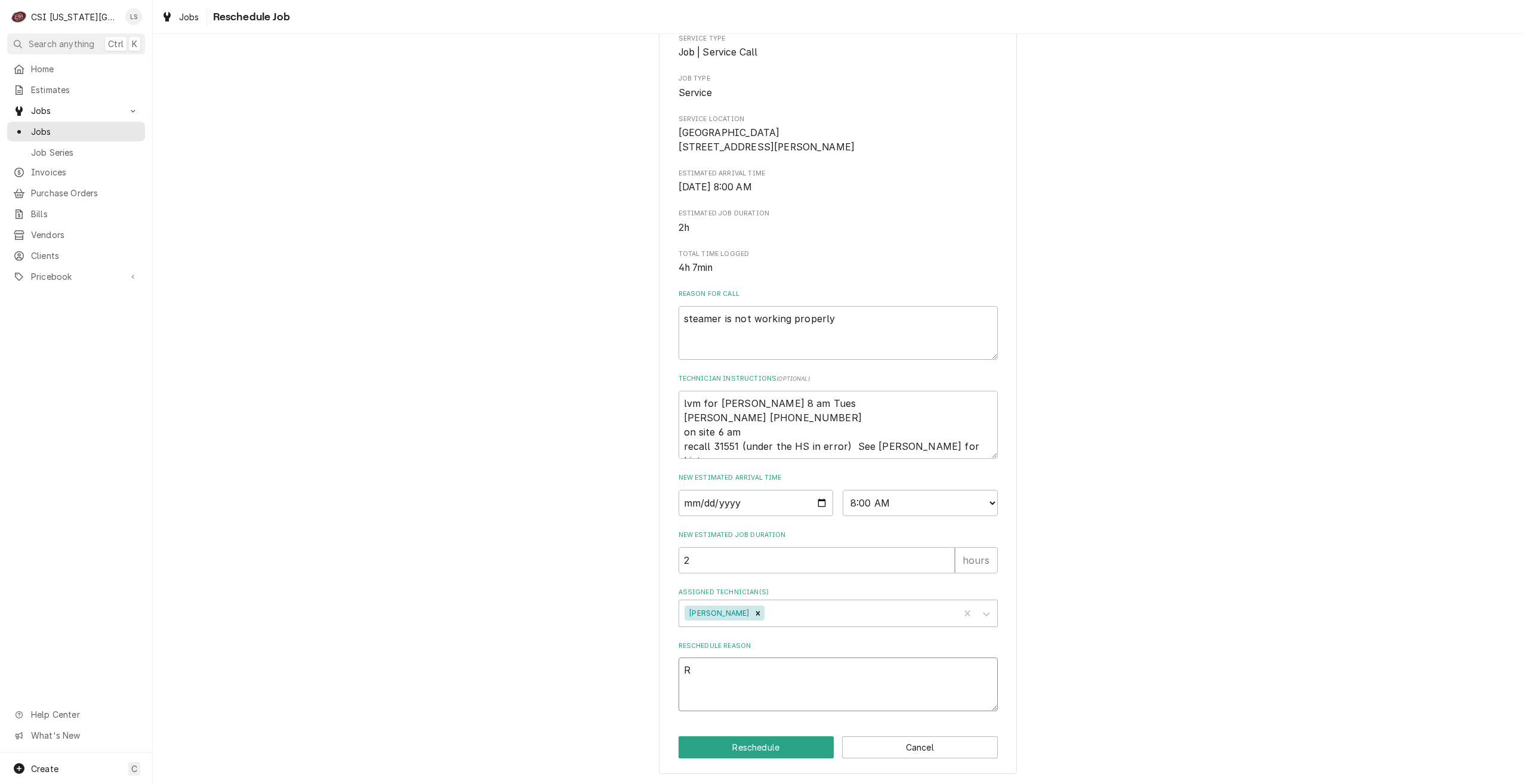
type textarea "RE"
type textarea "x"
type textarea "REt"
type textarea "x"
type textarea "REtu"
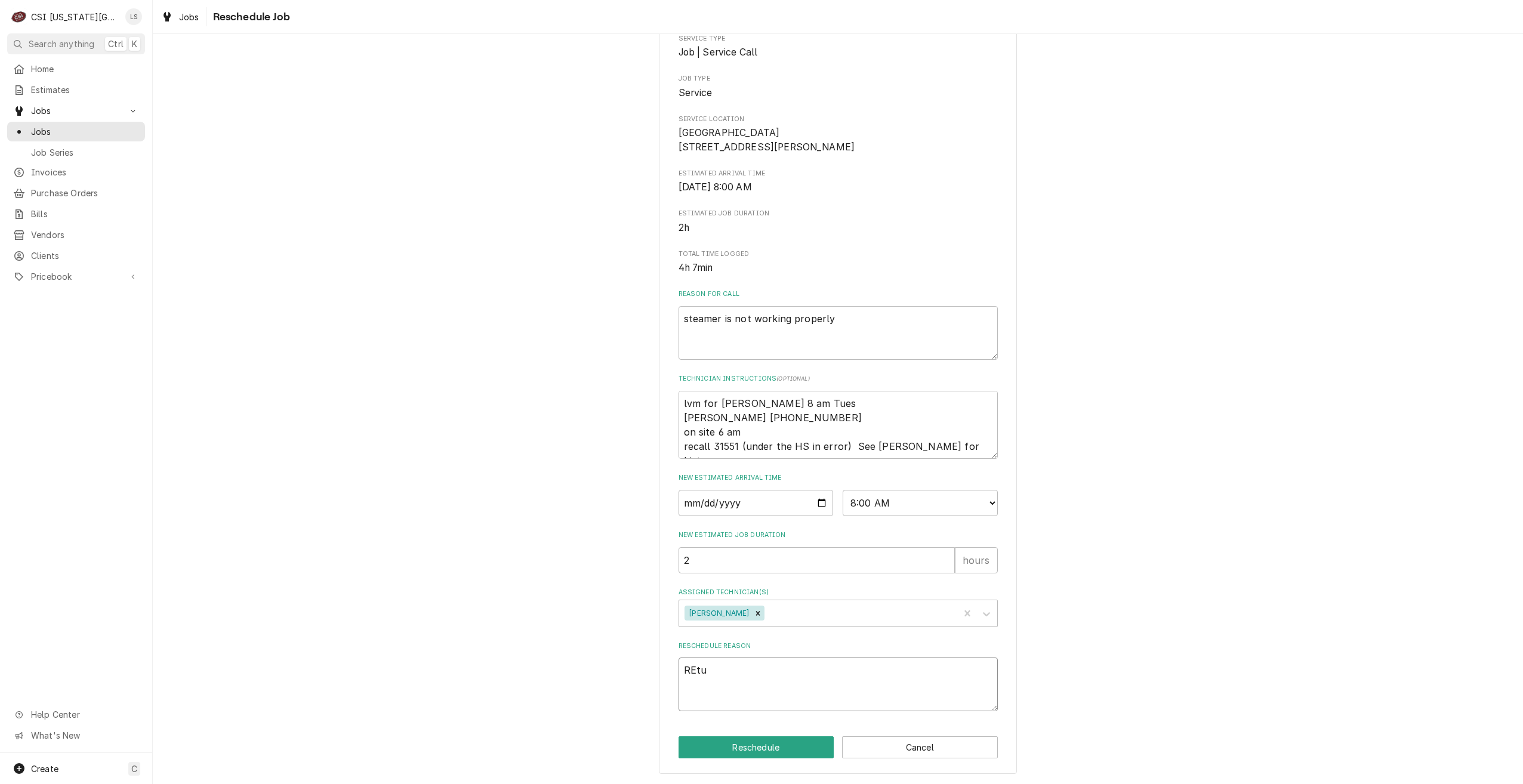
type textarea "x"
type textarea "REtur"
type textarea "x"
type textarea "REturn"
type textarea "x"
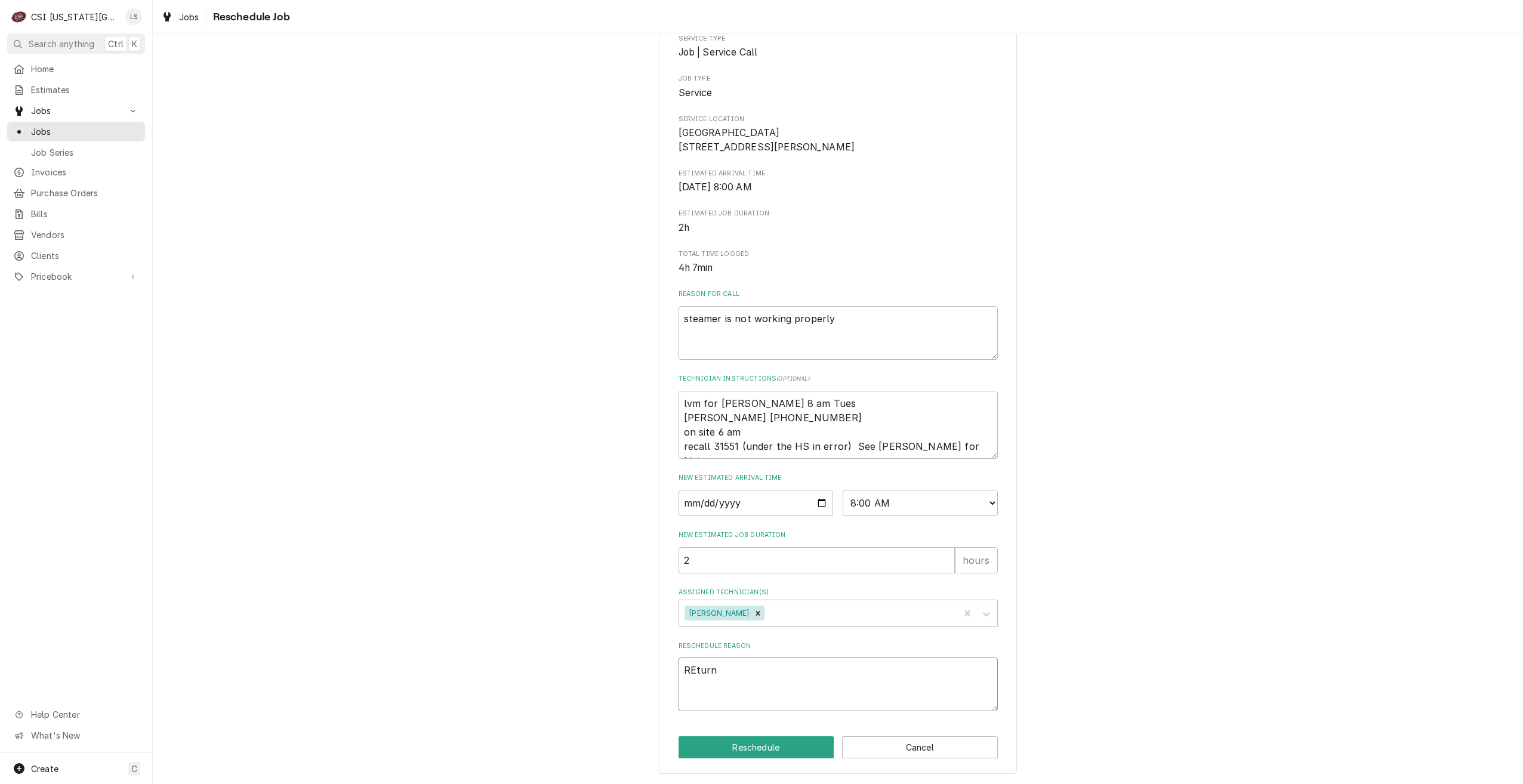
type textarea "REturn"
type textarea "x"
type textarea "REturn f"
type textarea "x"
type textarea "REturn fo"
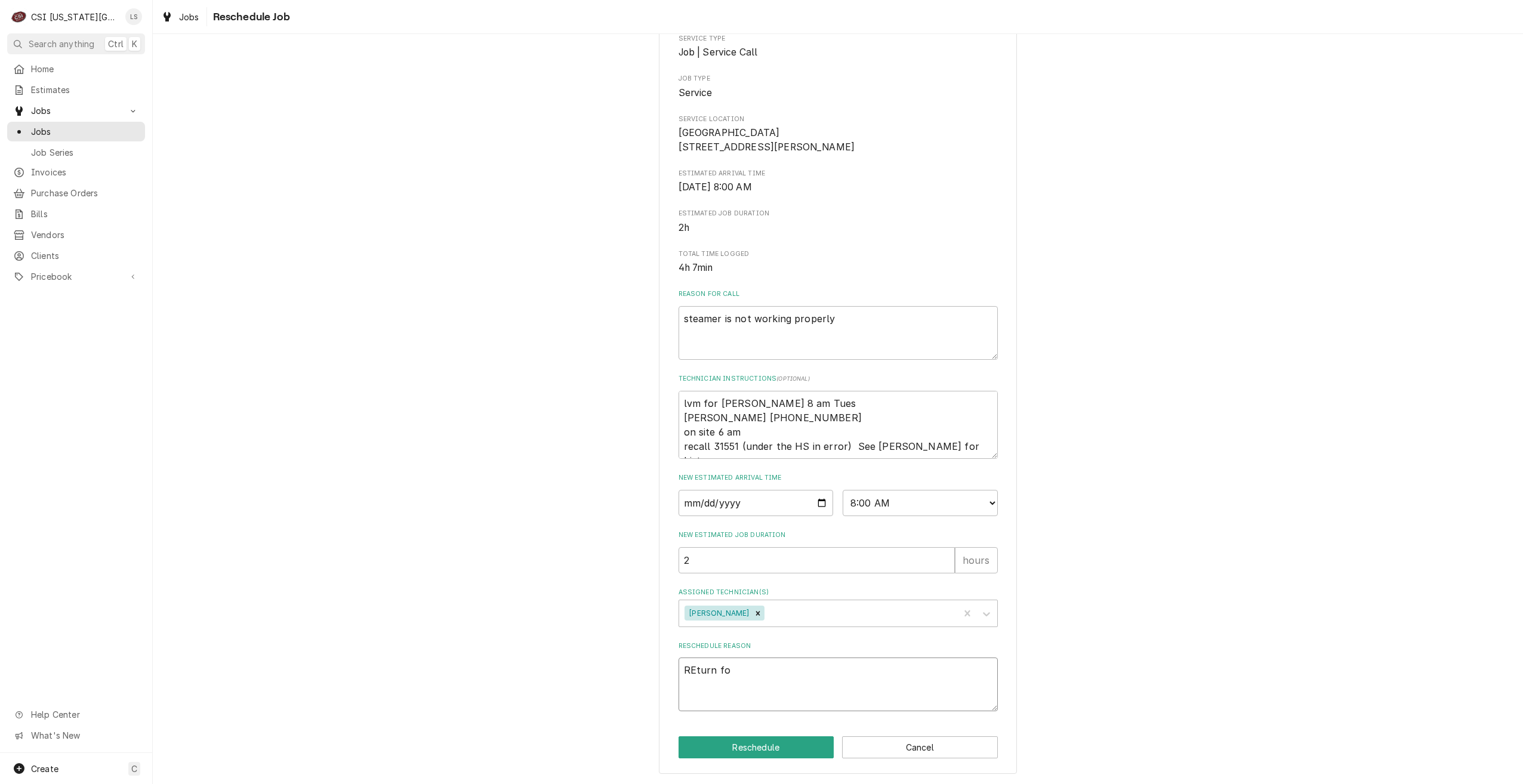
type textarea "x"
type textarea "REturn for"
type textarea "x"
type textarea "REturn fo"
type textarea "x"
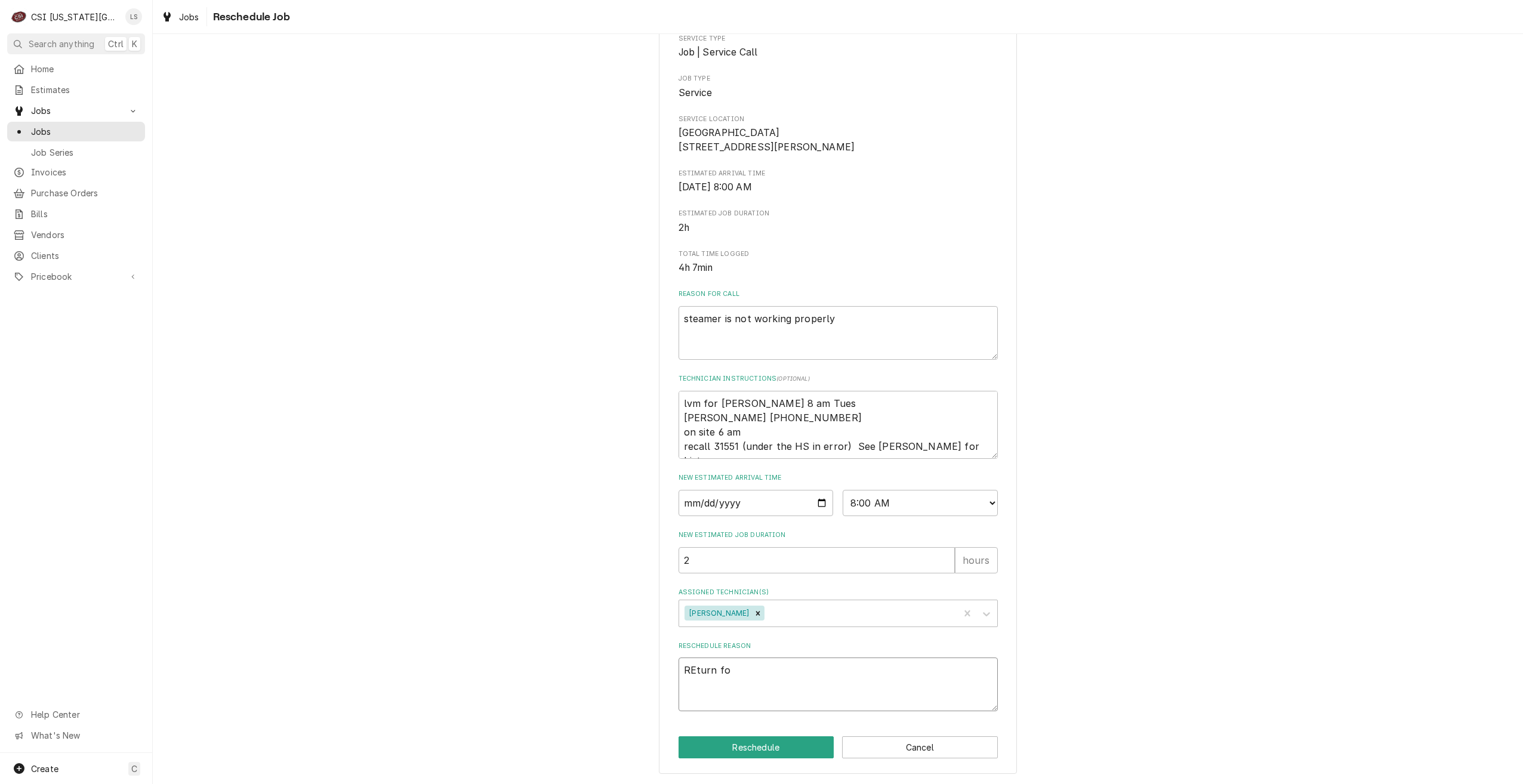
type textarea "REturn f"
type textarea "x"
type textarea "REturn"
type textarea "x"
type textarea "REturn"
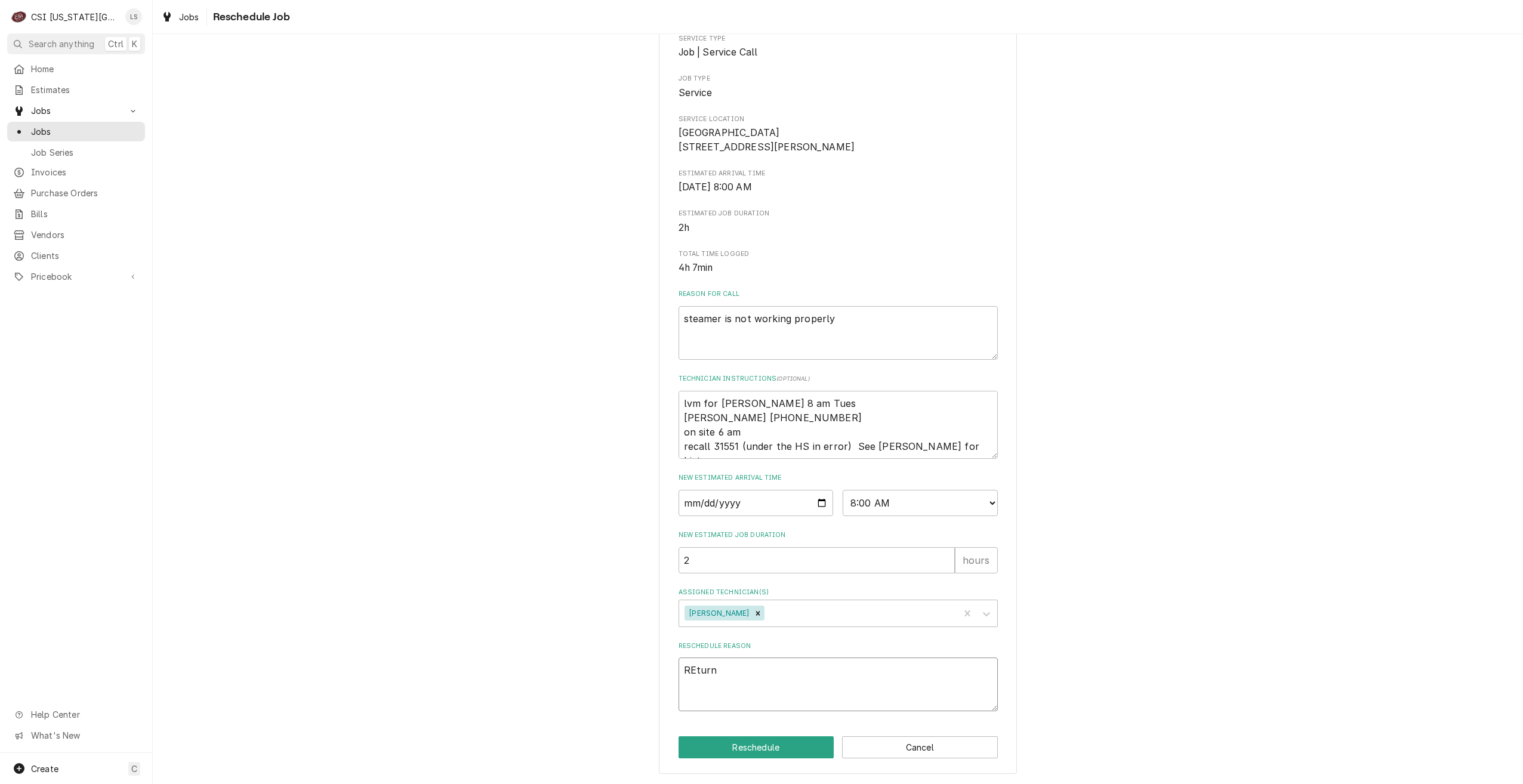
type textarea "x"
type textarea "REtur"
type textarea "x"
type textarea "REtu"
type textarea "x"
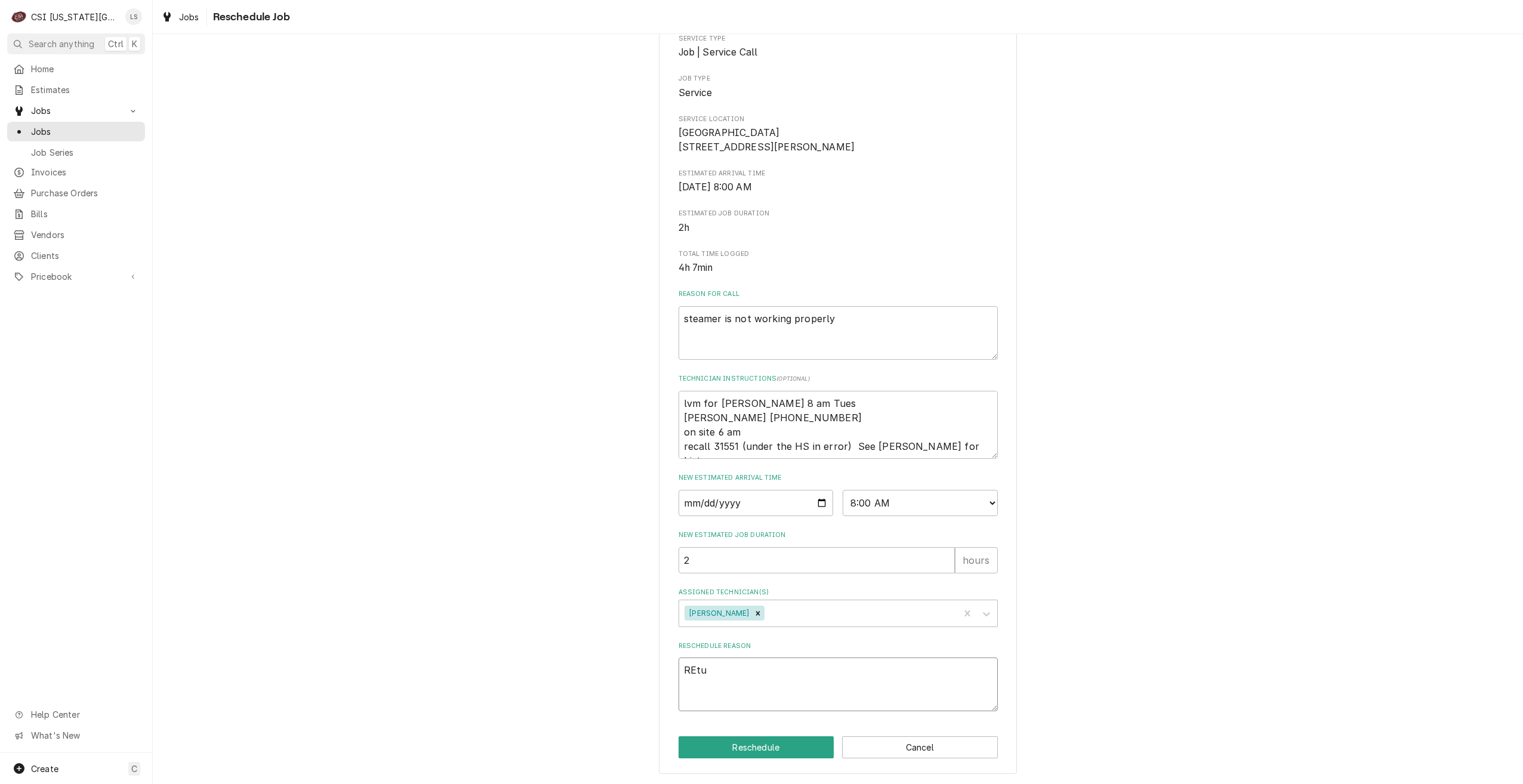
type textarea "REt"
type textarea "x"
type textarea "RE"
type textarea "x"
type textarea "R"
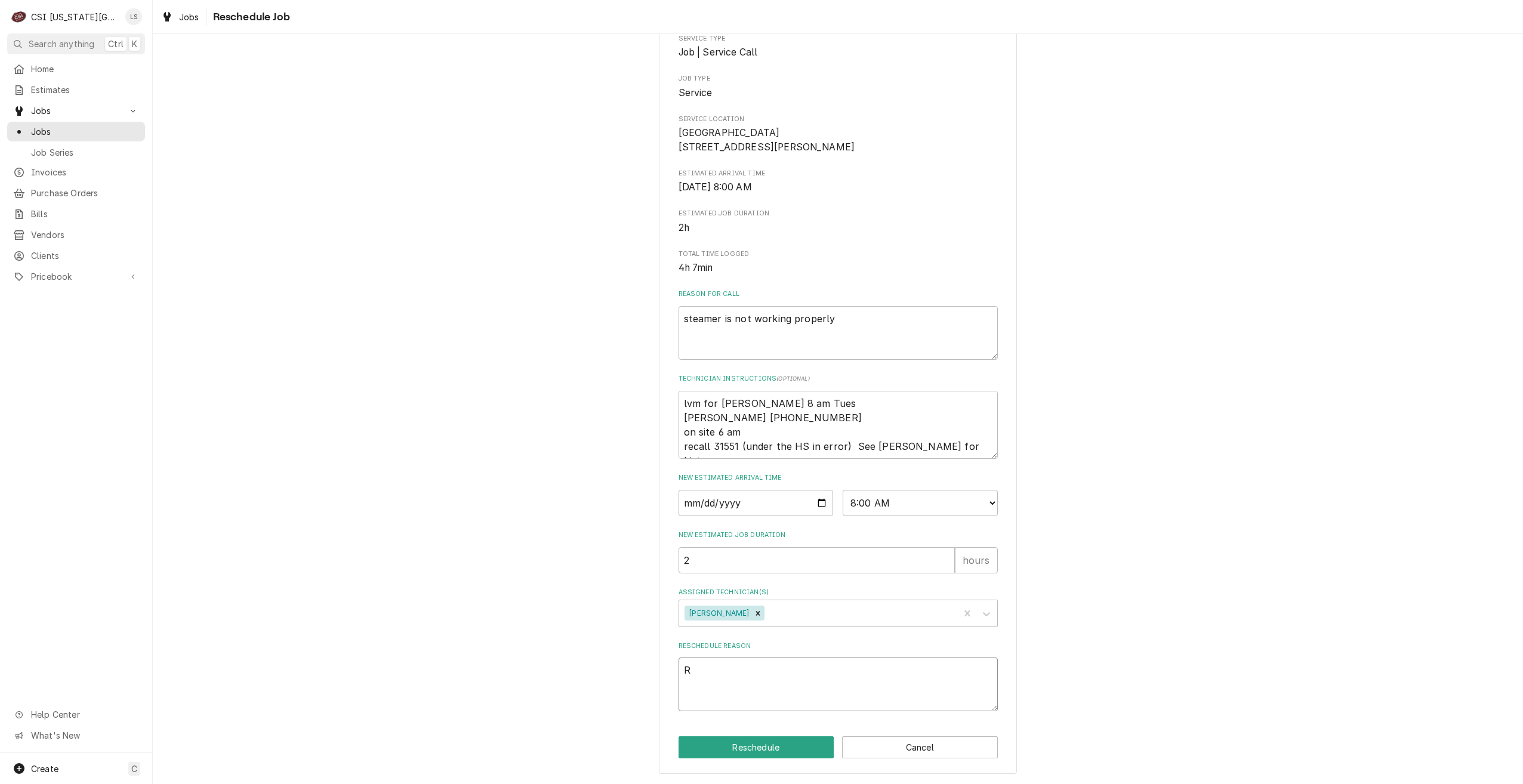
type textarea "x"
type textarea "Re"
type textarea "x"
type textarea "Ret"
type textarea "x"
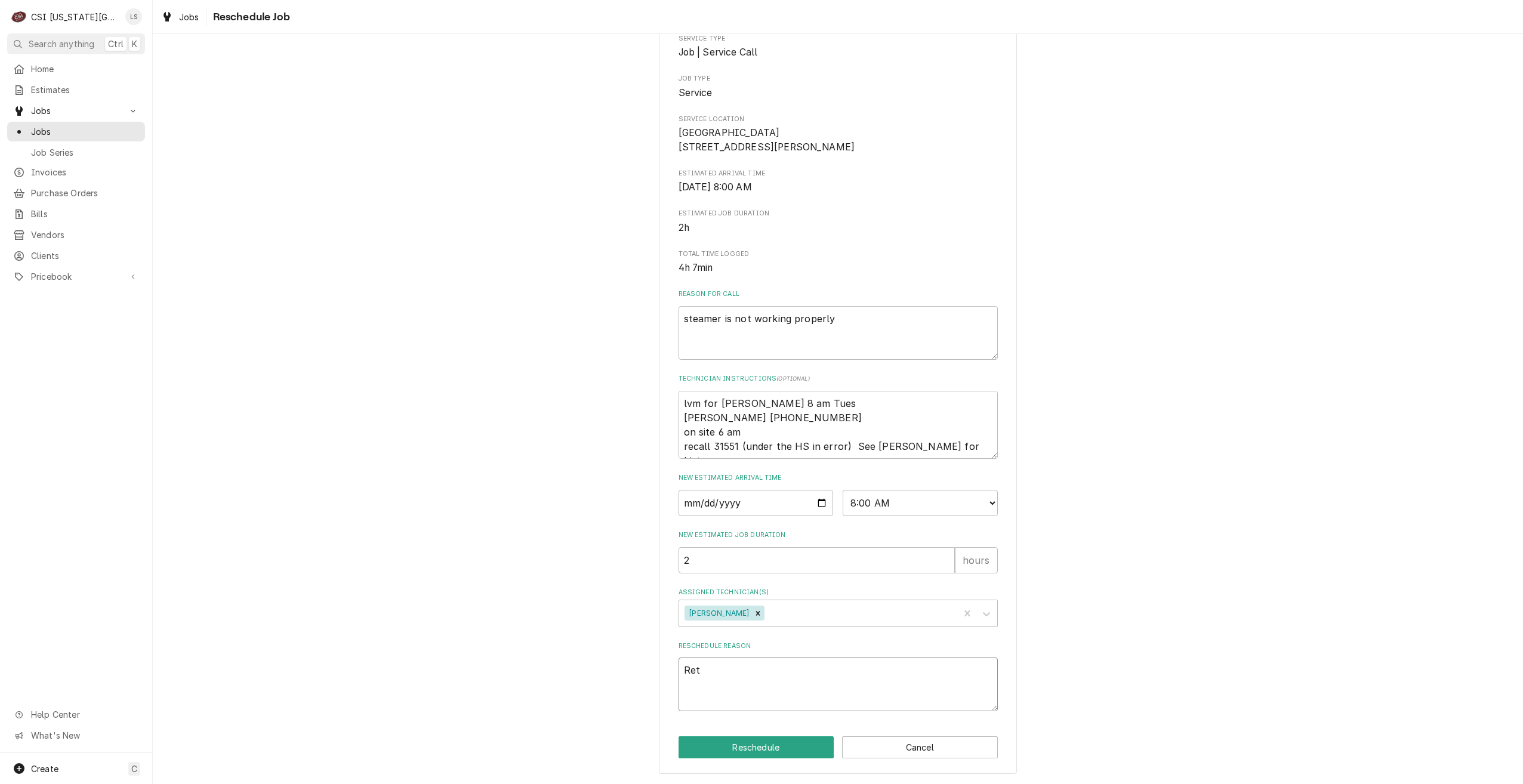
type textarea "Retu"
type textarea "x"
type textarea "Retur"
type textarea "x"
type textarea "Return"
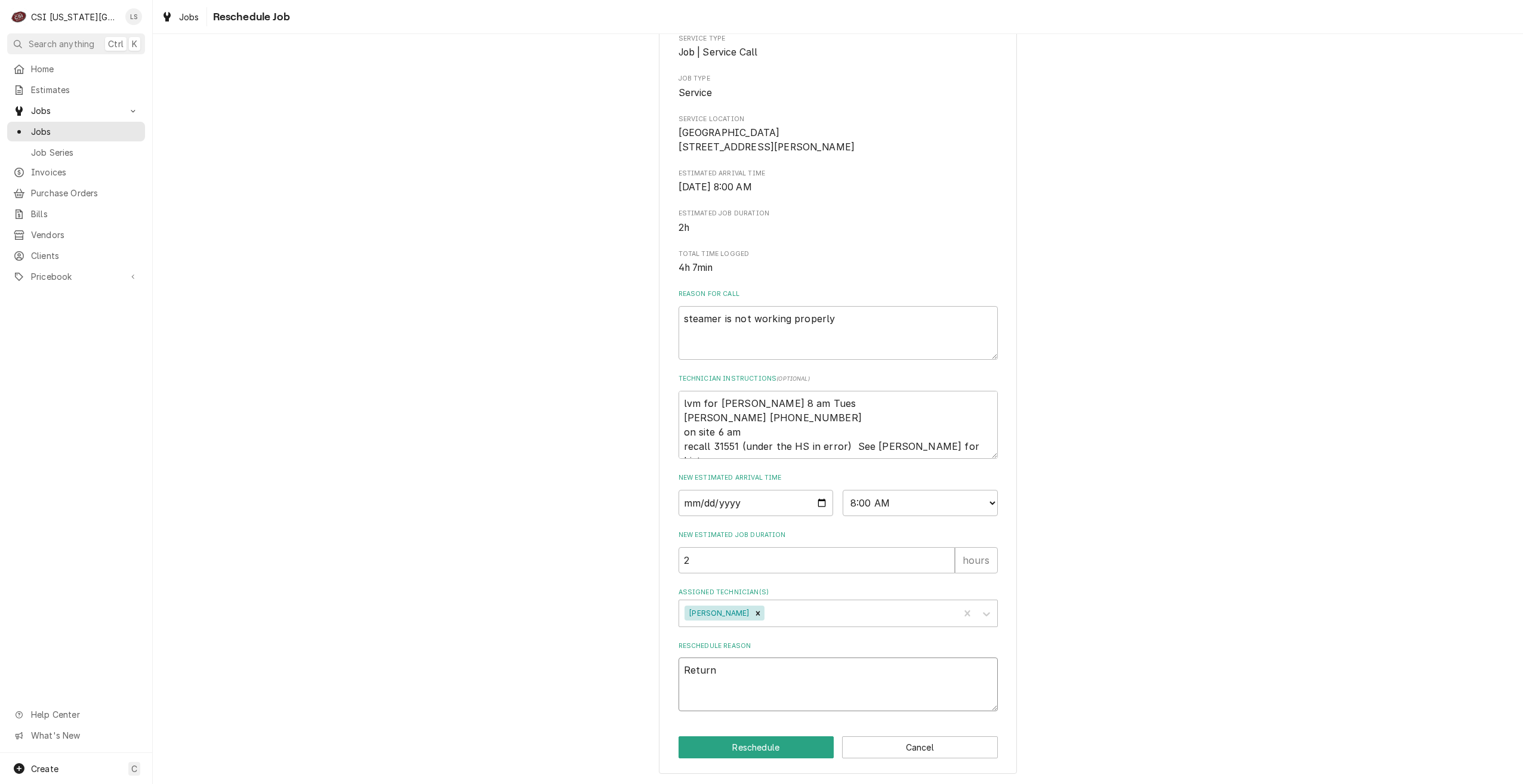
type textarea "x"
type textarea "Return"
type textarea "x"
type textarea "Return f"
type textarea "x"
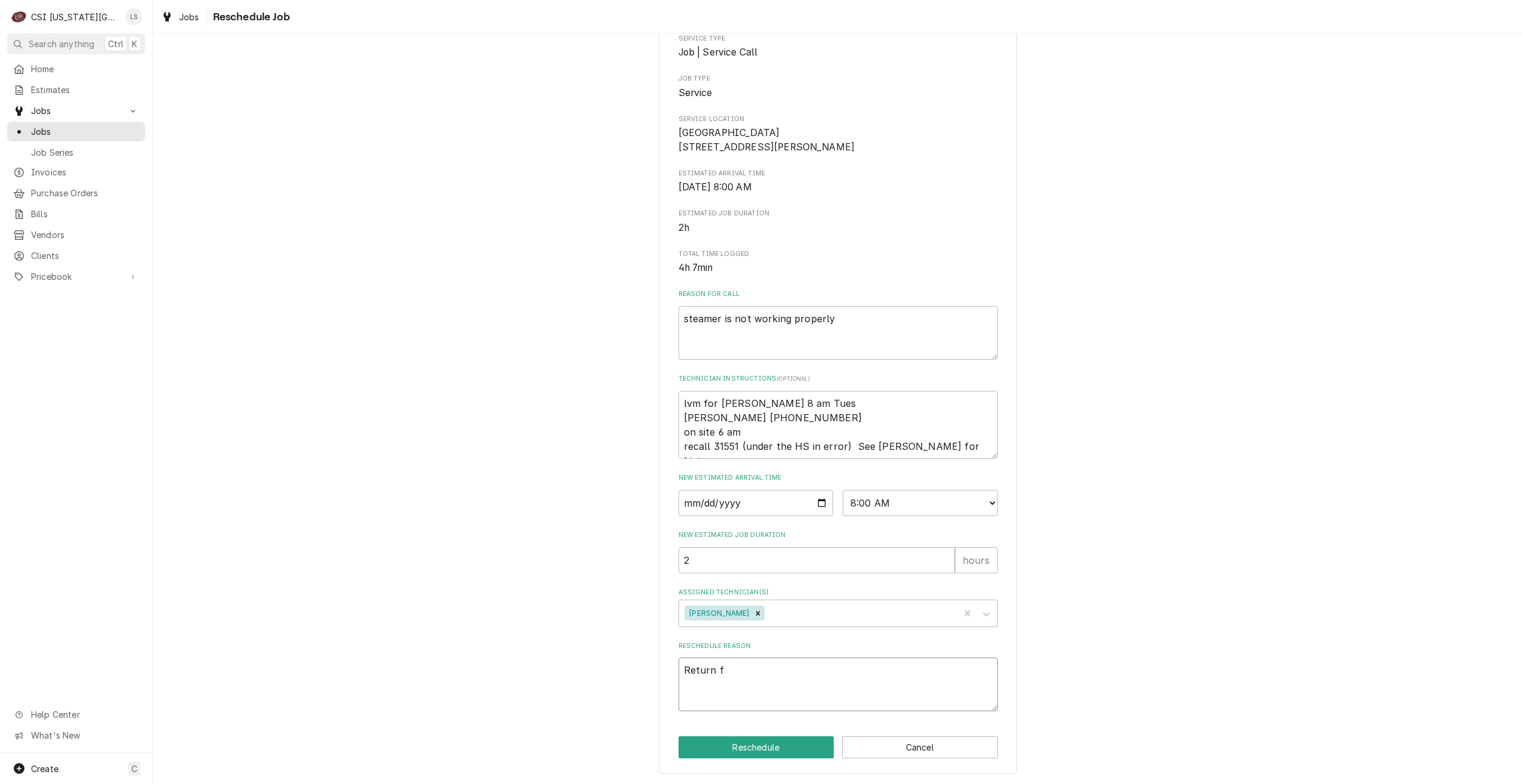
type textarea "Return fo"
type textarea "x"
type textarea "Return for"
type textarea "x"
type textarea "Return for"
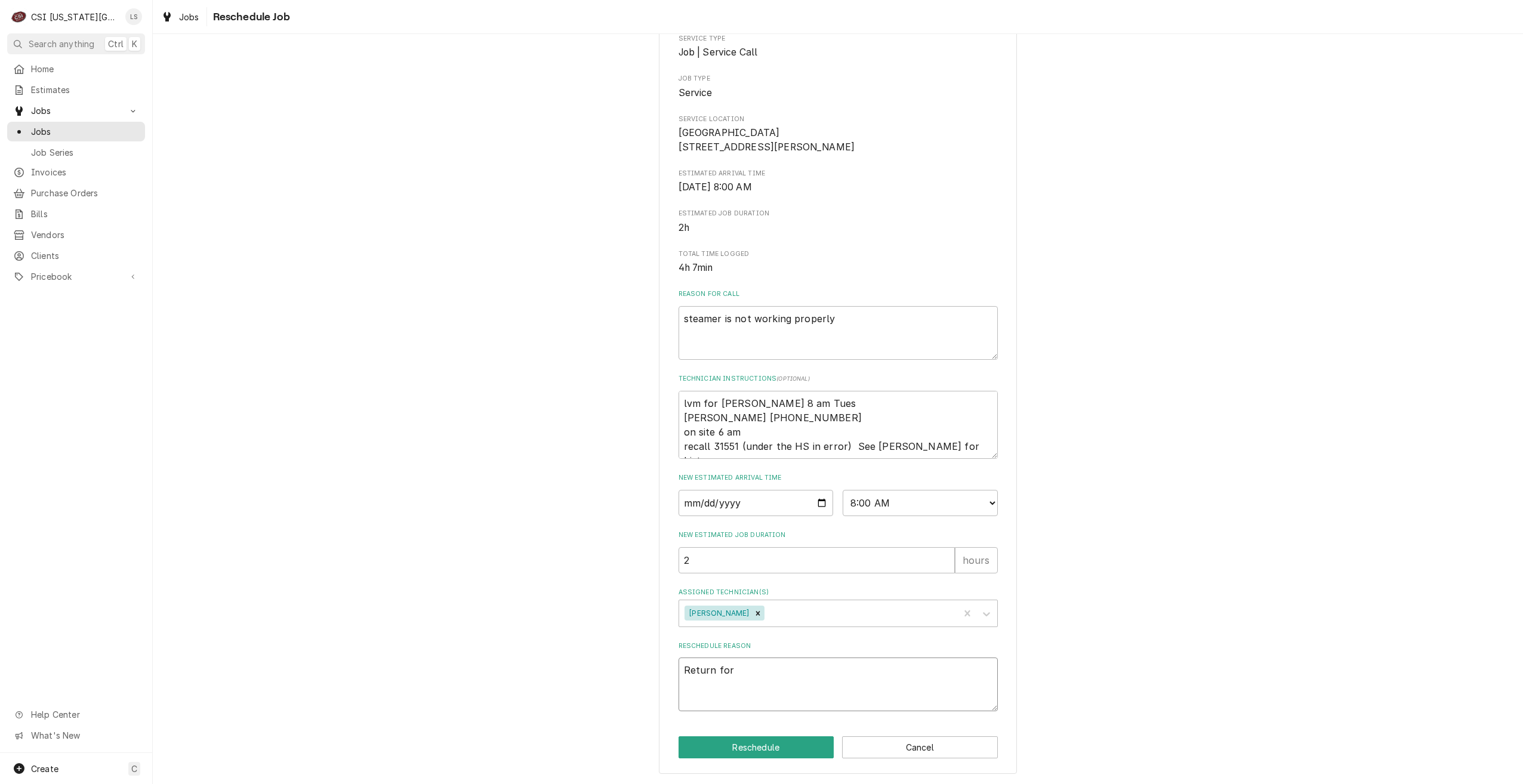
type textarea "x"
type textarea "Return for r"
type textarea "x"
type textarea "Return for rep"
type textarea "x"
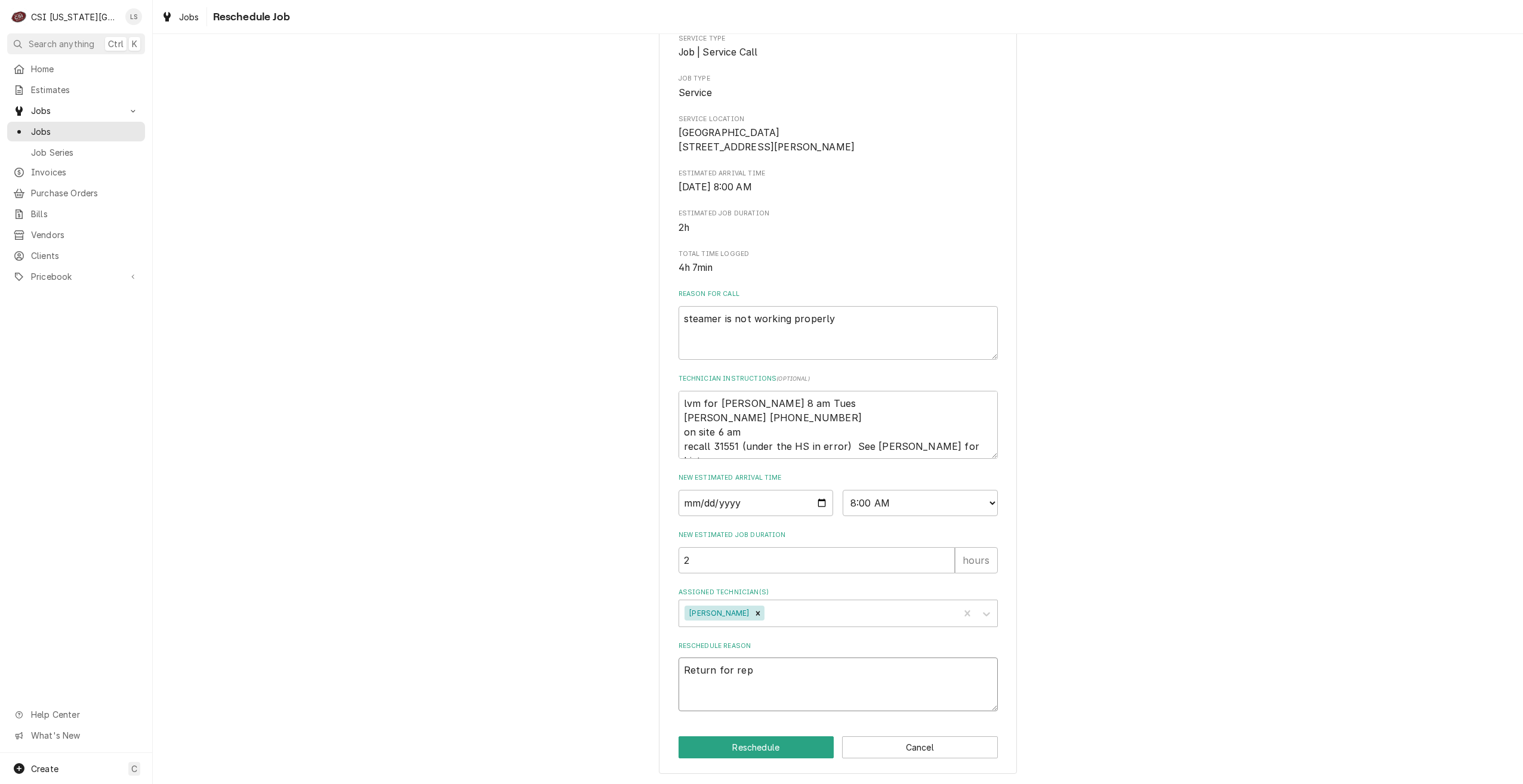
type textarea "Return for repa"
type textarea "x"
type textarea "Return for repai"
type textarea "x"
type textarea "Return for repair"
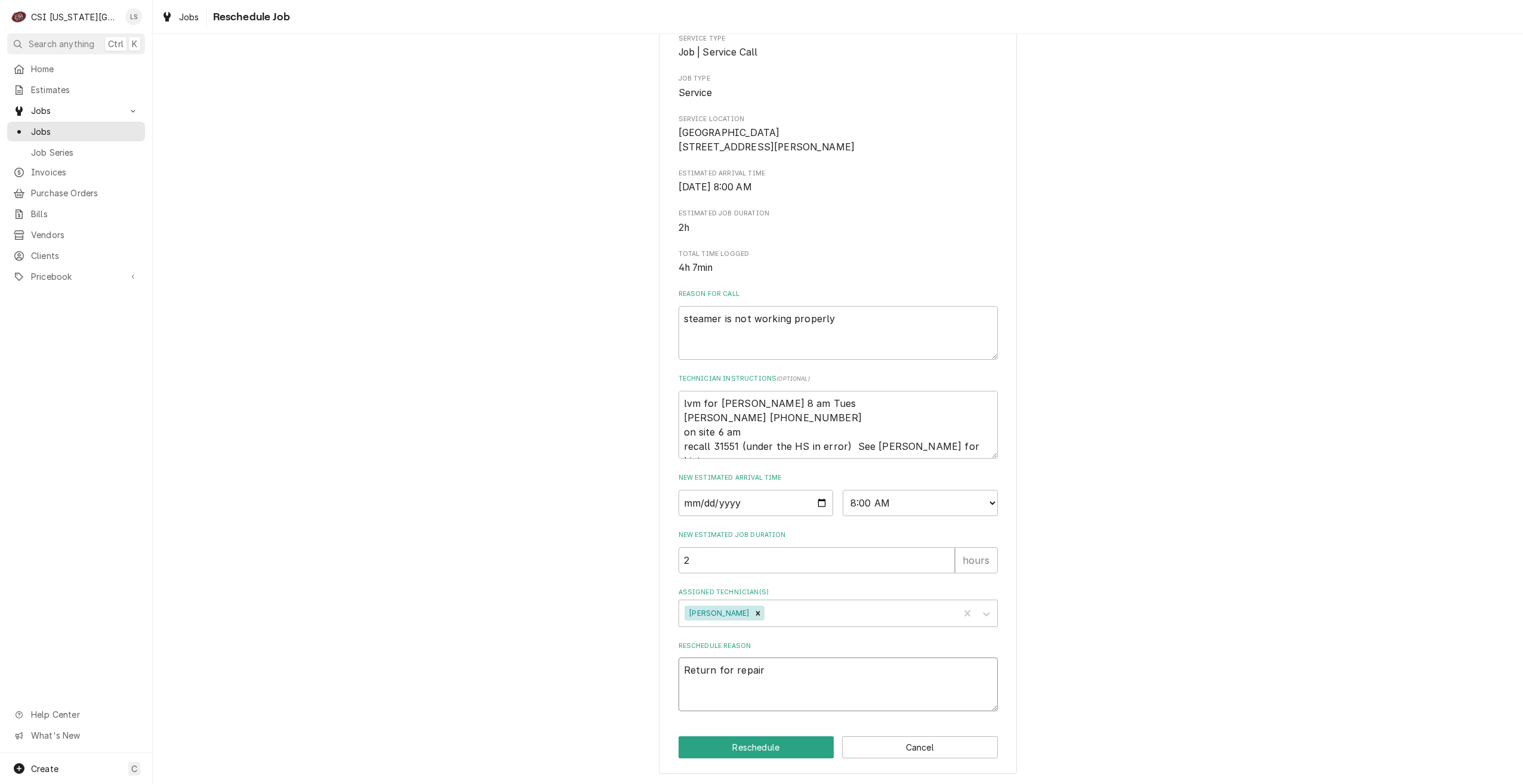
type textarea "x"
type textarea "Return for repairs"
click at [768, 743] on button "Reschedule" at bounding box center [756, 747] width 155 height 22
type textarea "x"
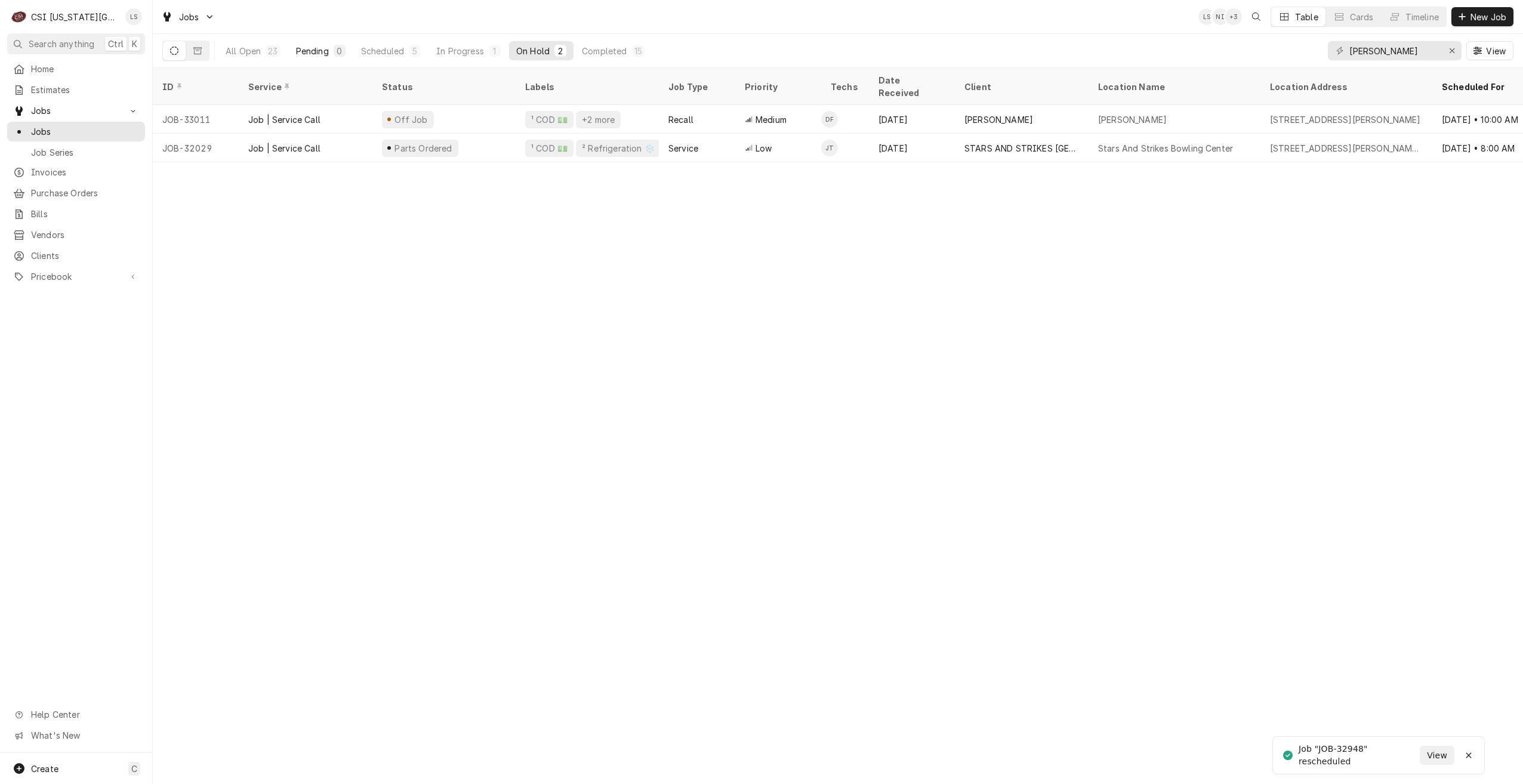
click at [320, 52] on div "Pending" at bounding box center [312, 51] width 33 height 12
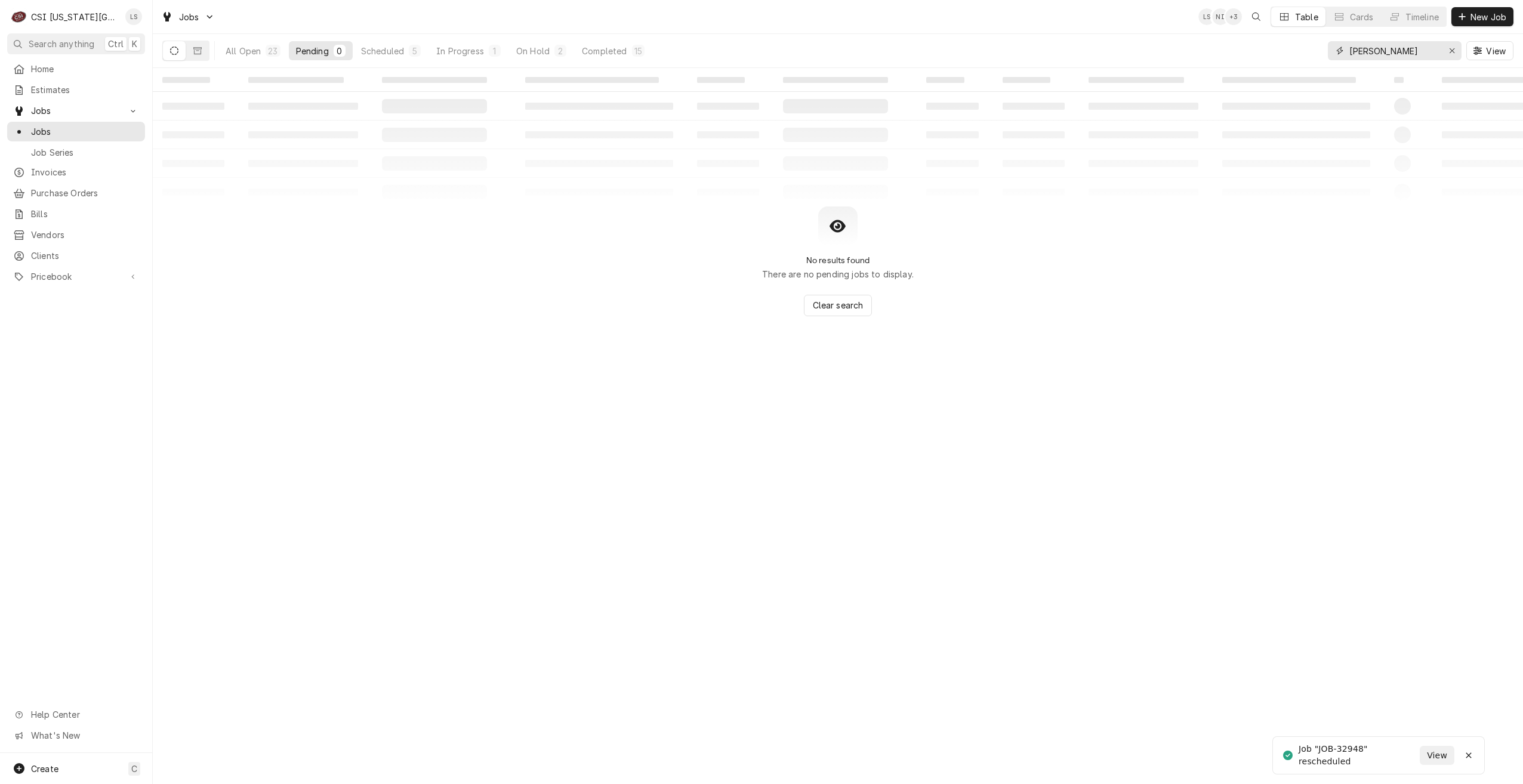
click at [1380, 55] on input "[PERSON_NAME]" at bounding box center [1394, 51] width 90 height 19
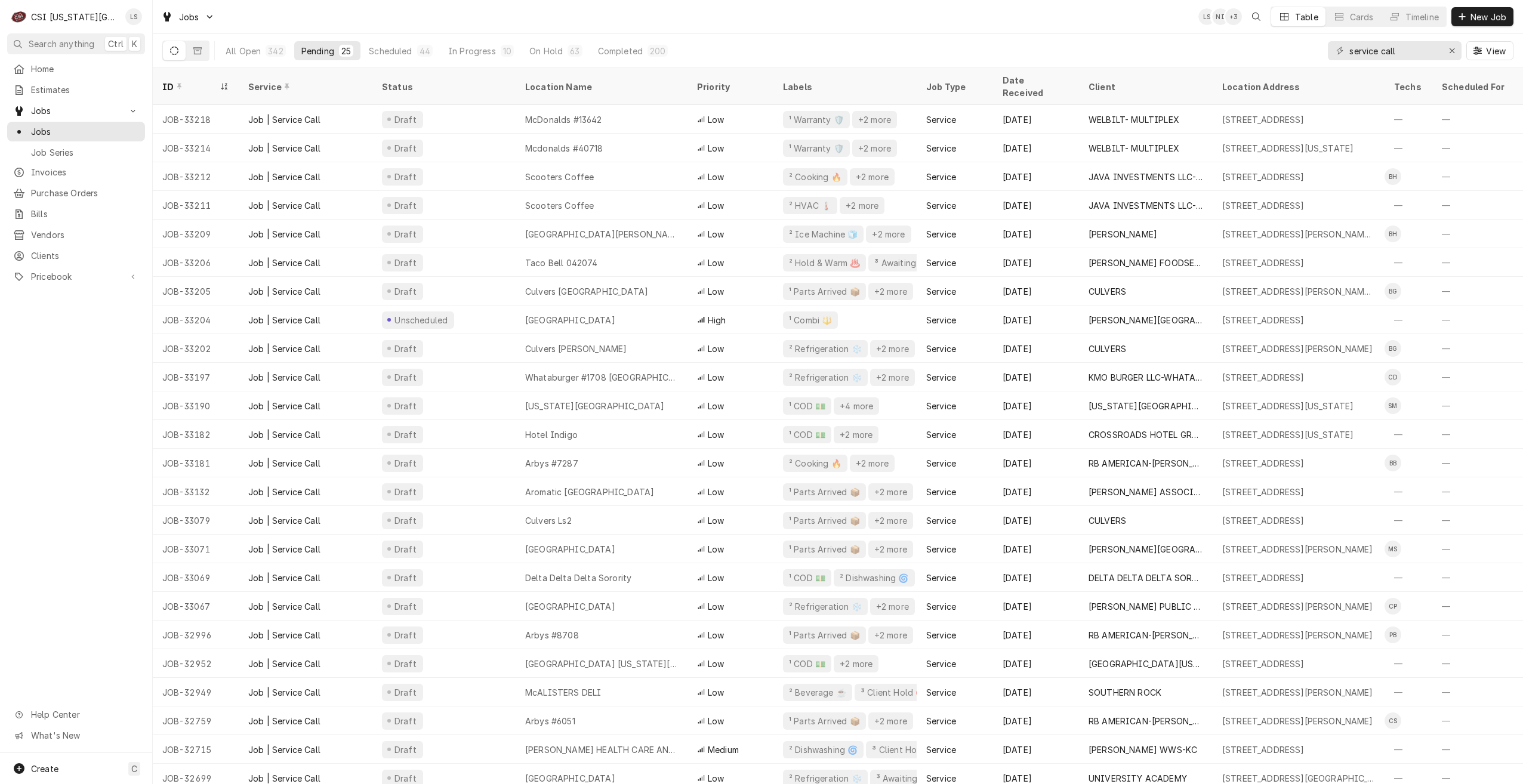
click at [860, 14] on div "Jobs LS NI + 3 Table Cards Timeline New Job" at bounding box center [838, 16] width 1370 height 34
click at [1056, 25] on div "Jobs LS NI + 3 Table Cards Timeline New Job" at bounding box center [838, 16] width 1370 height 34
click at [1058, 18] on div "Jobs LS NI + 3 Table Cards Timeline New Job" at bounding box center [838, 16] width 1370 height 34
click at [1061, 34] on div "All Open 342 Pending 25 Scheduled 44 In Progress 10 On Hold 63 Completed 200 se…" at bounding box center [838, 51] width 1351 height 34
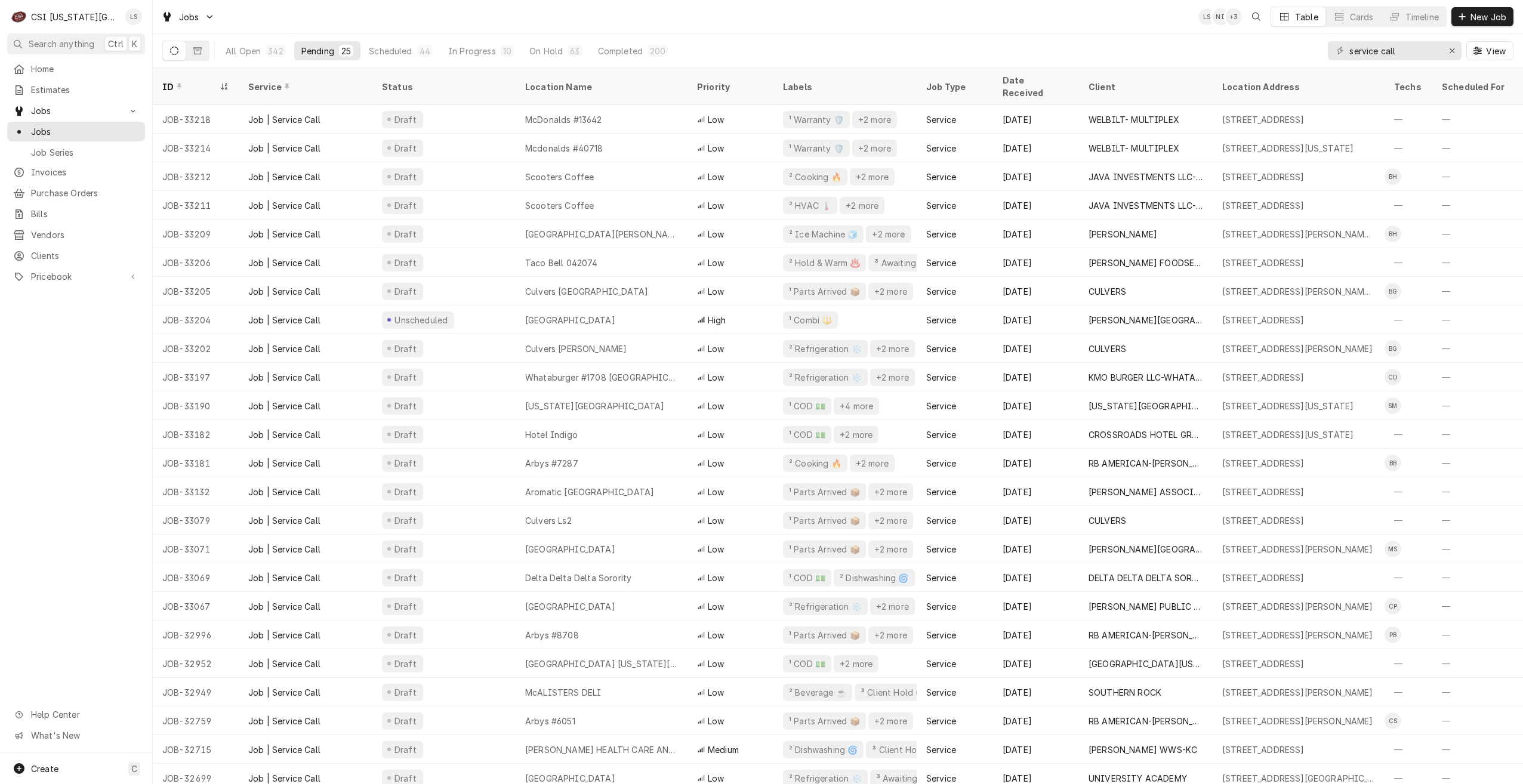
click at [1009, 34] on div "Jobs LS NI + 3 Table Cards Timeline New Job" at bounding box center [838, 17] width 1370 height 34
click at [871, 35] on div "All Open 342 Pending 25 Scheduled 44 In Progress 10 On Hold 63 Completed 200 se…" at bounding box center [838, 51] width 1351 height 34
click at [838, 36] on div "All Open 342 Pending 25 Scheduled 44 In Progress 10 On Hold 63 Completed 200 se…" at bounding box center [838, 51] width 1351 height 34
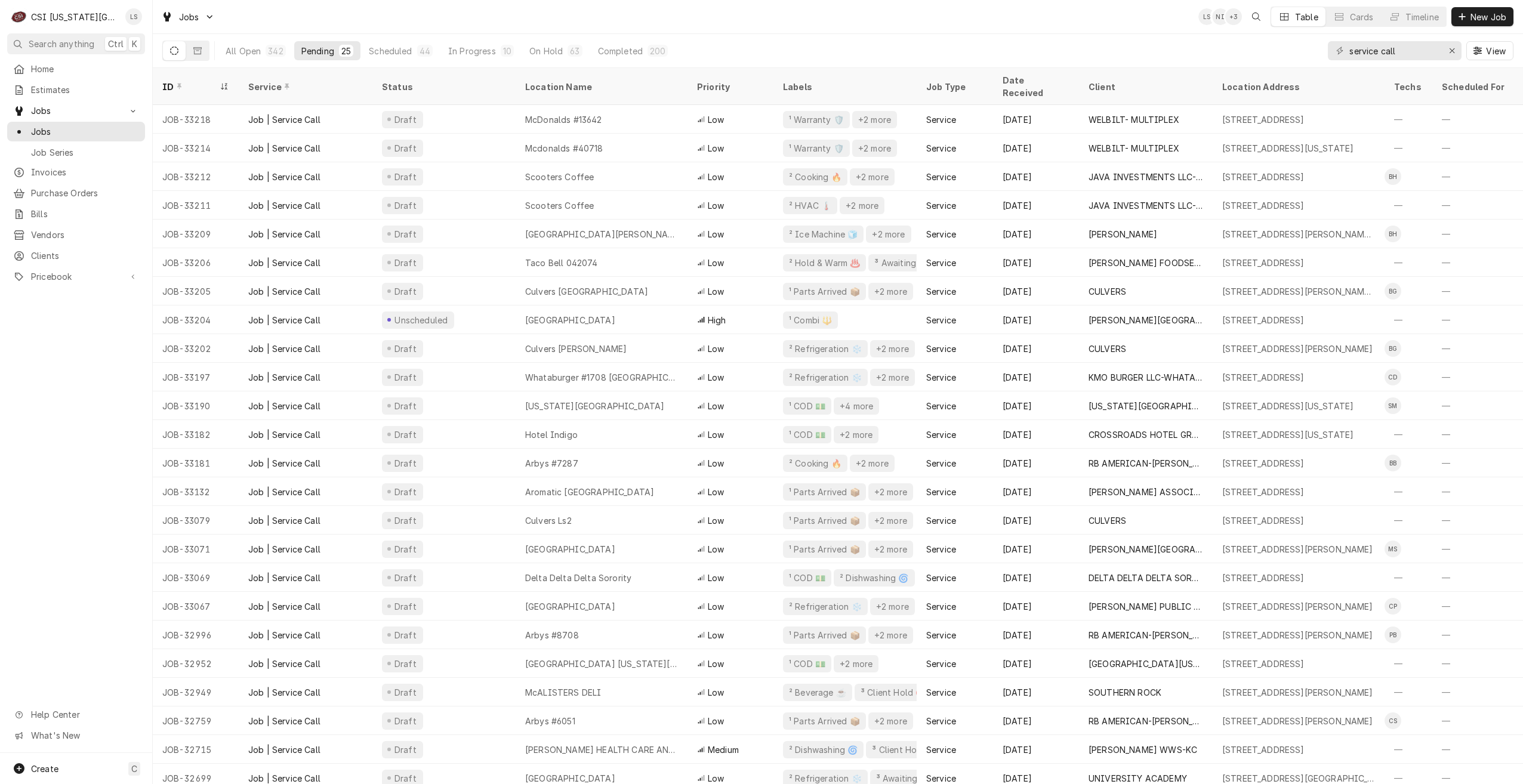
click at [788, 18] on div "Jobs LS NI + 3 Table Cards Timeline New Job" at bounding box center [838, 16] width 1370 height 34
drag, startPoint x: 1435, startPoint y: 53, endPoint x: 1331, endPoint y: 51, distance: 104.0
click at [1331, 51] on div "service call" at bounding box center [1394, 51] width 134 height 19
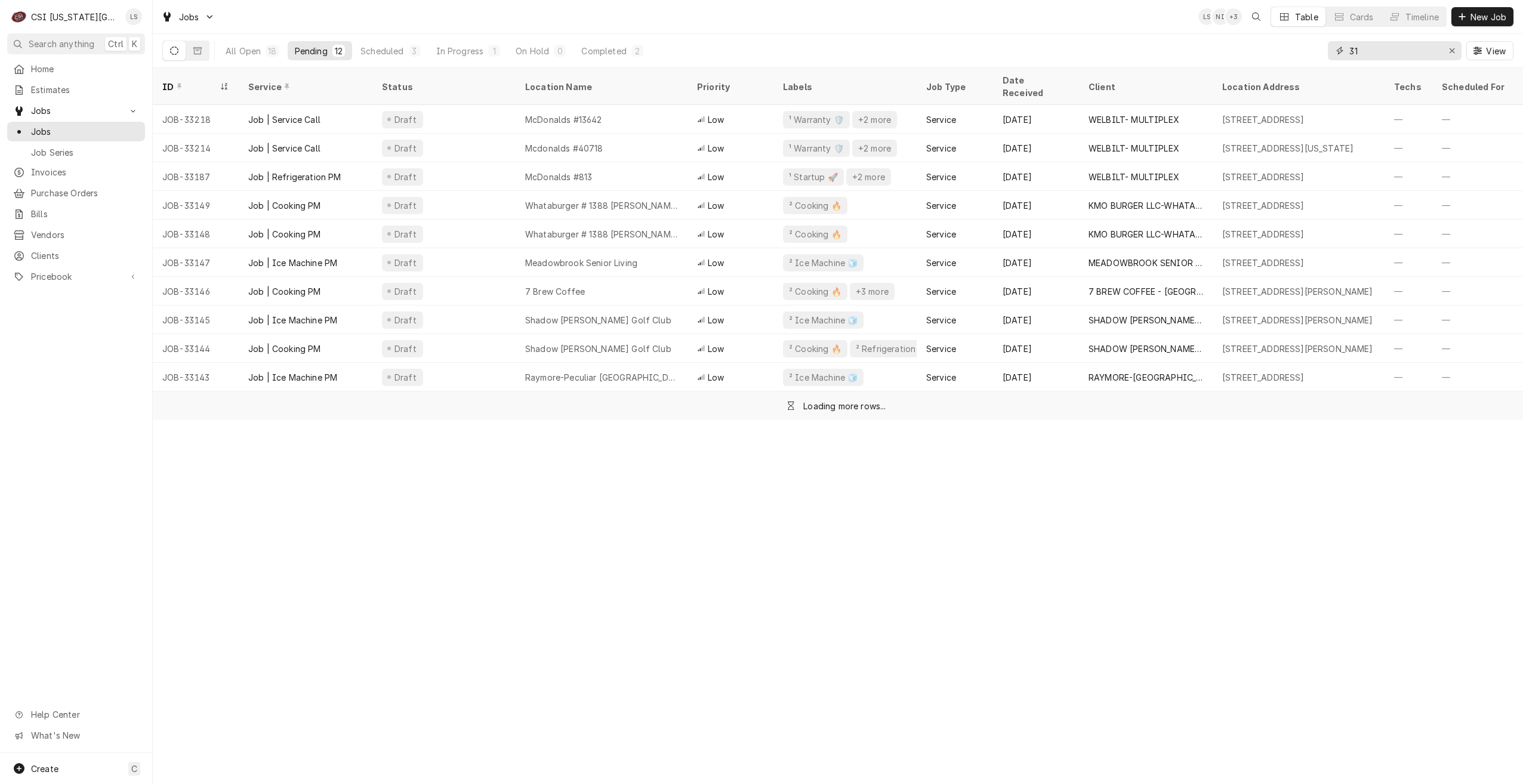
type input "3"
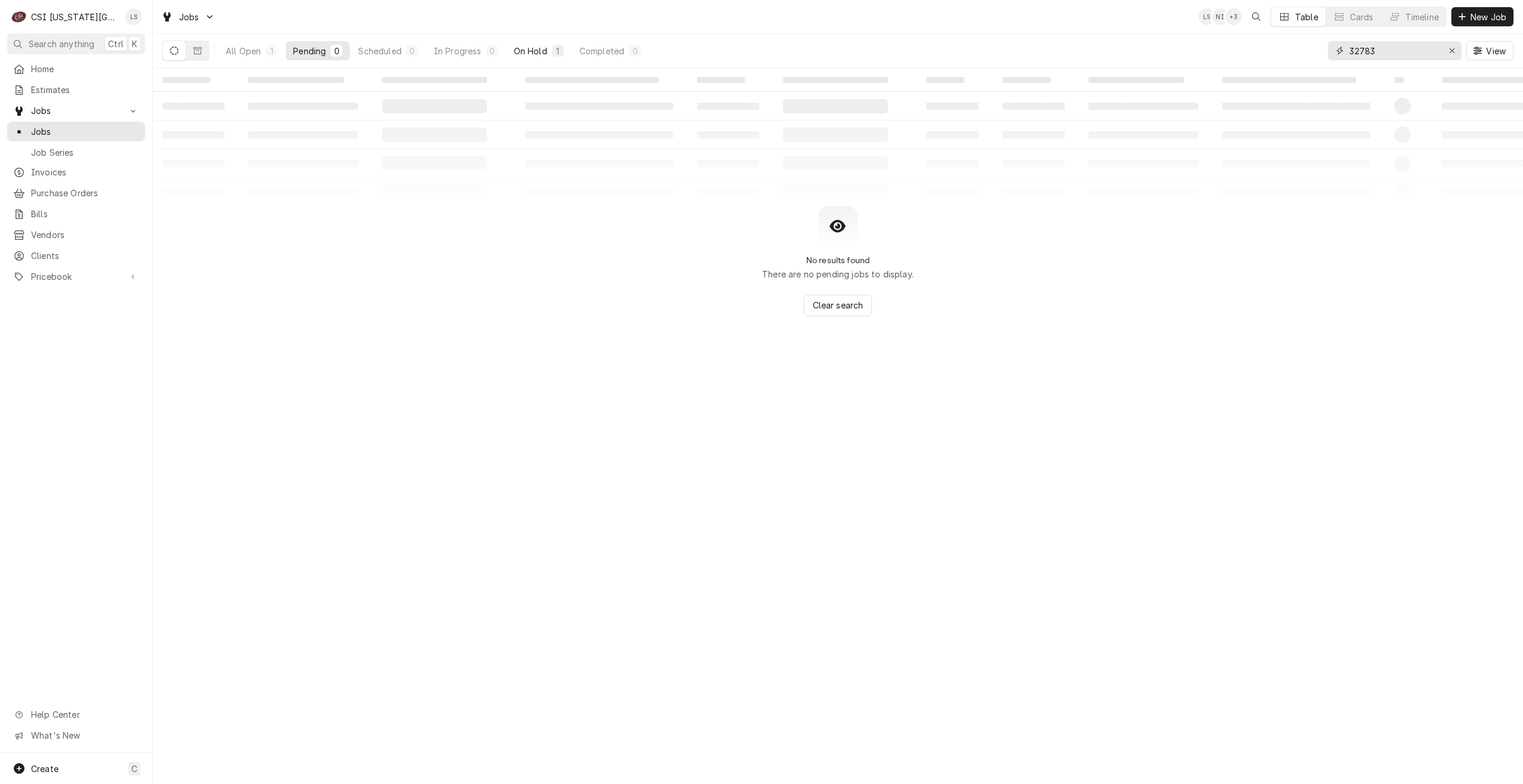
type input "32783"
click at [536, 45] on div "On Hold" at bounding box center [530, 51] width 34 height 12
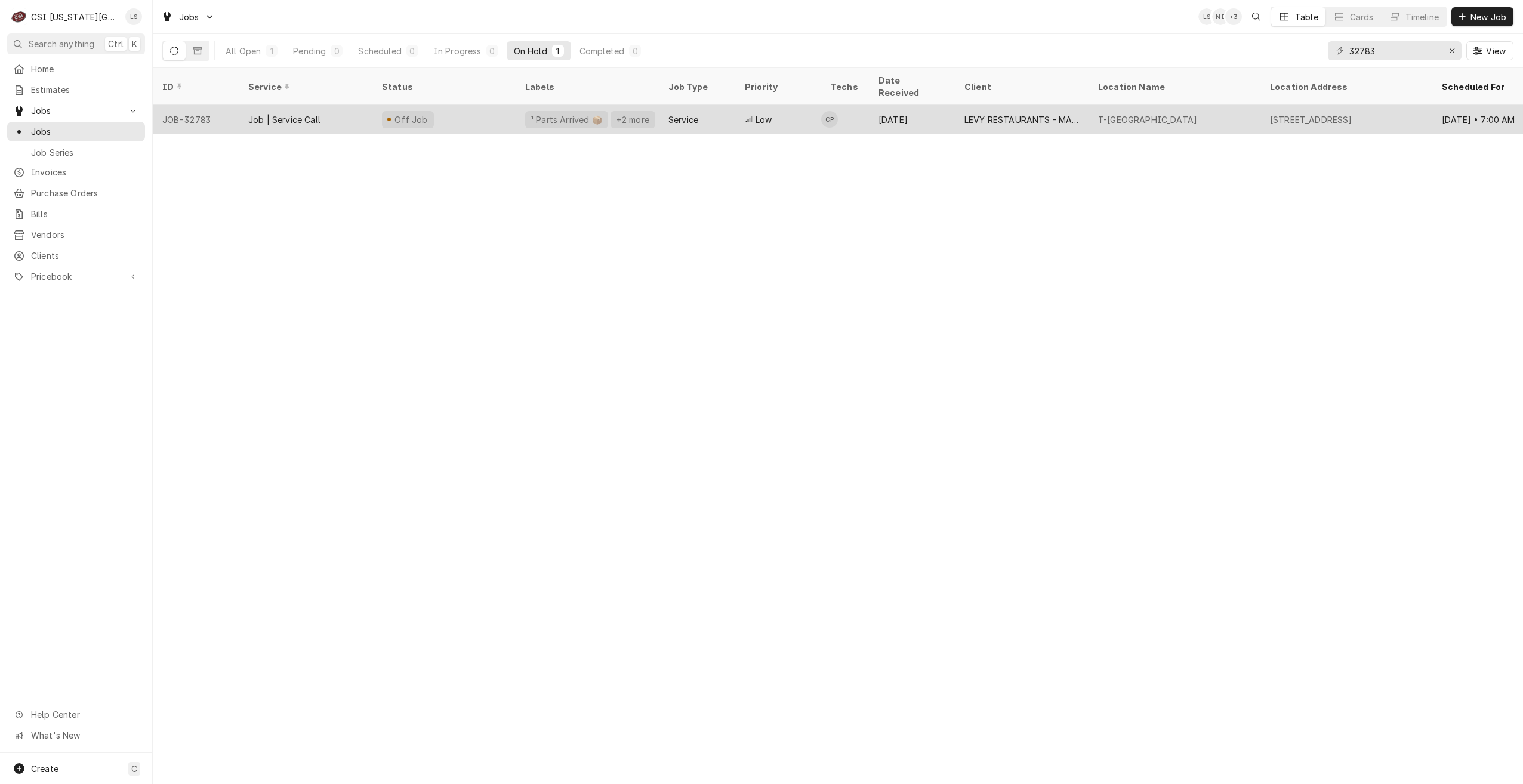
click at [1000, 114] on div "LEVY RESTAURANTS - MAIN ACCOUNT" at bounding box center [1021, 120] width 114 height 12
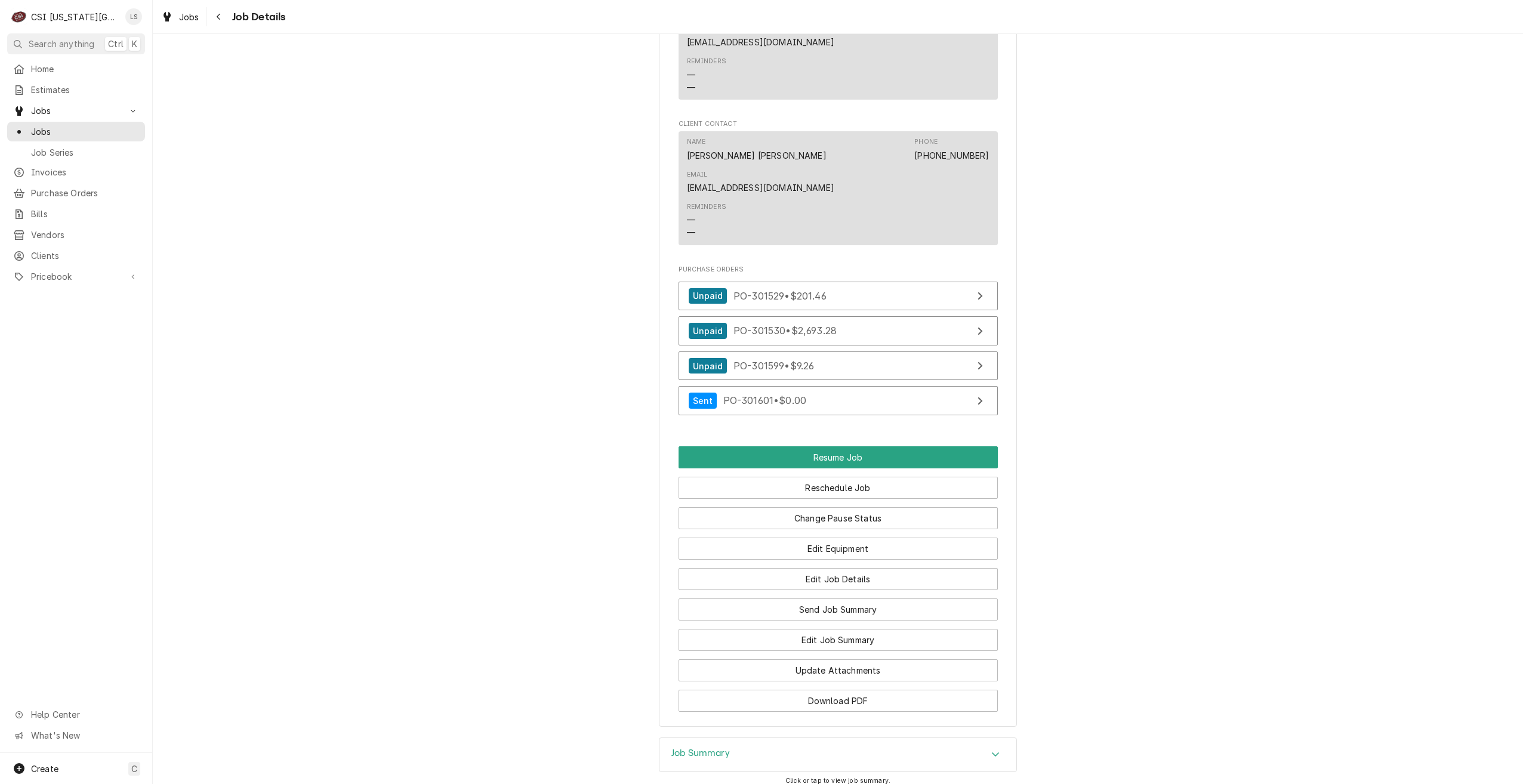
scroll to position [1784, 0]
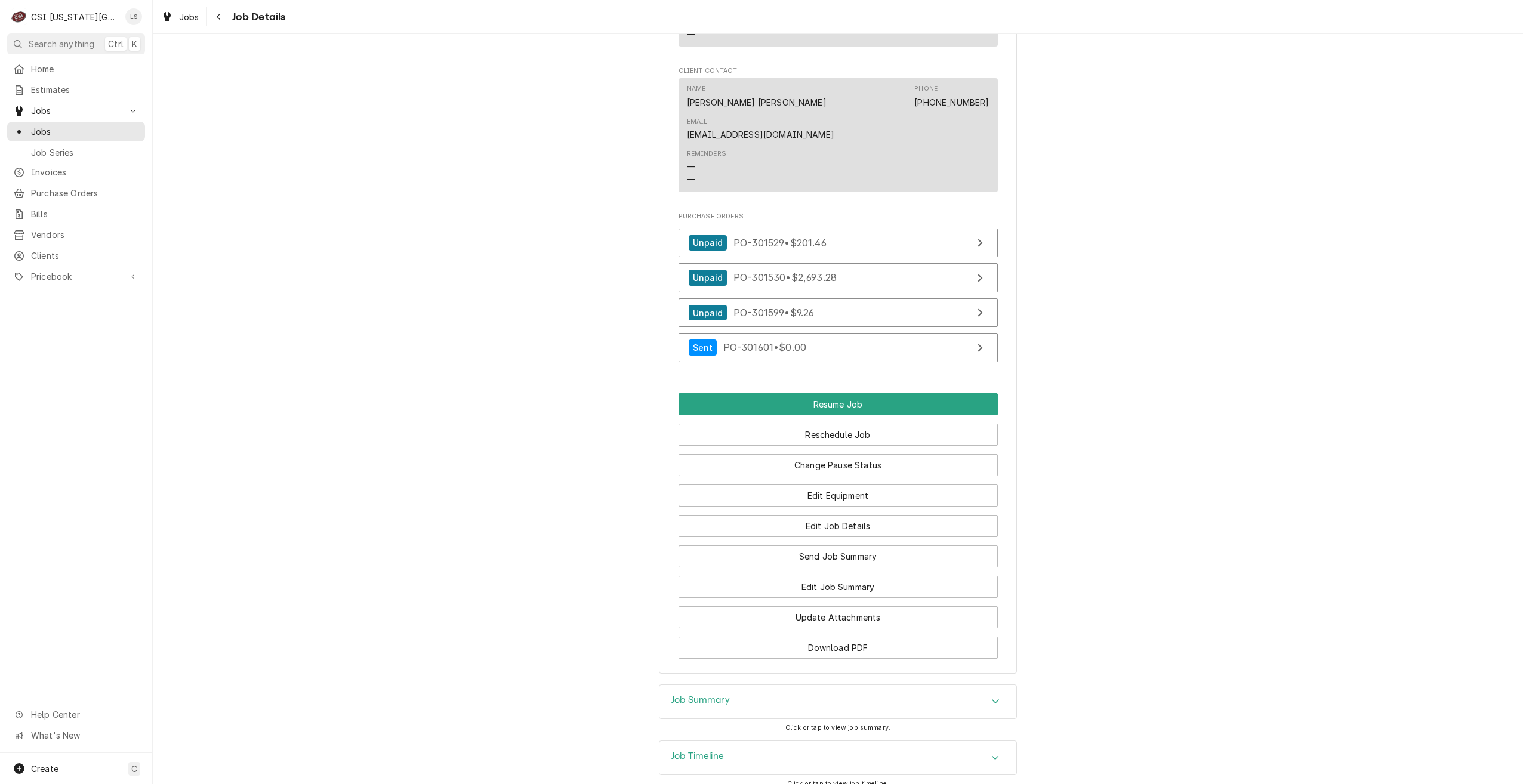
click at [944, 685] on div "Job Summary" at bounding box center [838, 701] width 357 height 34
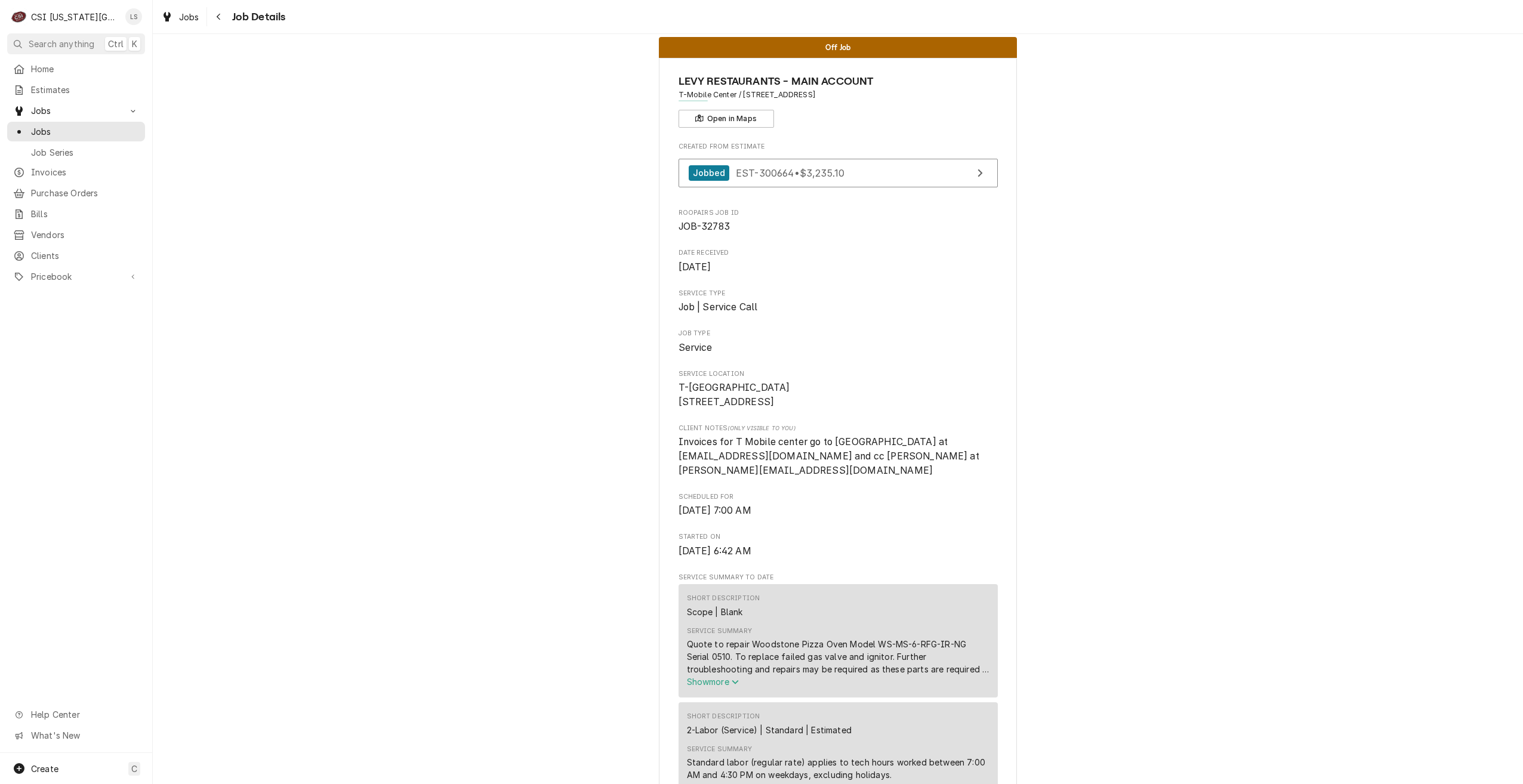
scroll to position [0, 0]
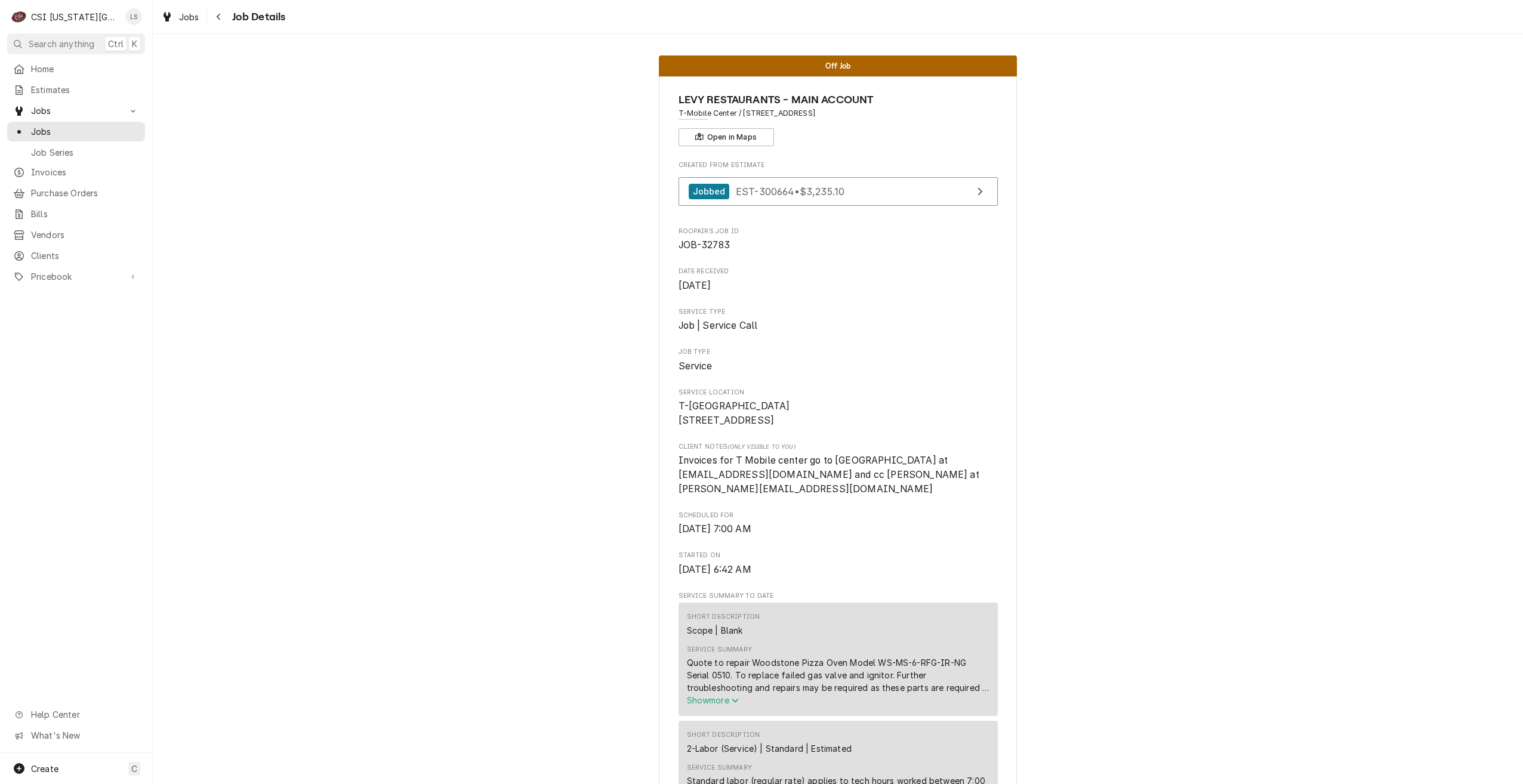
click at [123, 126] on span "Jobs" at bounding box center [85, 131] width 108 height 12
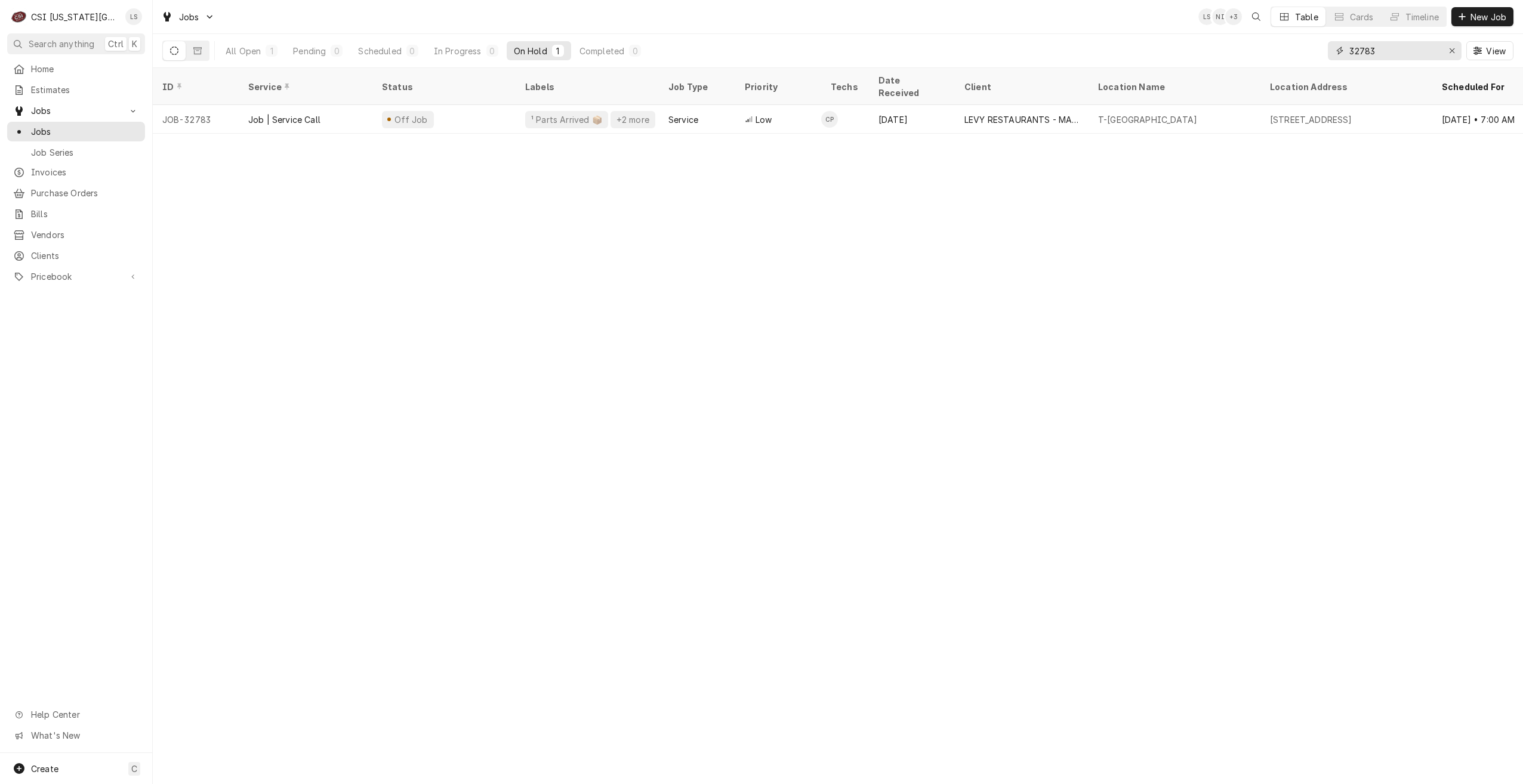
click at [1405, 49] on input "32783" at bounding box center [1394, 51] width 90 height 19
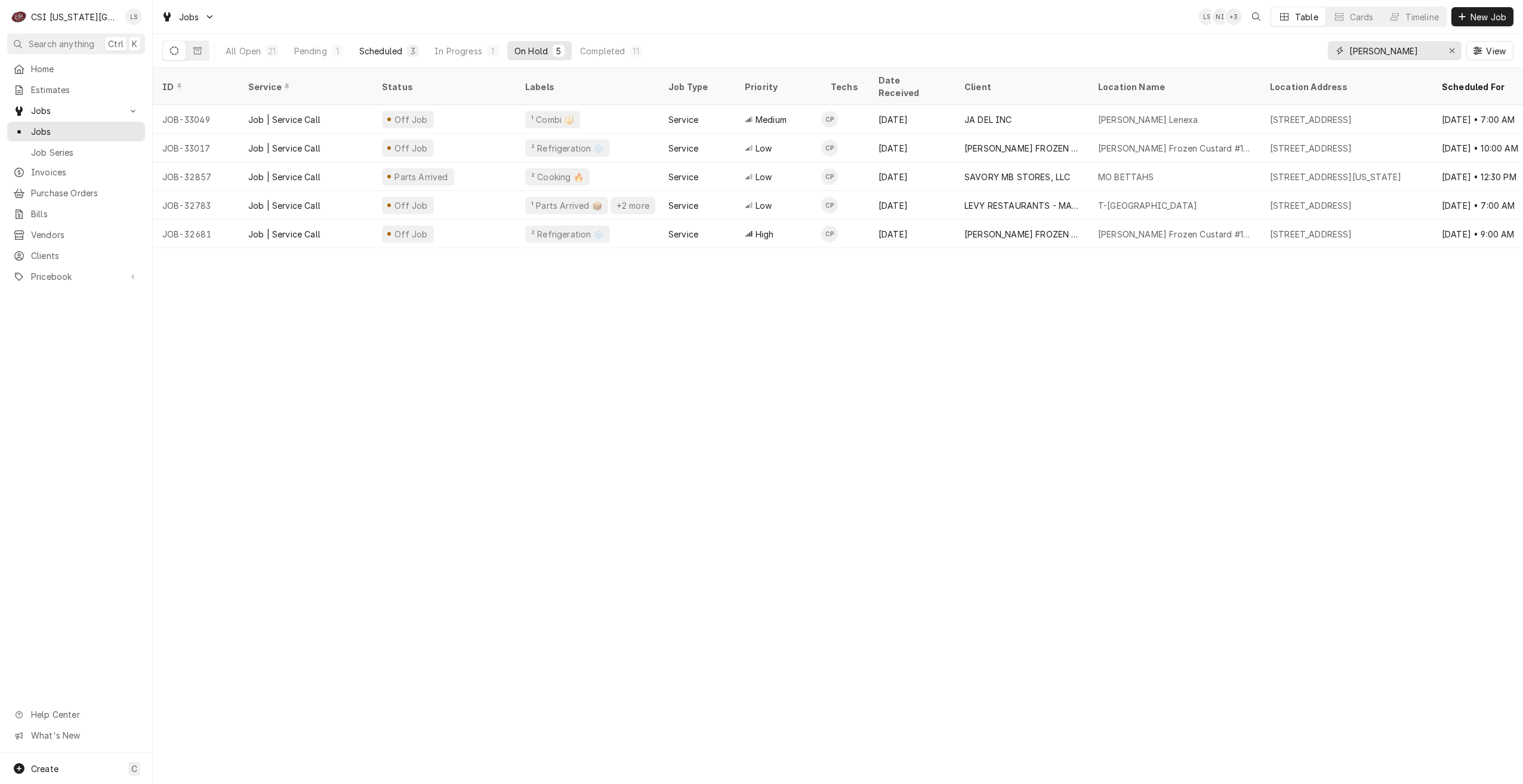
type input "[PERSON_NAME]"
click at [394, 46] on div "Scheduled" at bounding box center [381, 51] width 43 height 12
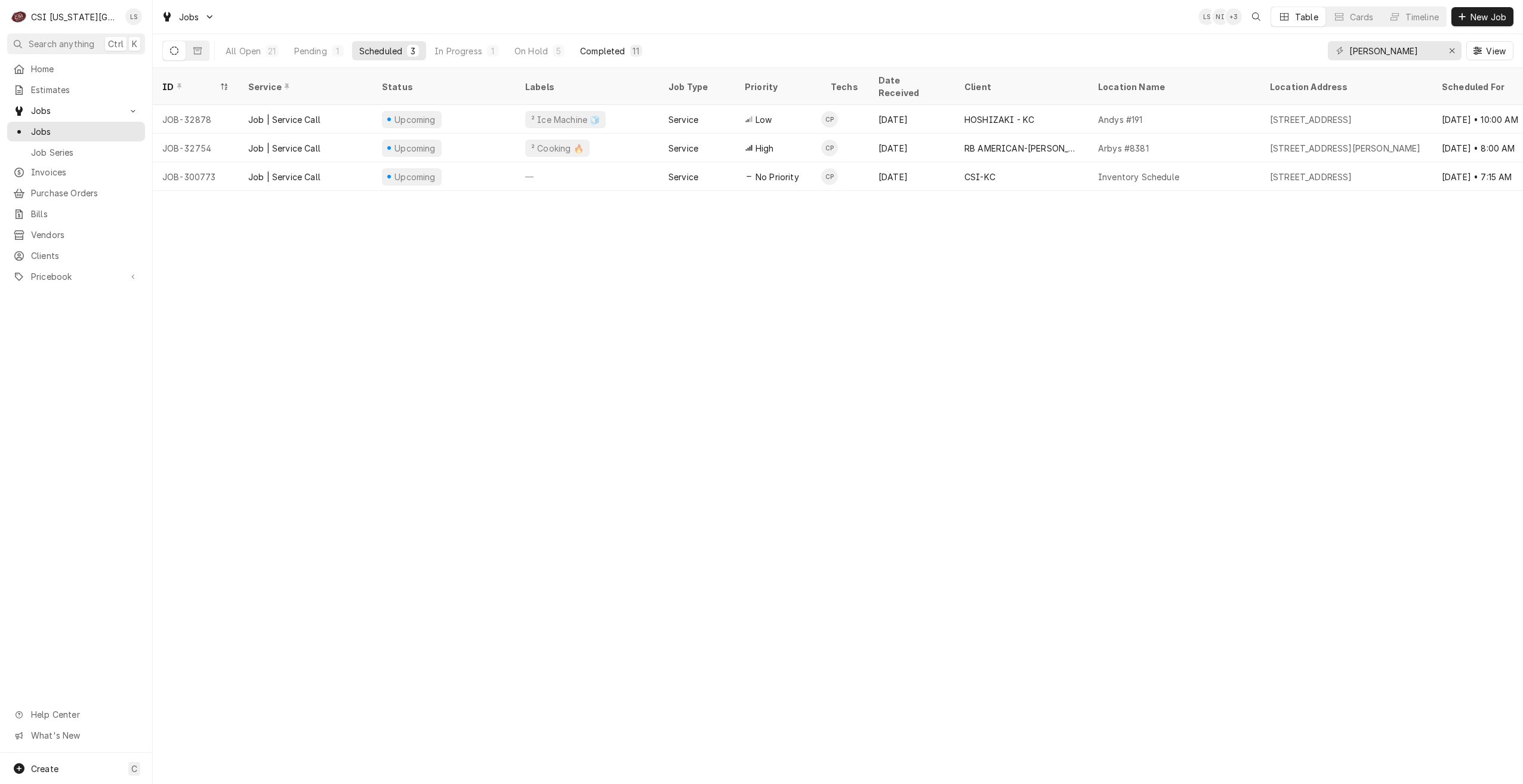
click at [625, 46] on button "Completed 11" at bounding box center [611, 51] width 76 height 19
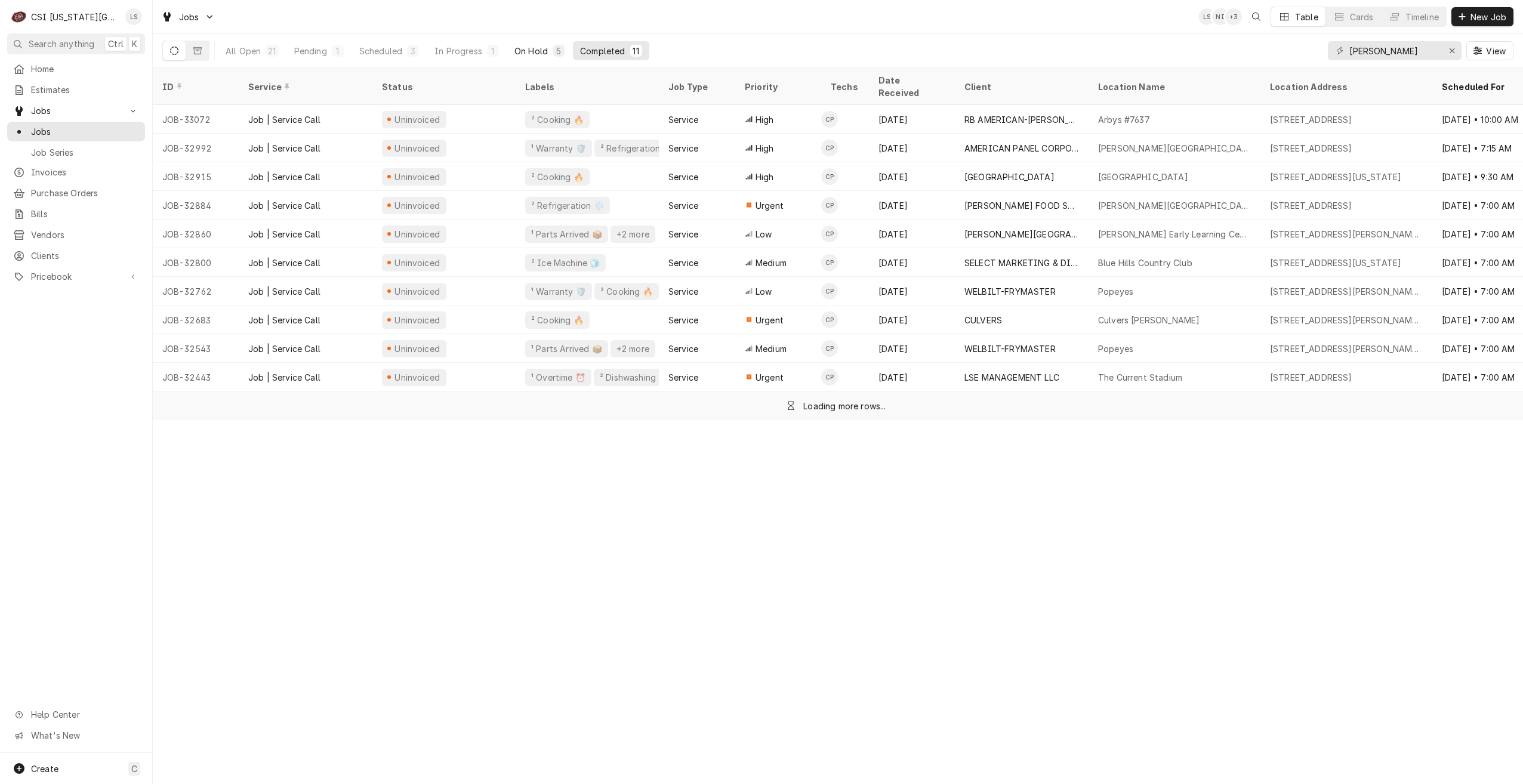
click at [540, 49] on div "On Hold" at bounding box center [531, 51] width 34 height 12
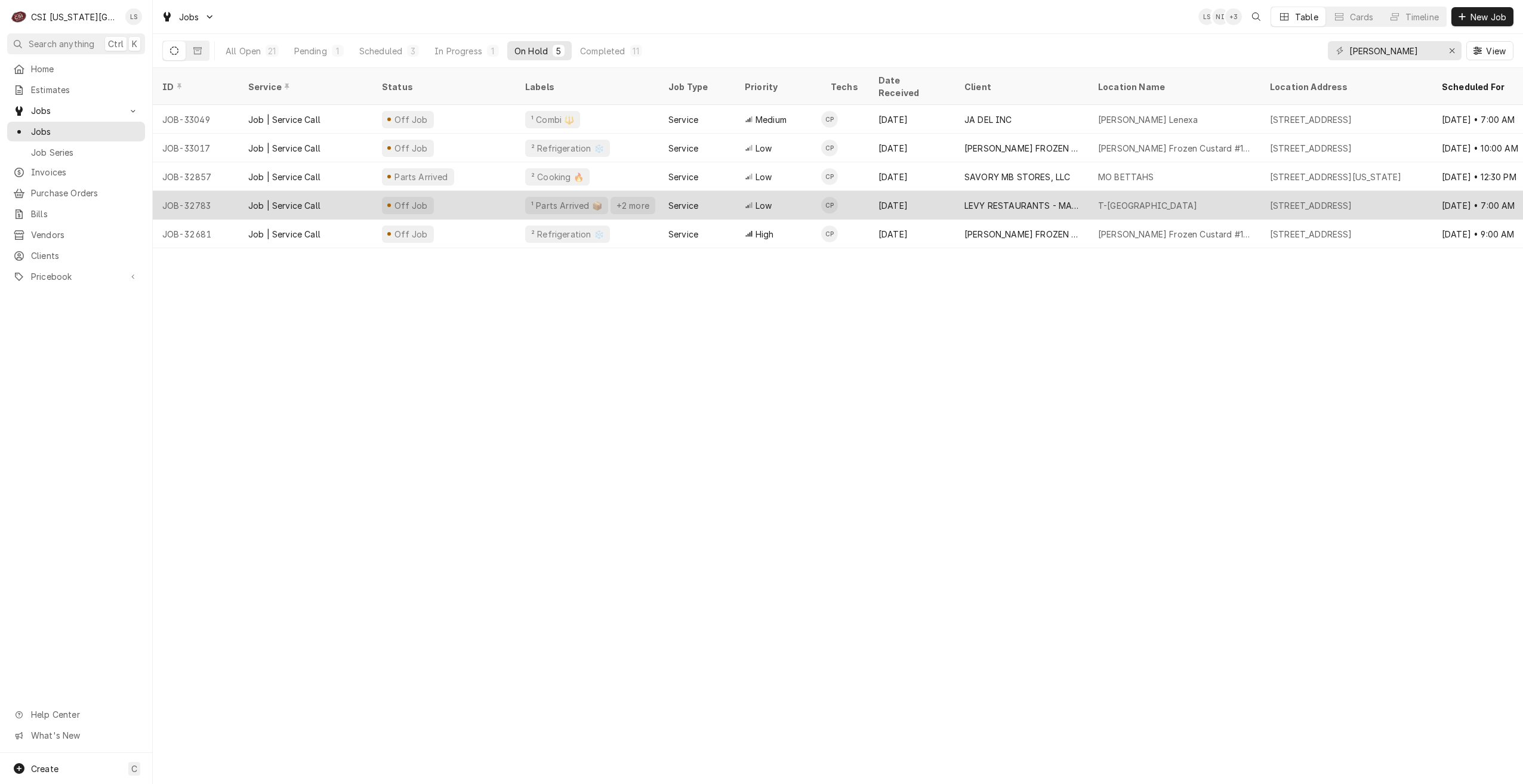
click at [1074, 199] on div "LEVY RESTAURANTS - MAIN ACCOUNT" at bounding box center [1021, 205] width 114 height 12
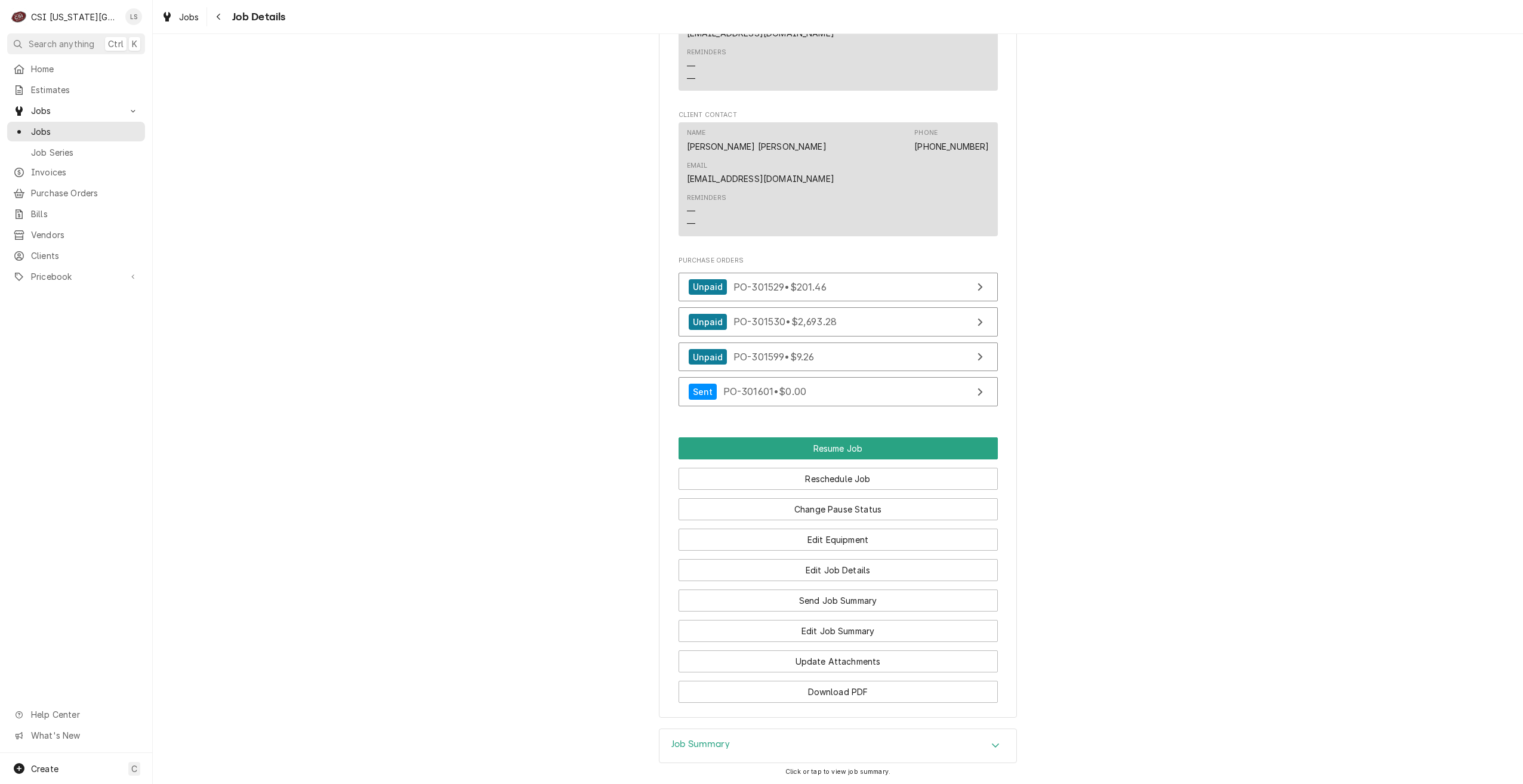
scroll to position [1784, 0]
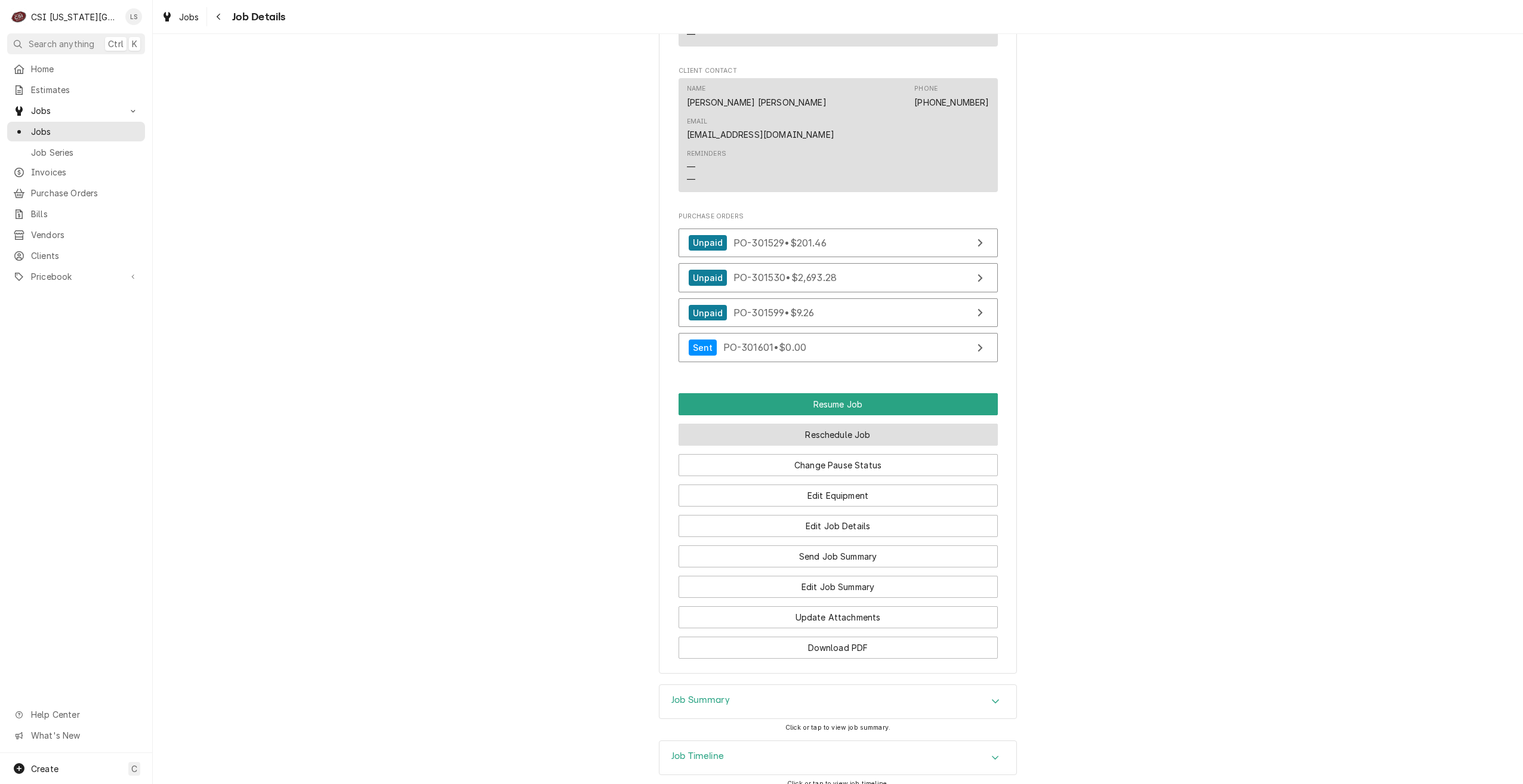
click at [853, 424] on button "Reschedule Job" at bounding box center [838, 435] width 319 height 22
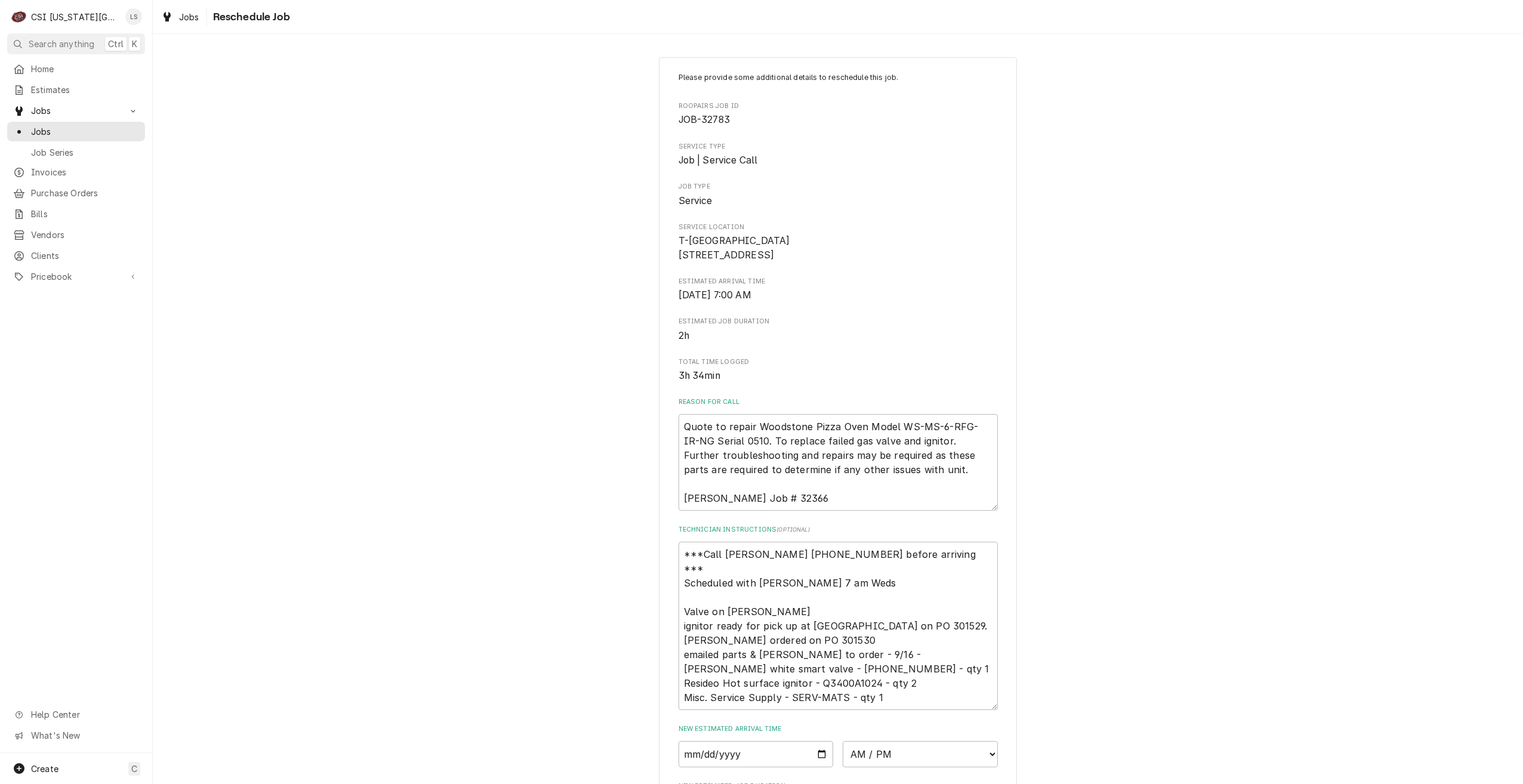
scroll to position [266, 0]
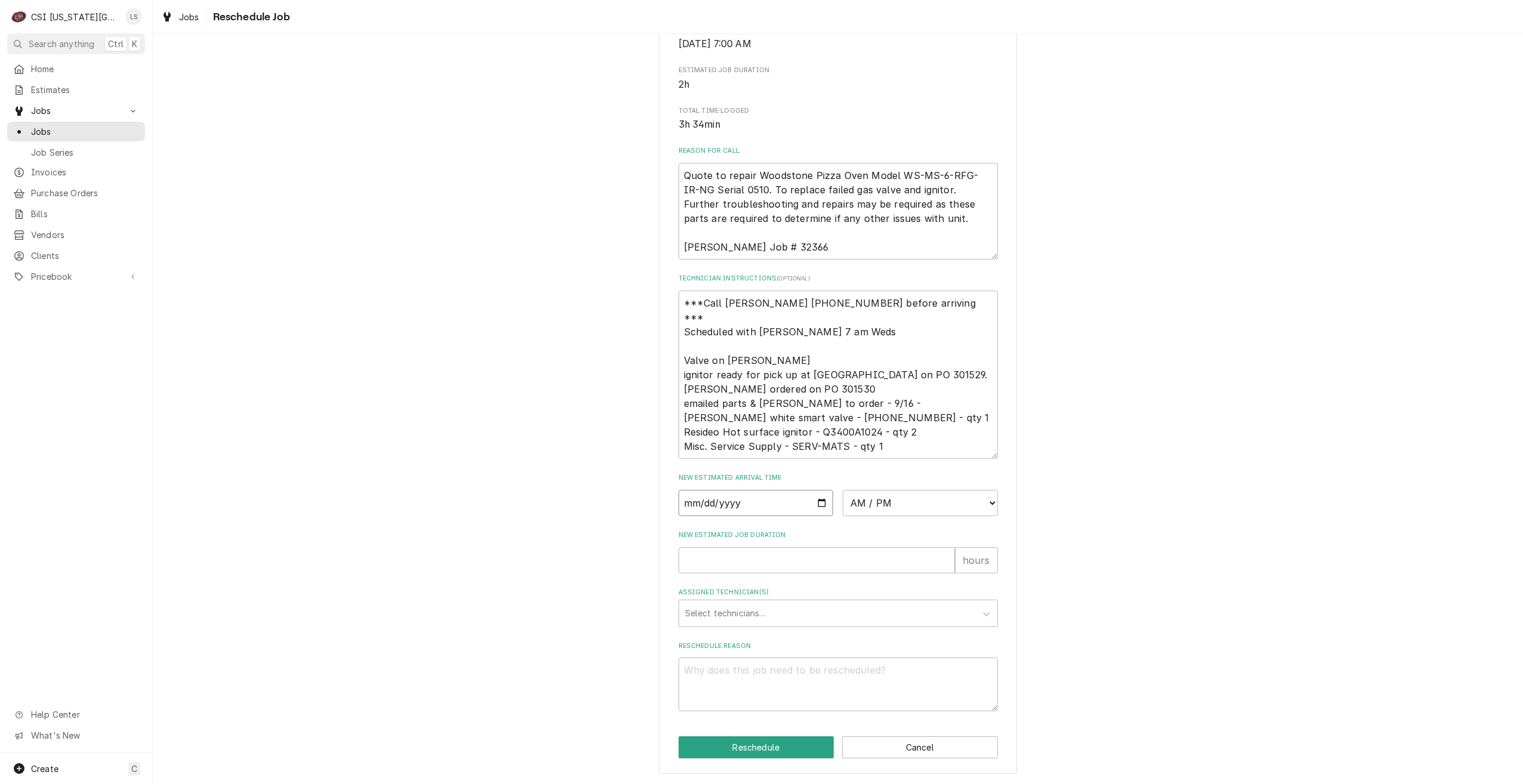
click at [817, 499] on input "Date" at bounding box center [756, 503] width 155 height 26
type textarea "x"
type input "[DATE]"
click at [892, 506] on select "AM / PM 6:00 AM 6:15 AM 6:30 AM 6:45 AM 7:00 AM 7:15 AM 7:30 AM 7:45 AM 8:00 AM…" at bounding box center [920, 503] width 155 height 26
select select "07:00:00"
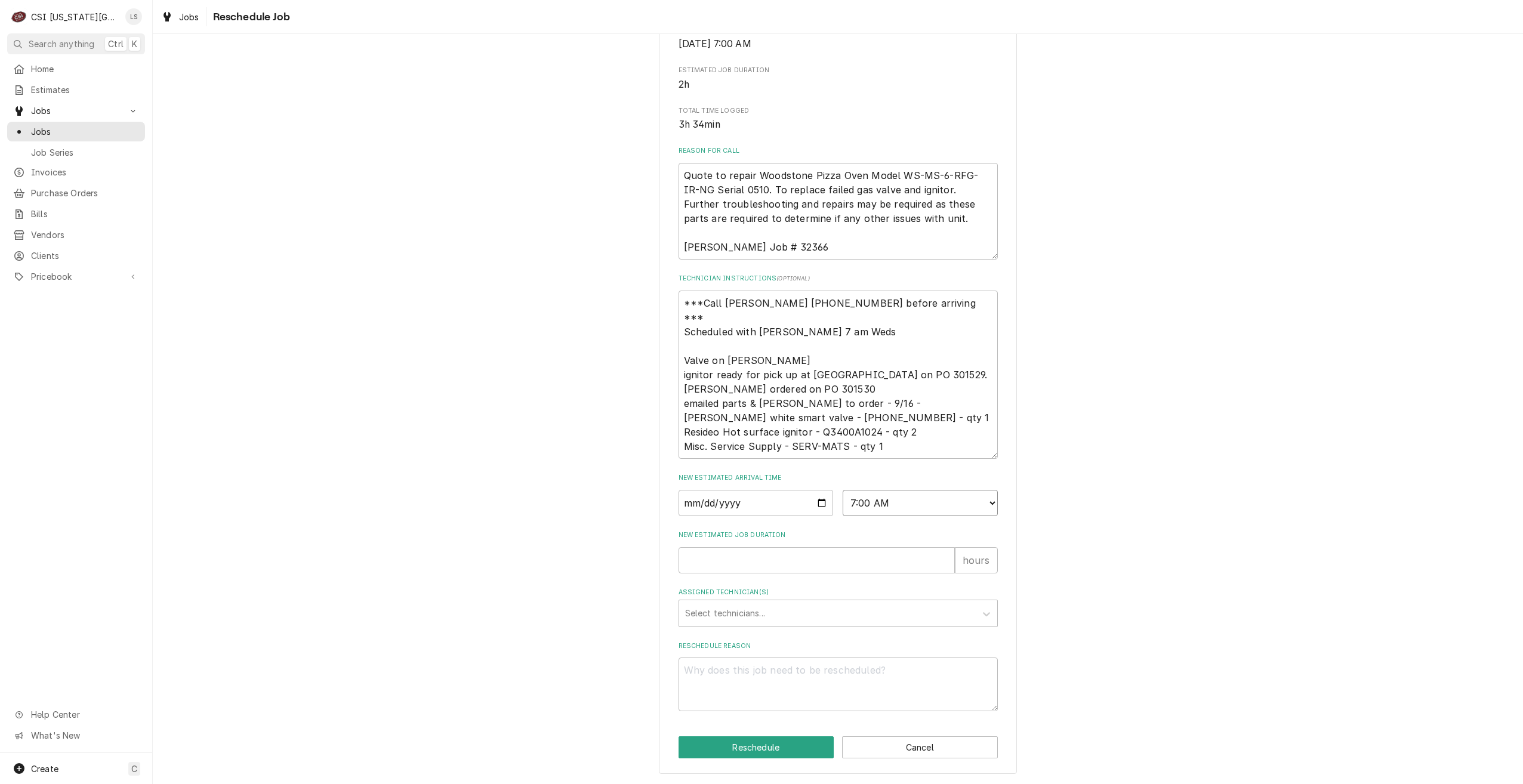
click at [842, 490] on select "AM / PM 6:00 AM 6:15 AM 6:30 AM 6:45 AM 7:00 AM 7:15 AM 7:30 AM 7:45 AM 8:00 AM…" at bounding box center [920, 503] width 155 height 26
click at [890, 548] on input "New Estimated Job Duration" at bounding box center [816, 560] width 276 height 26
type textarea "x"
type input "2"
click at [884, 619] on div "Assigned Technician(s)" at bounding box center [827, 613] width 285 height 21
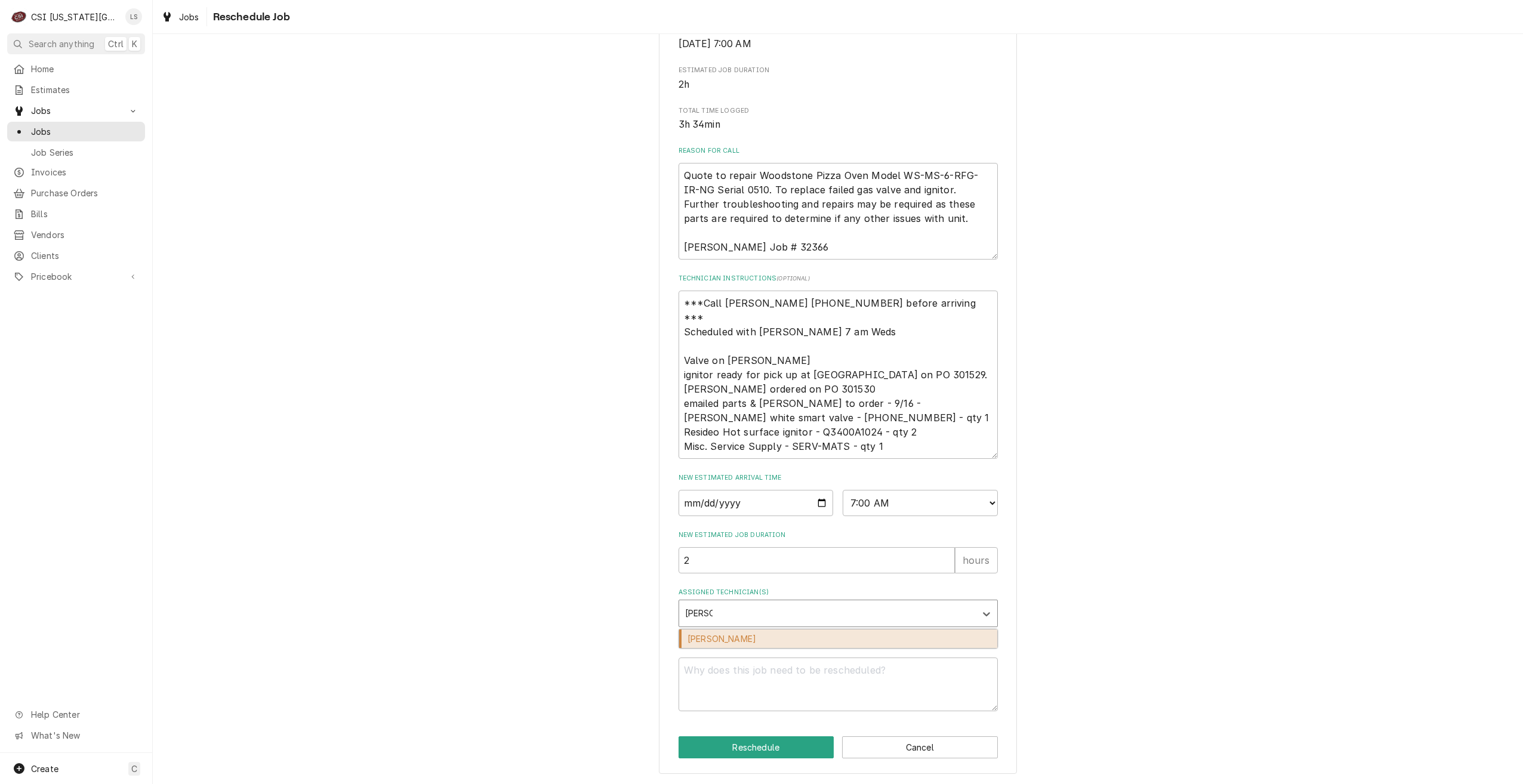
type input "[PERSON_NAME]"
drag, startPoint x: 877, startPoint y: 635, endPoint x: 890, endPoint y: 666, distance: 33.6
click at [876, 636] on div "Charles Pendergrass" at bounding box center [838, 638] width 318 height 18
type textarea "x"
click at [890, 666] on textarea "Reschedule Reason" at bounding box center [838, 684] width 319 height 53
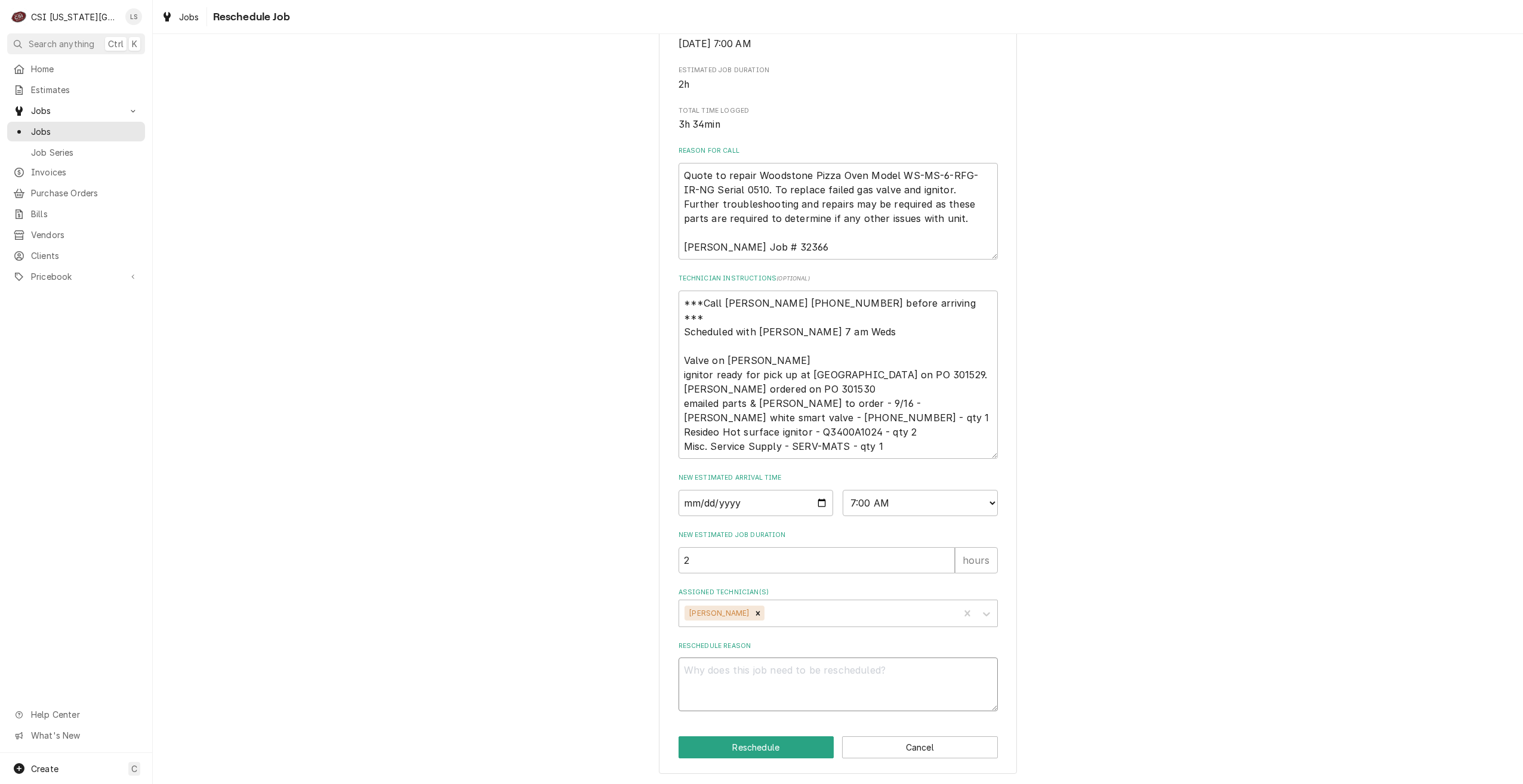
type textarea "x"
type textarea "R"
type textarea "x"
type textarea "Re"
type textarea "x"
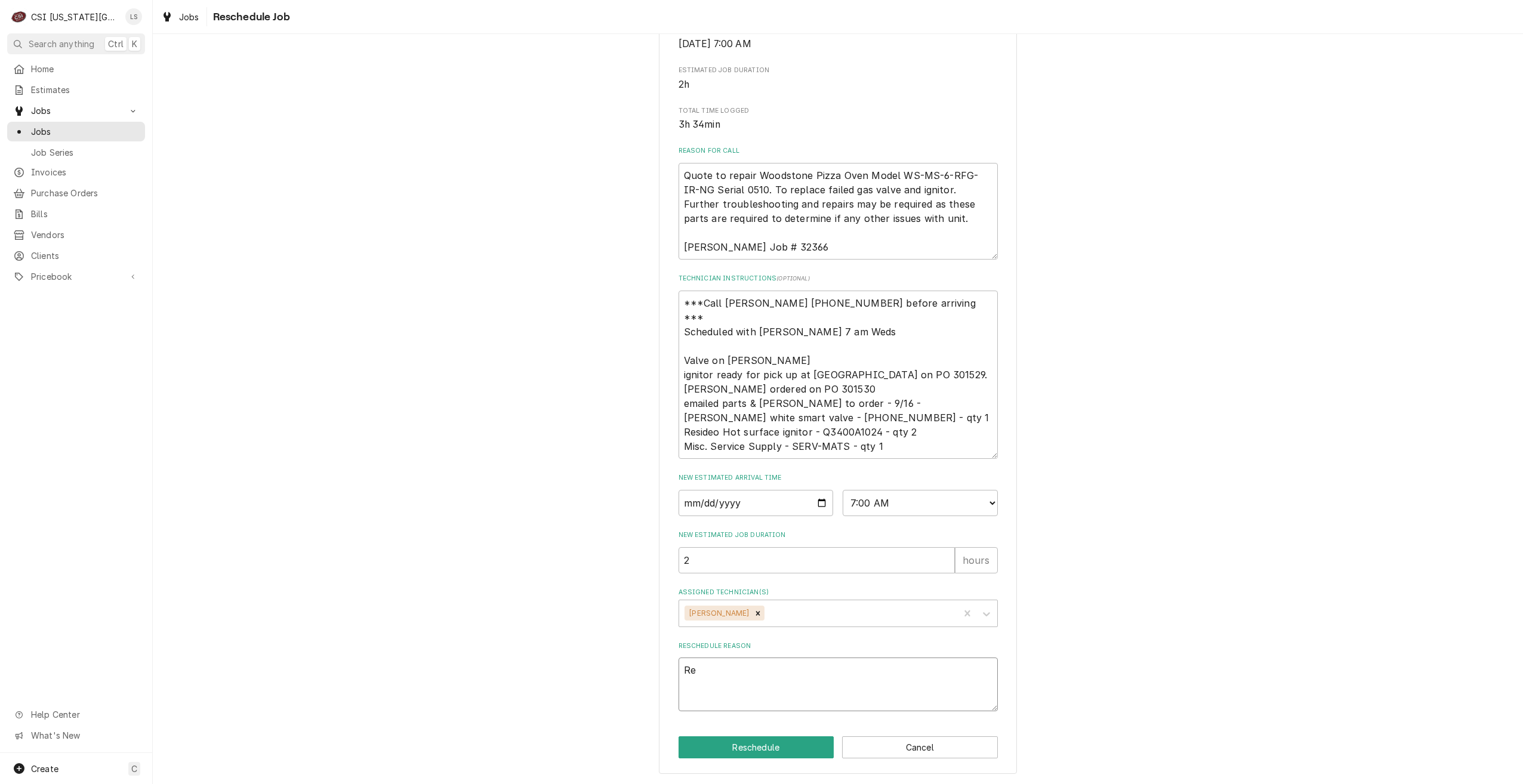
type textarea "Ret"
type textarea "x"
type textarea "Retu"
type textarea "x"
type textarea "Retur"
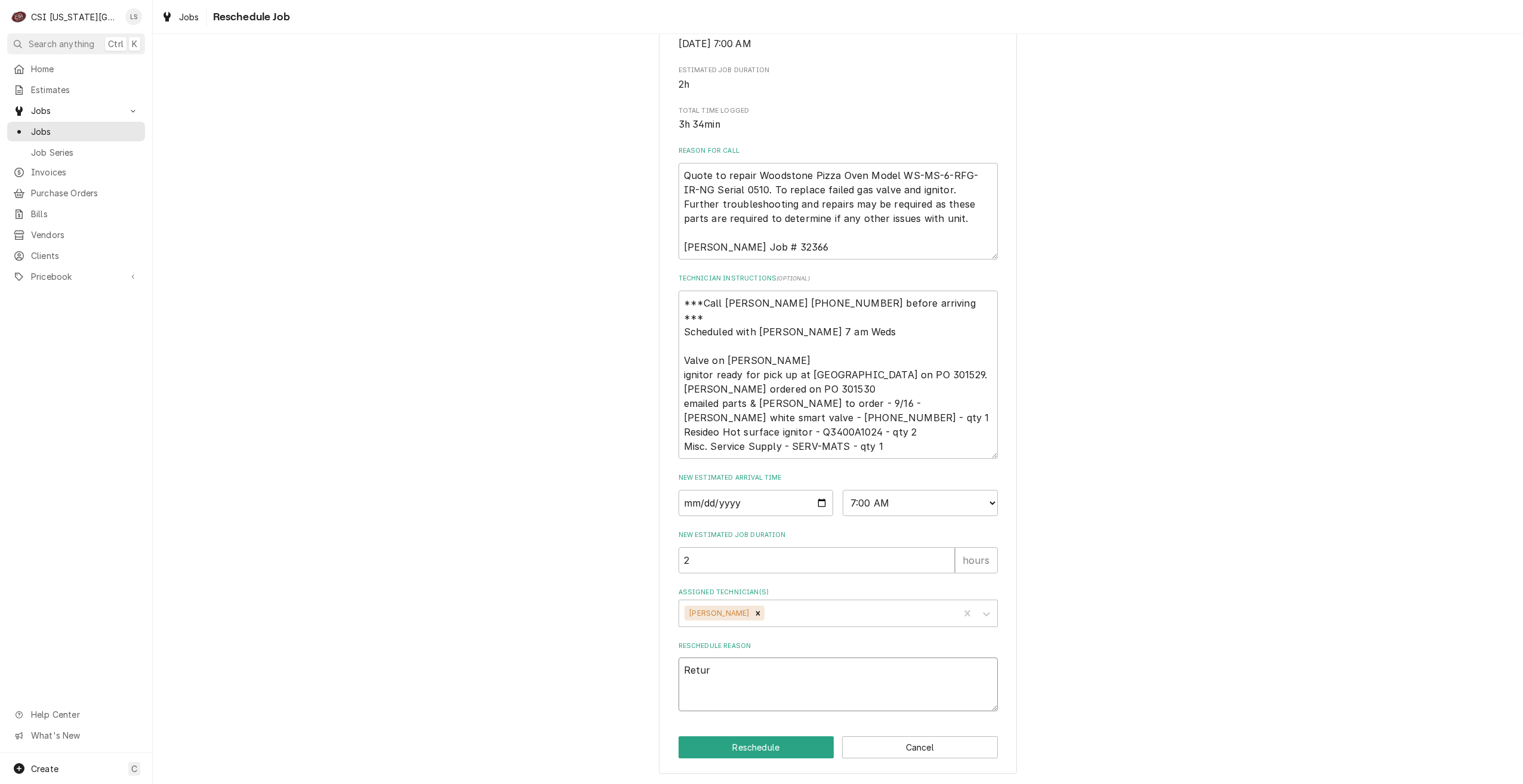
type textarea "x"
type textarea "Return"
type textarea "x"
type textarea "Return"
type textarea "x"
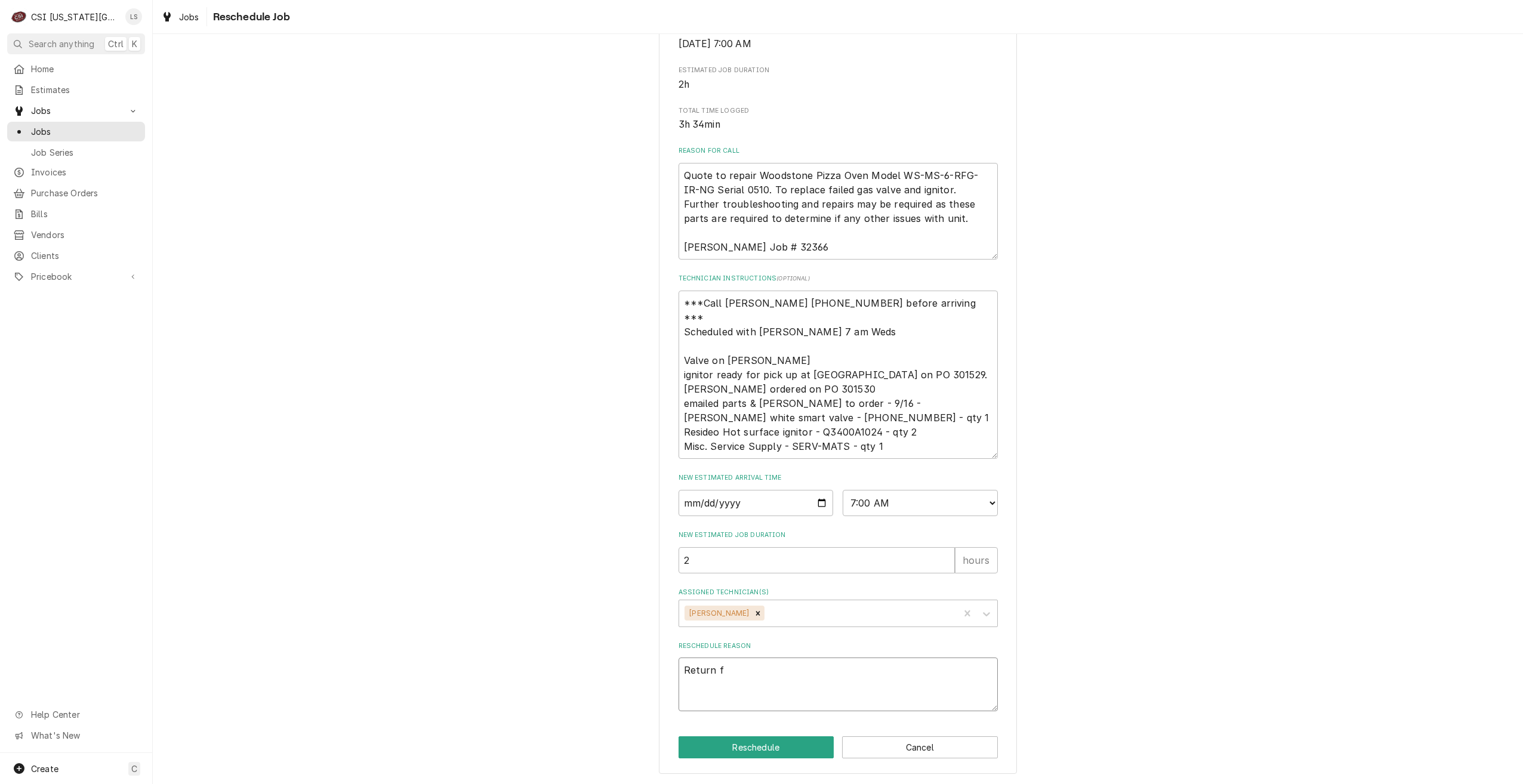
type textarea "Return fo"
type textarea "x"
type textarea "Return for"
type textarea "x"
type textarea "Return for"
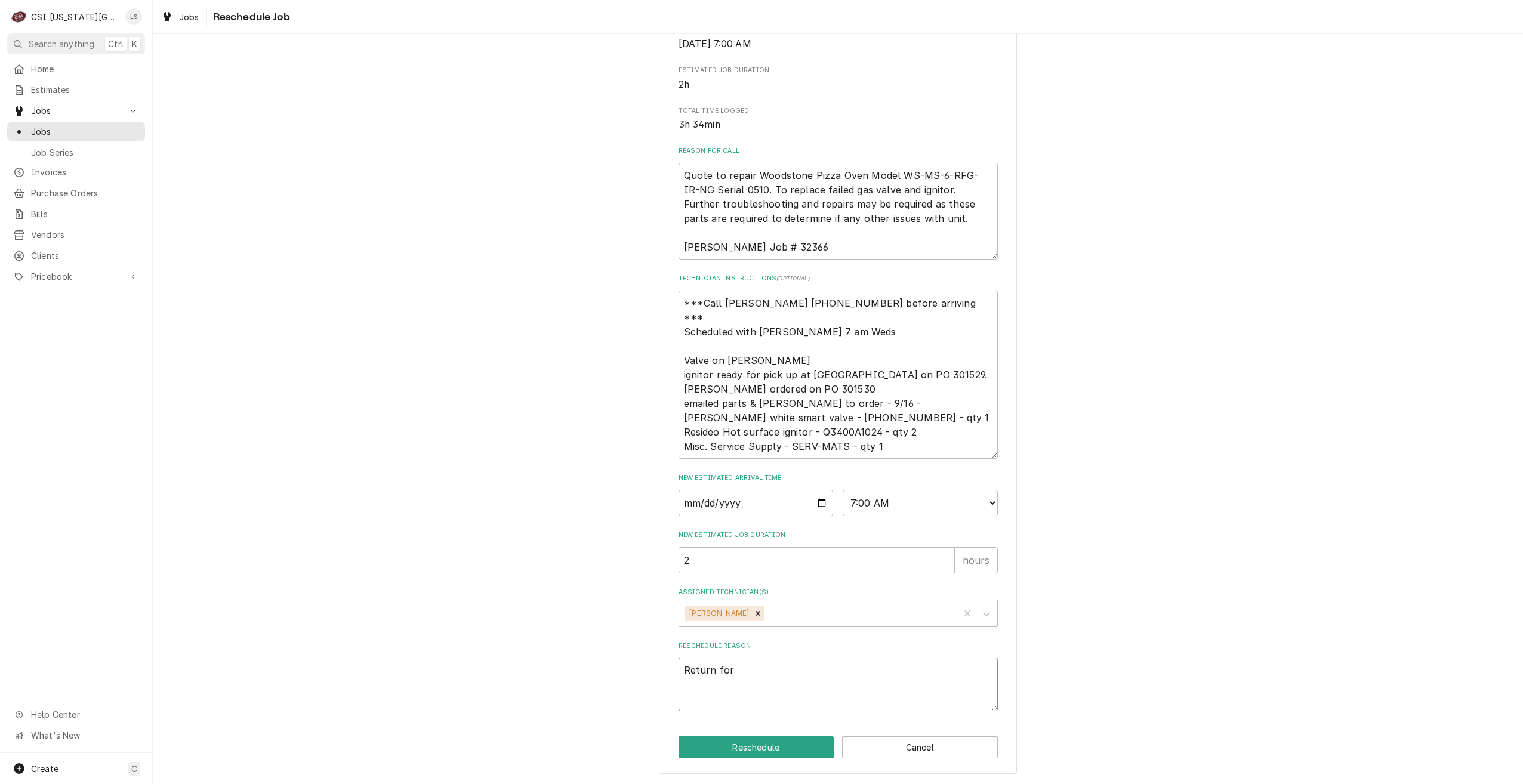
type textarea "x"
type textarea "Return for rp"
type textarea "x"
type textarea "Return for r"
type textarea "x"
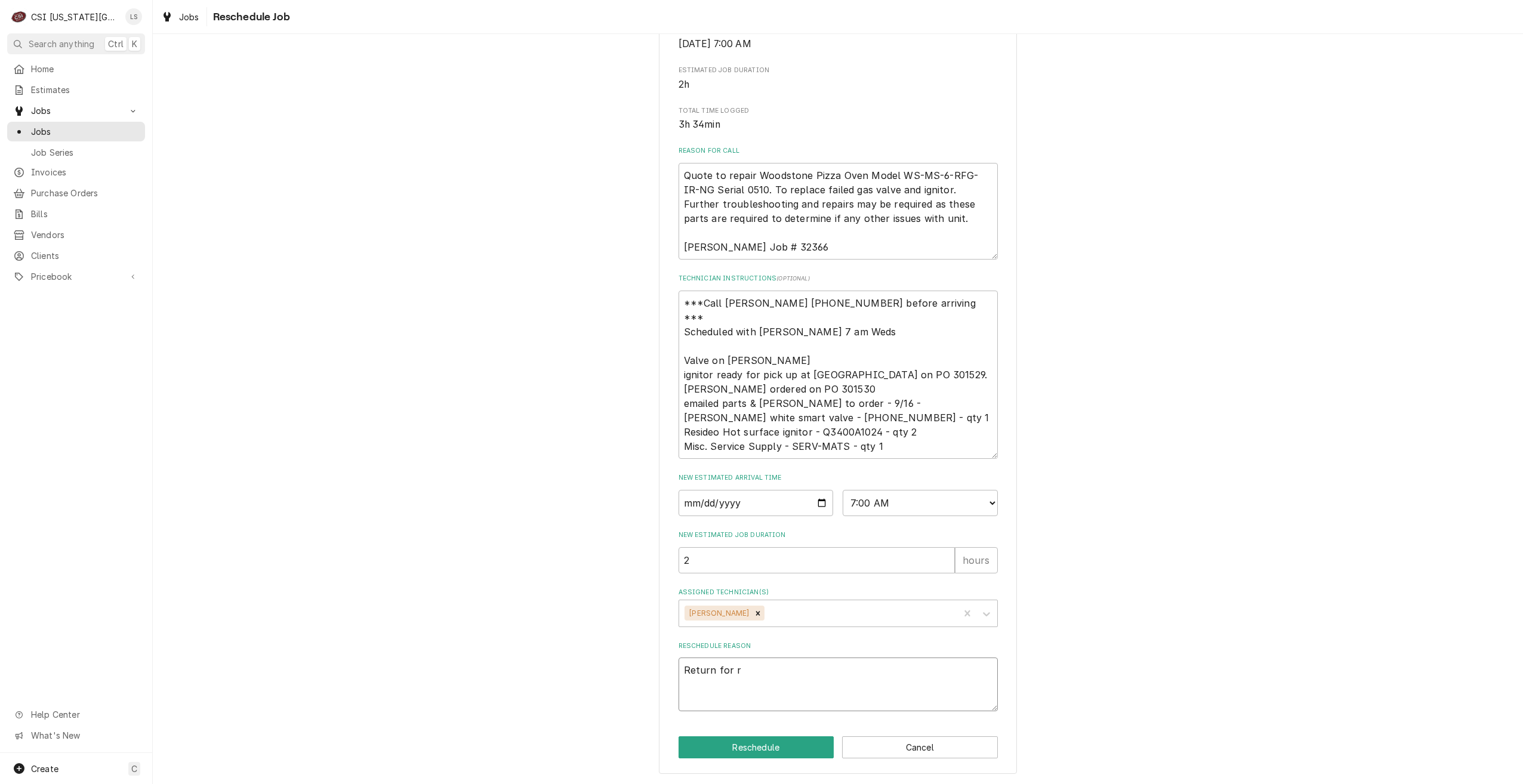
type textarea "Return for re"
type textarea "x"
type textarea "Return for rep"
type textarea "x"
type textarea "Return for repa"
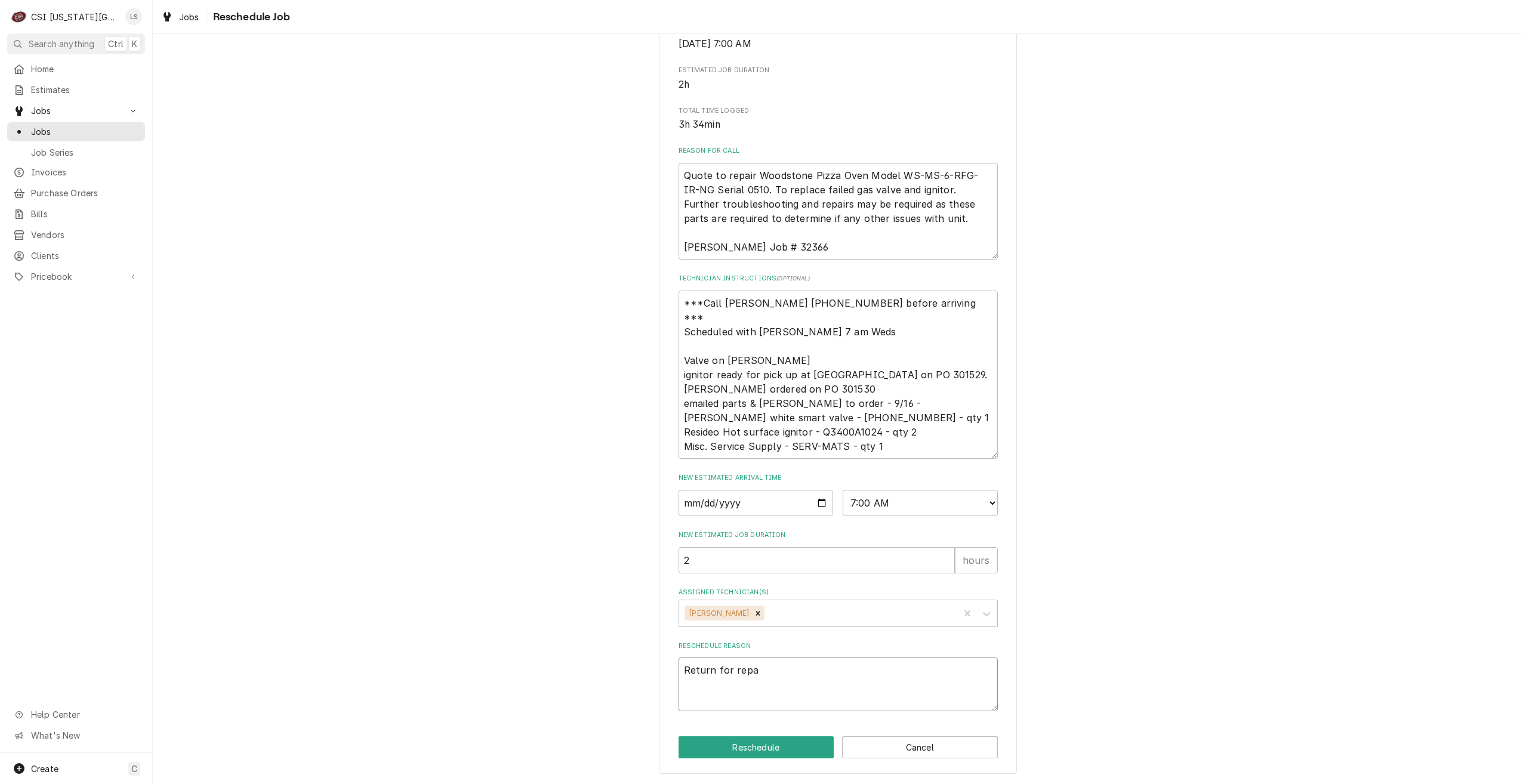
type textarea "x"
type textarea "Return for repai"
type textarea "x"
type textarea "Return for repair"
type textarea "x"
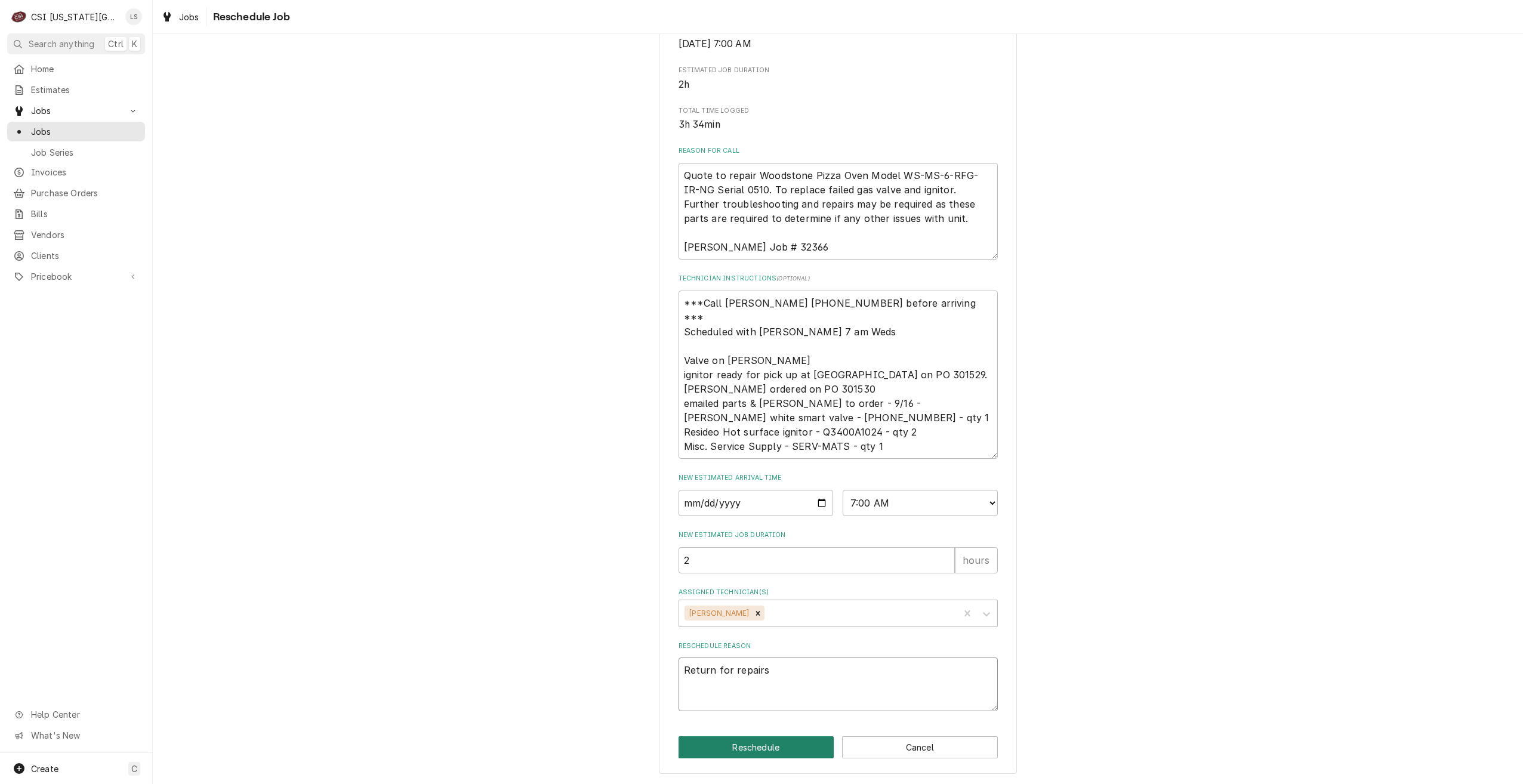
type textarea "Return for repairs"
click at [742, 744] on button "Reschedule" at bounding box center [756, 747] width 155 height 22
type textarea "x"
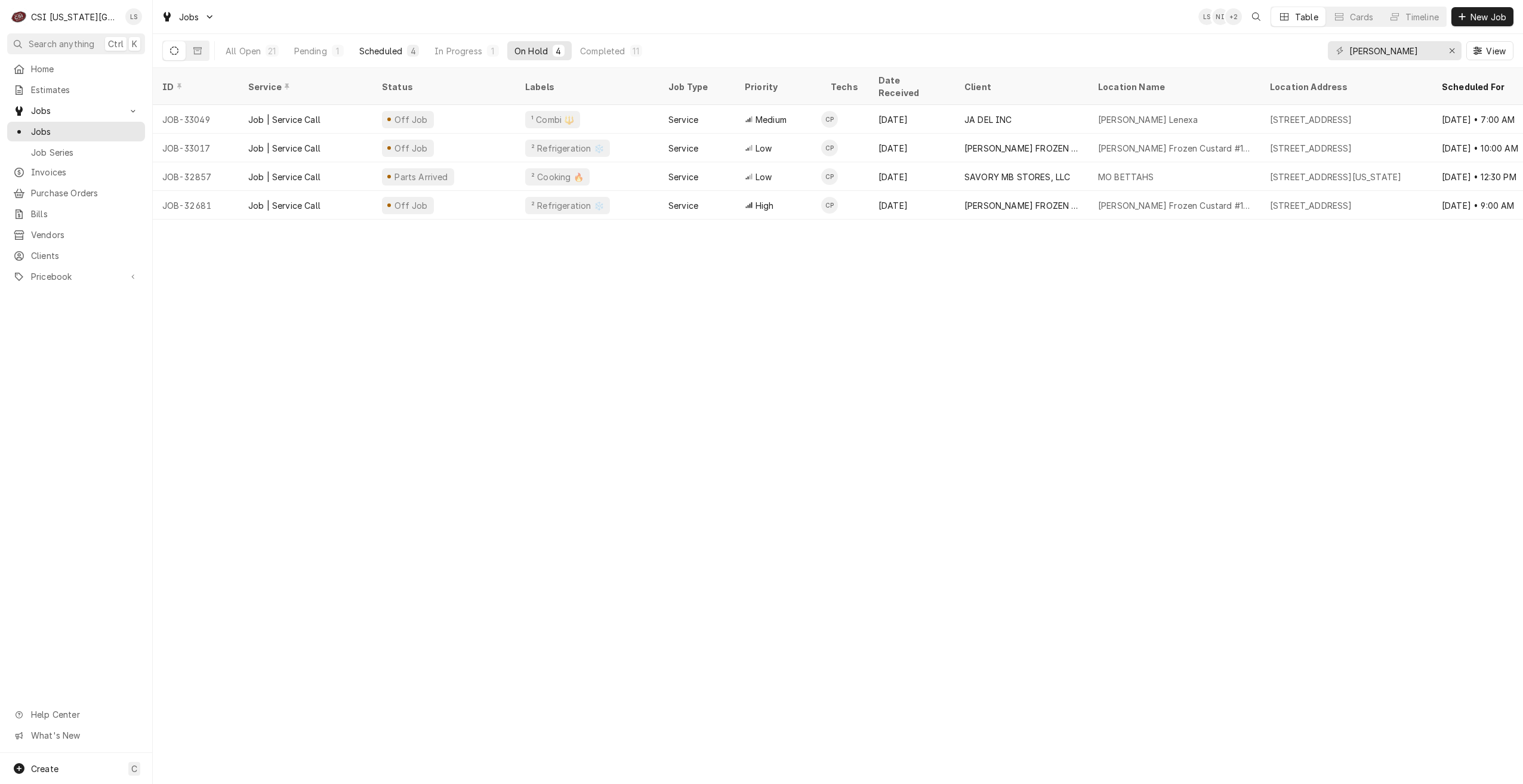
drag, startPoint x: 328, startPoint y: 44, endPoint x: 386, endPoint y: 53, distance: 58.7
click at [328, 44] on button "Pending 1" at bounding box center [318, 51] width 64 height 19
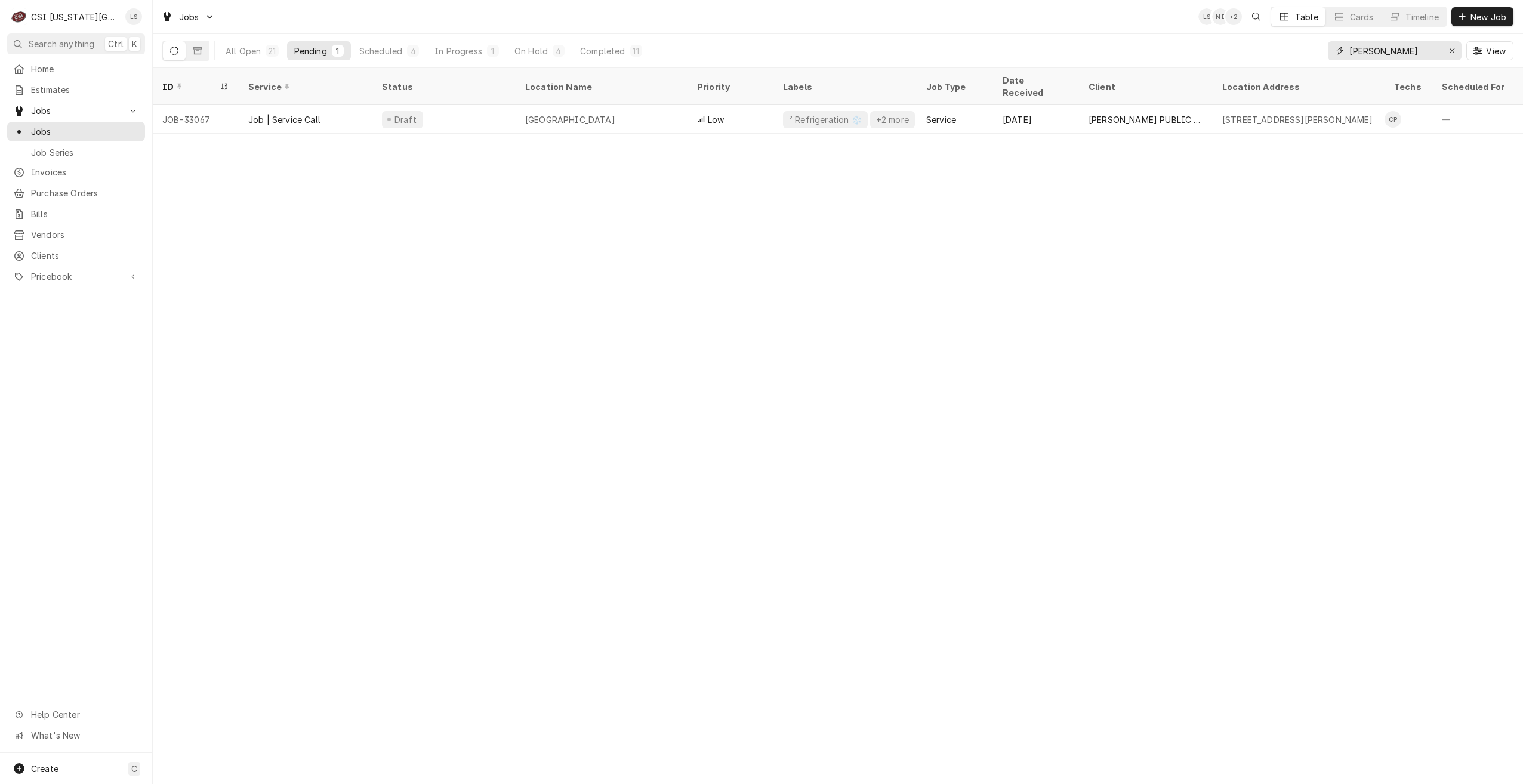
click at [1362, 51] on input "[PERSON_NAME]" at bounding box center [1394, 51] width 90 height 19
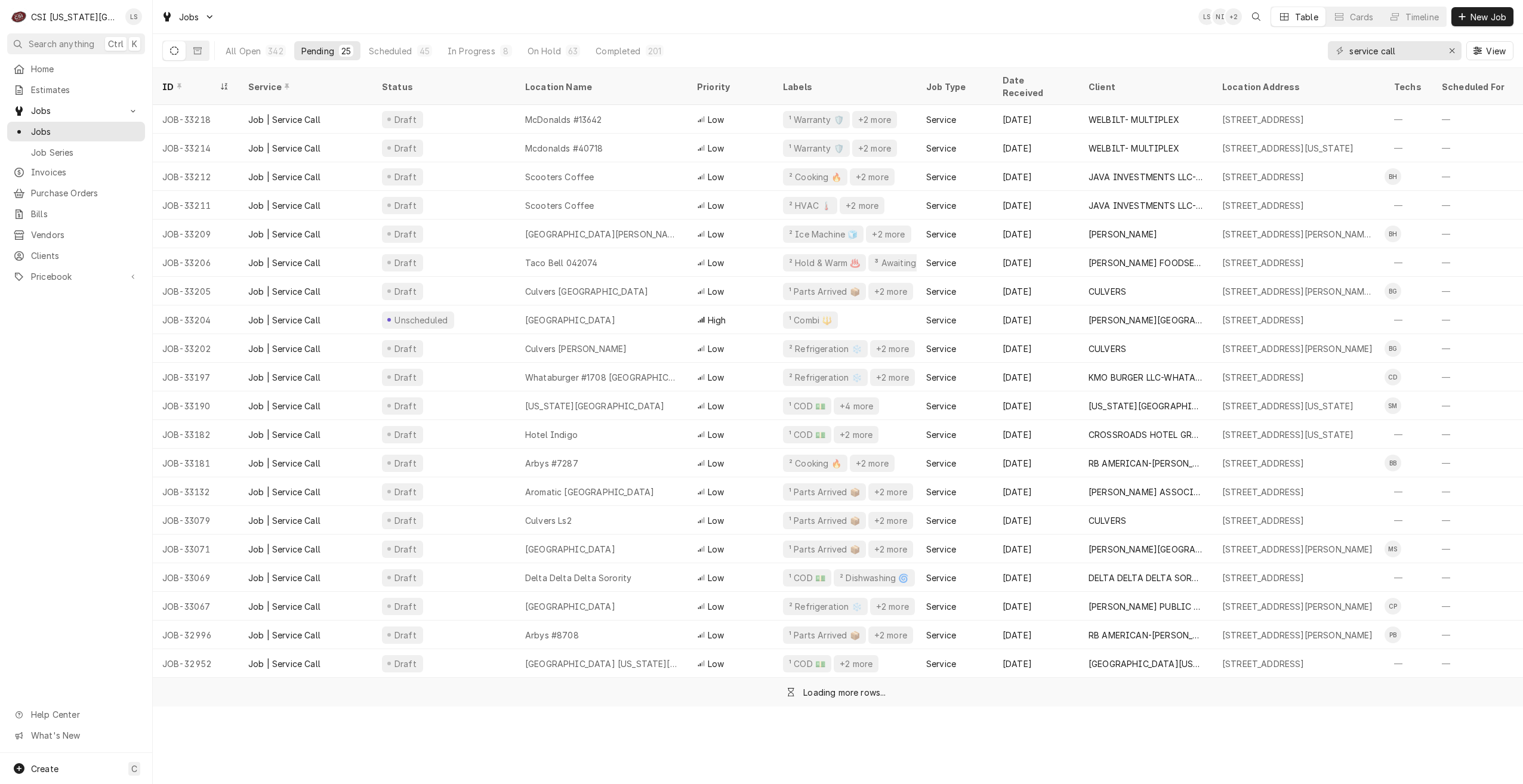
click at [896, 28] on div "Jobs LS NI + 2 Table Cards Timeline New Job" at bounding box center [838, 16] width 1370 height 34
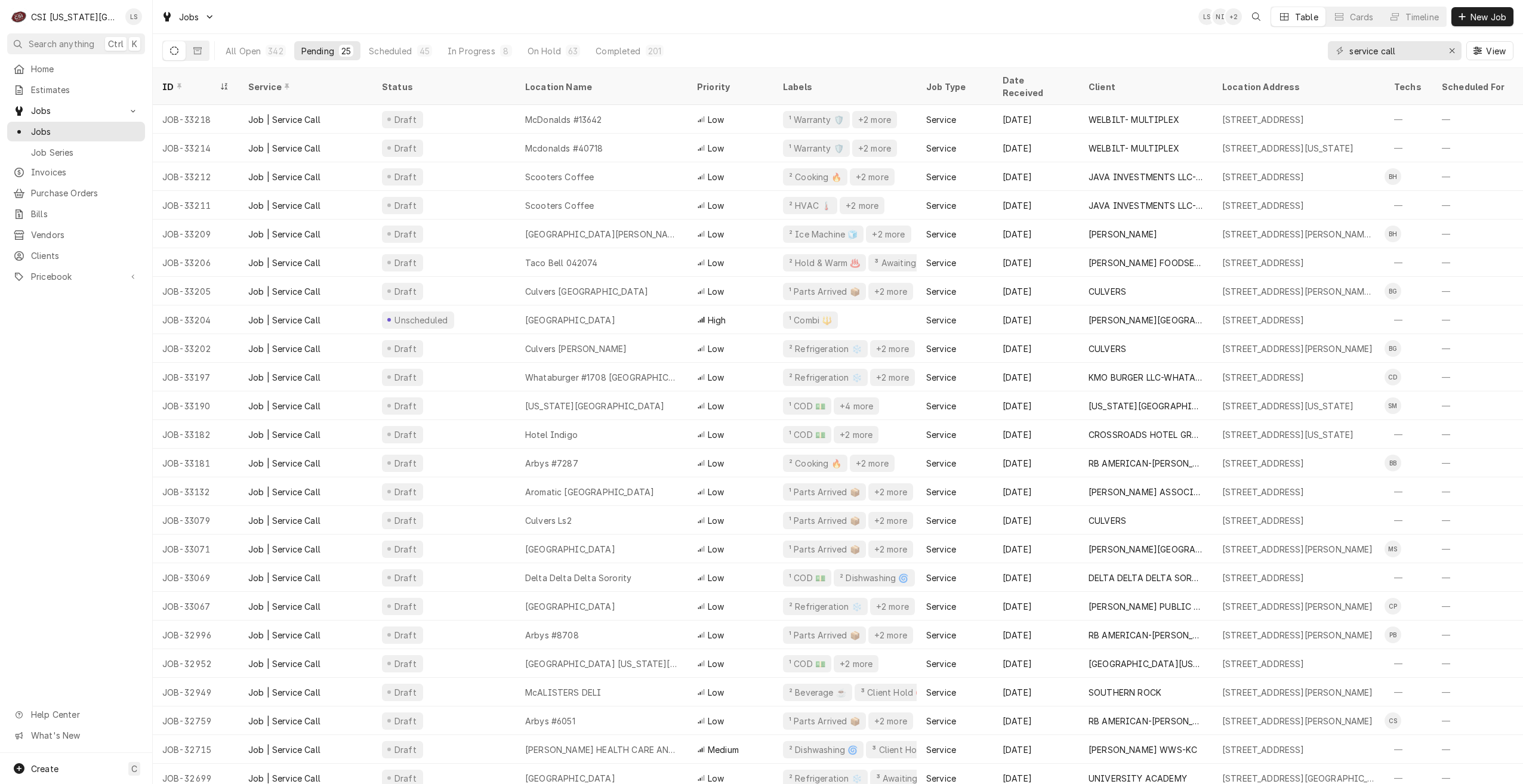
click at [816, 28] on div "Jobs LS NI + 2 Table Cards Timeline New Job" at bounding box center [838, 16] width 1370 height 34
click at [423, 10] on div "Jobs LS NI + 2 Table Cards Timeline New Job" at bounding box center [838, 16] width 1370 height 34
click at [423, 10] on div "Jobs LS NI + 4 Table Cards Timeline New Job" at bounding box center [838, 16] width 1370 height 34
click at [368, 12] on div "Jobs LS NI + 3 Table Cards Timeline New Job" at bounding box center [838, 16] width 1370 height 34
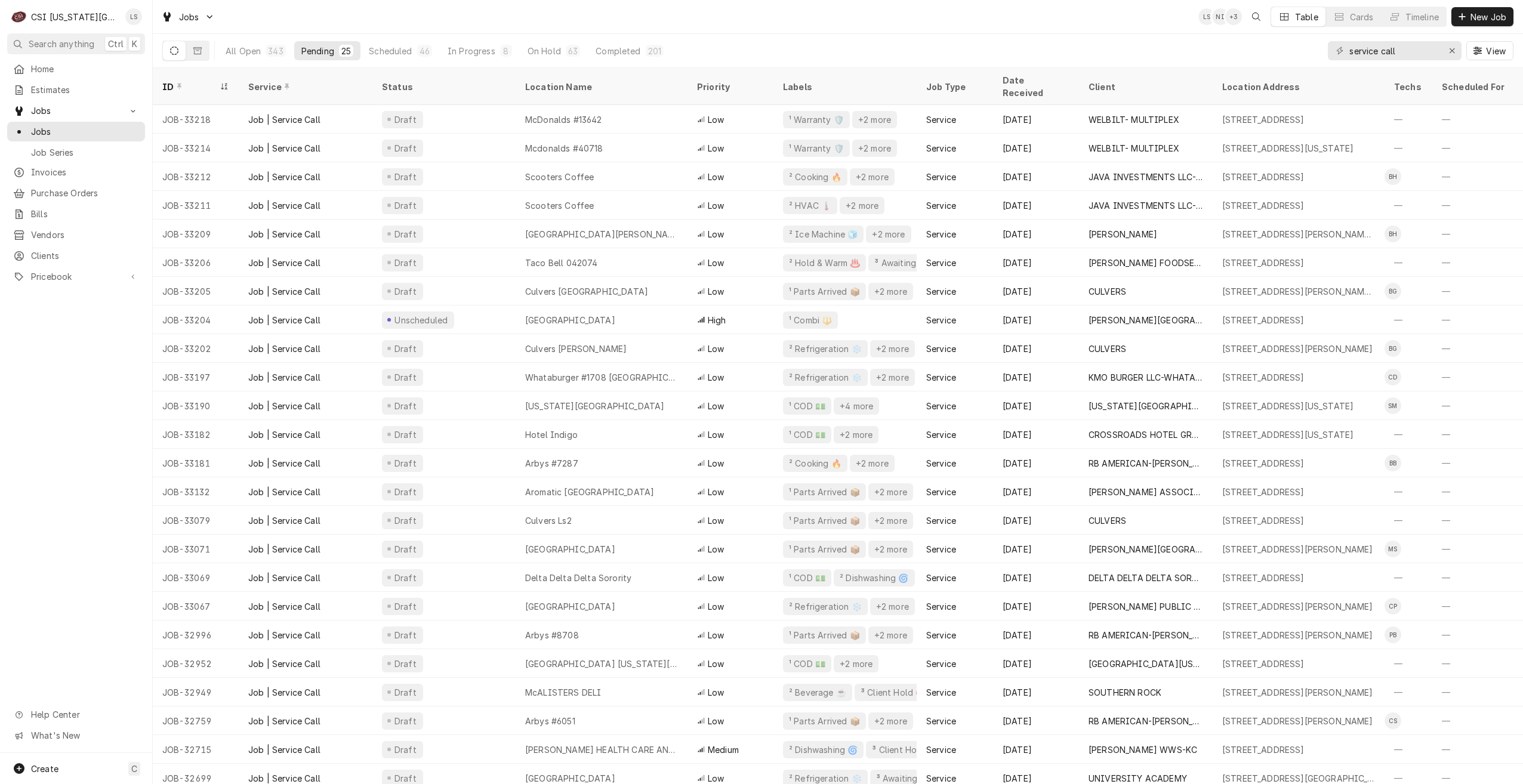
click at [940, 30] on div "Jobs LS NI + 3 Table Cards Timeline New Job" at bounding box center [838, 16] width 1370 height 34
click at [666, 29] on div "Jobs LS NI + 3 Table Cards Timeline New Job" at bounding box center [838, 16] width 1370 height 34
click at [943, 21] on div "Jobs LS NI + 2 Table Cards Timeline New Job" at bounding box center [838, 16] width 1370 height 34
click at [1044, 22] on div "Jobs LS NI + 2 Table Cards Timeline New Job" at bounding box center [838, 16] width 1370 height 34
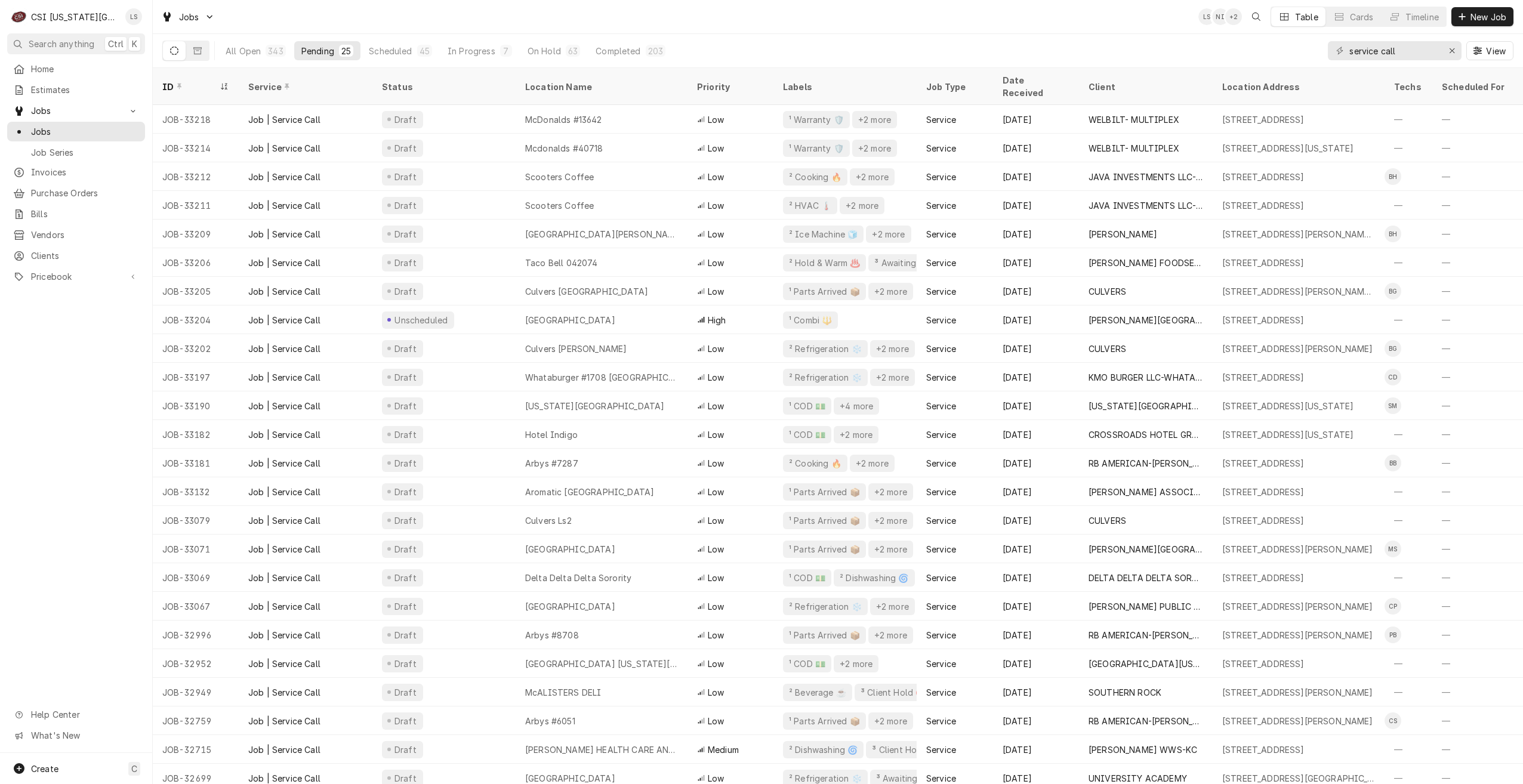
click at [680, 18] on div "Jobs LS NI + 2 Table Cards Timeline New Job" at bounding box center [838, 16] width 1370 height 34
click at [414, 20] on div "Jobs LS NI + 2 Table Cards Timeline New Job" at bounding box center [838, 16] width 1370 height 34
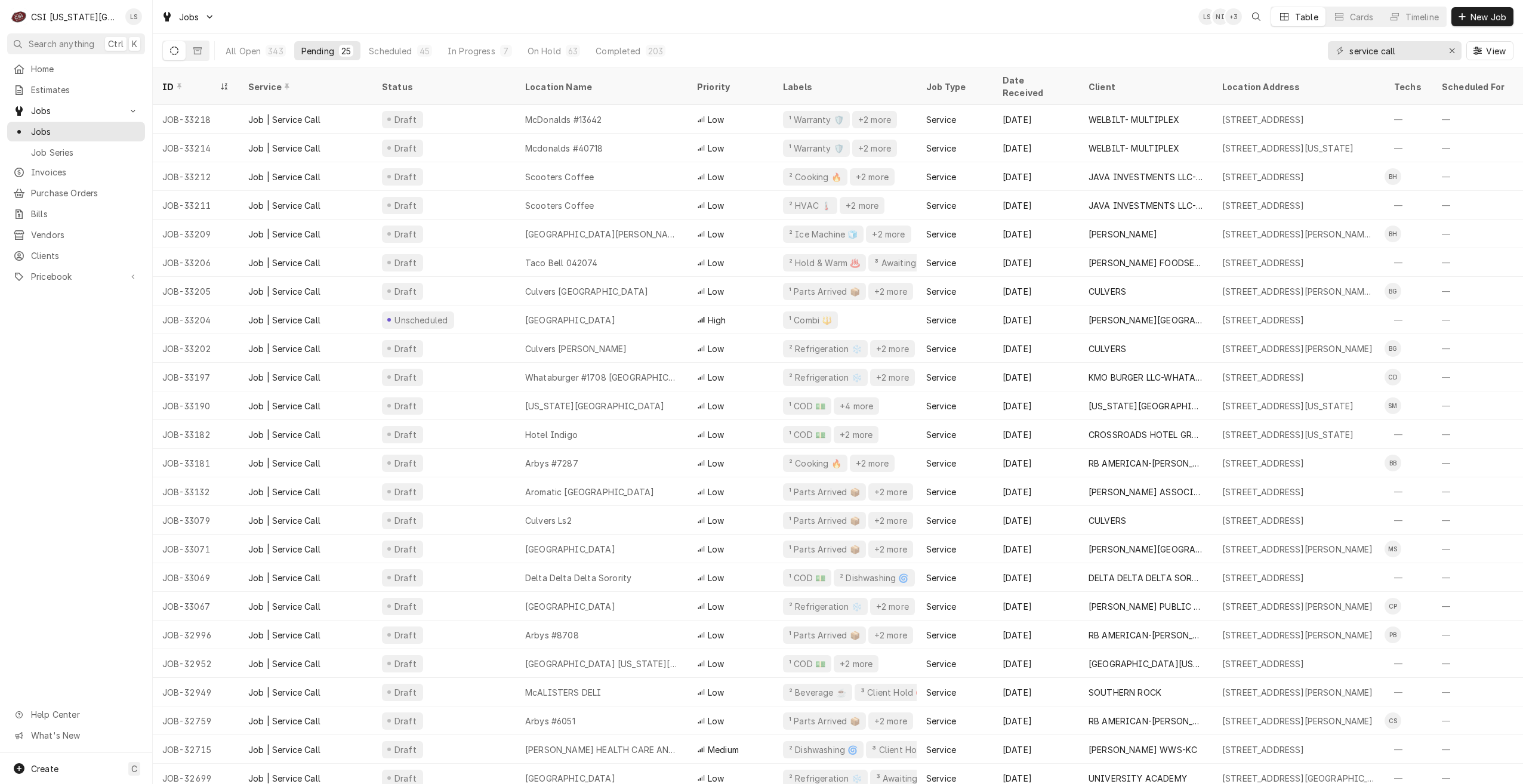
click at [414, 20] on div "Jobs LS NI + 3 Table Cards Timeline New Job" at bounding box center [838, 16] width 1370 height 34
click at [415, 12] on div "Jobs LS NI + 3 Table Cards Timeline New Job" at bounding box center [838, 16] width 1370 height 34
click at [415, 12] on div "Jobs LS NI + 4 Table Cards Timeline New Job" at bounding box center [838, 16] width 1370 height 34
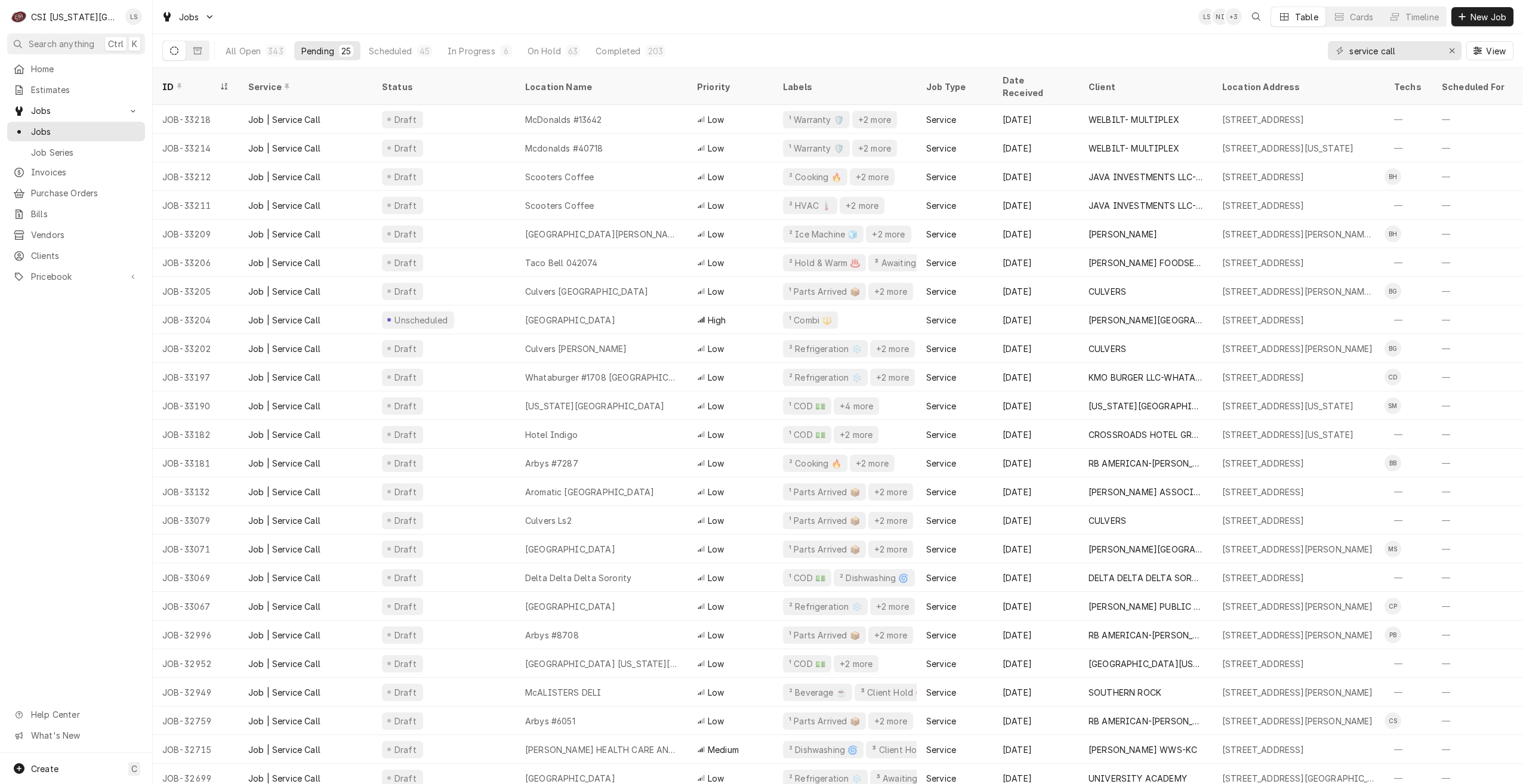
click at [449, 18] on div "Jobs LS NI + 3 Table Cards Timeline New Job" at bounding box center [838, 16] width 1370 height 34
click at [457, 18] on div "Jobs LS NI + 3 Table Cards Timeline New Job" at bounding box center [838, 16] width 1370 height 34
click at [428, 20] on div "Jobs LS NI + 4 Table Cards Timeline New Job" at bounding box center [838, 16] width 1370 height 34
click at [659, 14] on div "Jobs LS NI + 3 Table Cards Timeline New Job" at bounding box center [838, 16] width 1370 height 34
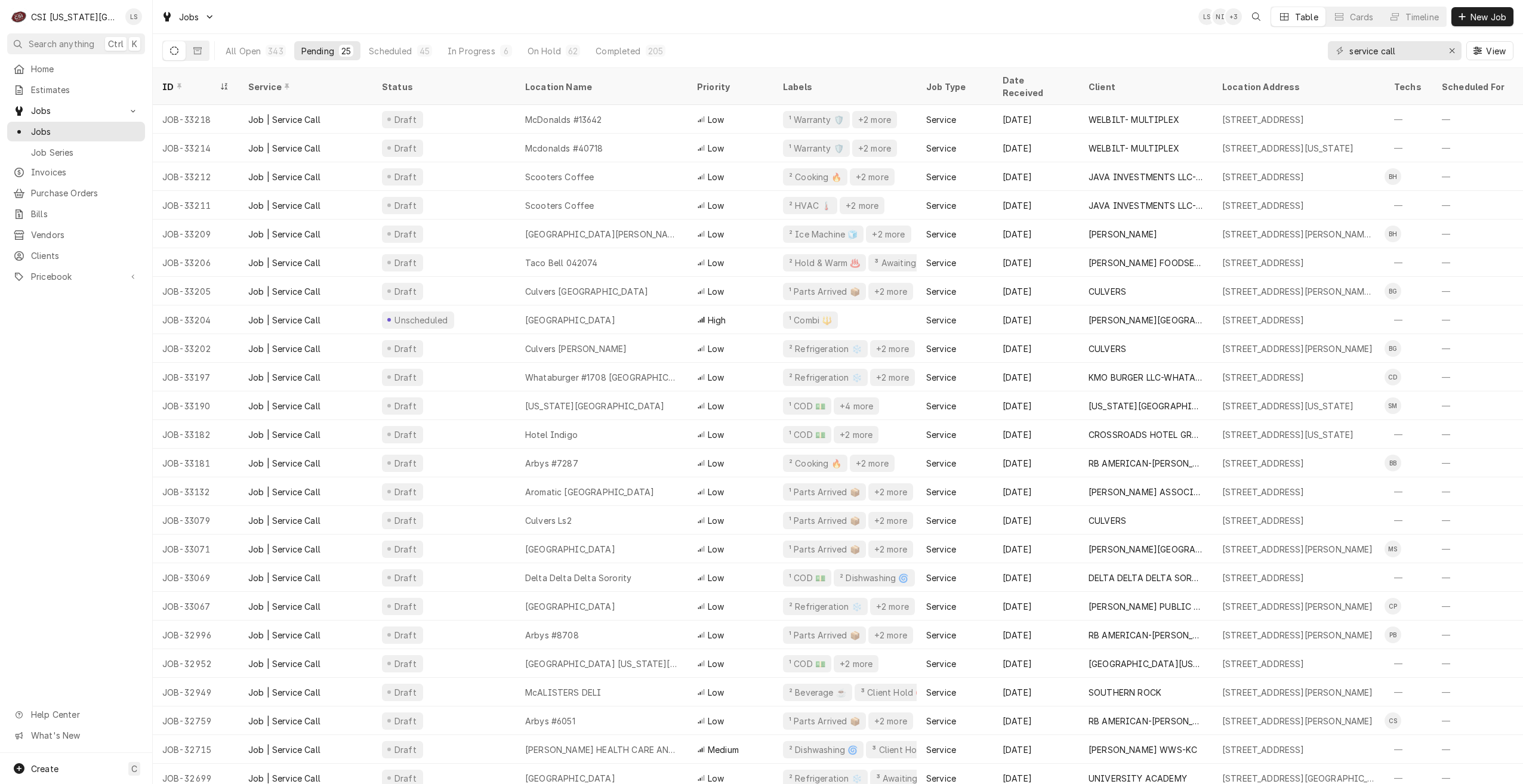
click at [659, 14] on div "Jobs LS NI + 3 Table Cards Timeline New Job" at bounding box center [838, 16] width 1370 height 34
click at [896, 25] on div "Jobs LS NI + 3 Table Cards Timeline New Job" at bounding box center [838, 16] width 1370 height 34
click at [896, 25] on div "Jobs LS NI + 2 Table Cards Timeline New Job" at bounding box center [838, 16] width 1370 height 34
click at [374, 8] on div "Jobs LS NI + 3 Table Cards Timeline New Job" at bounding box center [838, 16] width 1370 height 34
click at [388, 10] on div "Jobs LS NI + 2 Table Cards Timeline New Job" at bounding box center [838, 16] width 1370 height 34
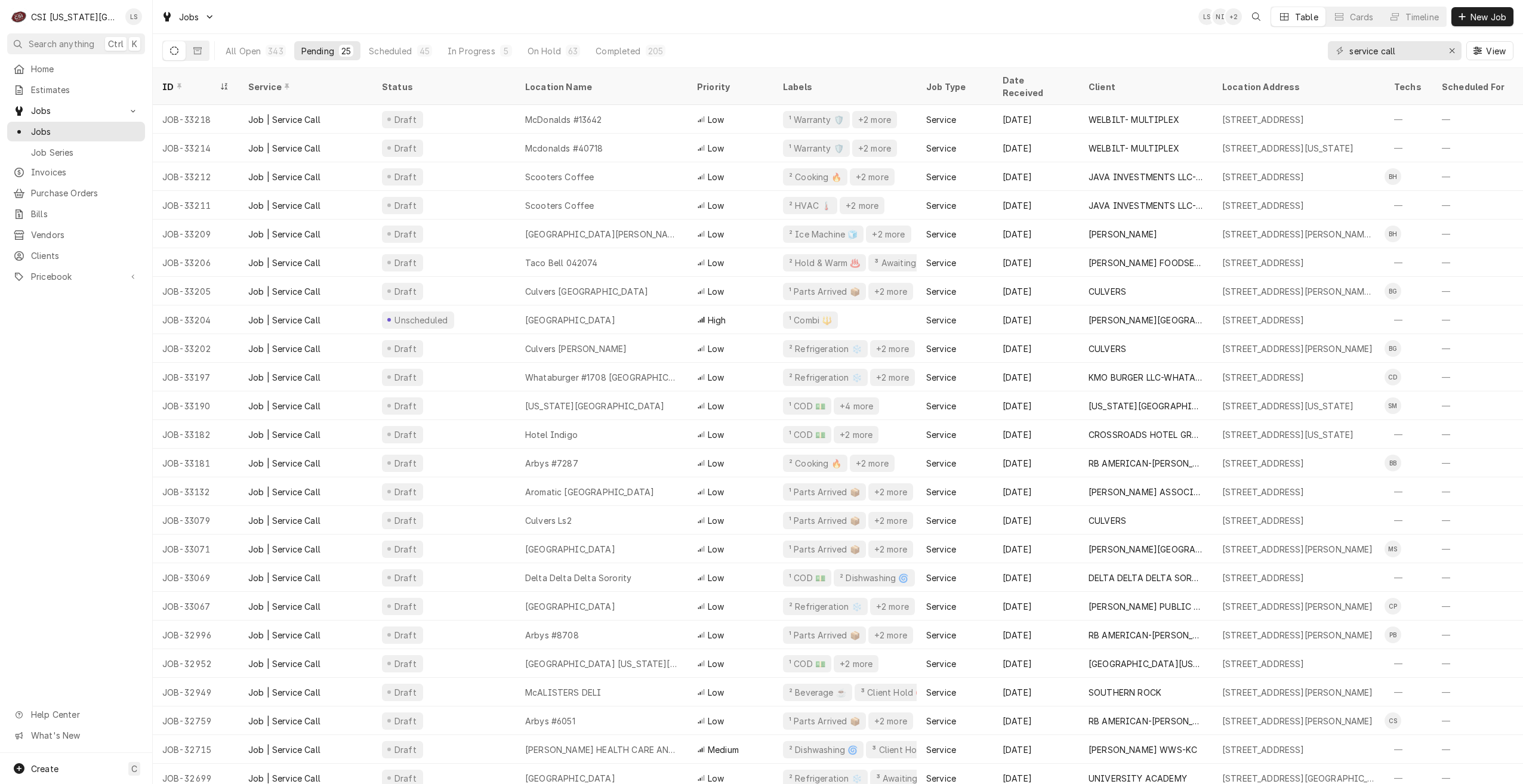
click at [577, 28] on div "Jobs LS NI + 2 Table Cards Timeline New Job" at bounding box center [838, 16] width 1370 height 34
click at [1041, 25] on div "Jobs LS NI LS Table Cards Timeline New Job" at bounding box center [838, 16] width 1370 height 34
click at [754, 27] on div "Jobs LS NI LS Table Cards Timeline New Job" at bounding box center [838, 16] width 1370 height 34
drag, startPoint x: 1413, startPoint y: 57, endPoint x: 1320, endPoint y: 49, distance: 93.3
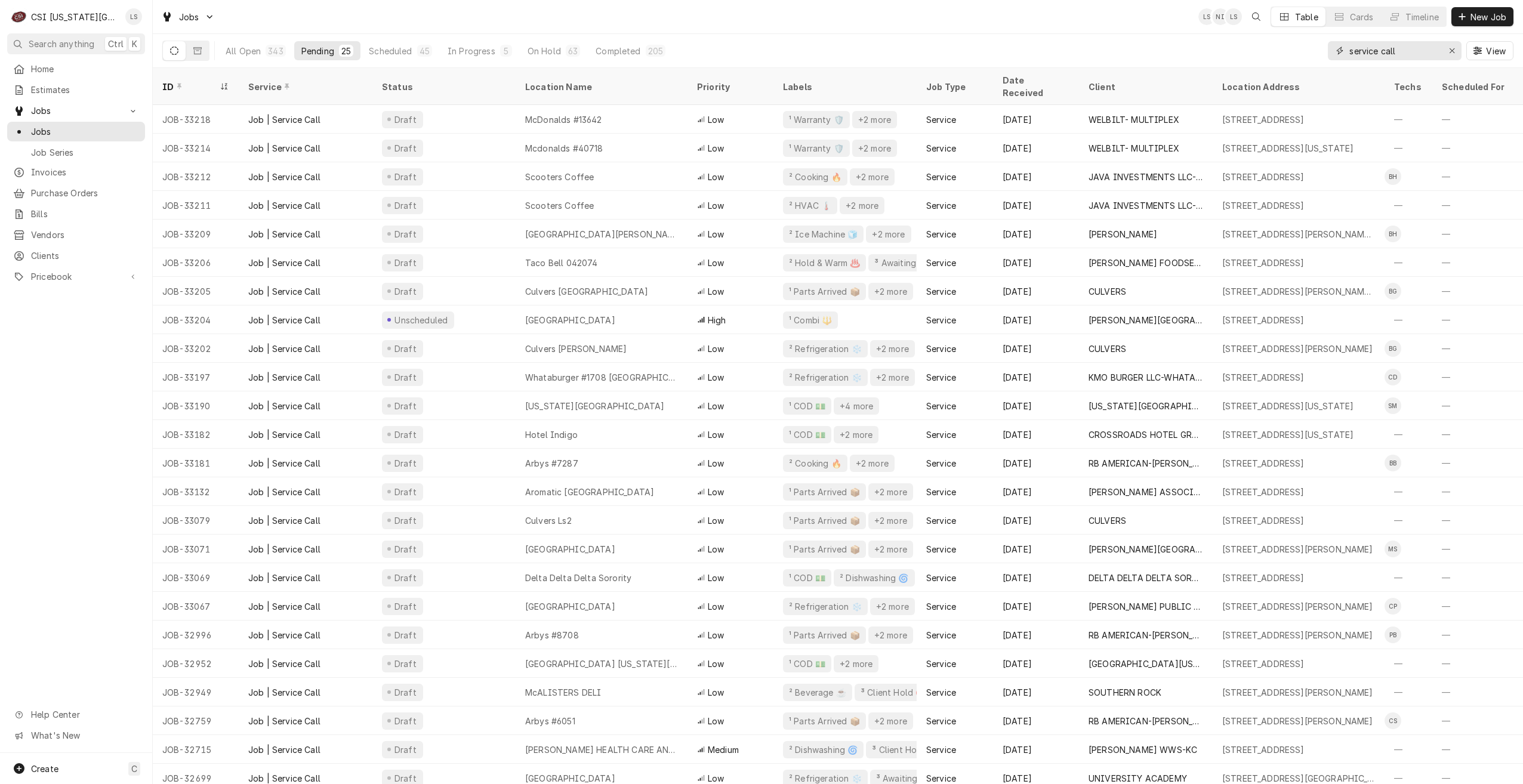
click at [1320, 49] on div "All Open 343 Pending 25 Scheduled 45 In Progress 5 On Hold 63 Completed 205 ser…" at bounding box center [838, 51] width 1351 height 34
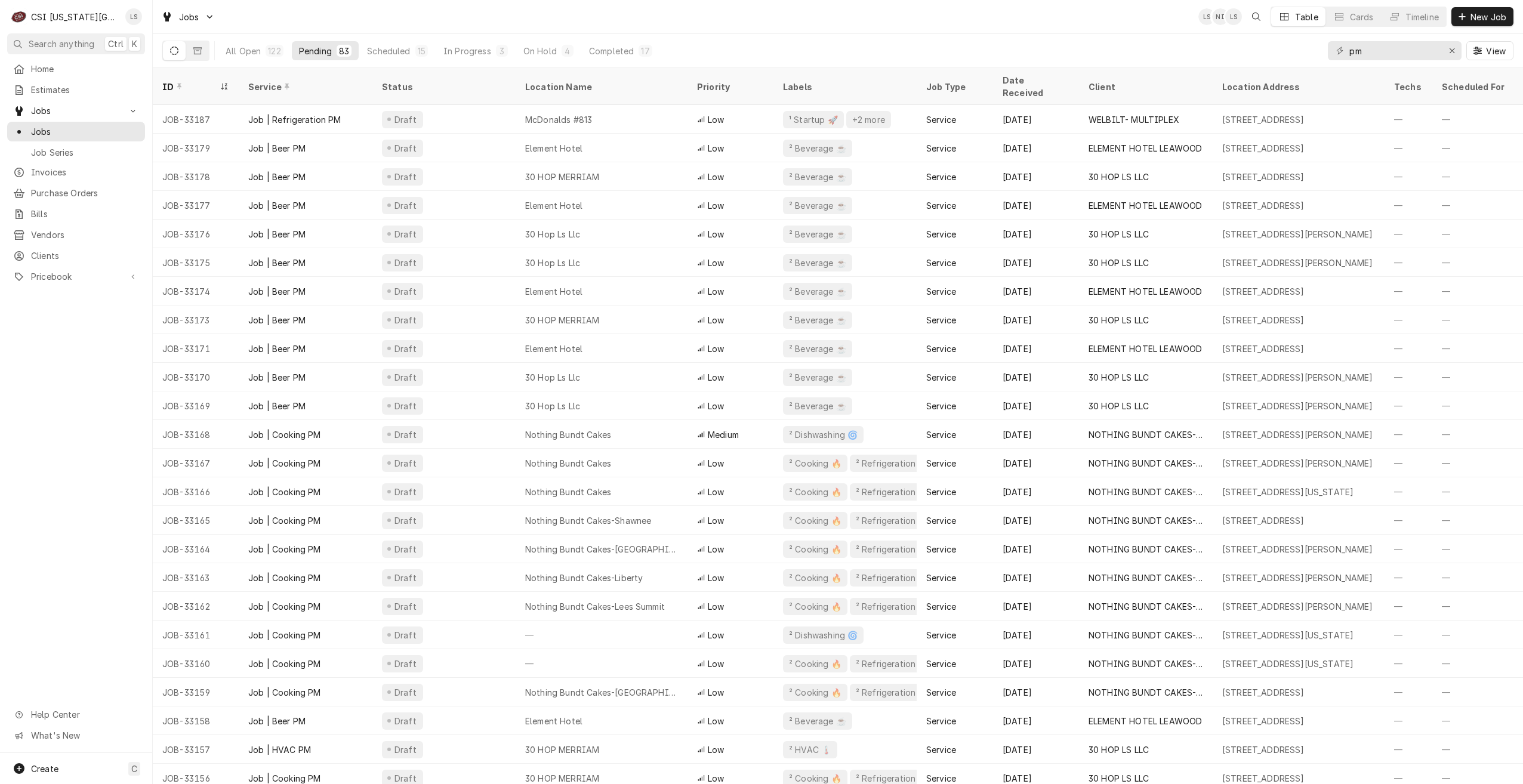
click at [1009, 42] on div "All Open 122 Pending 83 Scheduled 15 In Progress 3 On Hold 4 Completed 17 pm Vi…" at bounding box center [838, 51] width 1351 height 34
drag, startPoint x: 1385, startPoint y: 53, endPoint x: 1335, endPoint y: 49, distance: 50.2
click at [1335, 49] on div "pm" at bounding box center [1394, 51] width 134 height 19
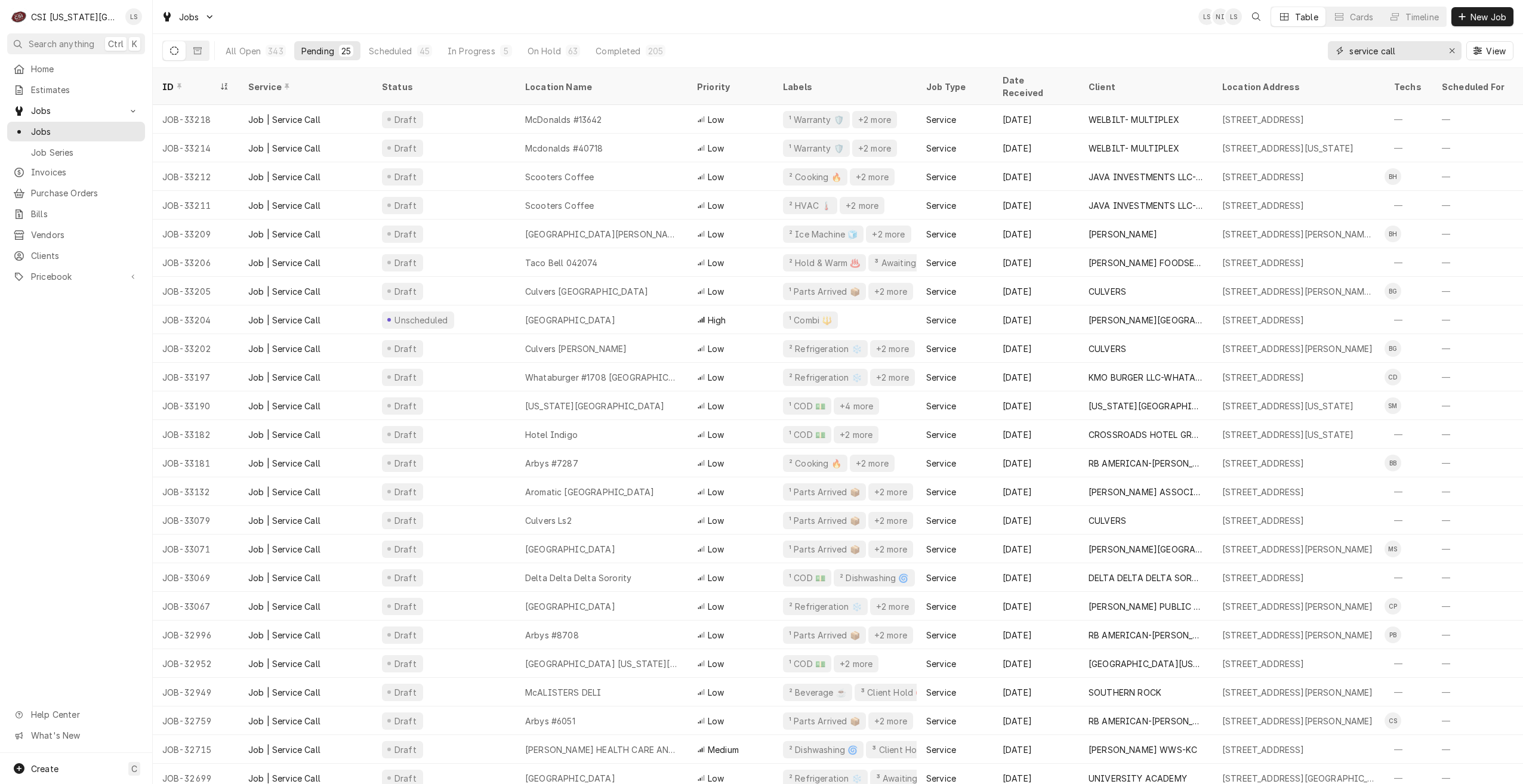
type input "service call"
click at [1006, 12] on div "Jobs LS NI LS Table Cards Timeline New Job" at bounding box center [838, 16] width 1370 height 34
click at [1122, 12] on div "Jobs LS NI LS Table Cards Timeline New Job" at bounding box center [838, 16] width 1370 height 34
click at [957, 25] on div "Jobs LS NI LS Table Cards Timeline New Job" at bounding box center [838, 16] width 1370 height 34
click at [394, 9] on div "Jobs LS NI + 3 Table Cards Timeline New Job" at bounding box center [838, 16] width 1370 height 34
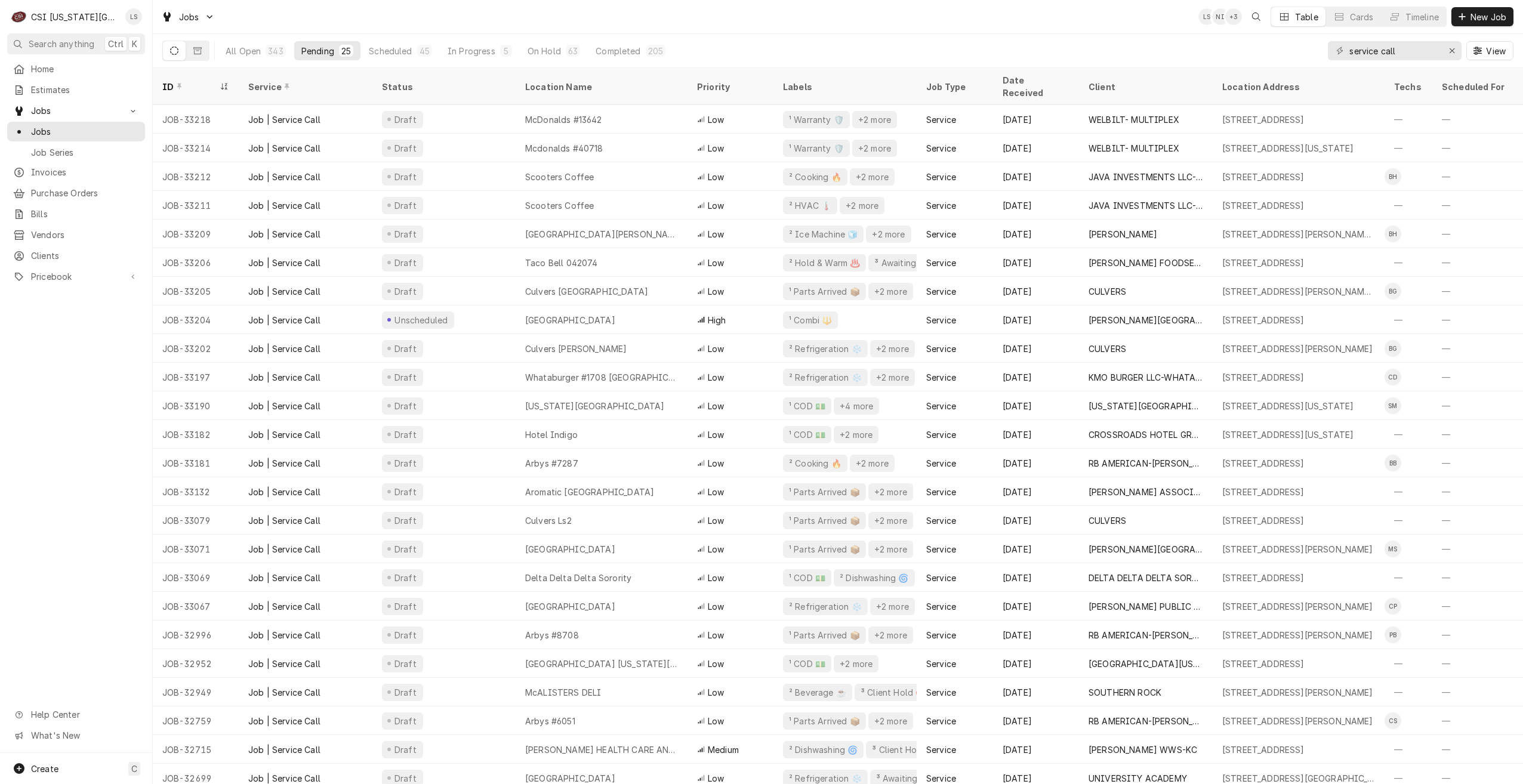
click at [1078, 27] on div "Jobs LS NI + 3 Table Cards Timeline New Job" at bounding box center [838, 16] width 1370 height 34
click at [1090, 30] on div "Jobs LS NI + 3 Table Cards Timeline New Job" at bounding box center [838, 16] width 1370 height 34
click at [1067, 30] on div "Jobs LS NI + 3 Table Cards Timeline New Job" at bounding box center [838, 16] width 1370 height 34
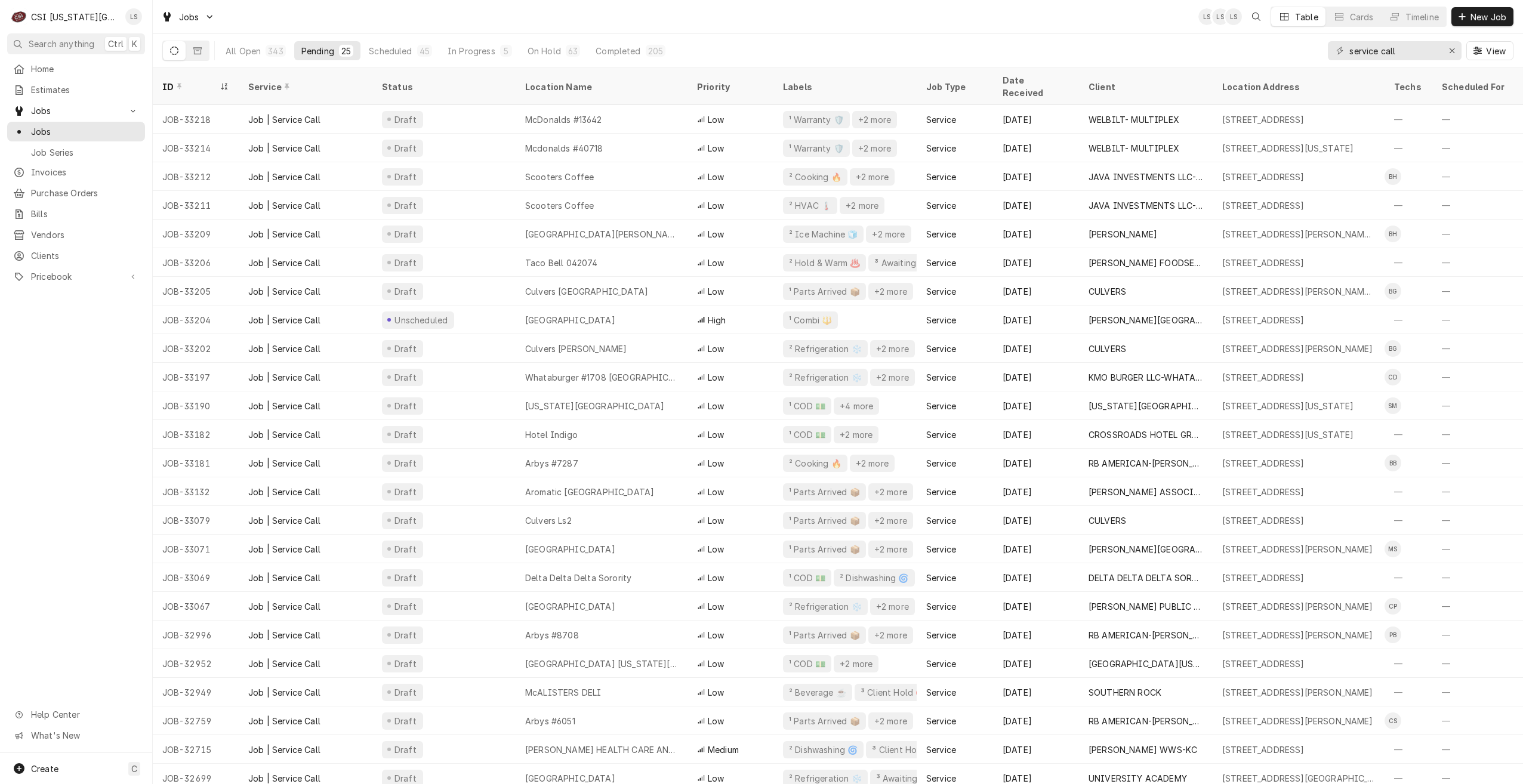
click at [1042, 23] on div "Jobs LS LS LS Table Cards Timeline New Job" at bounding box center [838, 16] width 1370 height 34
click at [895, 27] on div "Jobs LS LS LS Table Cards Timeline New Job" at bounding box center [838, 16] width 1370 height 34
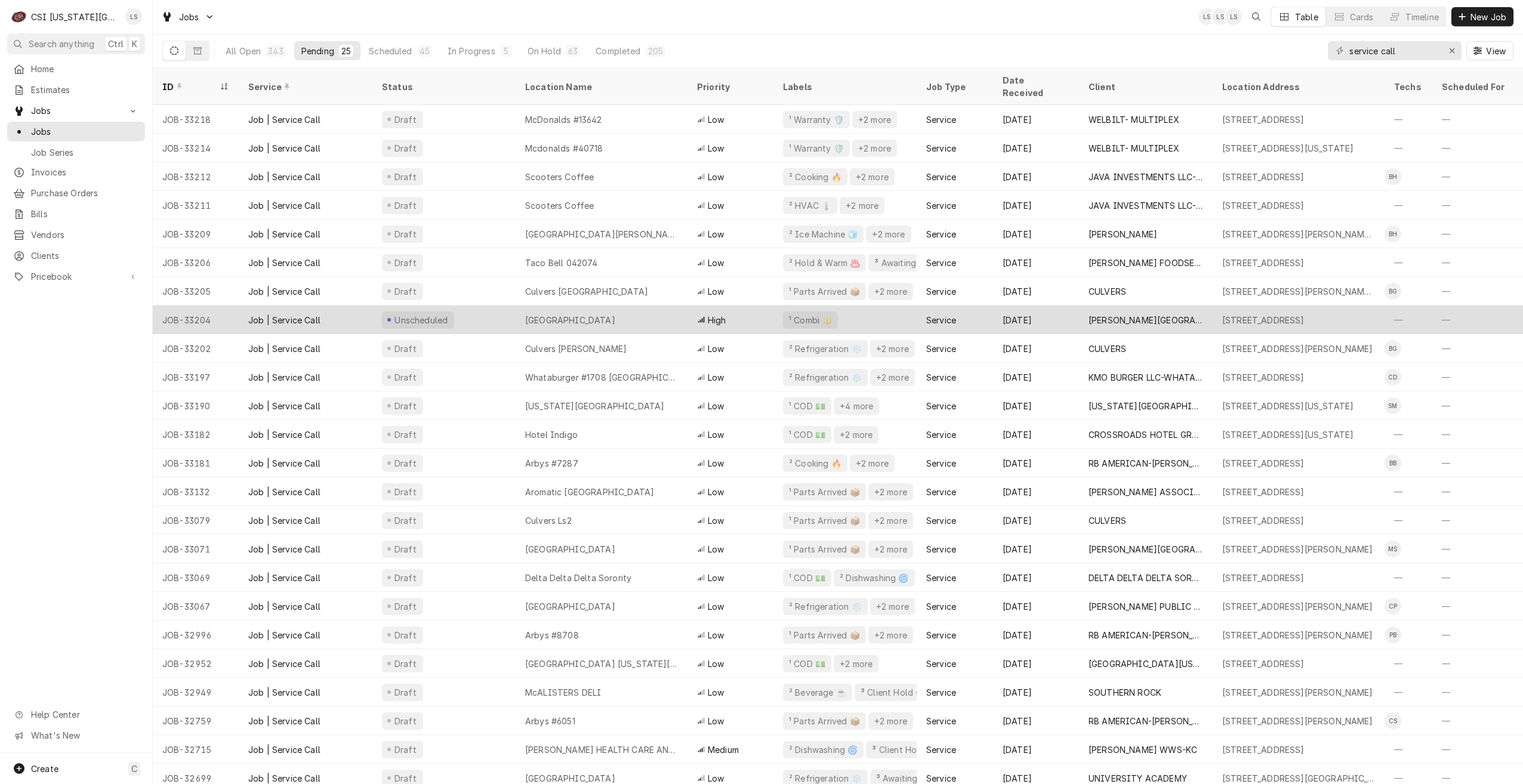
click at [677, 305] on div "[GEOGRAPHIC_DATA]" at bounding box center [601, 320] width 172 height 29
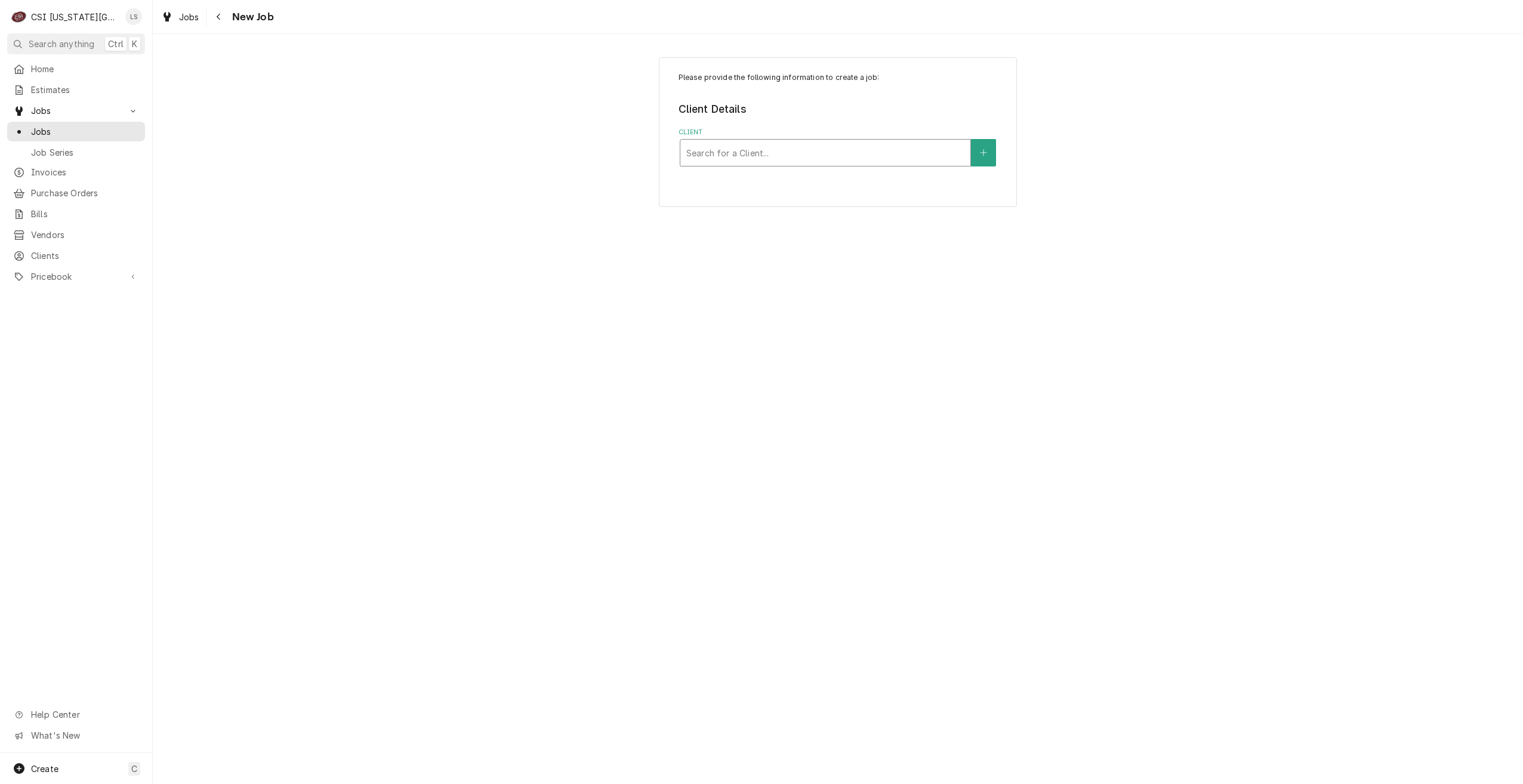
click at [874, 156] on div "Client" at bounding box center [825, 152] width 278 height 21
type input "canes"
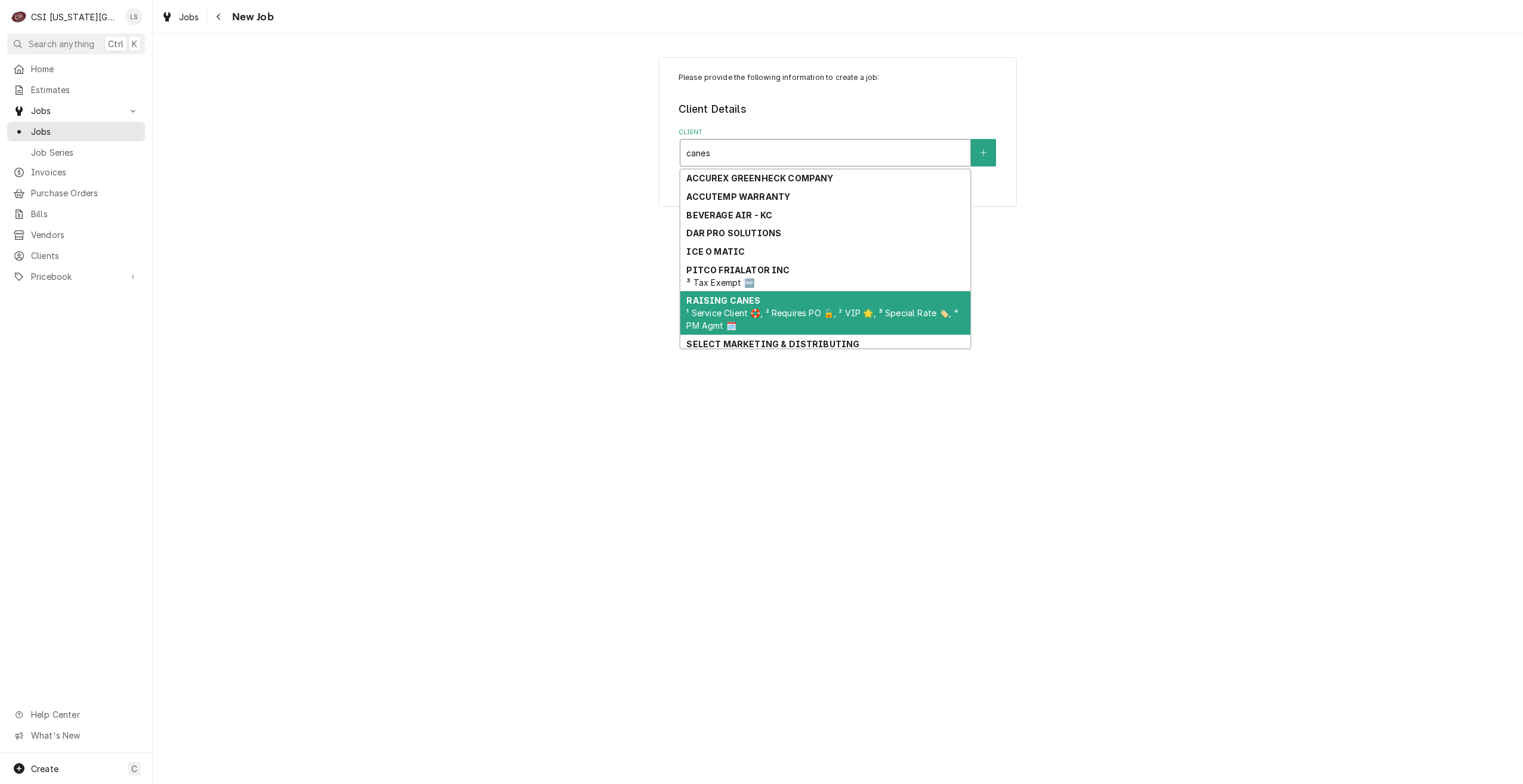
click at [750, 302] on strong "RAISING CANES" at bounding box center [723, 300] width 74 height 10
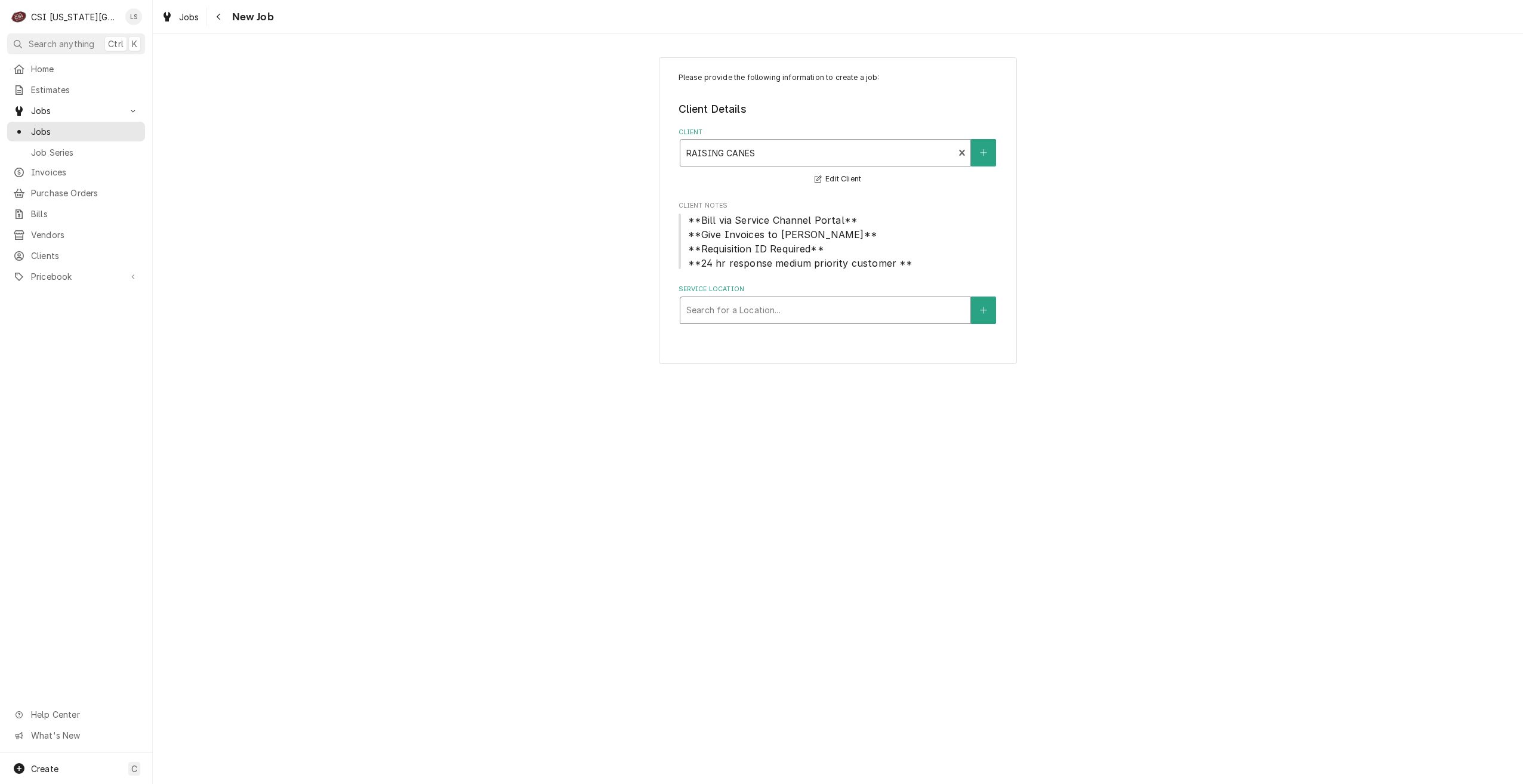
click at [820, 305] on div "Service Location" at bounding box center [825, 309] width 278 height 21
type input "511"
click at [823, 338] on div "Raising Canes #511 / 13710 Blackbob Road, Olathe, KS 66062" at bounding box center [825, 336] width 290 height 18
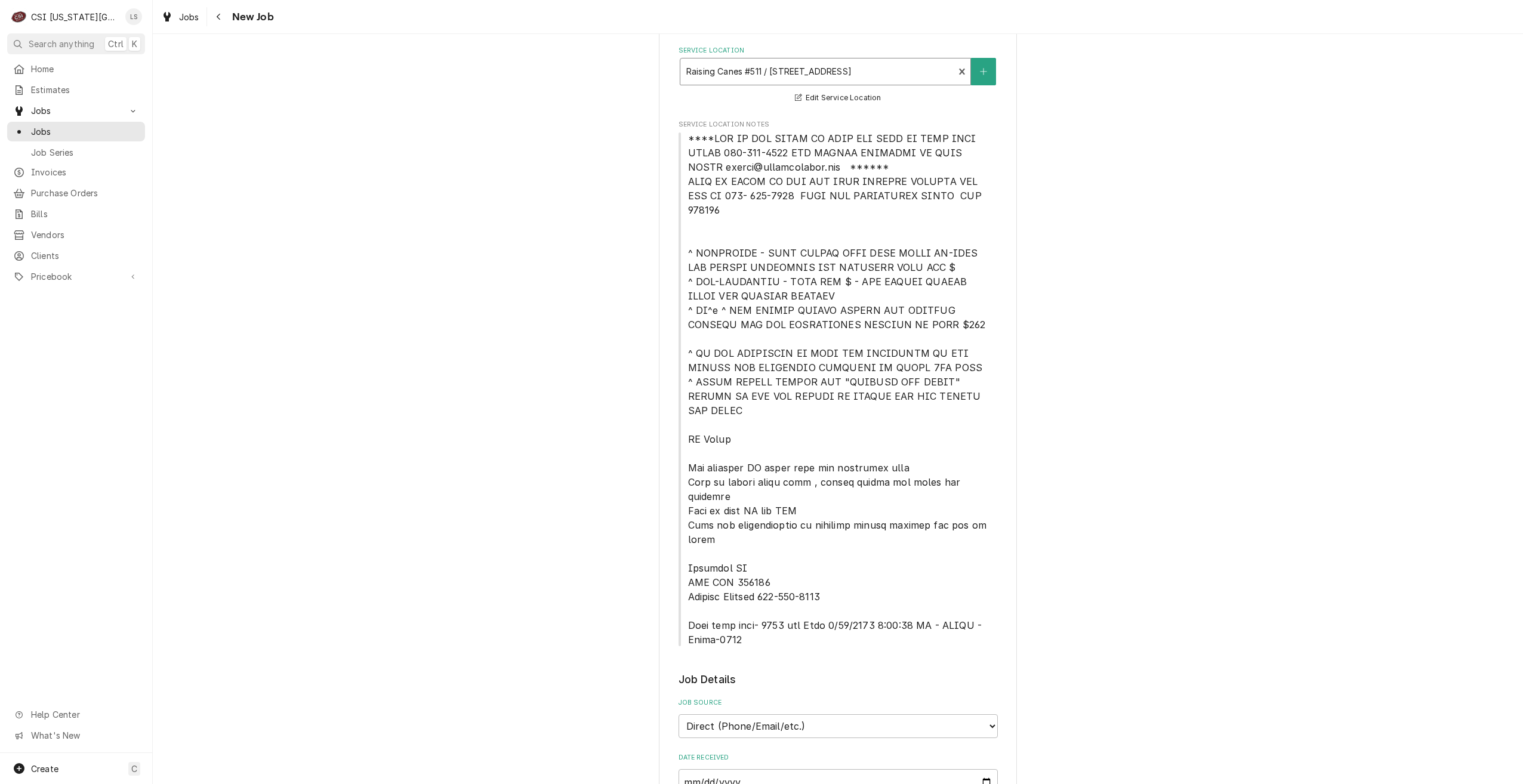
scroll to position [537, 0]
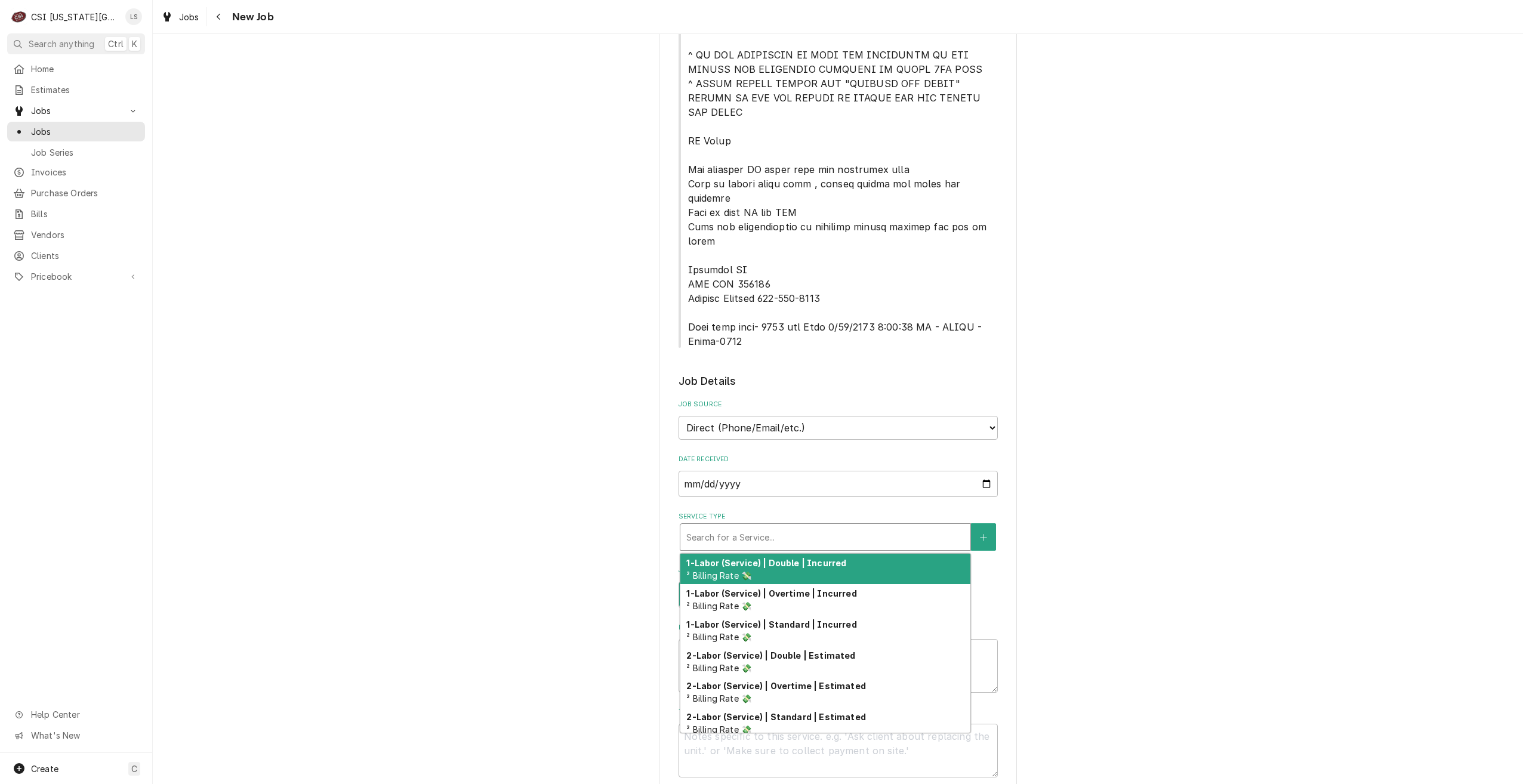
click at [807, 527] on div "Service Type" at bounding box center [825, 537] width 278 height 21
type textarea "x"
type input "s"
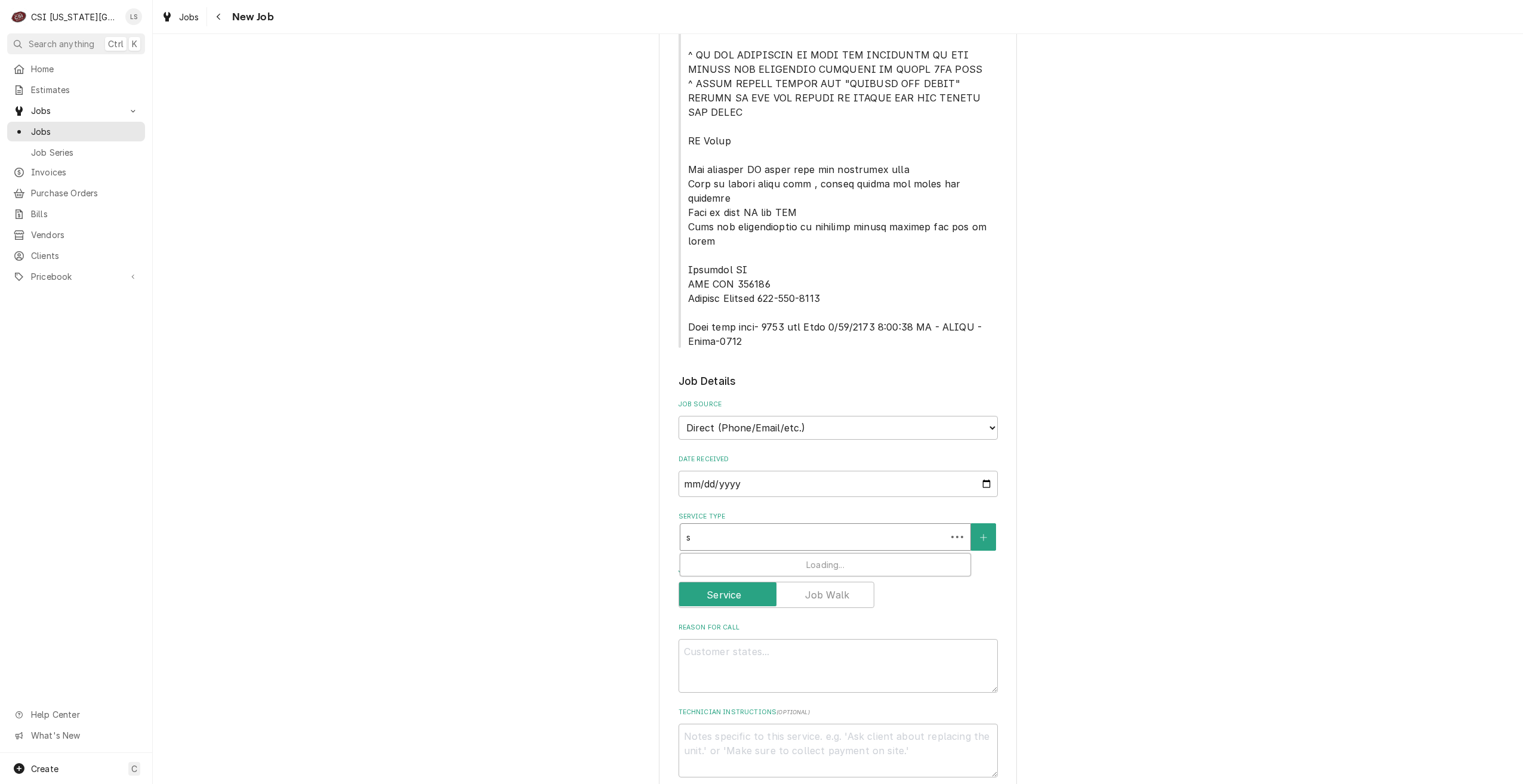
type textarea "x"
type input "se"
type textarea "x"
type input "ser"
type textarea "x"
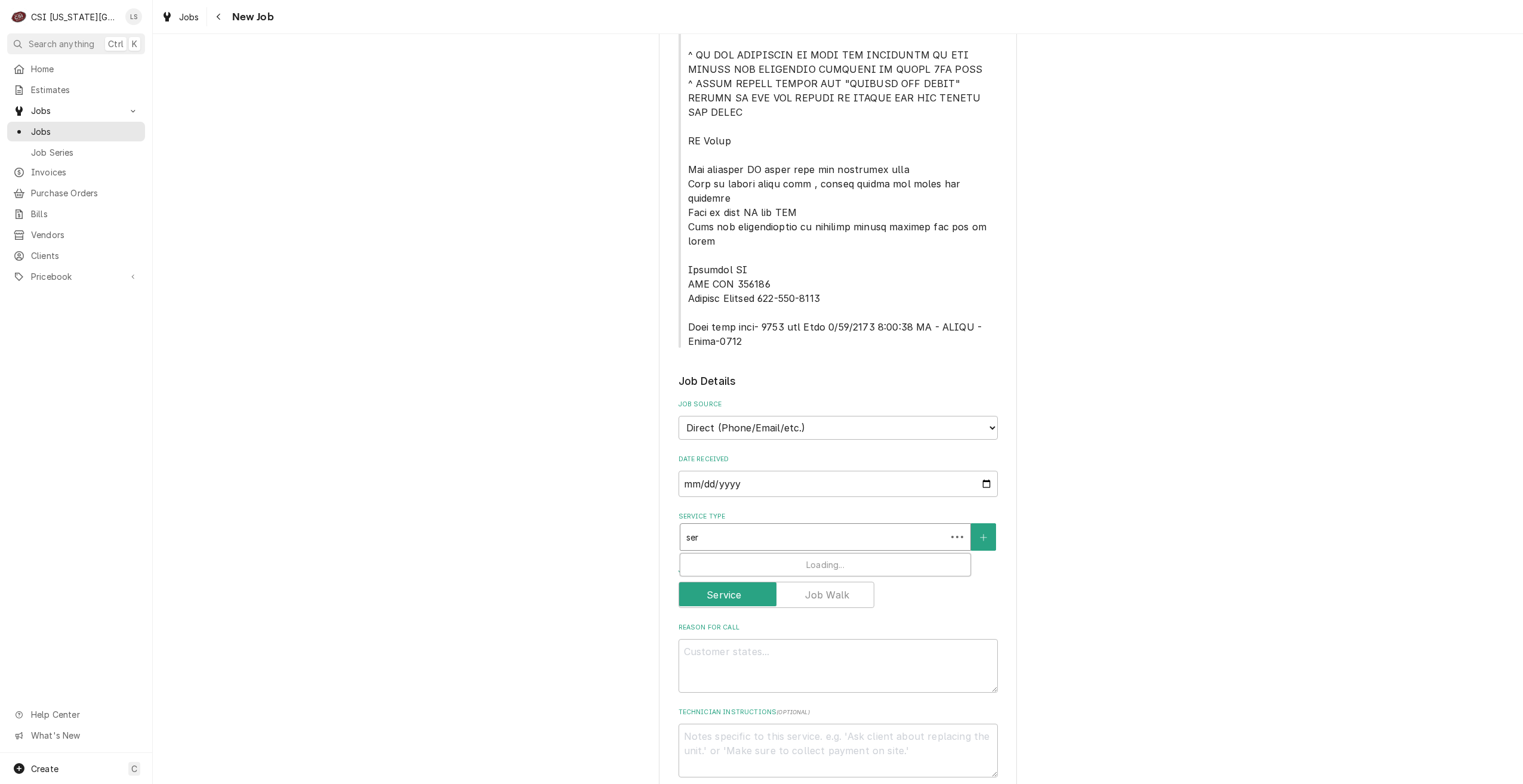
type input "serv"
type textarea "x"
type input "servi"
type textarea "x"
type input "service"
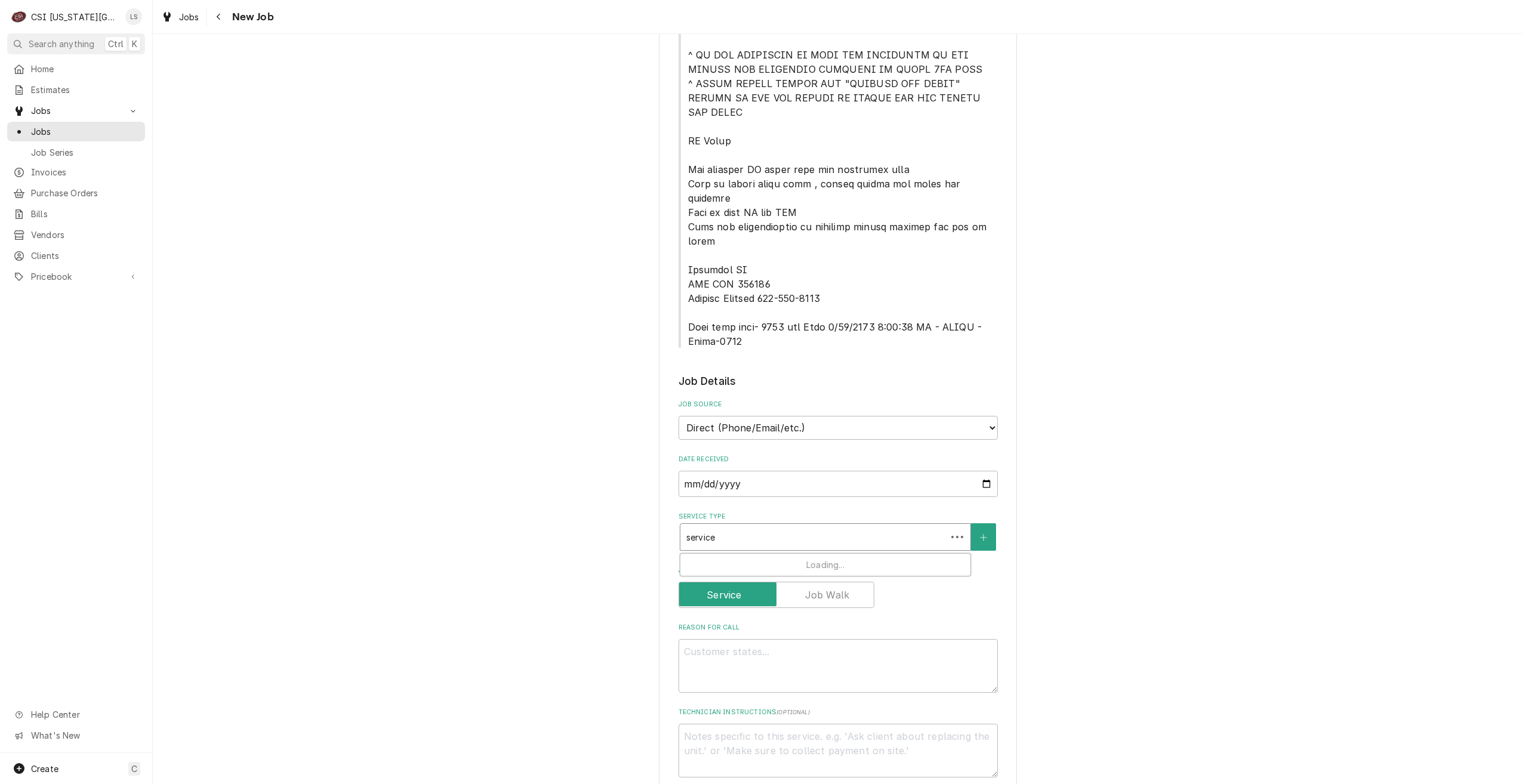
type textarea "x"
type input "service"
type textarea "x"
type input "service c"
type textarea "x"
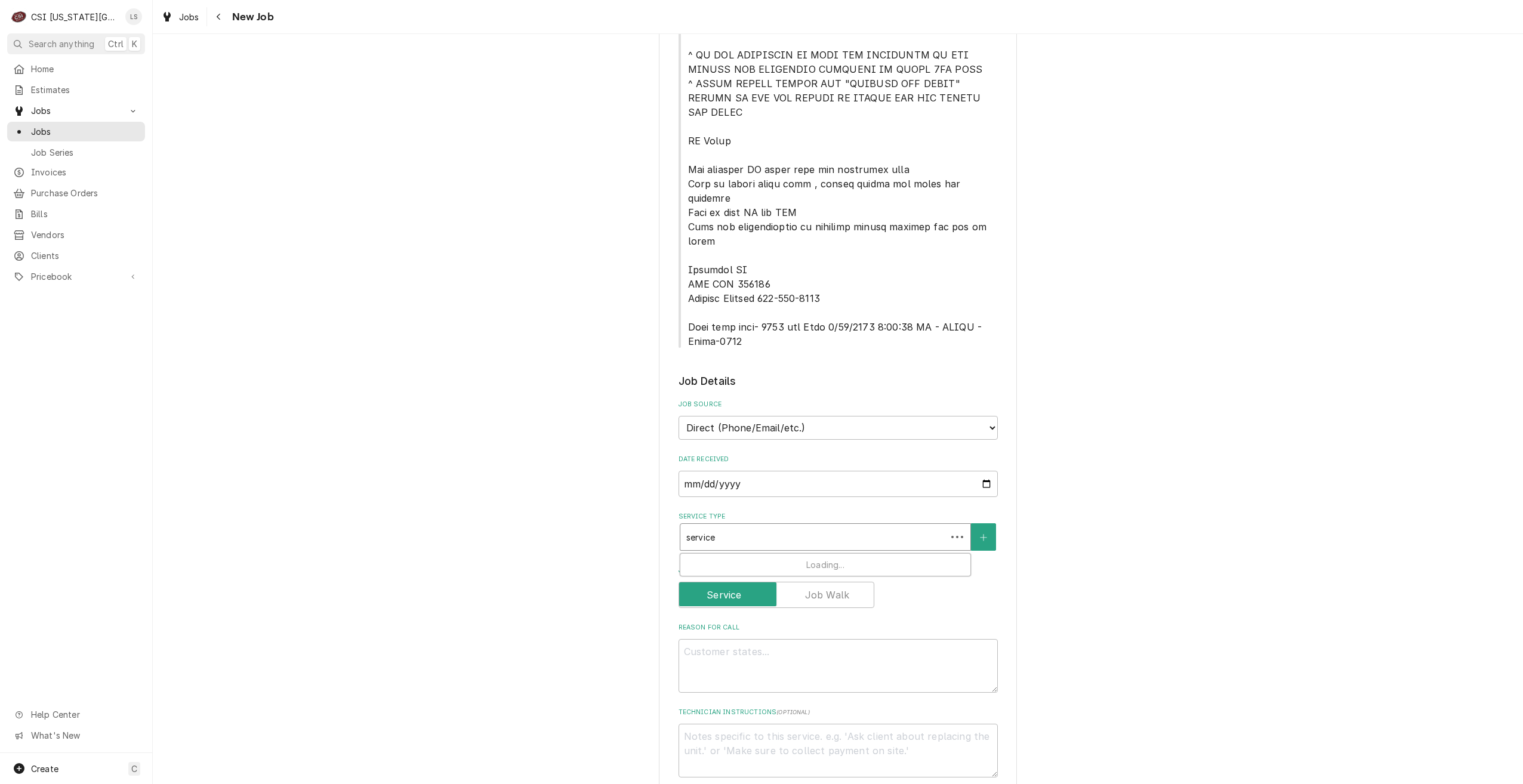
type input "service ca"
type textarea "x"
type input "service cal"
type textarea "x"
type input "service call"
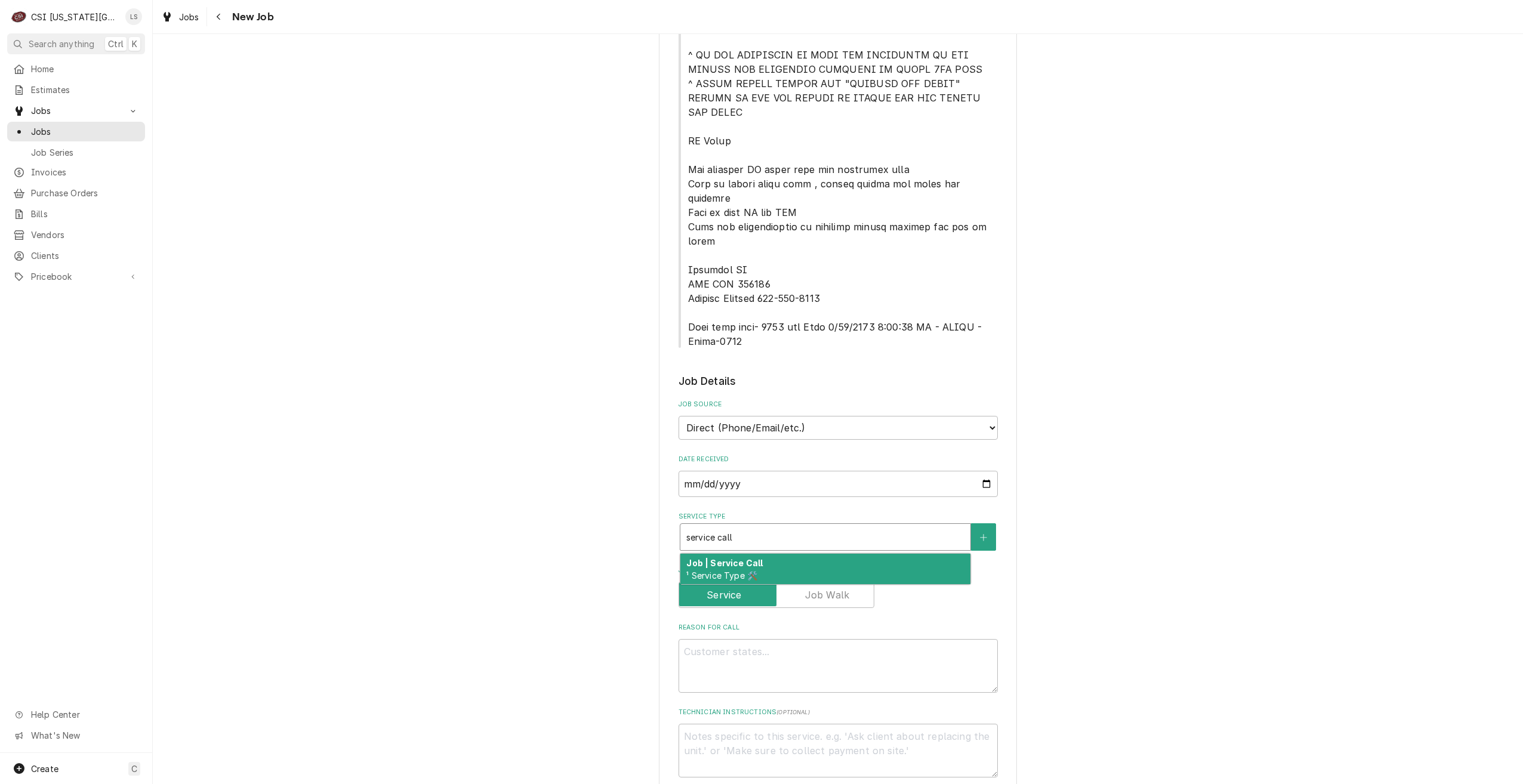
click at [818, 554] on div "Job | Service Call ¹ Service Type 🛠️" at bounding box center [825, 569] width 290 height 31
type textarea "x"
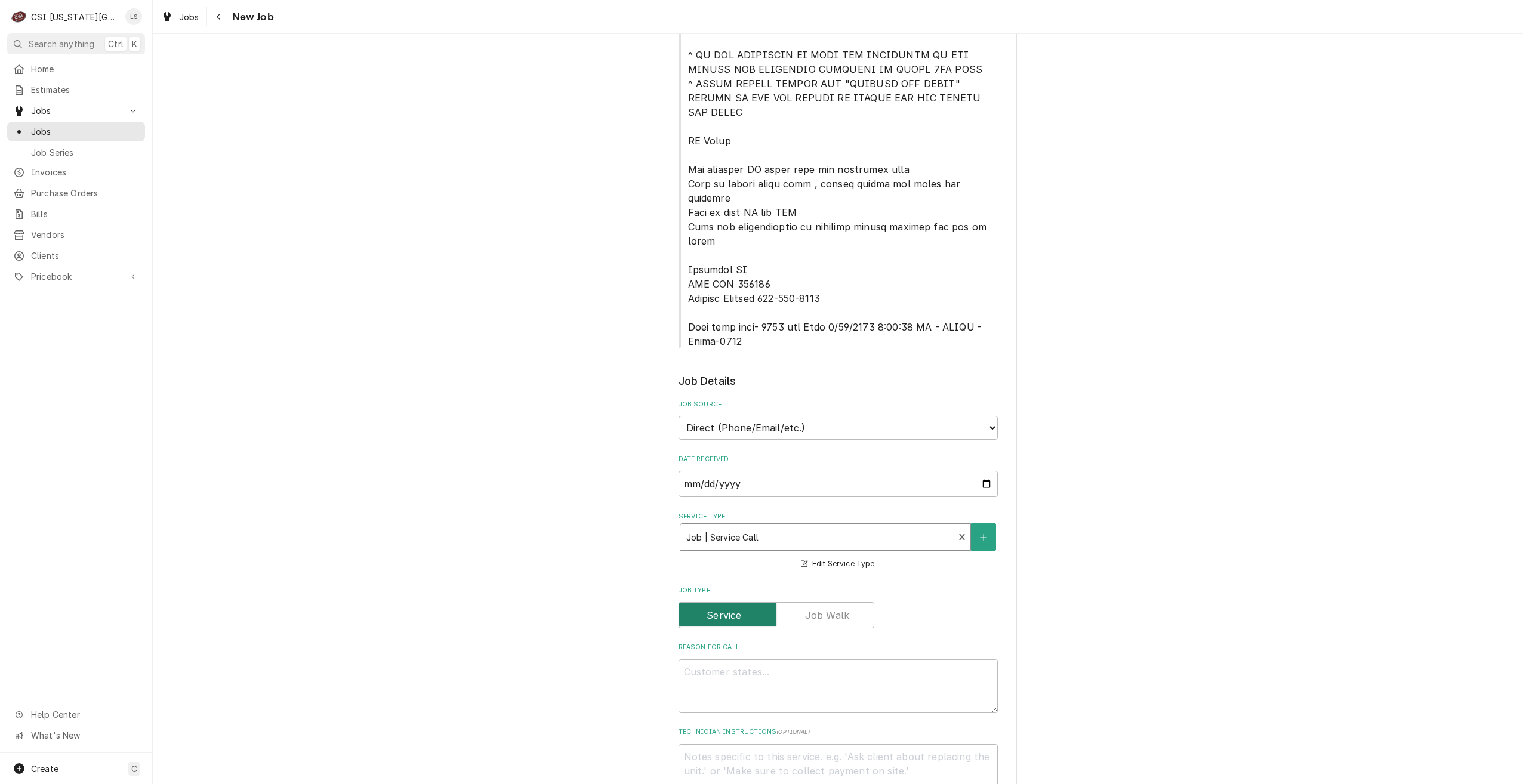
click at [824, 602] on input "Job Type" at bounding box center [777, 615] width 185 height 26
checkbox input "true"
click at [796, 659] on textarea "Reason For Call" at bounding box center [838, 686] width 319 height 53
type textarea "x"
type textarea "D"
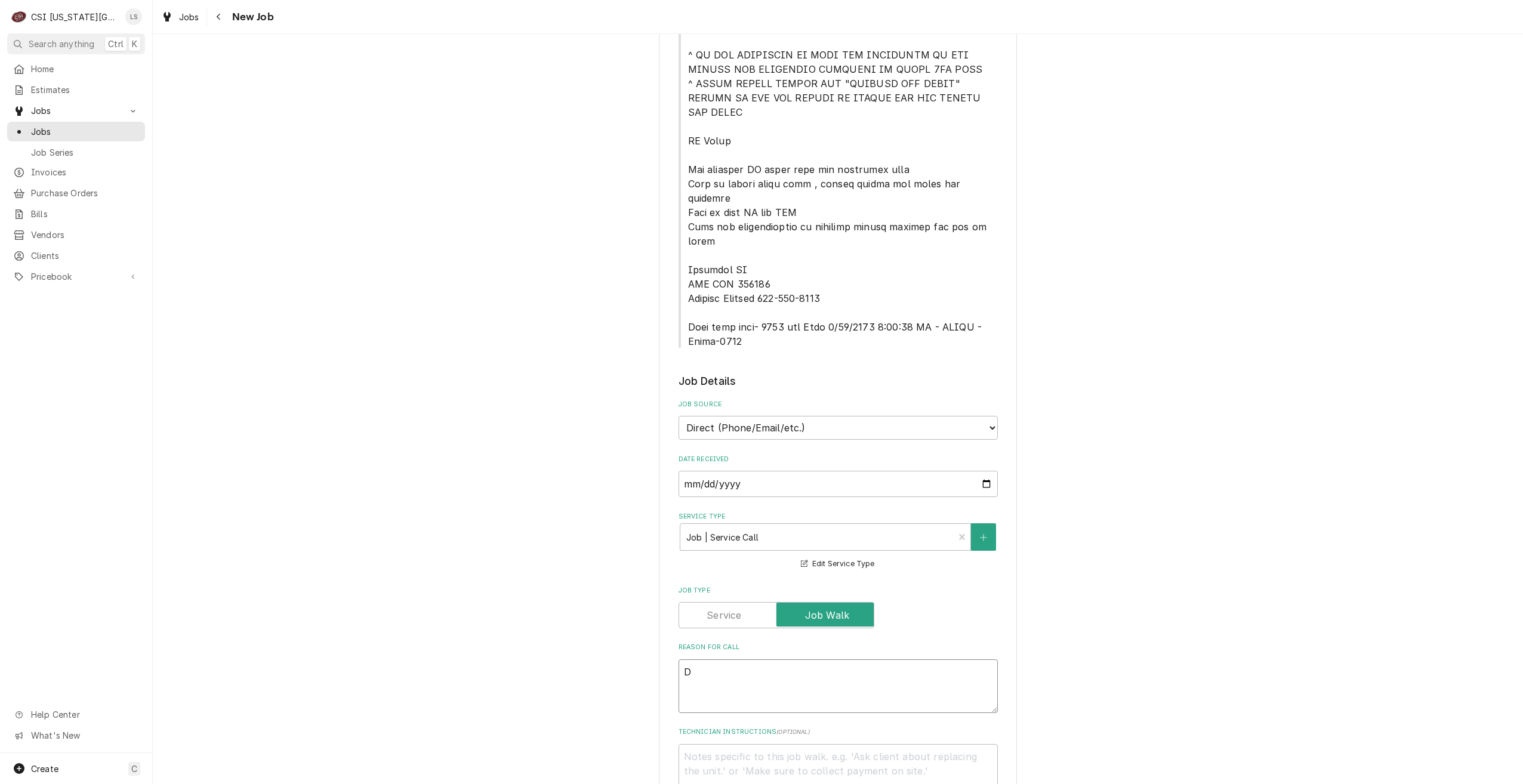
type textarea "x"
type textarea "Di"
type textarea "x"
type textarea "Dis"
type textarea "x"
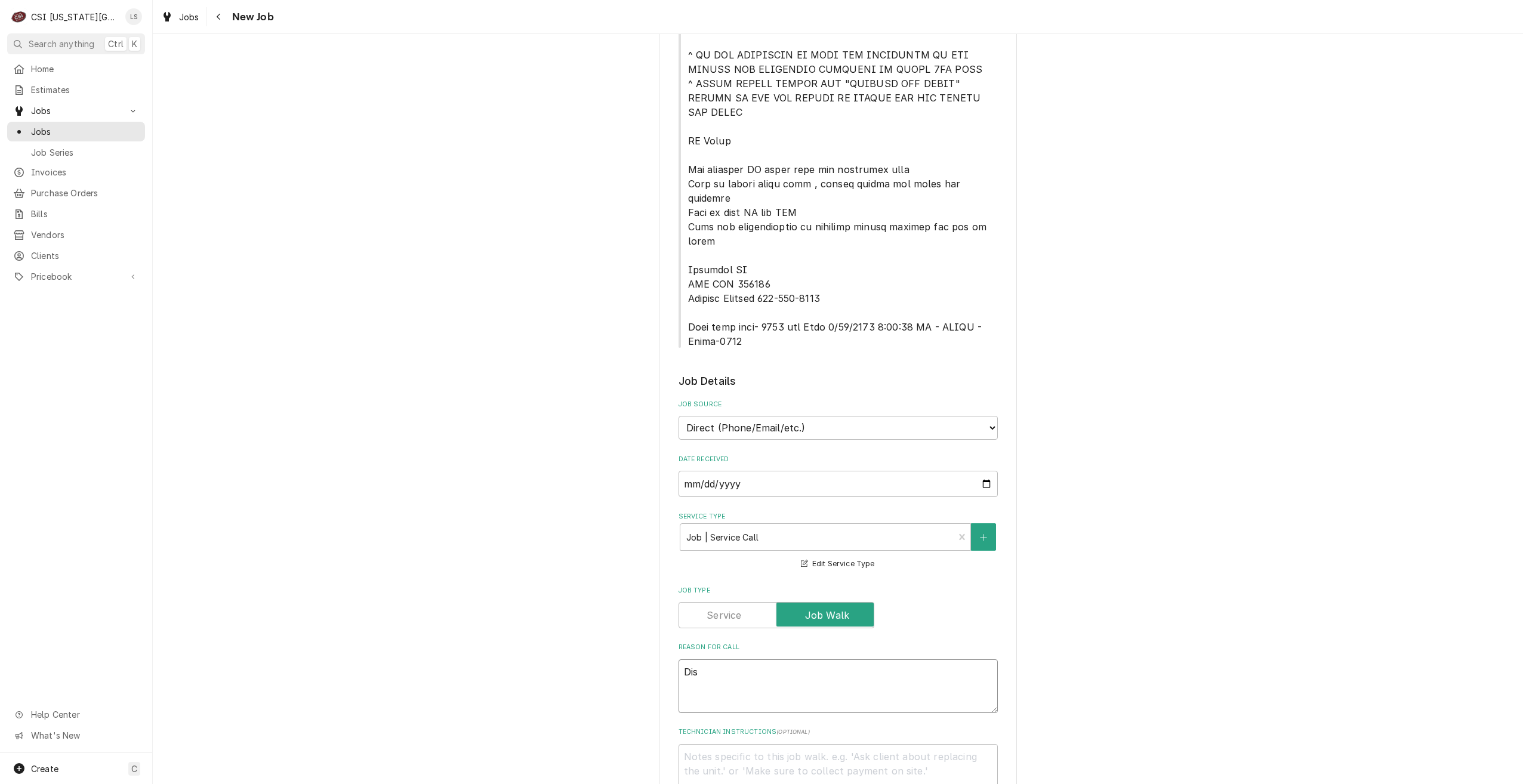
type textarea "Disp"
type textarea "x"
type textarea "Dispa"
type textarea "x"
type textarea "Dispat"
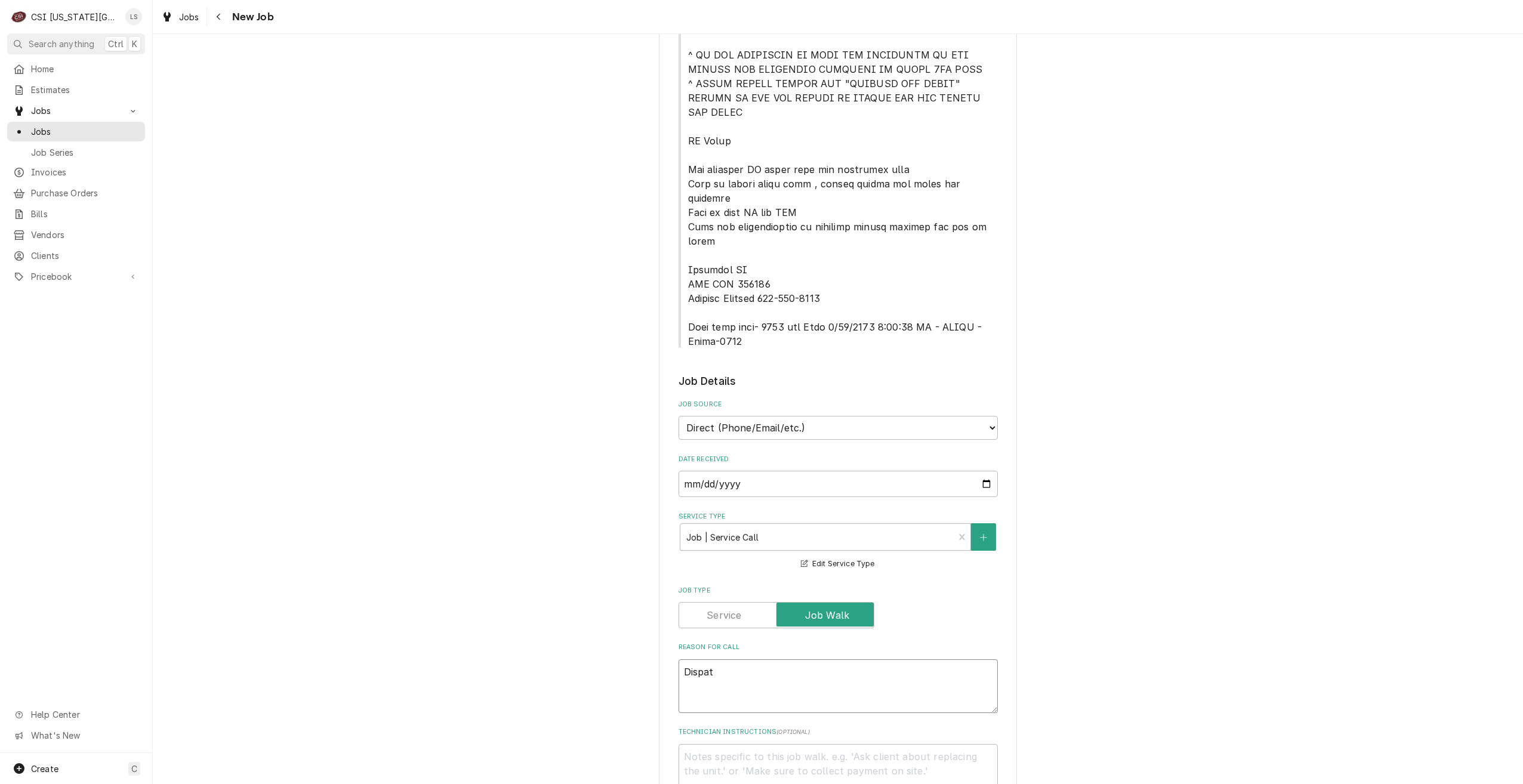
type textarea "x"
type textarea "Dispatc"
type textarea "x"
type textarea "Dispatch"
type textarea "x"
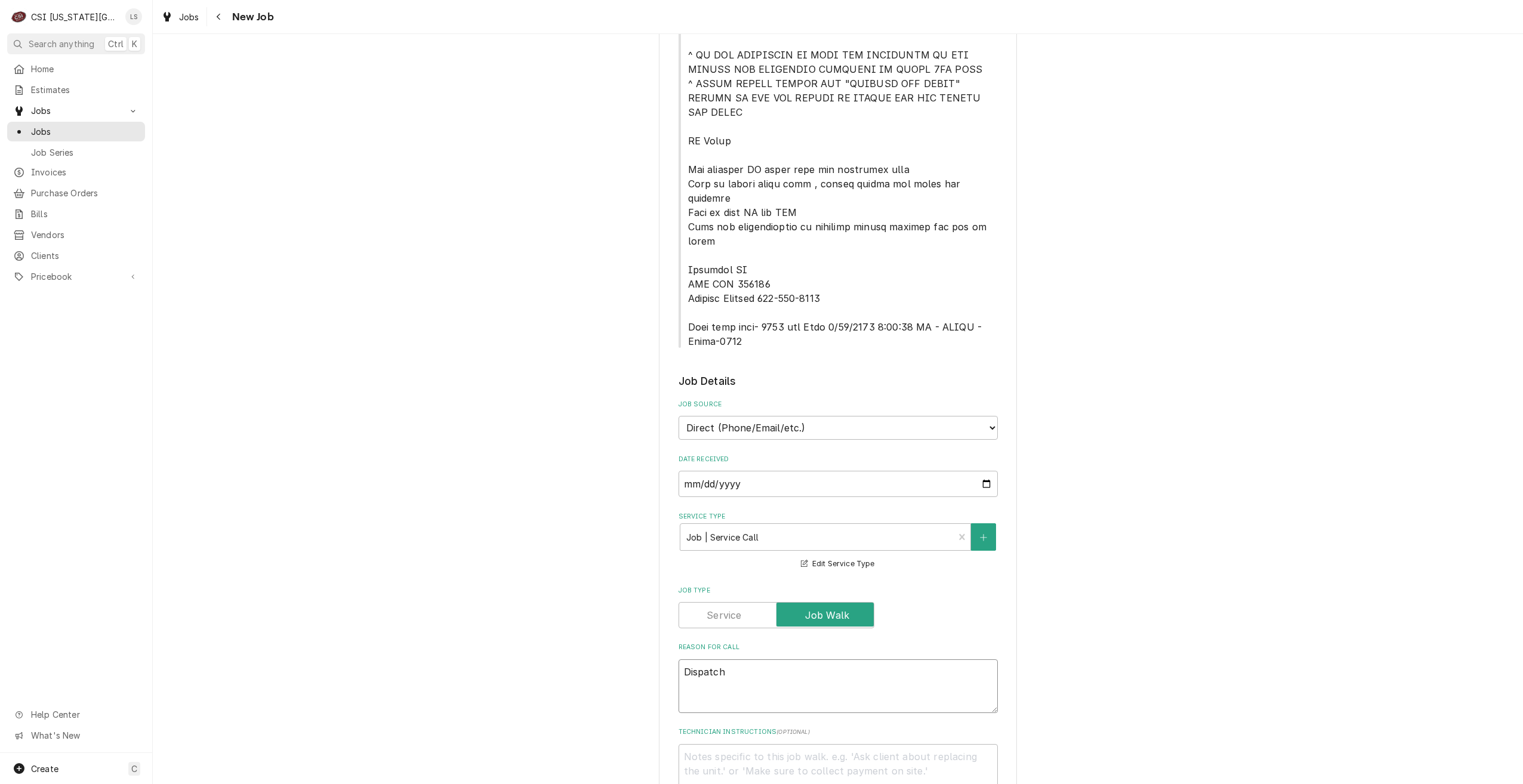
type textarea "Dispatch"
type textarea "x"
type textarea "Dispatch t"
type textarea "x"
type textarea "Dispatch t"
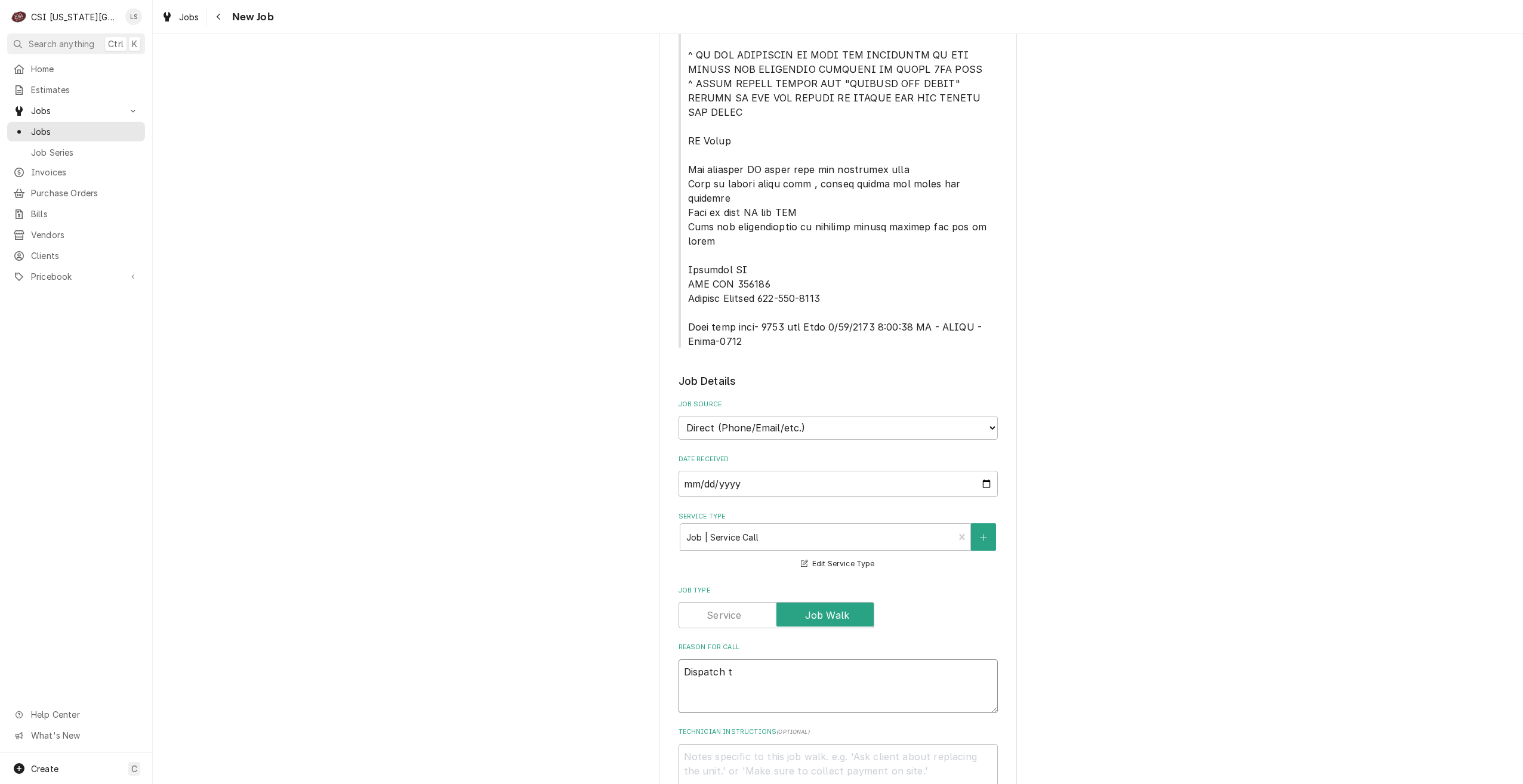
type textarea "x"
type textarea "Dispatch t"
type textarea "x"
type textarea "Dispatch to"
type textarea "x"
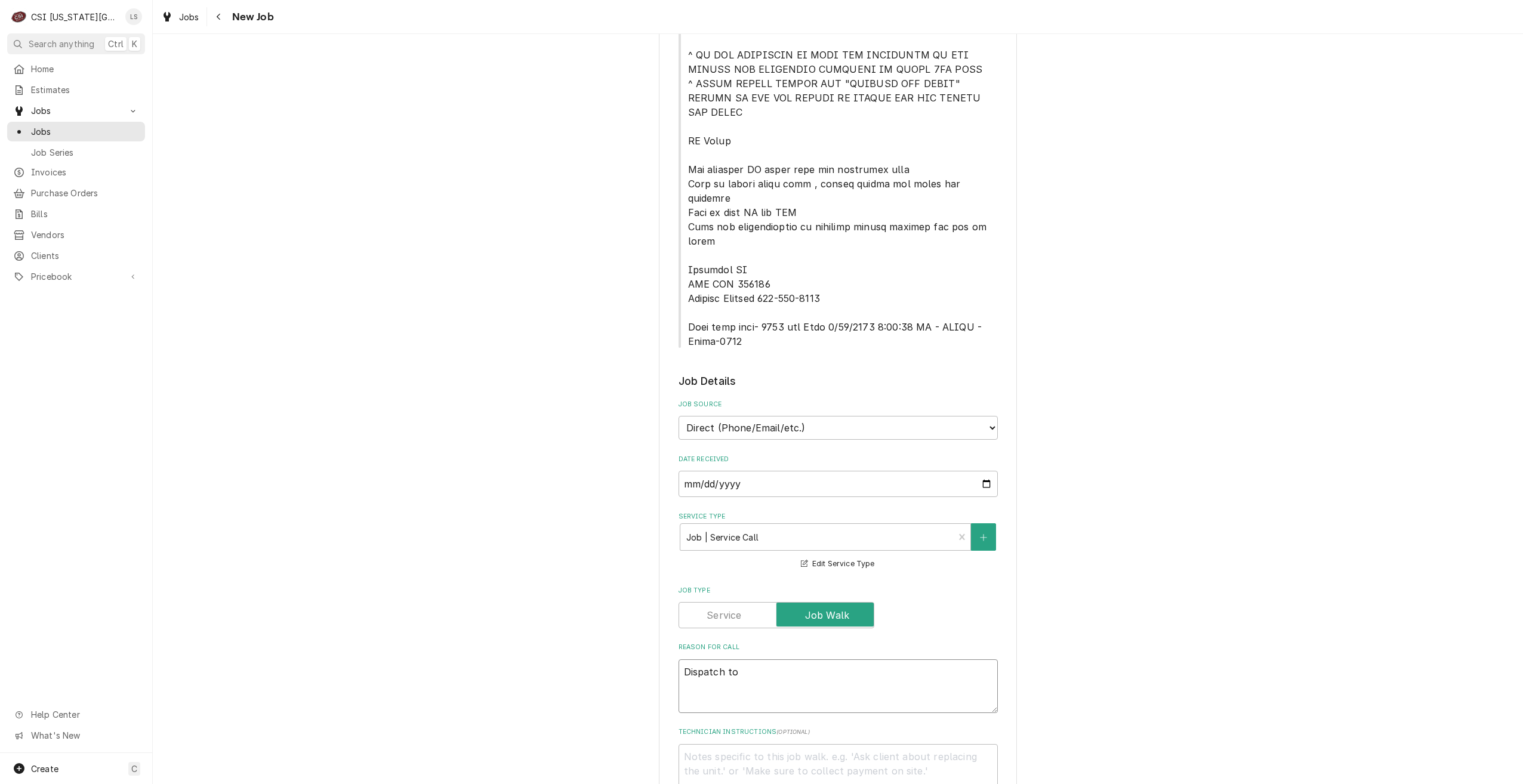
type textarea "Dispatch to"
type textarea "x"
type textarea "Dispatch to q"
type textarea "x"
type textarea "Dispatch to qu"
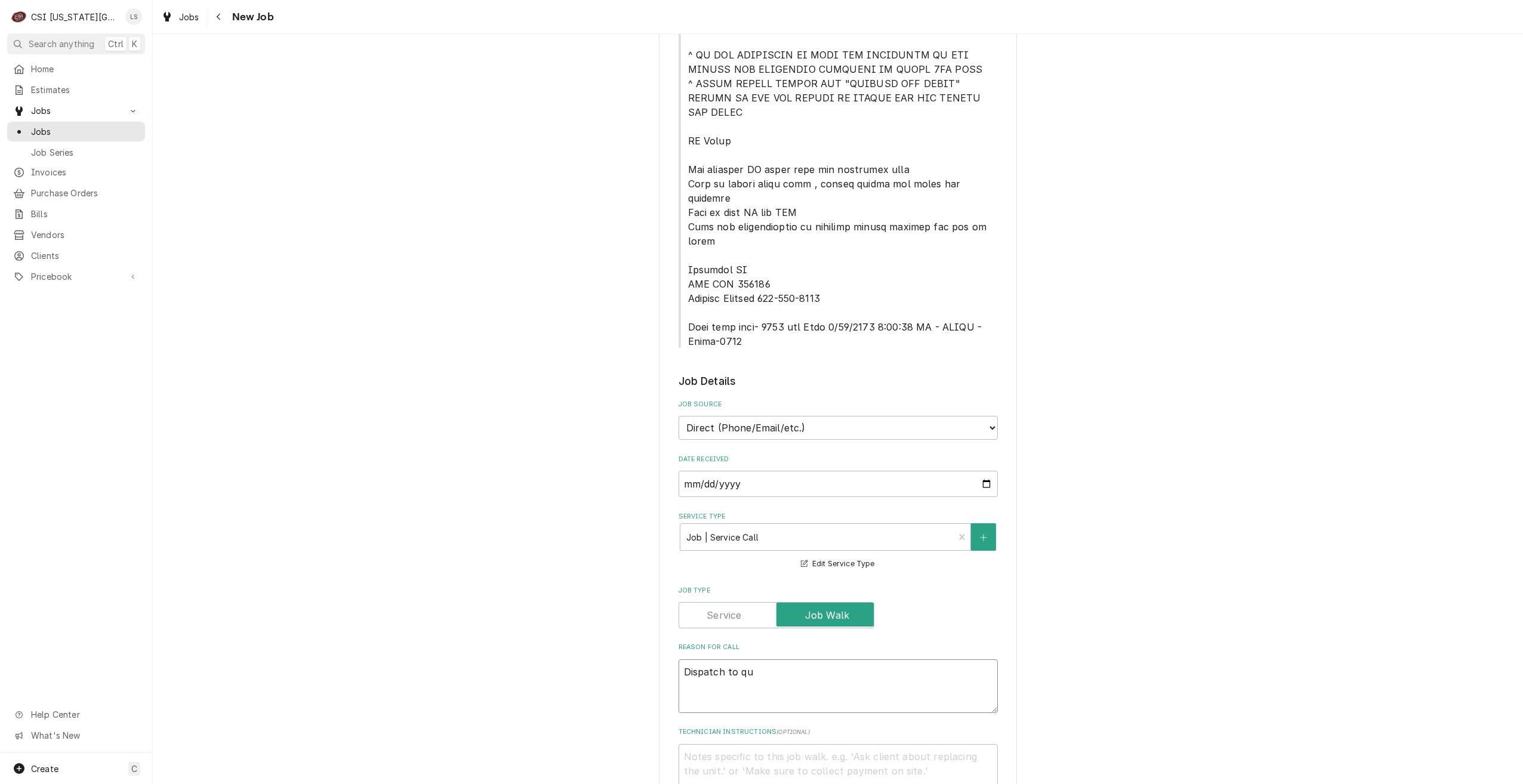
type textarea "x"
type textarea "Dispatch to quot"
type textarea "x"
type textarea "Dispatch to quote"
type textarea "x"
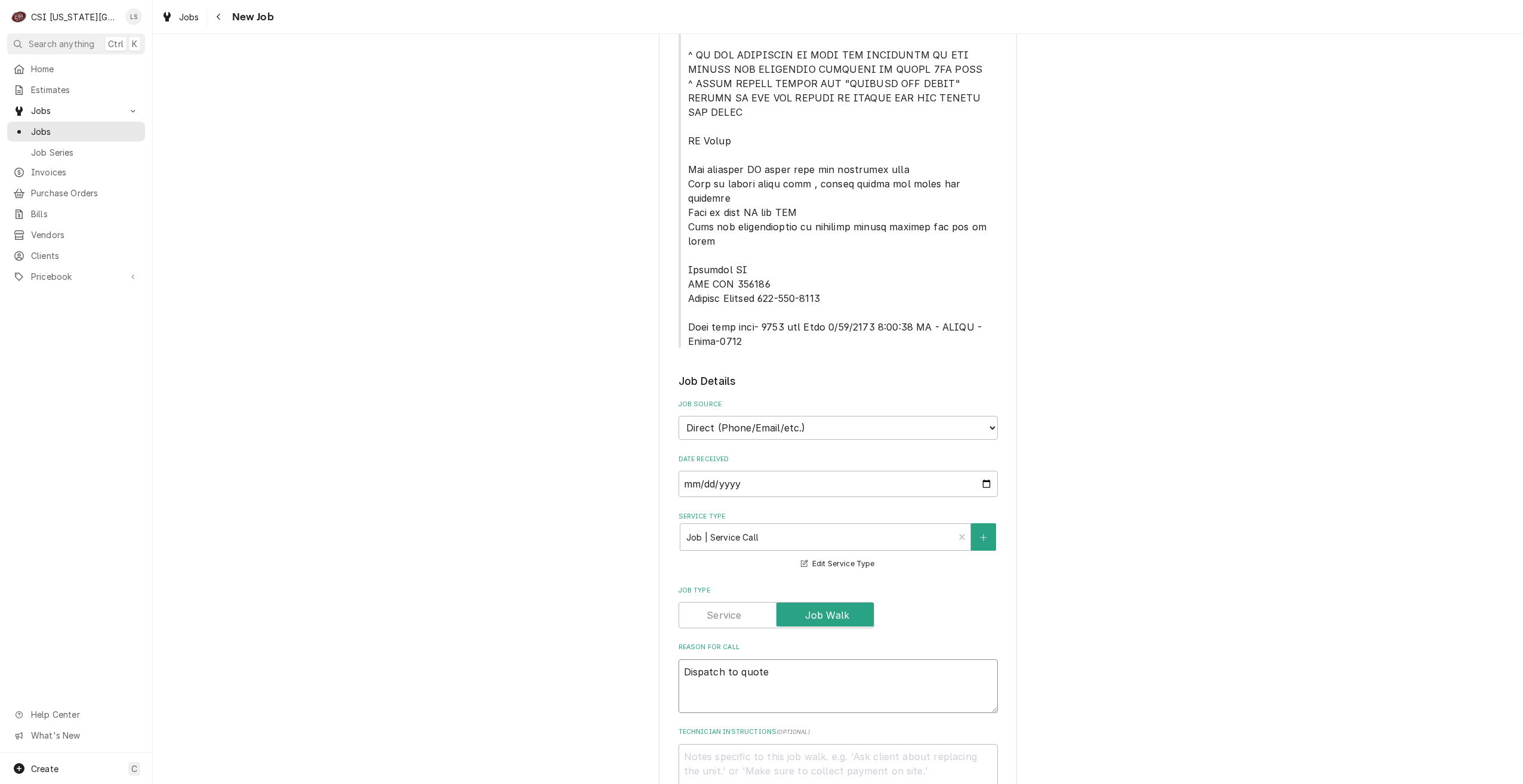
type textarea "Dispatch to quote"
type textarea "x"
type textarea "Dispatch to quote P"
type textarea "x"
type textarea "Dispatch to quote PM"
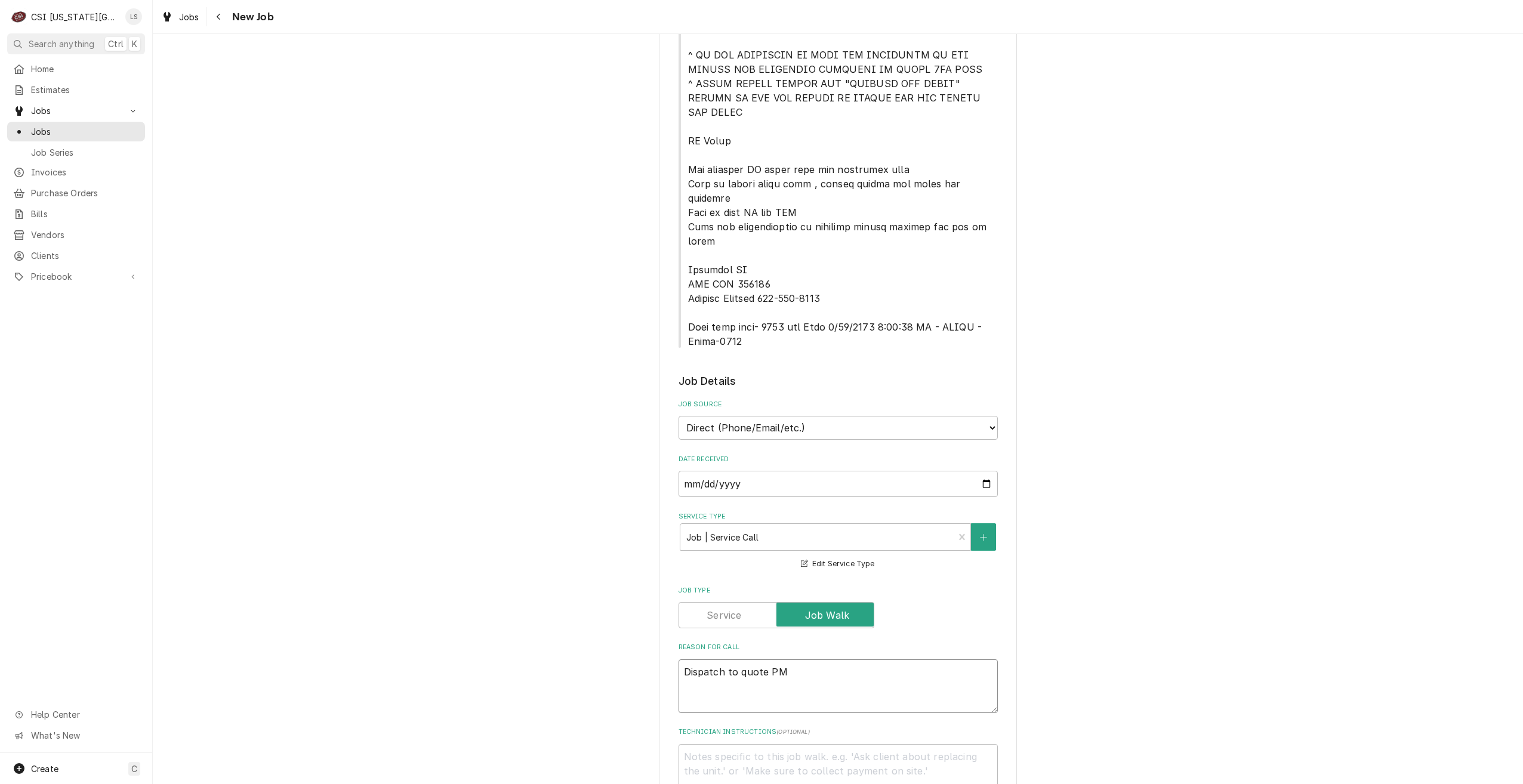
type textarea "x"
type textarea "Dispatch to quote PM"
type textarea "x"
type textarea "Dispatch to quote PM r"
type textarea "x"
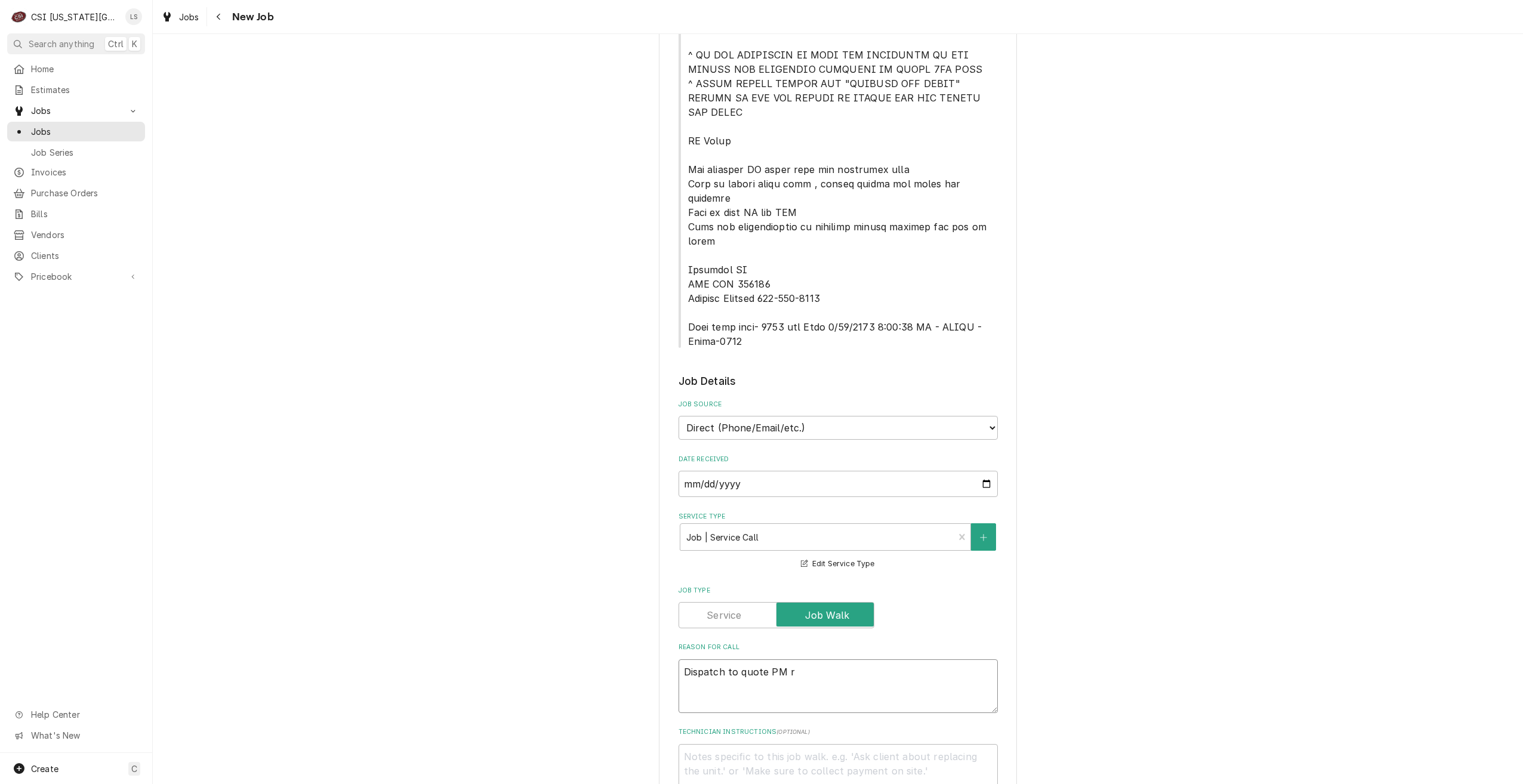
type textarea "Dispatch to quote PM rp"
type textarea "x"
type textarea "Dispatch to quote PM rpe"
type textarea "x"
type textarea "Dispatch to quote PM rpea"
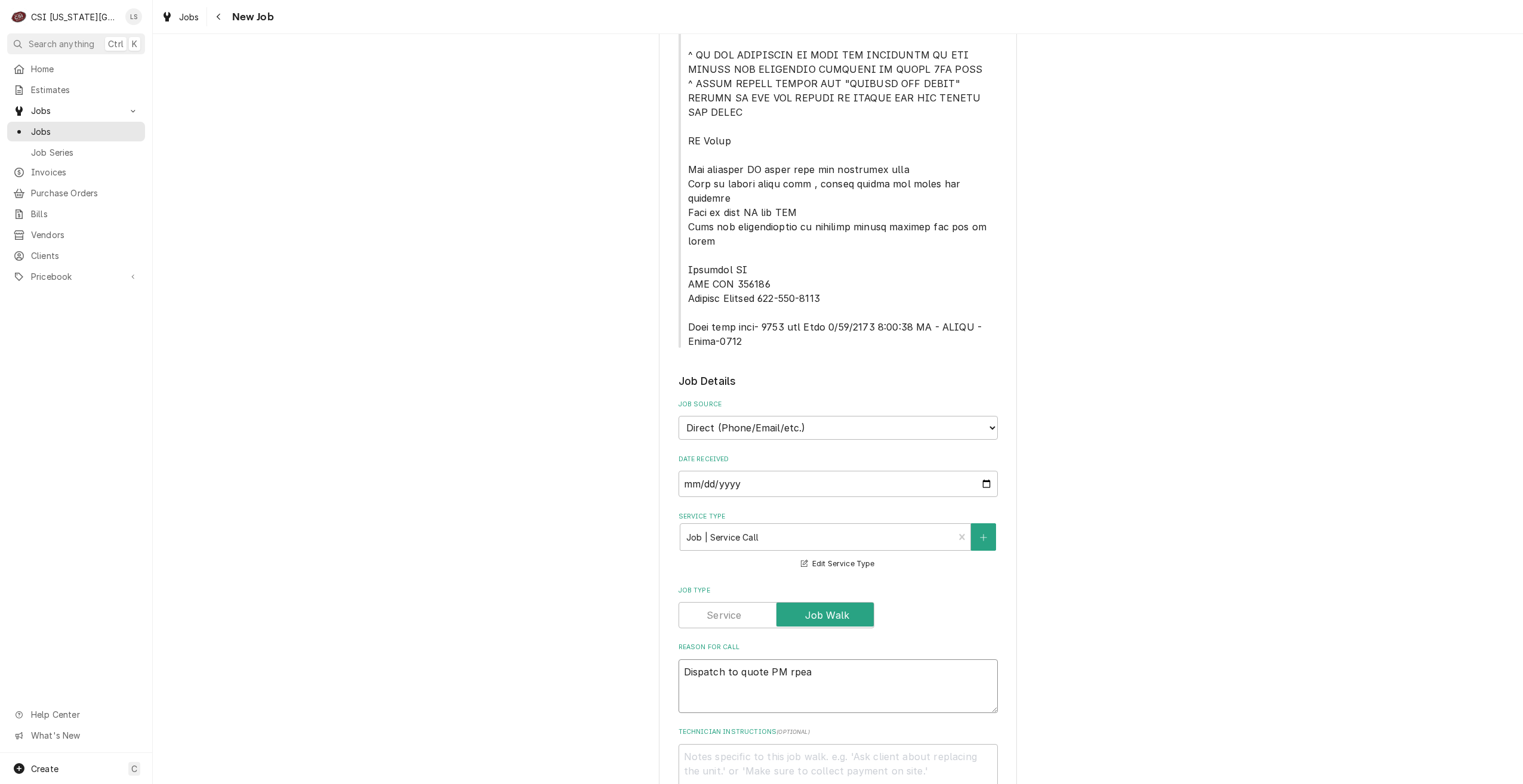
type textarea "x"
type textarea "Dispatch to quote PM rpeai"
type textarea "x"
type textarea "Dispatch to quote PM rpea"
type textarea "x"
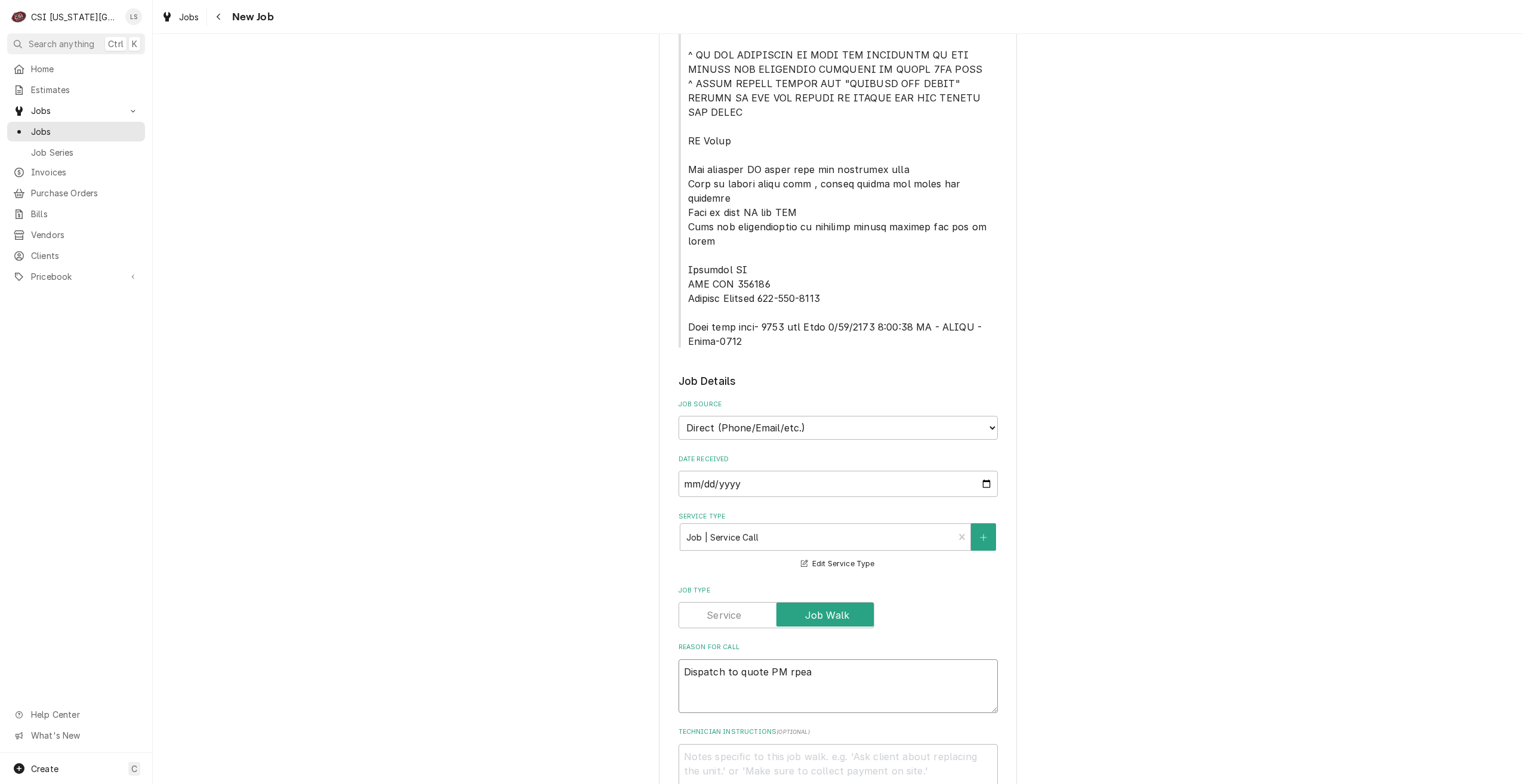
type textarea "Dispatch to quote PM rpe"
type textarea "x"
type textarea "Dispatch to quote PM rp"
type textarea "x"
type textarea "Dispatch to quote PM r"
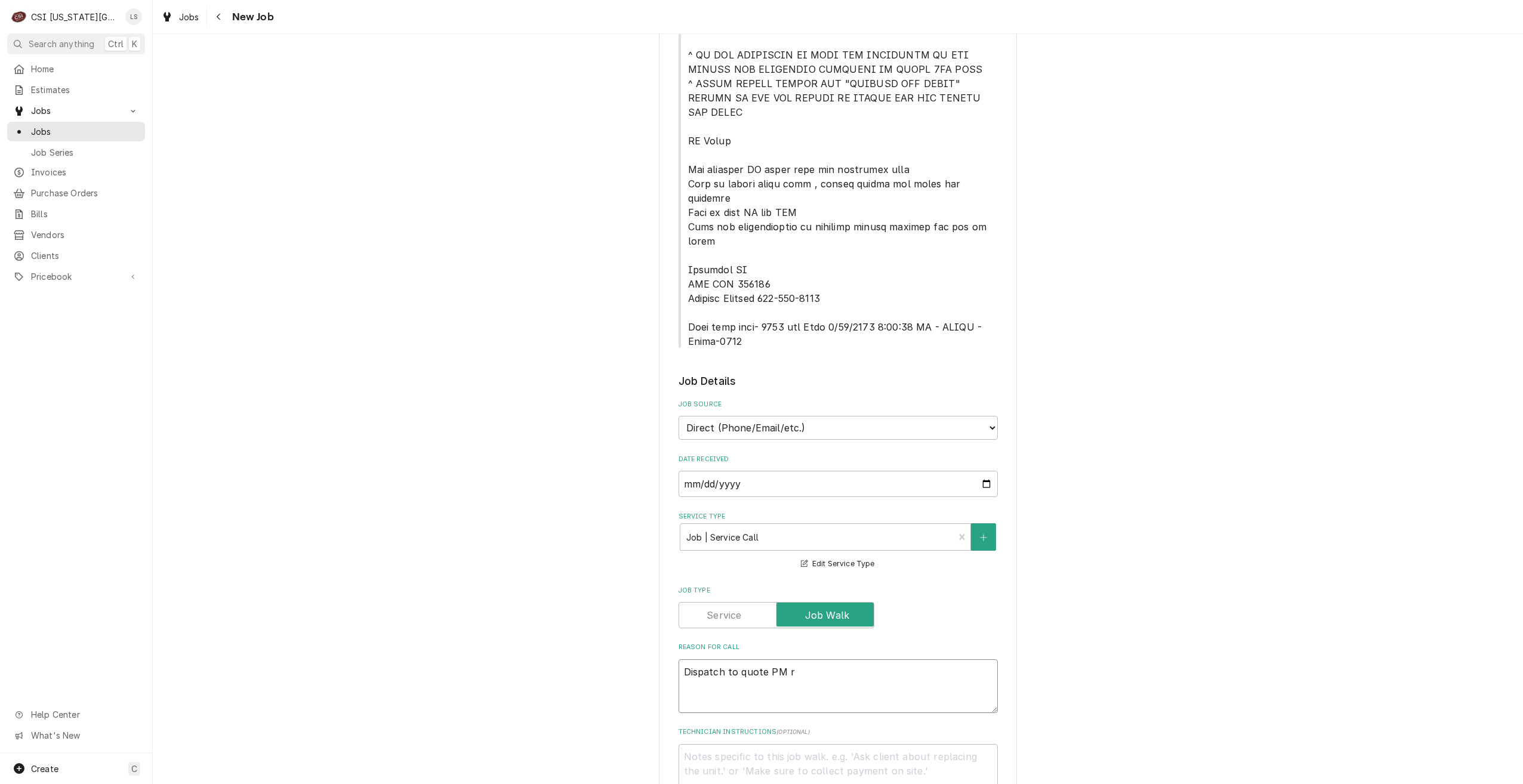
type textarea "x"
type textarea "Dispatch to quote PM re"
type textarea "x"
type textarea "Dispatch to quote PM rep"
type textarea "x"
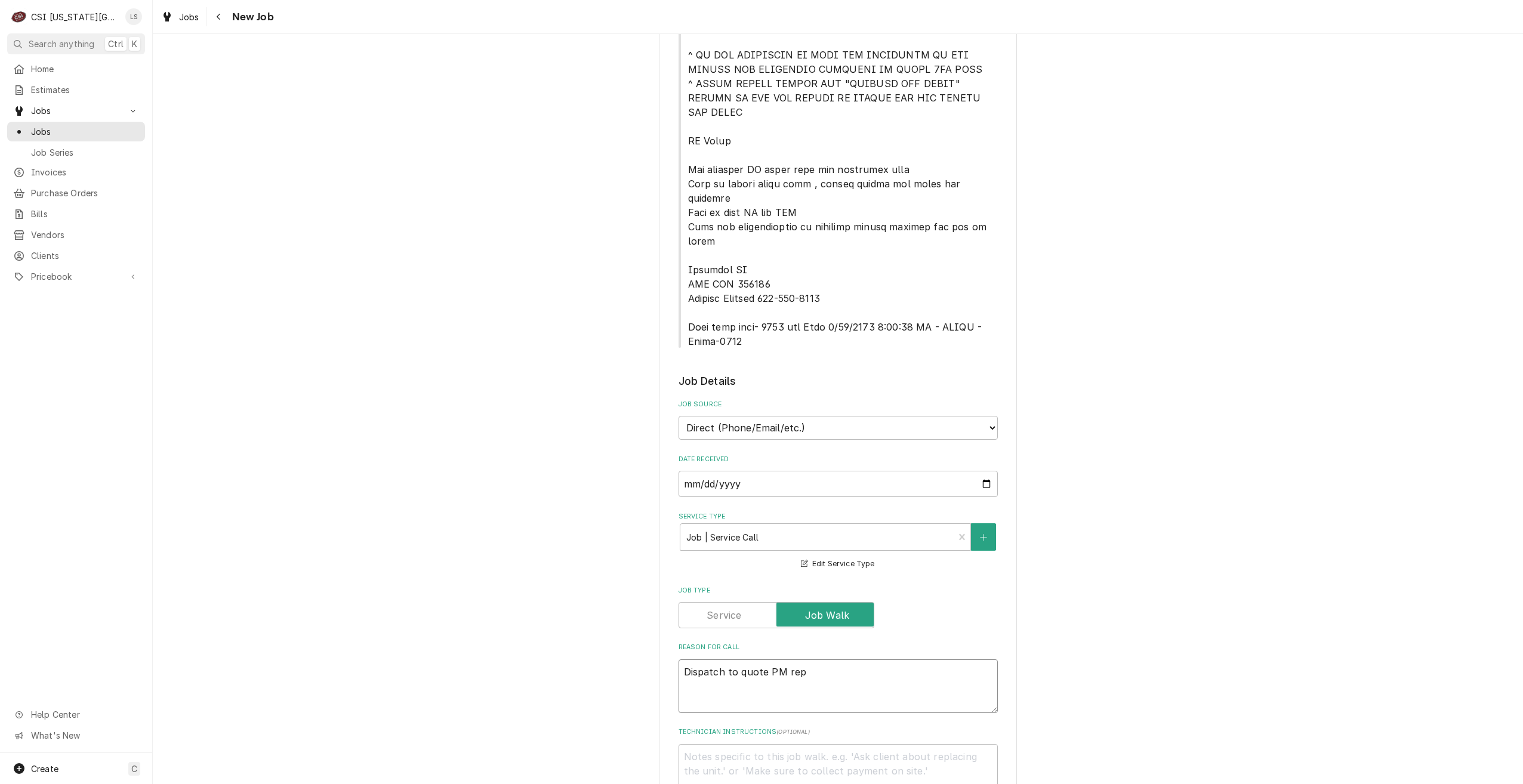
type textarea "Dispatch to quote PM repa"
type textarea "x"
type textarea "Dispatch to quote PM repai"
type textarea "x"
type textarea "Dispatch to quote PM repair"
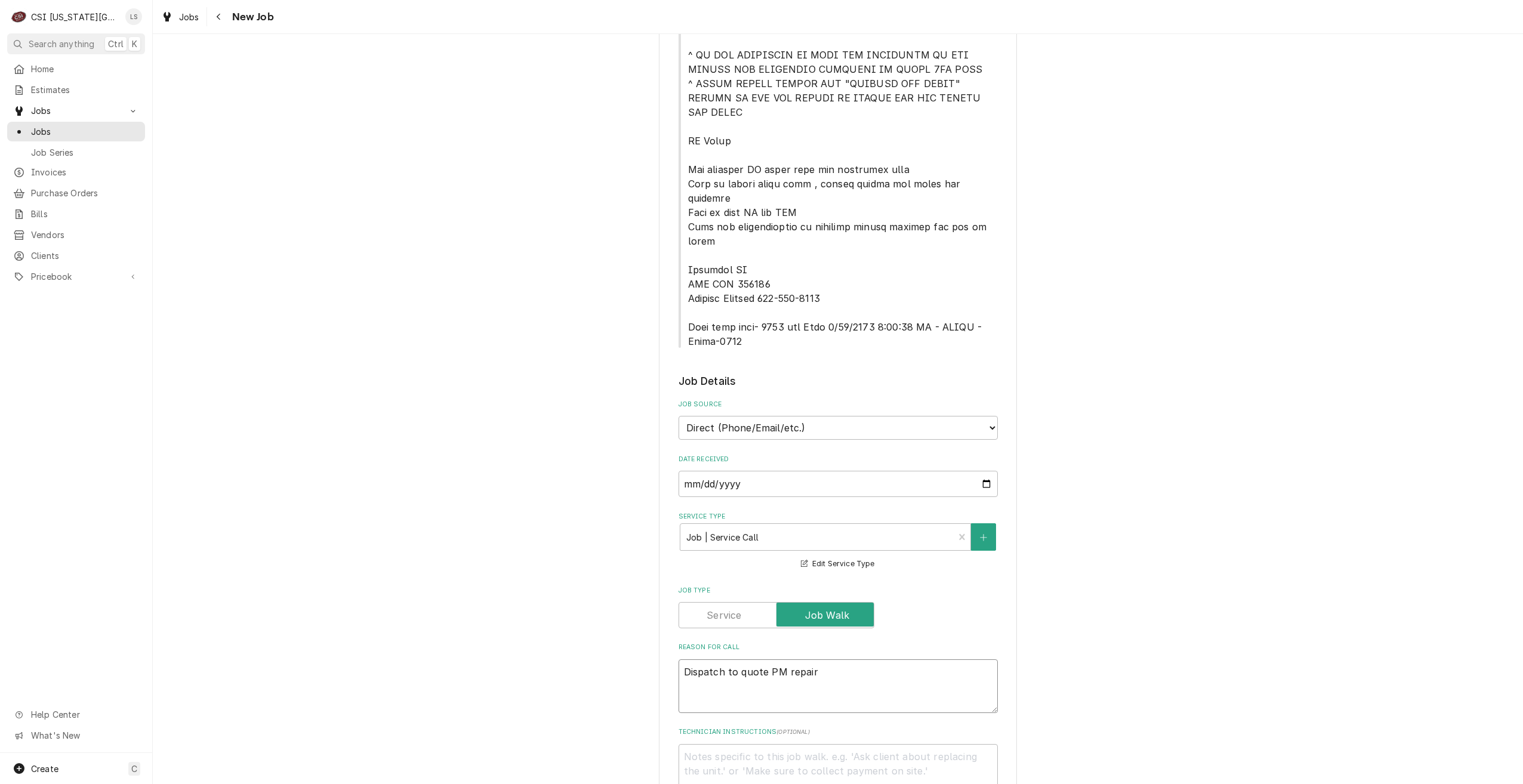
type textarea "x"
type textarea "Dispatch to quote PM repairs"
type textarea "x"
type textarea "Dispatch to quote PM repairs"
click at [1218, 506] on div "Please provide the following information to create a job: Client Details Client…" at bounding box center [838, 447] width 1370 height 1875
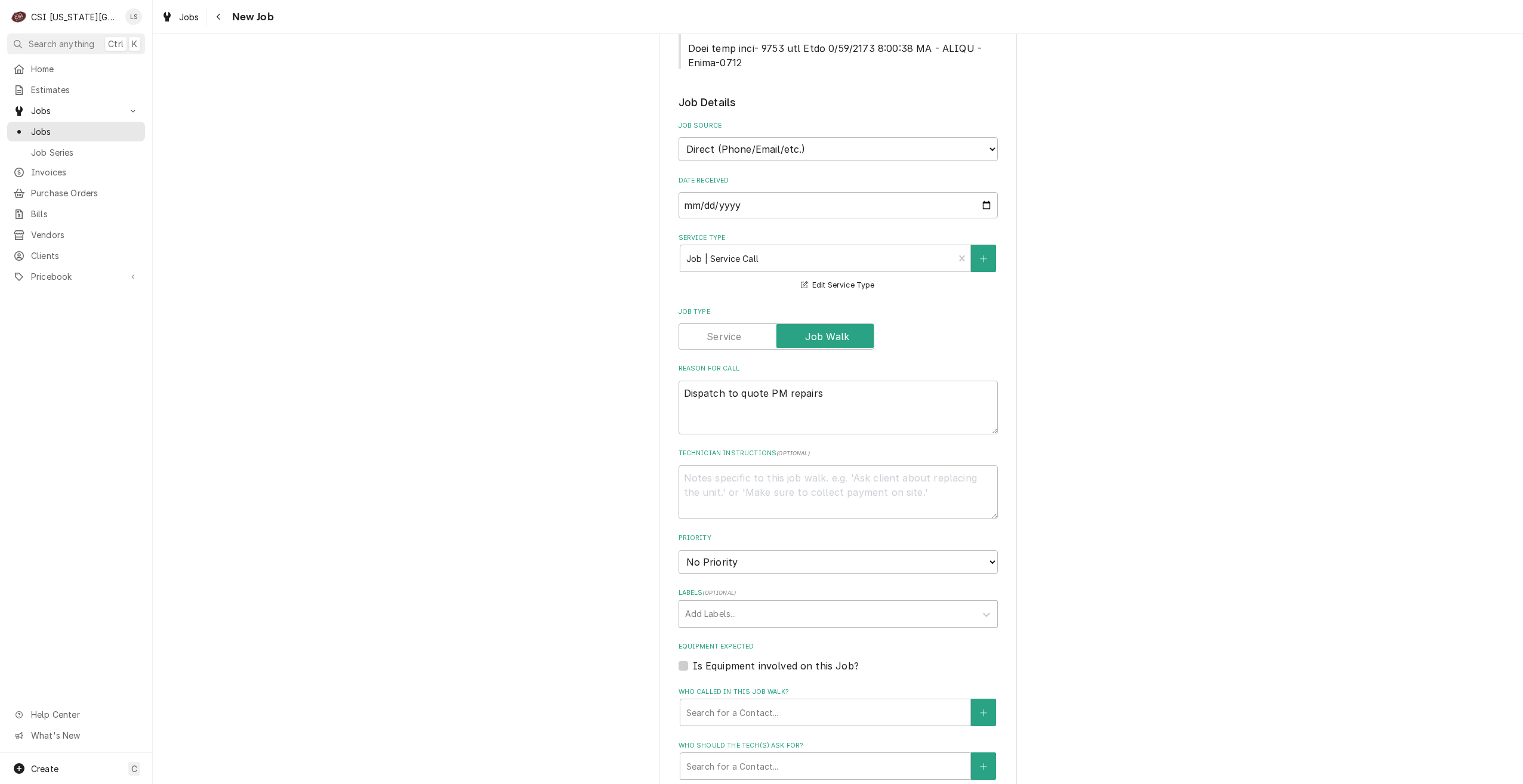
scroll to position [835, 0]
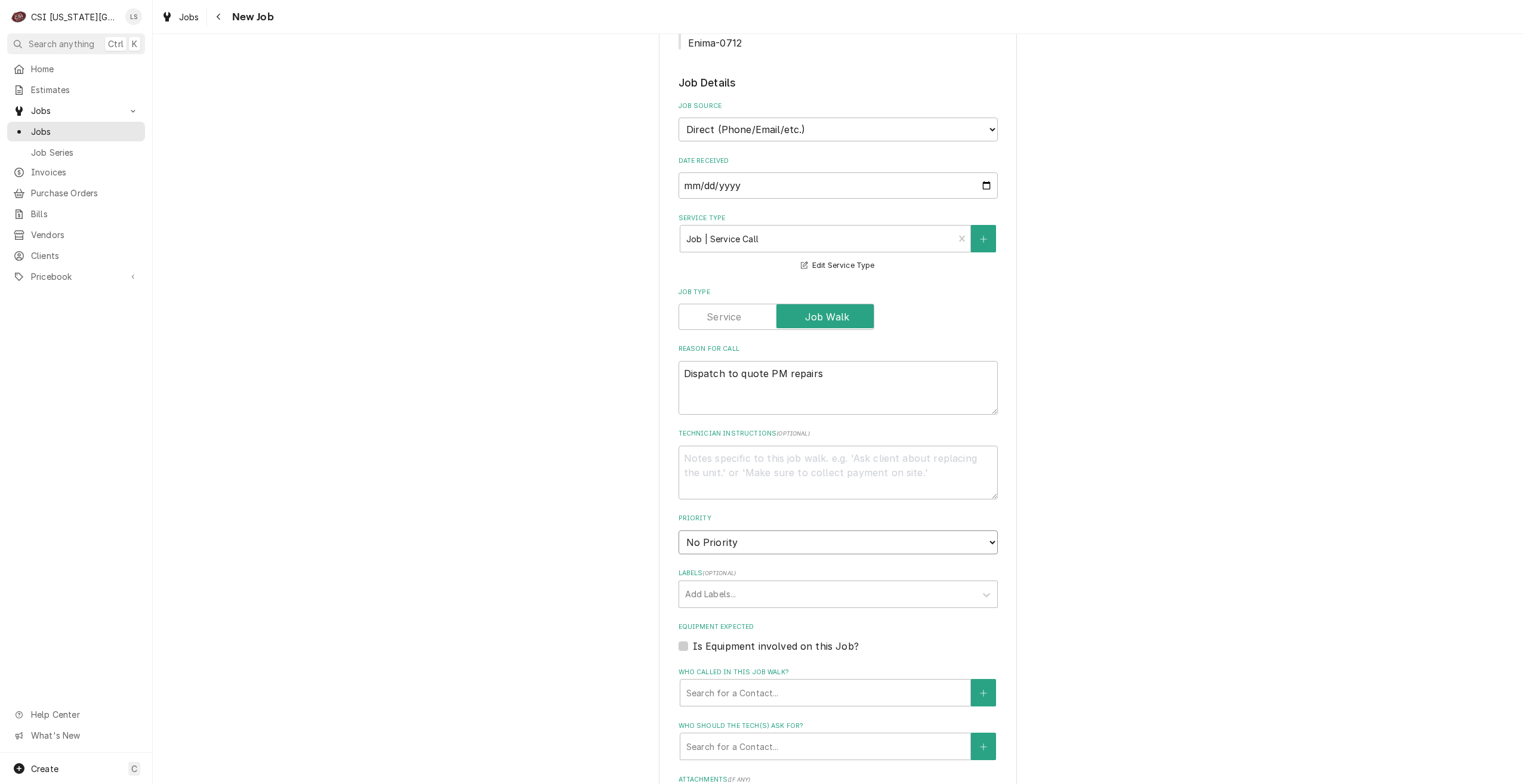
click at [963, 531] on select "No Priority Urgent High Medium Low" at bounding box center [838, 542] width 319 height 24
select select "4"
click at [679, 531] on select "No Priority Urgent High Medium Low" at bounding box center [838, 542] width 319 height 24
click at [1163, 480] on div "Please provide the following information to create a job: Client Details Client…" at bounding box center [838, 149] width 1370 height 1875
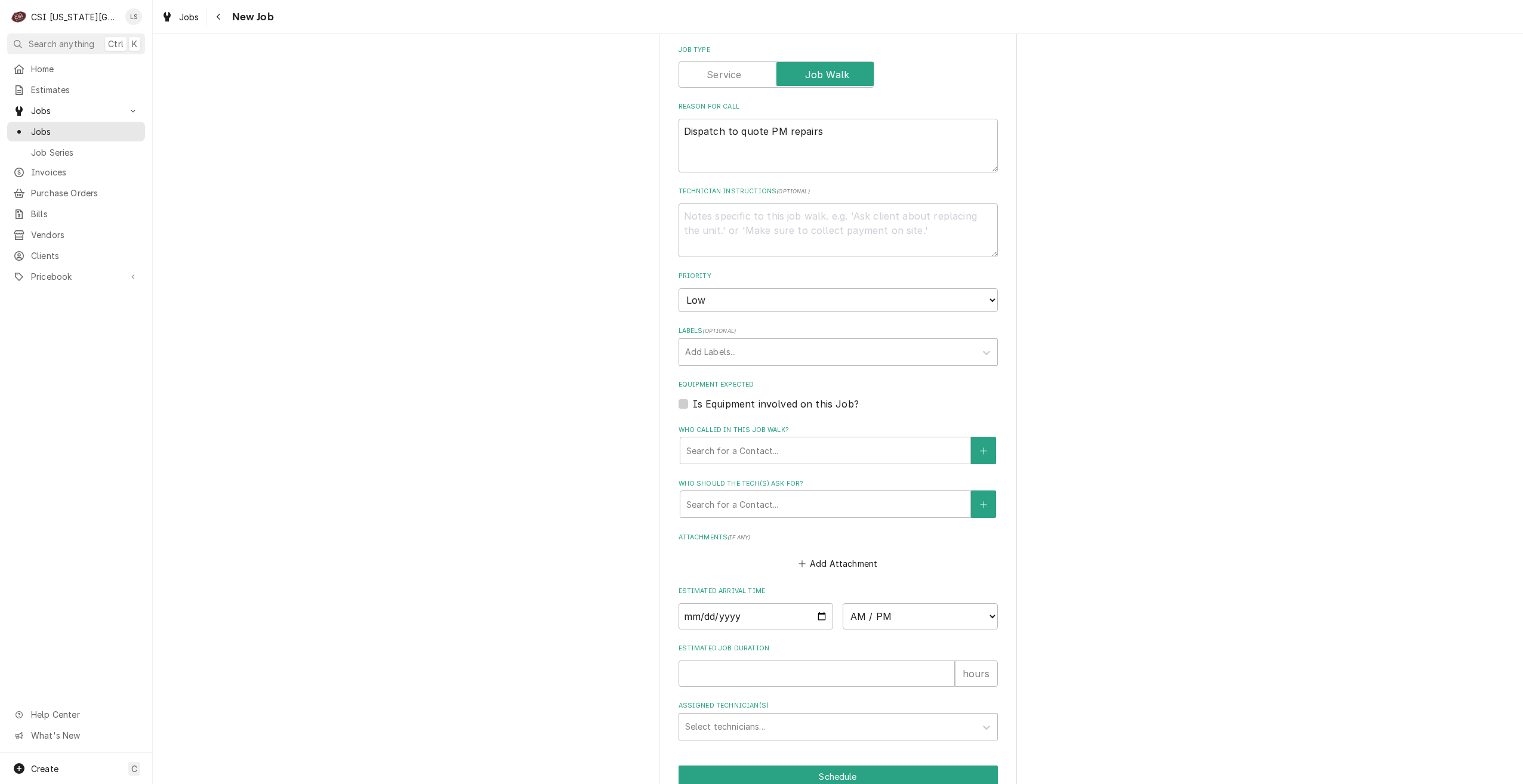
scroll to position [1080, 0]
click at [816, 600] on input "Date" at bounding box center [756, 614] width 155 height 26
type textarea "x"
type input "2025-10-02"
type textarea "x"
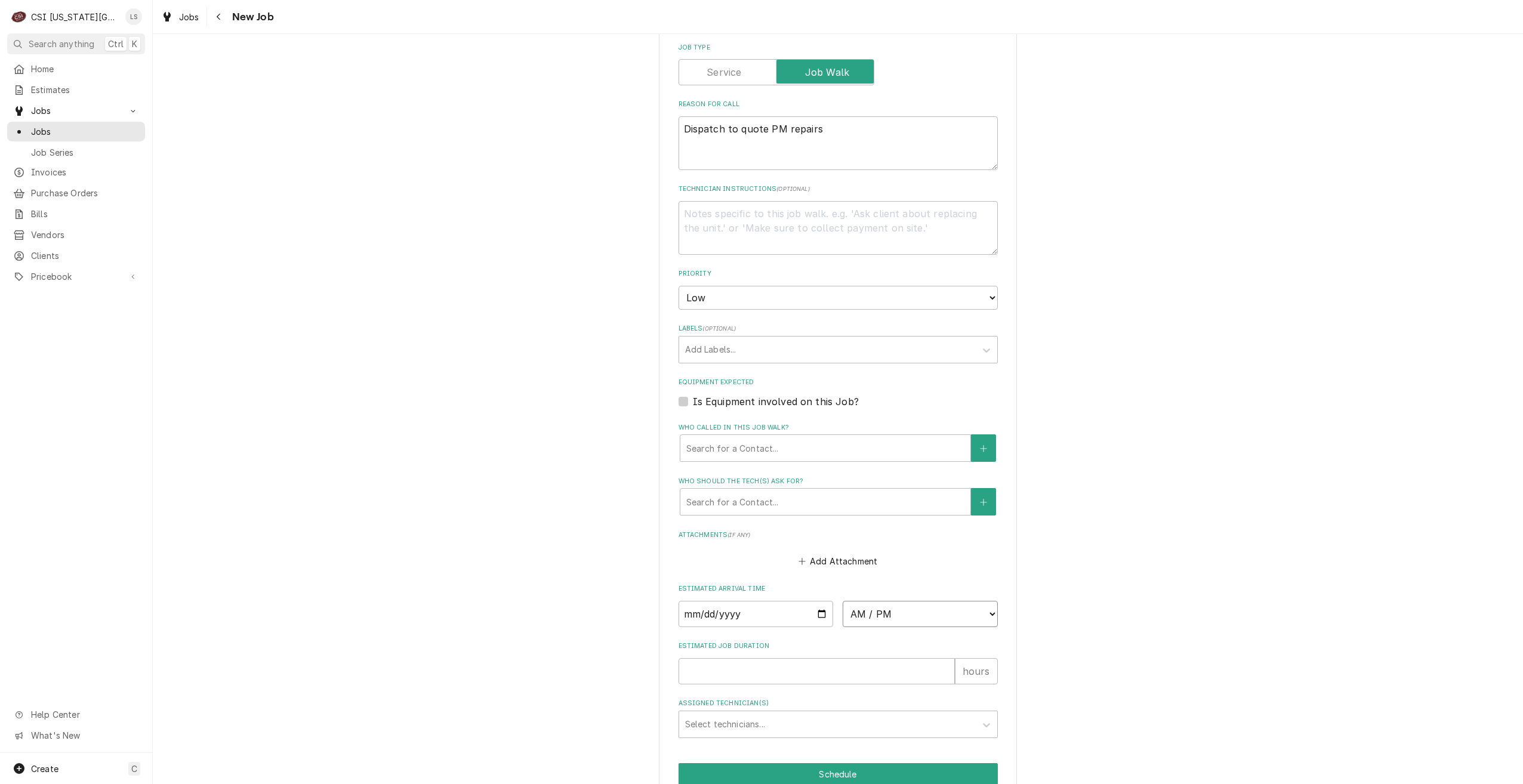
click at [872, 600] on select "AM / PM 6:00 AM 6:15 AM 6:30 AM 6:45 AM 7:00 AM 7:15 AM 7:30 AM 7:45 AM 8:00 AM…" at bounding box center [920, 614] width 155 height 26
select select "14:45:00"
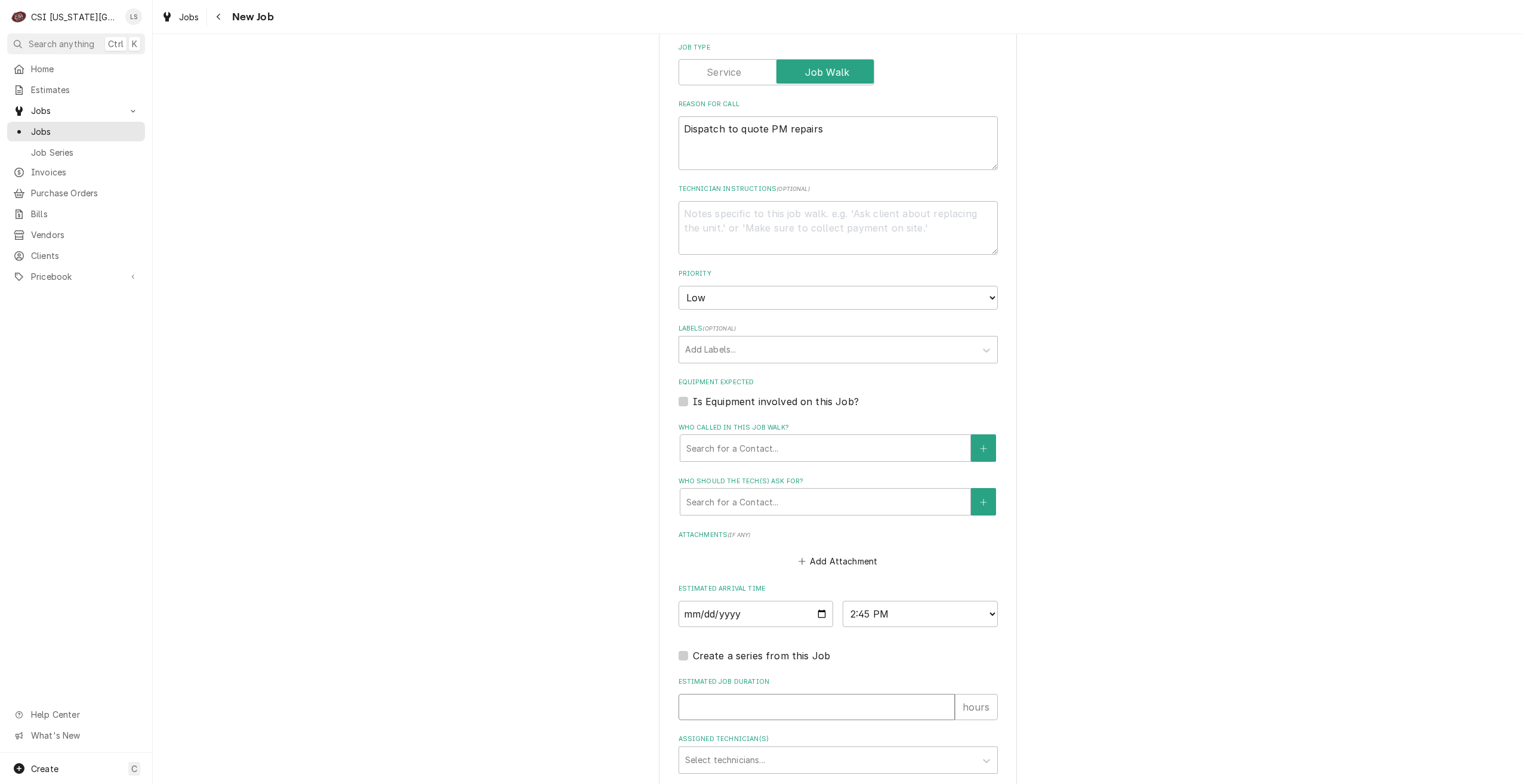
click at [871, 694] on input "Estimated Job Duration" at bounding box center [816, 707] width 276 height 26
type textarea "x"
type input "2"
type textarea "x"
type input "2"
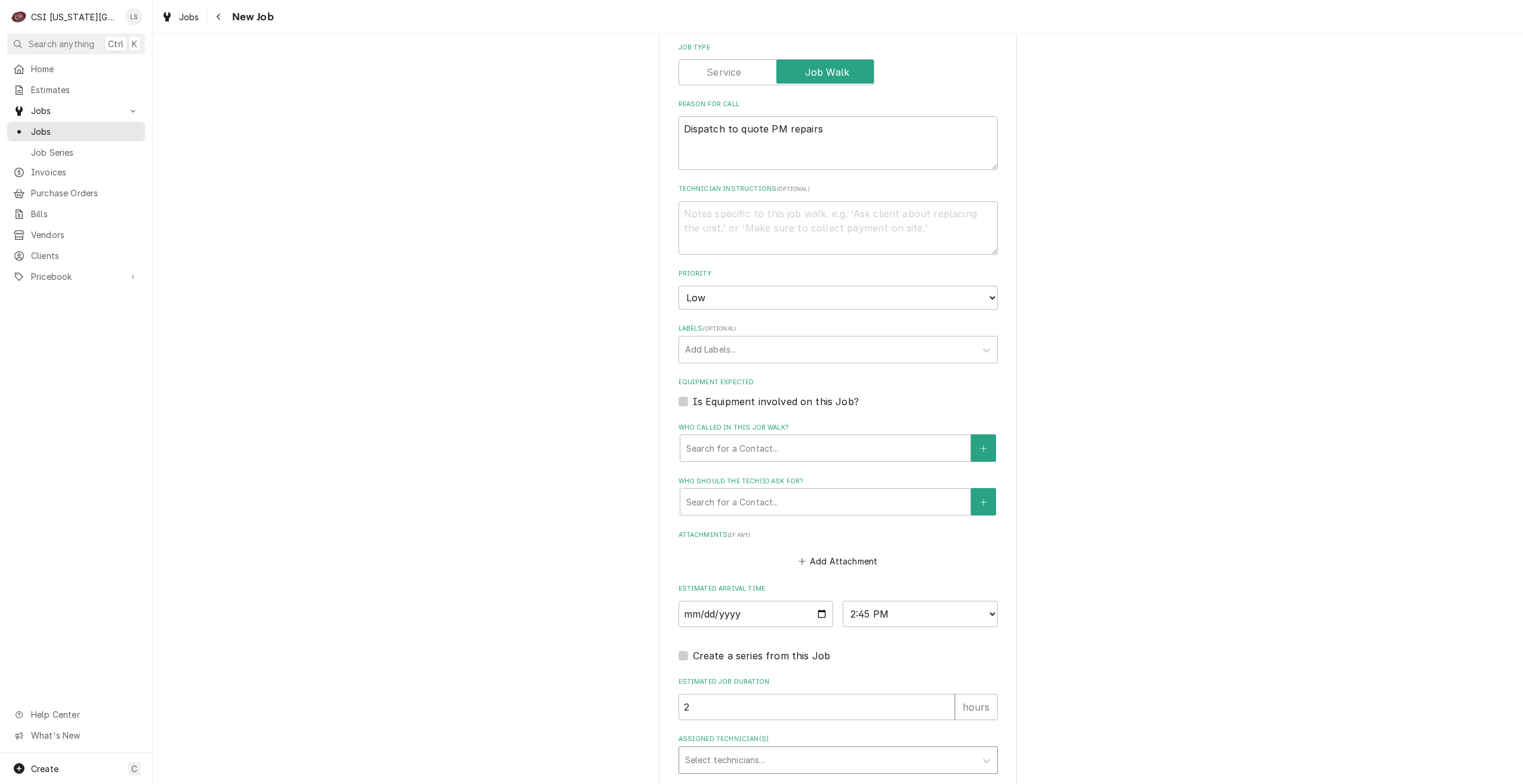
click at [873, 749] on div "Assigned Technician(s)" at bounding box center [827, 759] width 285 height 21
type input "prest"
click at [839, 776] on div "Preston Merriman" at bounding box center [838, 785] width 318 height 18
type textarea "x"
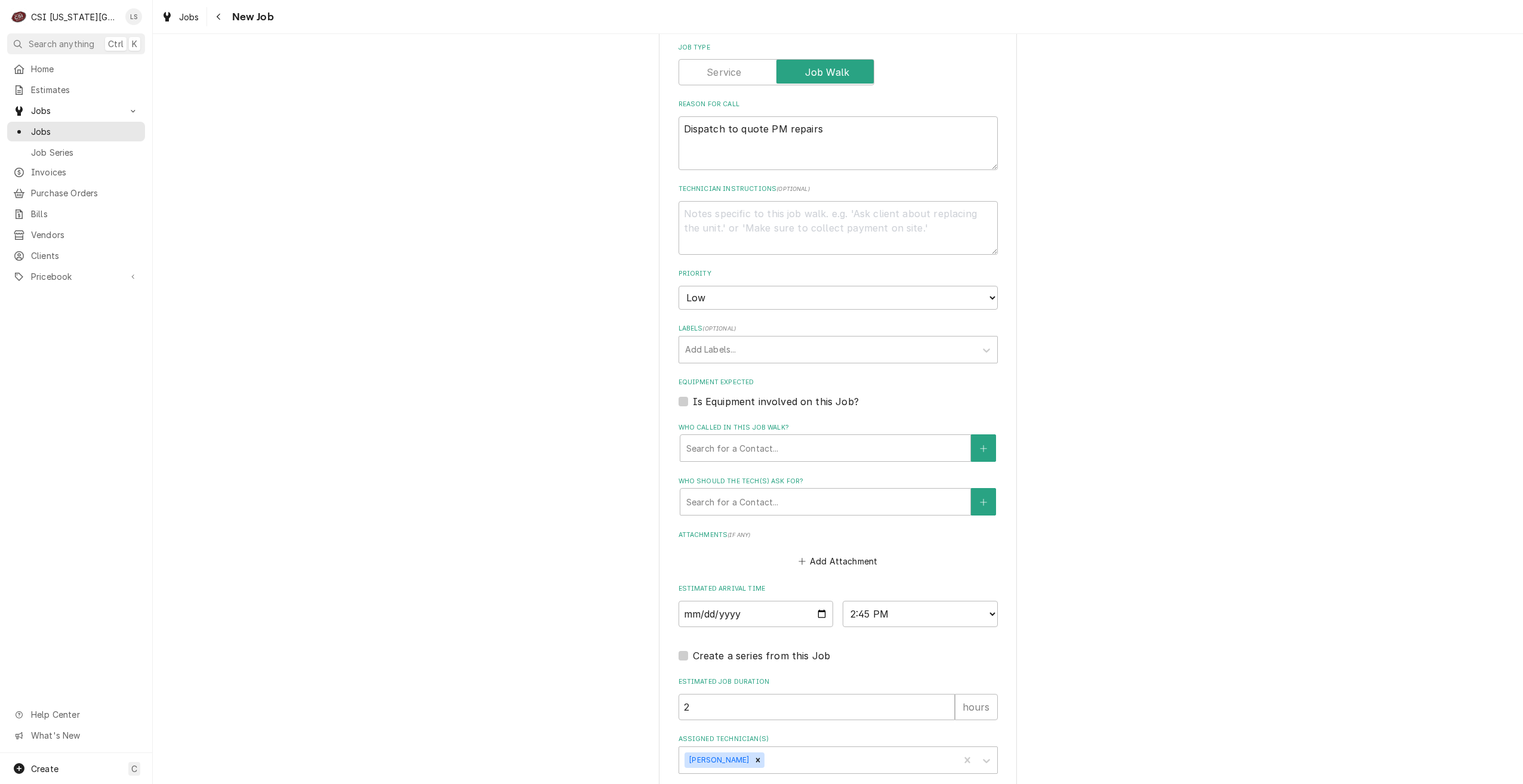
type textarea "x"
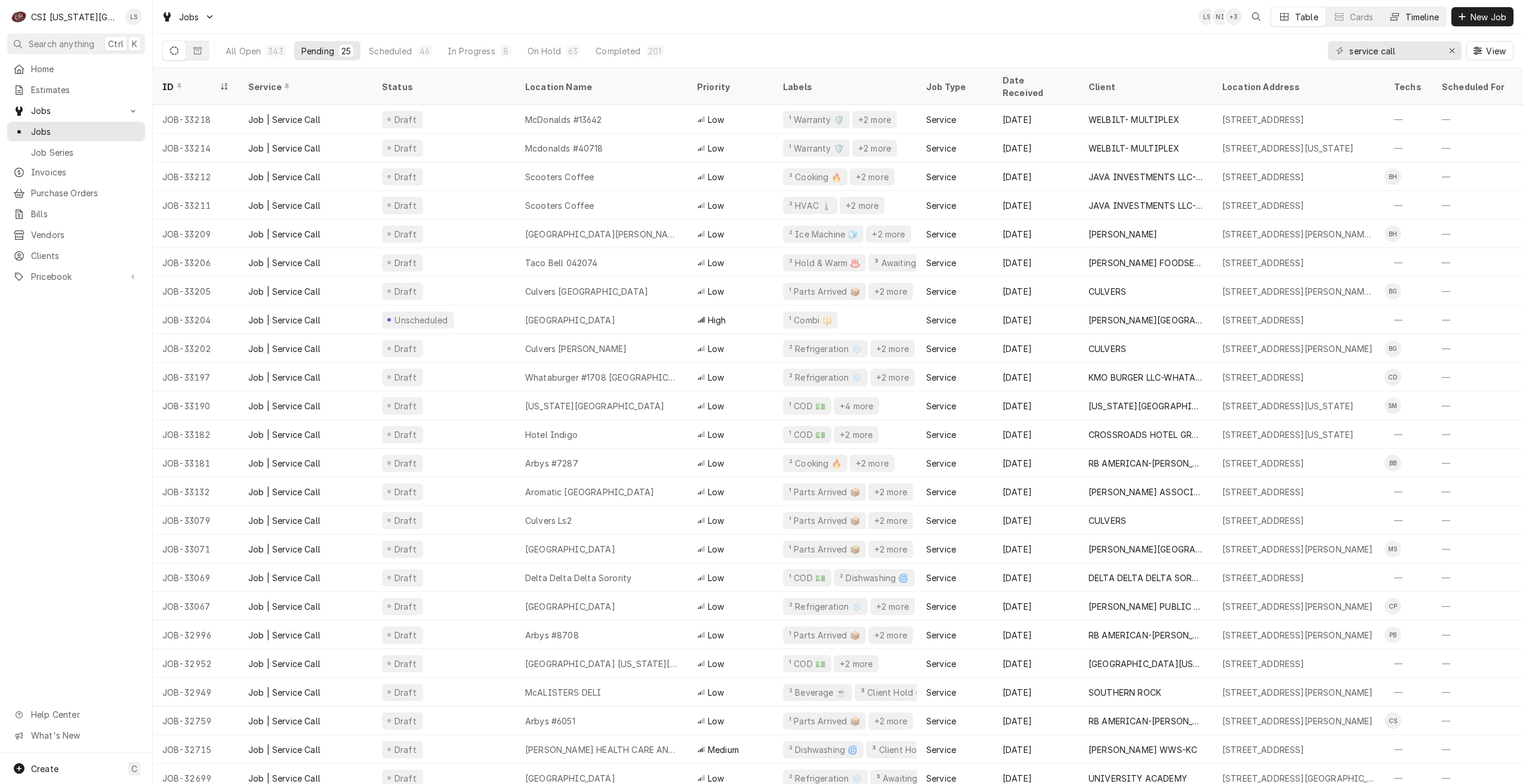
click at [1422, 18] on div "Timeline" at bounding box center [1422, 17] width 34 height 12
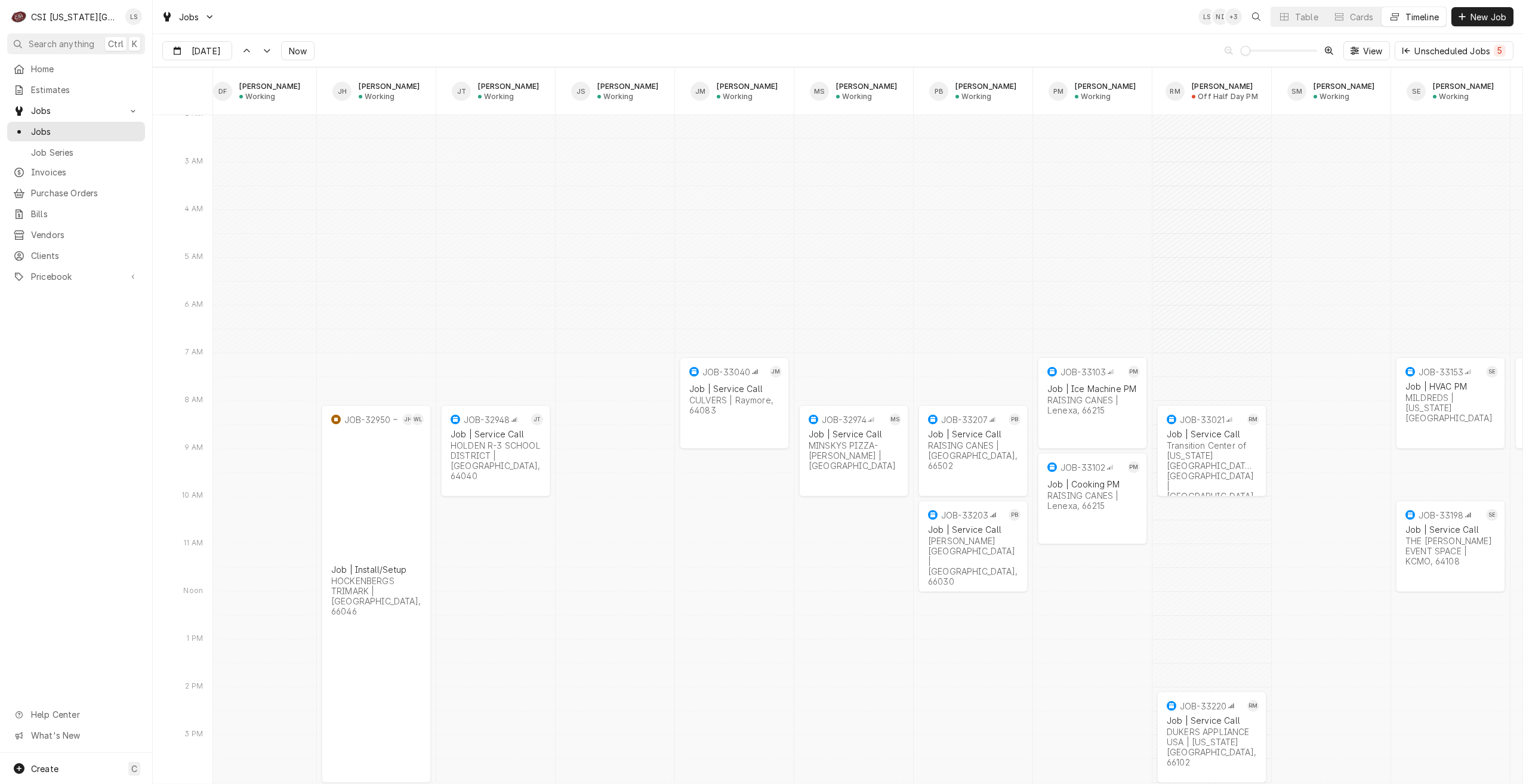
scroll to position [14714, 0]
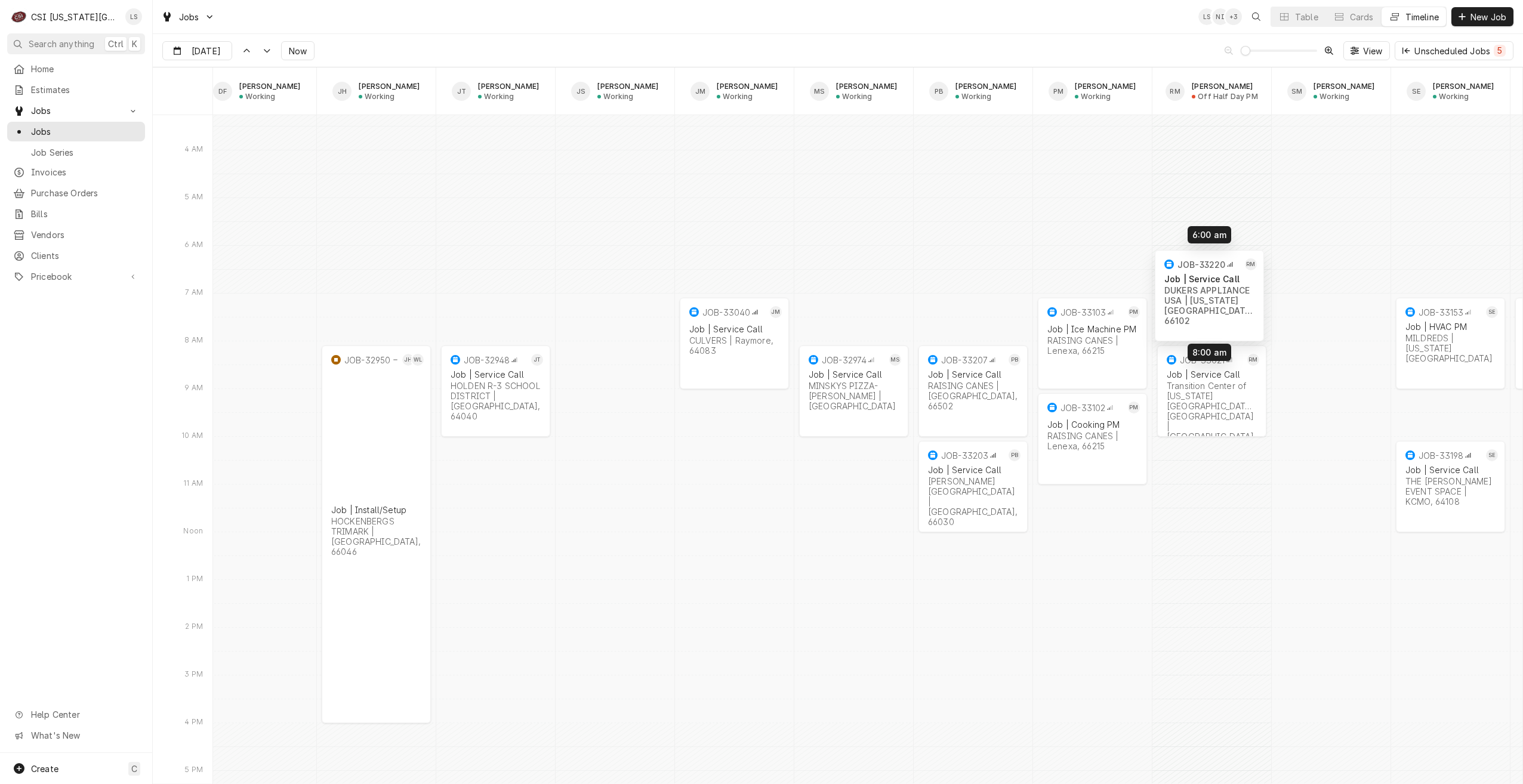
drag, startPoint x: 1233, startPoint y: 668, endPoint x: 1231, endPoint y: 288, distance: 380.0
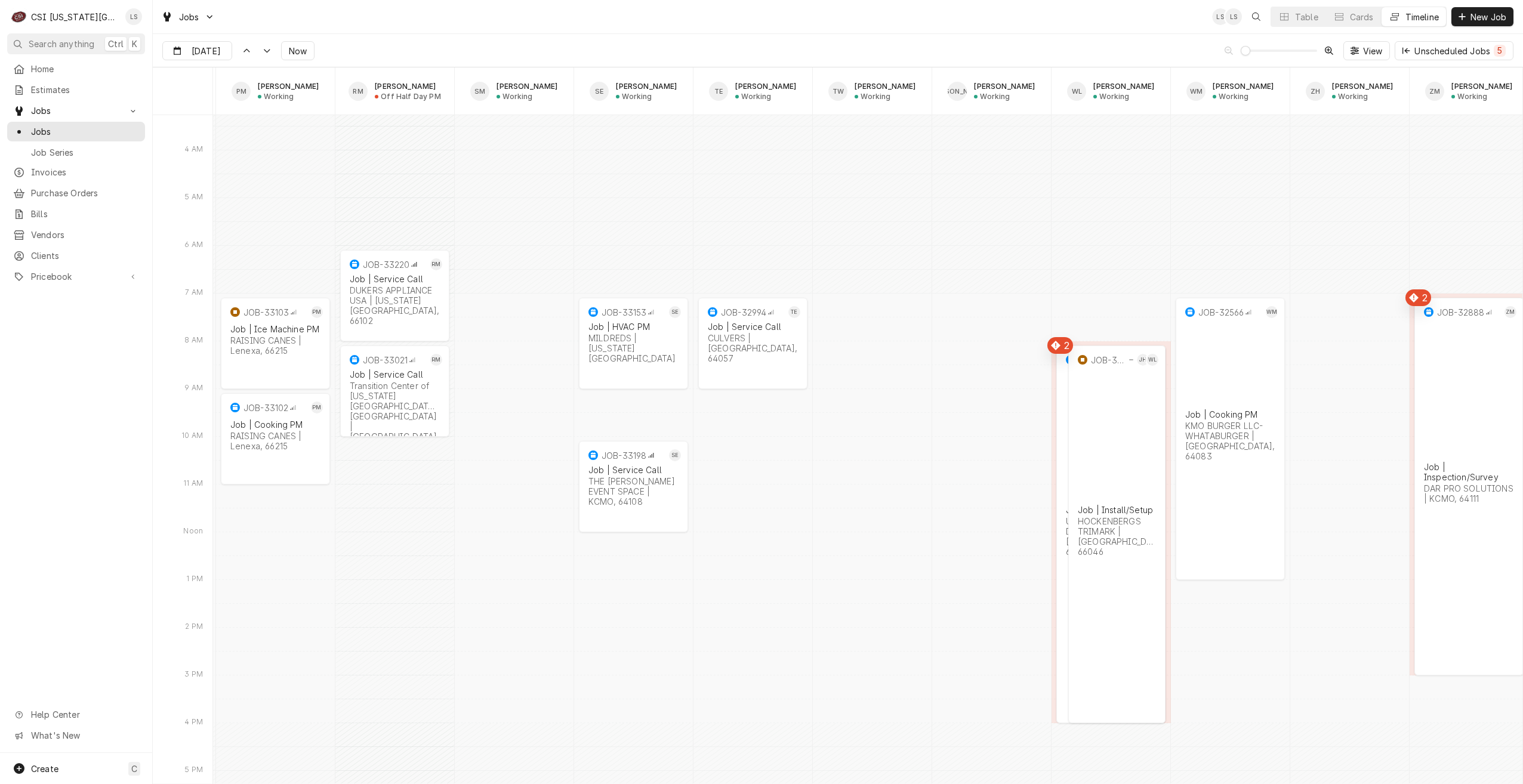
scroll to position [0, 1924]
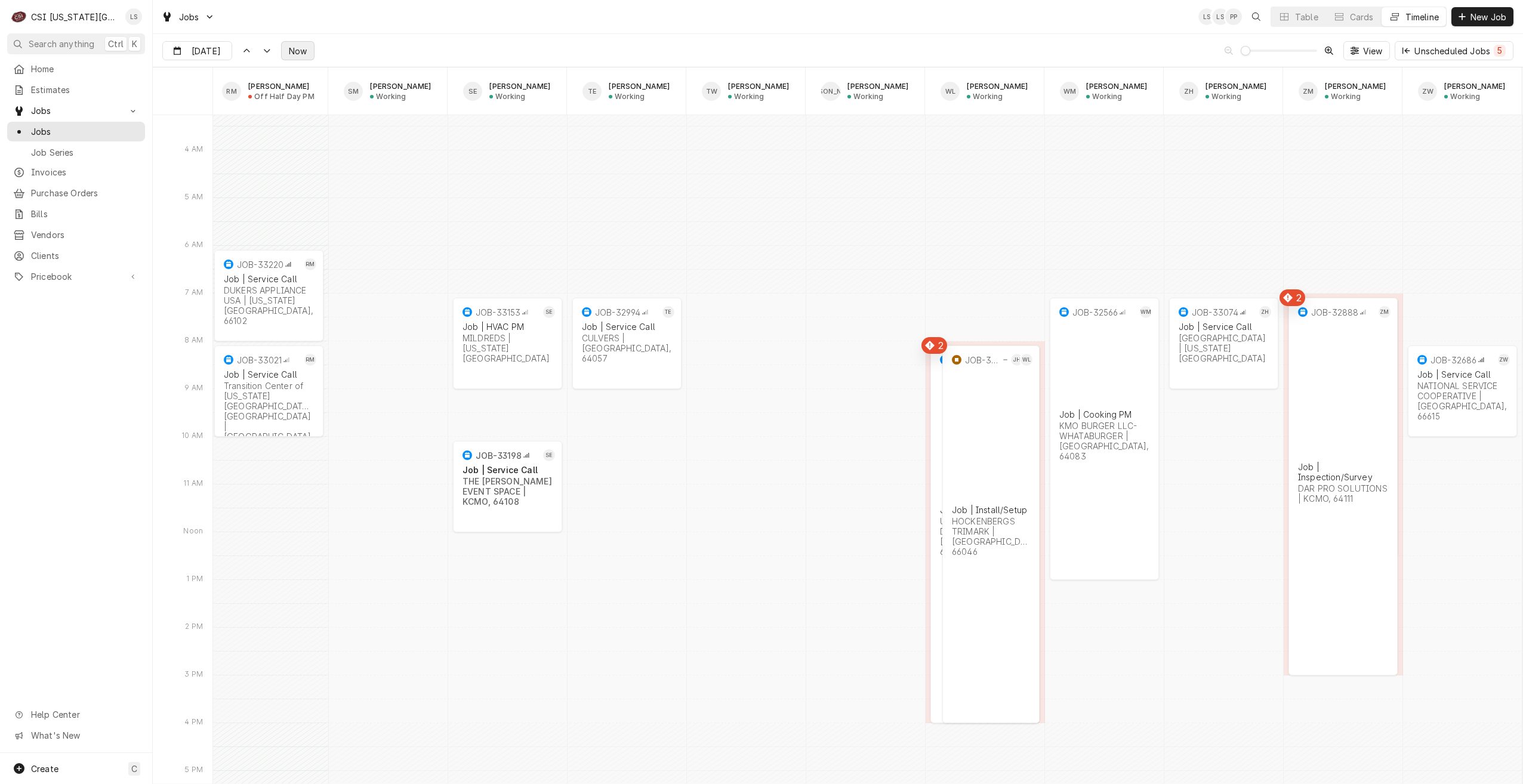
click at [294, 50] on span "Now" at bounding box center [297, 51] width 23 height 12
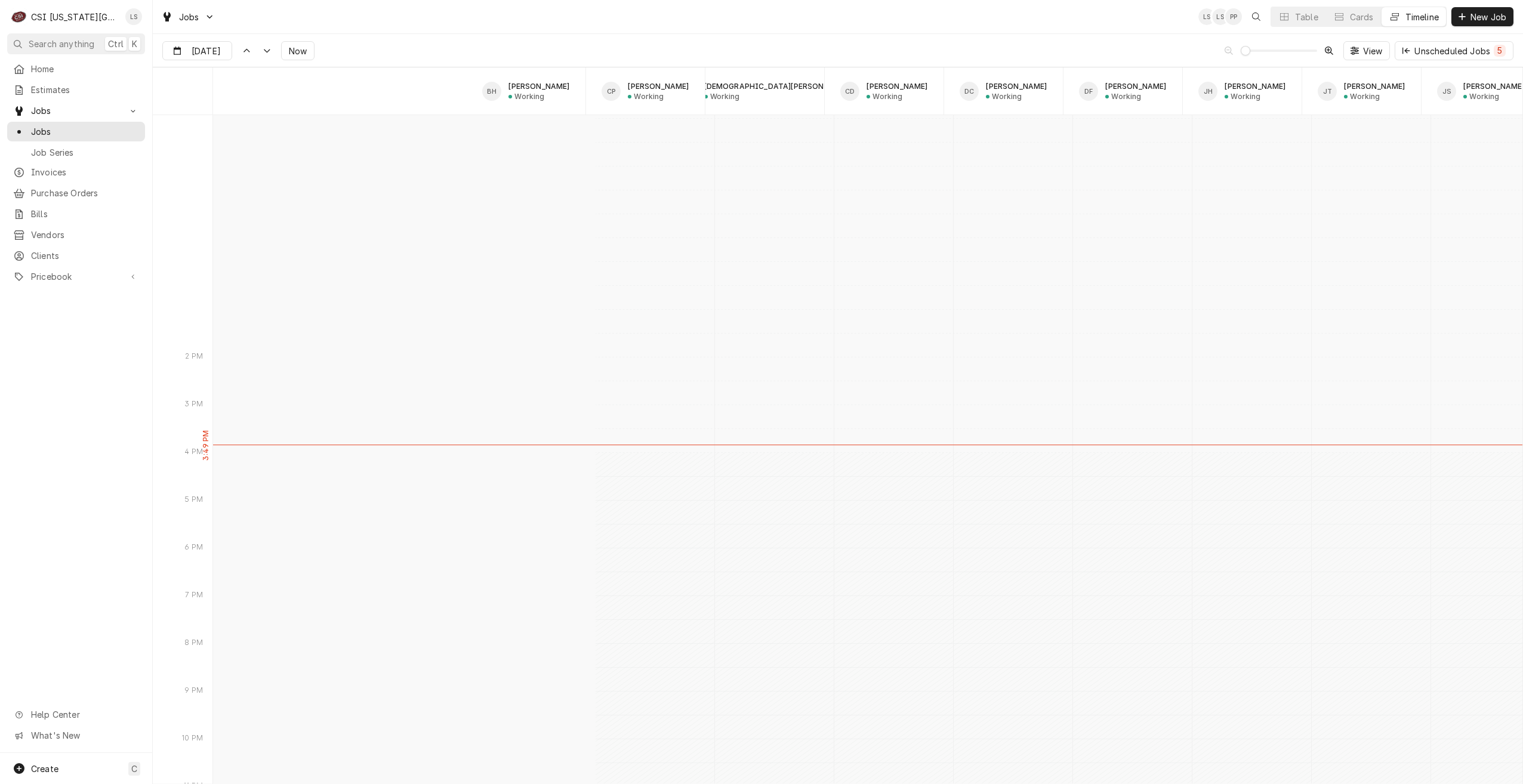
scroll to position [13796, 0]
type input "[DATE]"
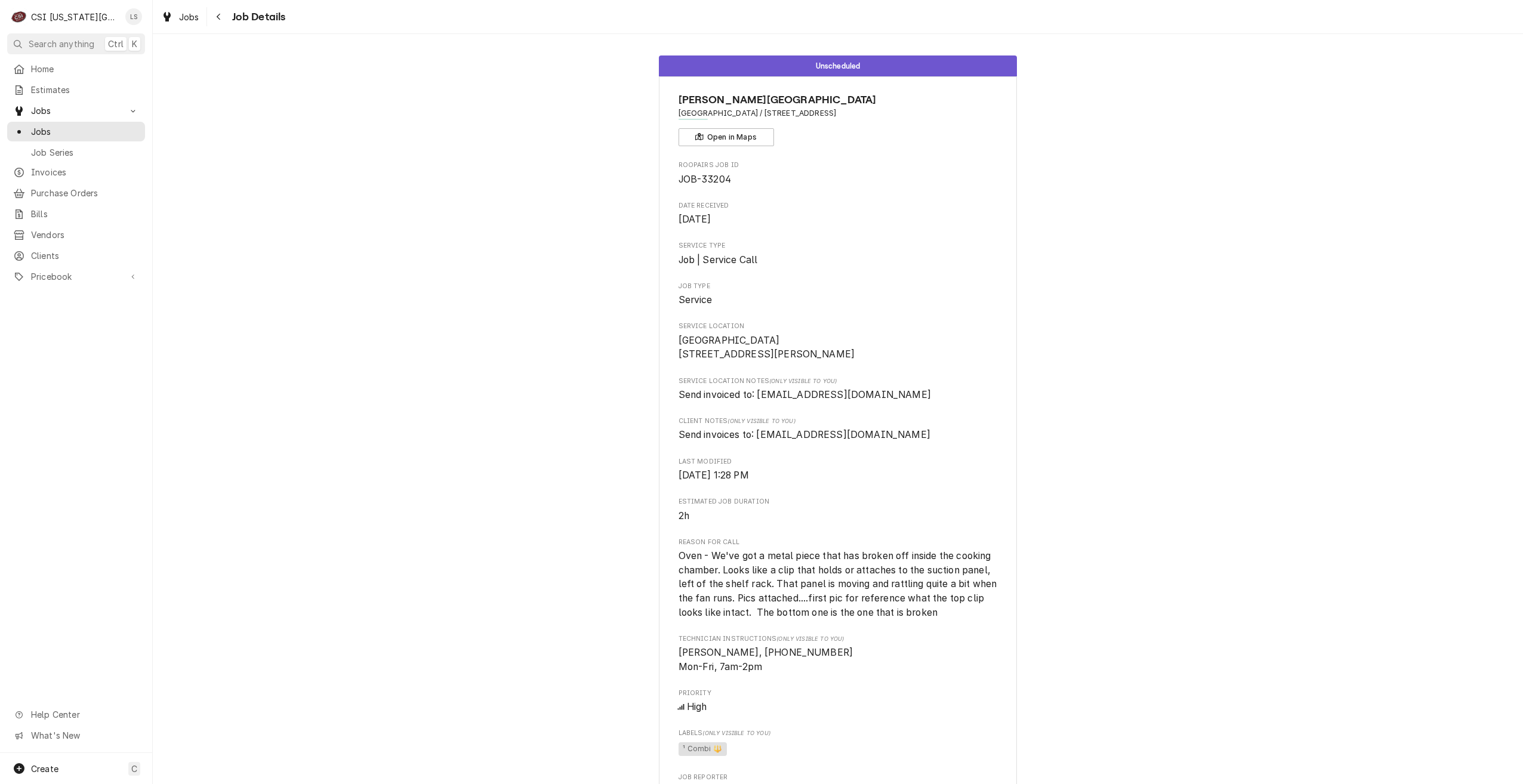
scroll to position [119, 0]
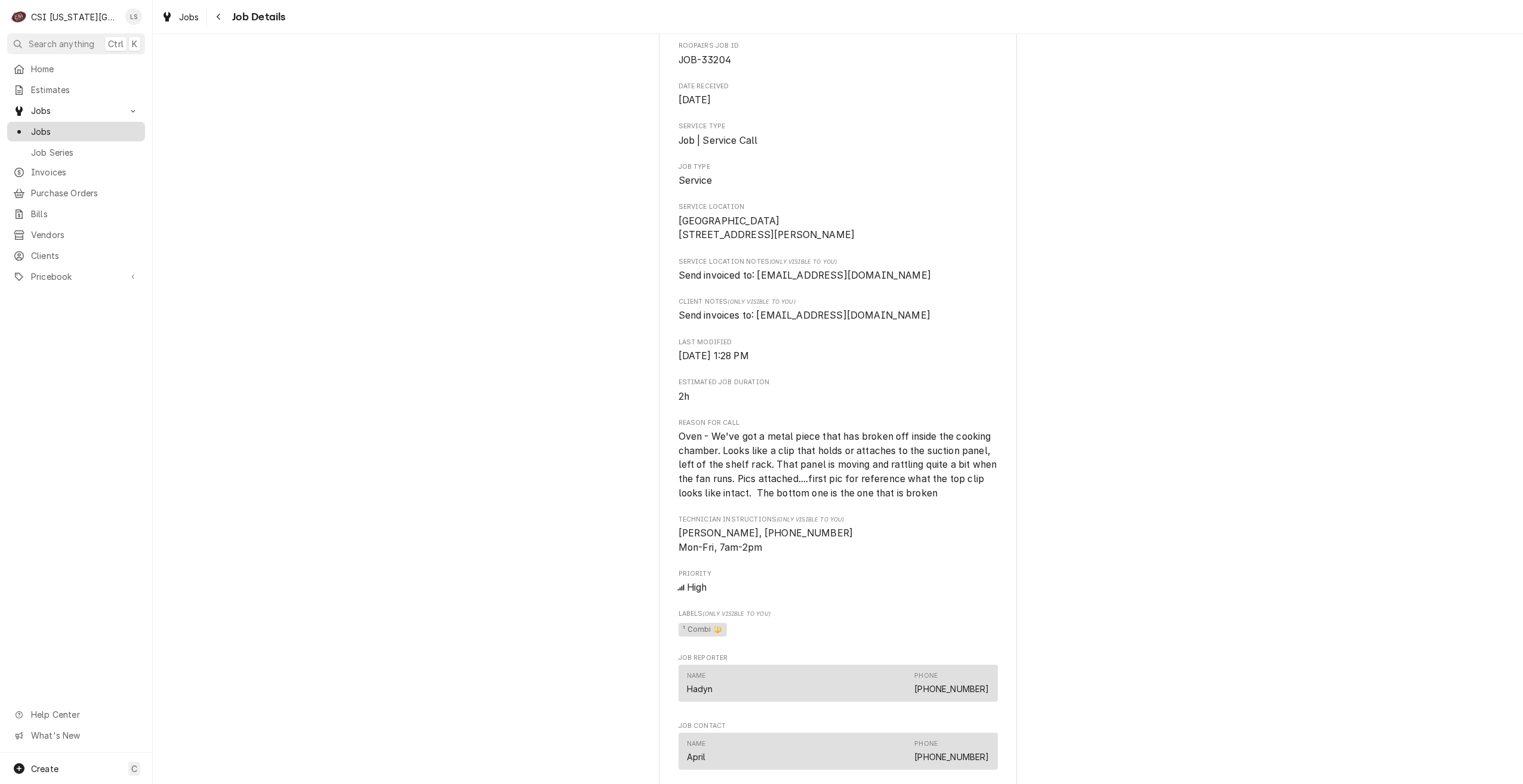
click at [92, 128] on span "Jobs" at bounding box center [85, 131] width 108 height 12
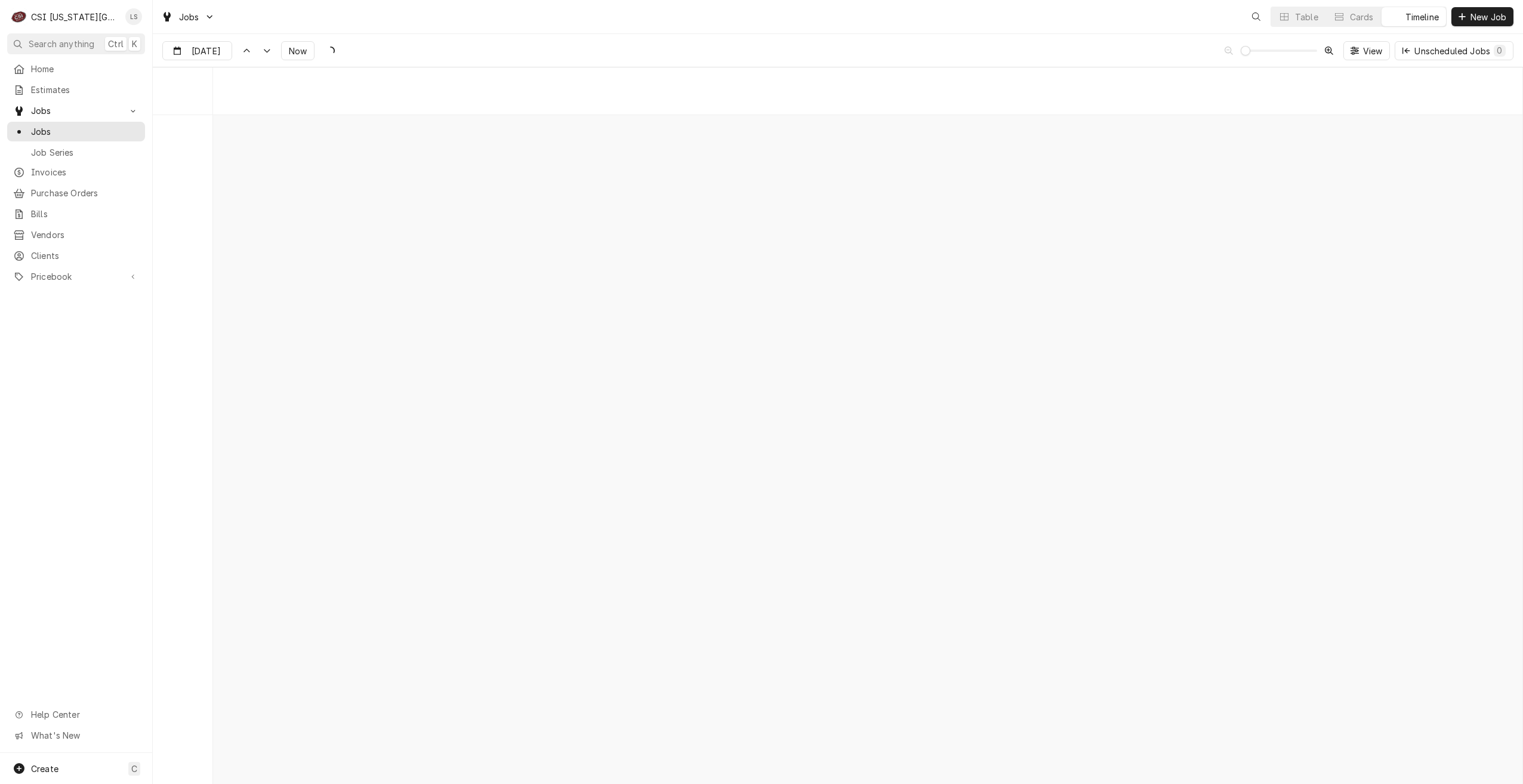
scroll to position [13700, 0]
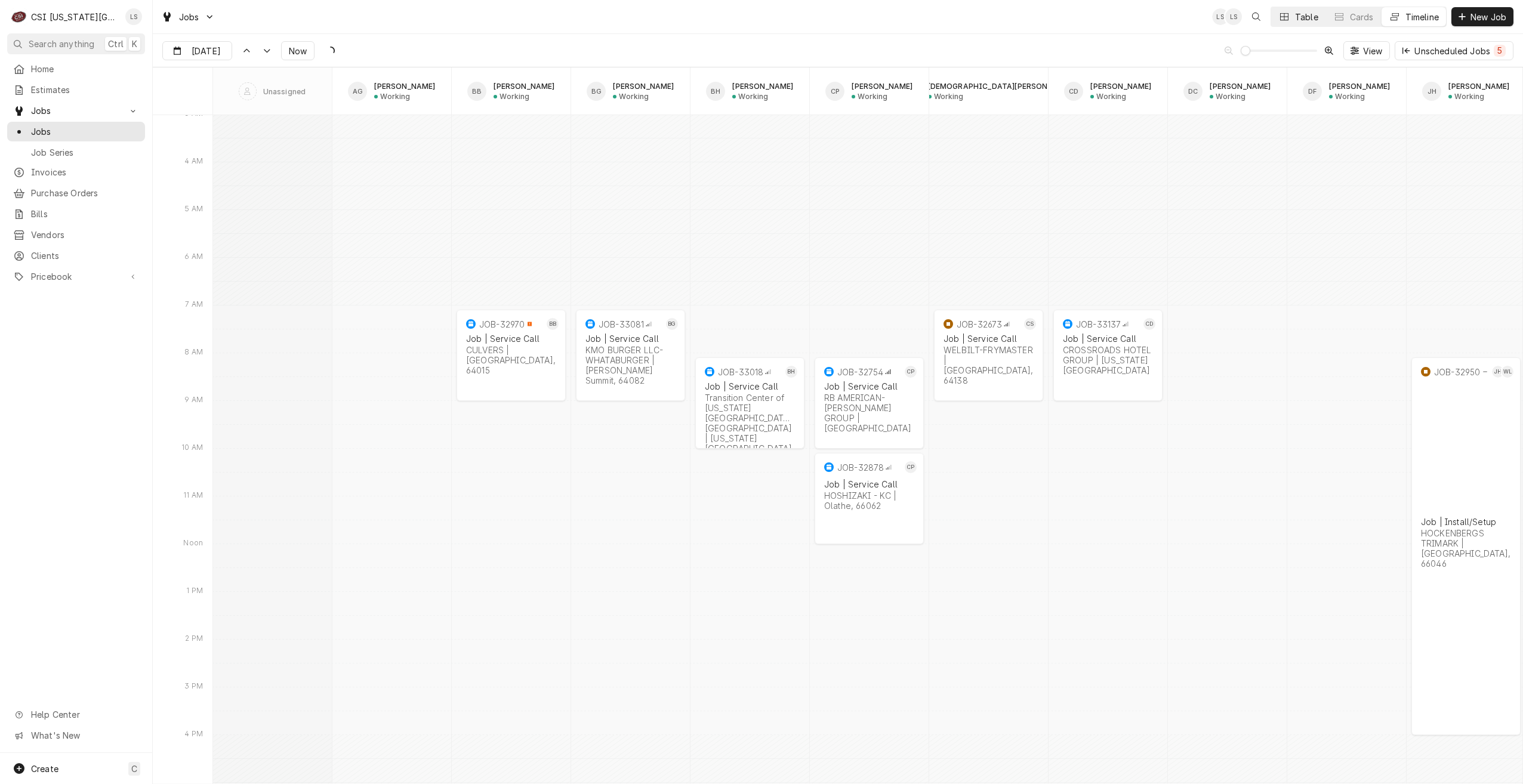
click at [1295, 21] on div "Table" at bounding box center [1307, 17] width 23 height 12
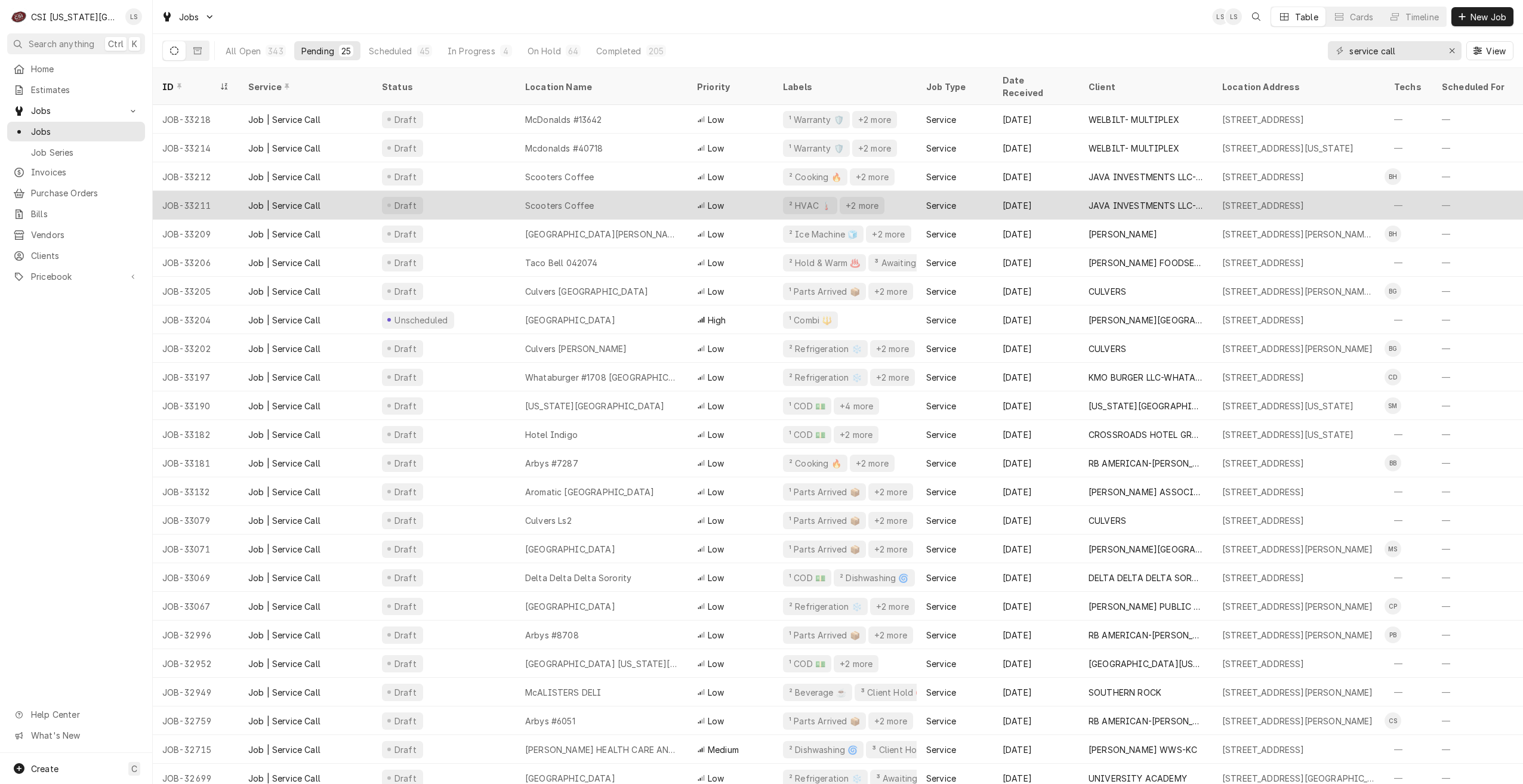
click at [607, 191] on div "Scooters Coffee" at bounding box center [601, 205] width 172 height 29
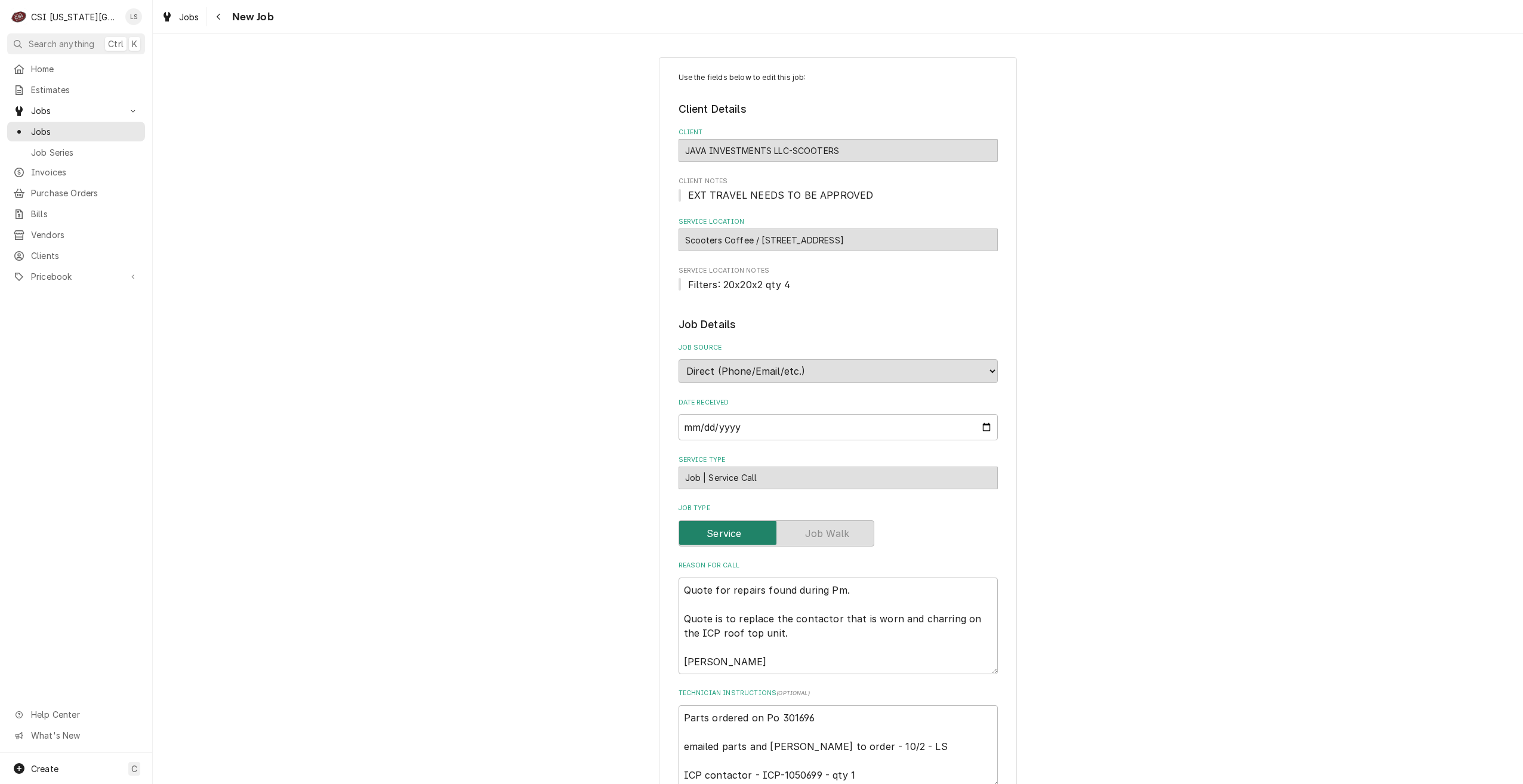
type textarea "x"
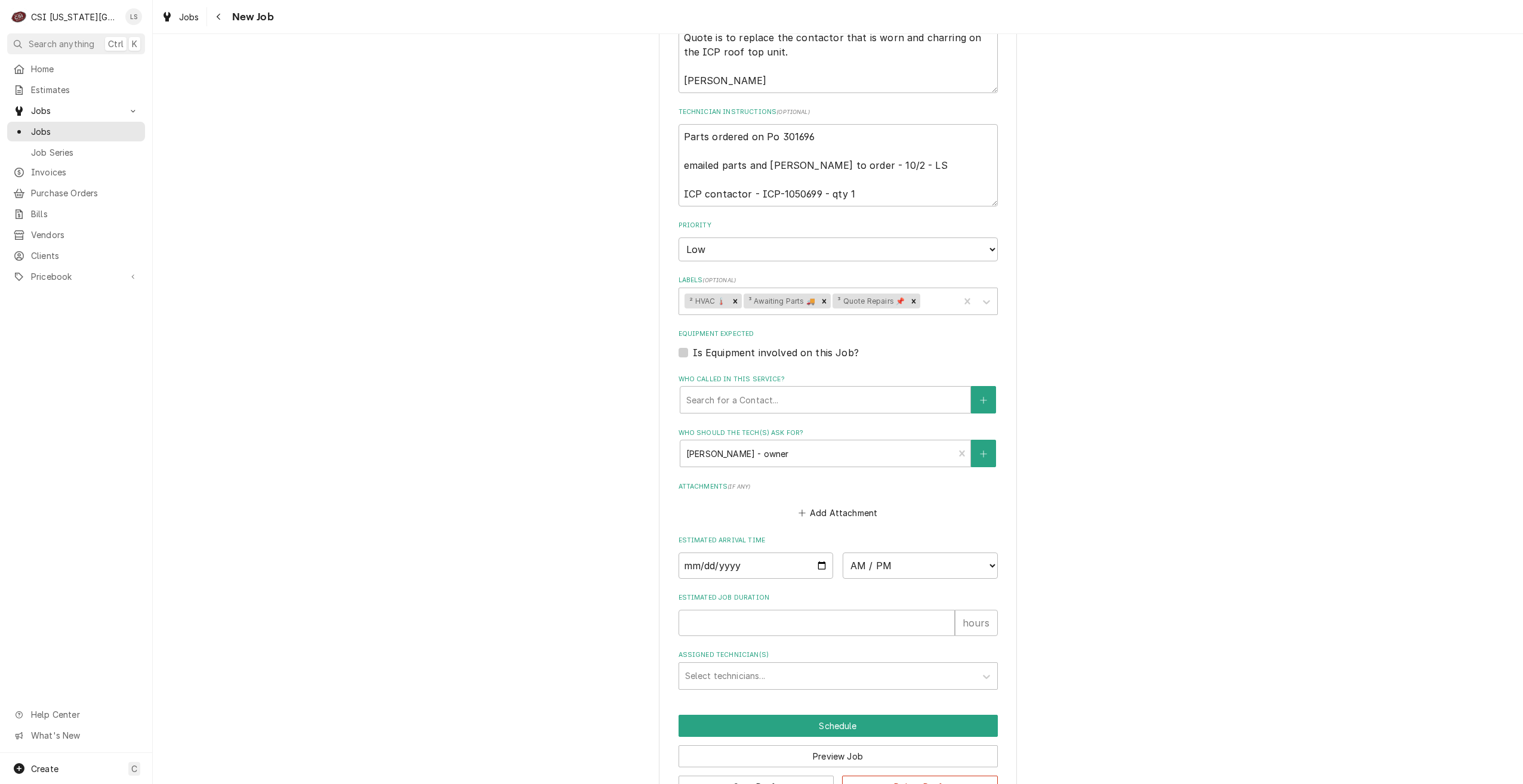
scroll to position [620, 0]
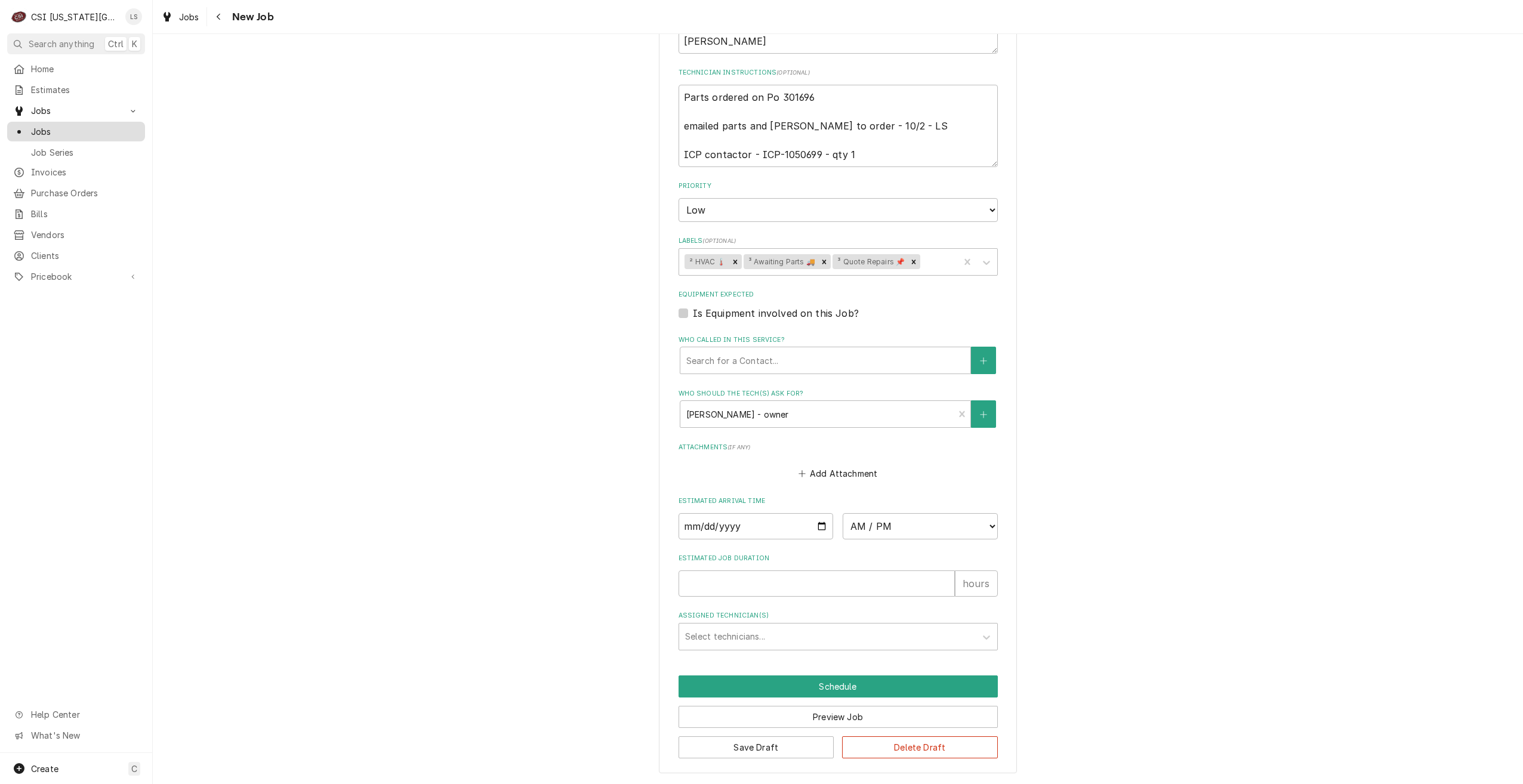
click at [121, 130] on span "Jobs" at bounding box center [85, 131] width 108 height 12
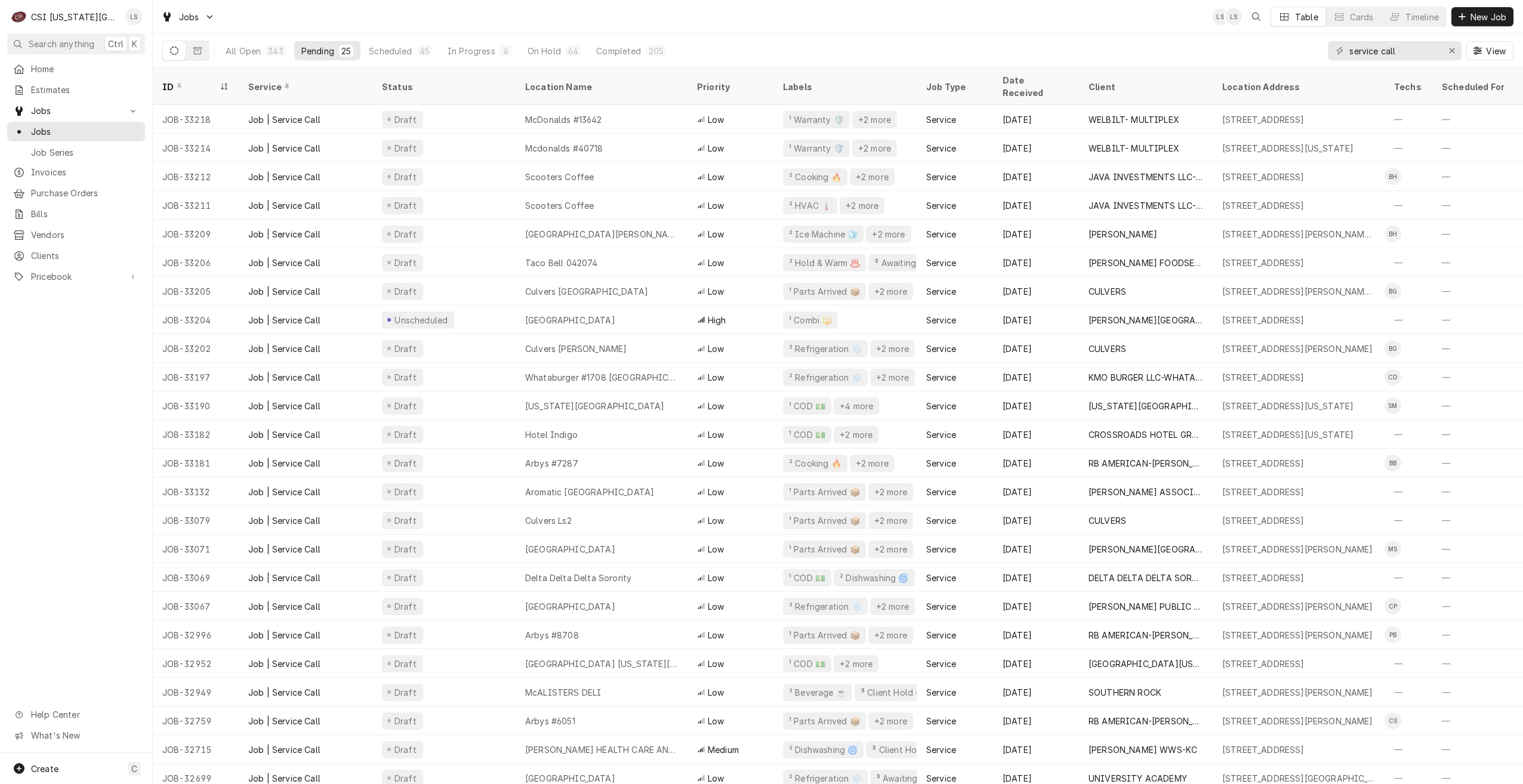
click at [438, 14] on div "Jobs LS LS Table Cards Timeline New Job" at bounding box center [838, 16] width 1370 height 34
drag, startPoint x: 1418, startPoint y: 53, endPoint x: 1289, endPoint y: 51, distance: 129.0
click at [1289, 51] on div "All Open 343 Pending 25 Scheduled 45 In Progress 4 On Hold 64 Completed 205 ser…" at bounding box center [838, 51] width 1351 height 34
type input "t"
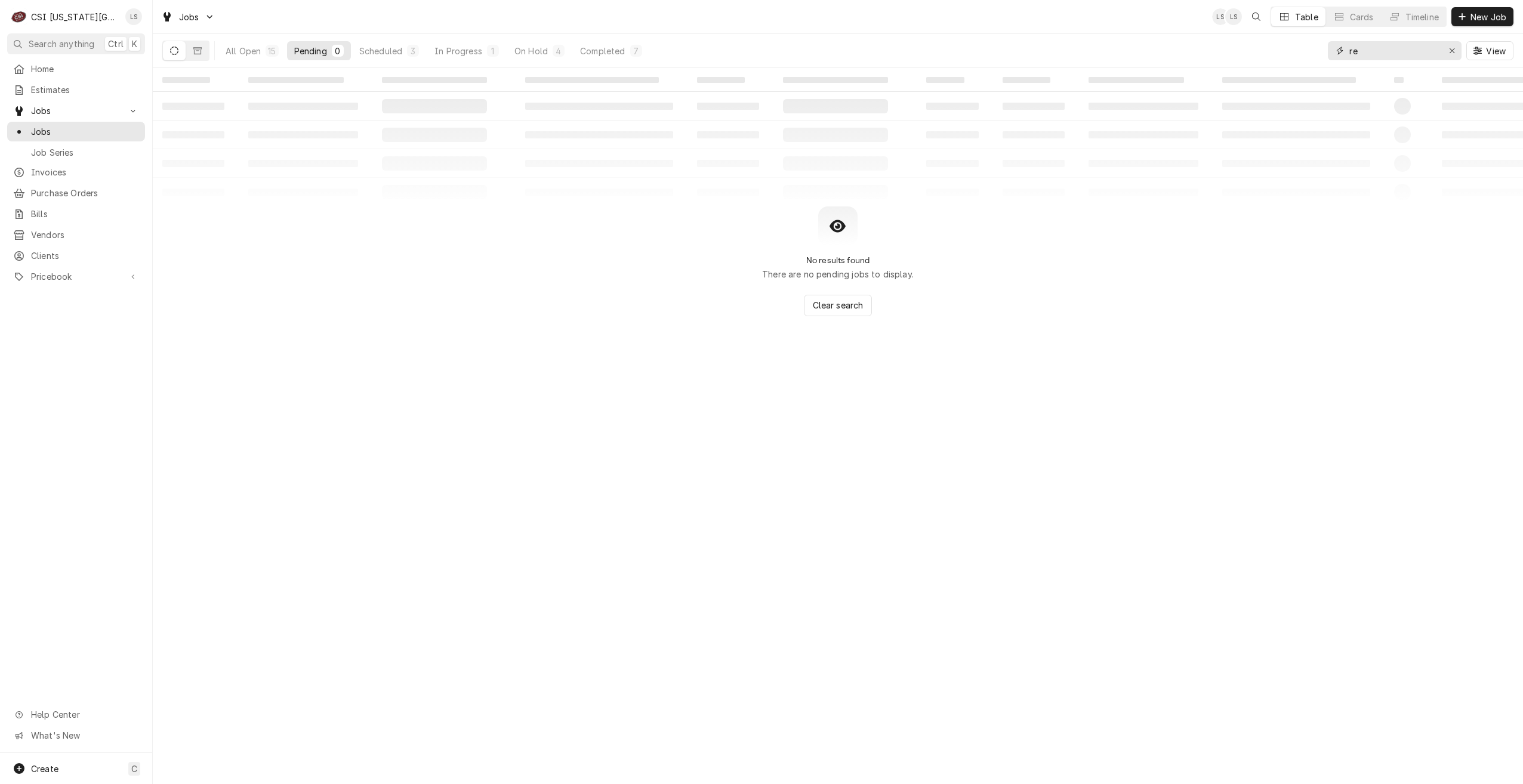
type input "r"
click at [400, 51] on div "Scheduled" at bounding box center [381, 51] width 43 height 12
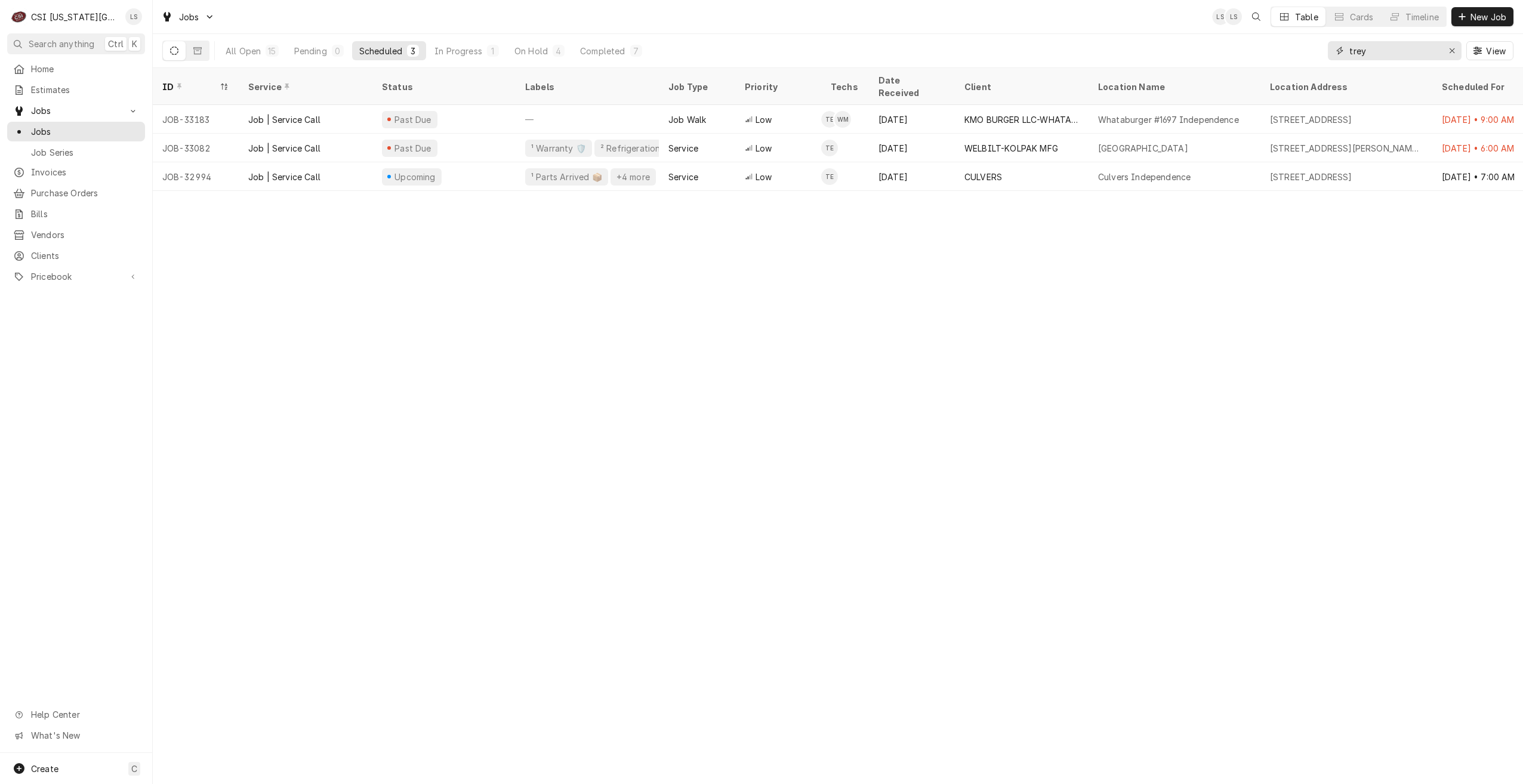
click at [1376, 49] on input "trey" at bounding box center [1394, 51] width 90 height 19
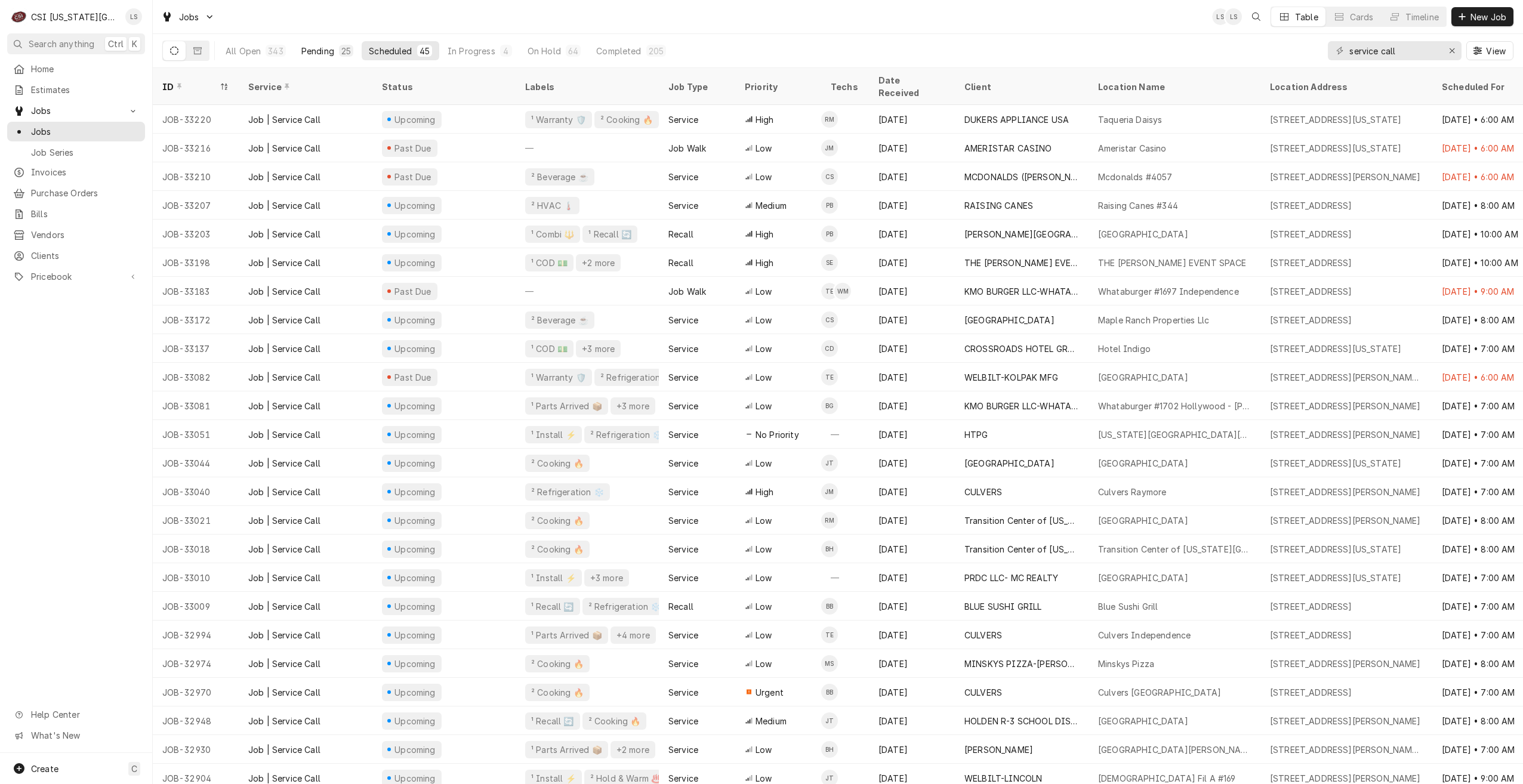
click at [336, 54] on button "Pending 25" at bounding box center [327, 51] width 66 height 19
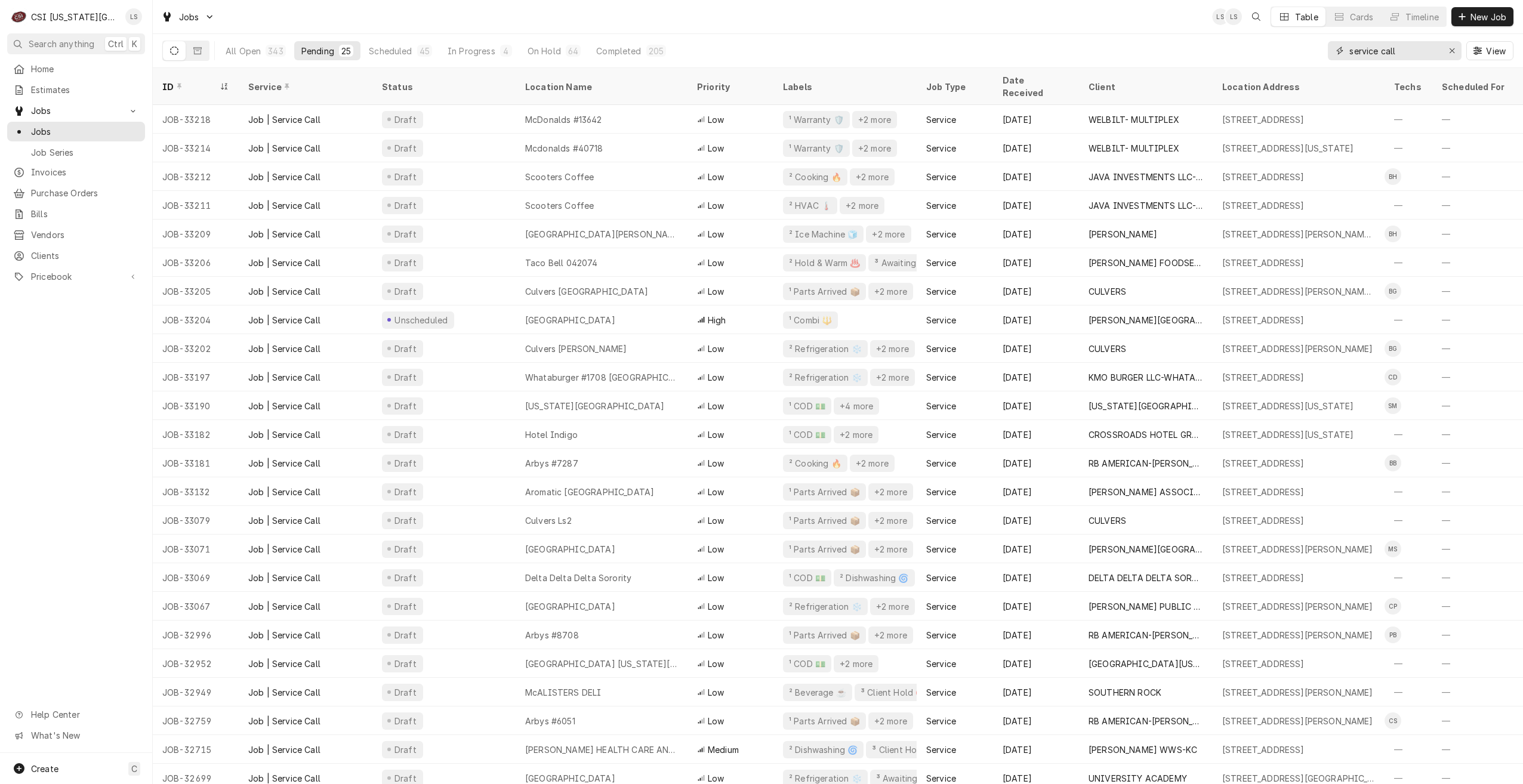
drag, startPoint x: 1418, startPoint y: 53, endPoint x: 1326, endPoint y: 53, distance: 92.0
click at [1326, 53] on div "All Open 343 Pending 25 Scheduled 45 In Progress 4 On Hold 64 Completed 205 ser…" at bounding box center [838, 51] width 1351 height 34
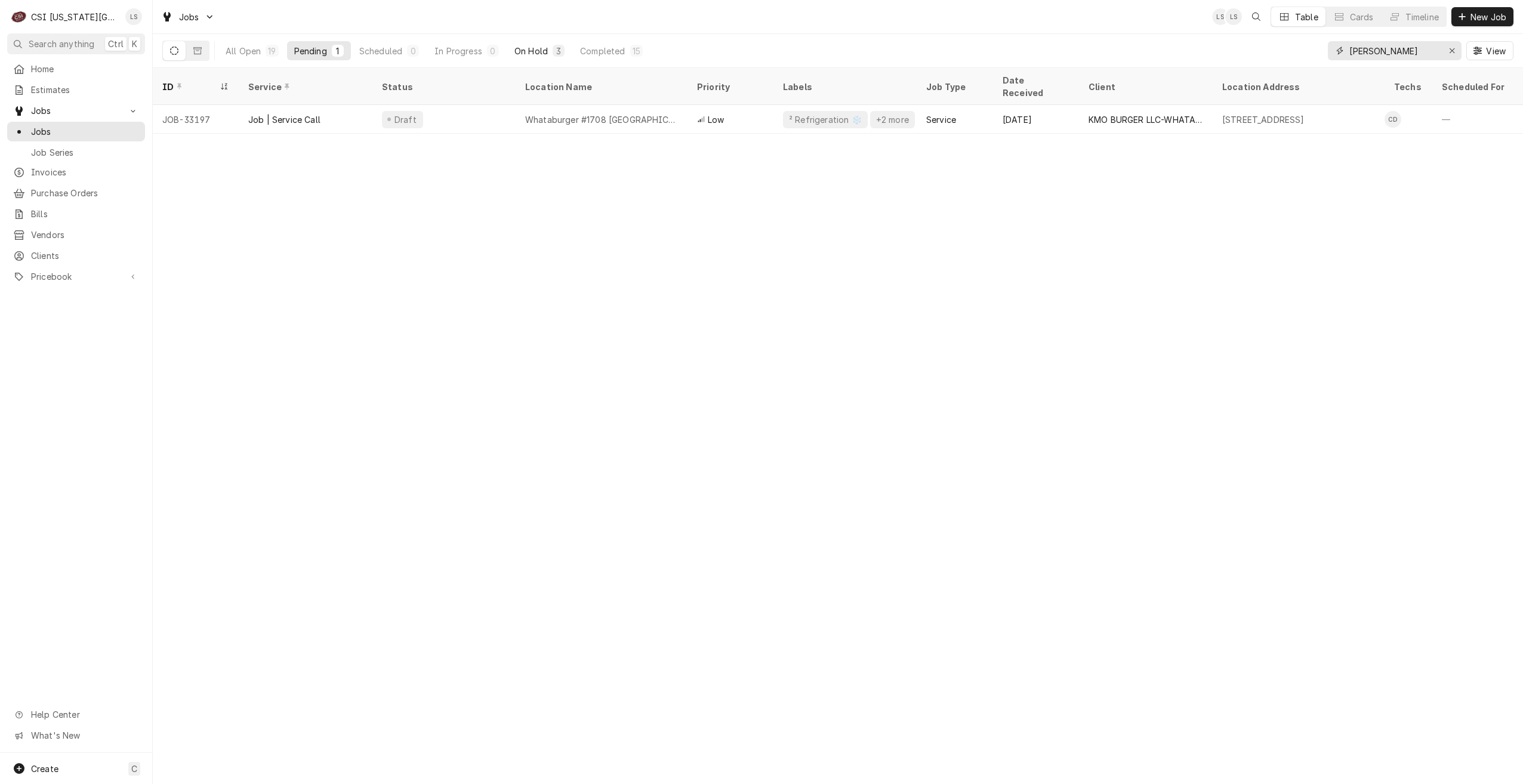
type input "[PERSON_NAME]"
click at [541, 50] on div "On Hold" at bounding box center [531, 51] width 34 height 12
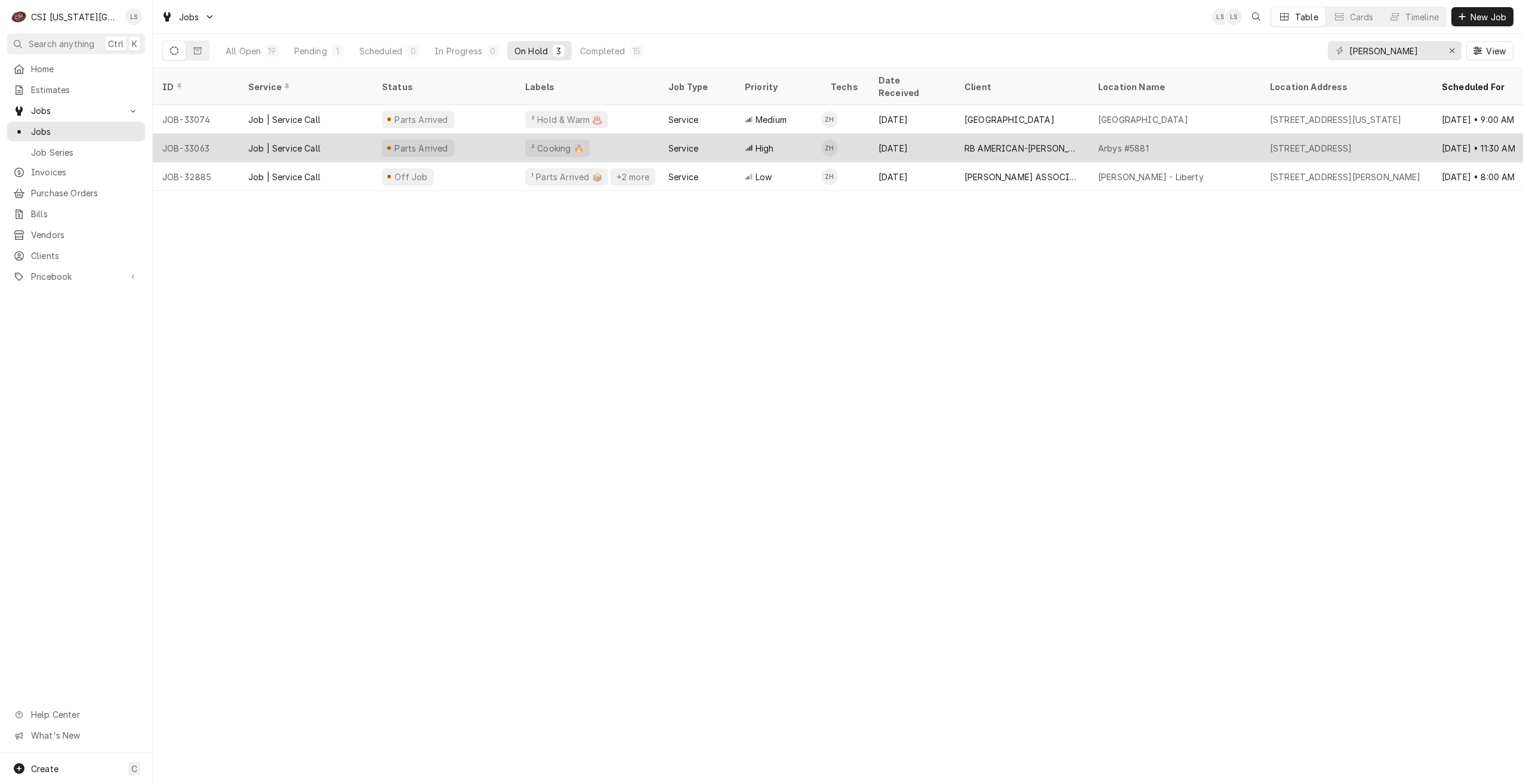
click at [905, 138] on div "[DATE]" at bounding box center [911, 148] width 86 height 29
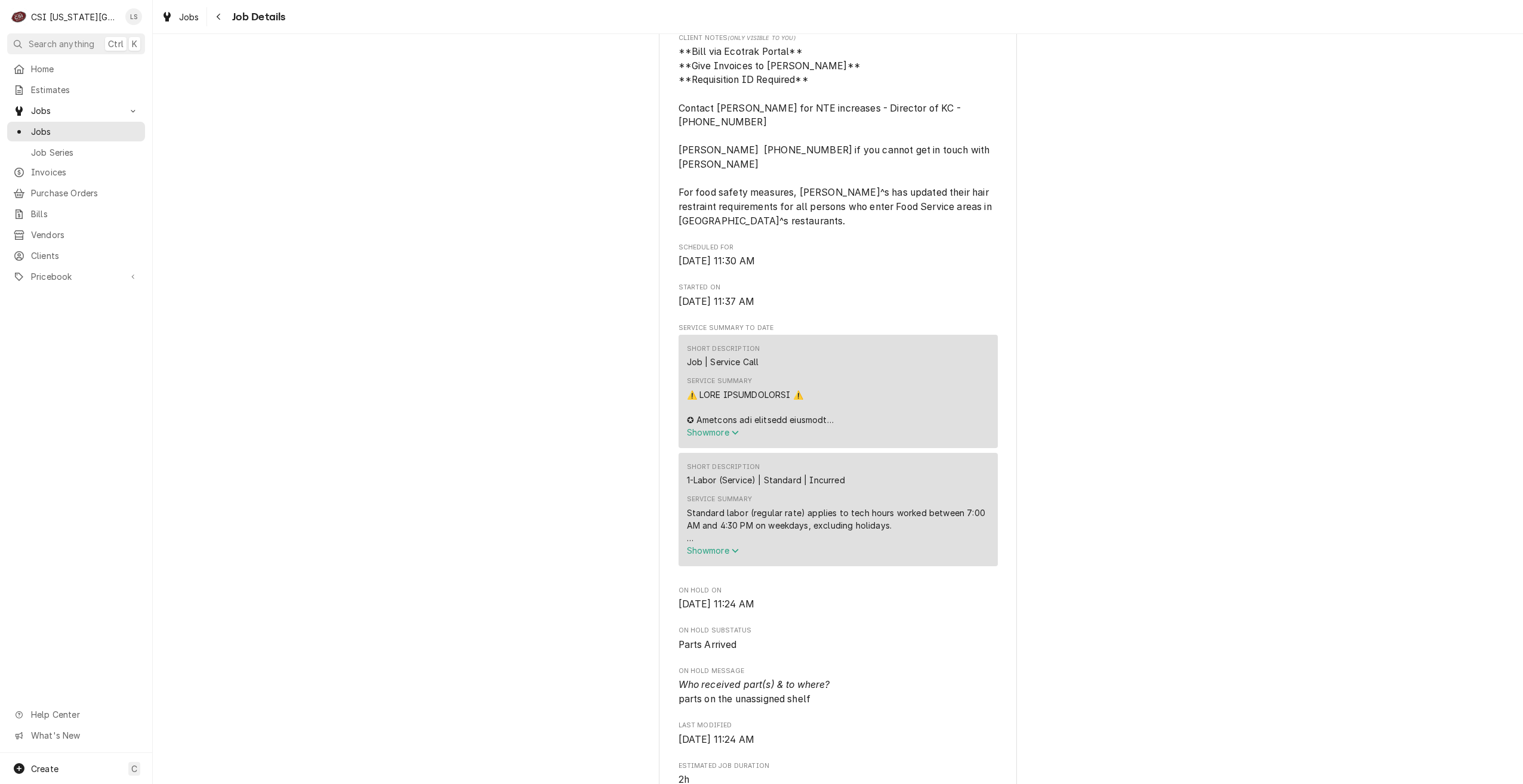
scroll to position [537, 0]
click at [129, 126] on span "Jobs" at bounding box center [85, 131] width 108 height 12
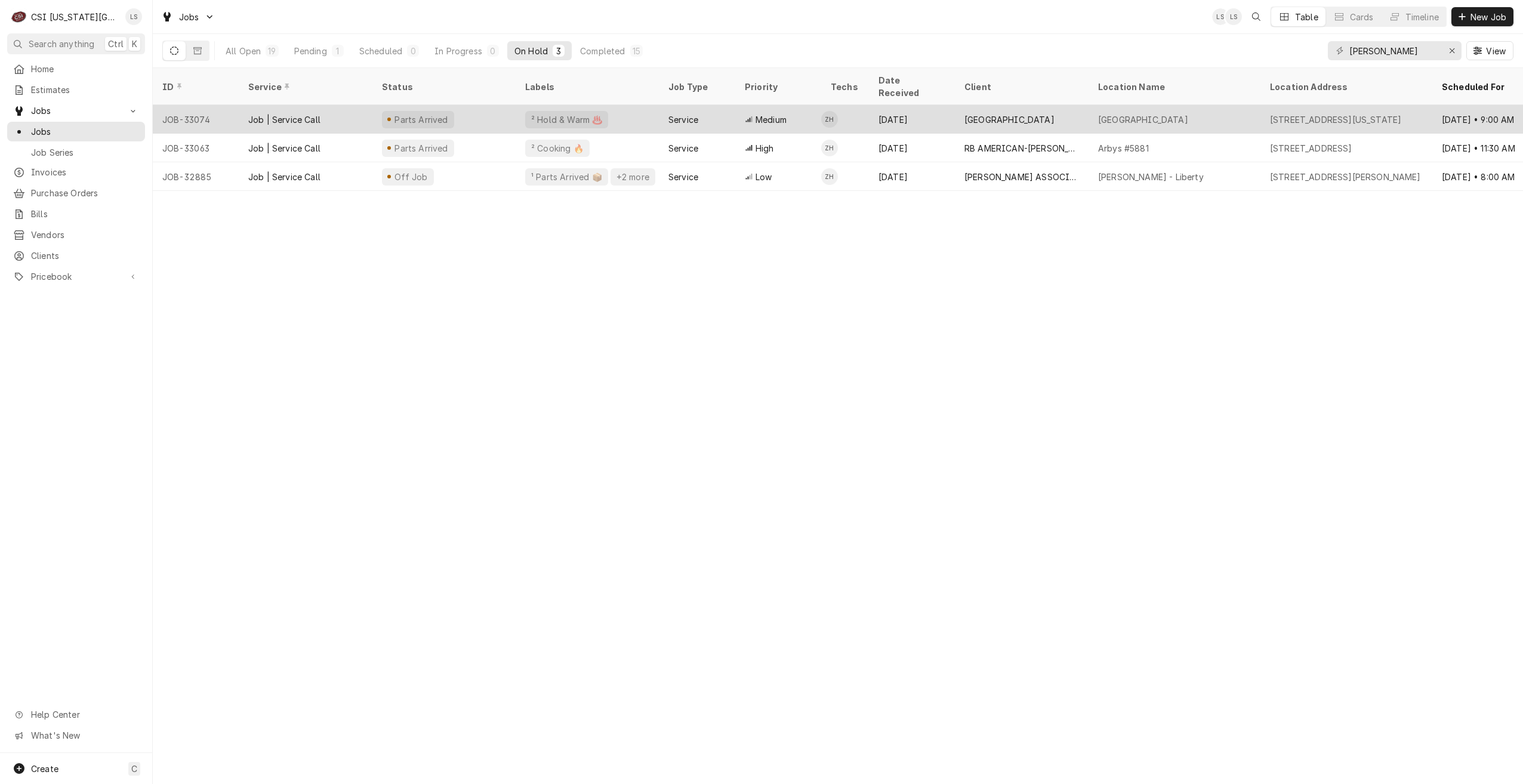
click at [942, 118] on div "[DATE]" at bounding box center [911, 119] width 86 height 29
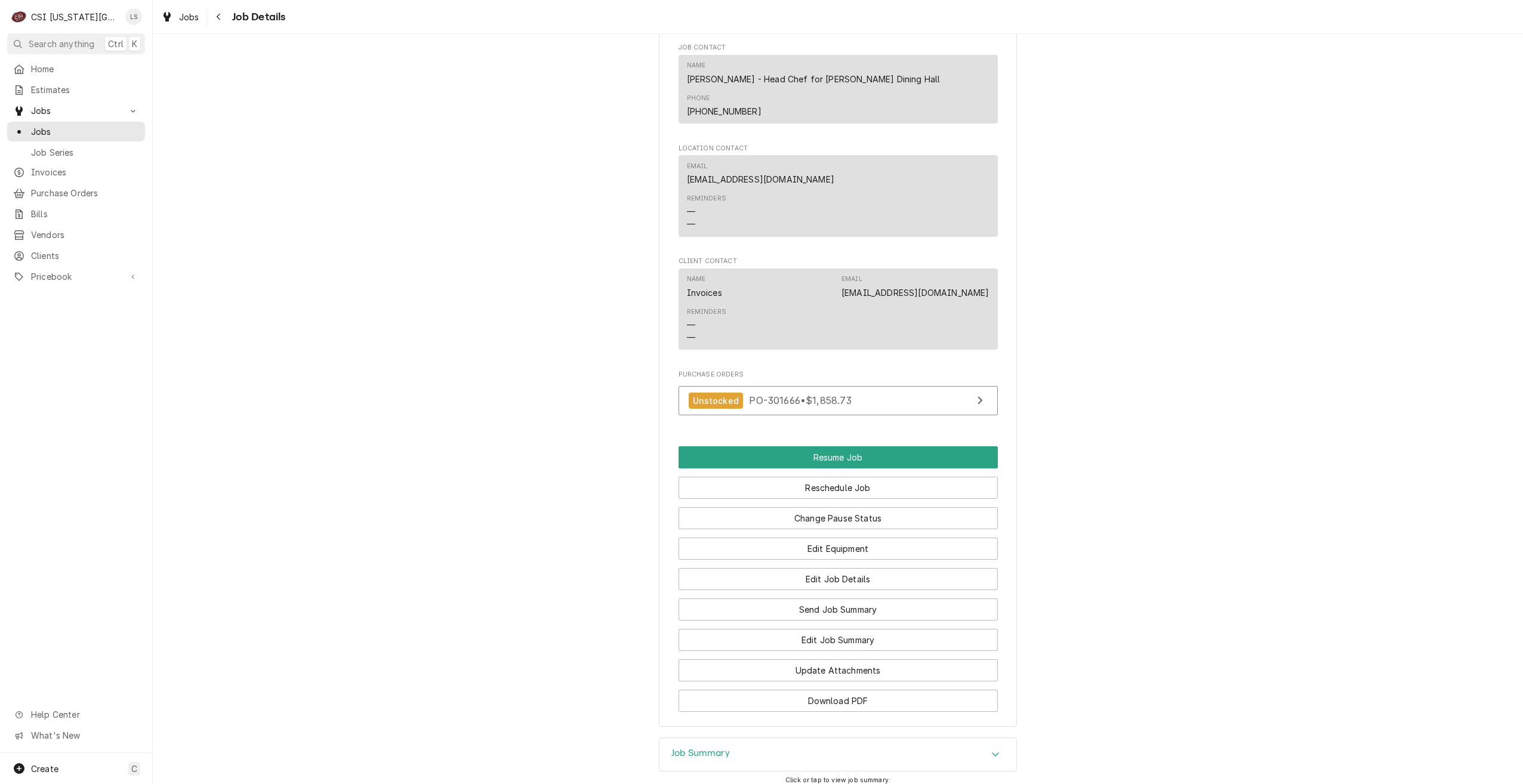
scroll to position [1422, 0]
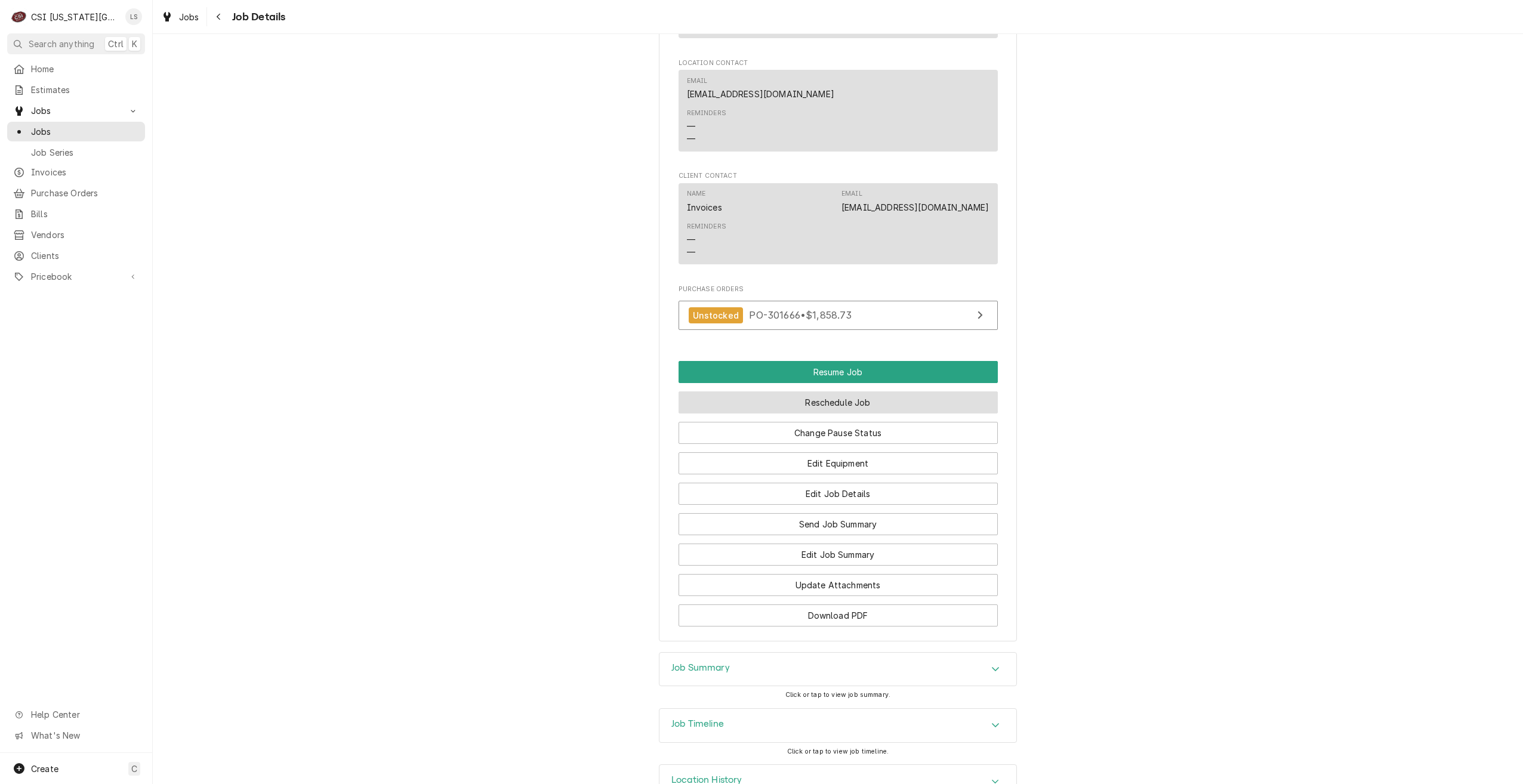
click at [814, 392] on button "Reschedule Job" at bounding box center [838, 403] width 319 height 22
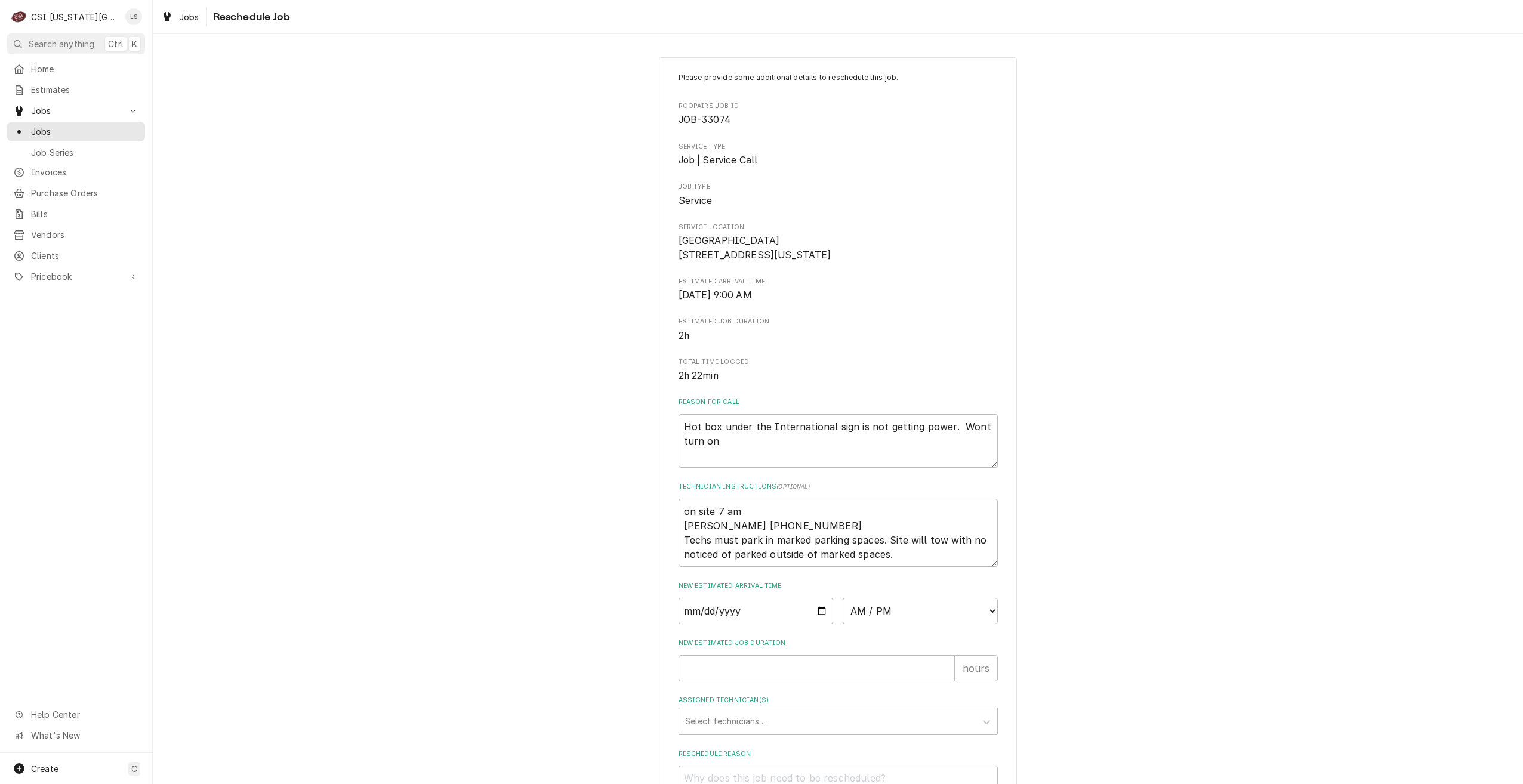
scroll to position [123, 0]
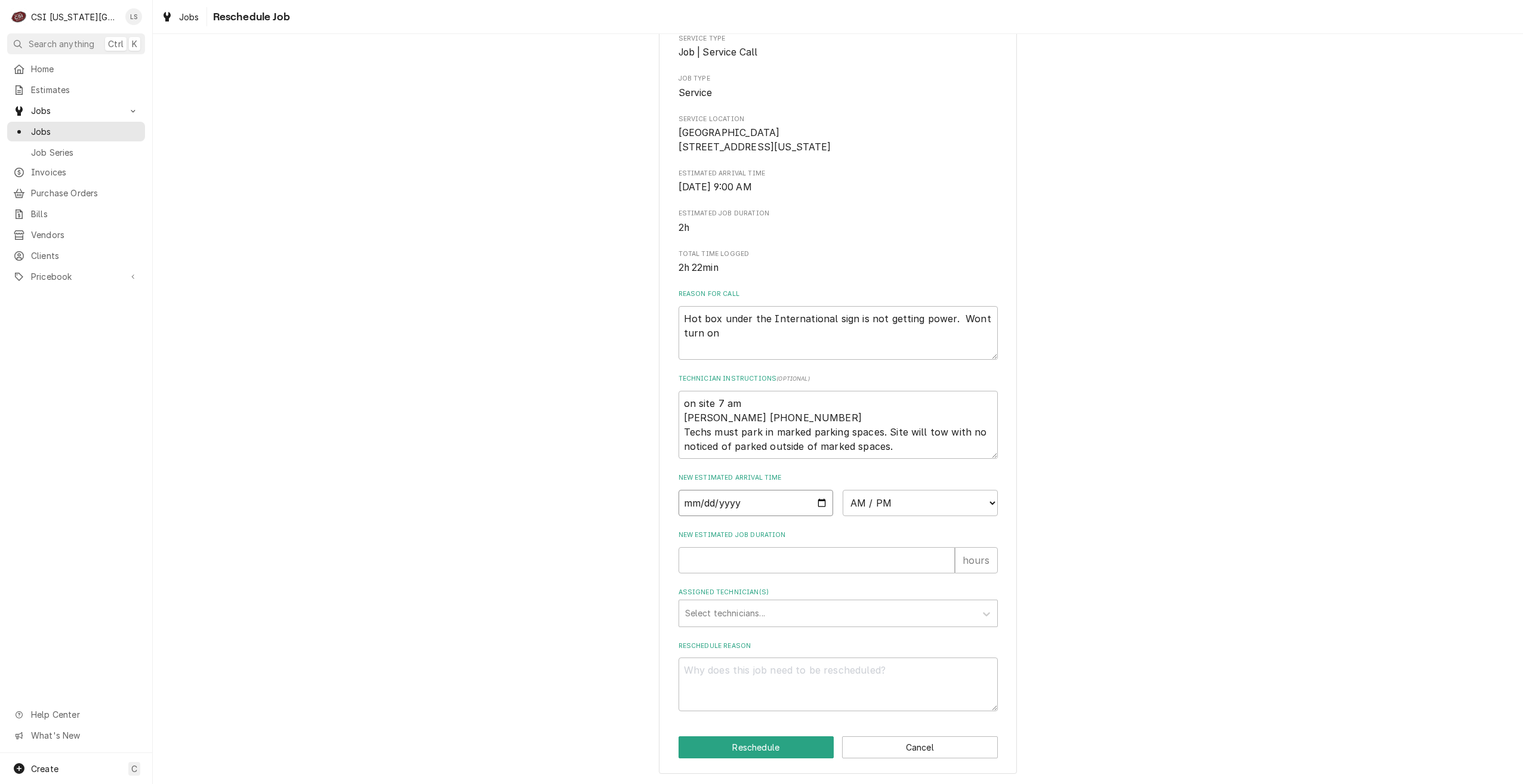
click at [814, 503] on input "Date" at bounding box center [756, 503] width 155 height 26
type input "2025-10-02"
type textarea "x"
click at [820, 504] on input "2025-10-02" at bounding box center [756, 503] width 155 height 26
type input "2025-10-03"
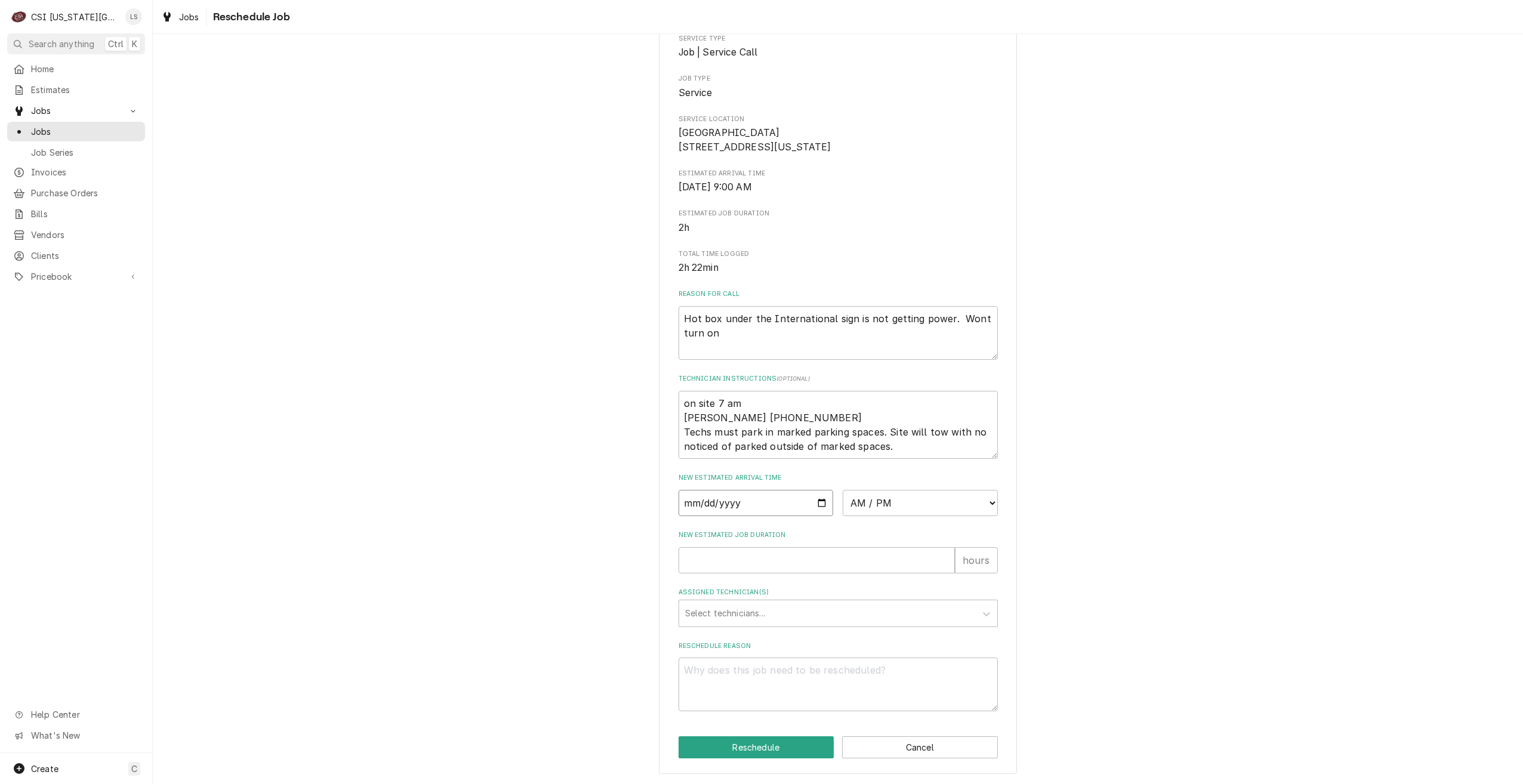
type textarea "x"
click at [874, 494] on select "AM / PM 6:00 AM 6:15 AM 6:30 AM 6:45 AM 7:00 AM 7:15 AM 7:30 AM 7:45 AM 8:00 AM…" at bounding box center [920, 503] width 155 height 26
select select "07:00:00"
click at [842, 490] on select "AM / PM 6:00 AM 6:15 AM 6:30 AM 6:45 AM 7:00 AM 7:15 AM 7:30 AM 7:45 AM 8:00 AM…" at bounding box center [920, 503] width 155 height 26
click at [873, 555] on input "New Estimated Job Duration" at bounding box center [816, 560] width 276 height 26
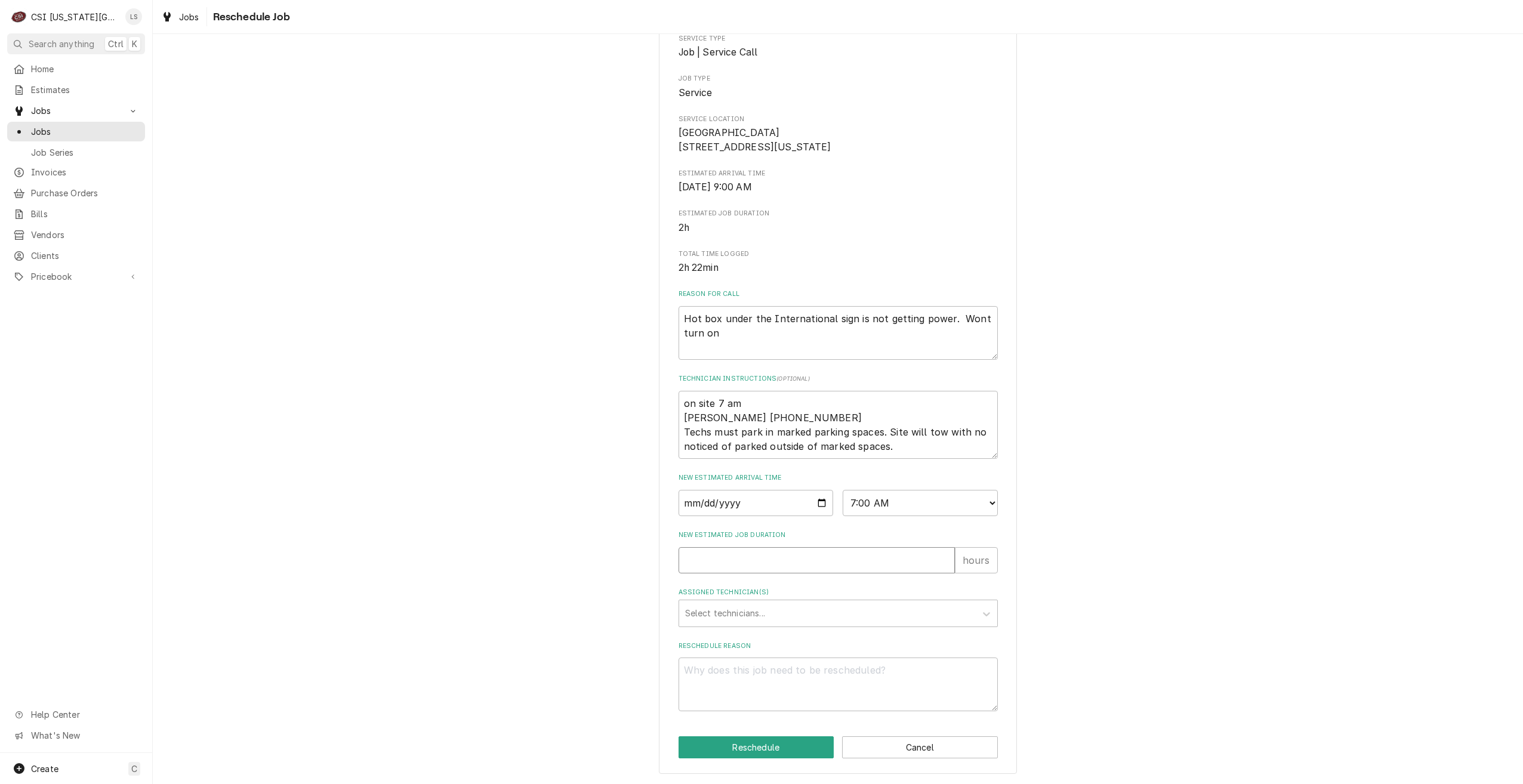
type textarea "x"
type input "2"
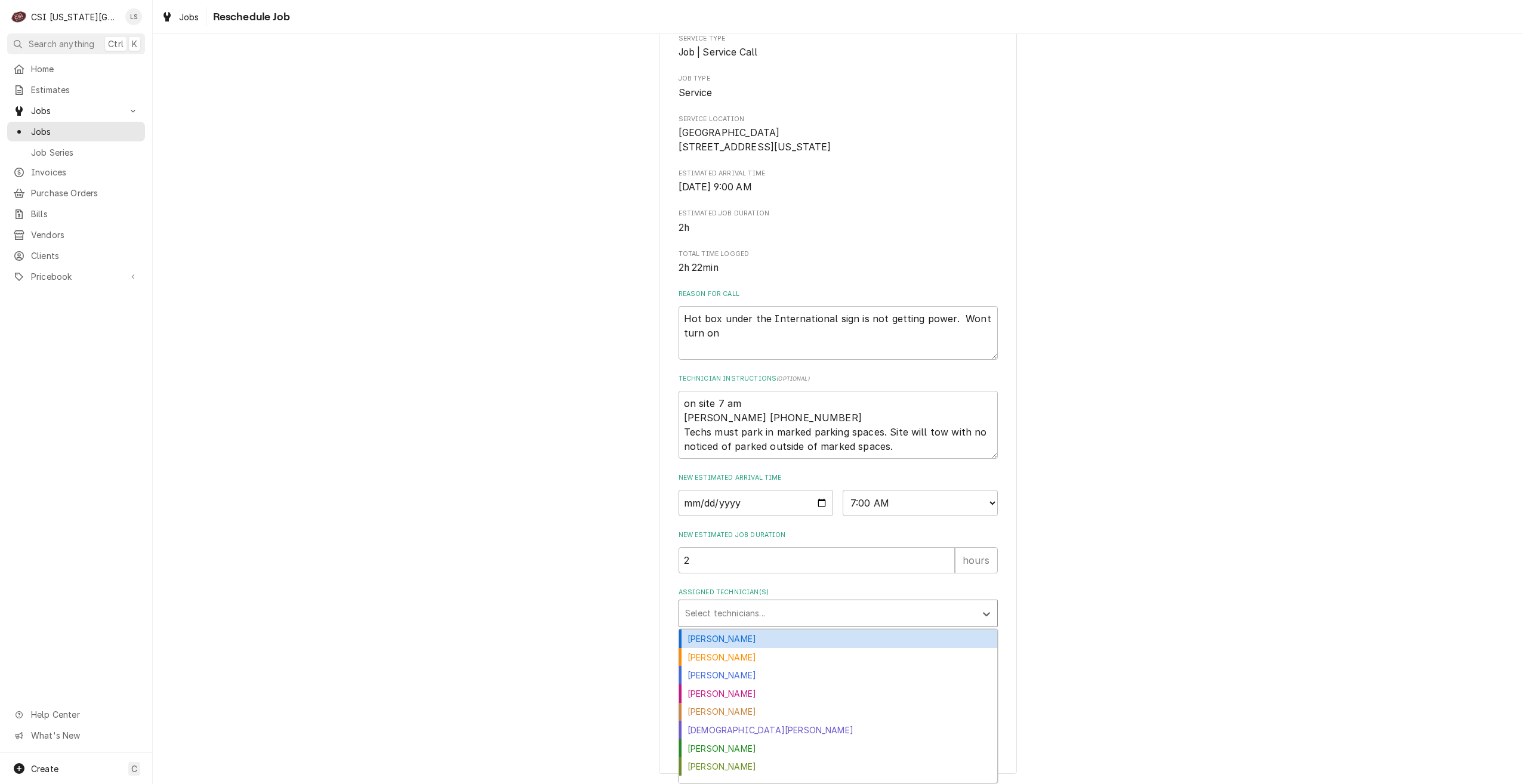
click at [870, 611] on div "Assigned Technician(s)" at bounding box center [827, 613] width 285 height 21
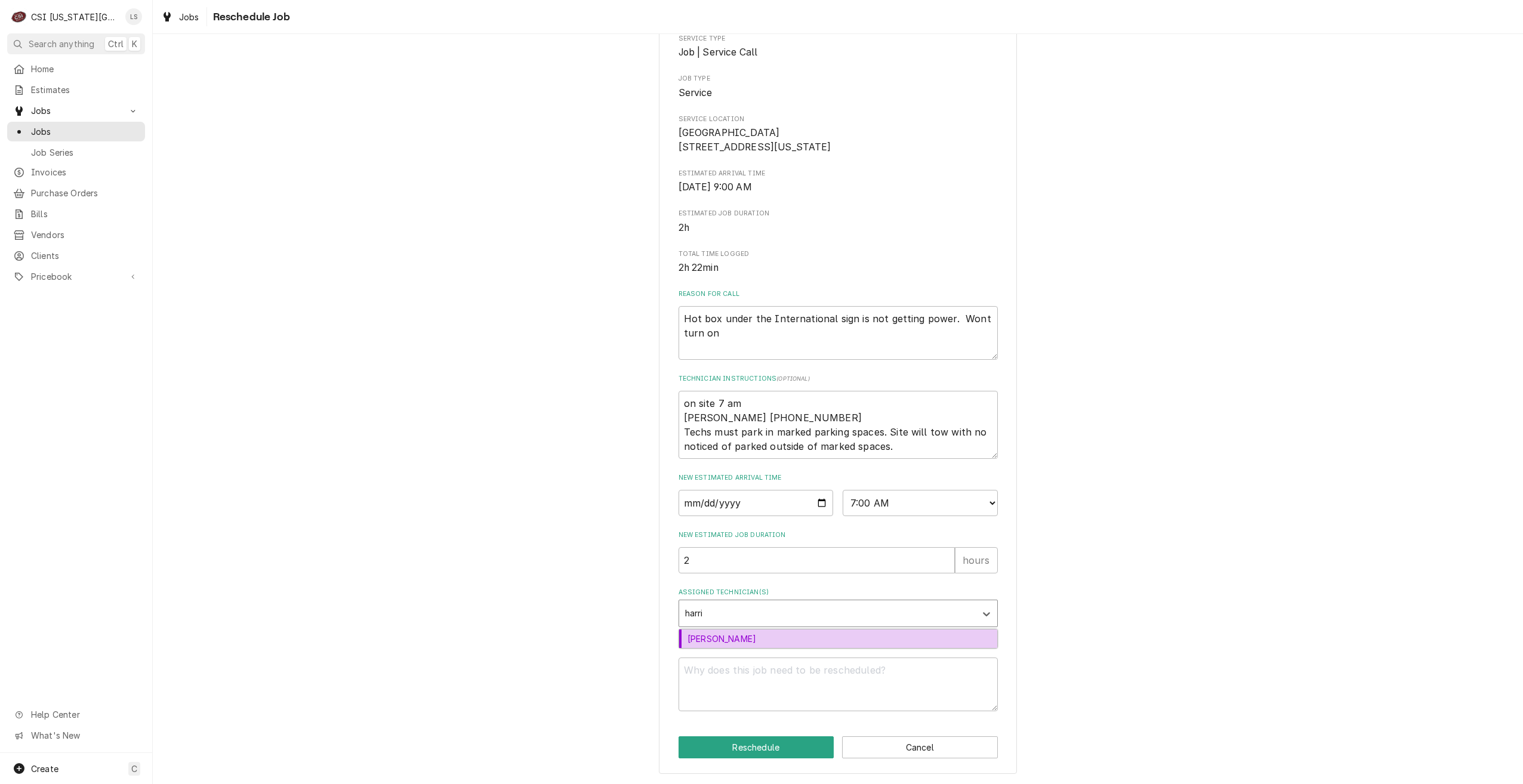
type input "harris"
click at [867, 638] on div "Zach Harris" at bounding box center [838, 638] width 318 height 18
type textarea "x"
click at [892, 689] on textarea "Reschedule Reason" at bounding box center [838, 684] width 319 height 53
type textarea "x"
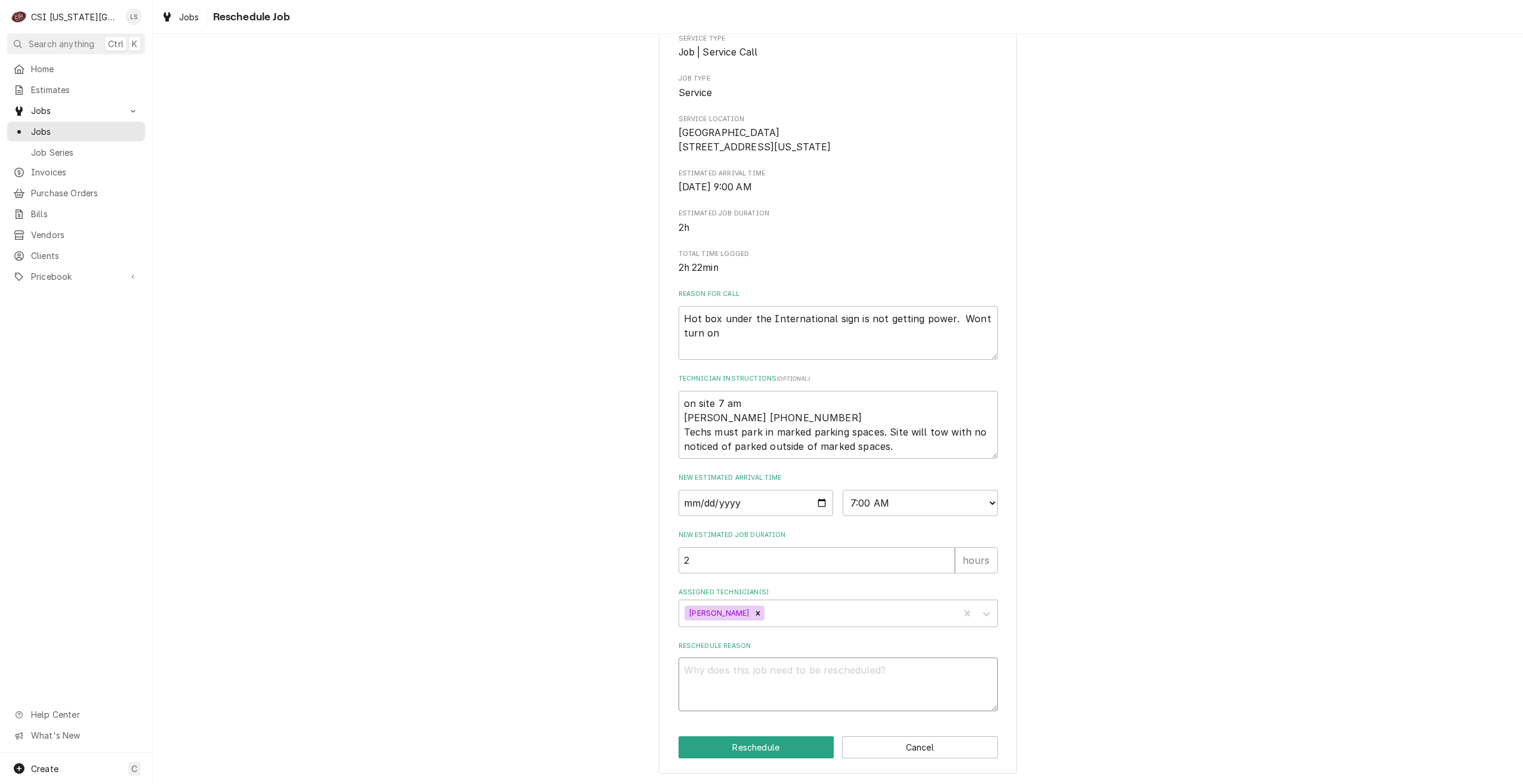
type textarea "R"
type textarea "x"
type textarea "Re"
type textarea "x"
type textarea "Ret"
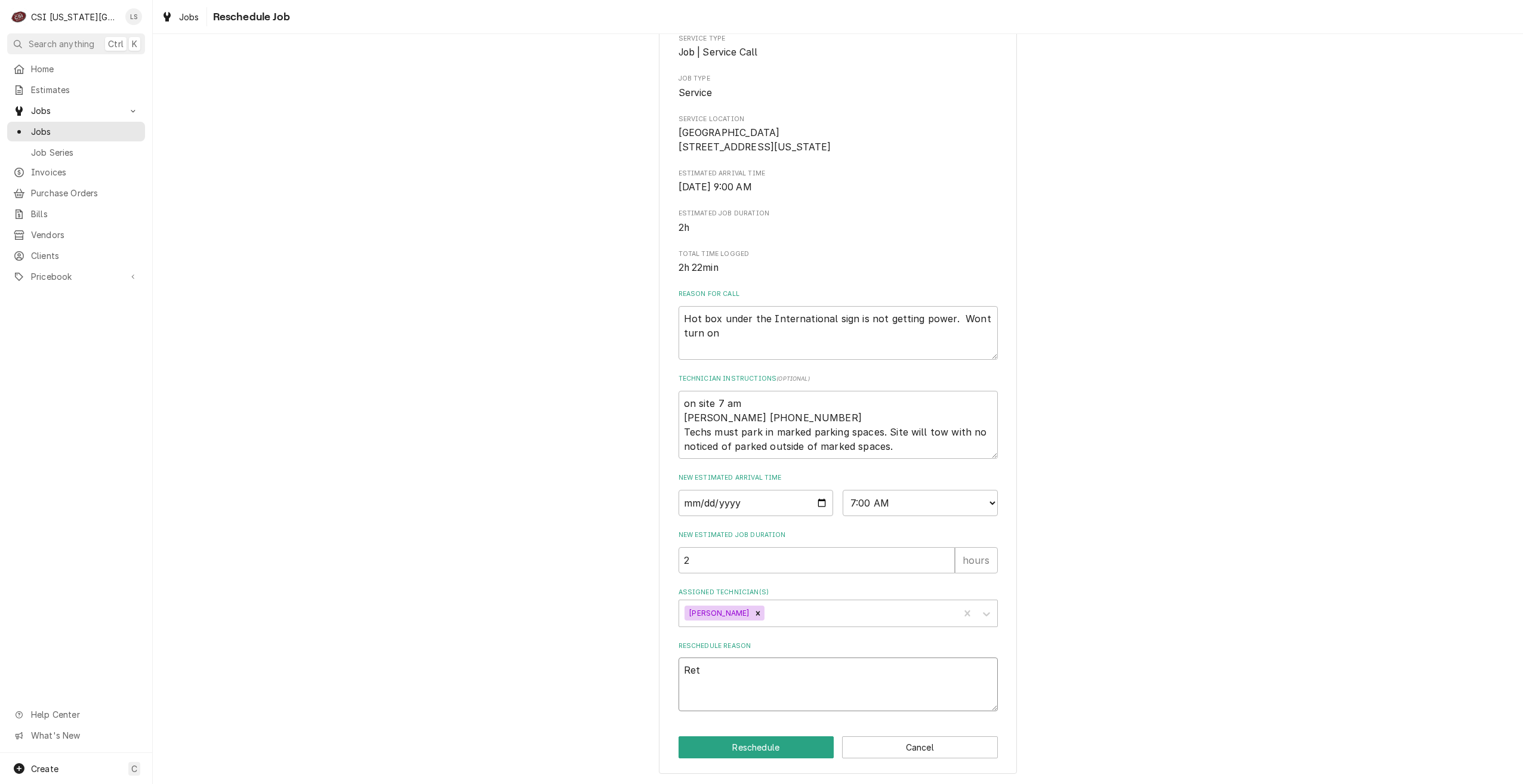
type textarea "x"
type textarea "Retu"
type textarea "x"
type textarea "Retur"
type textarea "x"
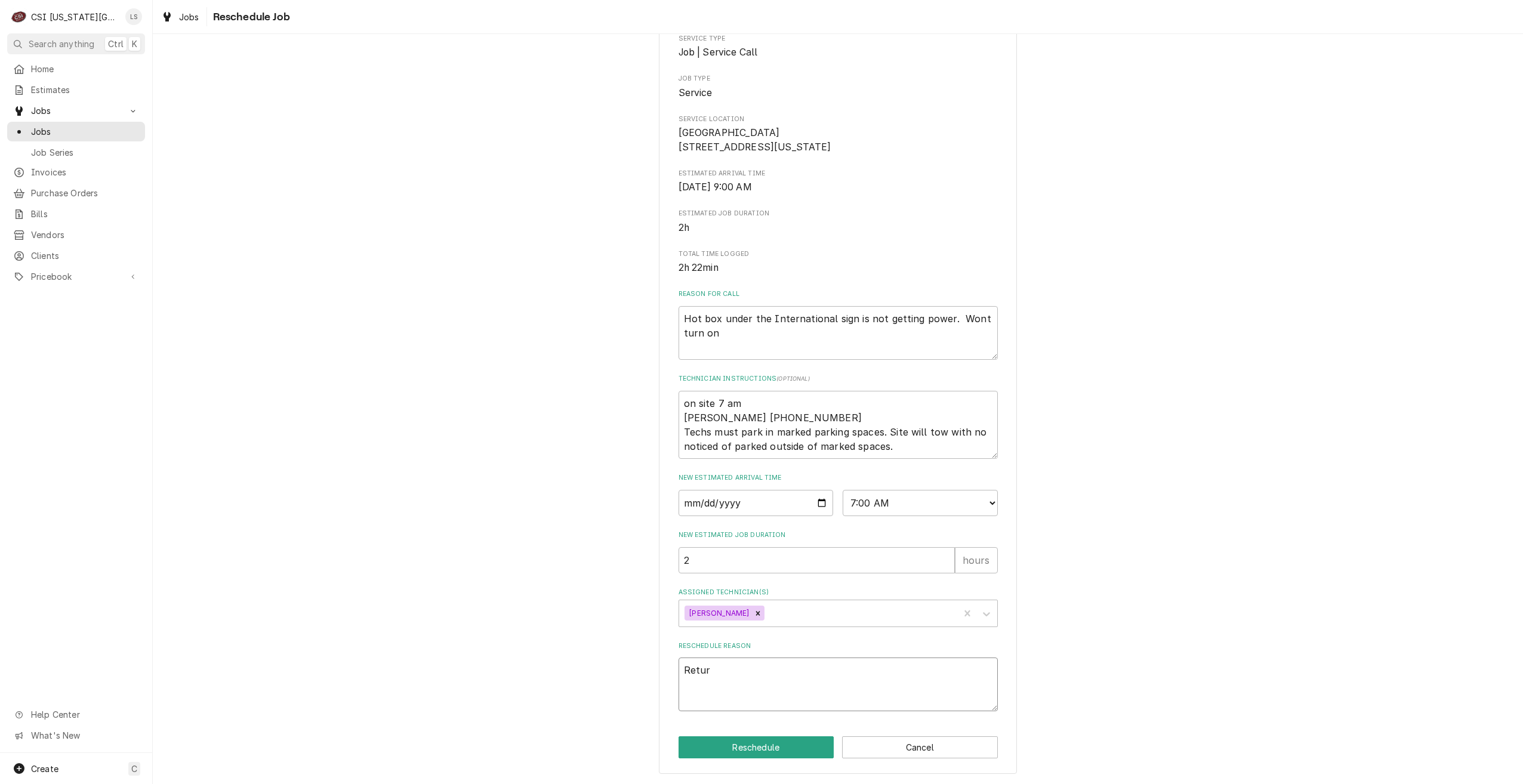
type textarea "Return"
type textarea "x"
type textarea "Return"
type textarea "x"
type textarea "Return f"
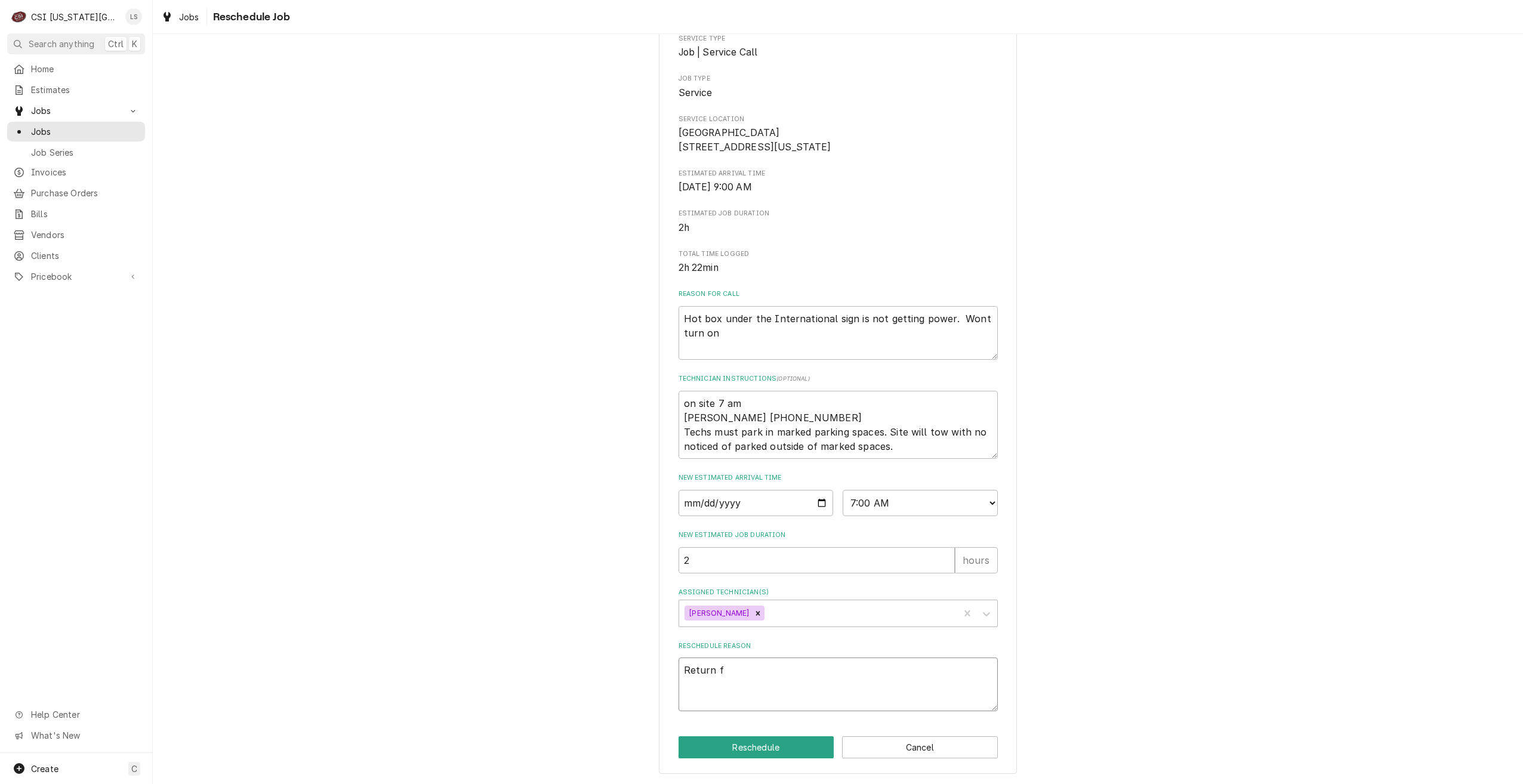
type textarea "x"
type textarea "Return fo"
type textarea "x"
type textarea "Return for"
type textarea "x"
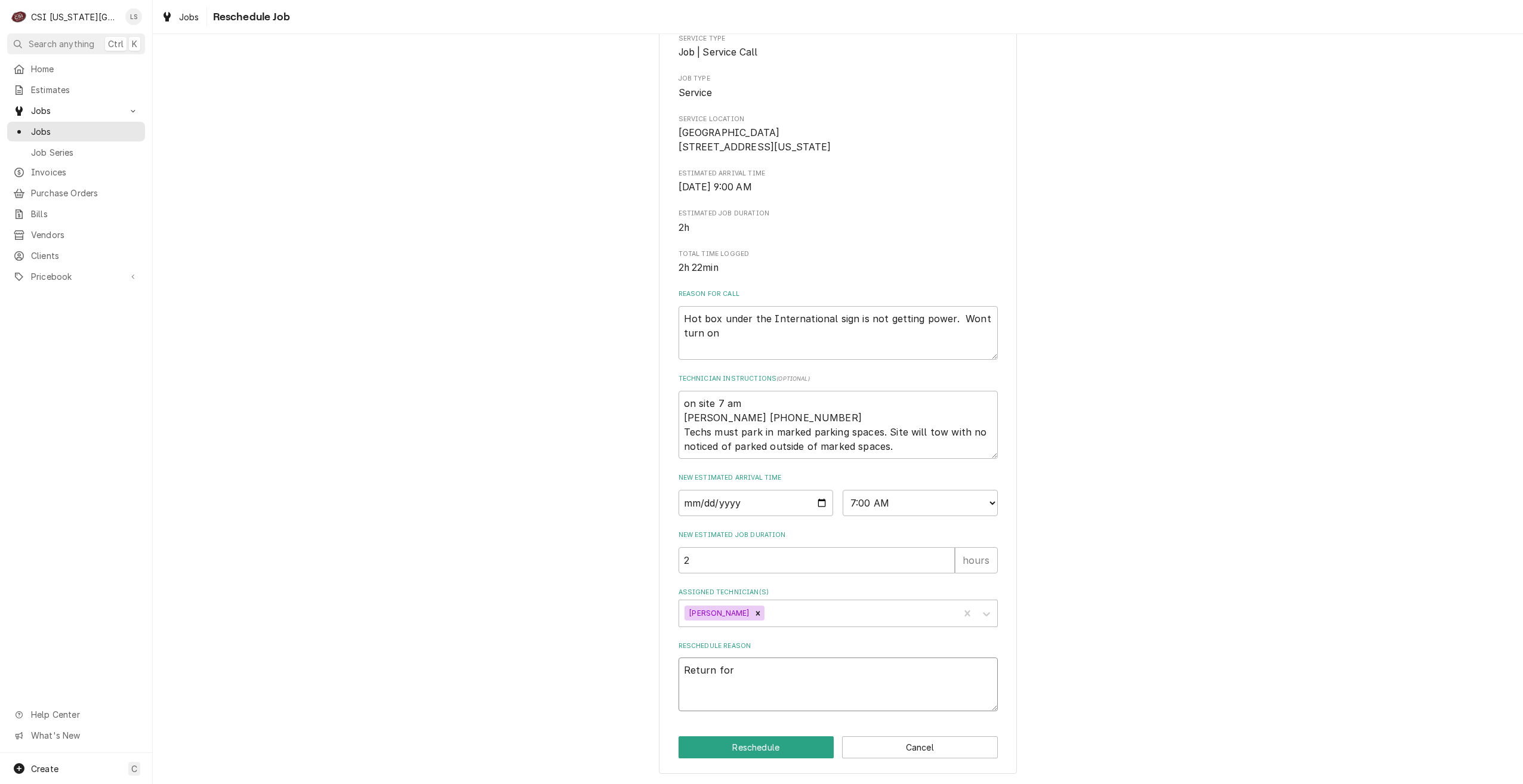
type textarea "Return for"
type textarea "x"
type textarea "Return for r"
type textarea "x"
type textarea "Return for re"
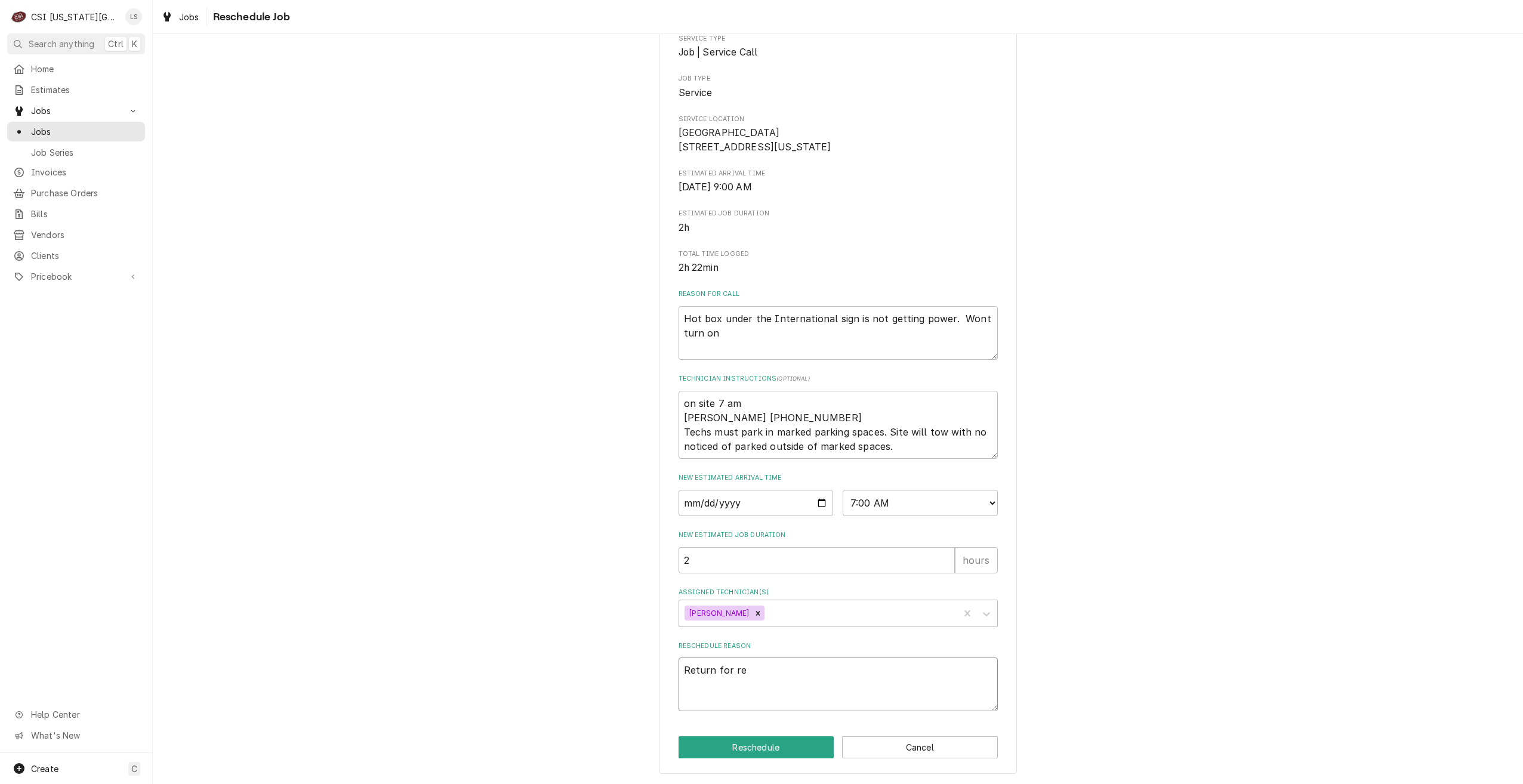
type textarea "x"
type textarea "Return for rep"
type textarea "x"
type textarea "Return for repa"
type textarea "x"
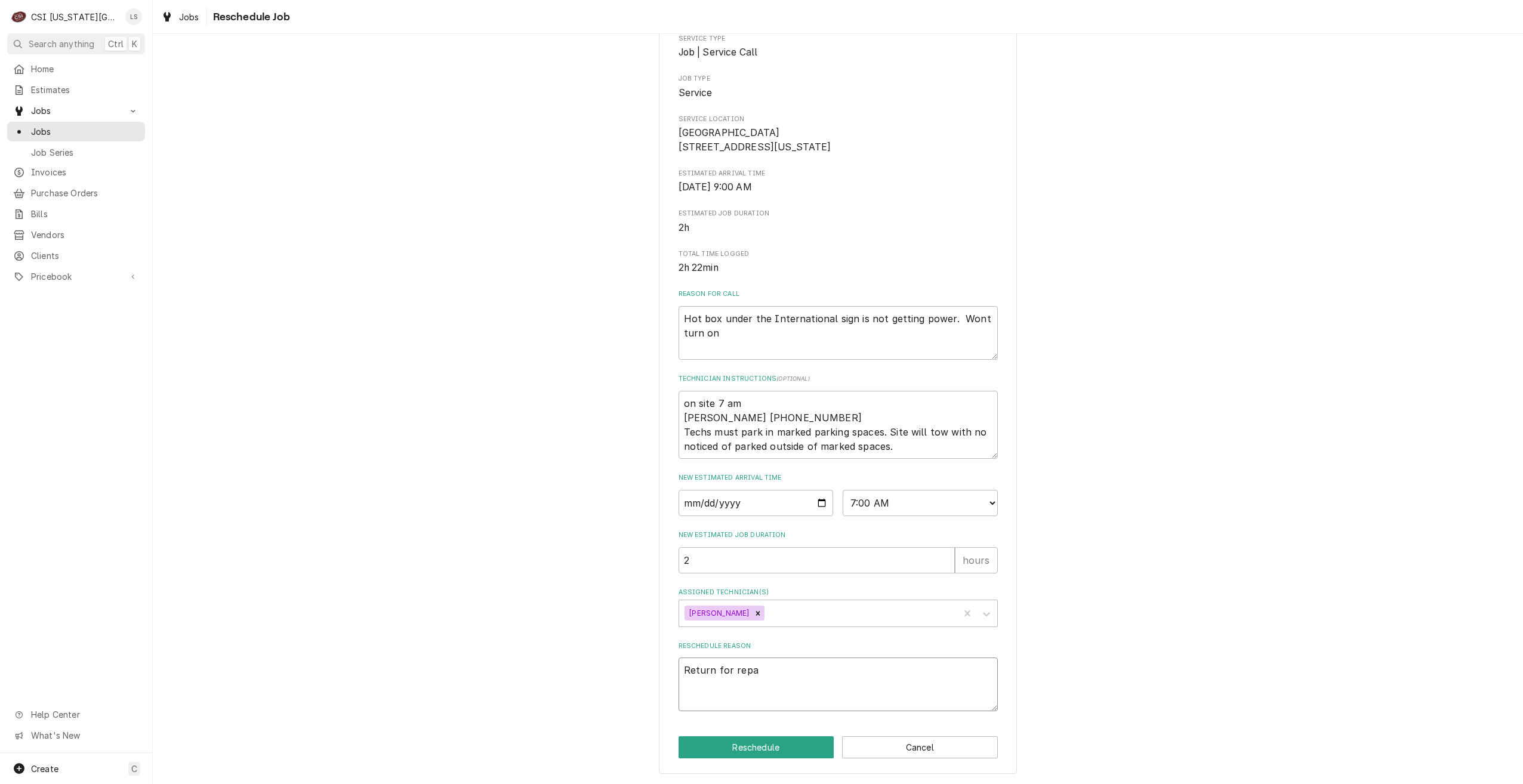
type textarea "Return for repai"
type textarea "x"
type textarea "Return for repair"
type textarea "x"
type textarea "Return for repairs"
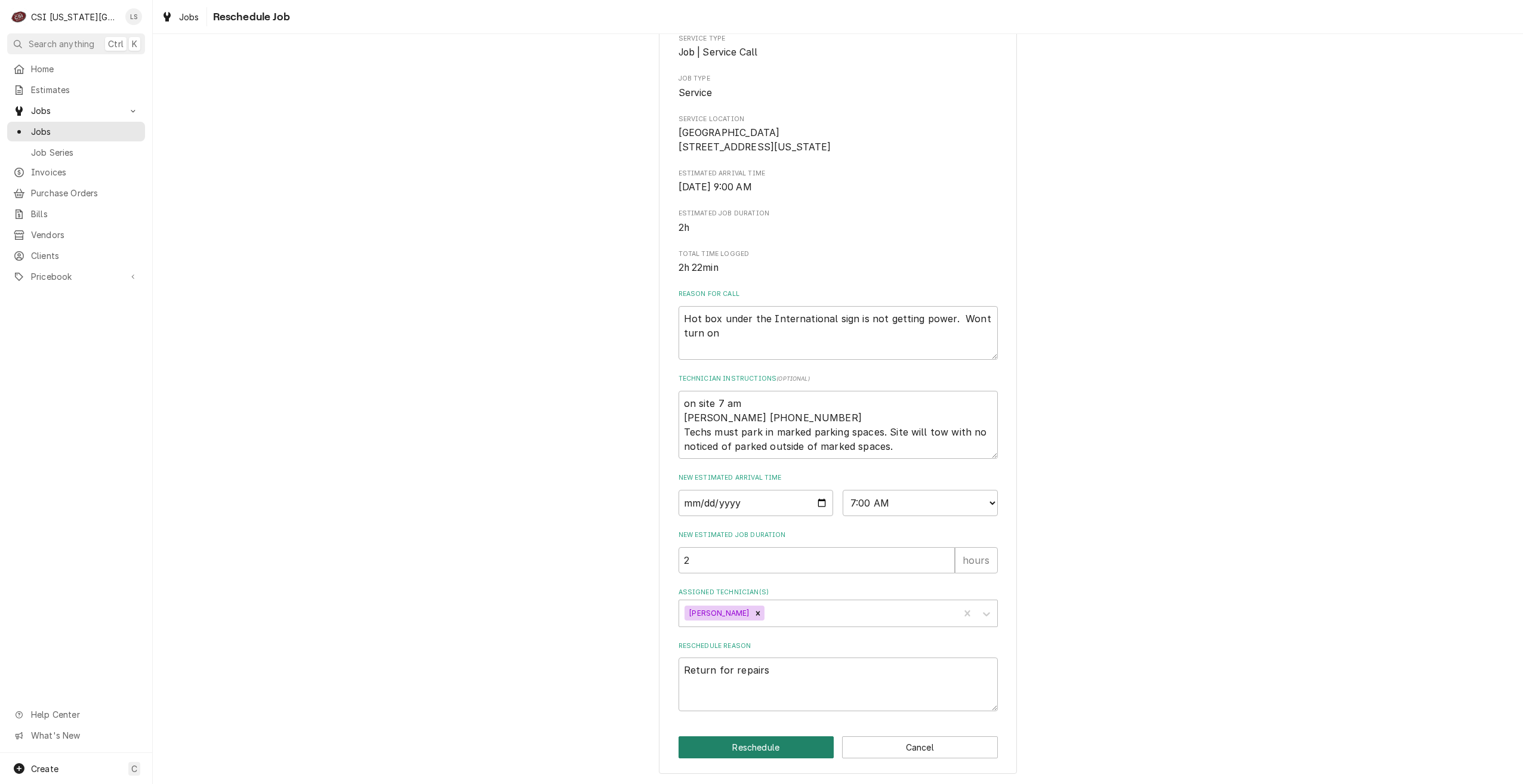
click at [748, 746] on button "Reschedule" at bounding box center [756, 747] width 155 height 22
type textarea "x"
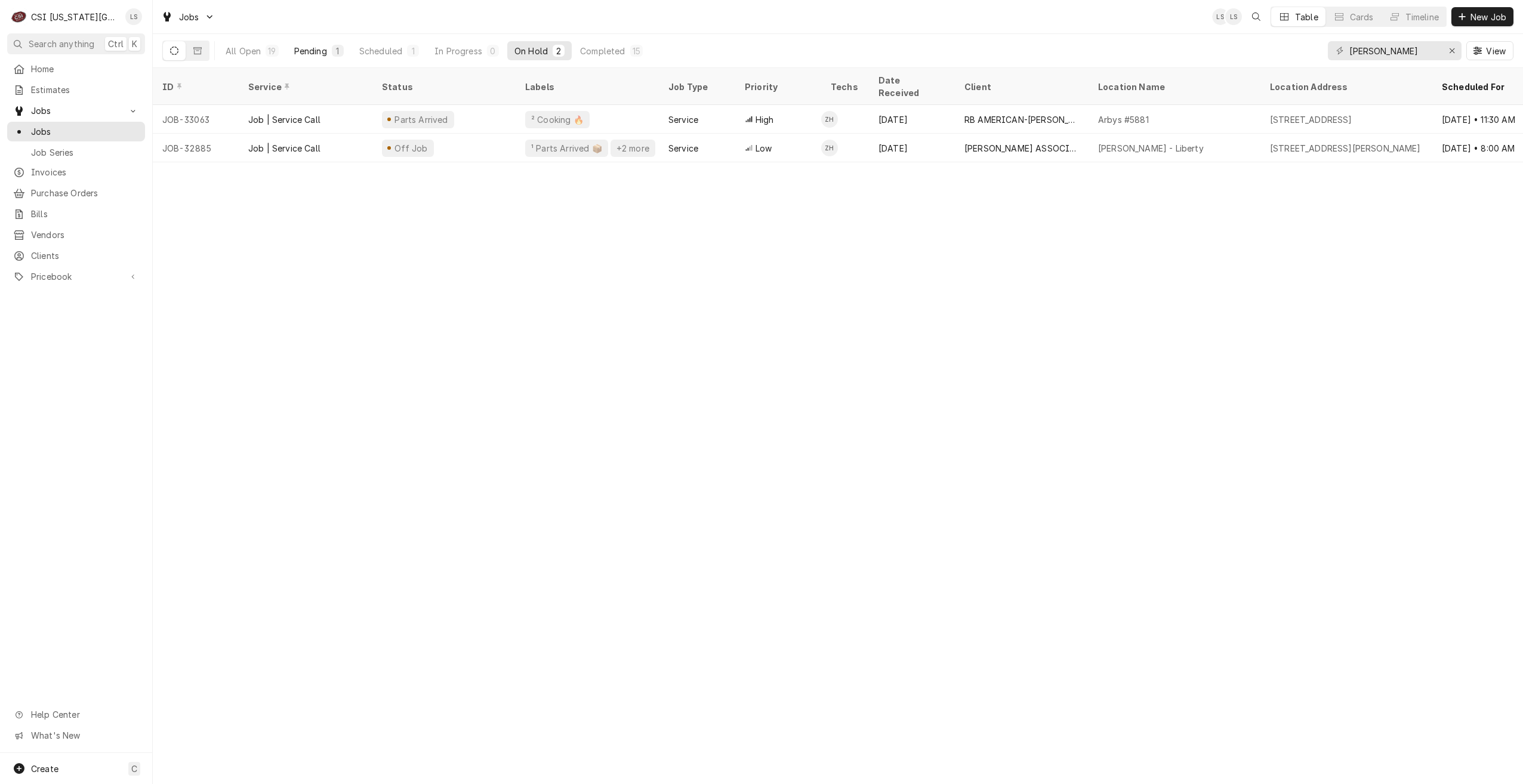
click at [300, 50] on div "Pending" at bounding box center [311, 51] width 33 height 12
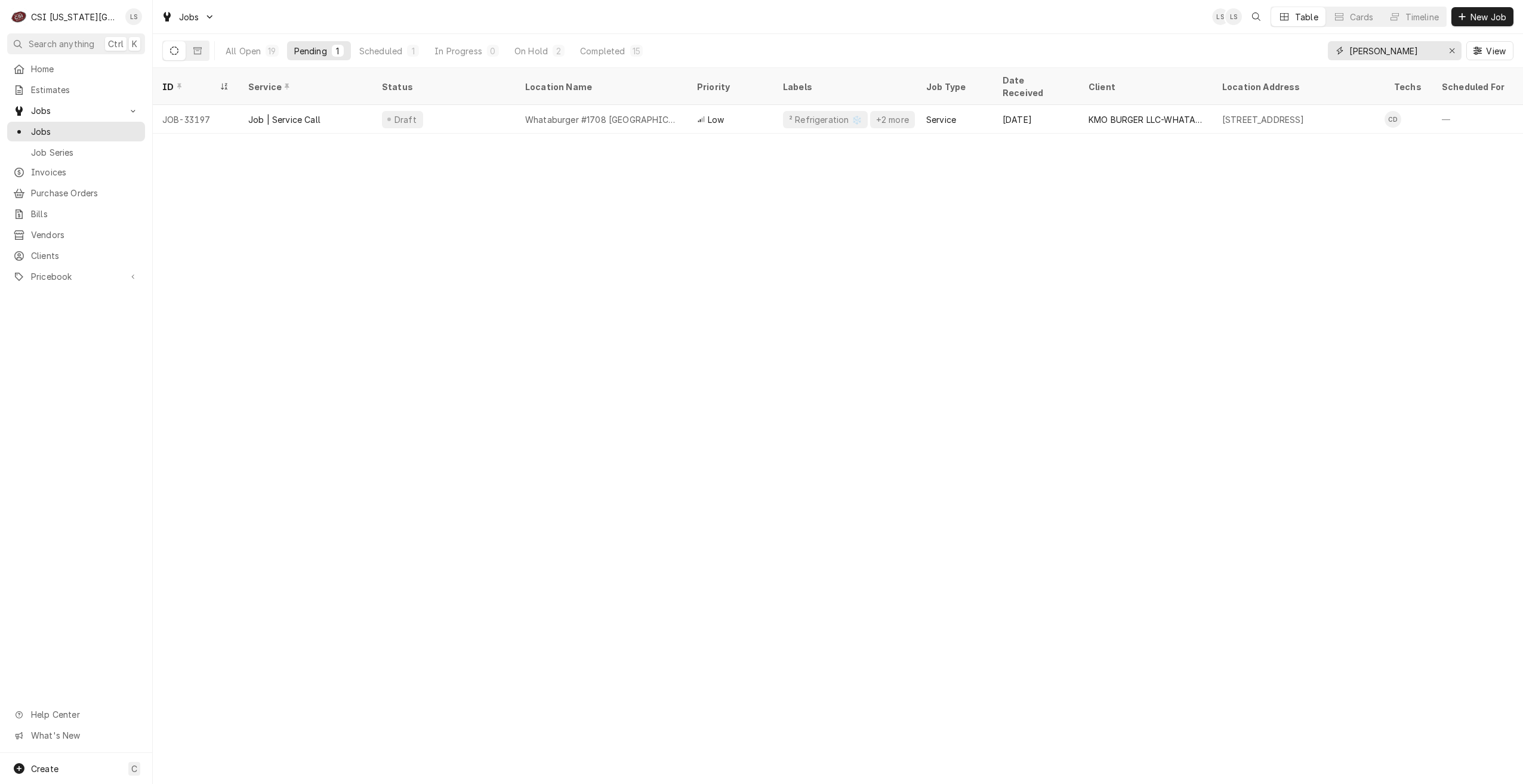
click at [1407, 48] on input "[PERSON_NAME]" at bounding box center [1394, 51] width 90 height 19
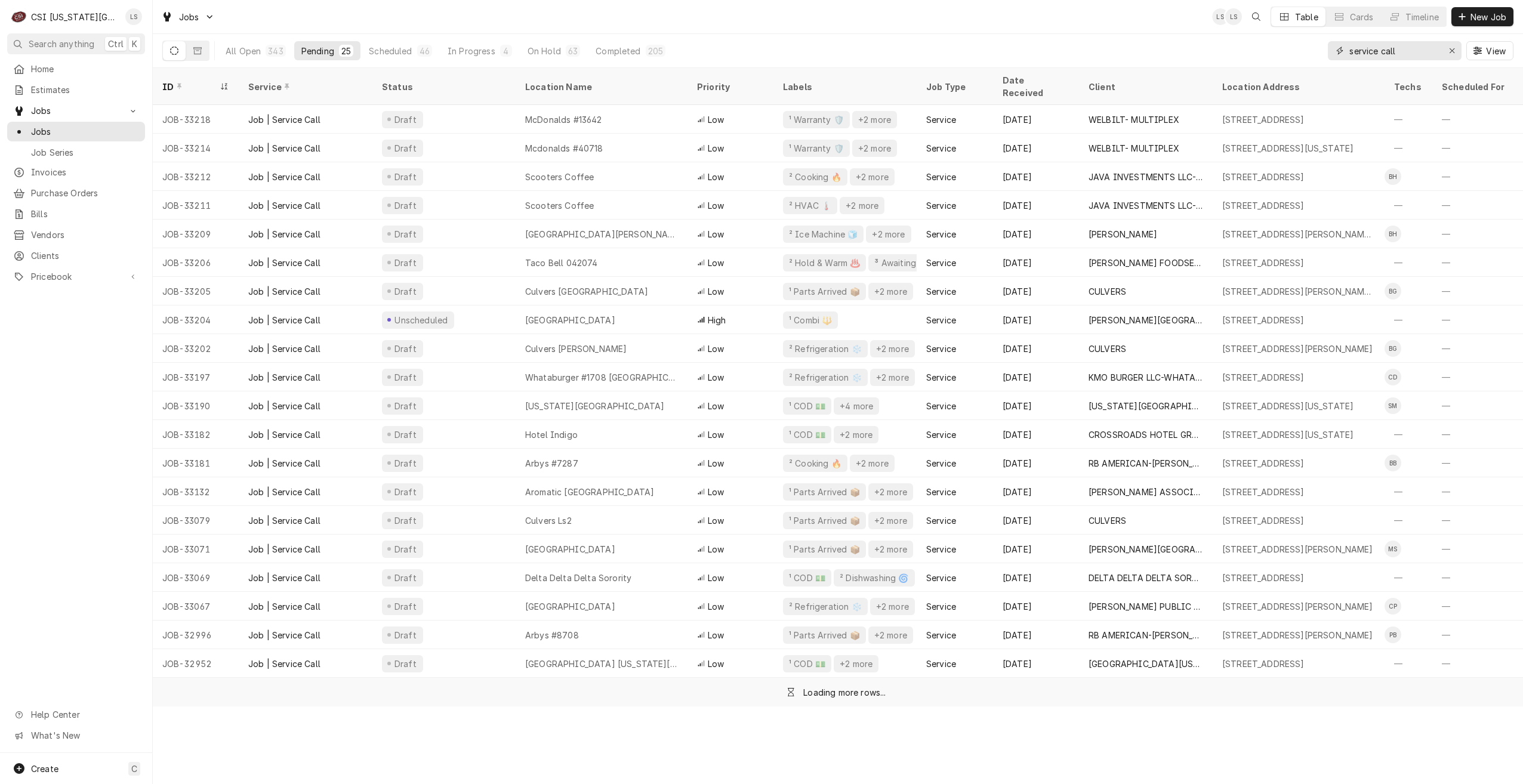
type input "service call"
click at [1070, 18] on div "Jobs LS LS Table Cards Timeline New Job" at bounding box center [838, 16] width 1370 height 34
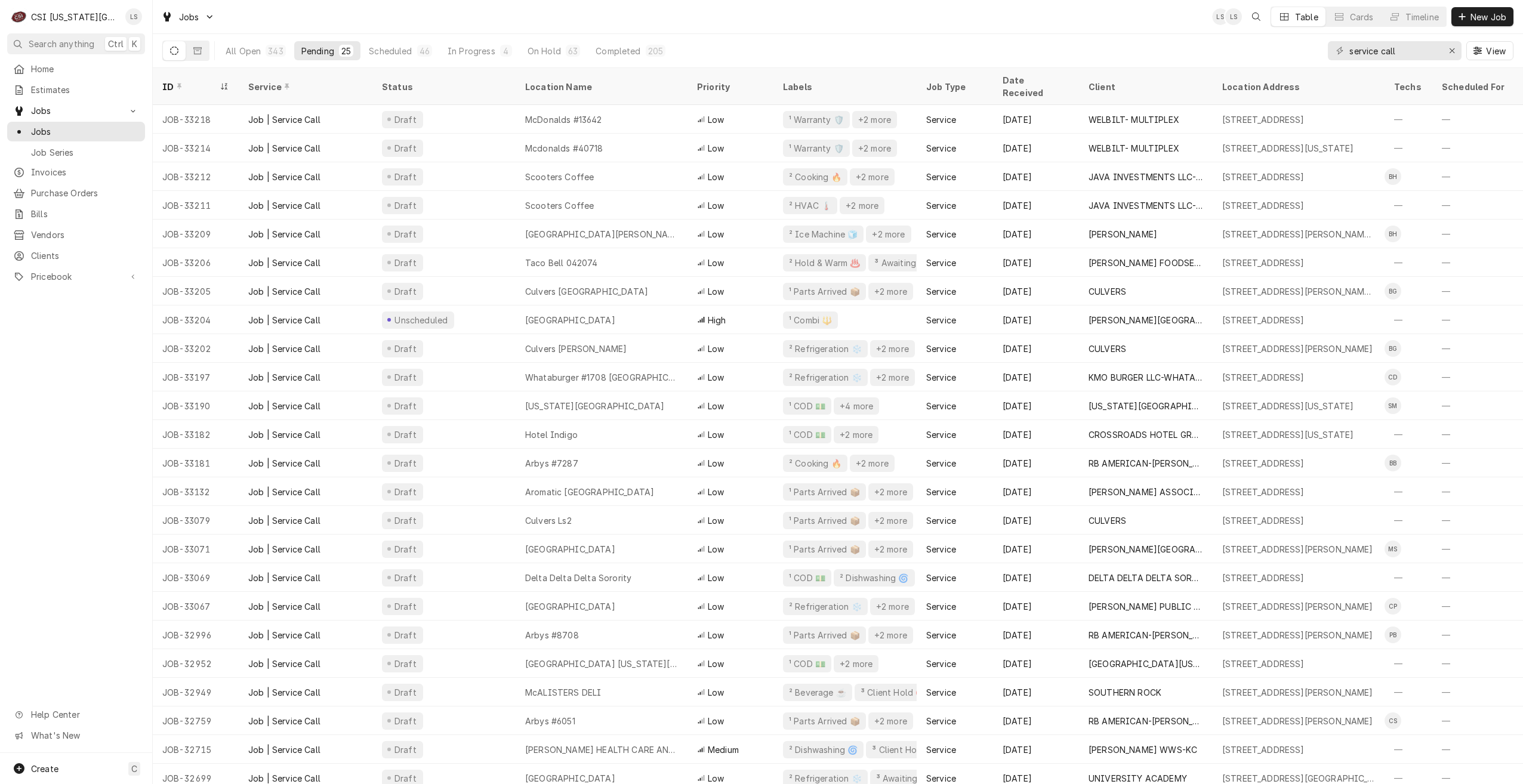
click at [1031, 17] on div "Jobs LS LS Table Cards Timeline New Job" at bounding box center [838, 16] width 1370 height 34
click at [1022, 19] on div "Jobs LS LS Table Cards Timeline New Job" at bounding box center [838, 16] width 1370 height 34
click at [947, 16] on div "Jobs LS LS Table Cards Timeline New Job" at bounding box center [838, 16] width 1370 height 34
click at [947, 16] on div "Jobs LS LS JR Table Cards Timeline New Job" at bounding box center [838, 16] width 1370 height 34
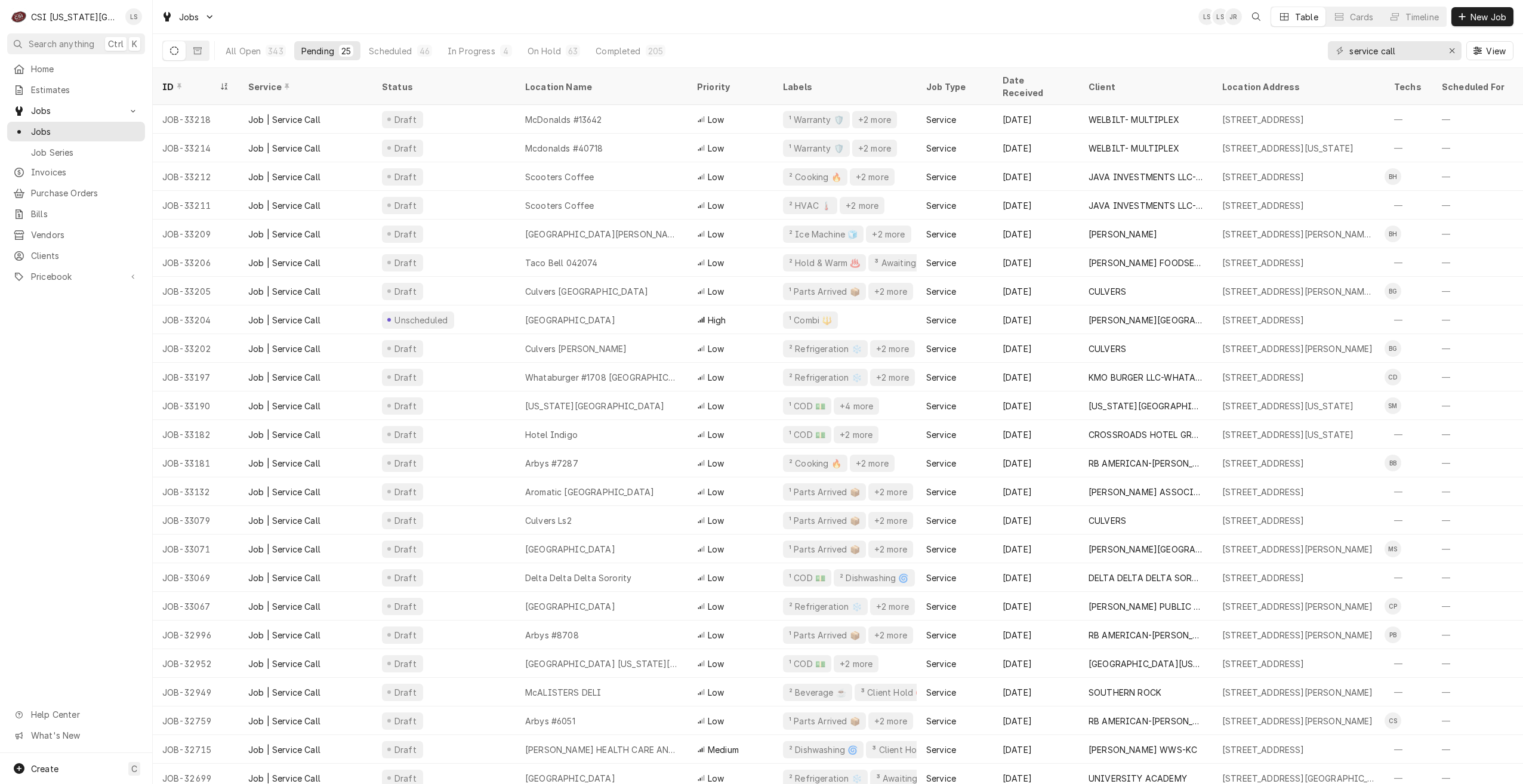
click at [986, 21] on div "Jobs LS LS JR Table Cards Timeline New Job" at bounding box center [838, 16] width 1370 height 34
click at [1020, 25] on div "Jobs LS LS JR Table Cards Timeline New Job" at bounding box center [838, 16] width 1370 height 34
click at [632, 17] on div "Jobs LS LS Table Cards Timeline New Job" at bounding box center [838, 16] width 1370 height 34
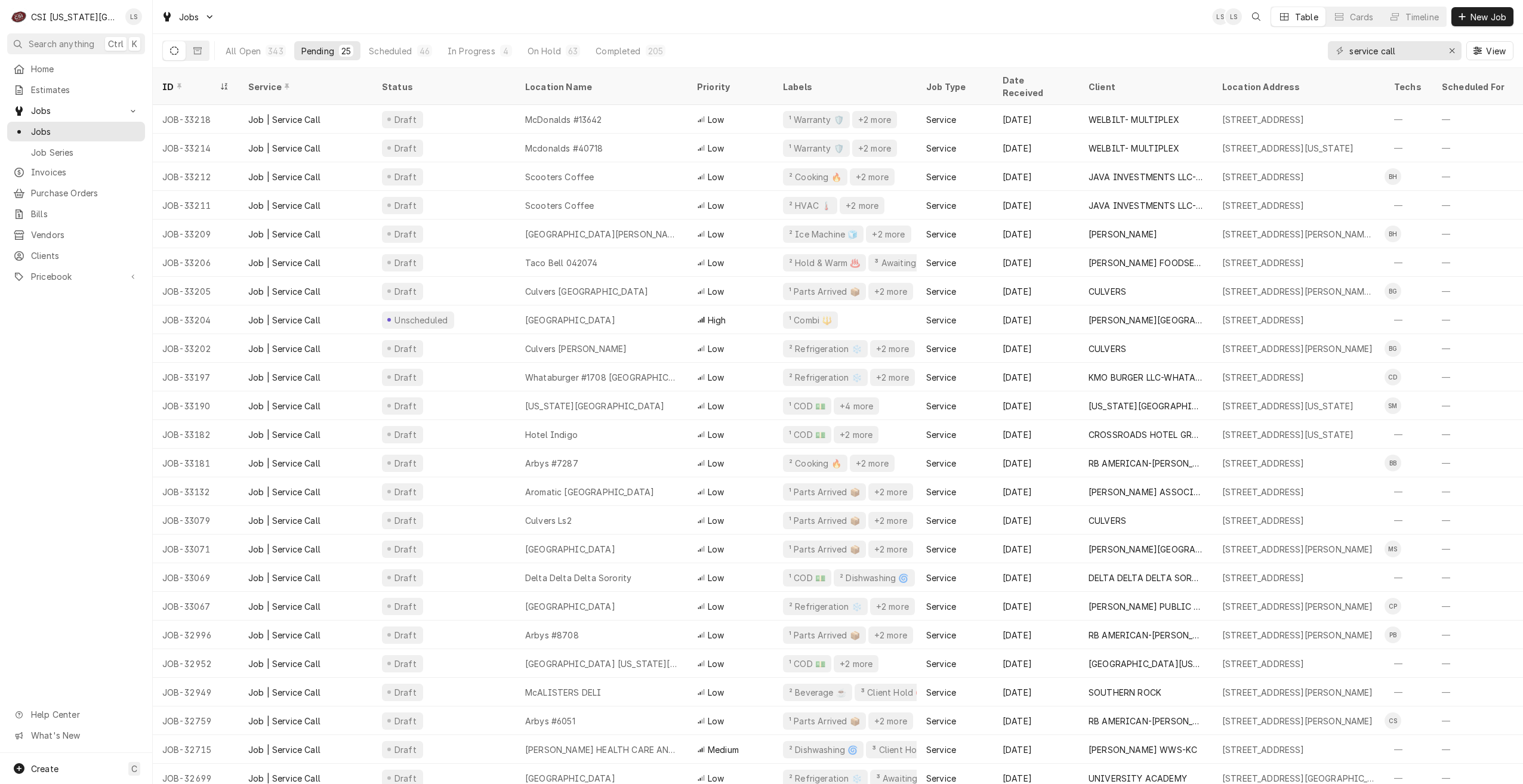
click at [632, 17] on div "Jobs LS LS Table Cards Timeline New Job" at bounding box center [838, 16] width 1370 height 34
click at [464, 21] on div "Jobs LS LS Table Cards Timeline New Job" at bounding box center [838, 16] width 1370 height 34
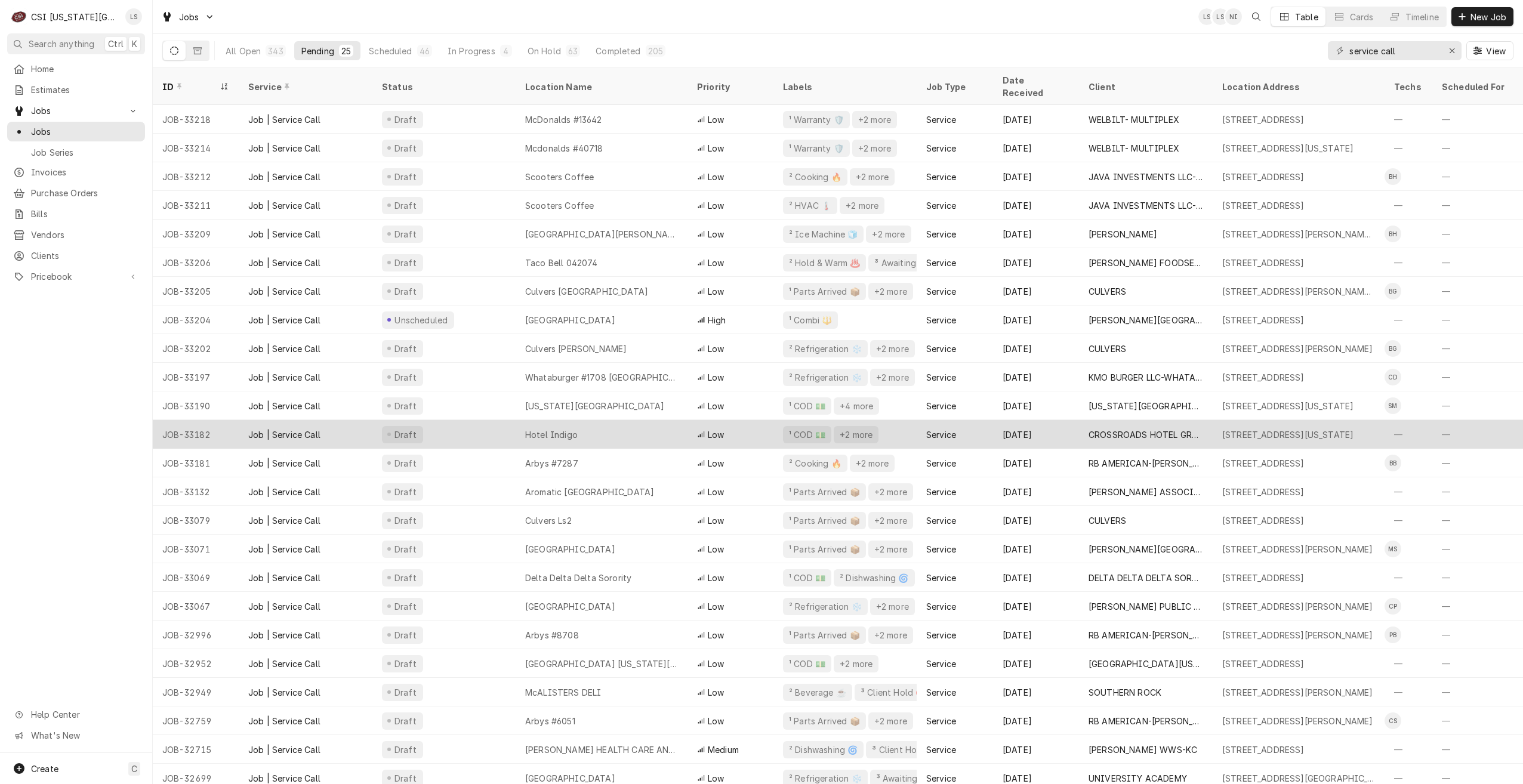
click at [693, 420] on div "Low" at bounding box center [730, 434] width 86 height 29
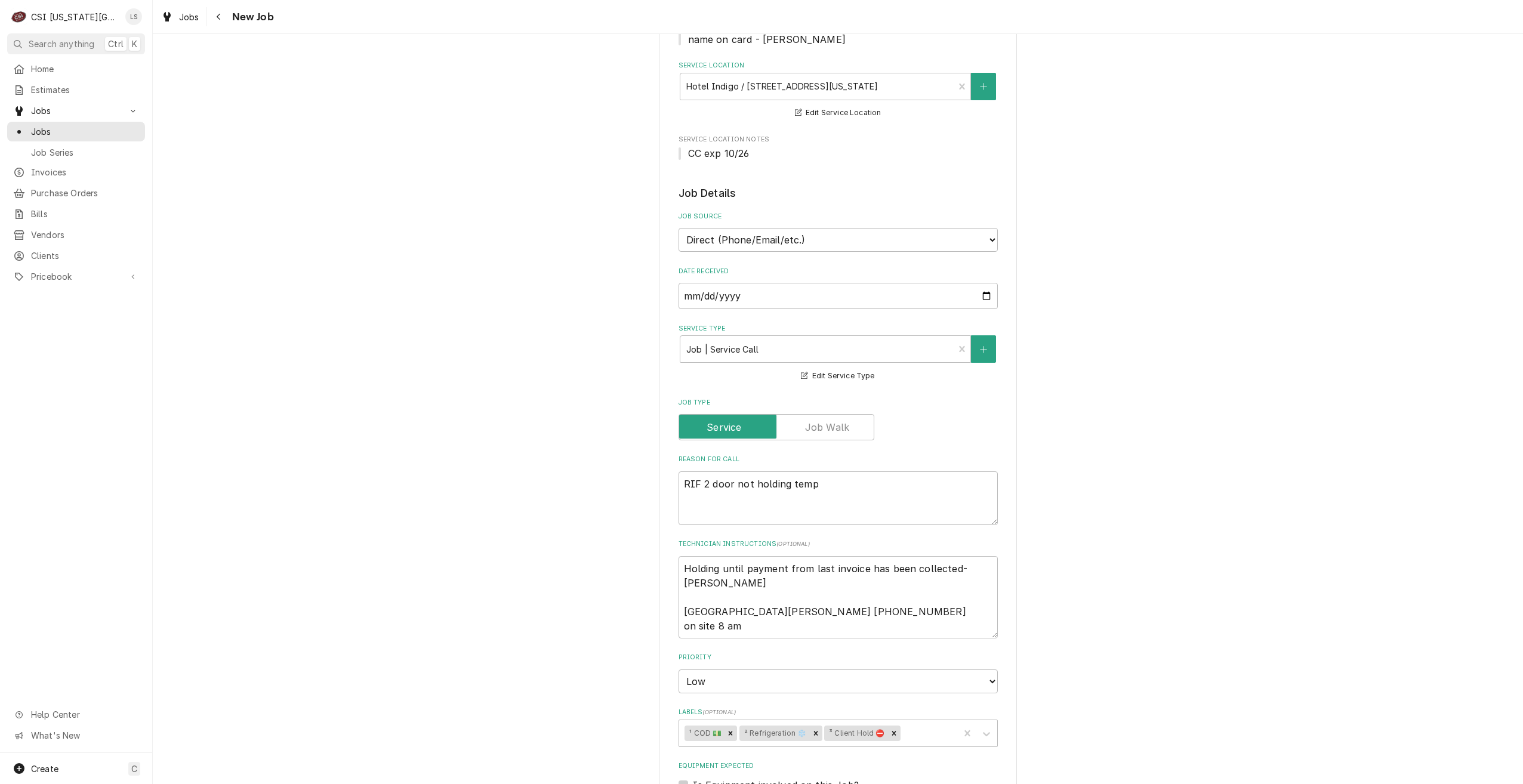
scroll to position [239, 0]
drag, startPoint x: 677, startPoint y: 607, endPoint x: 675, endPoint y: 559, distance: 48.0
click at [679, 559] on textarea "Holding until payment from last invoice has been collected- [PERSON_NAME] [GEOG…" at bounding box center [838, 596] width 319 height 82
type textarea "x"
type textarea "COD [PERSON_NAME] [PHONE_NUMBER] on site 8 am"
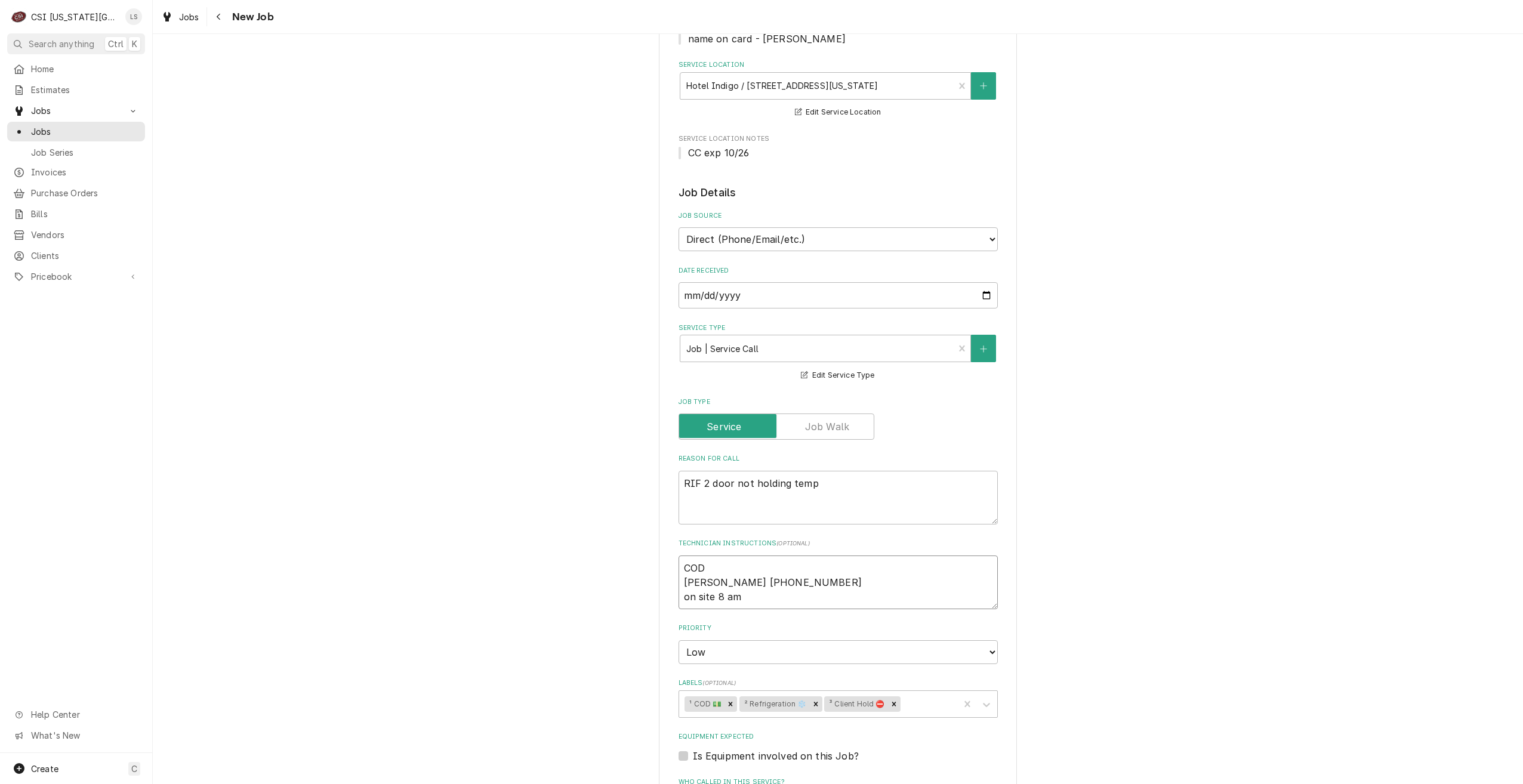
type textarea "x"
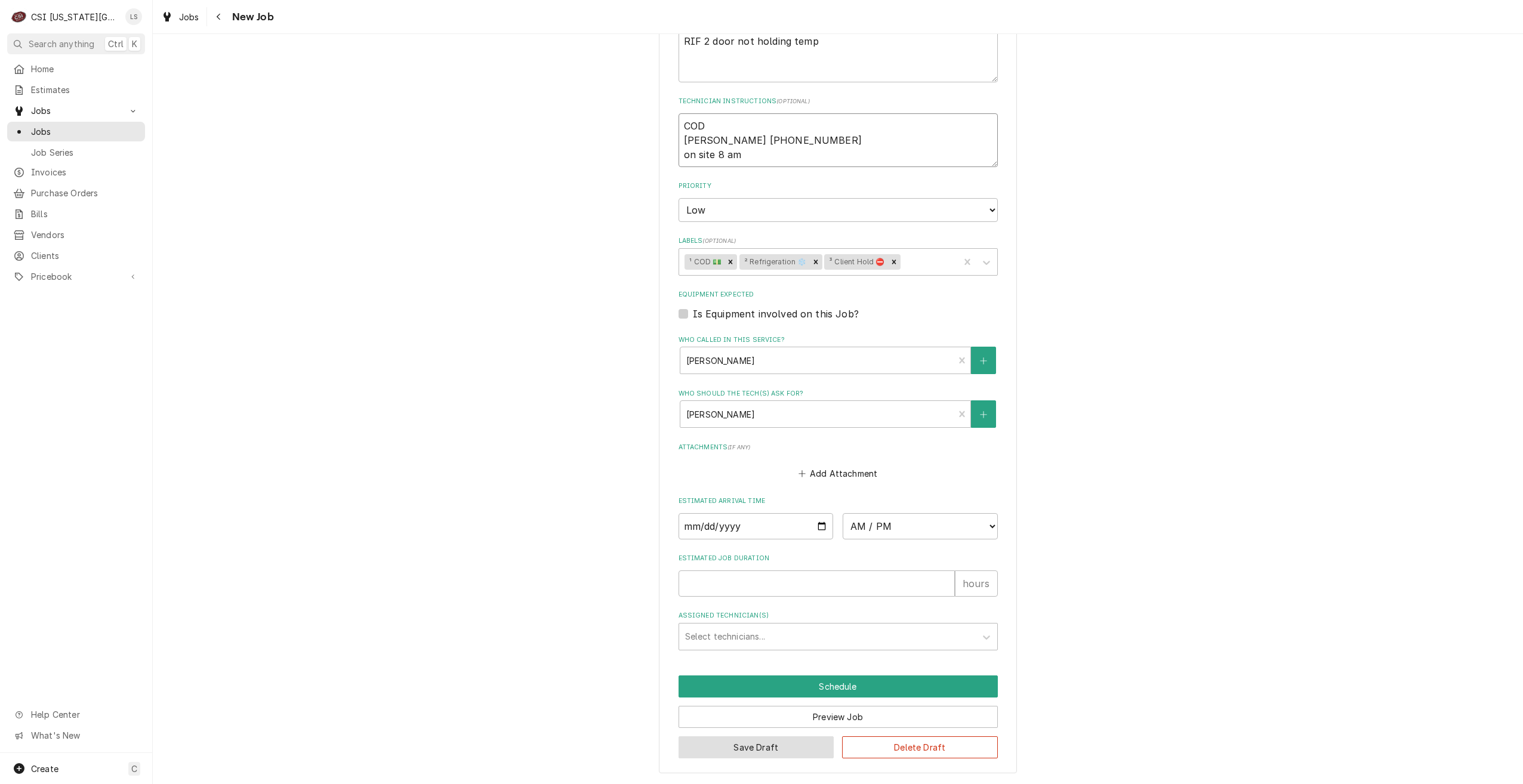
type textarea "COD [PERSON_NAME] [PHONE_NUMBER] on site 8 am"
click at [737, 747] on button "Save Draft" at bounding box center [756, 747] width 155 height 22
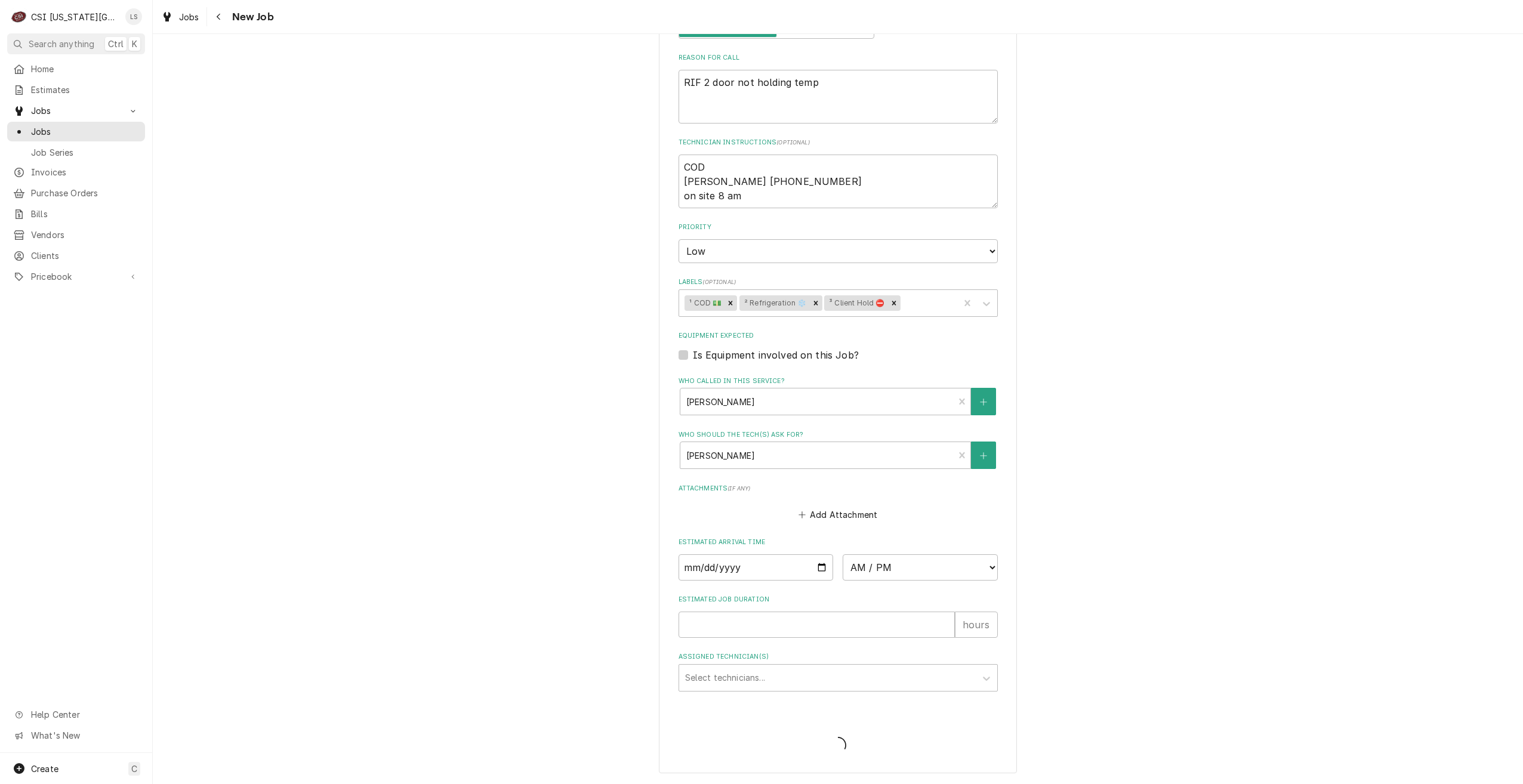
type textarea "x"
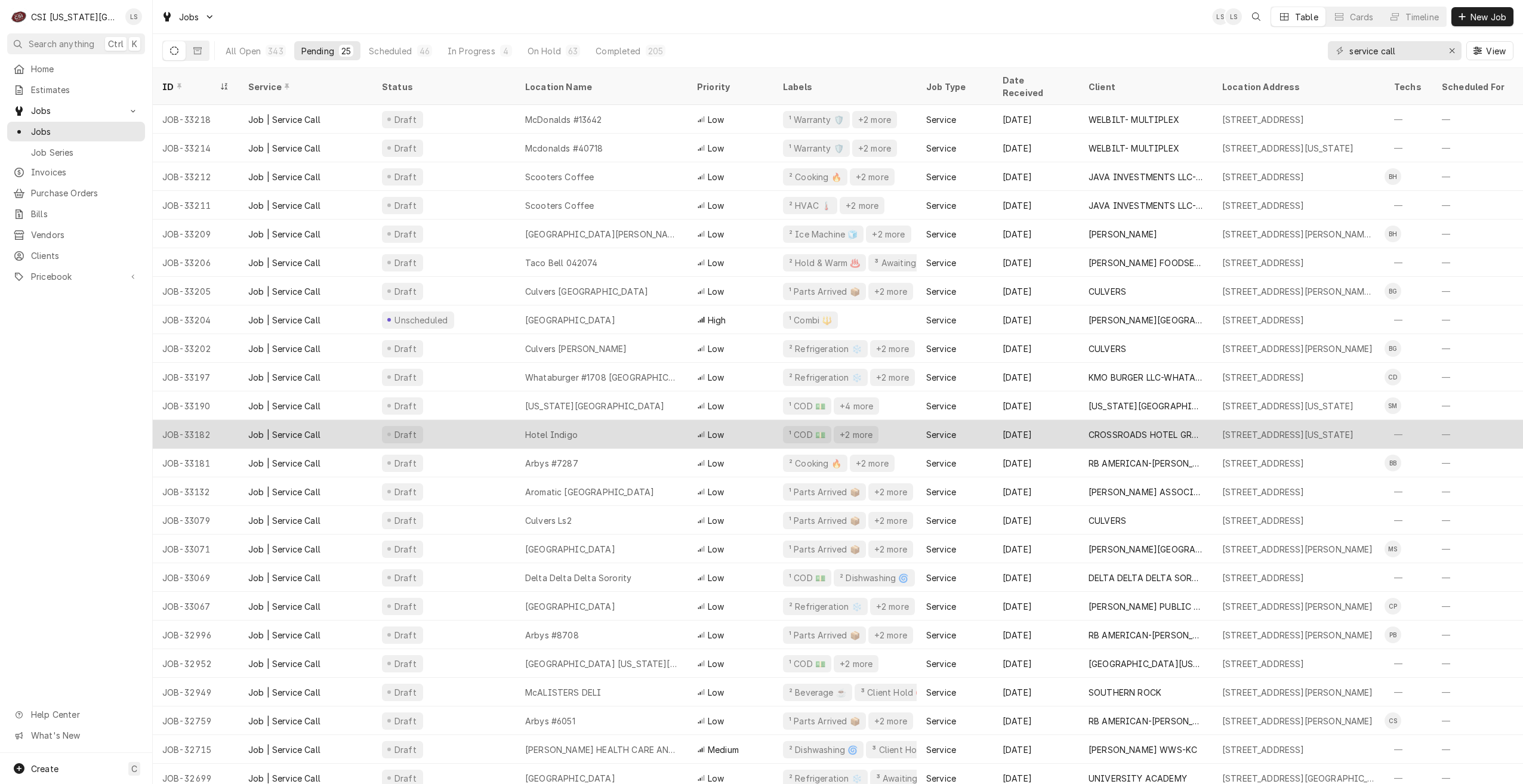
click at [618, 420] on div "Hotel Indigo" at bounding box center [601, 434] width 172 height 29
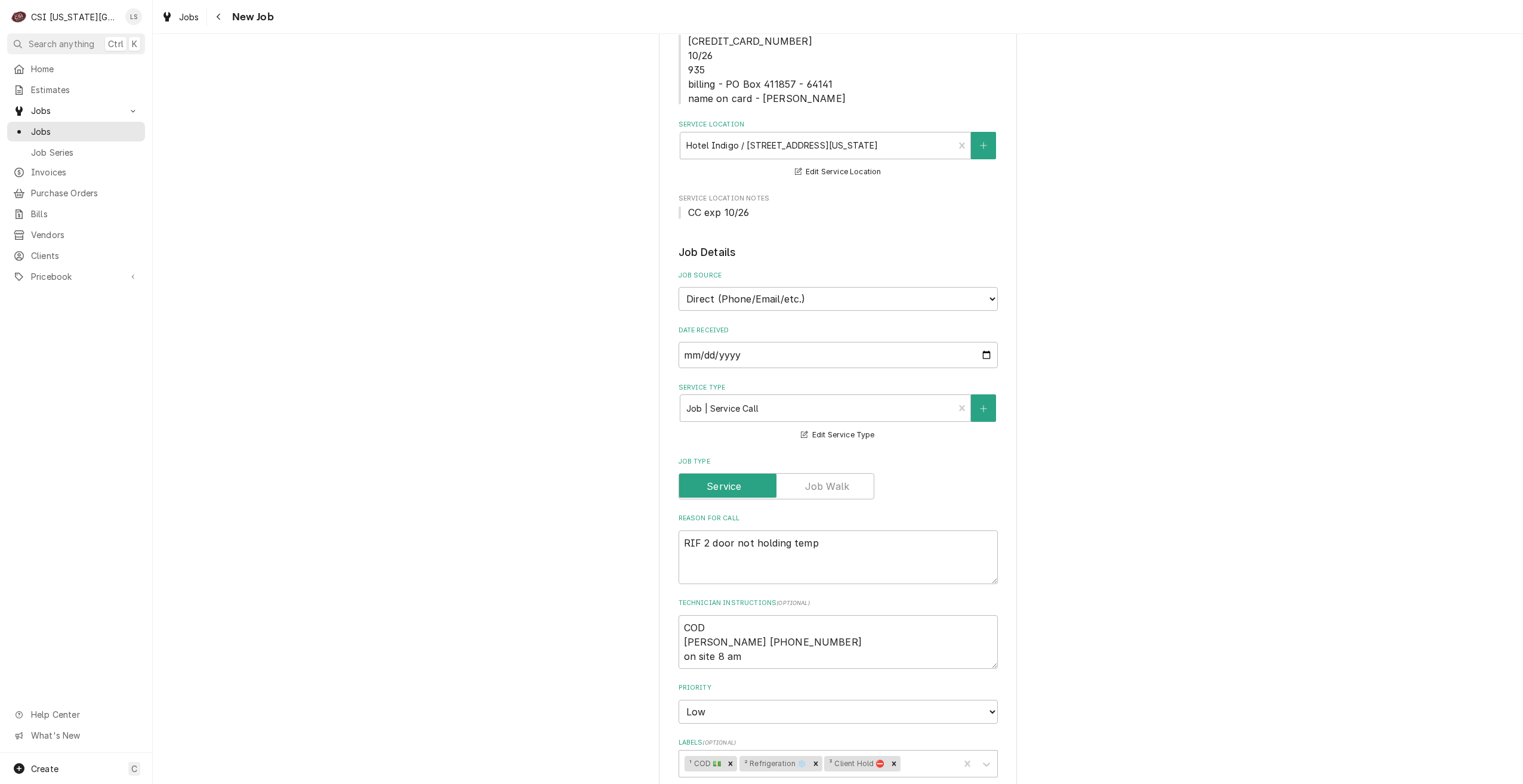
scroll to position [418, 0]
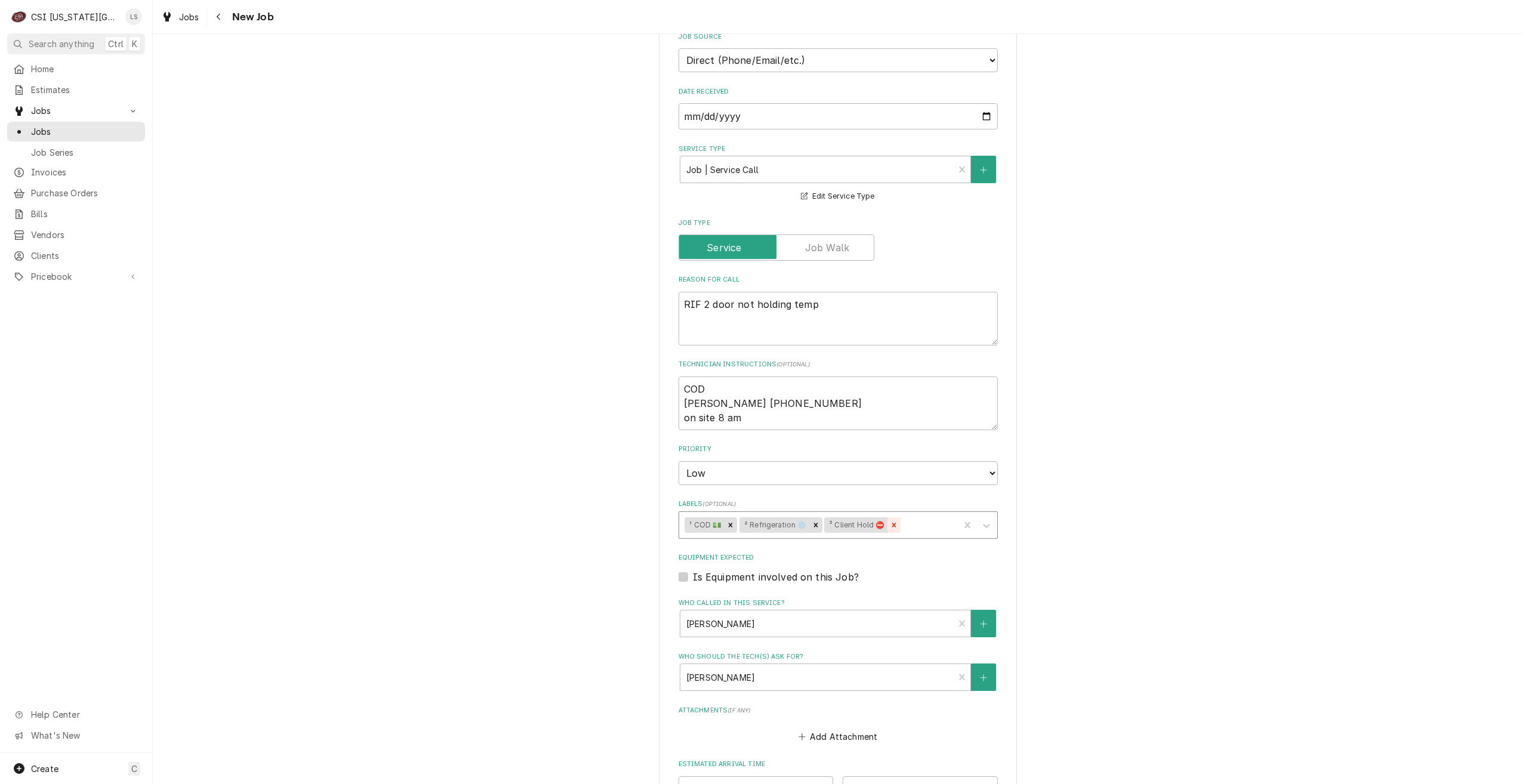
click at [888, 520] on div "Remove ³ Client Hold ⛔️" at bounding box center [894, 524] width 13 height 16
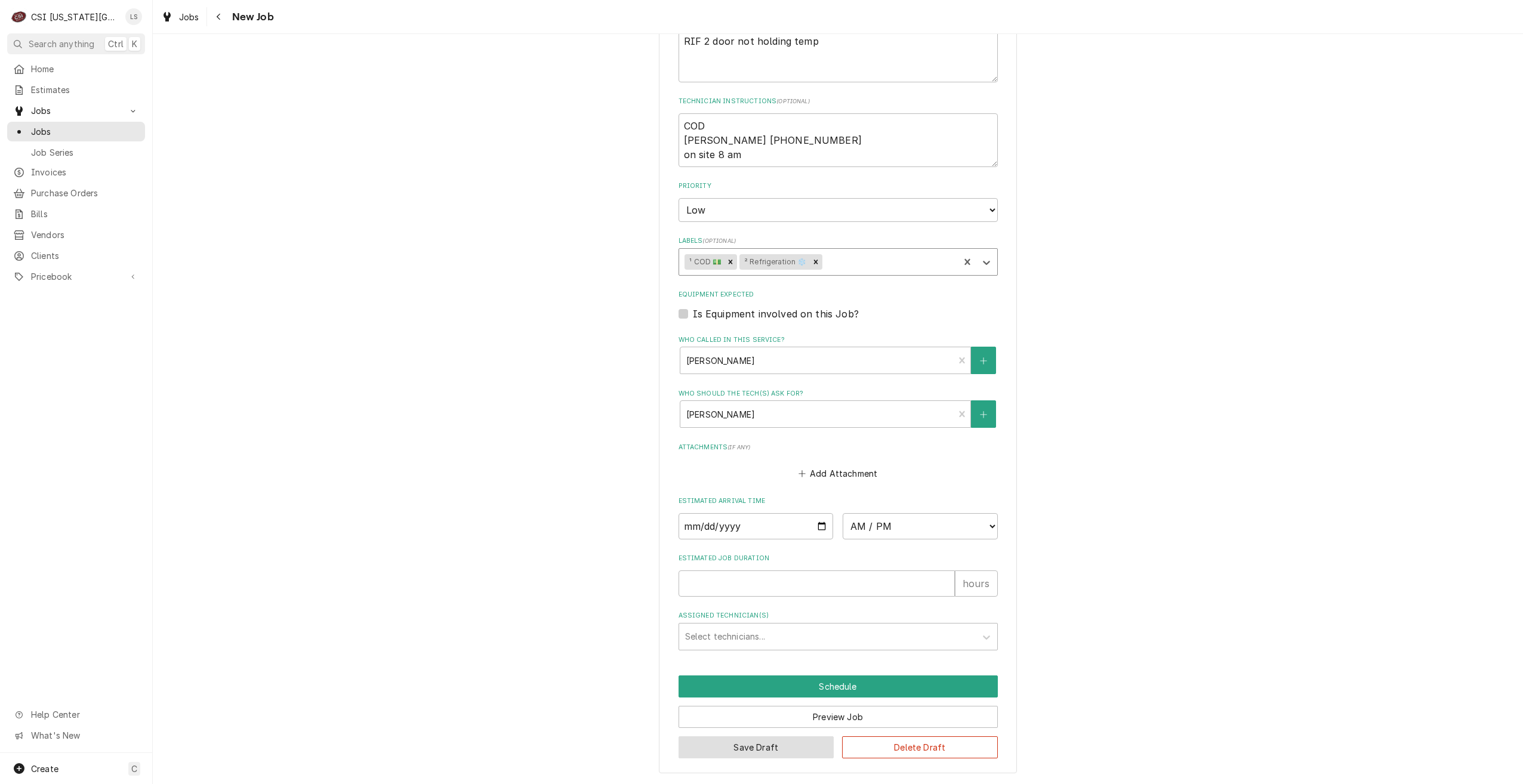
click at [732, 747] on button "Save Draft" at bounding box center [756, 747] width 155 height 22
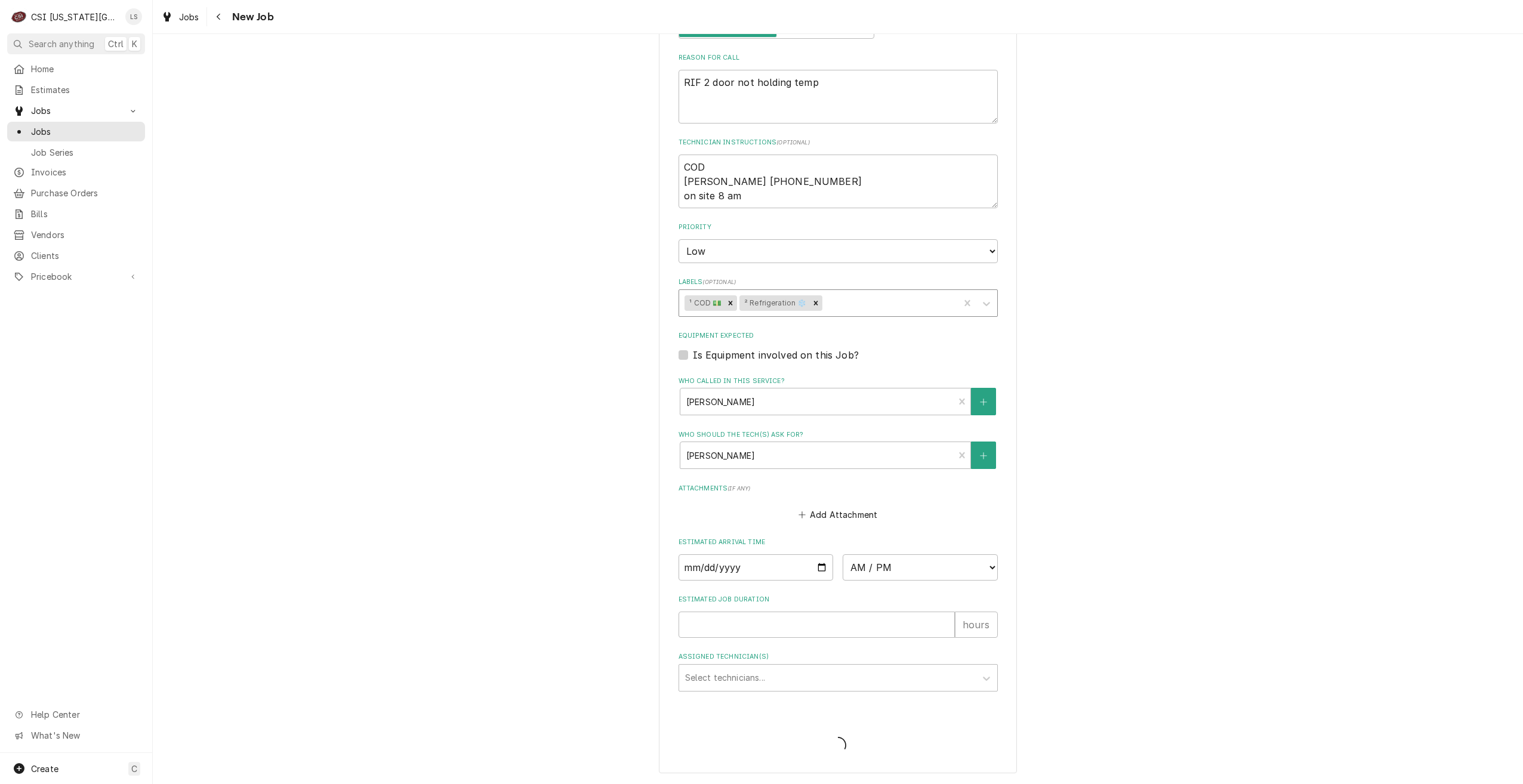
type textarea "x"
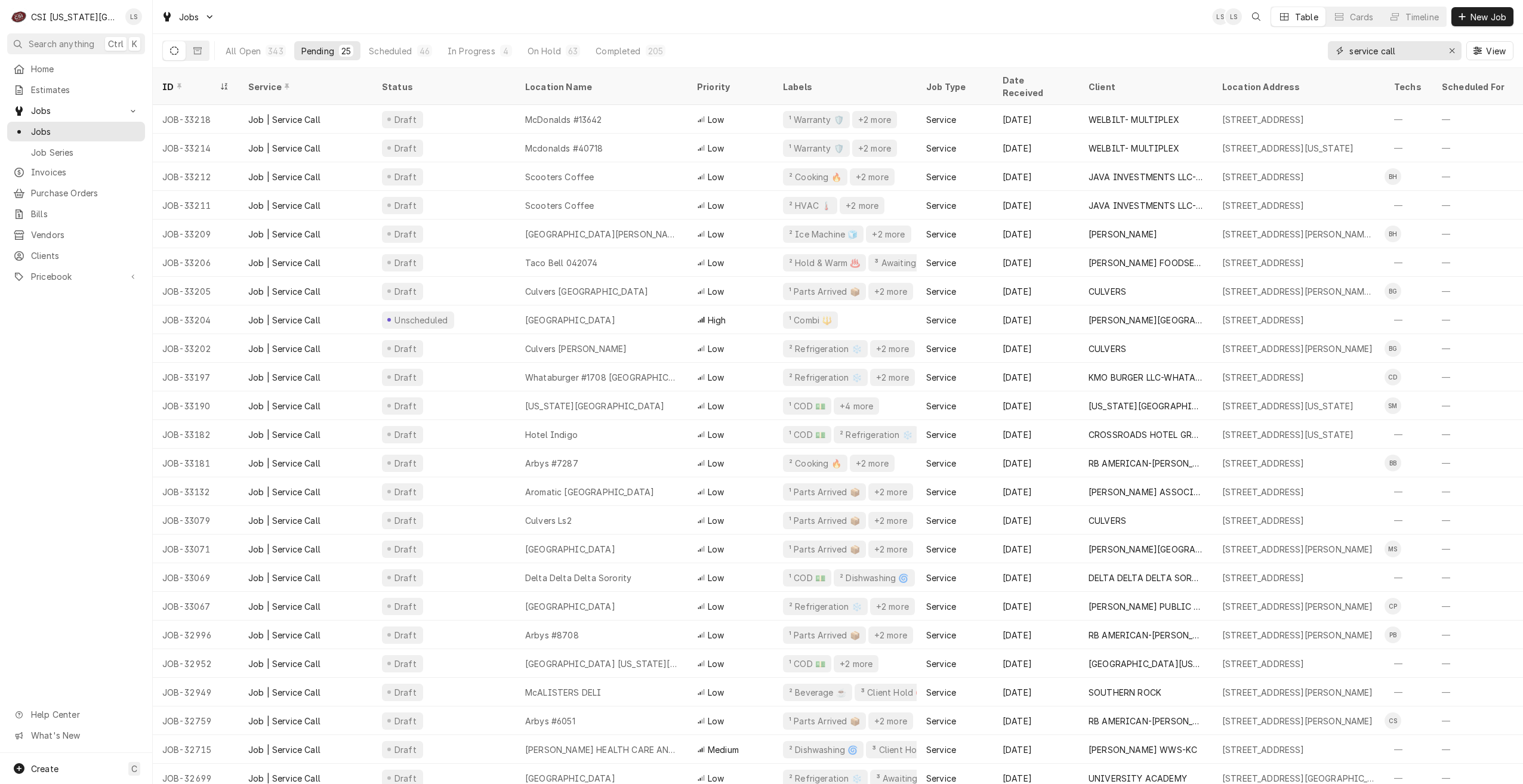
drag, startPoint x: 1413, startPoint y: 50, endPoint x: 1346, endPoint y: 49, distance: 67.0
click at [1346, 49] on div "service call" at bounding box center [1394, 51] width 134 height 19
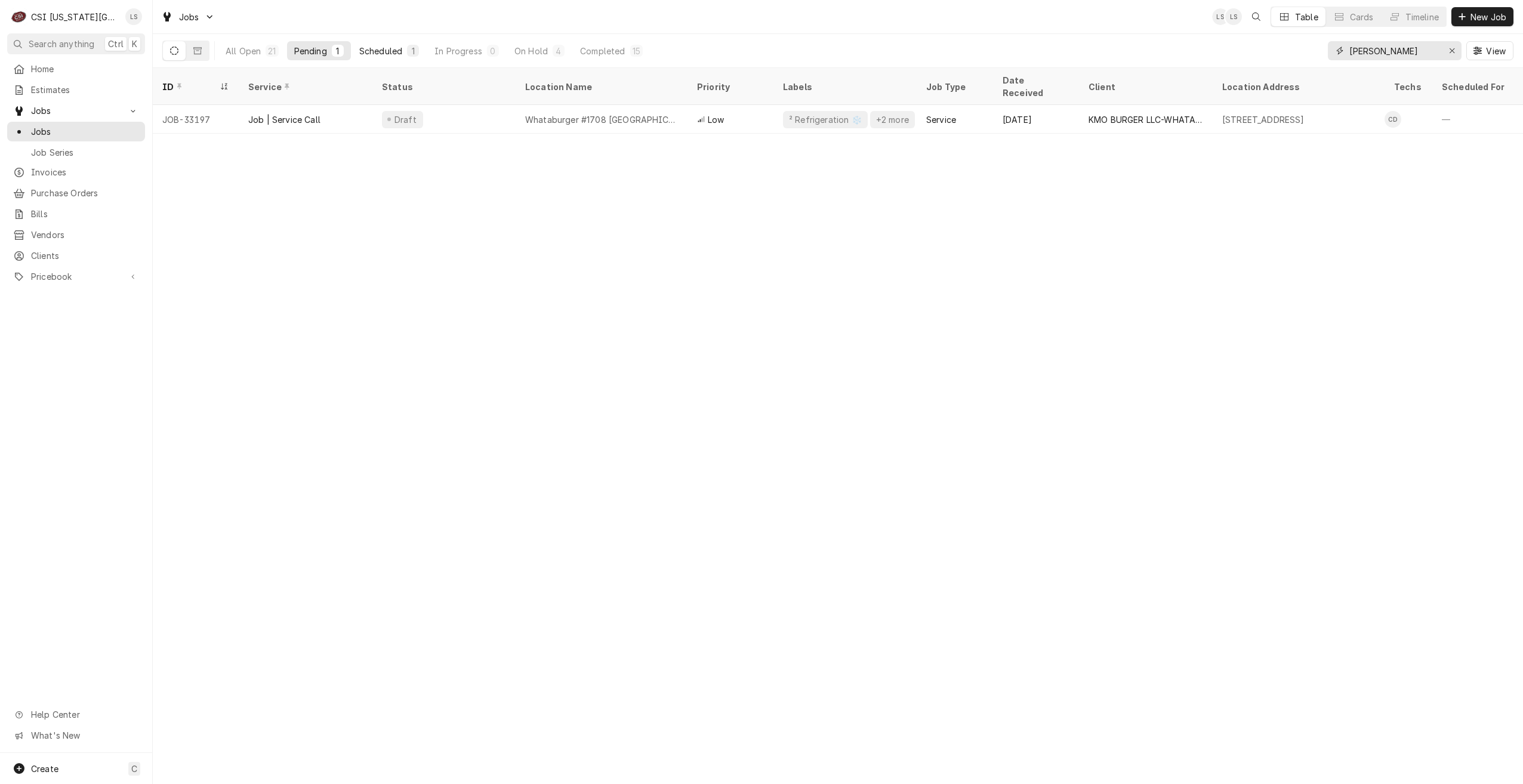
type input "[PERSON_NAME]"
click at [403, 49] on button "Scheduled 1" at bounding box center [389, 51] width 74 height 19
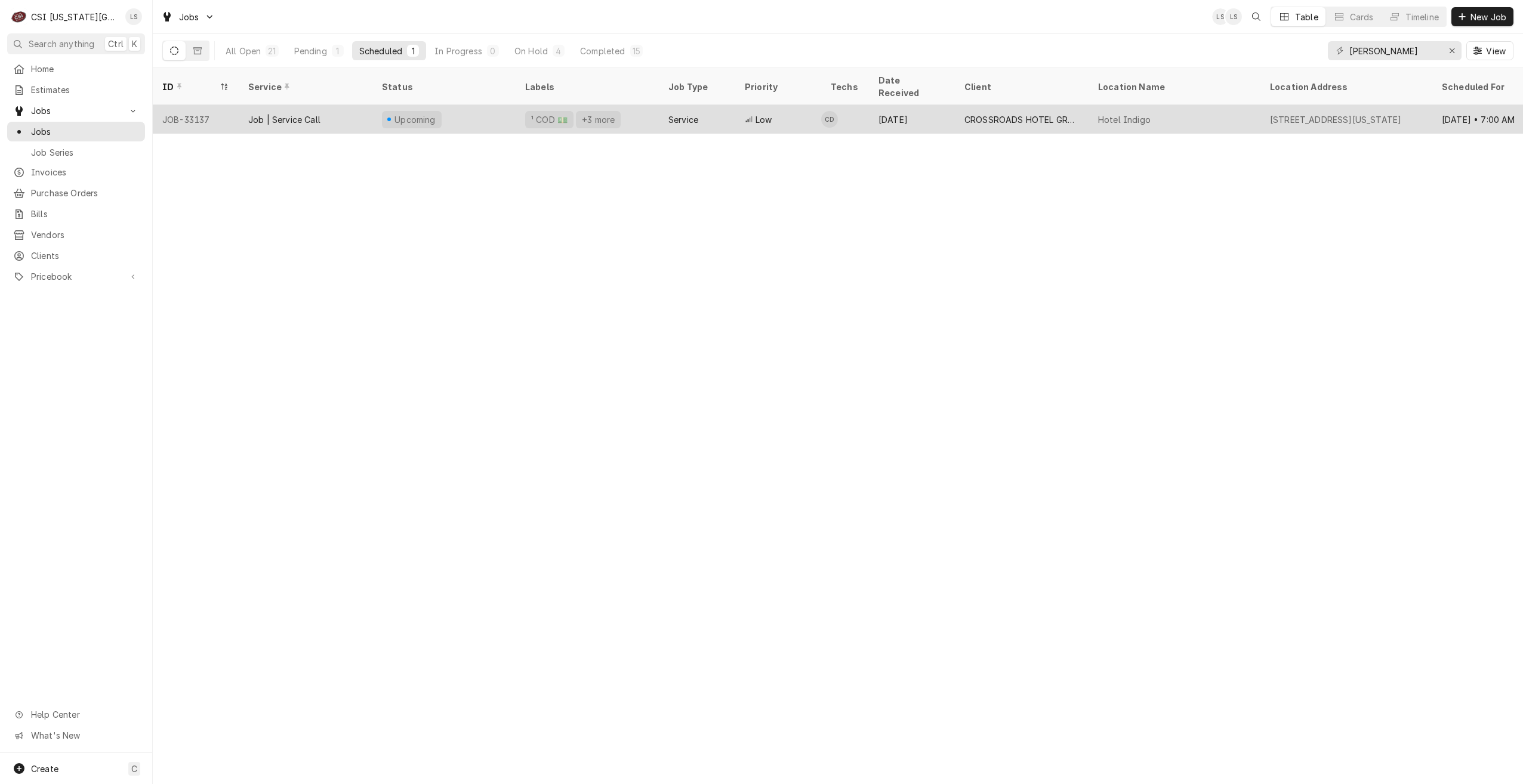
click at [986, 114] on div "CROSSROADS HOTEL GROUP" at bounding box center [1021, 120] width 114 height 12
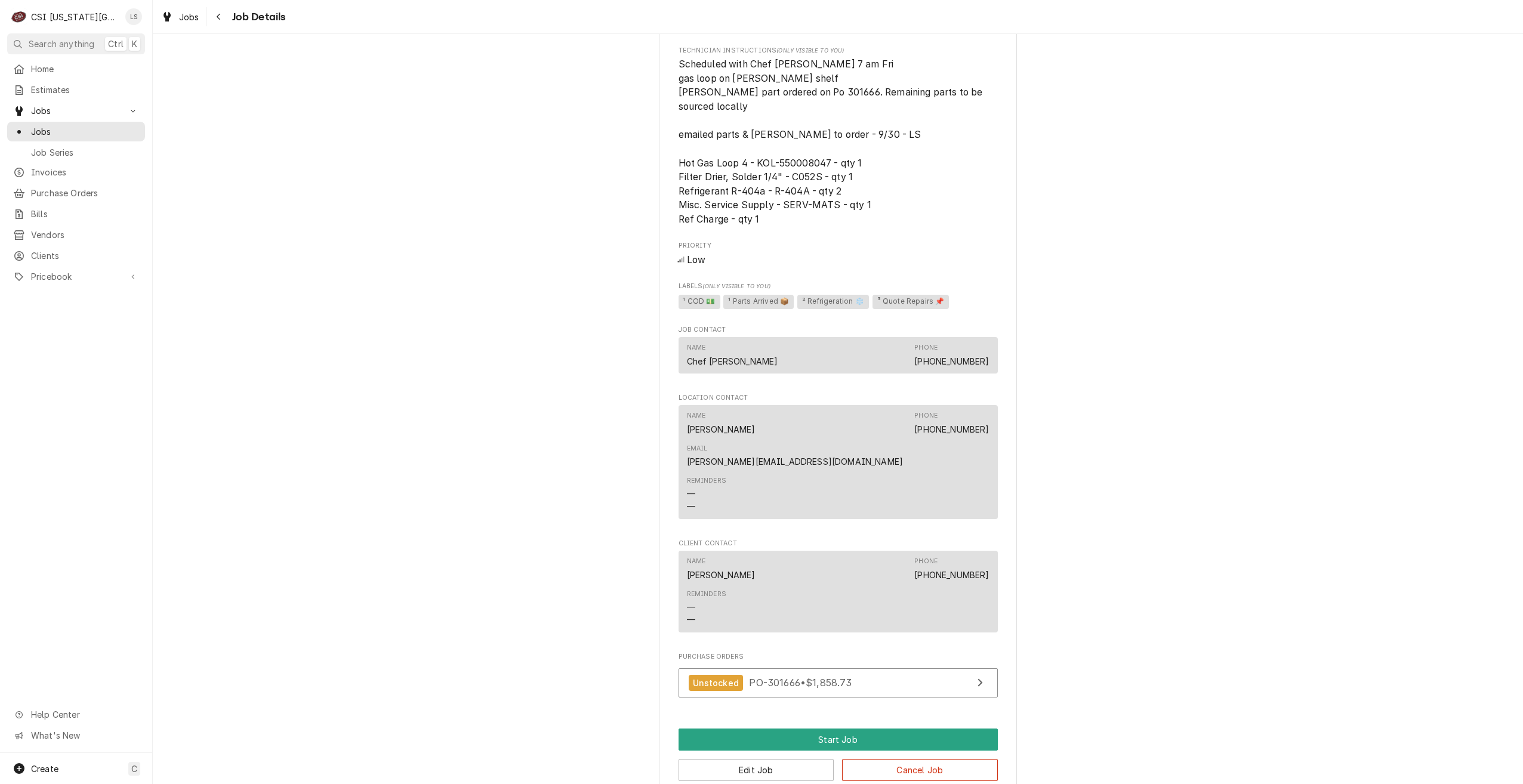
scroll to position [861, 0]
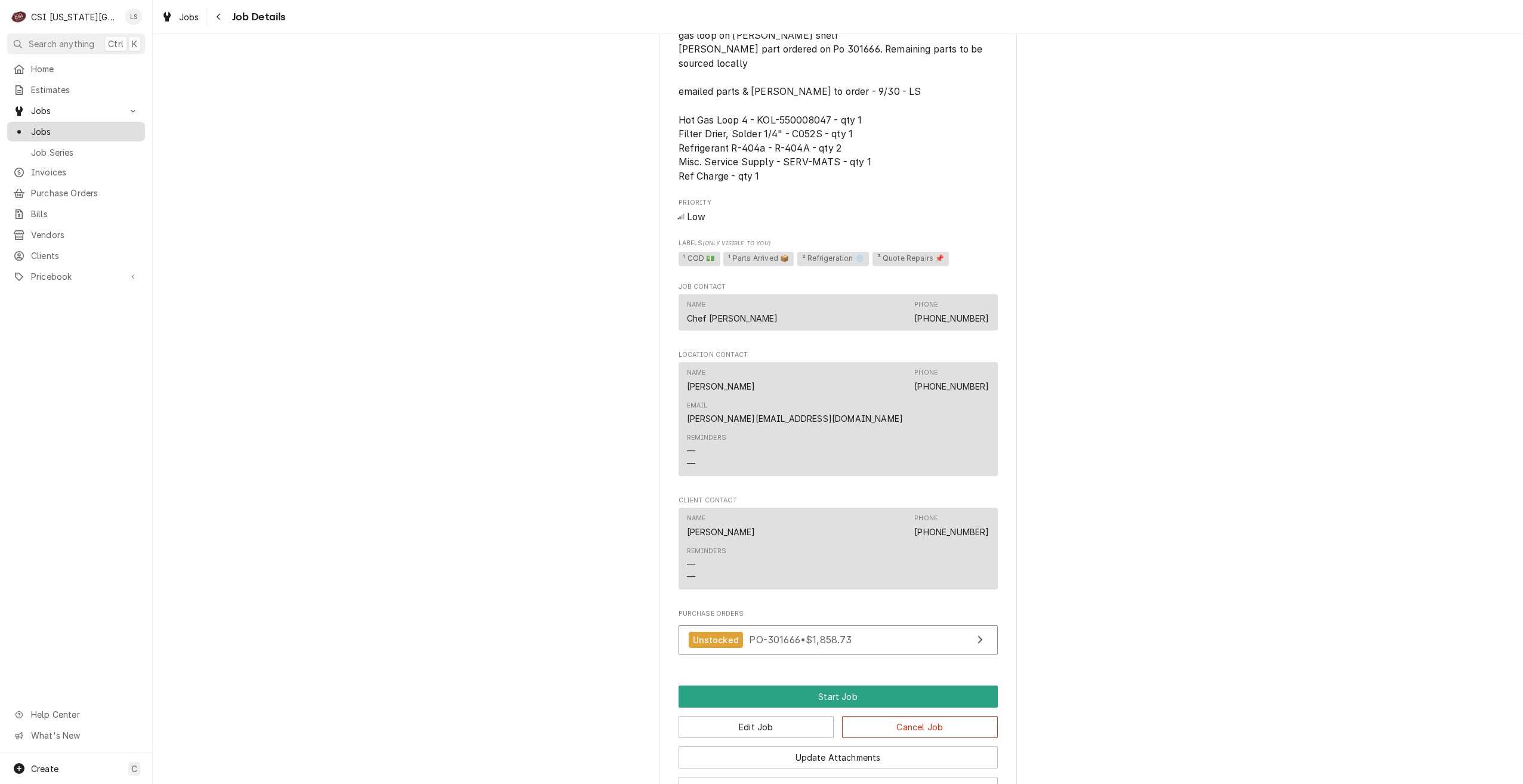
click at [116, 127] on span "Jobs" at bounding box center [85, 131] width 108 height 12
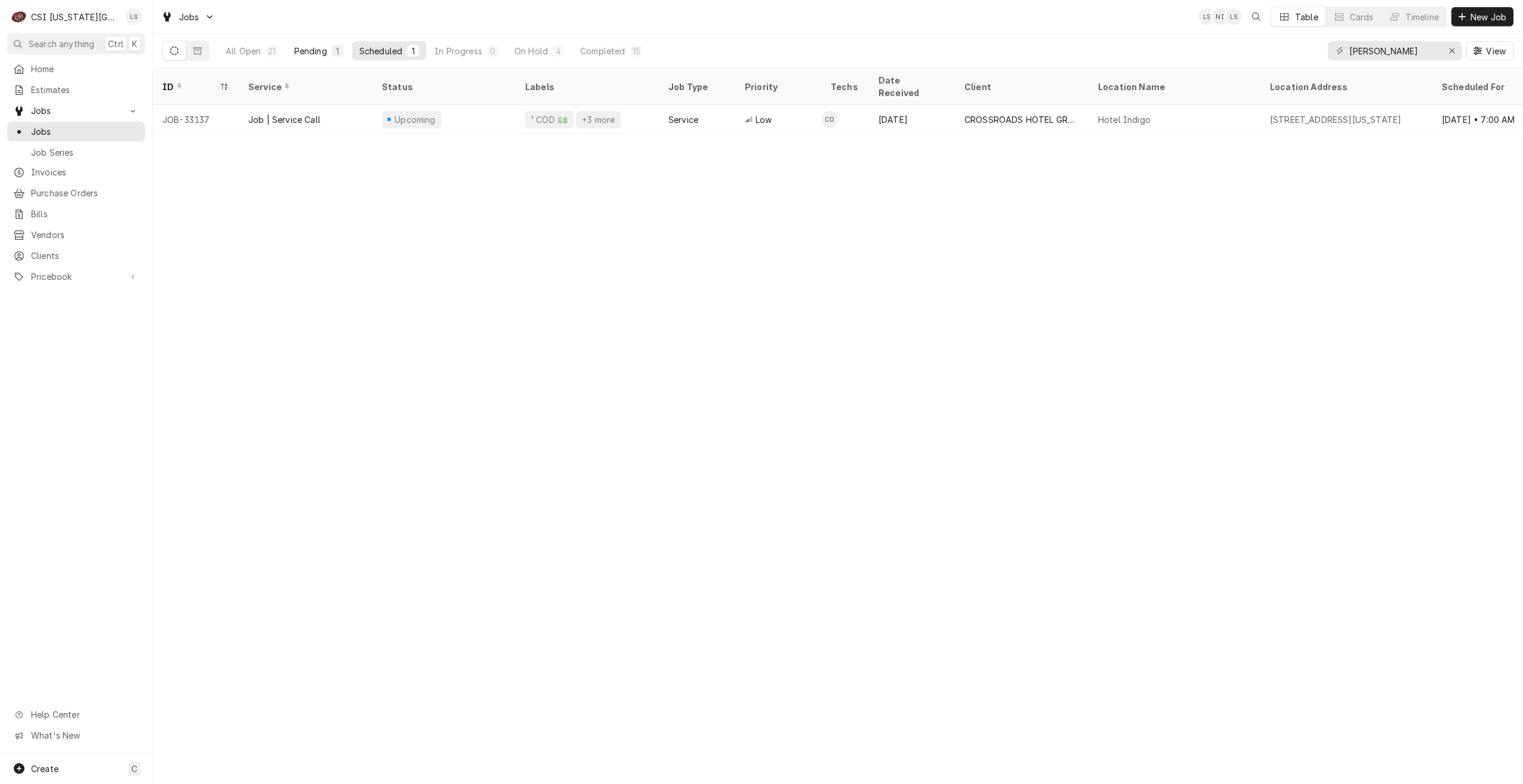
click at [297, 58] on button "Pending 1" at bounding box center [318, 51] width 64 height 19
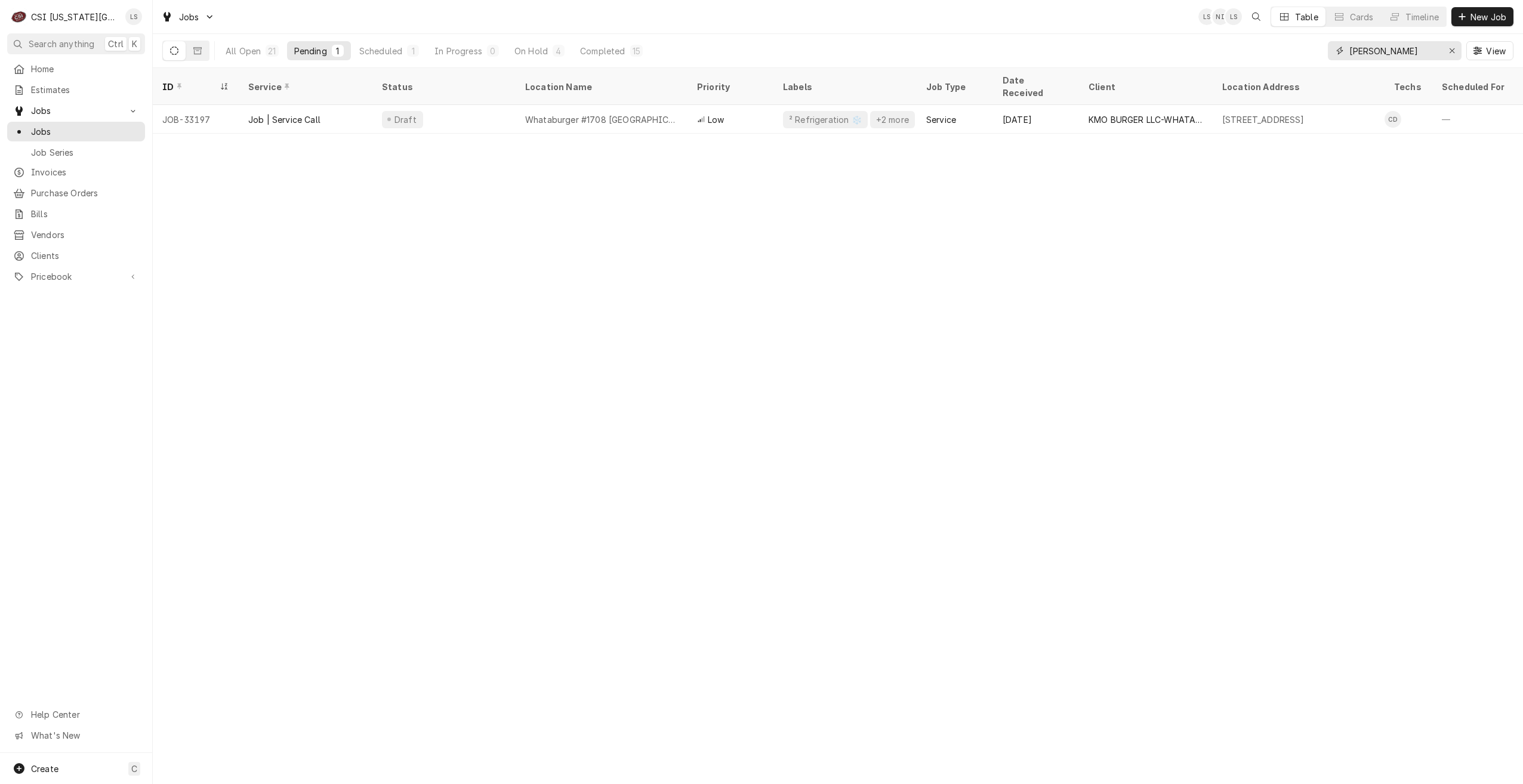
click at [1387, 55] on input "cody" at bounding box center [1394, 51] width 90 height 19
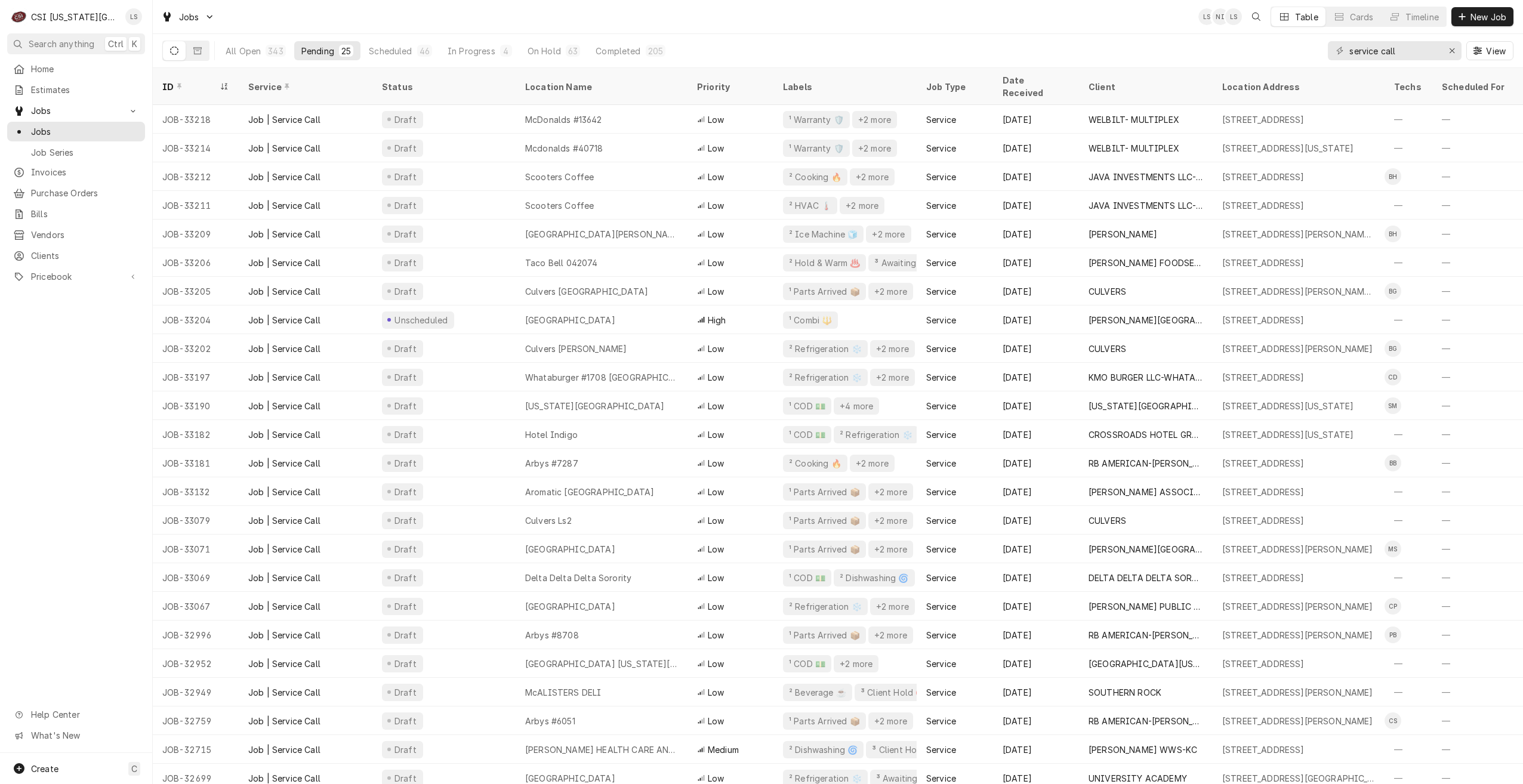
click at [659, 22] on div "Jobs LS NI LS Table Cards Timeline New Job" at bounding box center [838, 16] width 1370 height 34
click at [659, 22] on div "Jobs LS LS Table Cards Timeline New Job" at bounding box center [838, 16] width 1370 height 34
click at [642, 23] on div "Jobs LS LS + 2 Table Cards Timeline New Job" at bounding box center [838, 16] width 1370 height 34
click at [980, 38] on div "All Open 343 Pending 25 Scheduled 46 In Progress 4 On Hold 63 Completed 205 ser…" at bounding box center [838, 51] width 1351 height 34
drag, startPoint x: 1412, startPoint y: 53, endPoint x: 1321, endPoint y: 49, distance: 91.1
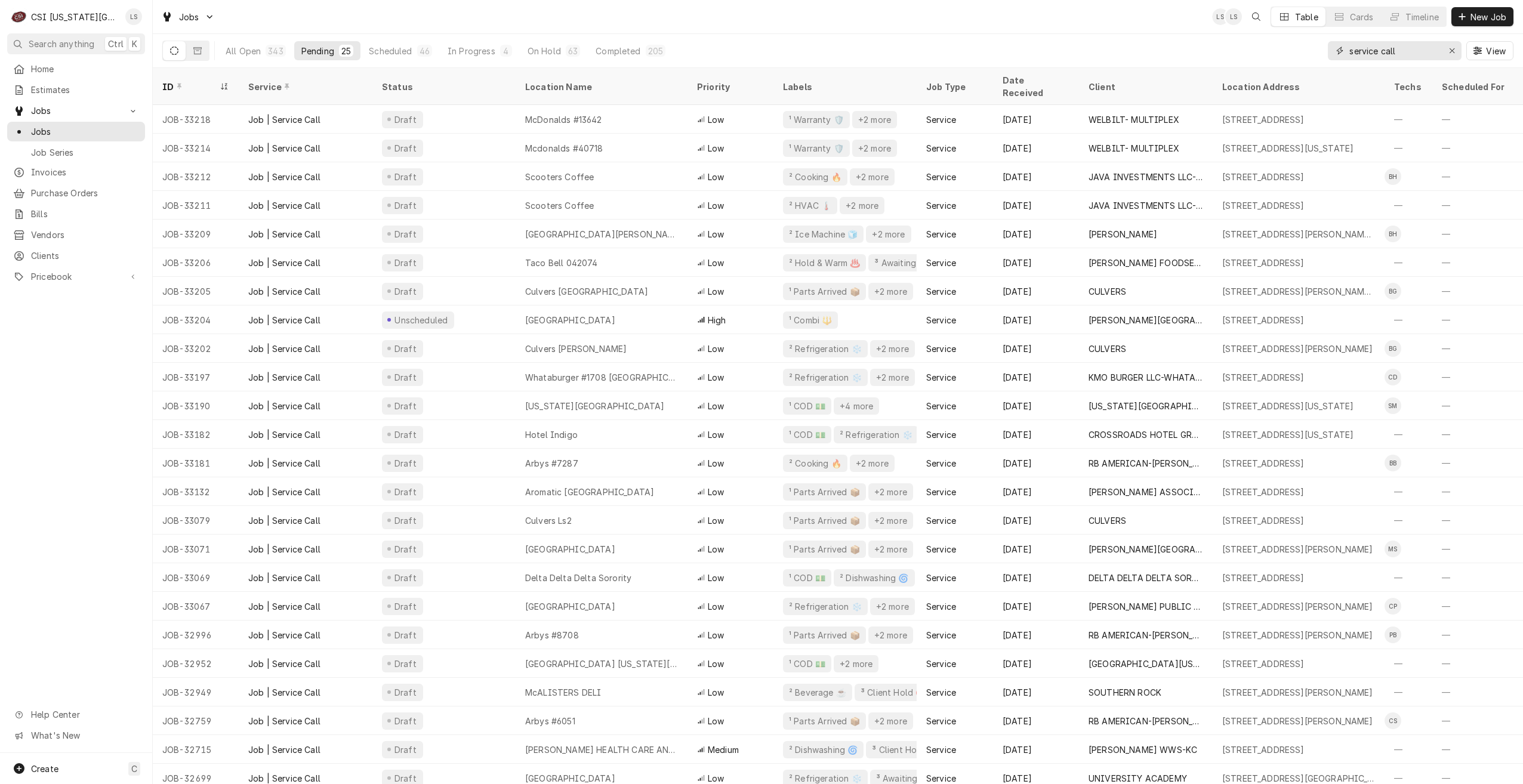
click at [1321, 49] on div "All Open 343 Pending 25 Scheduled 46 In Progress 4 On Hold 63 Completed 205 ser…" at bounding box center [838, 51] width 1351 height 34
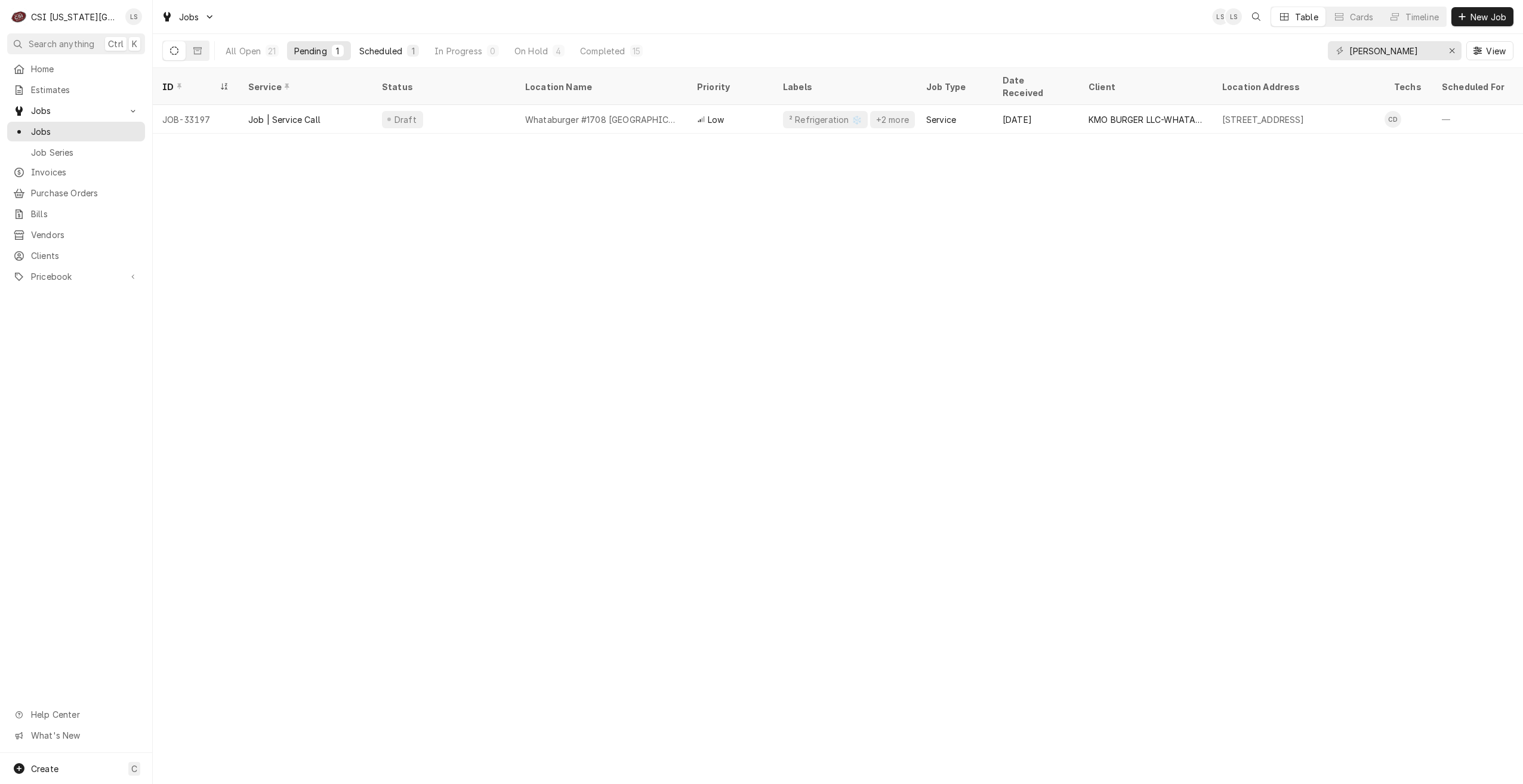
click at [383, 44] on button "Scheduled 1" at bounding box center [389, 51] width 74 height 19
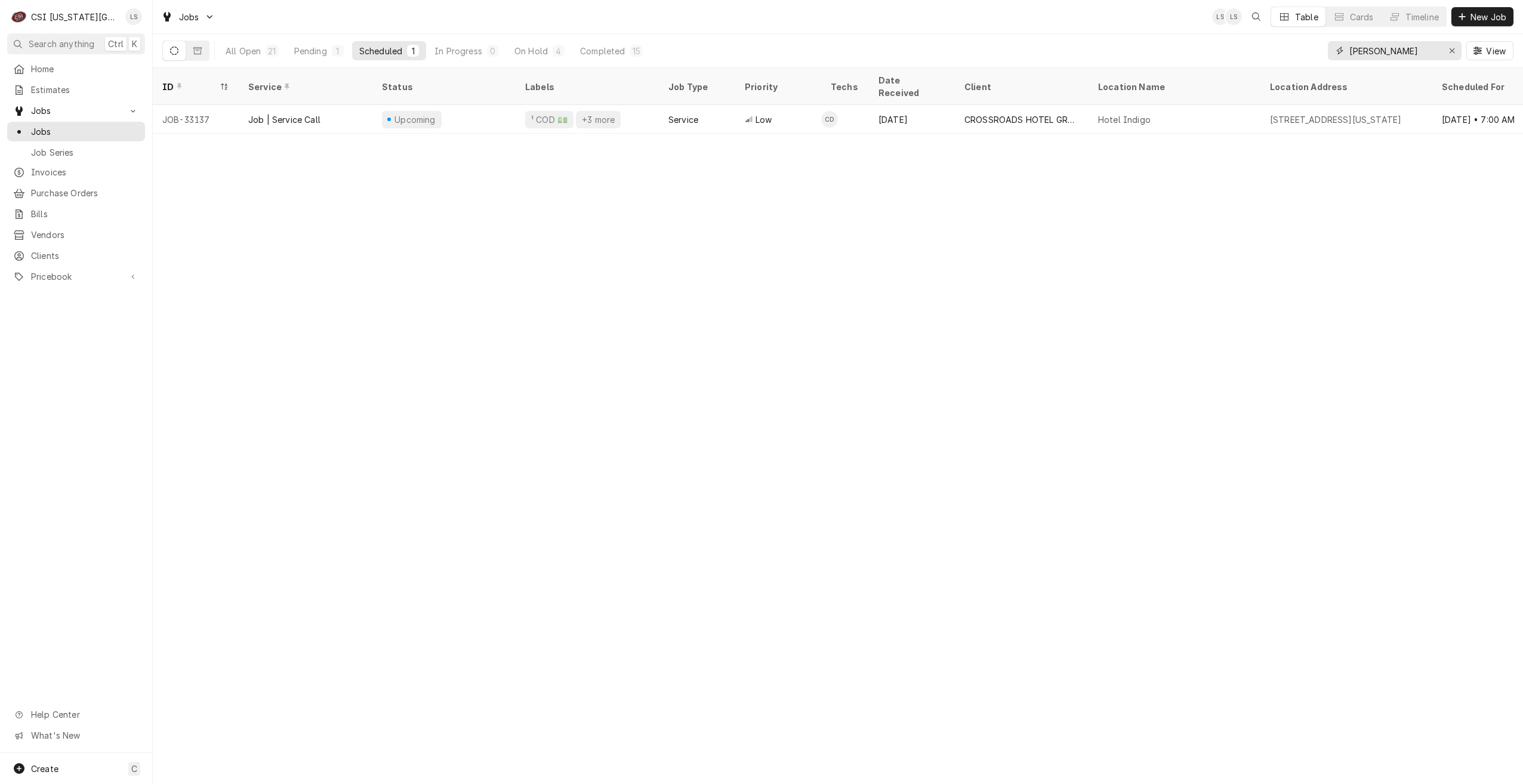
click at [1382, 54] on input "cody" at bounding box center [1394, 51] width 90 height 19
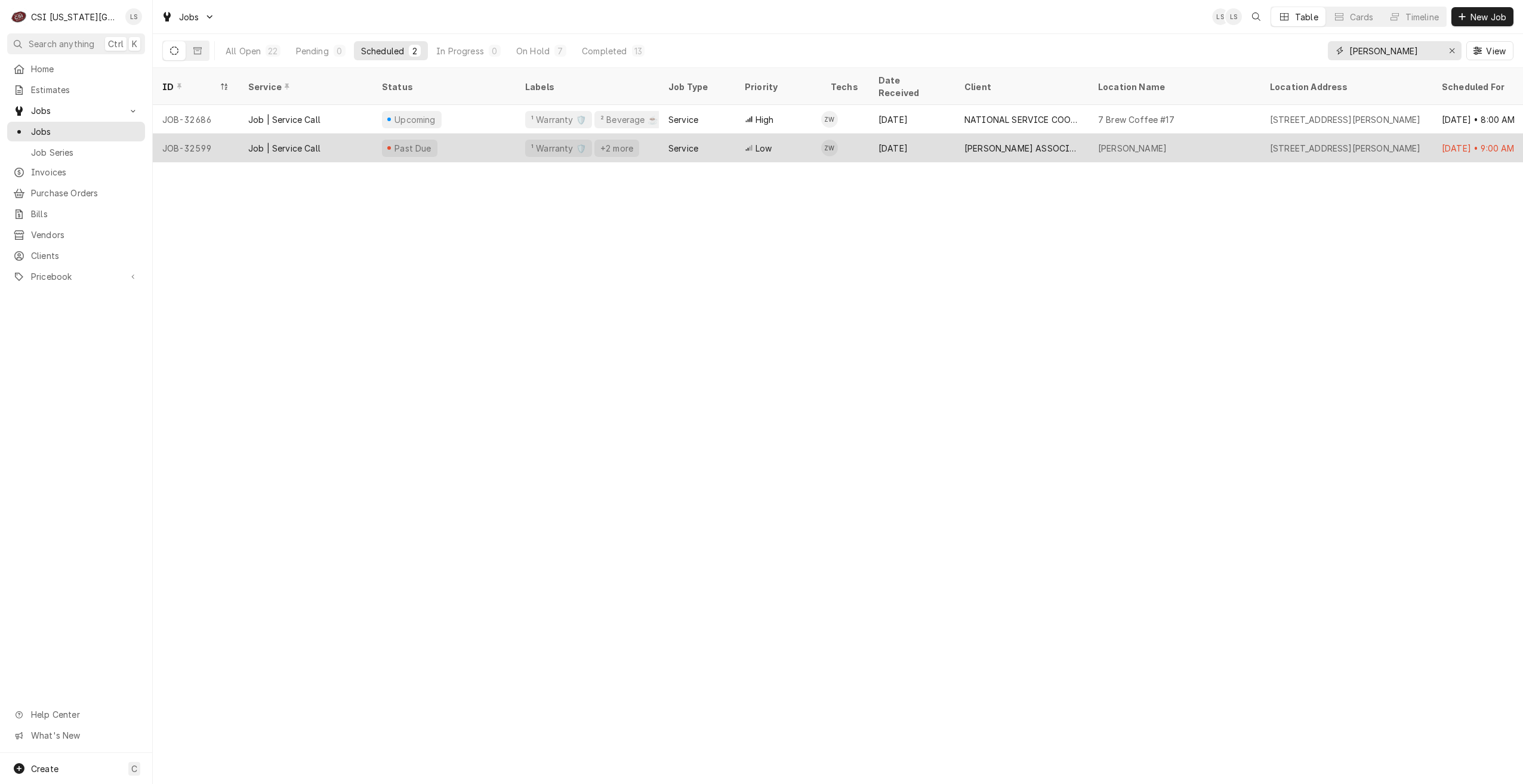
type input "[PERSON_NAME]"
click at [953, 140] on div "Sep 4" at bounding box center [911, 148] width 86 height 29
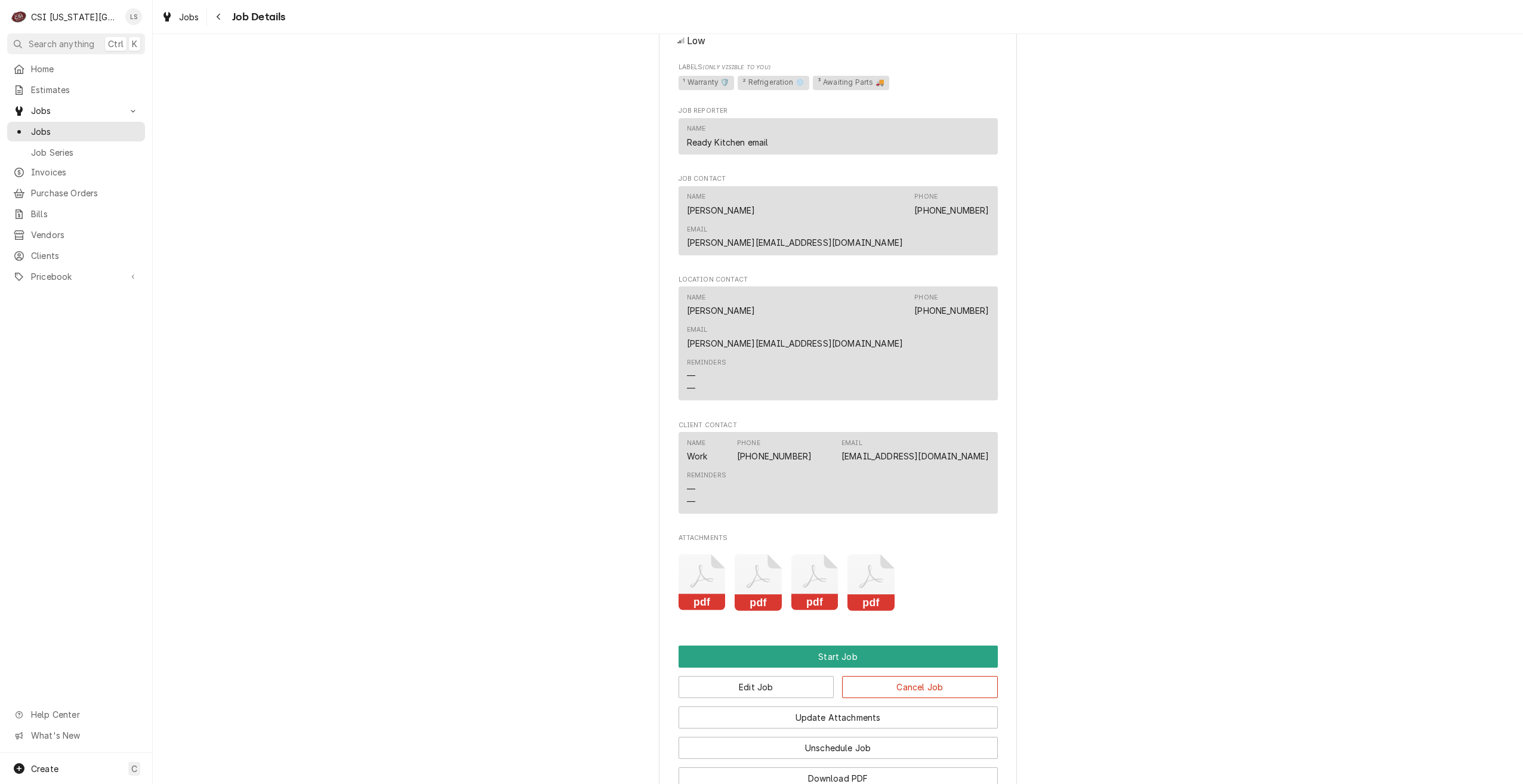
scroll to position [1260, 0]
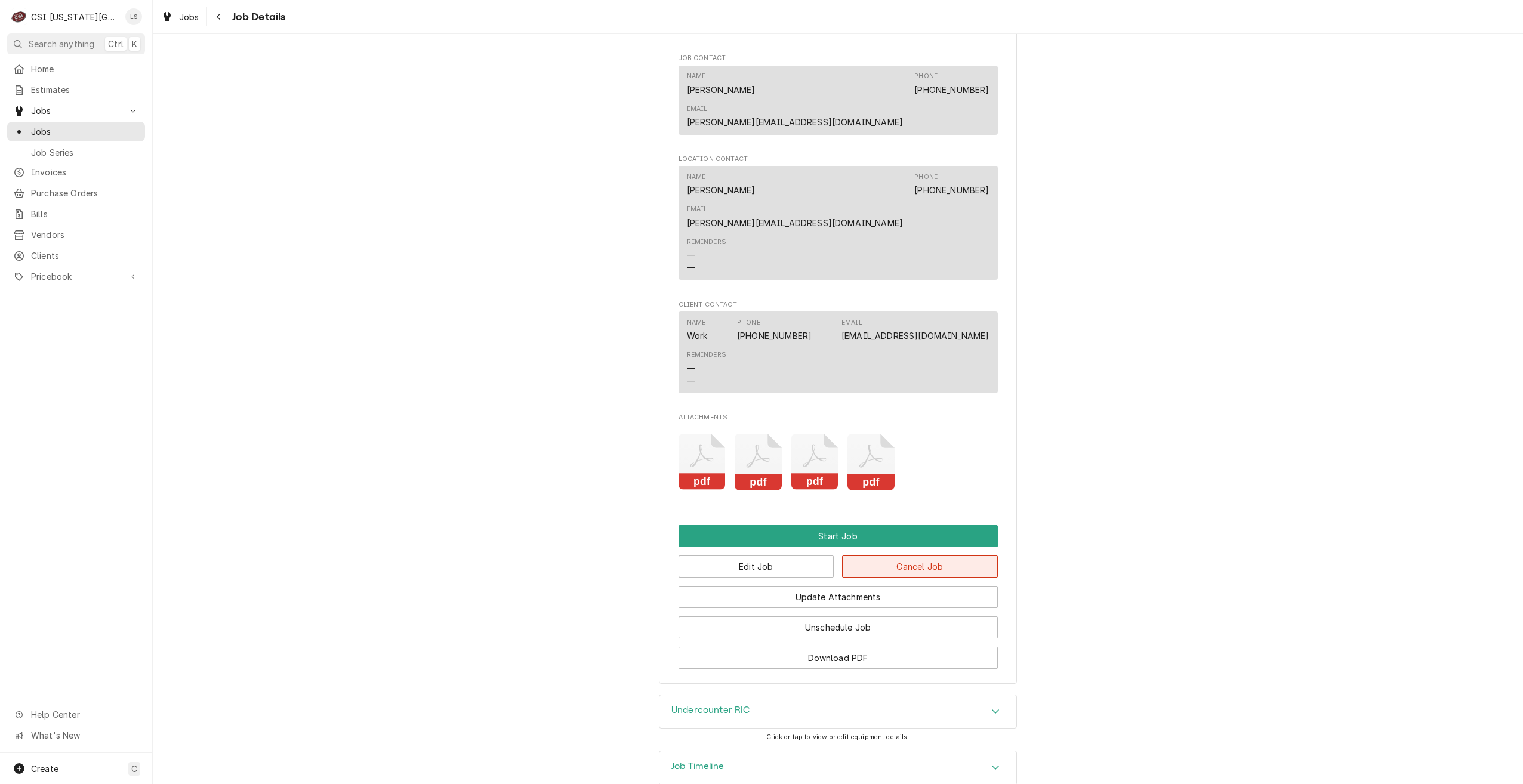
click at [846, 555] on button "Cancel Job" at bounding box center [920, 566] width 155 height 22
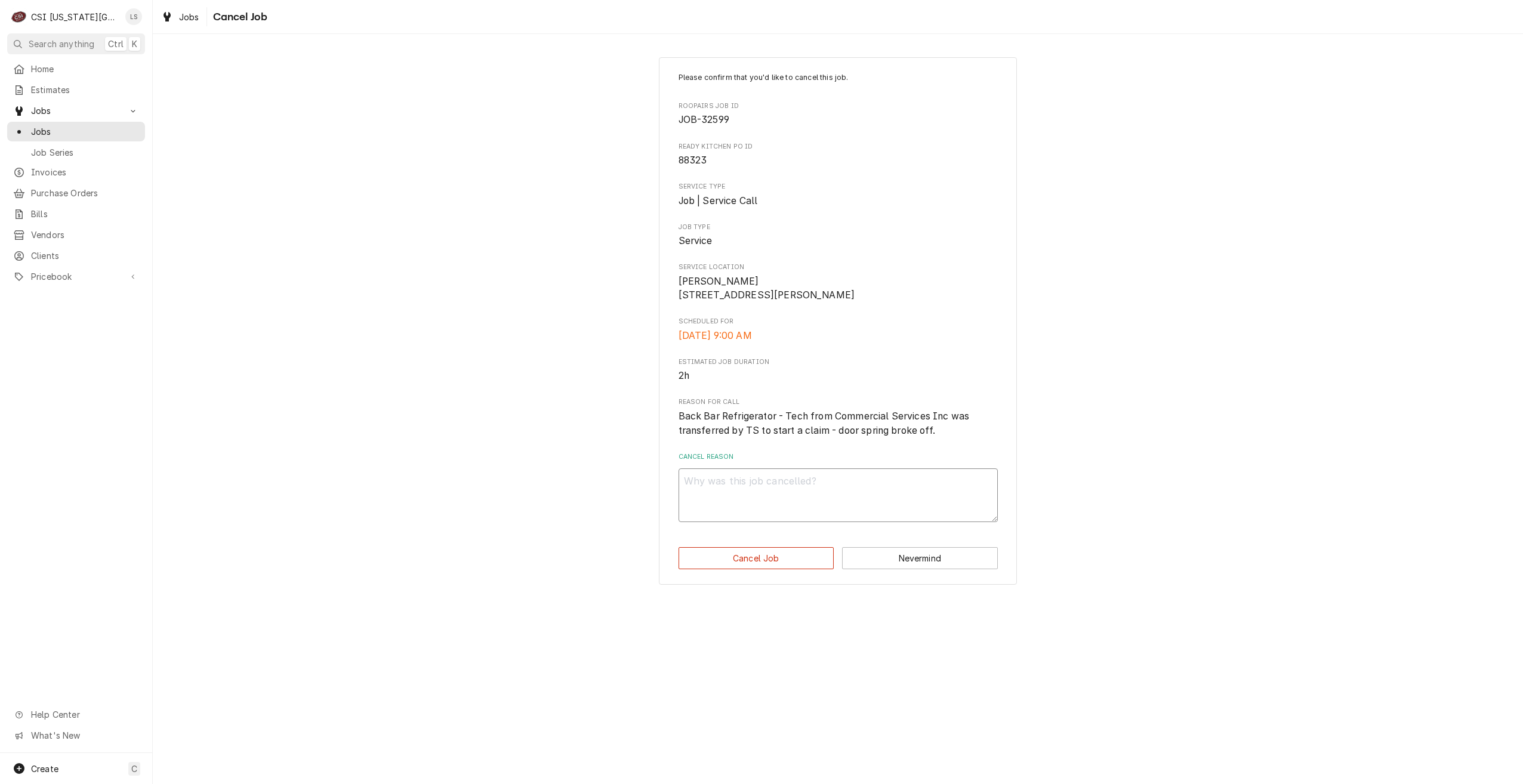
click at [840, 492] on textarea "Cancel Reason" at bounding box center [838, 495] width 319 height 53
type textarea "x"
type textarea "D"
type textarea "x"
type textarea "Du"
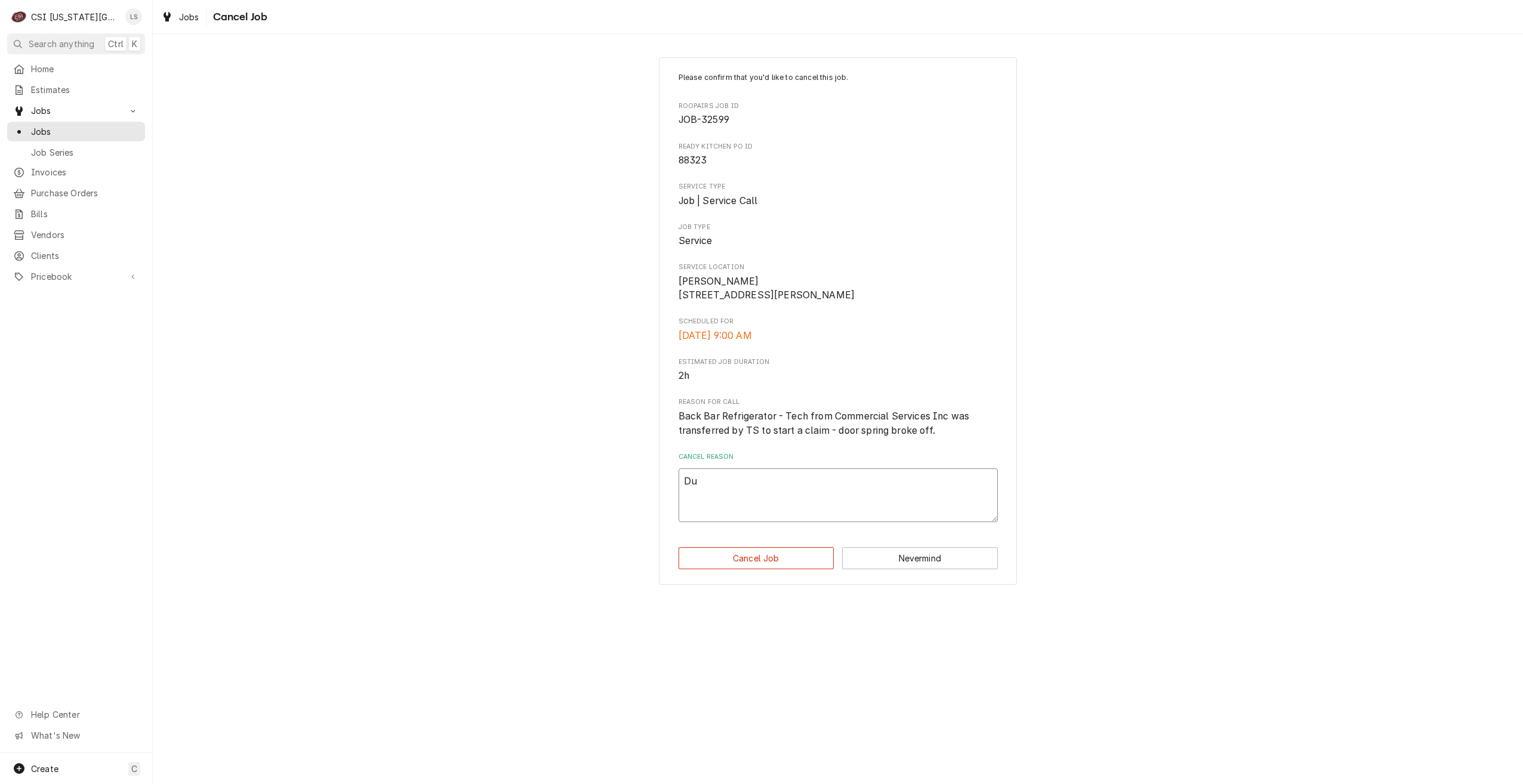
type textarea "x"
type textarea "Dul"
type textarea "x"
type textarea "Du"
type textarea "x"
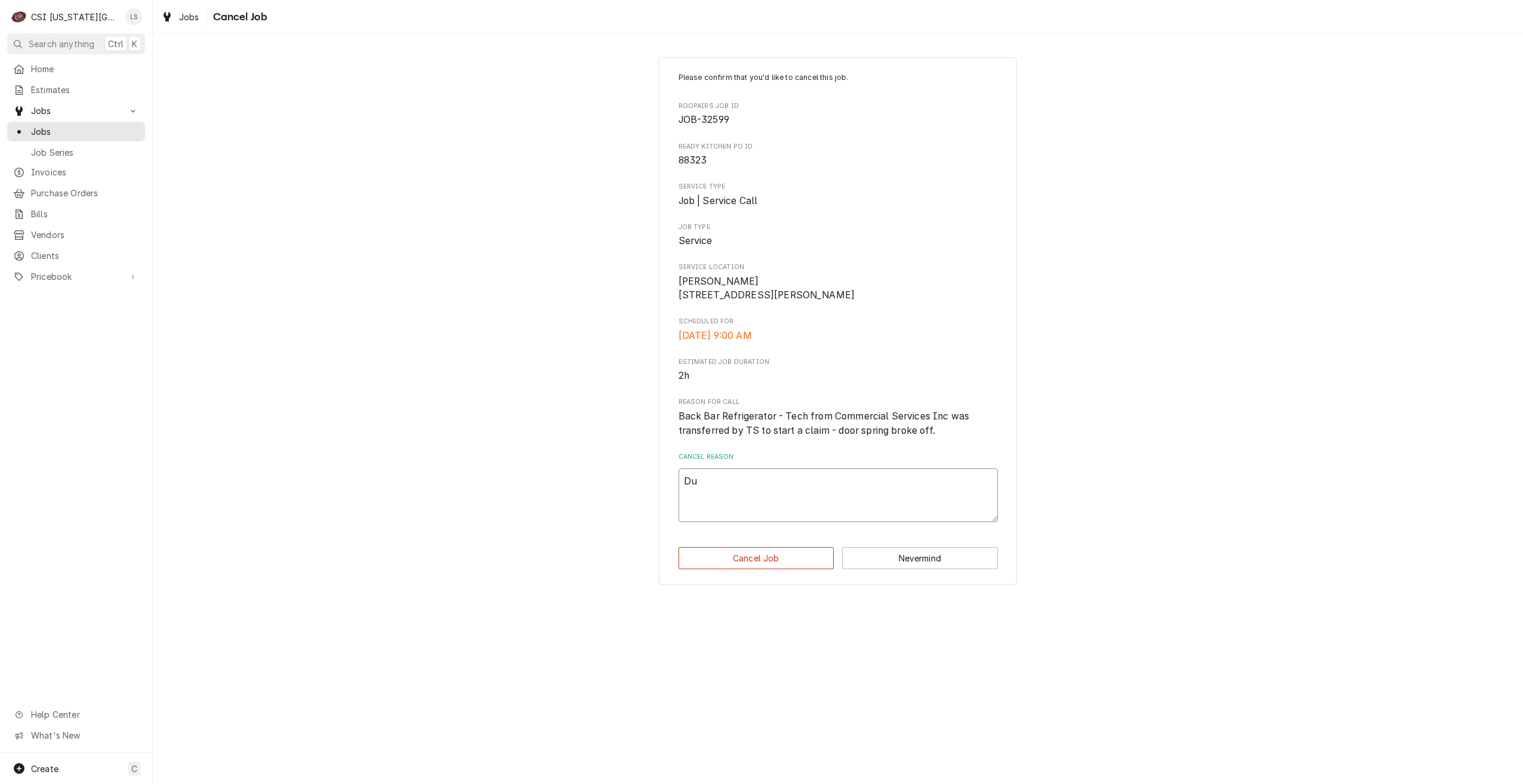
type textarea "Dup"
type textarea "x"
type textarea "Dupl"
type textarea "x"
type textarea "Dupli"
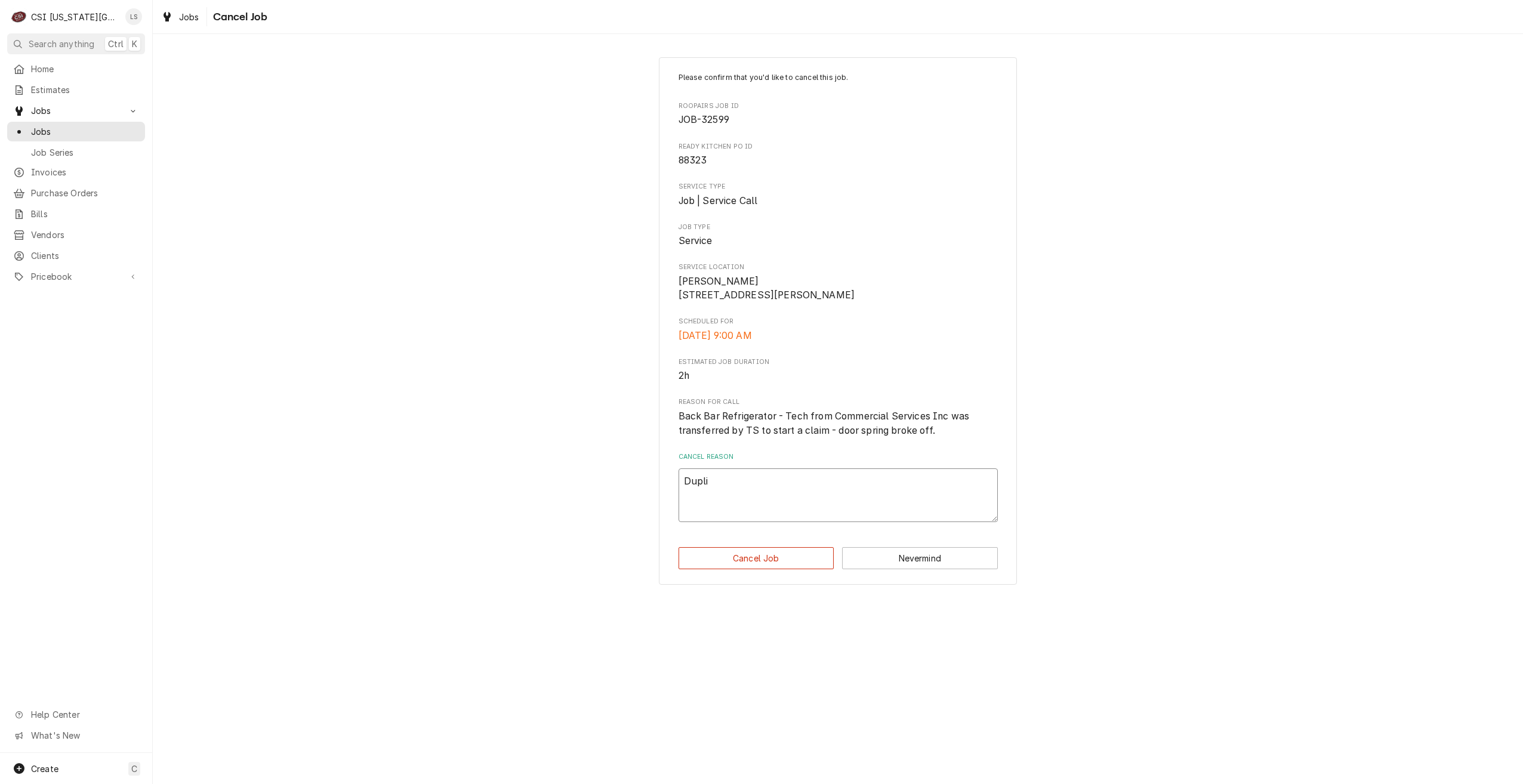
type textarea "x"
type textarea "Duplic"
type textarea "x"
type textarea "Duplica"
type textarea "x"
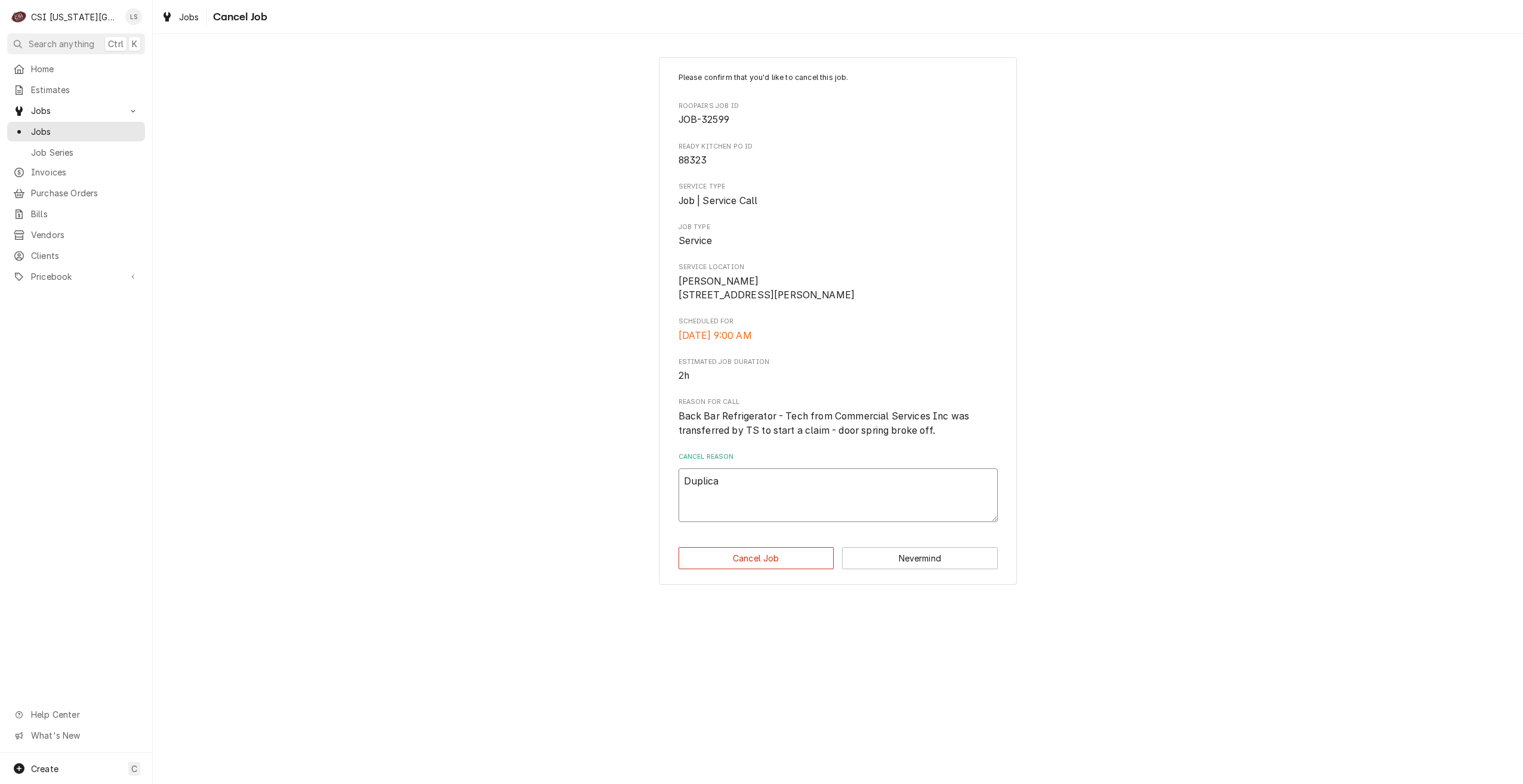
type textarea "Duplicat"
type textarea "x"
type textarea "Duplicate"
type textarea "x"
type textarea "Duplicate"
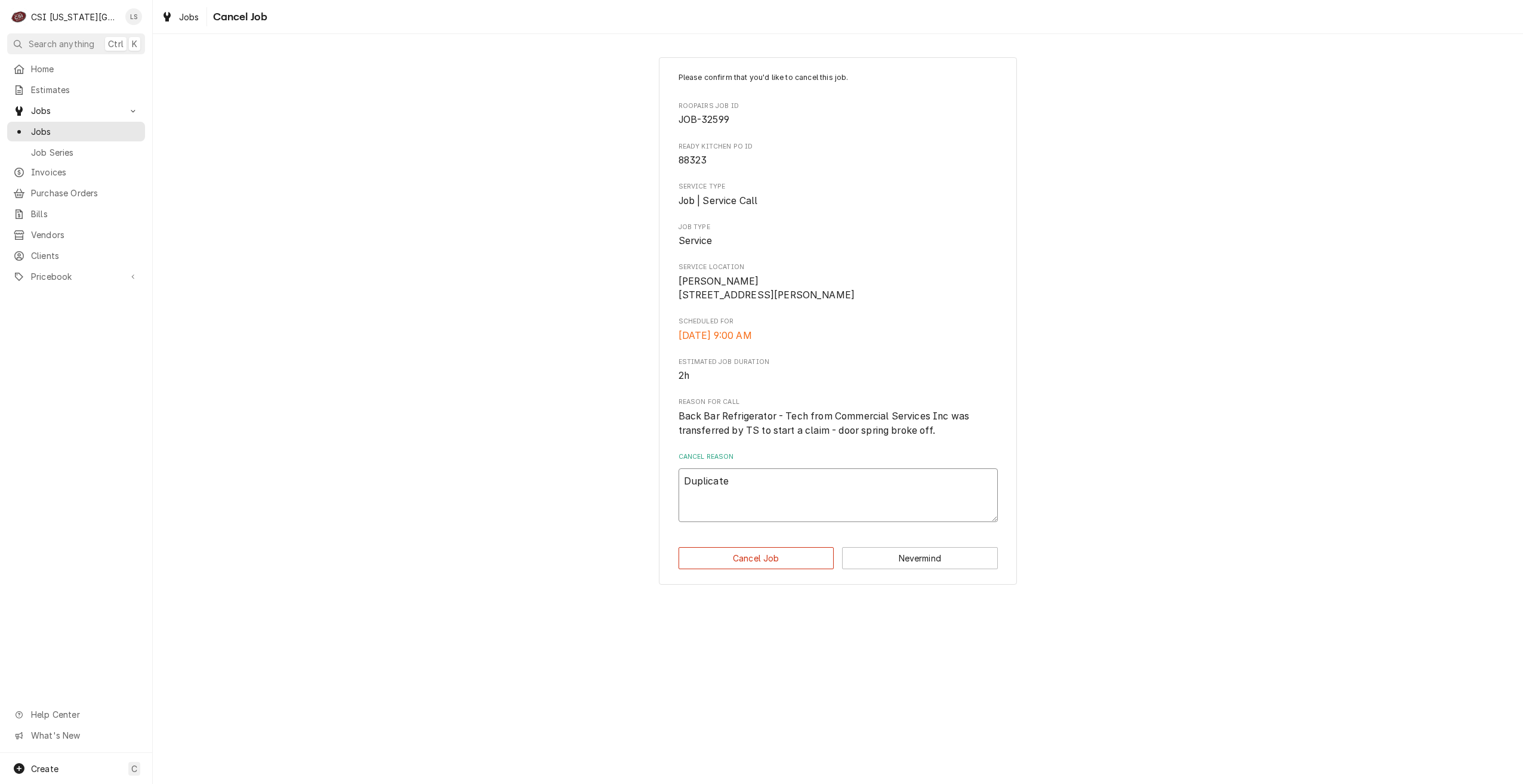
type textarea "x"
type textarea "Duplicate d"
type textarea "x"
type textarea "Duplicate di"
type textarea "x"
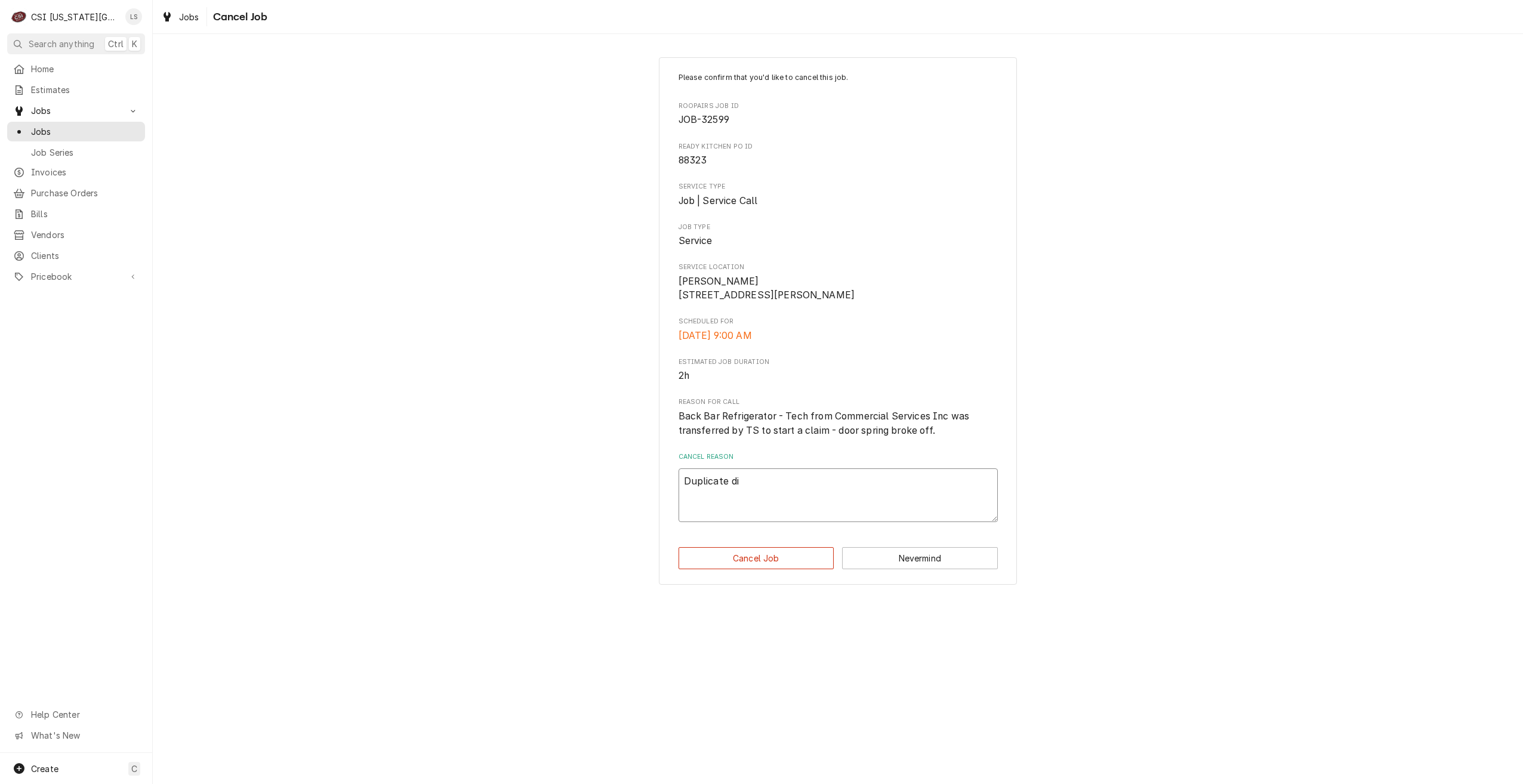
type textarea "Duplicate dis"
type textarea "x"
type textarea "Duplicate disp"
type textarea "x"
type textarea "Duplicate dispa"
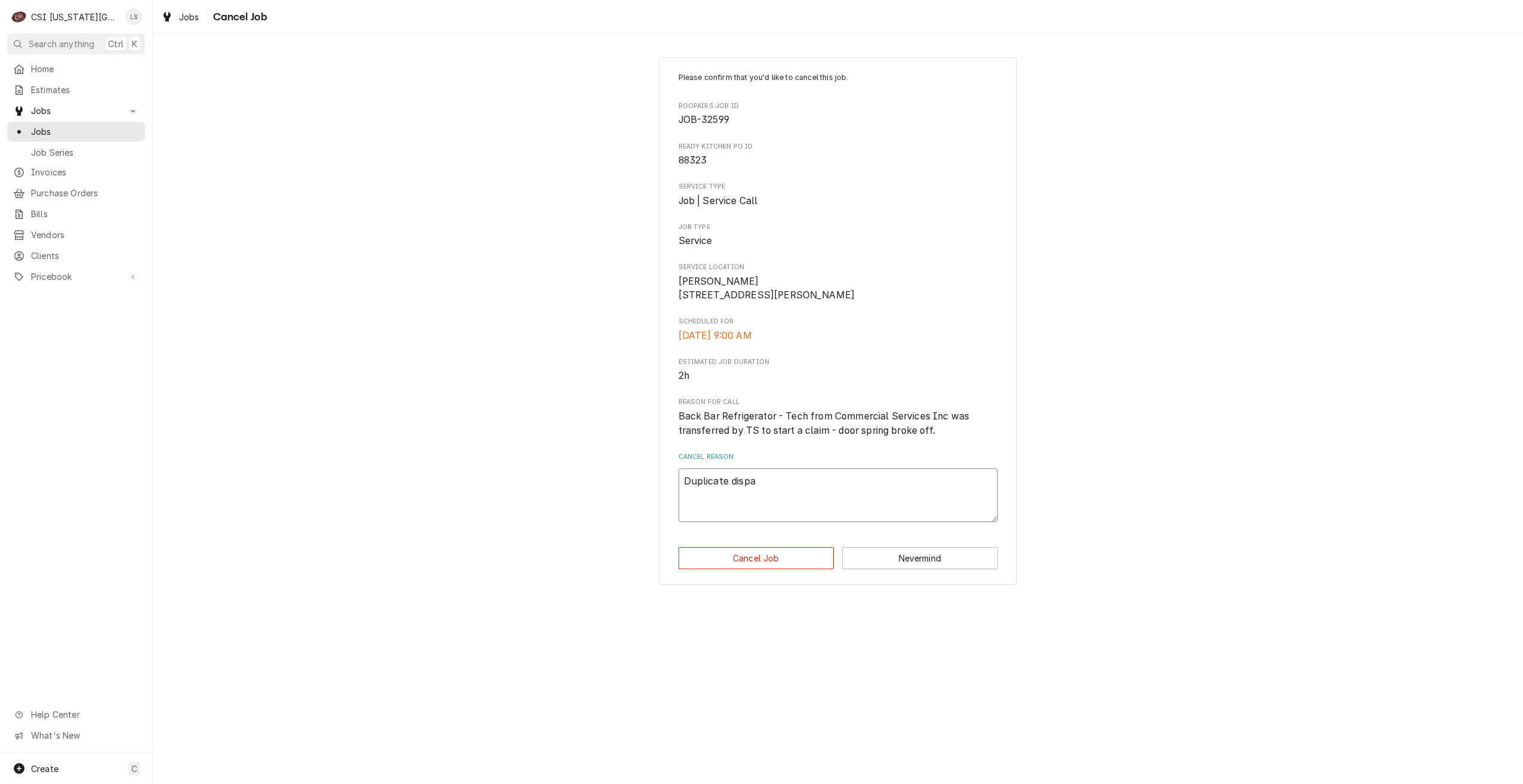
type textarea "x"
type textarea "Duplicate dispat"
type textarea "x"
type textarea "Duplicate dispatc"
type textarea "x"
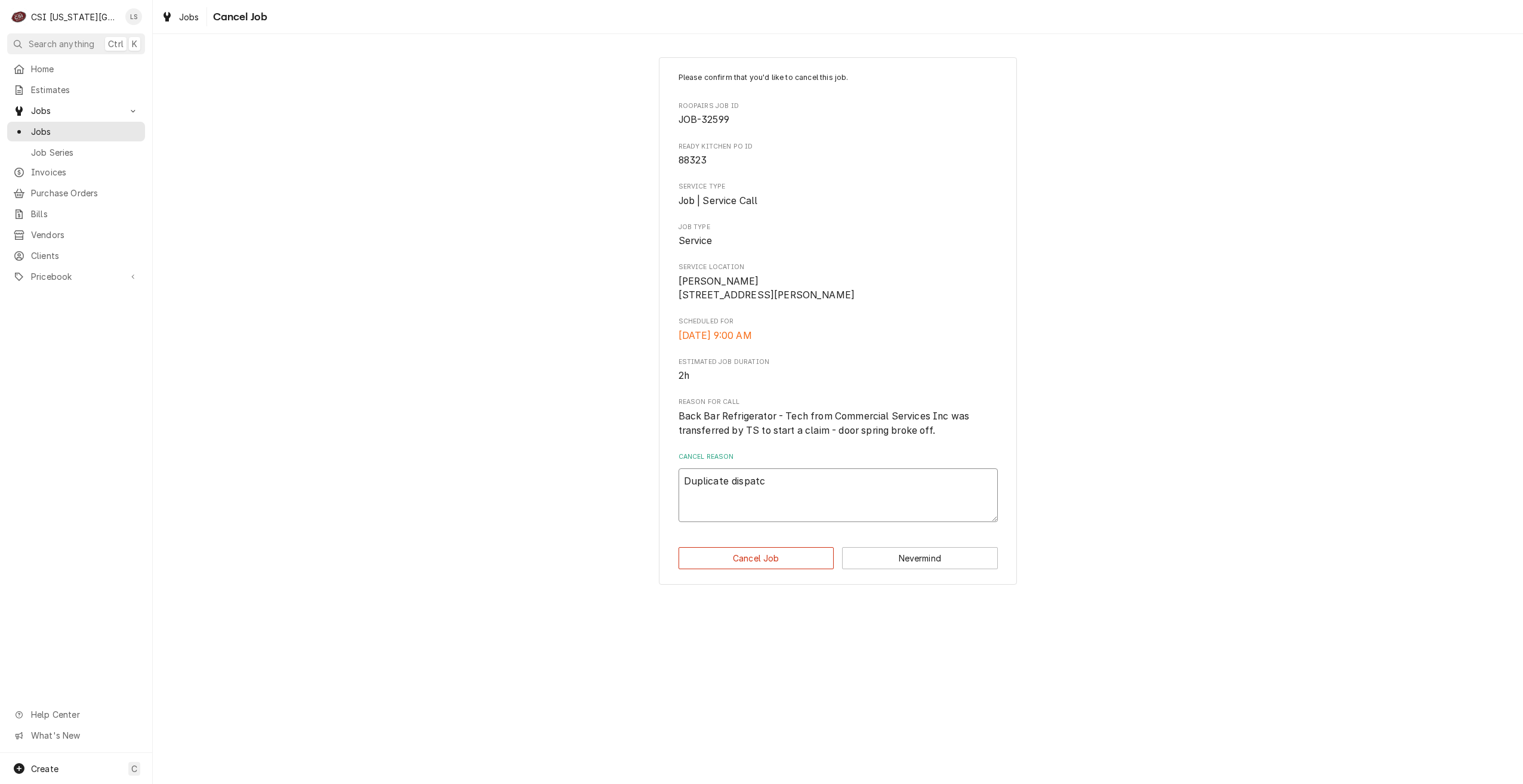
type textarea "Duplicate dispatch"
type textarea "x"
type textarea "Duplicate dispatch."
type textarea "x"
type textarea "Duplicate dispatch."
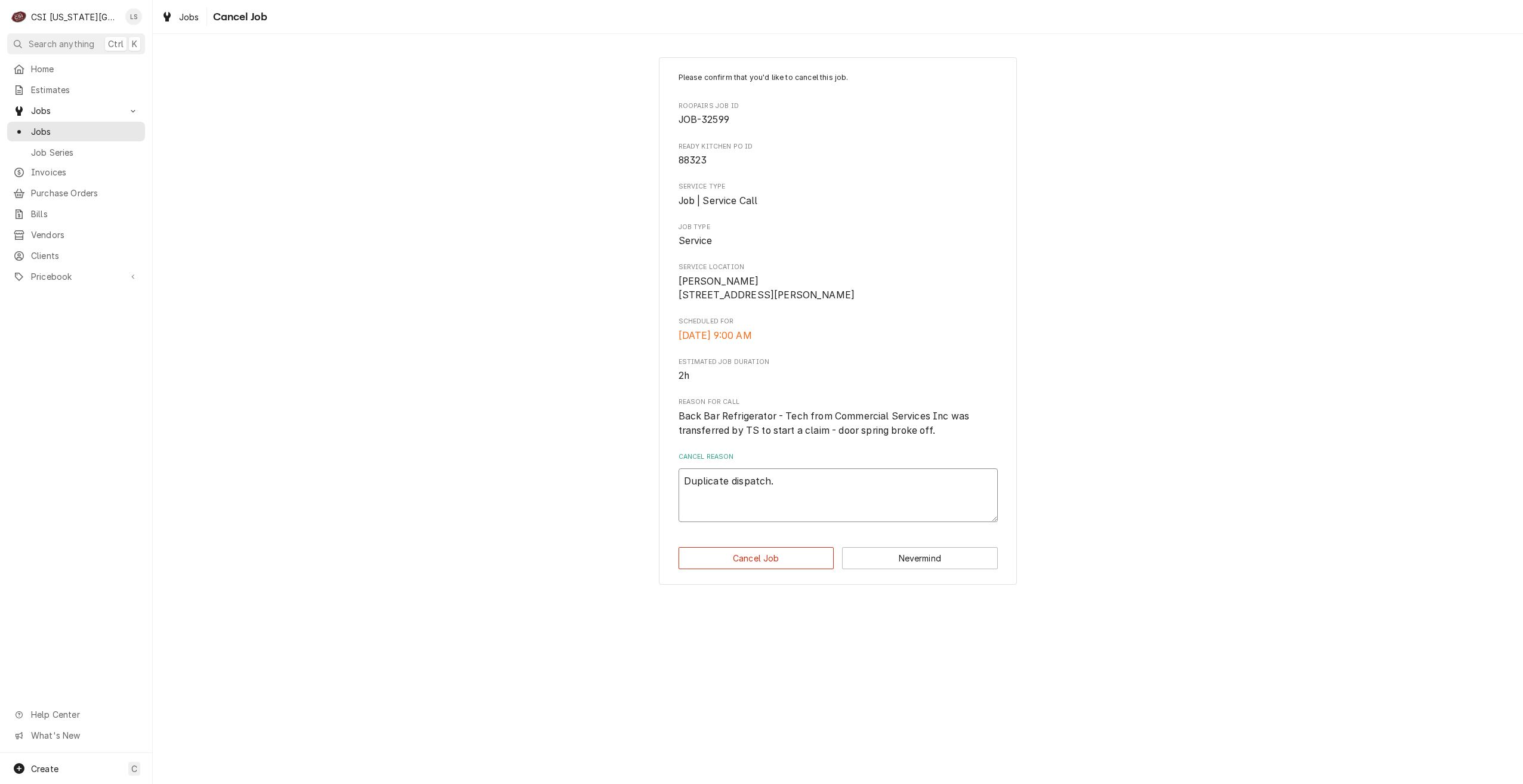
type textarea "x"
type textarea "Duplicate dispatch. C"
type textarea "x"
type textarea "Duplicate dispatch. Ca"
type textarea "x"
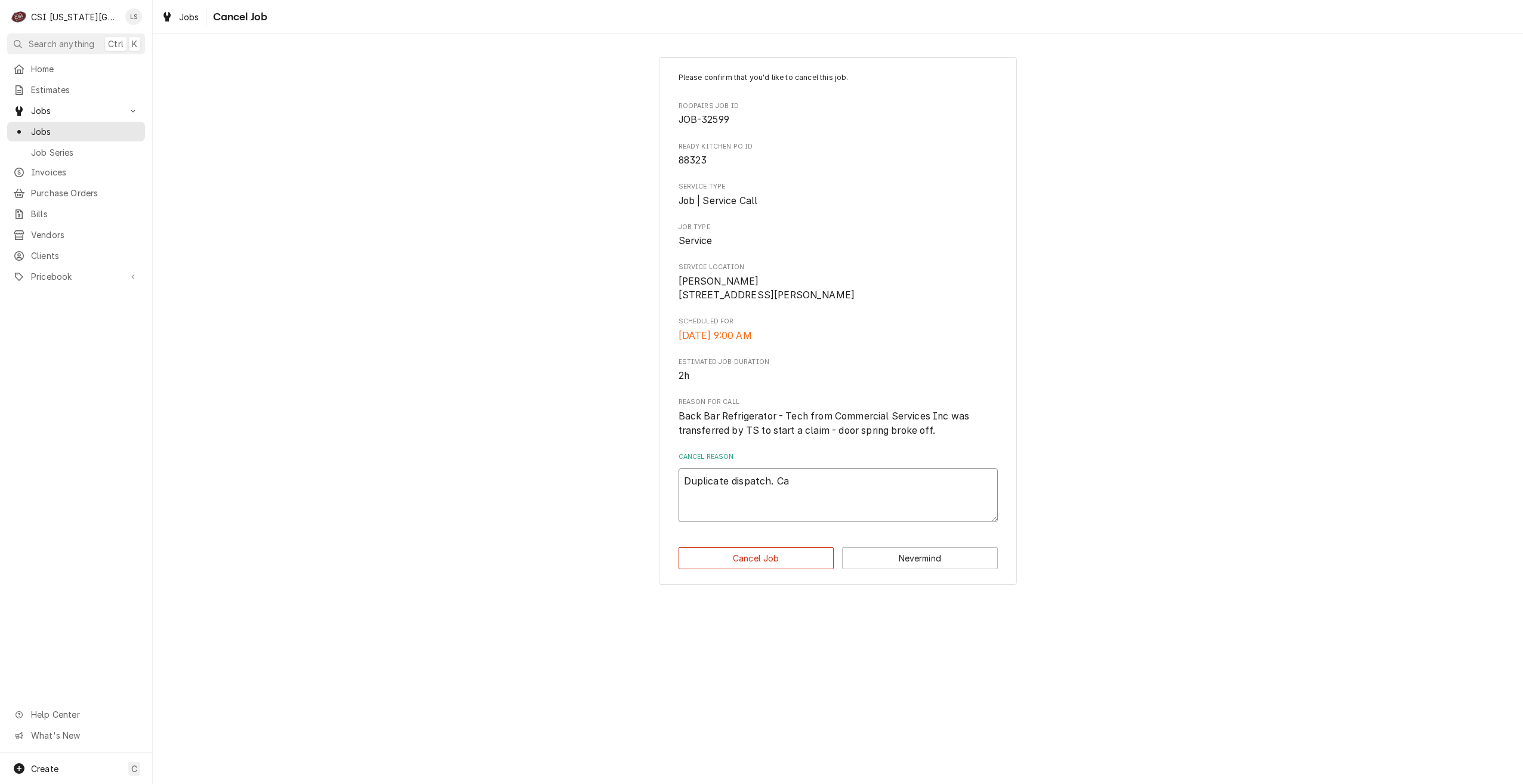
type textarea "Duplicate dispatch. Can"
type textarea "x"
type textarea "Duplicate dispatch. Canc"
type textarea "x"
type textarea "Duplicate dispatch. Cance"
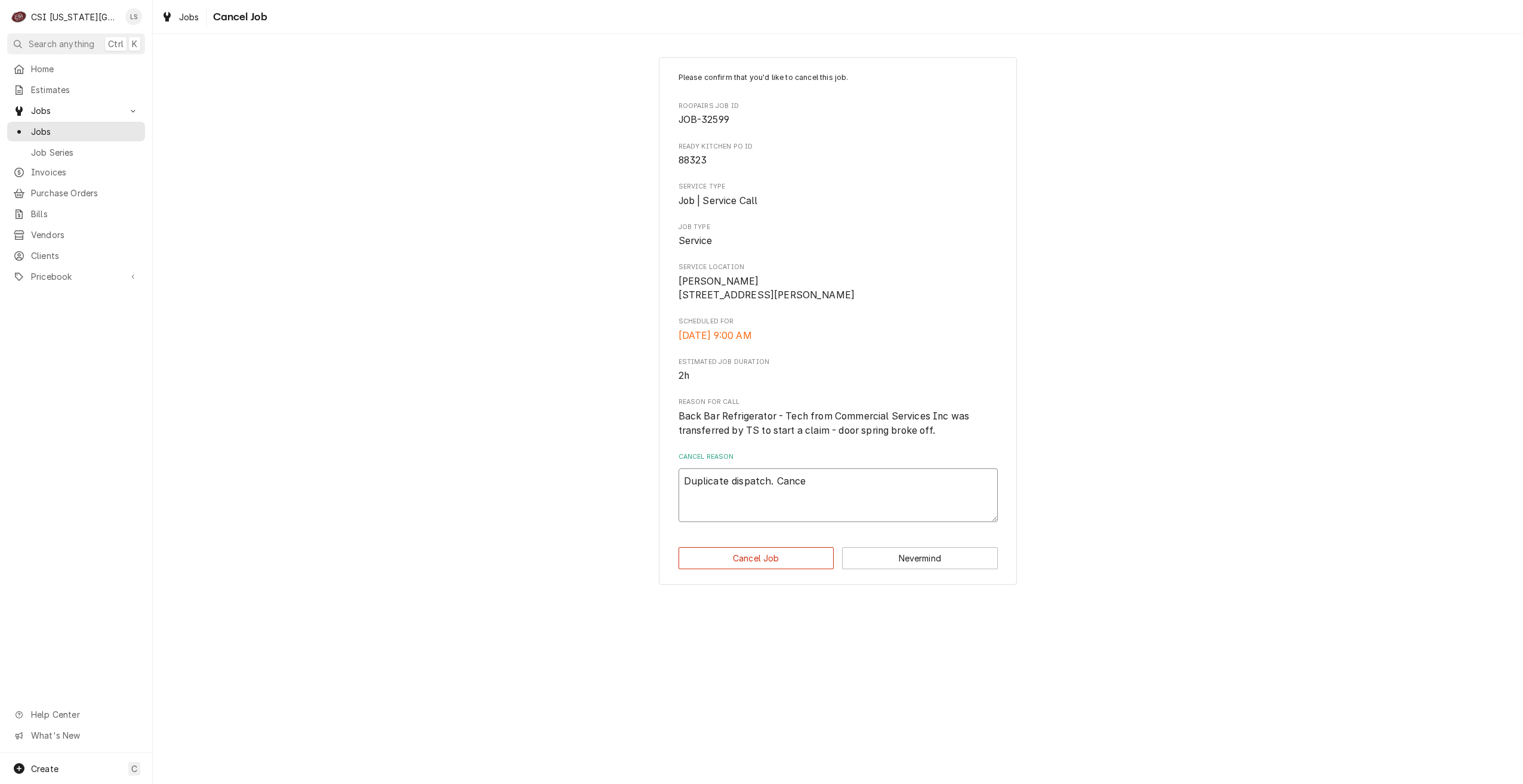
type textarea "x"
type textarea "Duplicate dispatch. Cancel"
type textarea "x"
type textarea "Duplicate dispatch. Canceli"
type textarea "x"
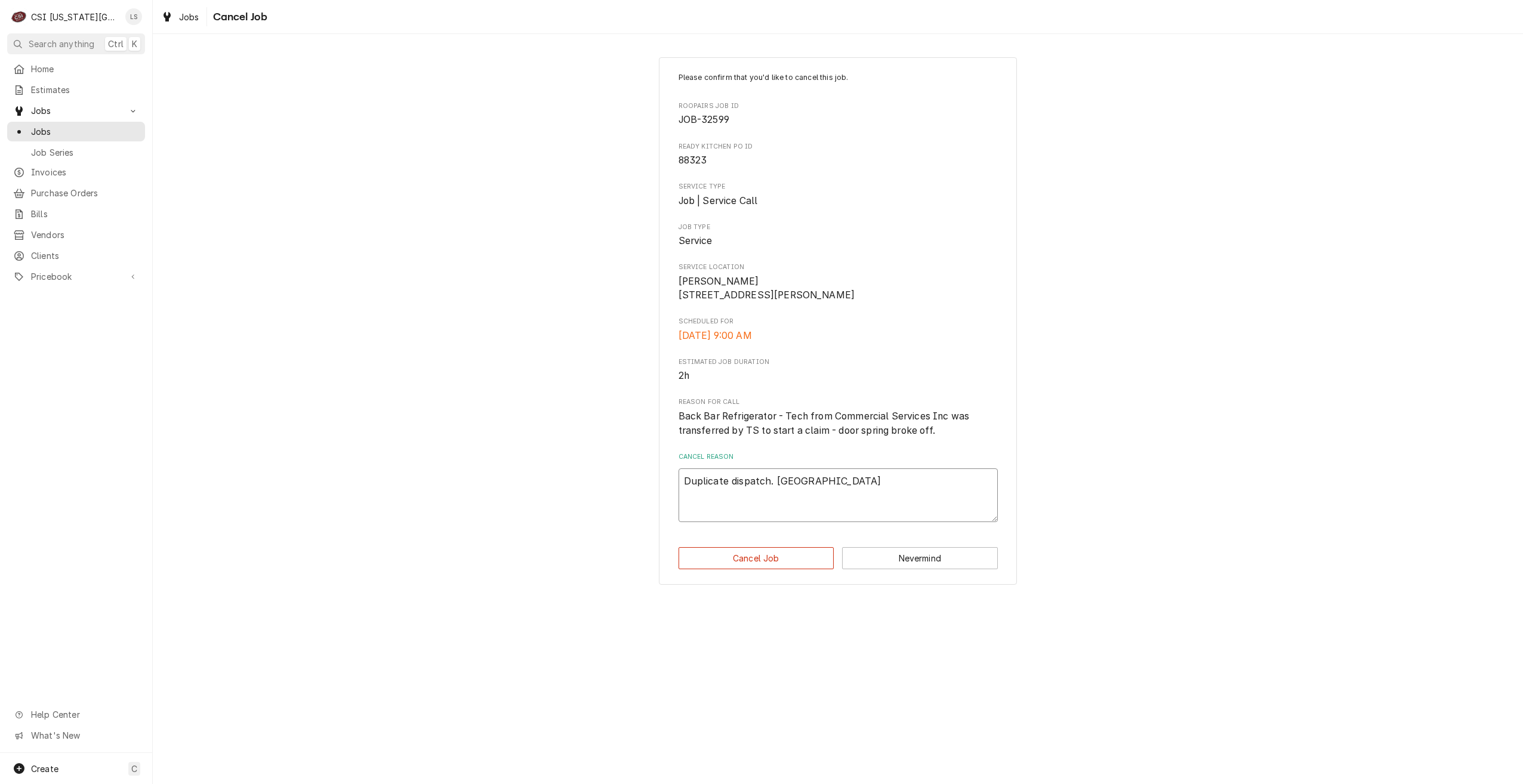
type textarea "Duplicate dispatch. Cancelin"
type textarea "x"
type textarea "Duplicate dispatch. Canceling"
type textarea "x"
type textarea "Duplicate dispatch. Canceling"
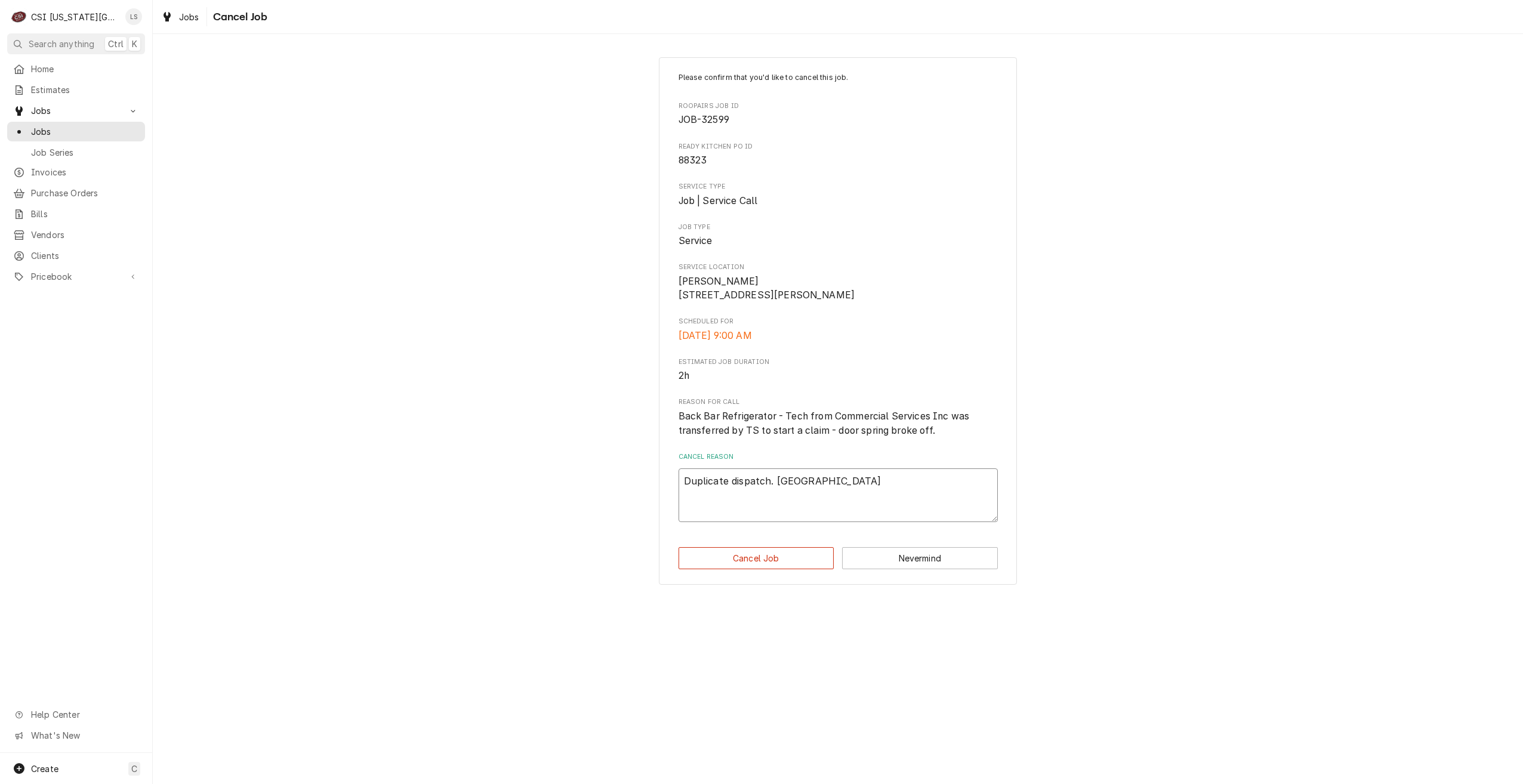
type textarea "x"
type textarea "Duplicate dispatch. Canceling j"
type textarea "x"
type textarea "Duplicate dispatch. Canceling jo"
type textarea "x"
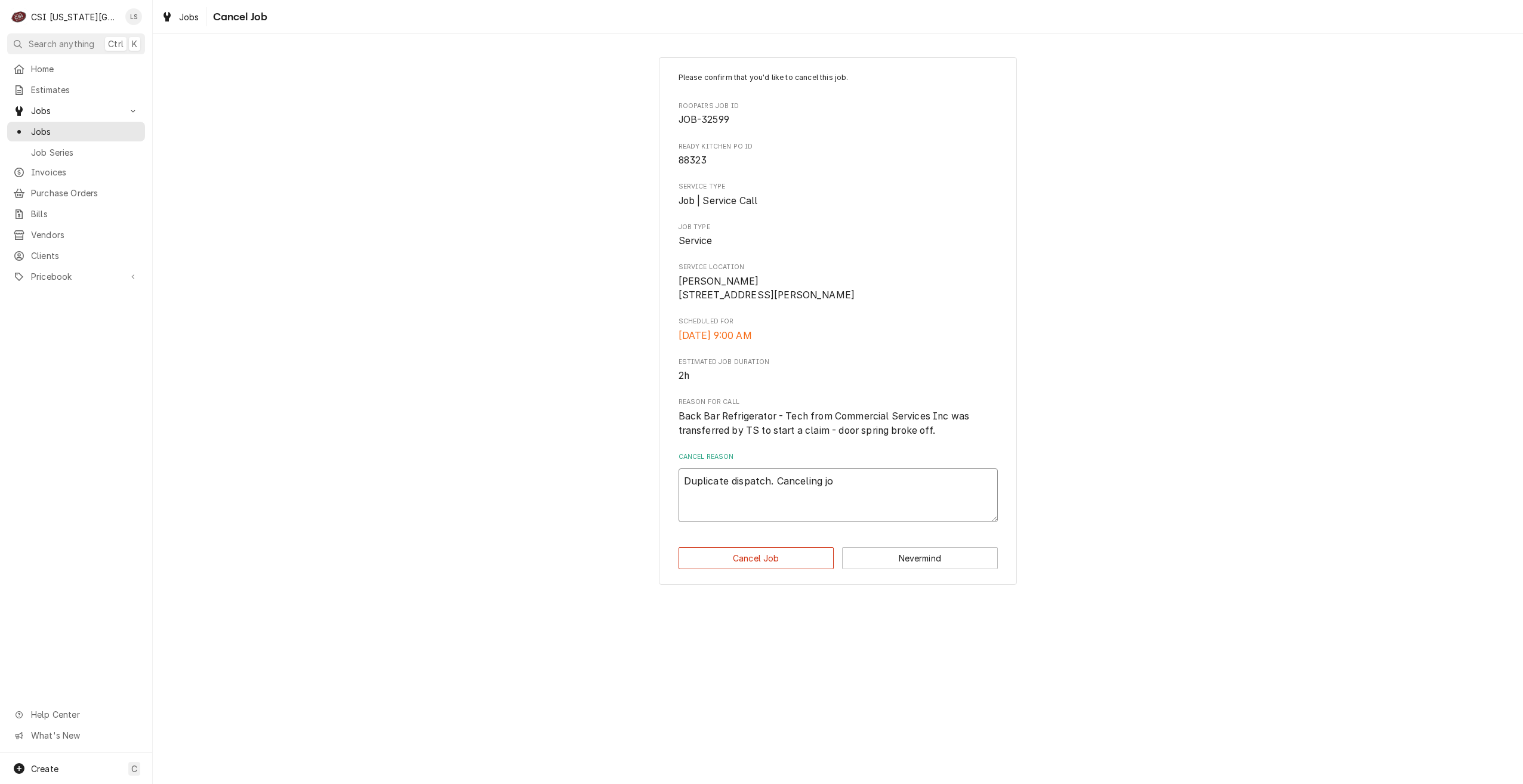
type textarea "Duplicate dispatch. Canceling job"
type textarea "x"
type textarea "Duplicate dispatch. Canceling job."
click at [740, 567] on button "Cancel Job" at bounding box center [756, 558] width 155 height 22
type textarea "x"
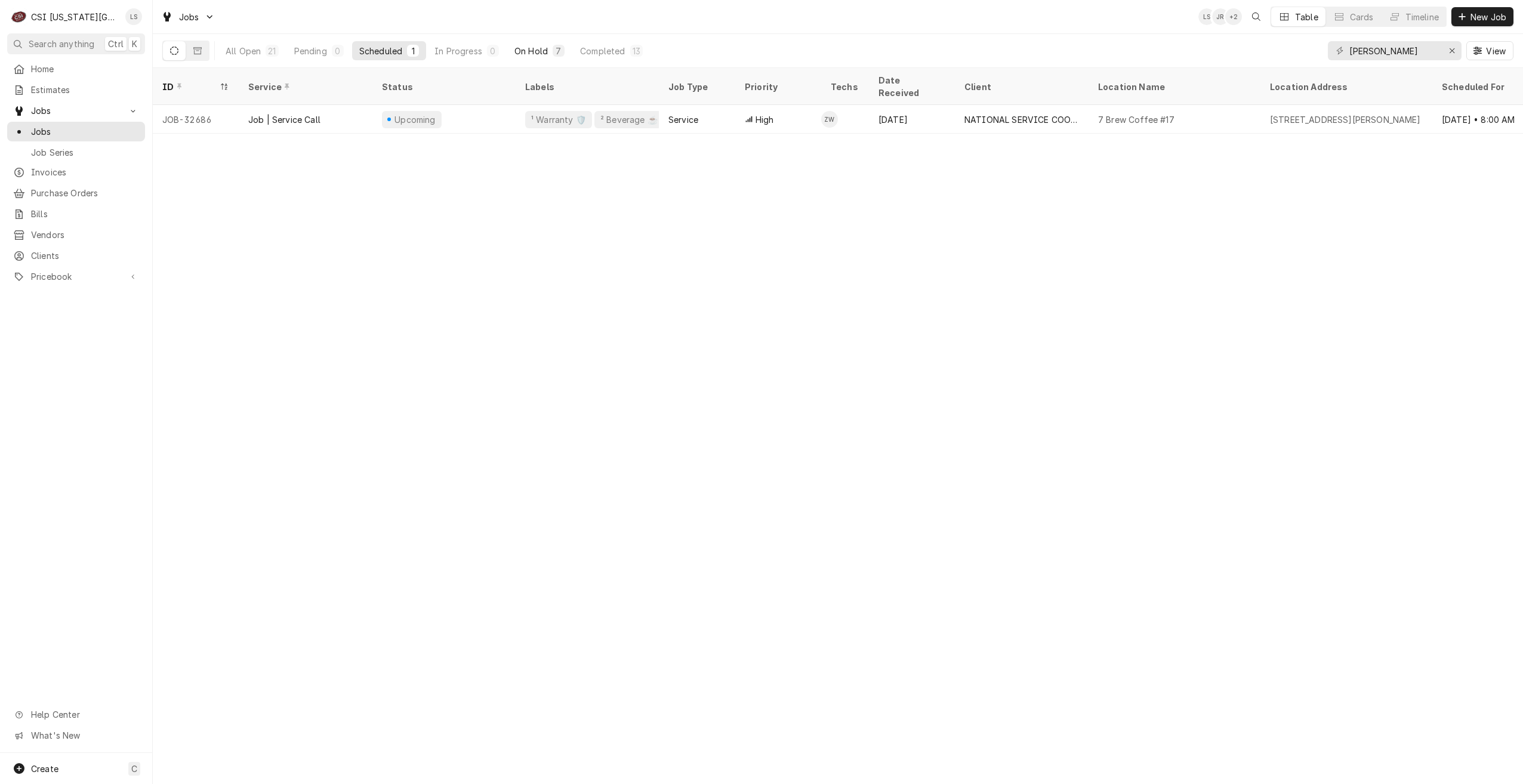
click at [540, 51] on div "On Hold" at bounding box center [531, 51] width 34 height 12
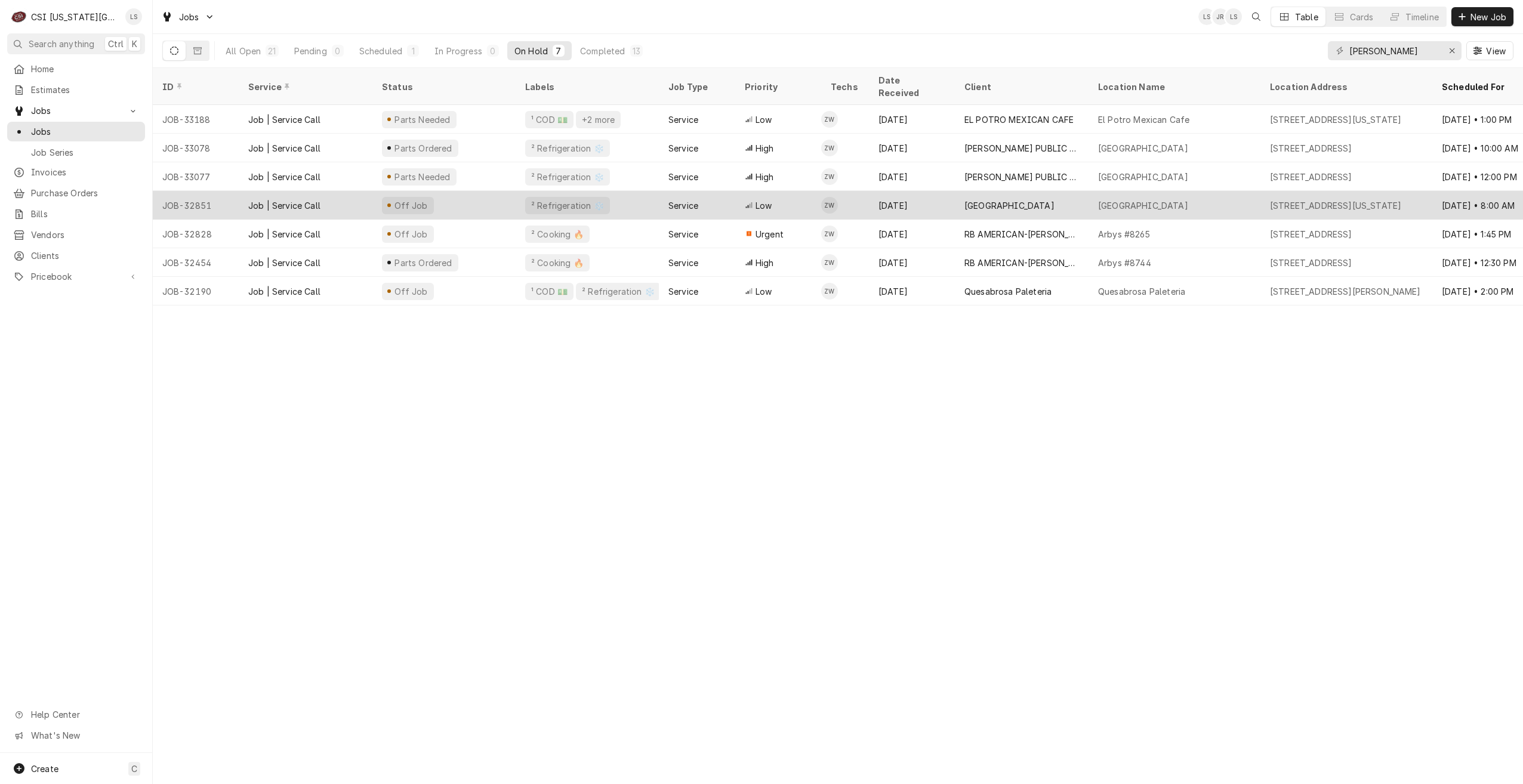
click at [756, 199] on span "Low" at bounding box center [764, 205] width 16 height 12
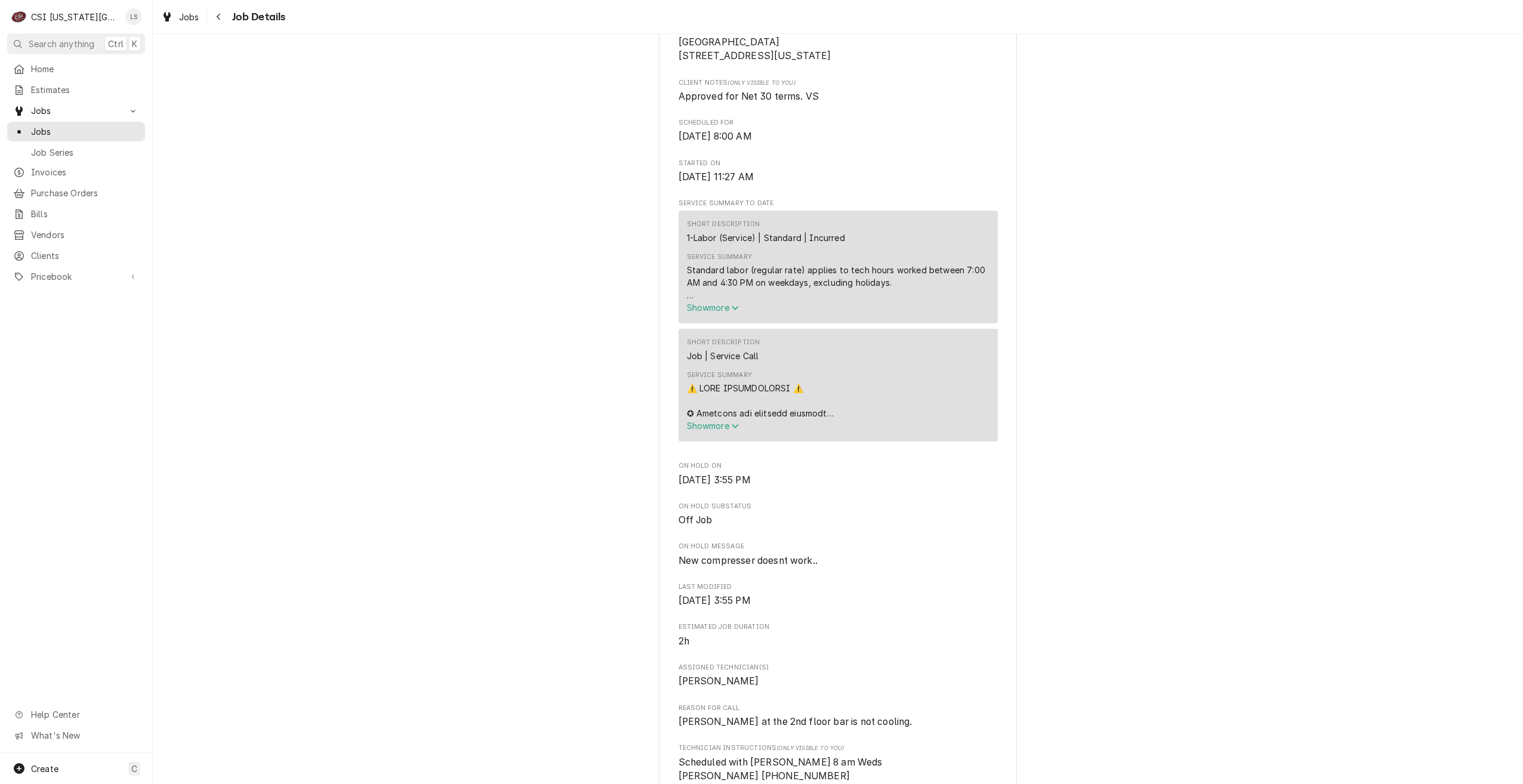
scroll to position [596, 0]
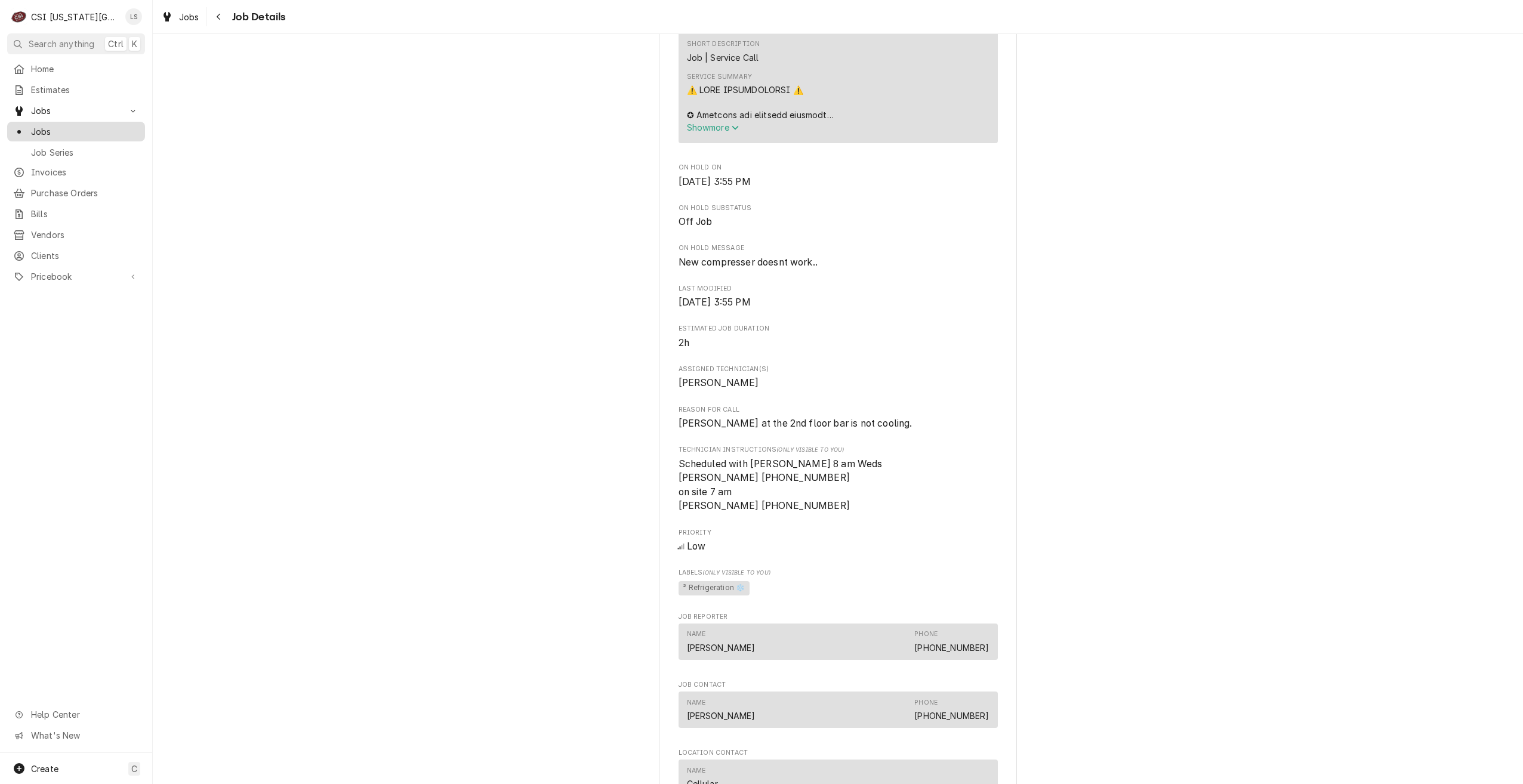
click at [114, 133] on span "Jobs" at bounding box center [85, 131] width 108 height 12
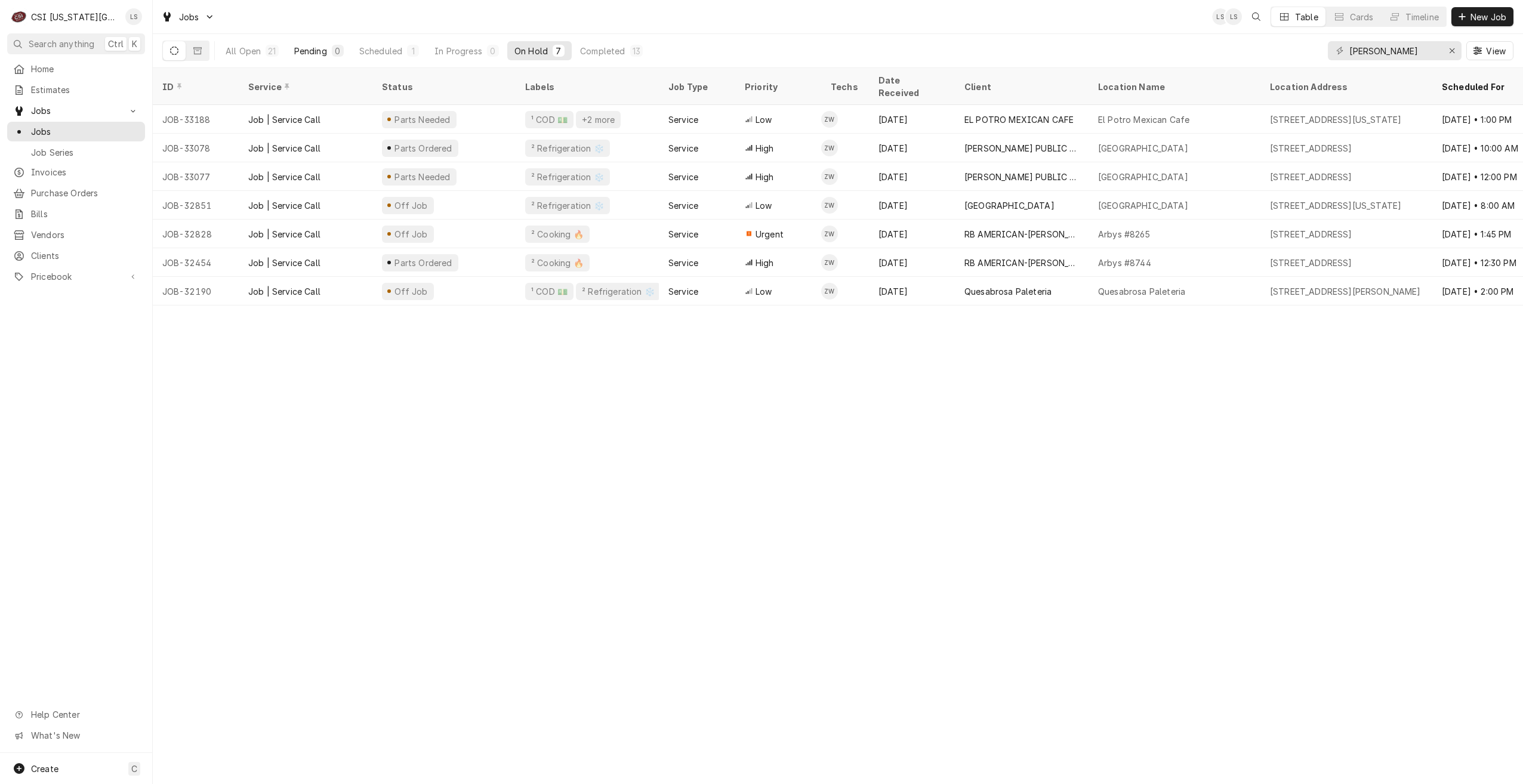
click at [331, 49] on div "0" at bounding box center [337, 50] width 12 height 12
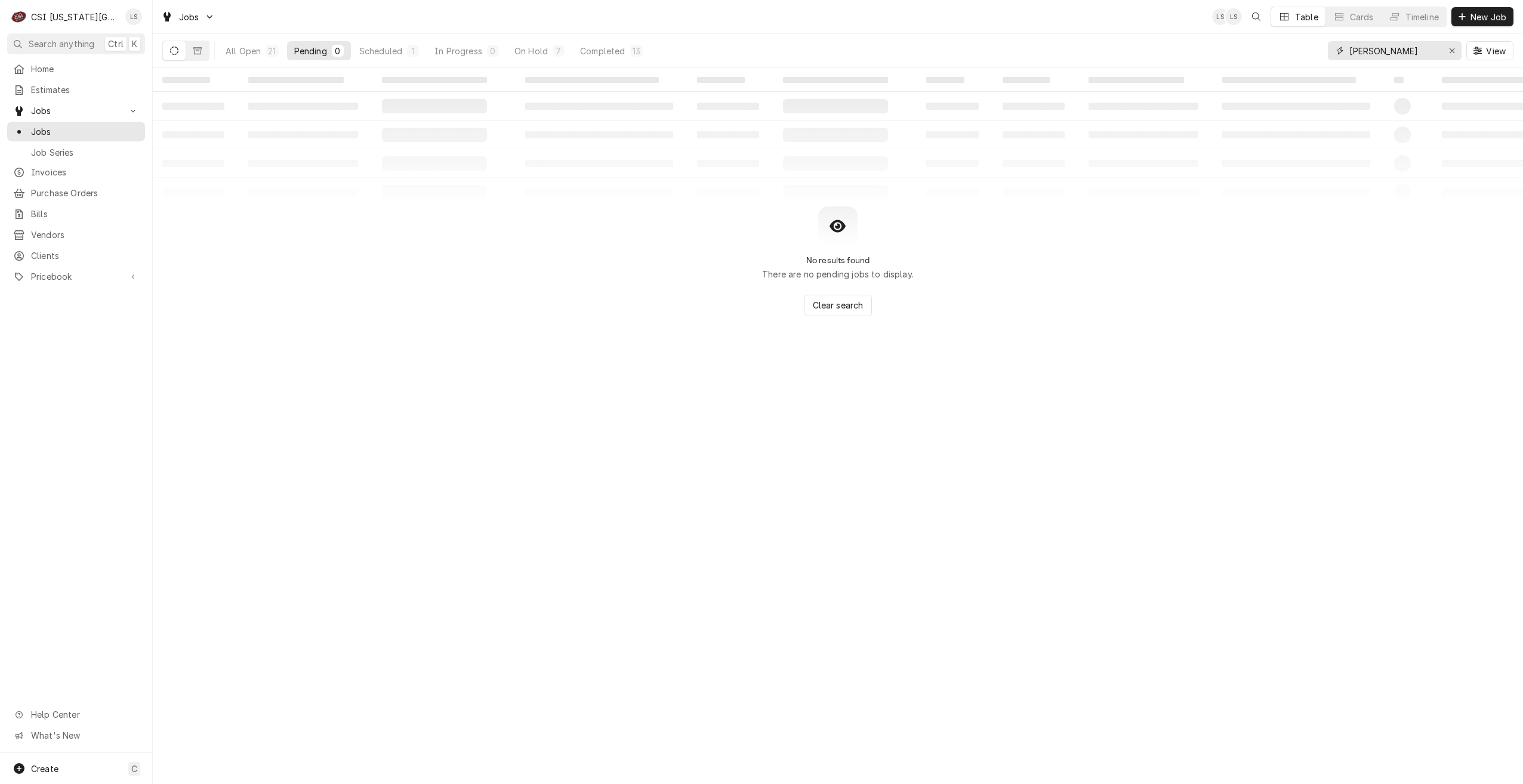
drag, startPoint x: 1426, startPoint y: 52, endPoint x: 1310, endPoint y: 52, distance: 116.0
click at [1310, 52] on div "All Open 21 Pending 0 Scheduled 1 In Progress 0 On Hold 7 Completed 13 [PERSON_…" at bounding box center [838, 51] width 1351 height 34
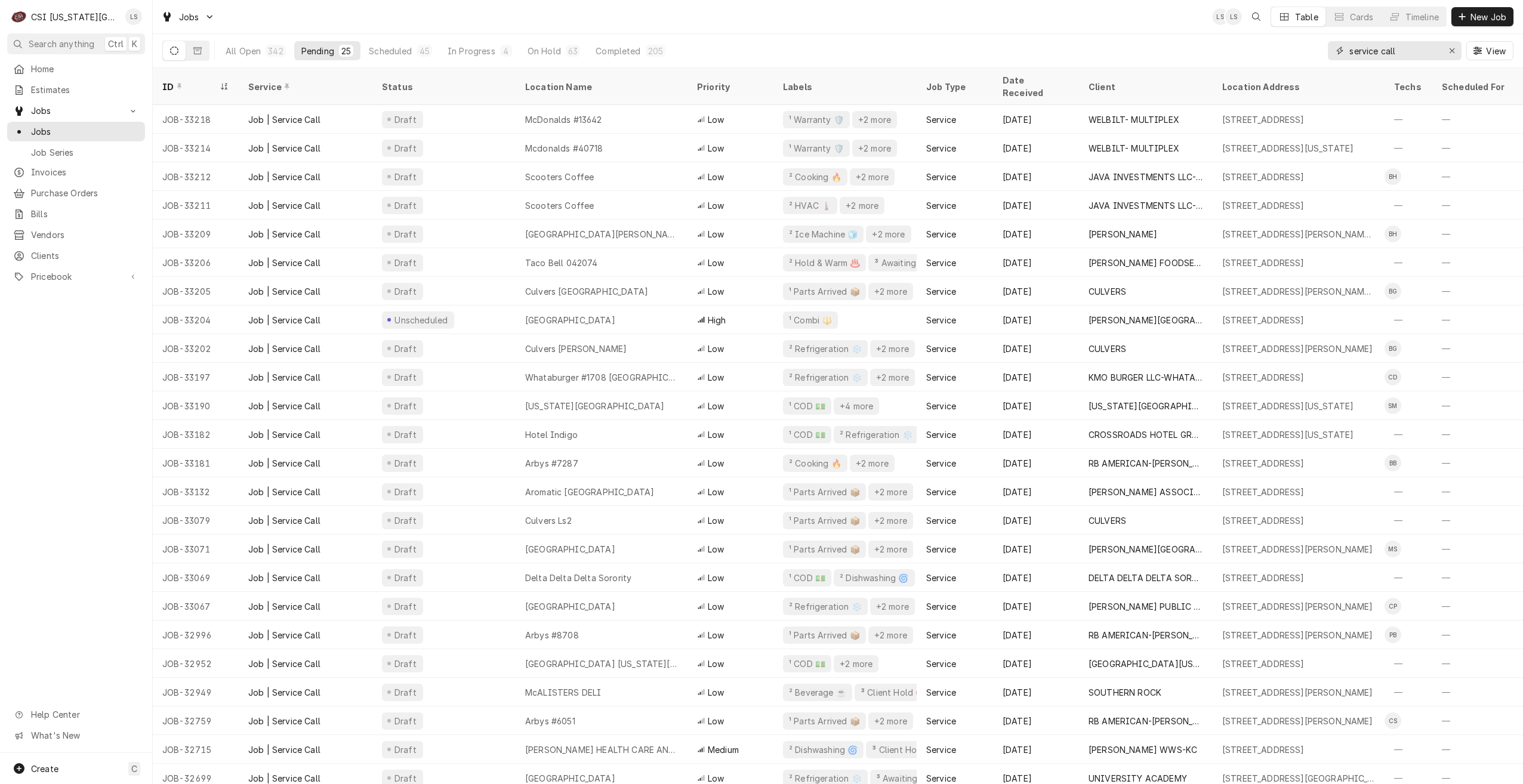
type input "service call"
click at [953, 29] on div "Jobs LS LS Table Cards Timeline New Job" at bounding box center [838, 16] width 1370 height 34
click at [829, 8] on div "Jobs LS LS Table Cards Timeline New Job" at bounding box center [838, 16] width 1370 height 34
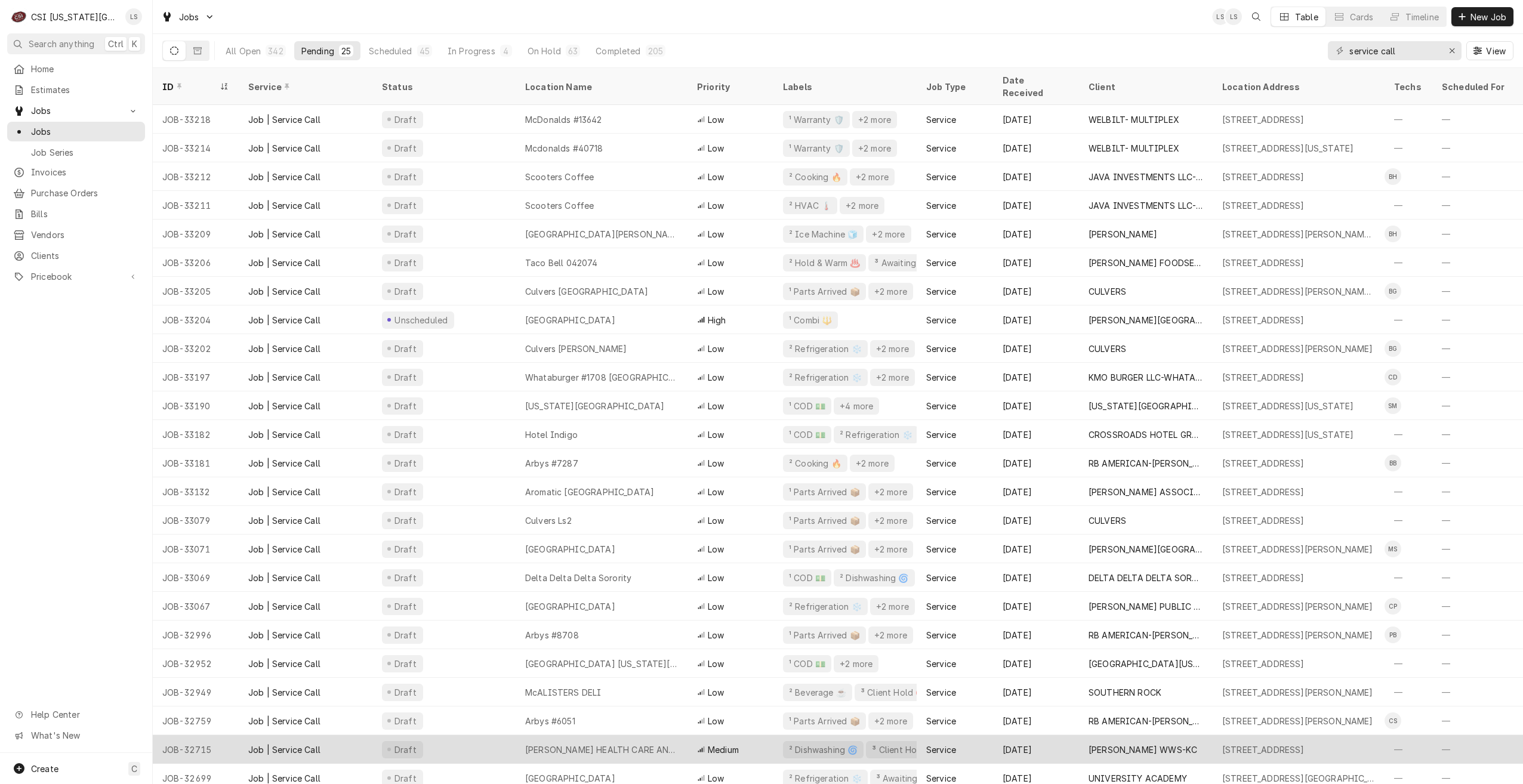
click at [631, 744] on div "BALDWIN HEALTH CARE AND REHAB" at bounding box center [601, 750] width 153 height 12
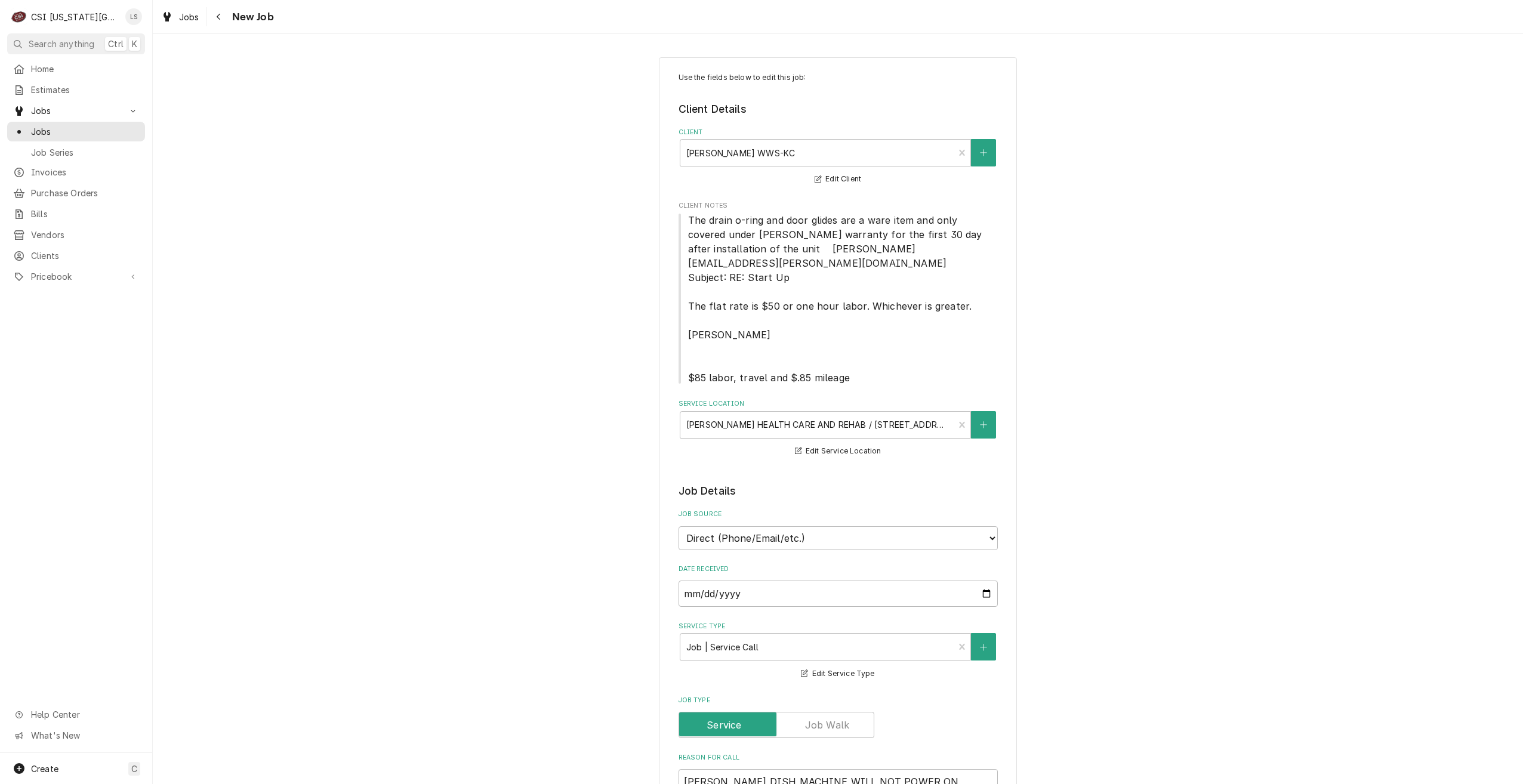
type textarea "x"
click at [51, 249] on span "Clients" at bounding box center [85, 255] width 108 height 12
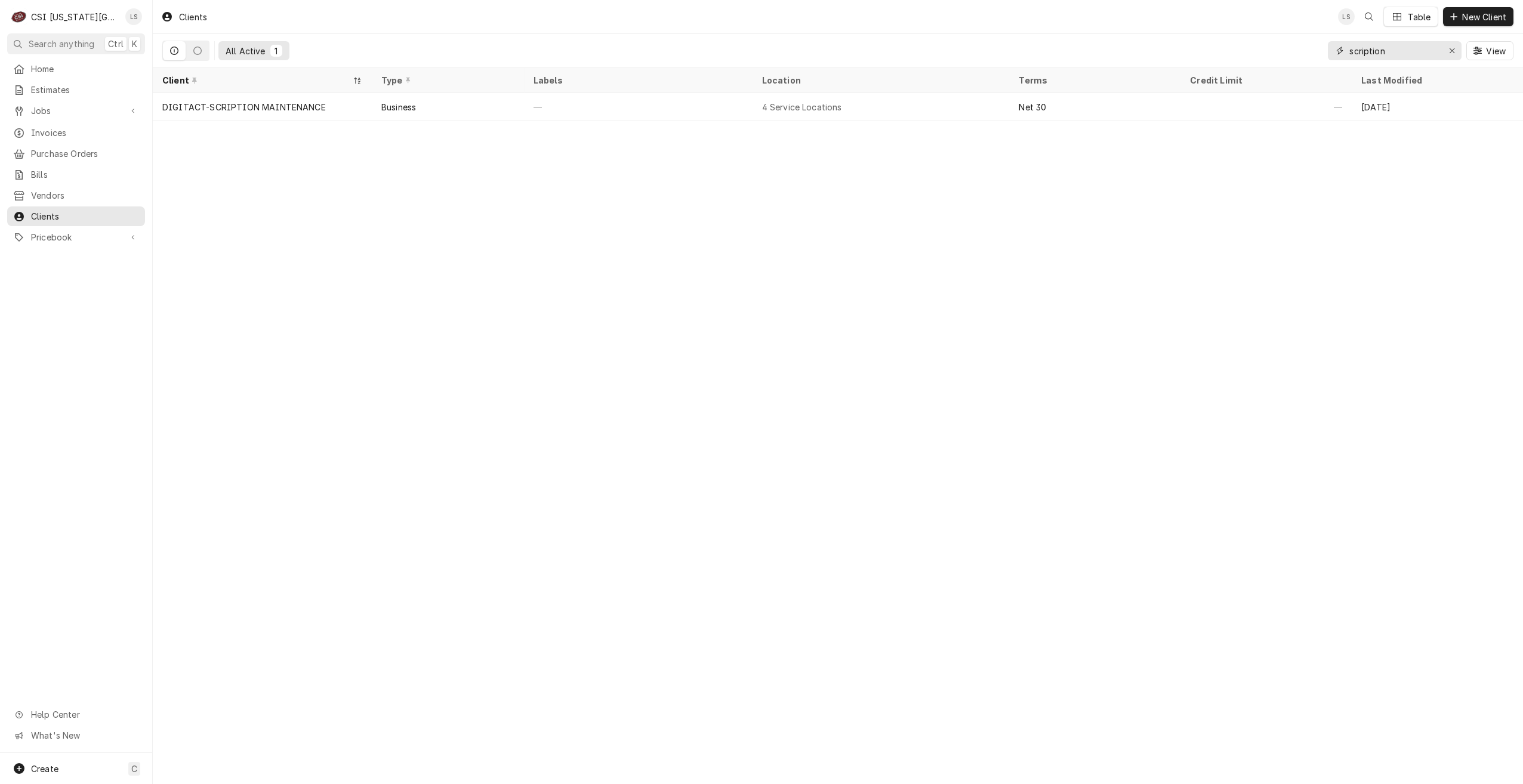
drag, startPoint x: 1408, startPoint y: 49, endPoint x: 1311, endPoint y: 44, distance: 97.1
click at [1311, 44] on div "All Active 1 scription View" at bounding box center [838, 51] width 1351 height 34
drag, startPoint x: 1417, startPoint y: 51, endPoint x: 1300, endPoint y: 51, distance: 117.0
click at [1300, 51] on div "All Active 1 1223 orchard View" at bounding box center [838, 51] width 1351 height 34
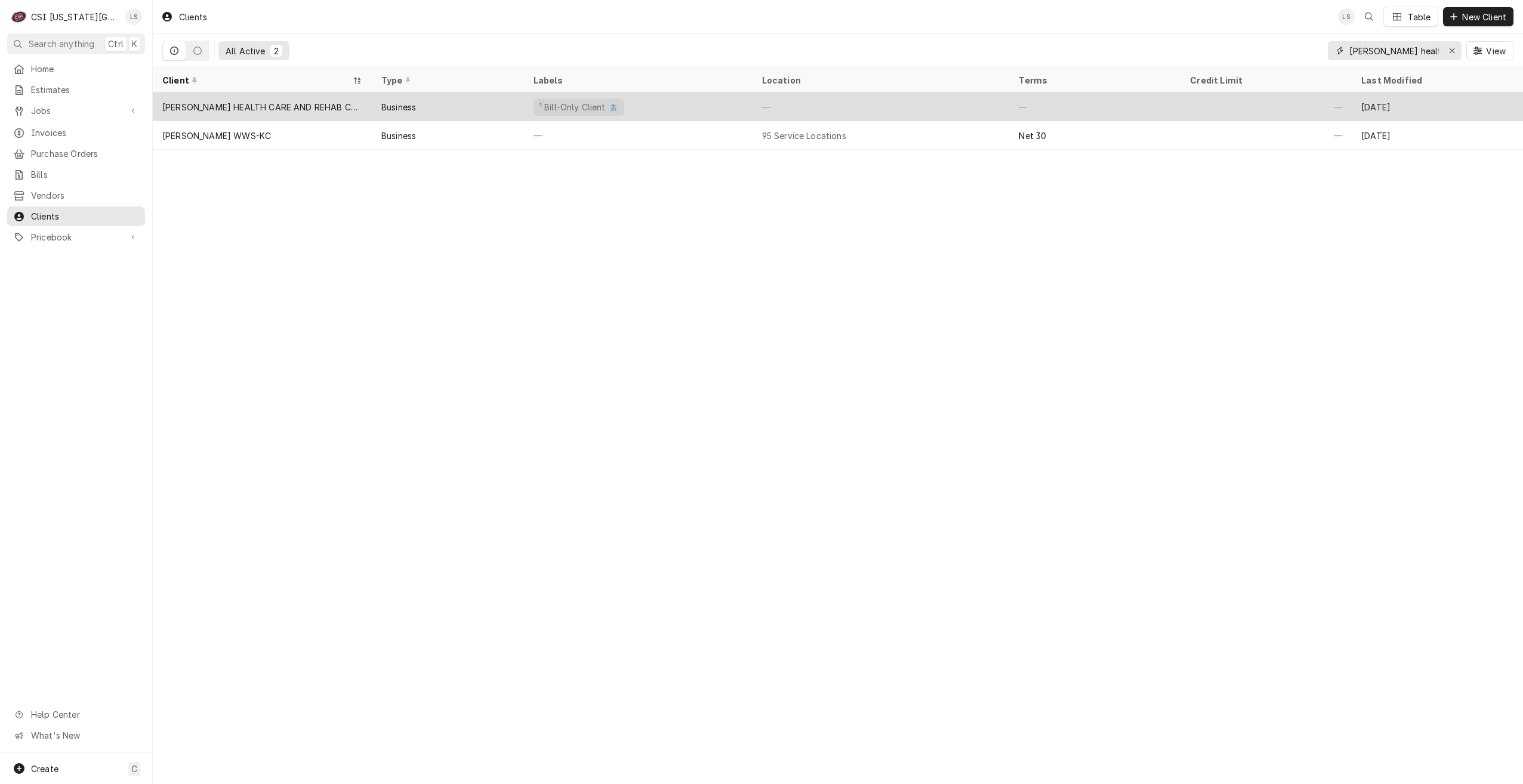
type input "[PERSON_NAME] health"
click at [465, 96] on div "Business" at bounding box center [448, 107] width 152 height 29
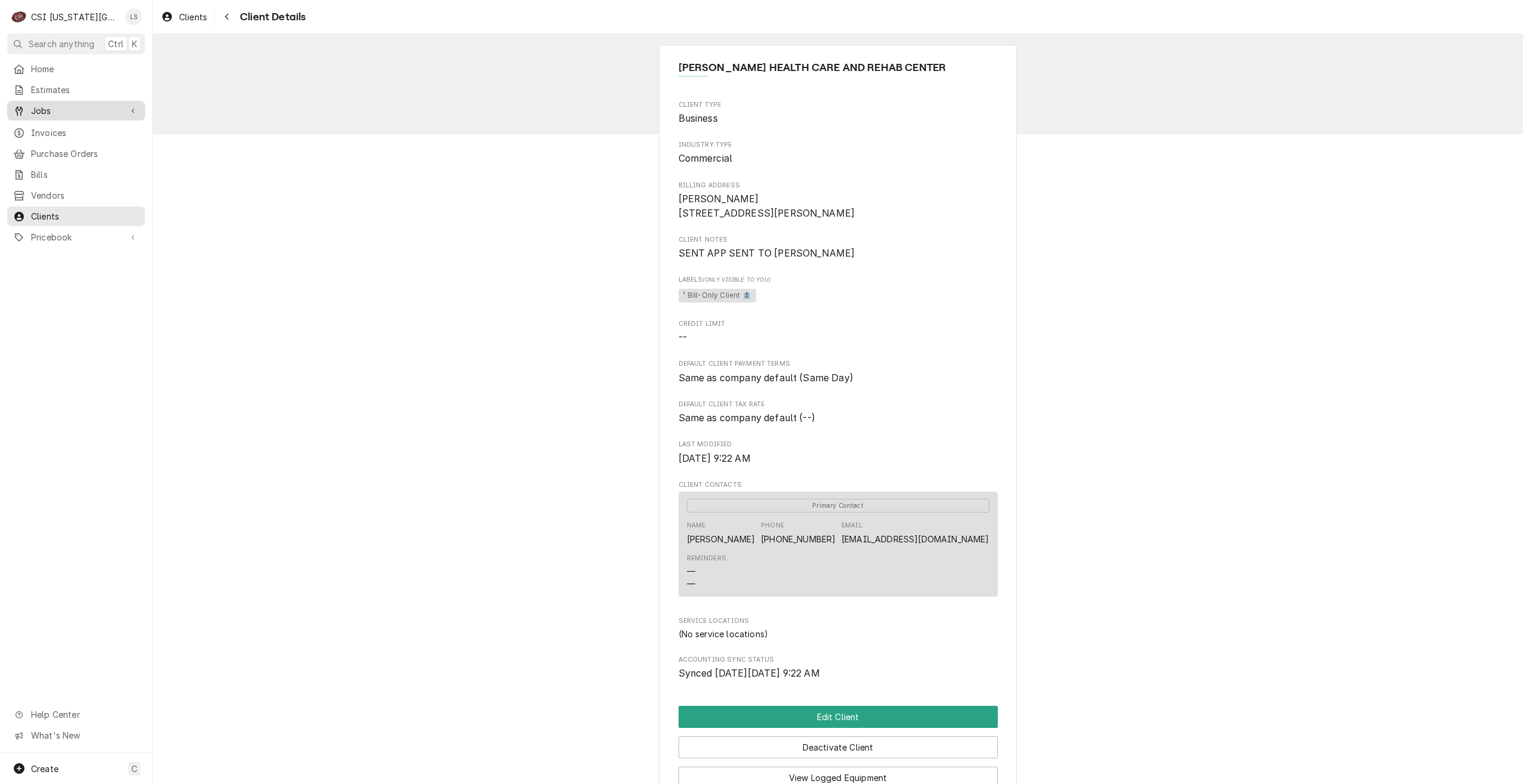
click at [59, 113] on span "Jobs" at bounding box center [76, 110] width 90 height 12
click at [51, 125] on span "Jobs" at bounding box center [85, 131] width 108 height 12
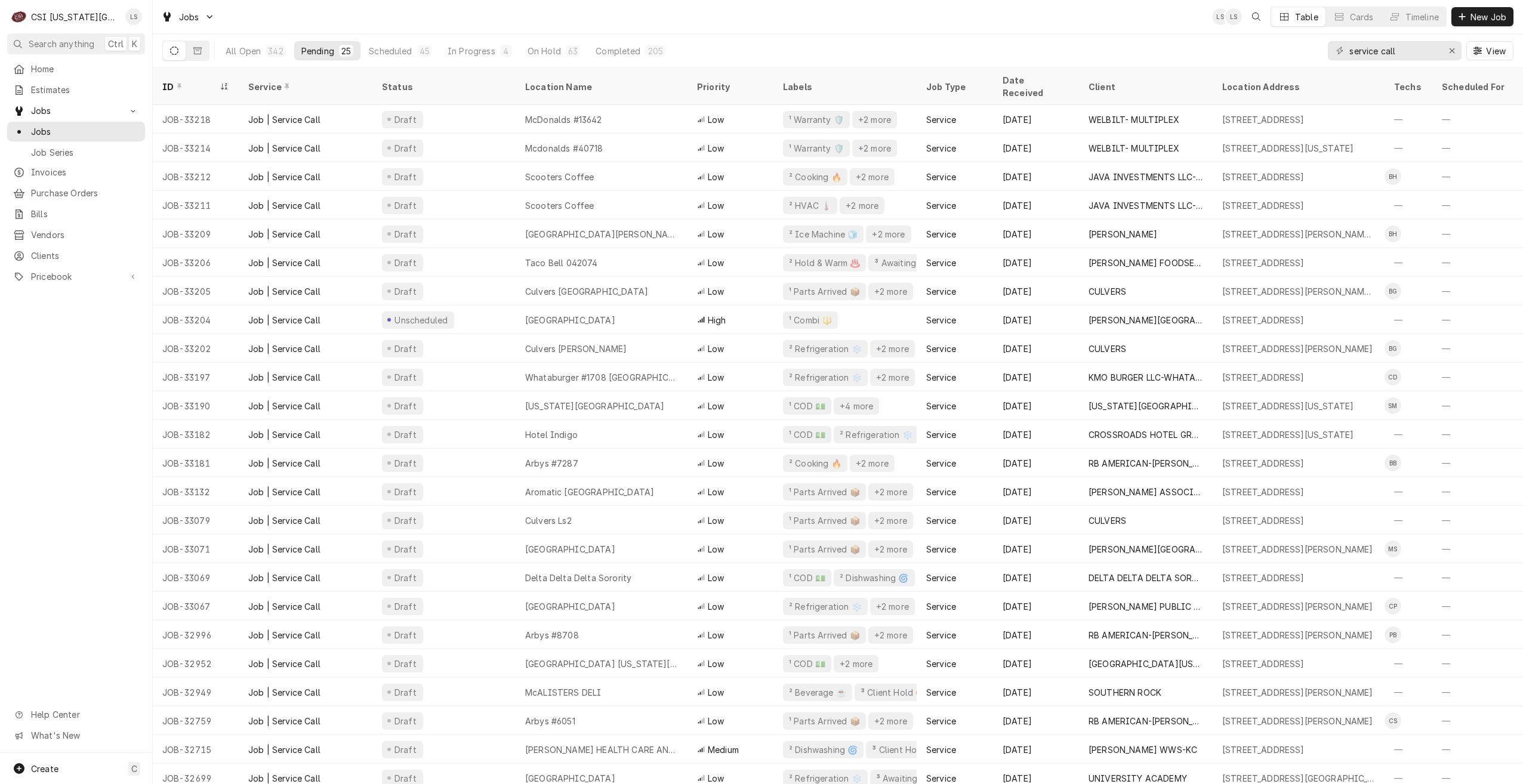
click at [456, 17] on div "Jobs LS LS Table Cards Timeline New Job" at bounding box center [838, 16] width 1370 height 34
click at [1110, 25] on div "Jobs LS LS Table Cards Timeline New Job" at bounding box center [838, 16] width 1370 height 34
click at [1109, 25] on div "Jobs LS LS Table Cards Timeline New Job" at bounding box center [838, 16] width 1370 height 34
click at [948, 20] on div "Jobs LS LS Table Cards Timeline New Job" at bounding box center [838, 16] width 1370 height 34
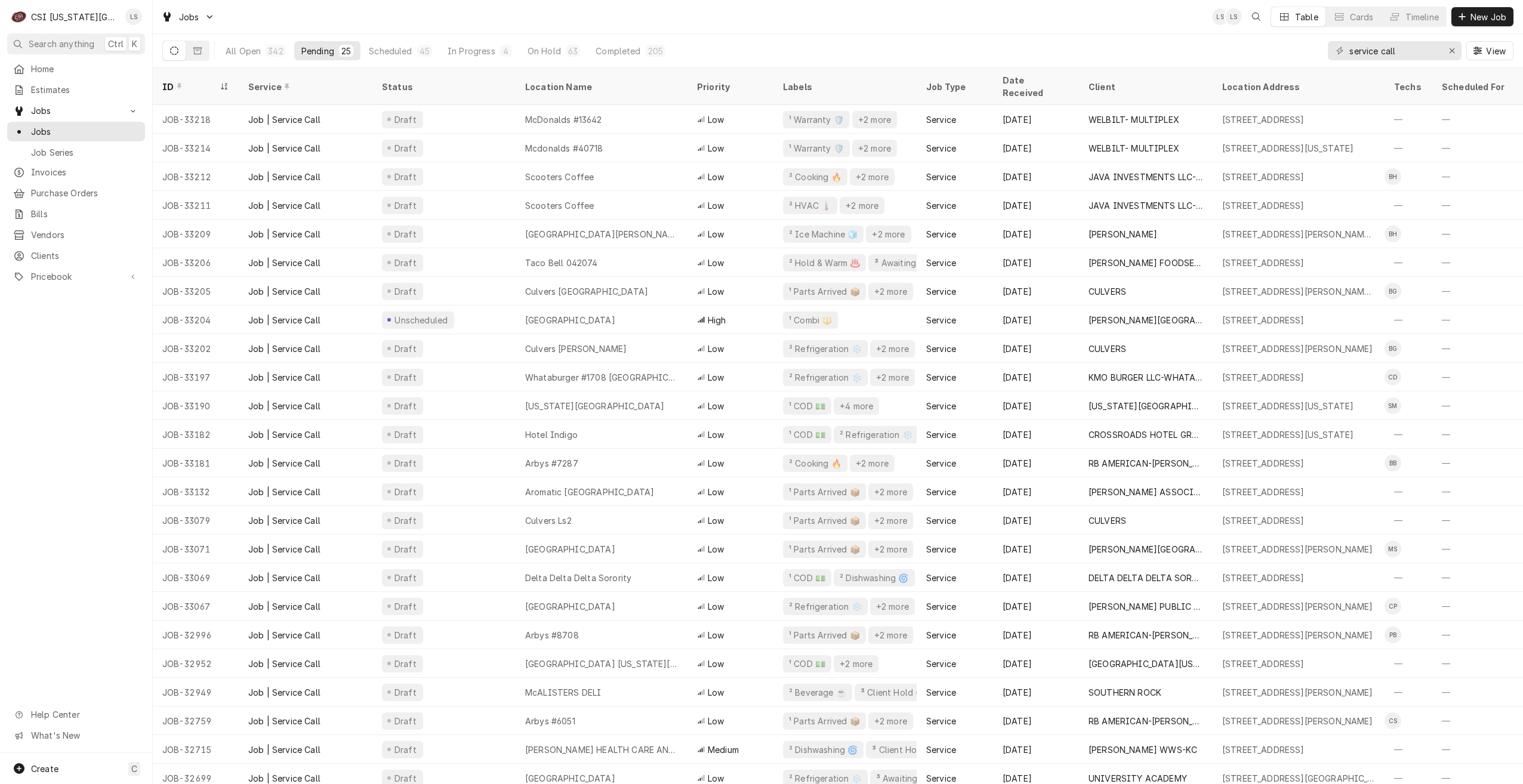
click at [948, 20] on div "Jobs LS LS Table Cards Timeline New Job" at bounding box center [838, 16] width 1370 height 34
click at [927, 16] on div "Jobs LS LS Table Cards Timeline New Job" at bounding box center [838, 16] width 1370 height 34
click at [927, 16] on div "Jobs LS [PERSON_NAME] Table Cards Timeline New Job" at bounding box center [838, 16] width 1370 height 34
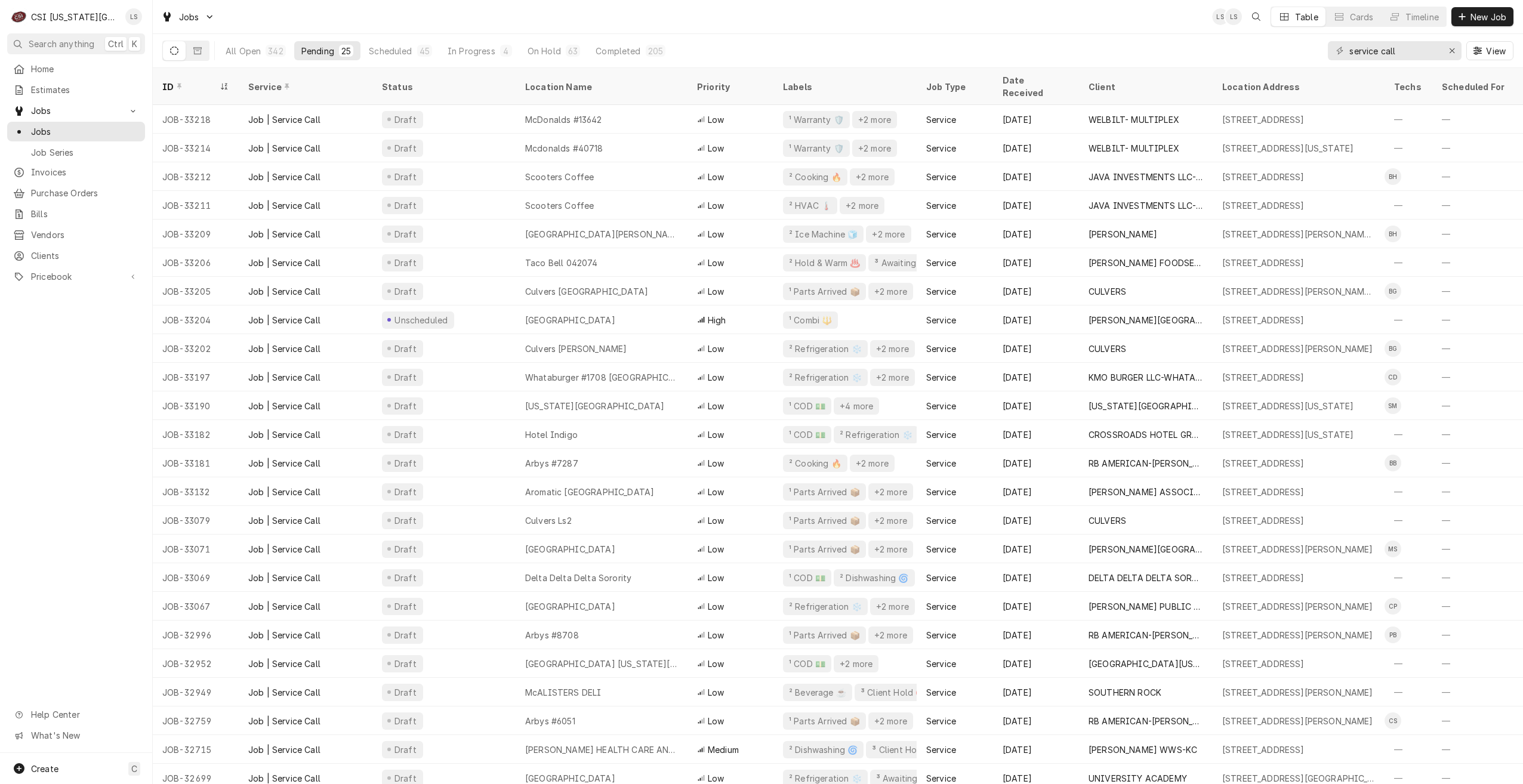
click at [925, 16] on div "Jobs LS LS Table Cards Timeline New Job" at bounding box center [838, 16] width 1370 height 34
click at [992, 25] on div "Jobs LS LS Table Cards Timeline New Job" at bounding box center [838, 16] width 1370 height 34
click at [894, 21] on div "Jobs LS LS NI Table Cards Timeline New Job" at bounding box center [838, 16] width 1370 height 34
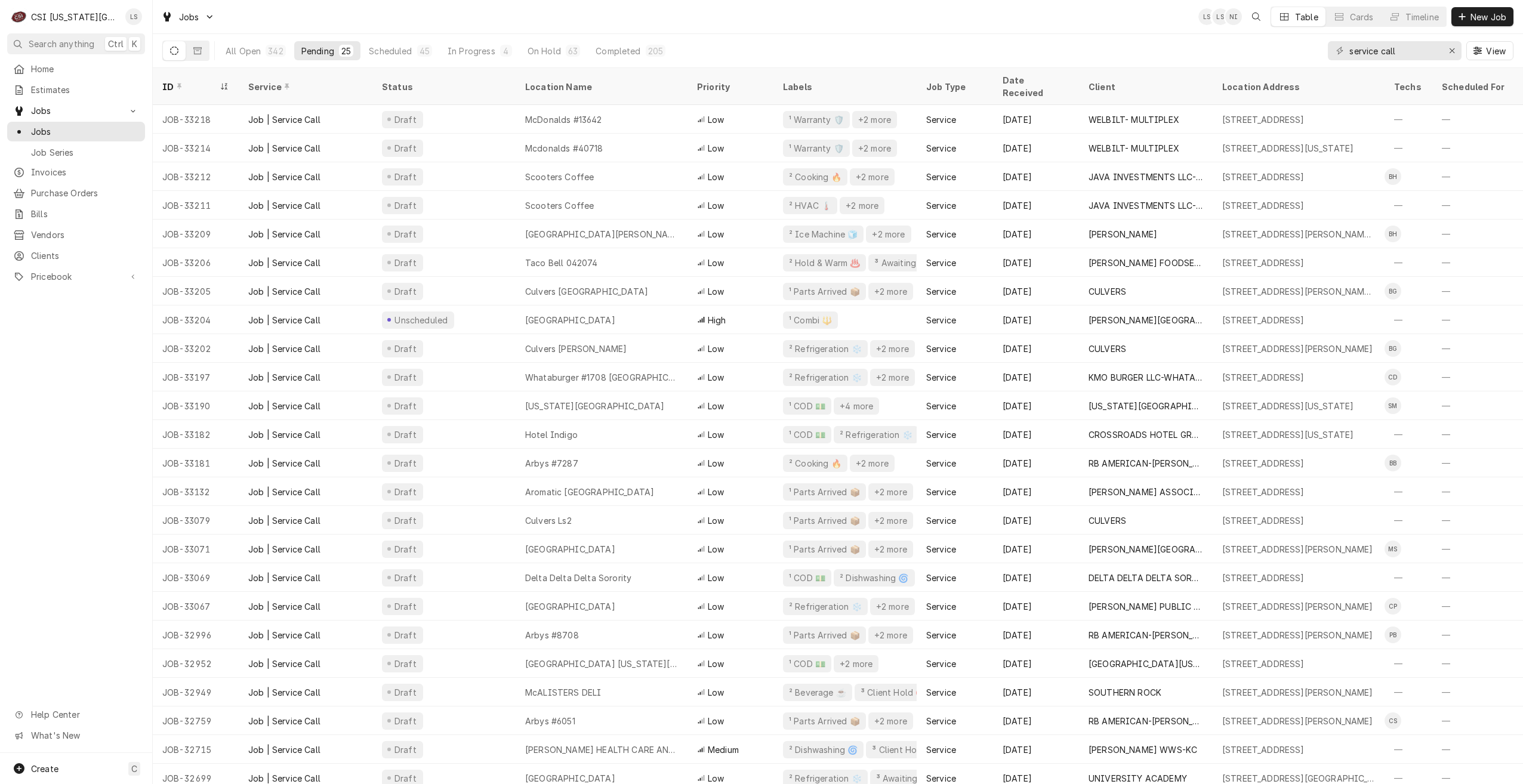
click at [894, 21] on div "Jobs LS LS NI Table Cards Timeline New Job" at bounding box center [838, 16] width 1370 height 34
click at [887, 17] on div "Jobs LS LS NI Table Cards Timeline New Job" at bounding box center [838, 16] width 1370 height 34
click at [881, 19] on div "Jobs LS LS NI Table Cards Timeline New Job" at bounding box center [838, 16] width 1370 height 34
click at [998, 25] on div "Jobs LS LS NI Table Cards Timeline New Job" at bounding box center [838, 16] width 1370 height 34
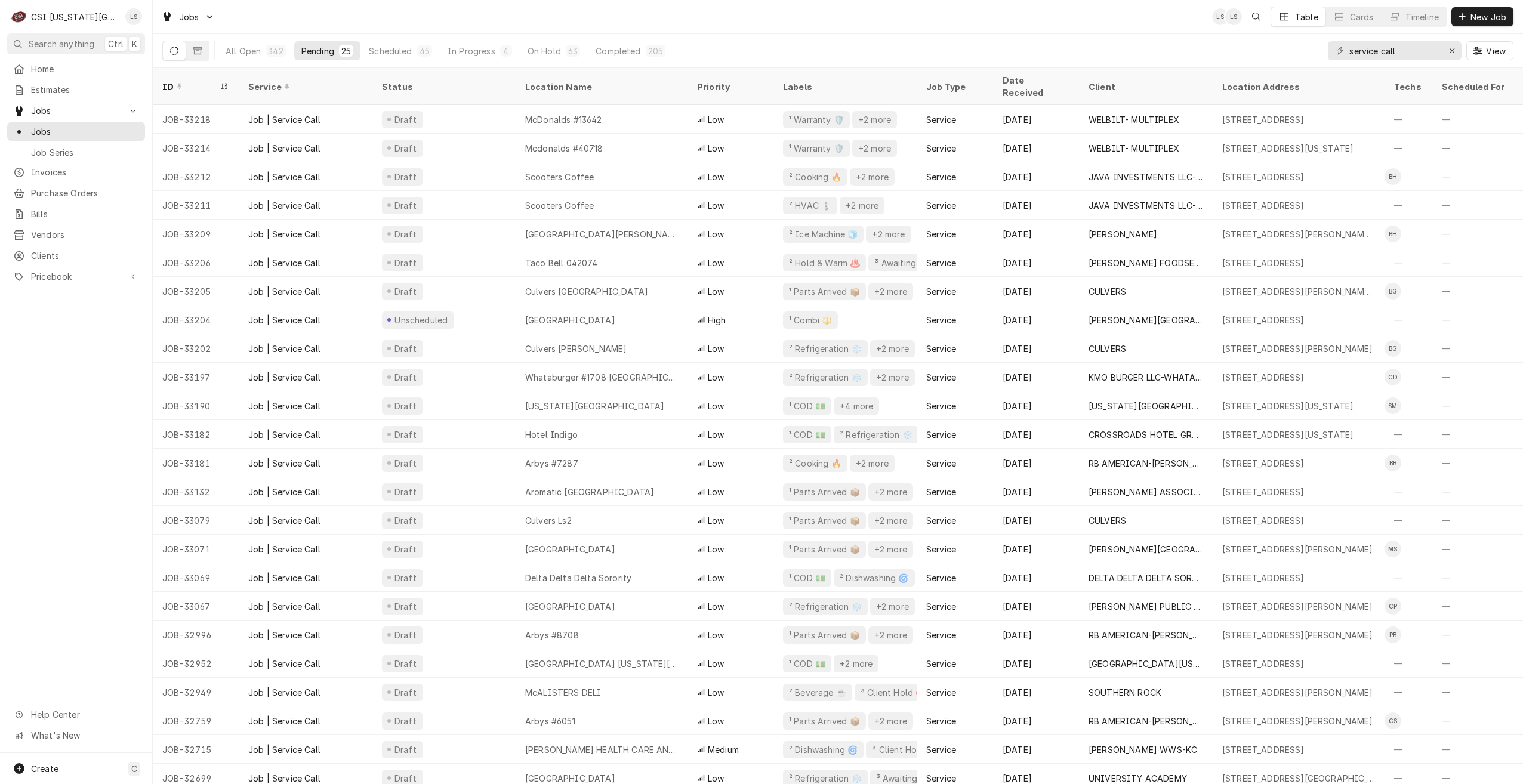
click at [998, 25] on div "Jobs LS LS Table Cards Timeline New Job" at bounding box center [838, 16] width 1370 height 34
